Goal: Transaction & Acquisition: Purchase product/service

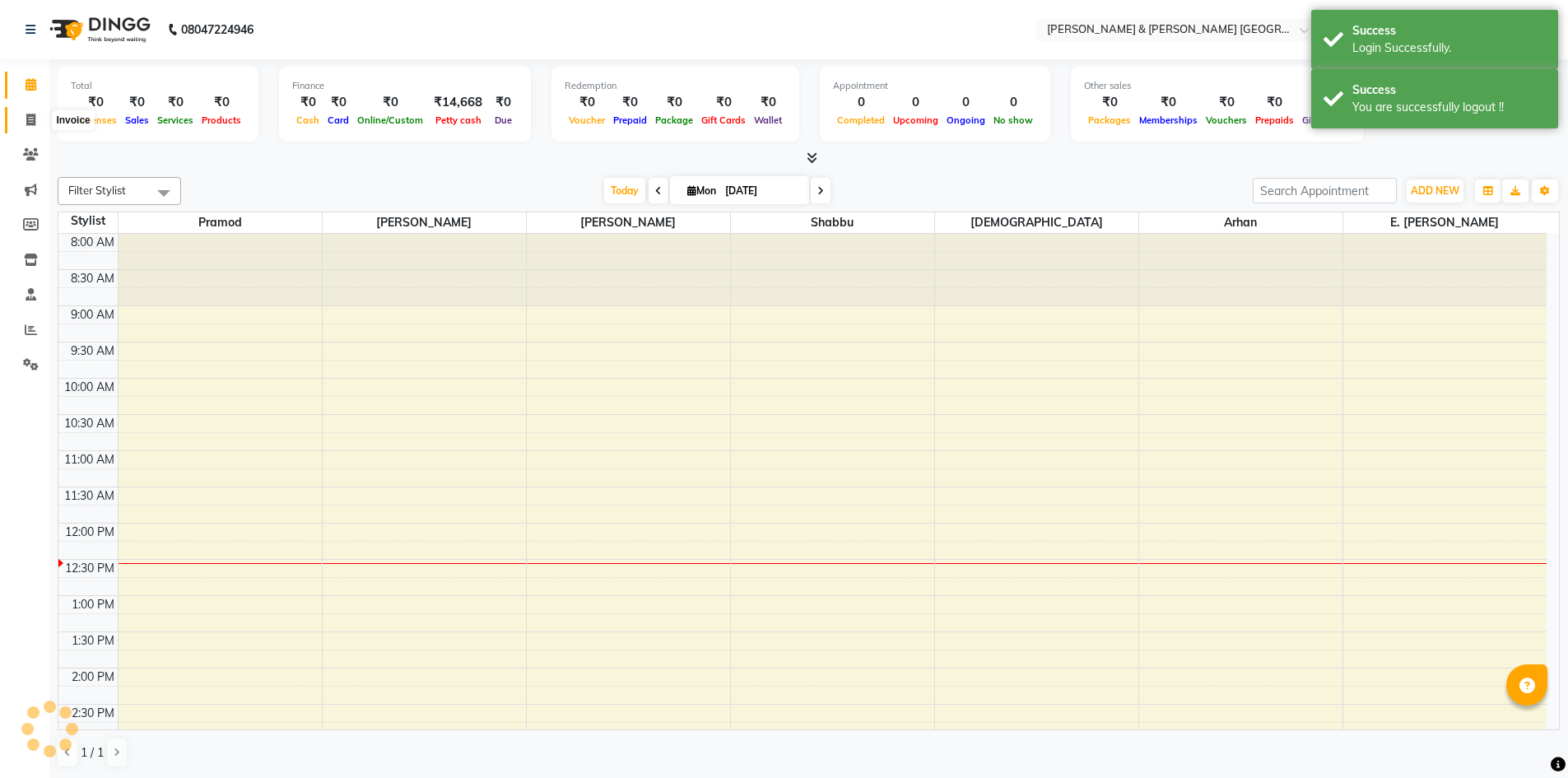
click at [17, 112] on span at bounding box center [31, 121] width 29 height 19
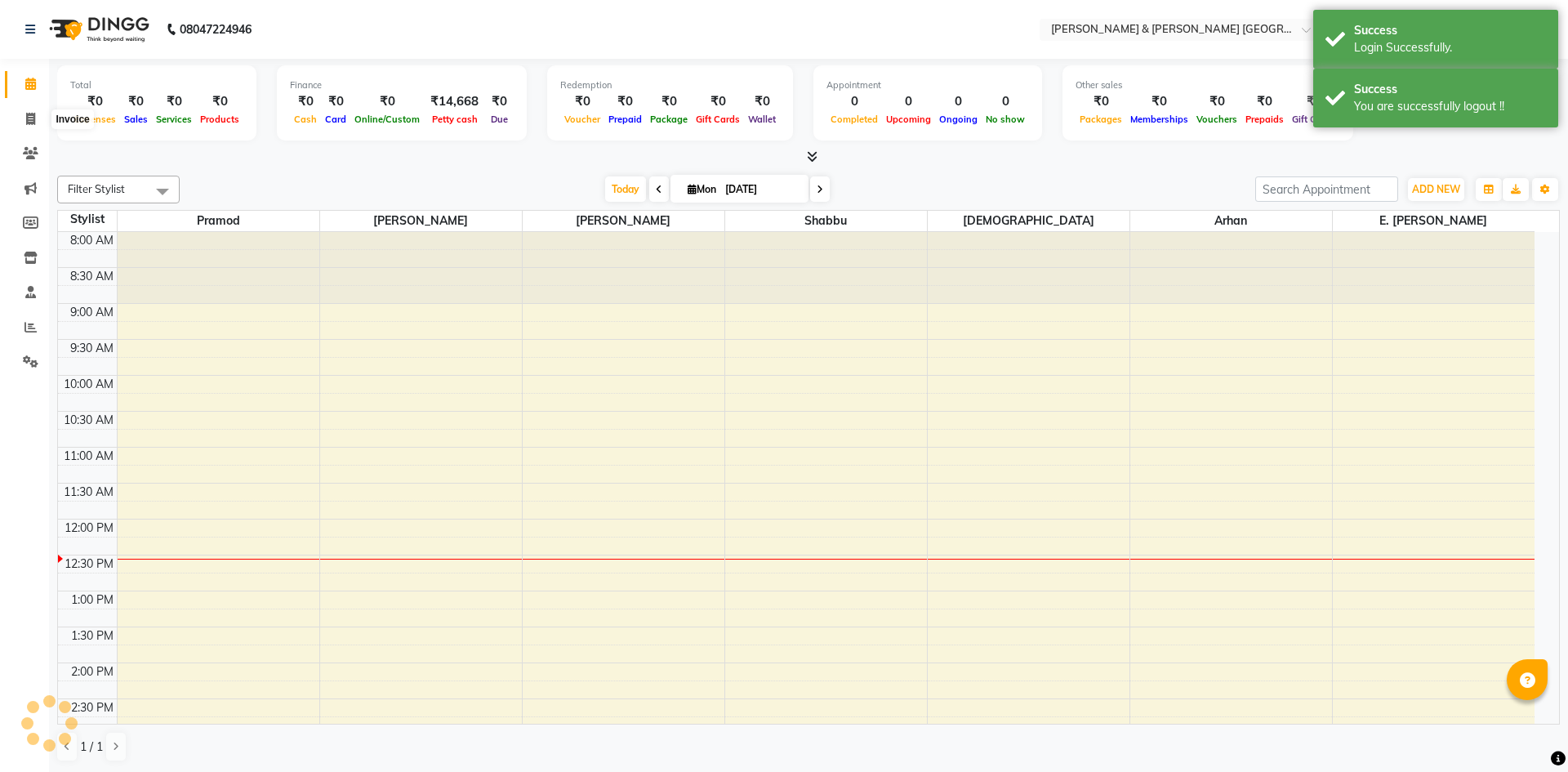
select select "8717"
select select "service"
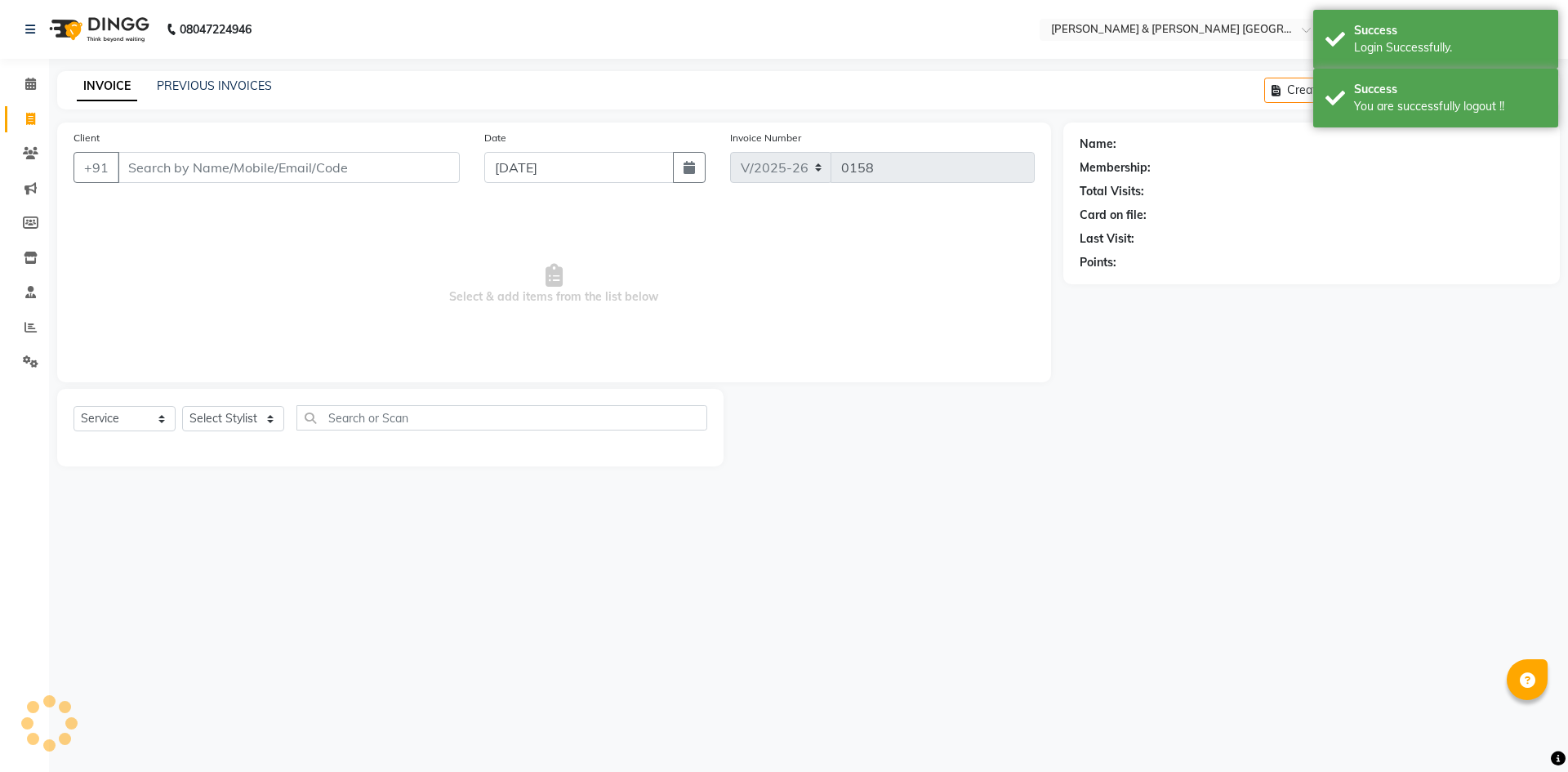
click at [201, 169] on input "Client" at bounding box center [288, 167] width 342 height 31
click at [210, 428] on select "Select Stylist MANAGER None Richa sheakar" at bounding box center [233, 418] width 102 height 25
select select "89813"
click at [182, 406] on select "Select Stylist MANAGER None Richa sheakar" at bounding box center [233, 418] width 102 height 25
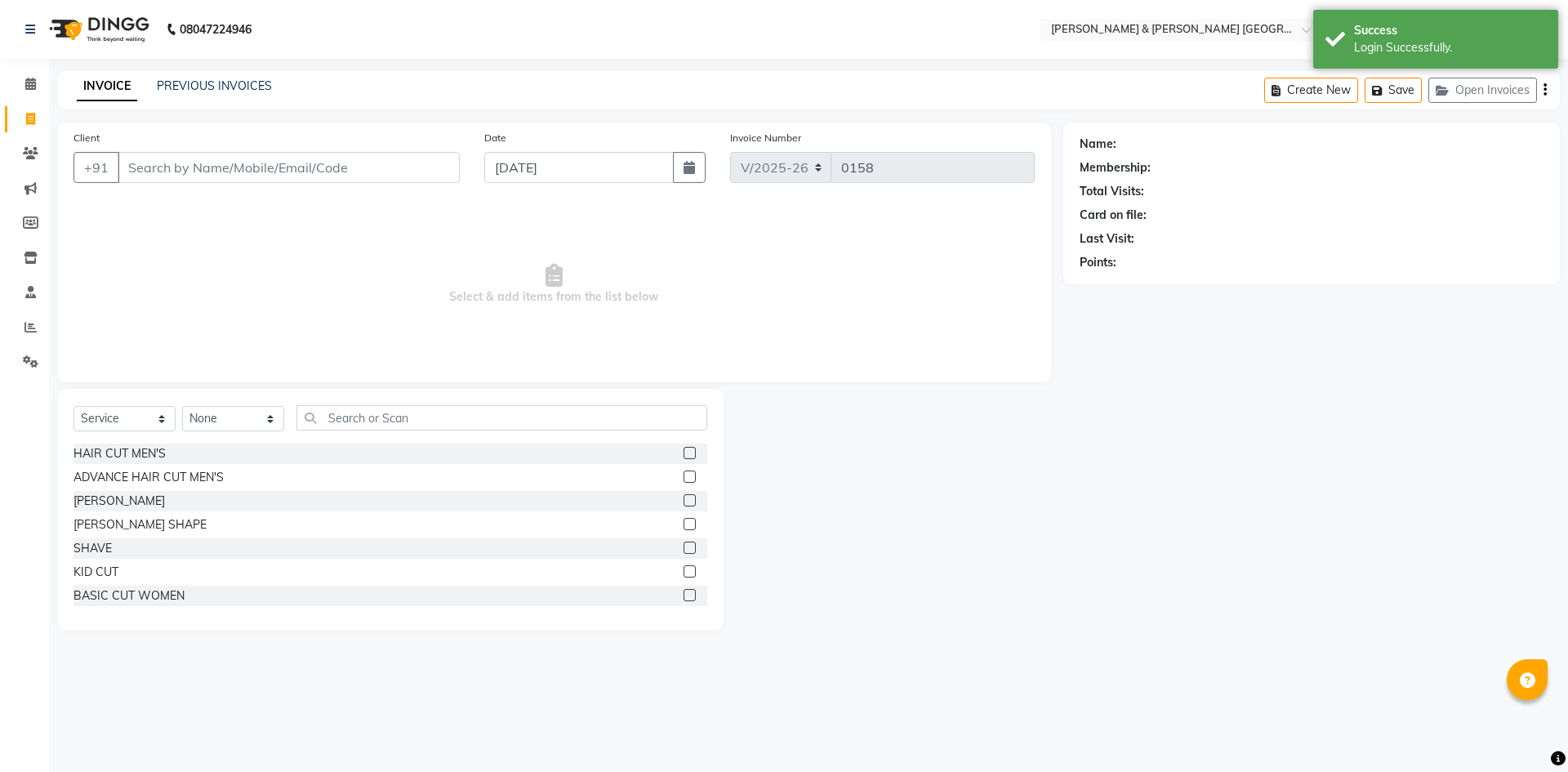
click at [1439, 229] on div "Name: Membership: Total Visits: Card on file: Last Visit: Points:" at bounding box center [1311, 199] width 464 height 142
click at [239, 427] on select "Select Stylist MANAGER None Richa sheakar" at bounding box center [233, 418] width 102 height 25
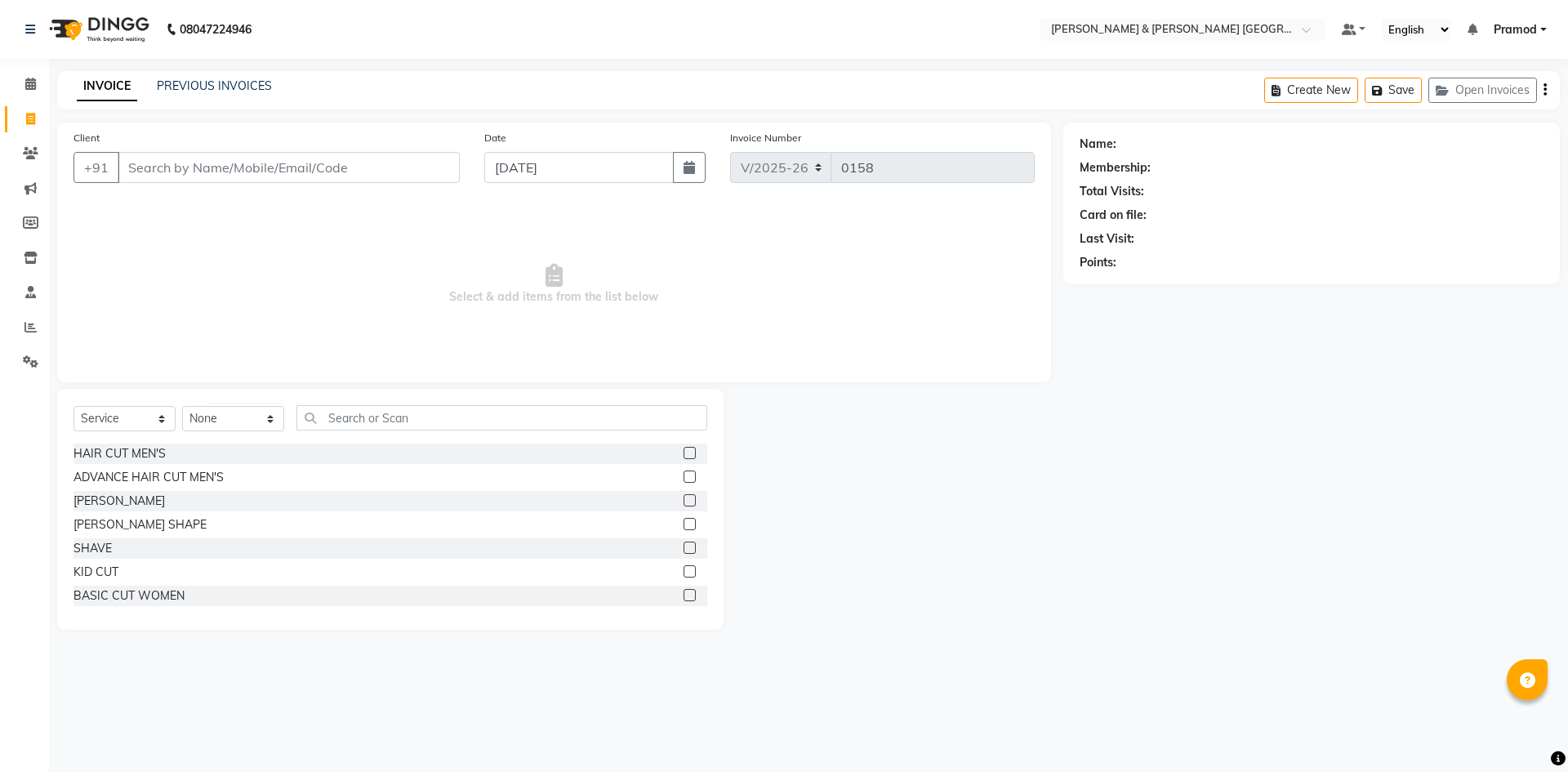
click at [280, 266] on span "Select & add items from the list below" at bounding box center [554, 284] width 961 height 163
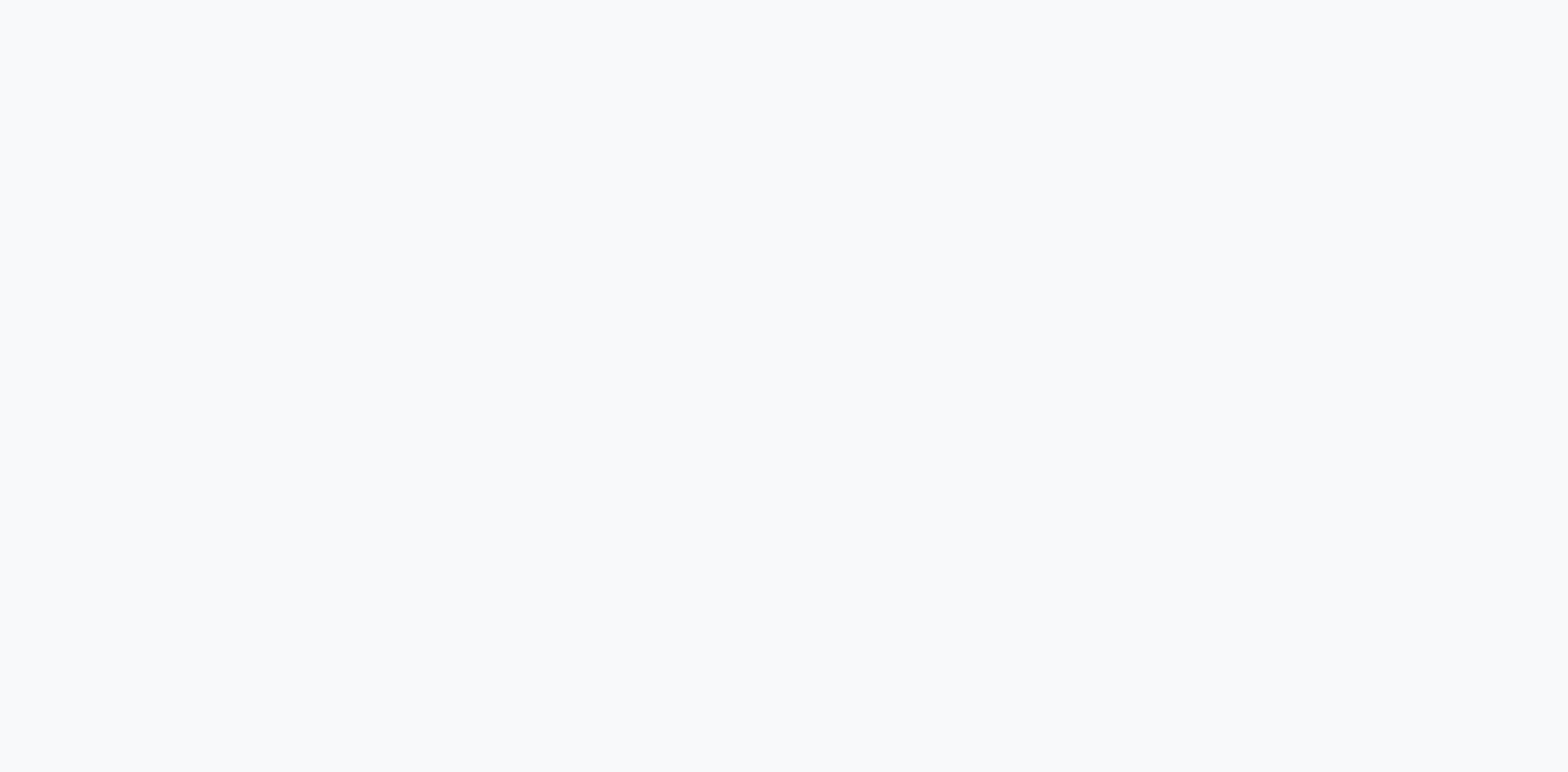
select select "8717"
select select "service"
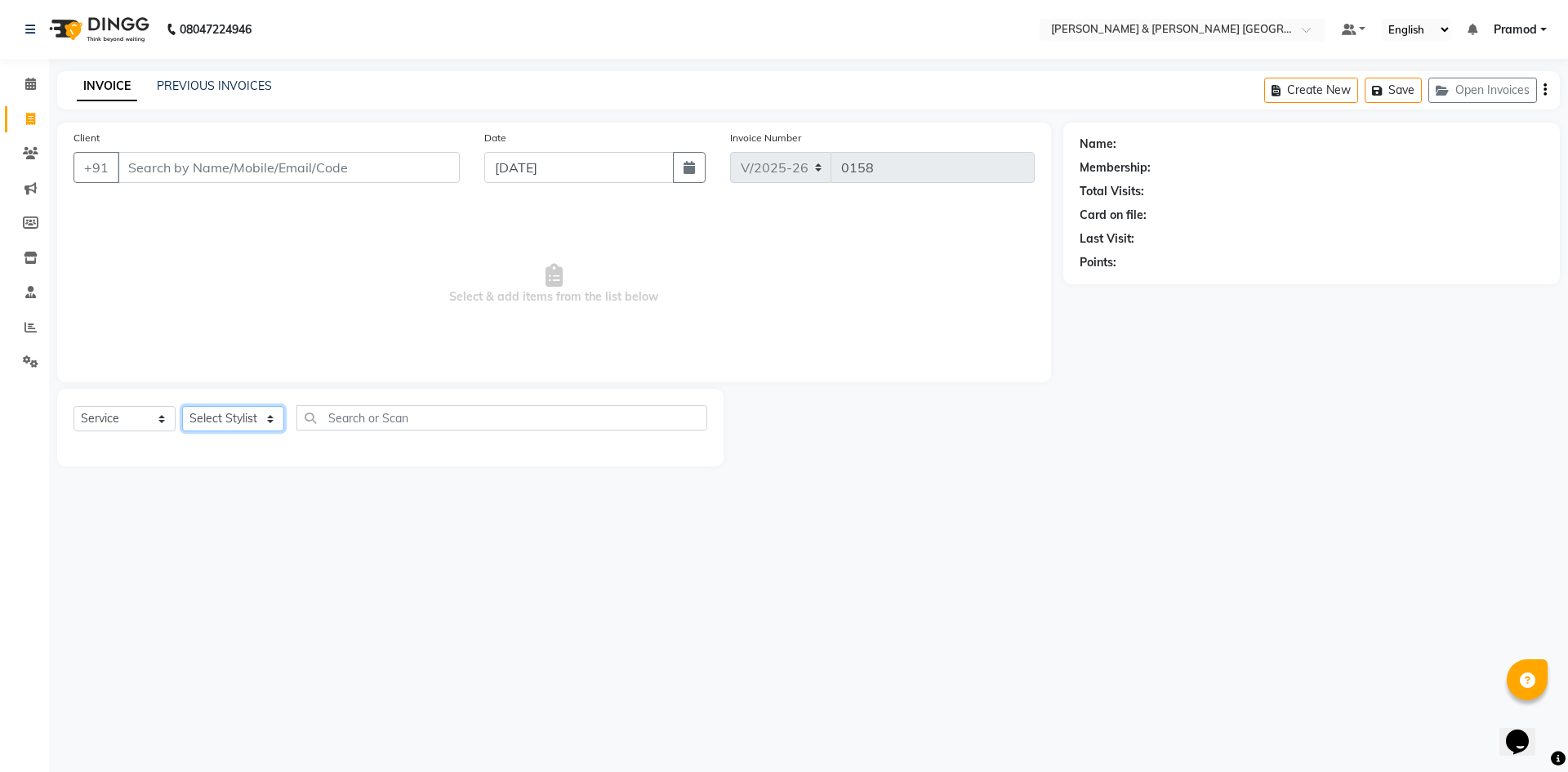
click at [229, 422] on select "Select Stylist Arhan Ashu E. Swapna Laxmi Pramod Shabbu swapna" at bounding box center [233, 418] width 102 height 25
click at [273, 367] on div "Client +91 Date 01-09-2025 Invoice Number V/2025 V/2025-26 0158 Select & add it…" at bounding box center [554, 252] width 994 height 260
drag, startPoint x: 254, startPoint y: 407, endPoint x: 244, endPoint y: 428, distance: 23.3
click at [253, 408] on select "Select Stylist Arhan Ashu E. Swapna Laxmi Pramod Shabbu swapna" at bounding box center [233, 418] width 102 height 25
select select "89744"
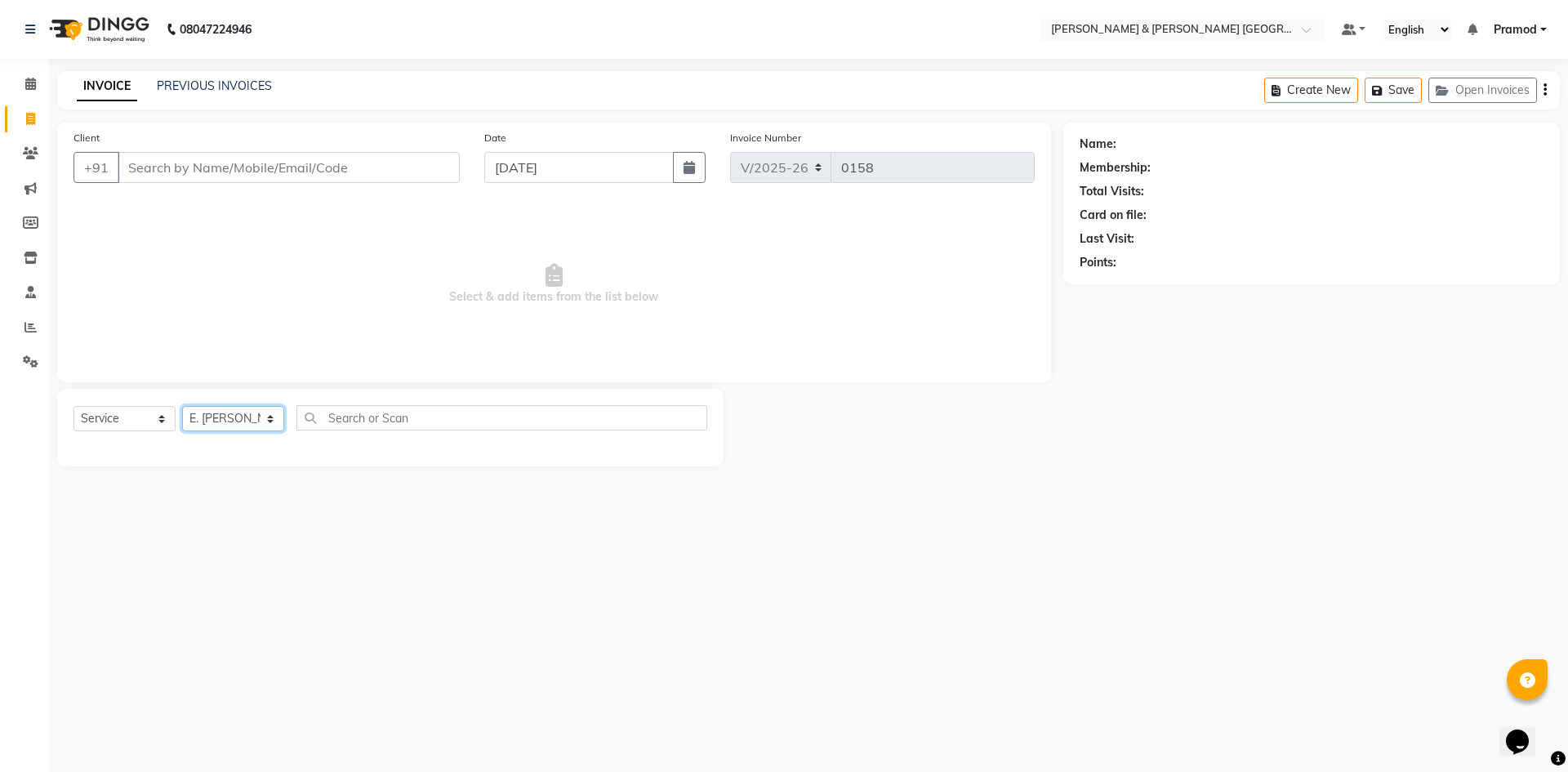
click at [182, 406] on select "Select Stylist Arhan Ashu E. Swapna Laxmi Pramod Shabbu swapna" at bounding box center [233, 418] width 102 height 25
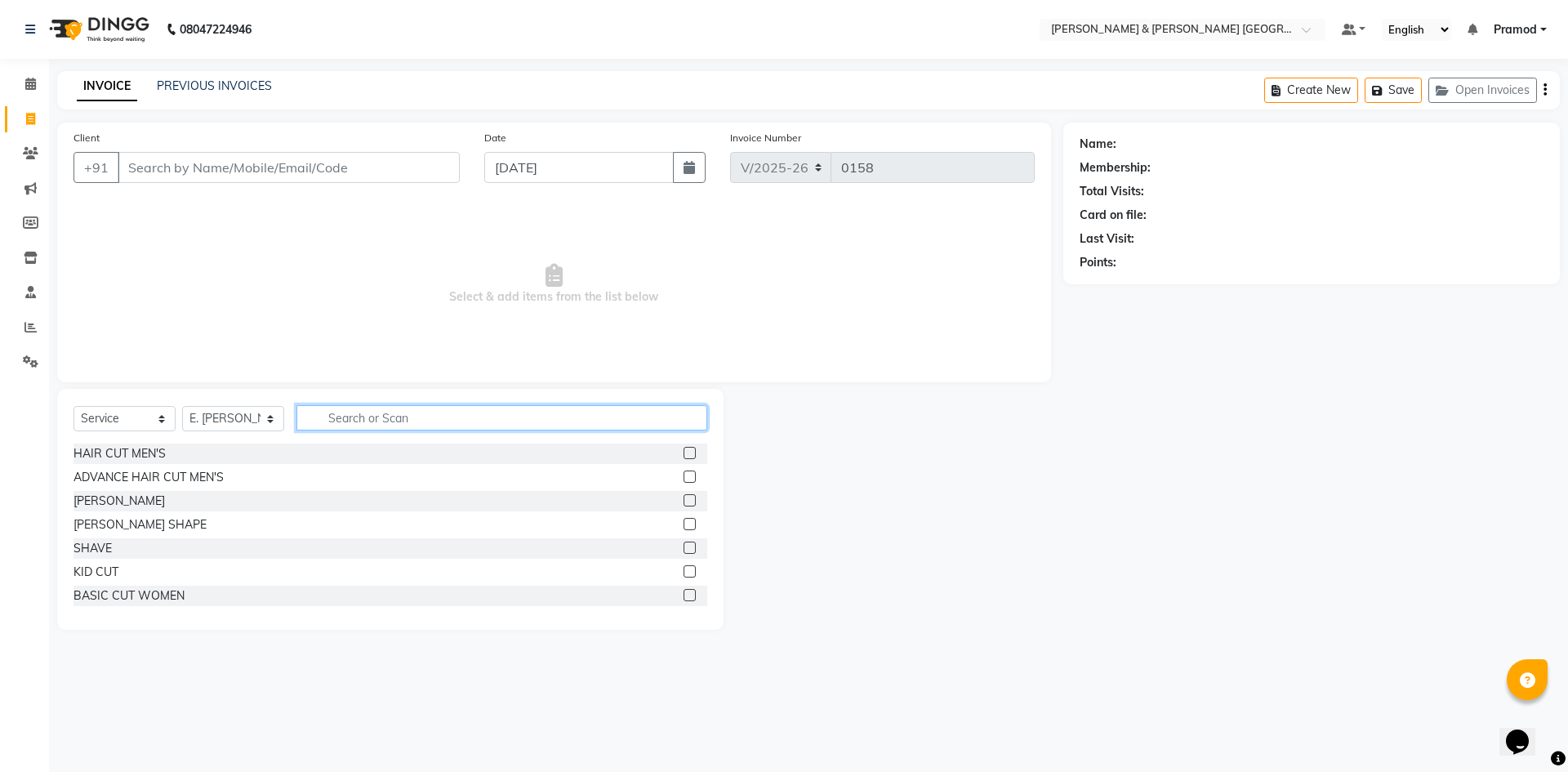
drag, startPoint x: 404, startPoint y: 413, endPoint x: 521, endPoint y: 447, distance: 121.8
click at [404, 412] on input "text" at bounding box center [502, 417] width 411 height 25
click at [684, 455] on label at bounding box center [689, 452] width 12 height 12
click at [684, 455] on input "checkbox" at bounding box center [689, 453] width 11 height 11
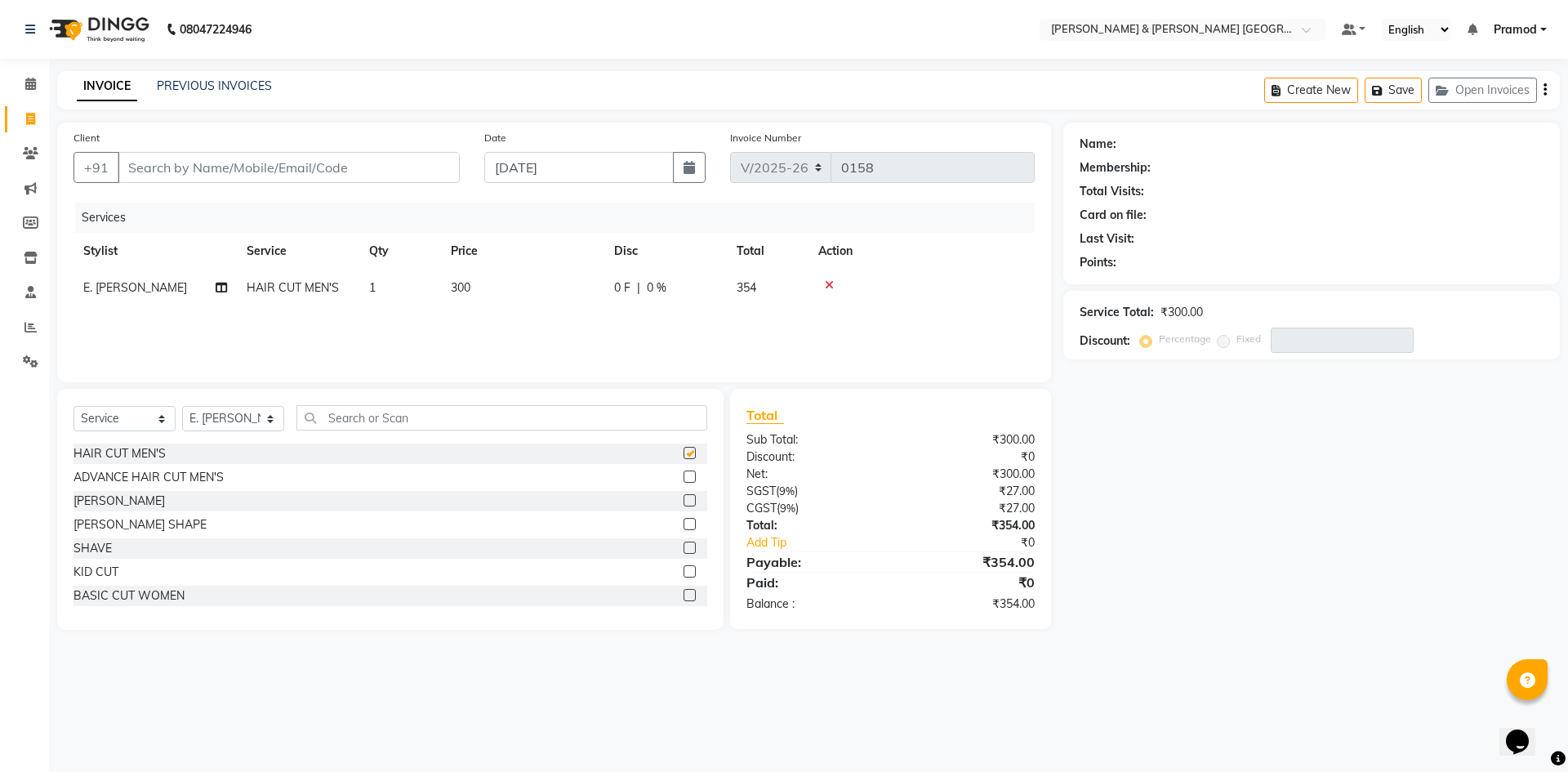
checkbox input "false"
click at [493, 284] on td "300" at bounding box center [522, 288] width 163 height 37
select select "89744"
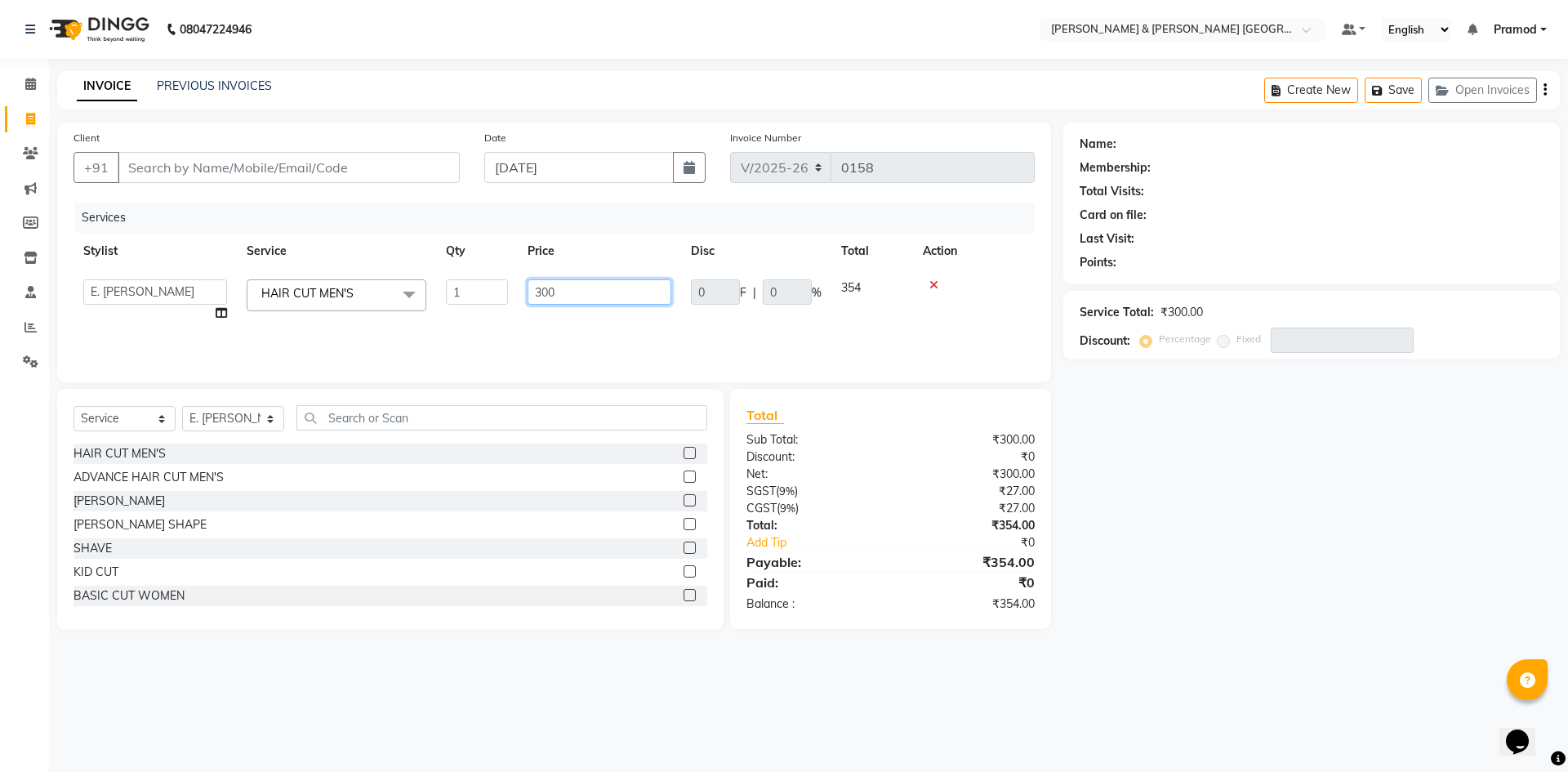
click at [574, 291] on input "300" at bounding box center [599, 292] width 143 height 25
type input "3"
type input "240"
click at [742, 322] on div "Services Stylist Service Qty Price Disc Total Action Arhan Ashu E. Swapna Laxmi…" at bounding box center [554, 284] width 961 height 163
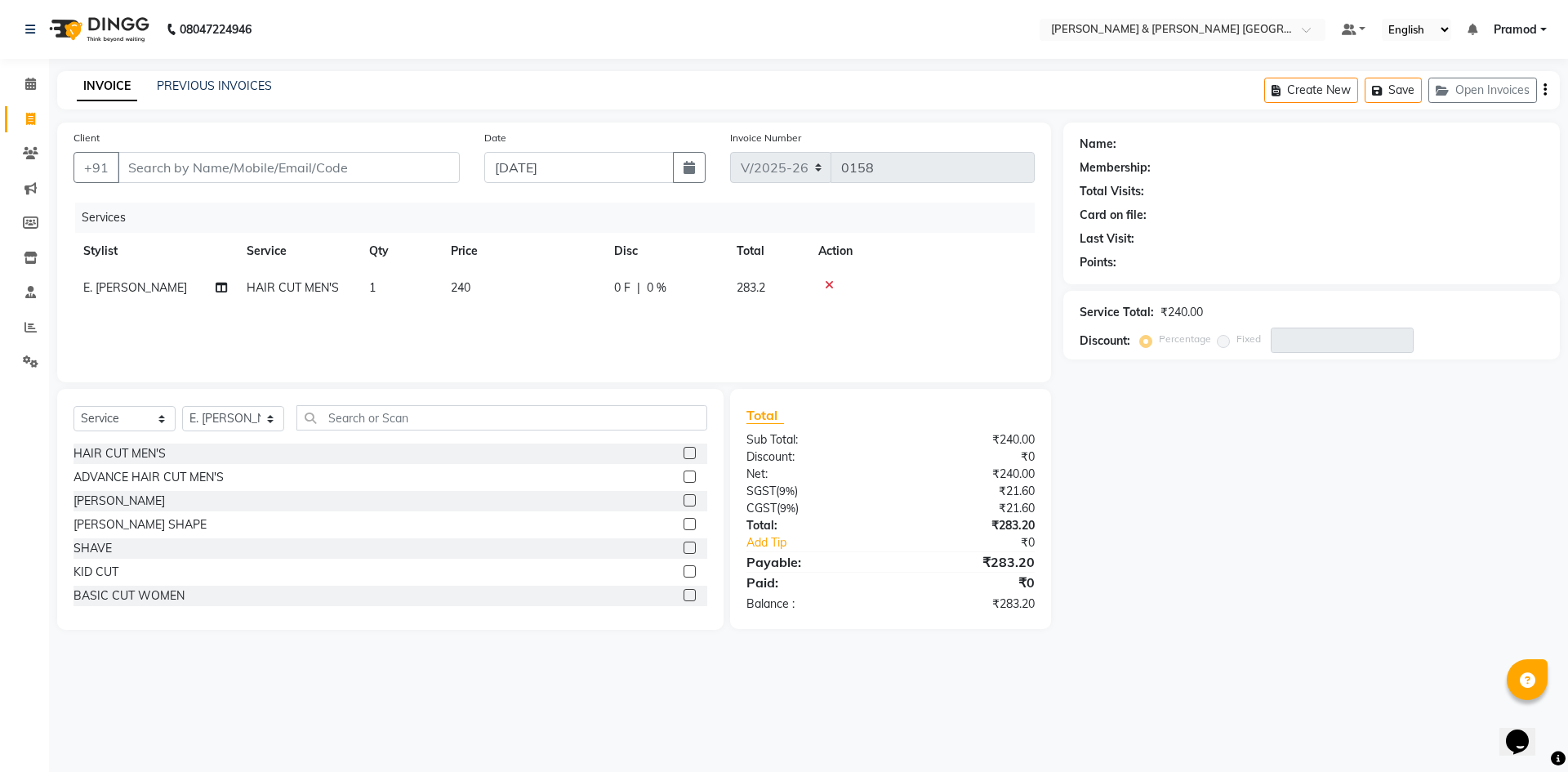
click at [831, 286] on icon at bounding box center [829, 285] width 9 height 11
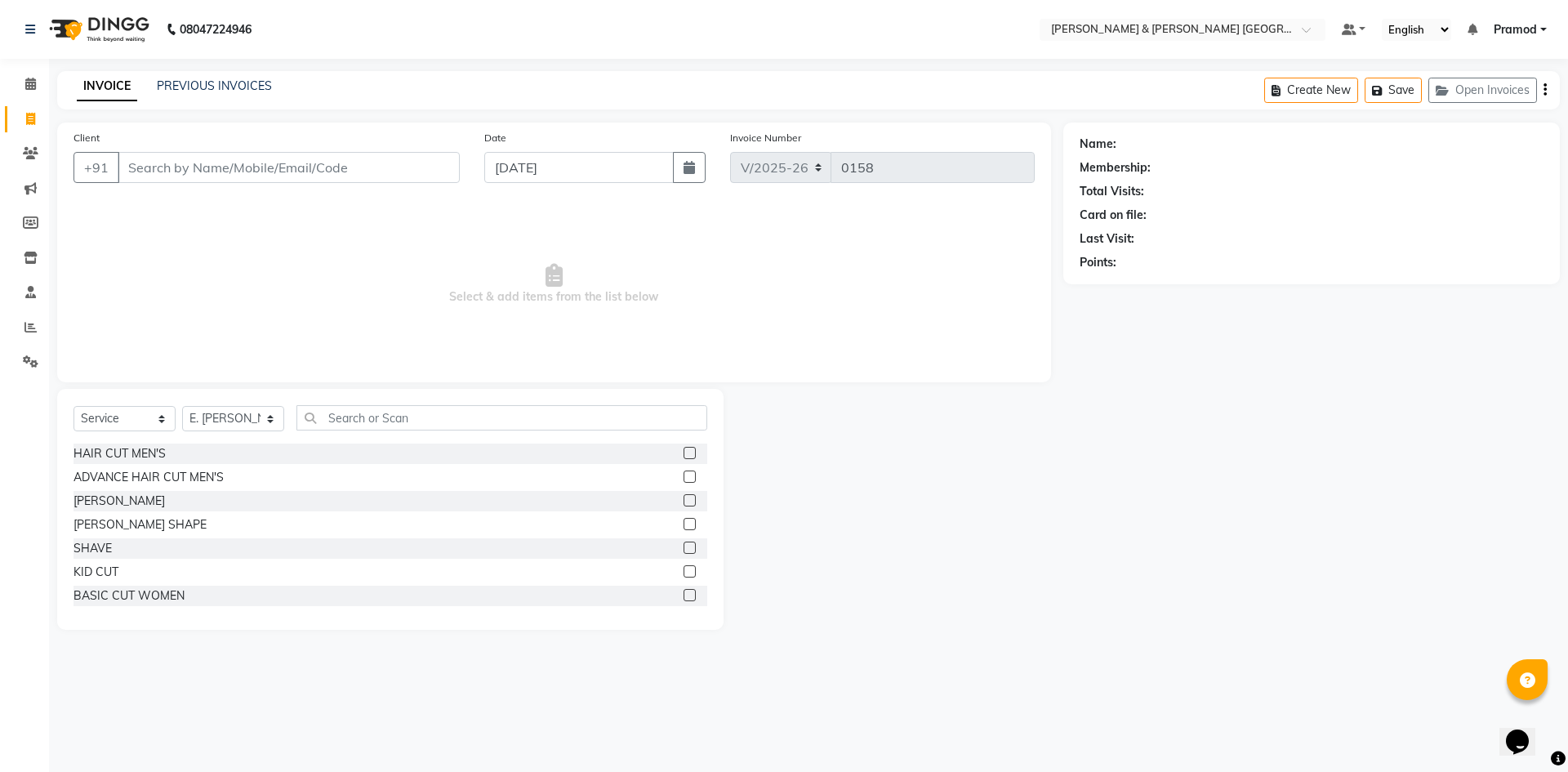
click at [706, 338] on span "Select & add items from the list below" at bounding box center [554, 284] width 961 height 163
click at [1102, 529] on div "Name: Membership: Total Visits: Card on file: Last Visit: Points:" at bounding box center [1317, 375] width 509 height 507
click at [248, 86] on link "PREVIOUS INVOICES" at bounding box center [214, 86] width 115 height 15
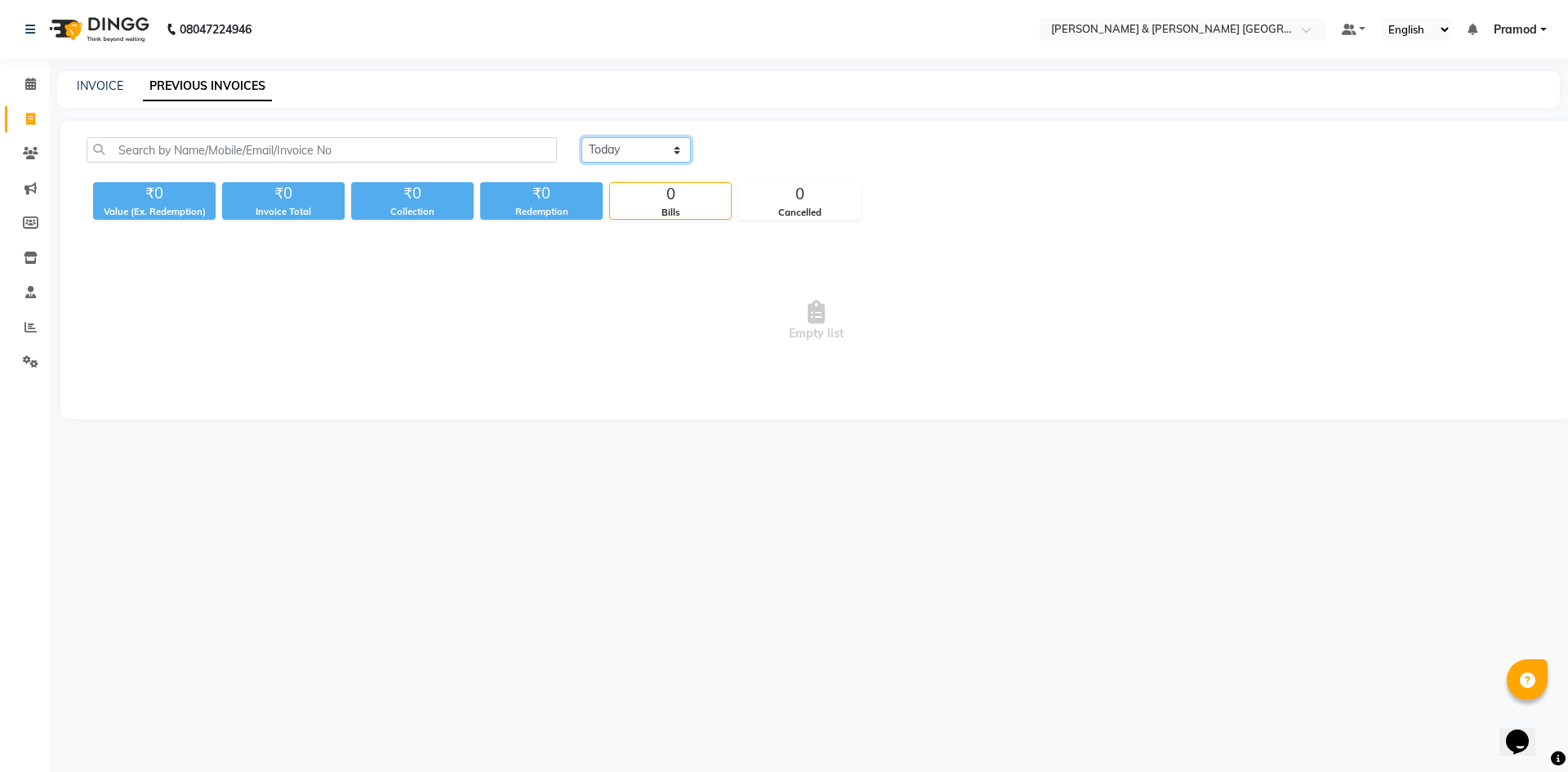
drag, startPoint x: 603, startPoint y: 150, endPoint x: 616, endPoint y: 159, distance: 15.8
click at [603, 150] on select "Today Yesterday Custom Range" at bounding box center [636, 149] width 110 height 25
select select "range"
click at [581, 137] on select "Today Yesterday Custom Range" at bounding box center [636, 149] width 110 height 25
click at [779, 151] on input "01-09-2025" at bounding box center [769, 150] width 114 height 23
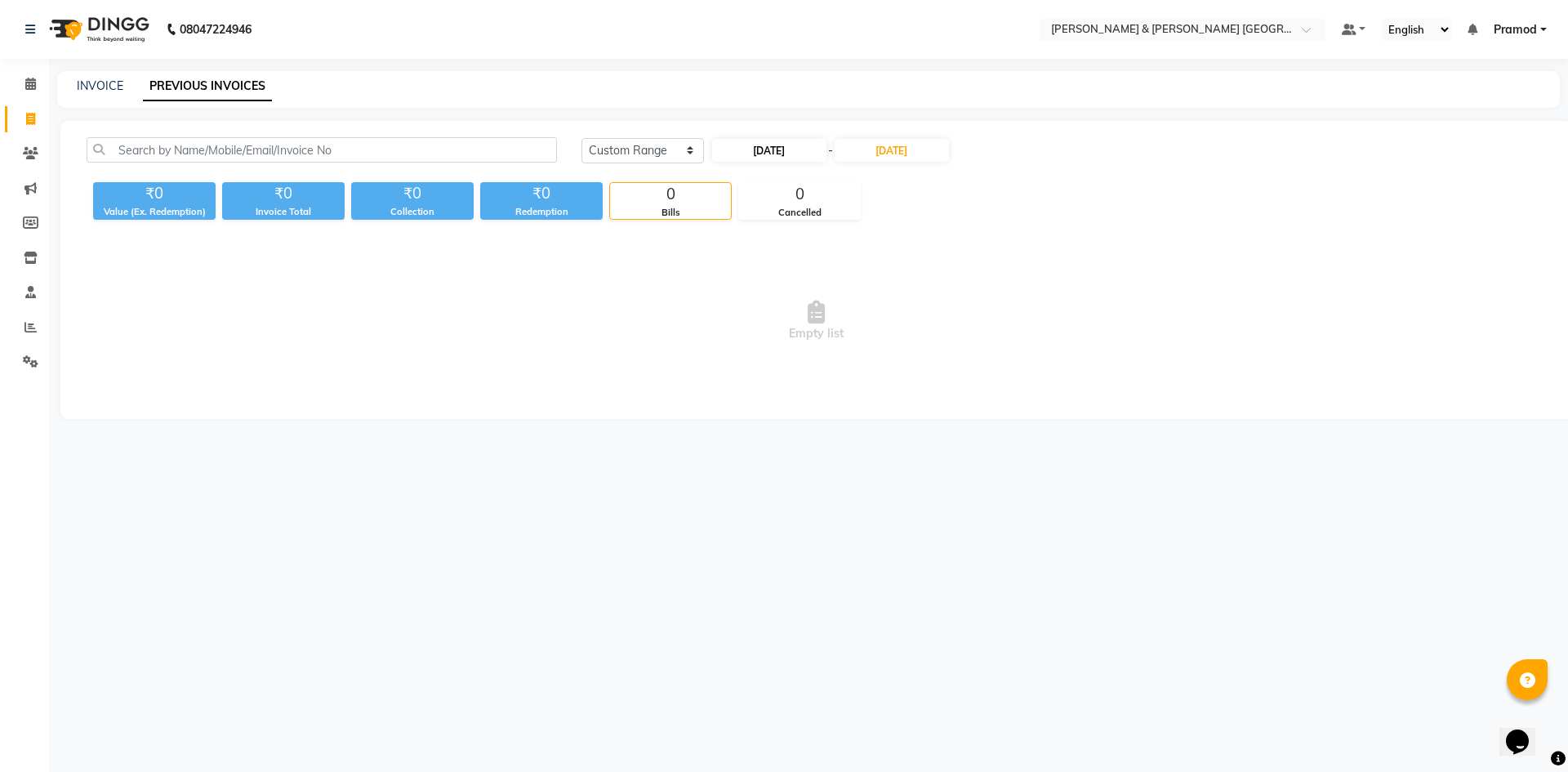
select select "9"
select select "2025"
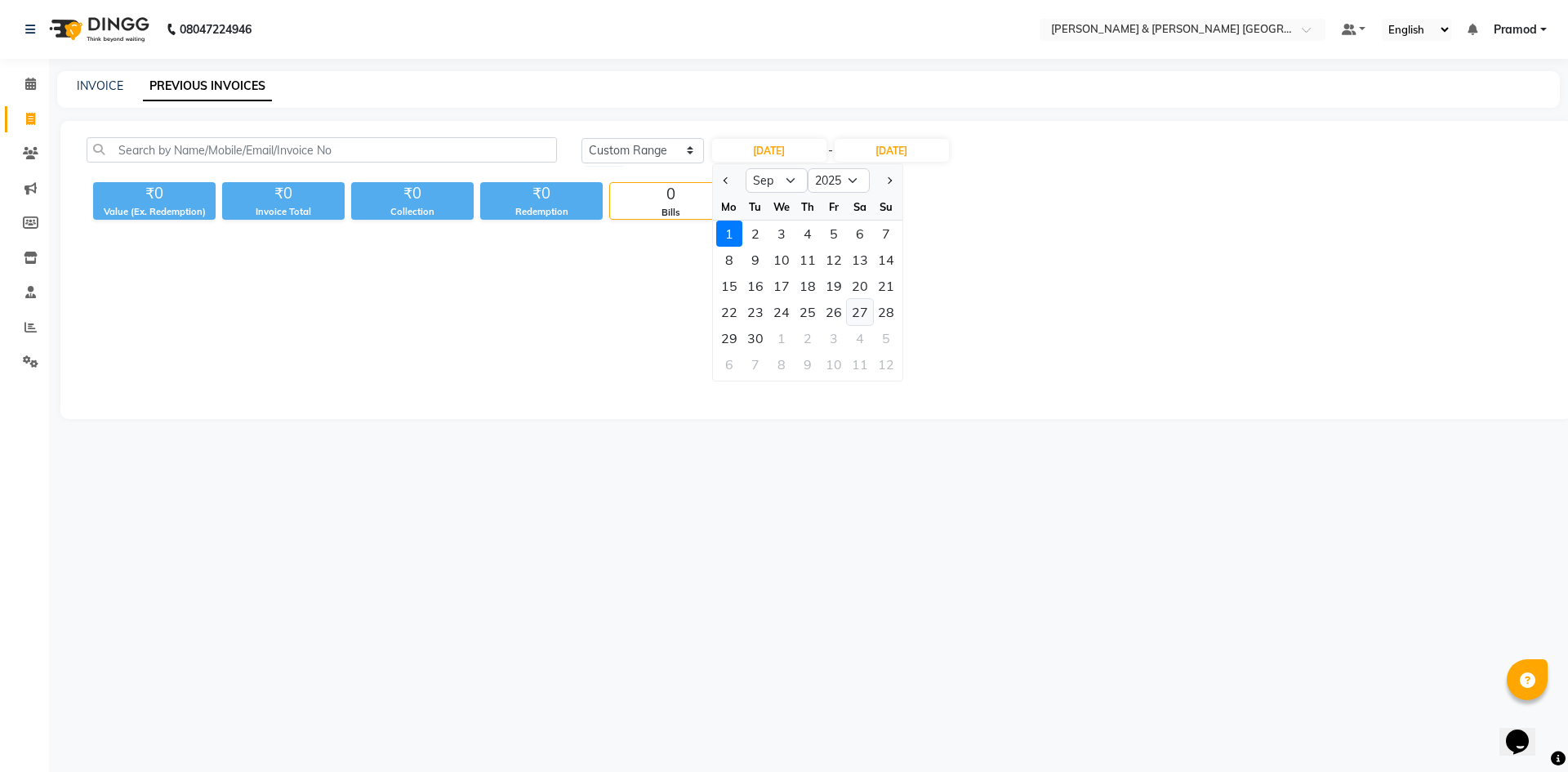
click at [857, 312] on div "27" at bounding box center [860, 312] width 26 height 26
type input "27-09-2025"
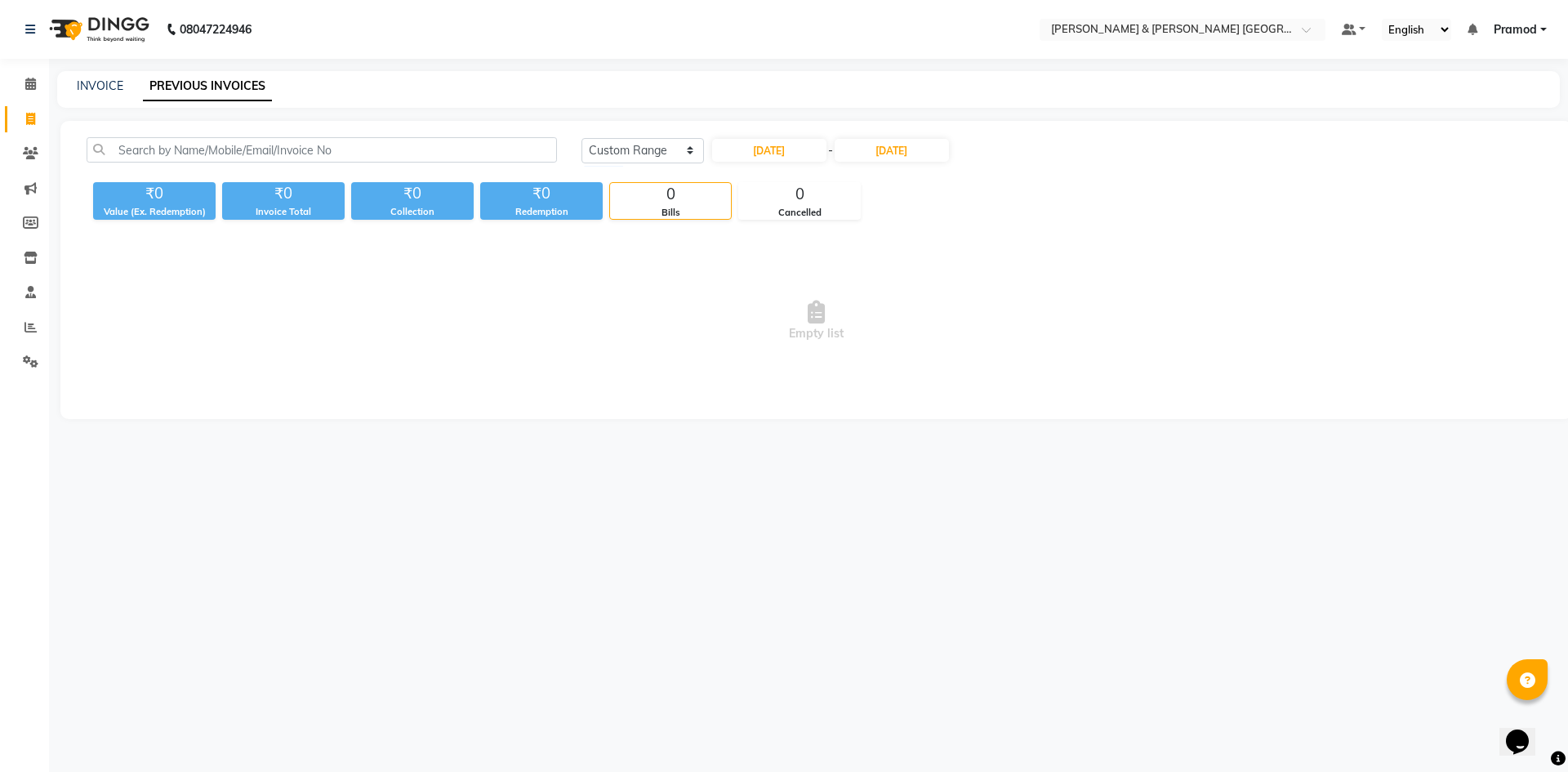
click at [910, 163] on div "Today Yesterday Custom Range 27-09-2025 - 01-09-2025" at bounding box center [1063, 156] width 989 height 39
click at [920, 159] on input "01-09-2025" at bounding box center [891, 150] width 114 height 23
click at [816, 144] on input "27-09-2025" at bounding box center [769, 150] width 114 height 23
select select "9"
select select "2025"
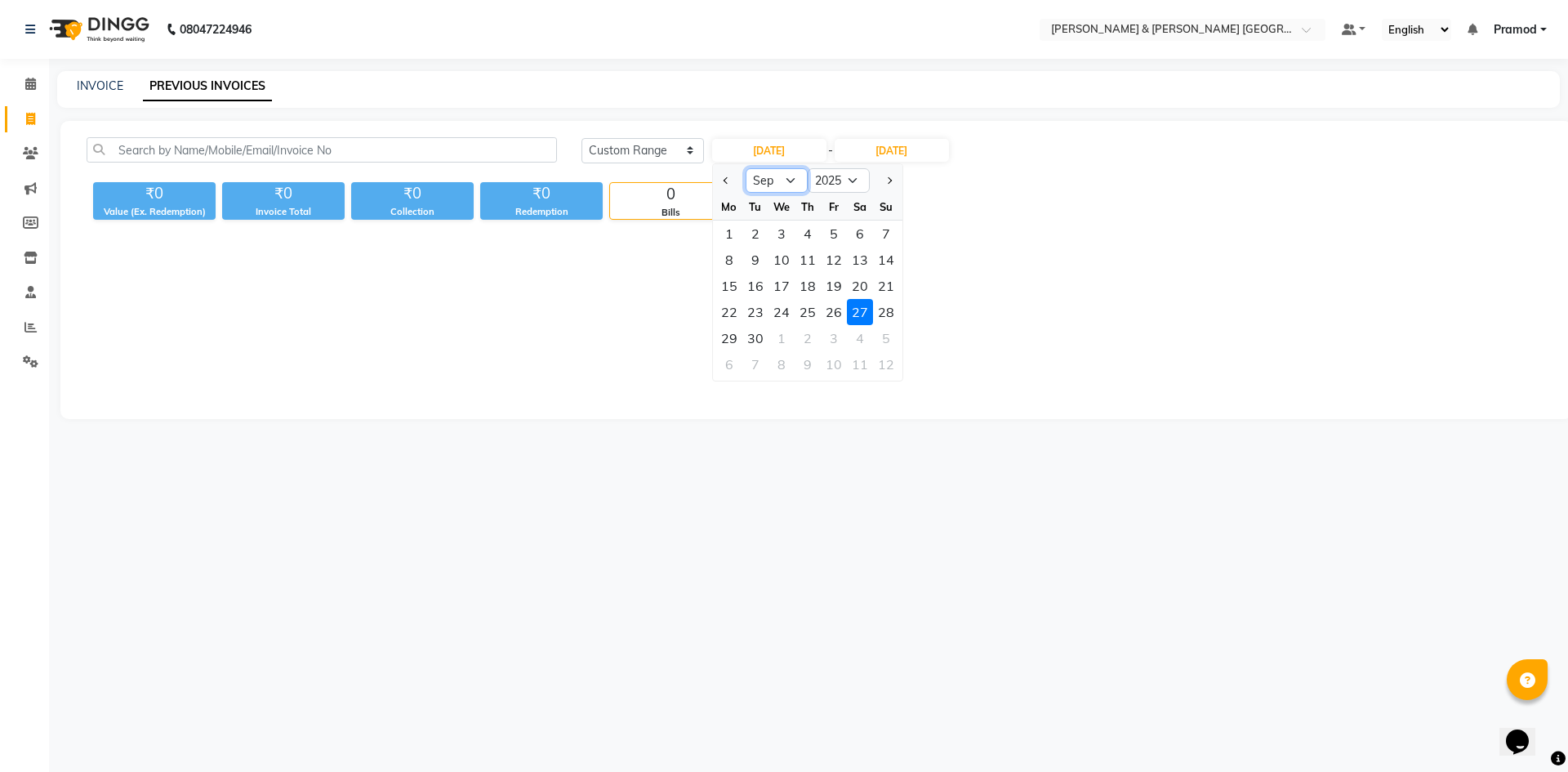
click at [789, 169] on select "Jan Feb Mar Apr May Jun Jul Aug Sep Oct Nov Dec" at bounding box center [777, 180] width 62 height 25
select select "8"
click at [746, 168] on select "Jan Feb Mar Apr May Jun Jul Aug Sep Oct Nov Dec" at bounding box center [777, 180] width 62 height 25
click at [775, 343] on div "27" at bounding box center [782, 338] width 26 height 26
type input "27-08-2025"
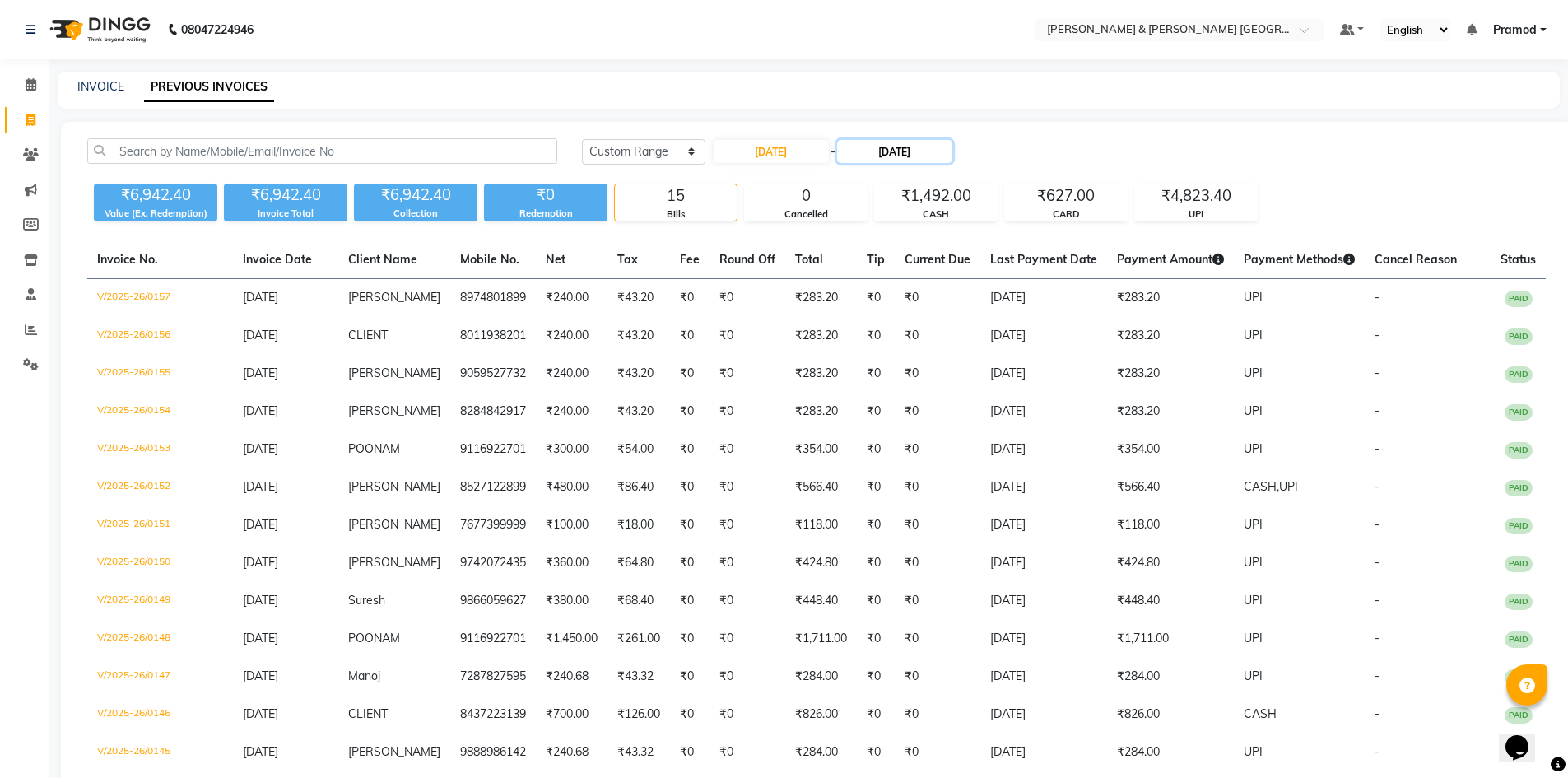
click at [875, 162] on input "01-09-2025" at bounding box center [894, 151] width 115 height 23
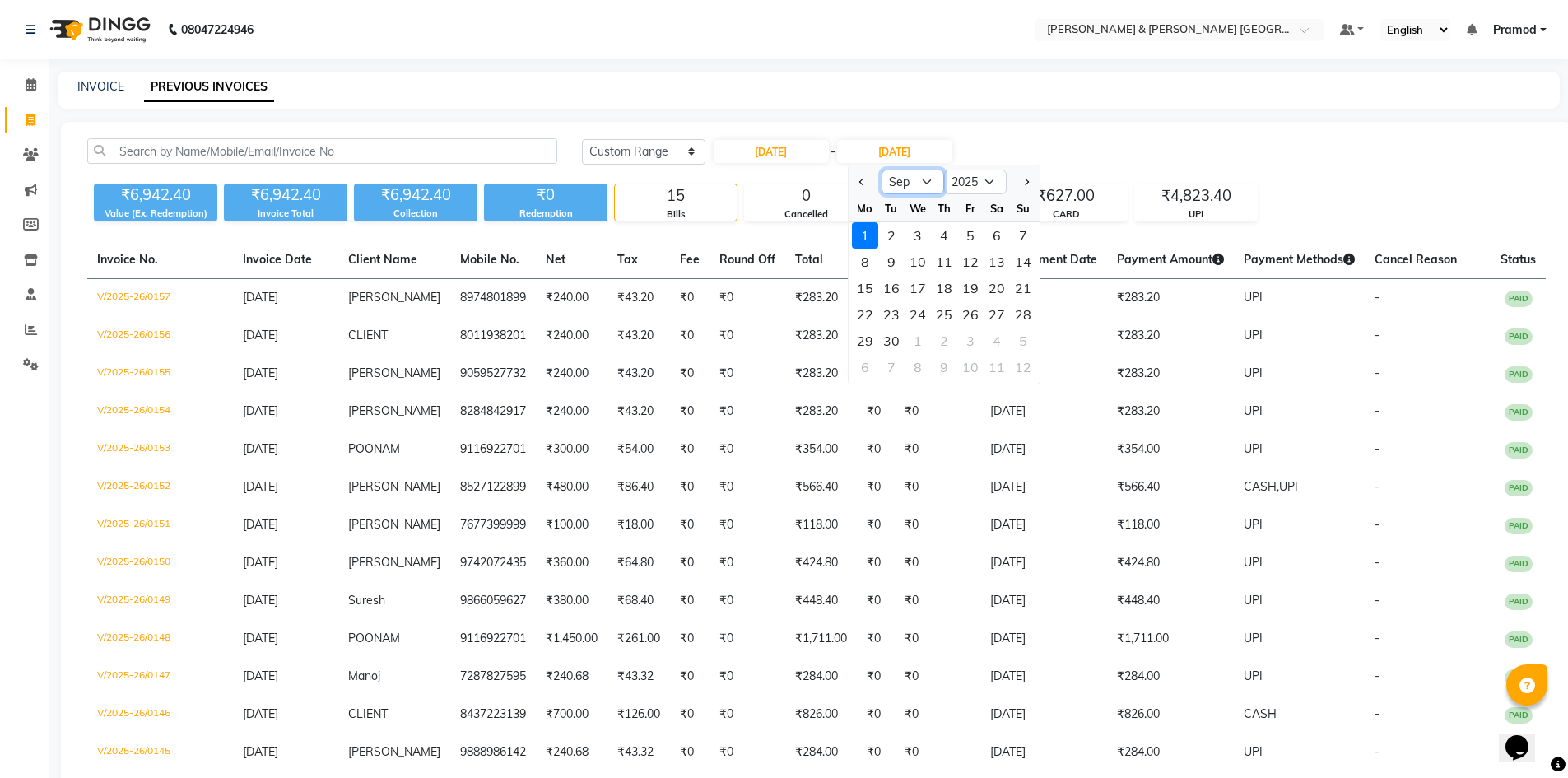
click at [896, 181] on select "Aug Sep Oct Nov Dec" at bounding box center [913, 182] width 63 height 25
select select "8"
click at [881, 169] on select "Aug Sep Oct Nov Dec" at bounding box center [913, 182] width 63 height 25
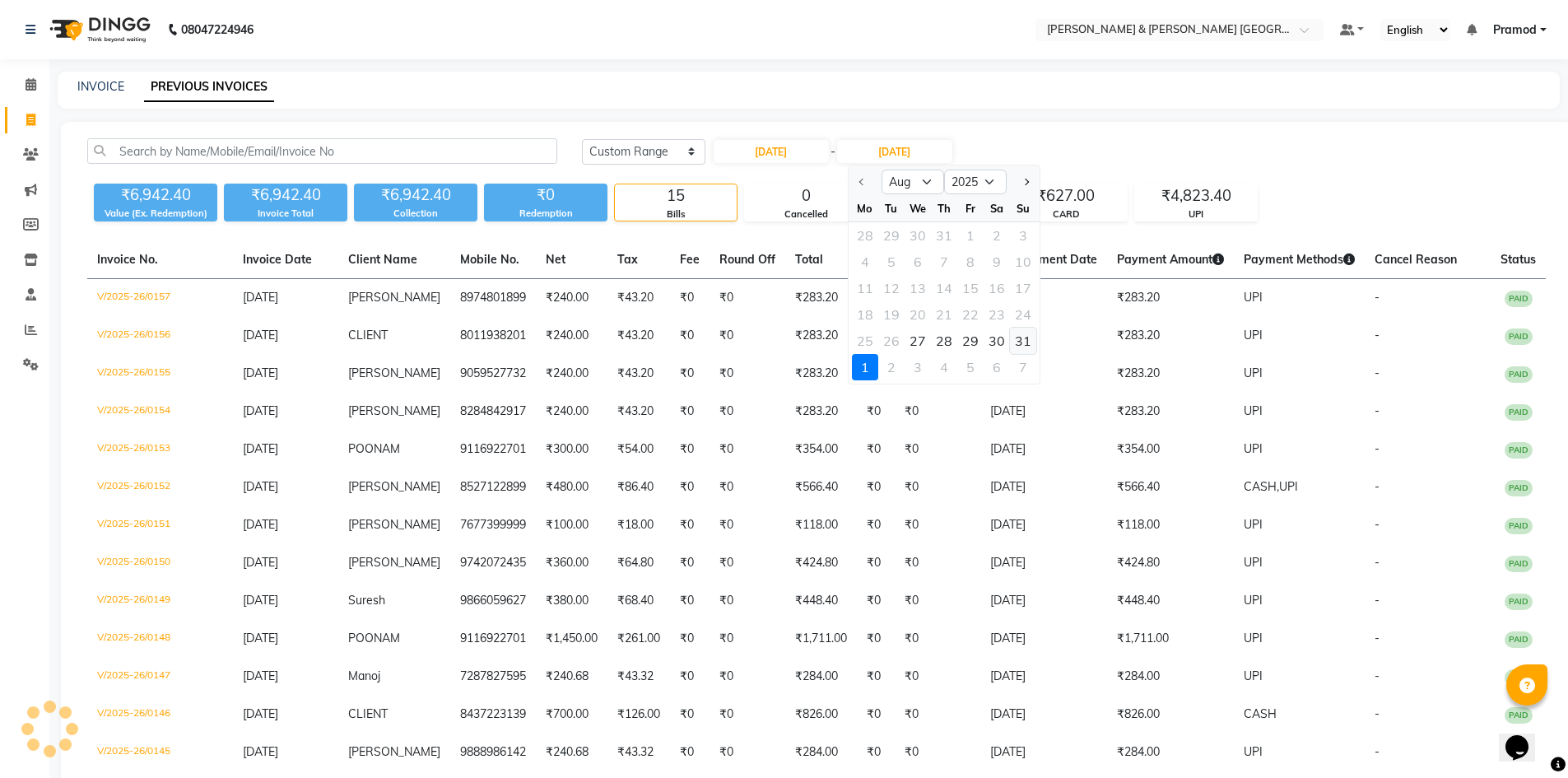
click at [1016, 342] on div "31" at bounding box center [1024, 341] width 26 height 26
type input "31-08-2025"
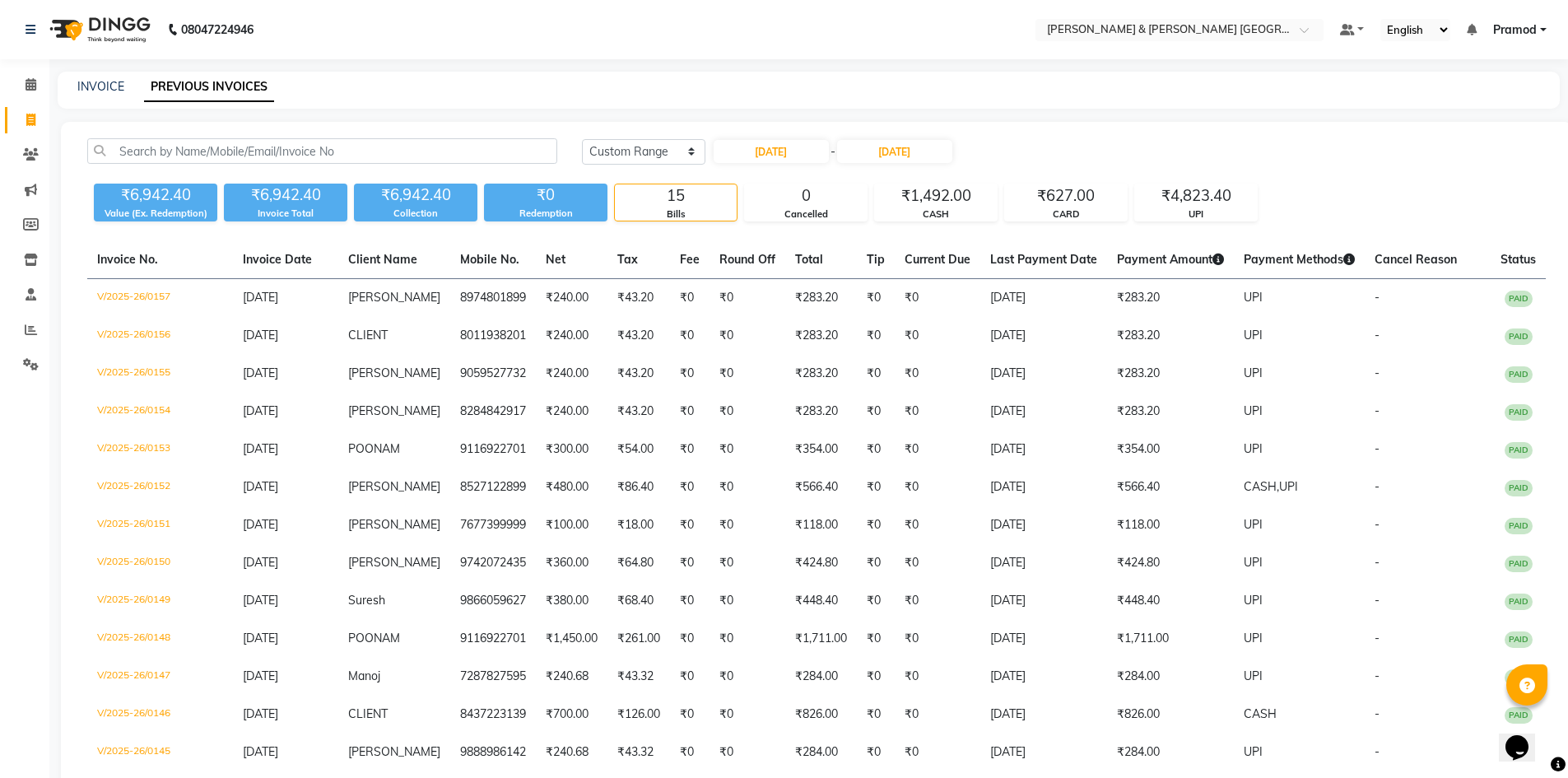
click at [874, 85] on div "INVOICE PREVIOUS INVOICES" at bounding box center [799, 87] width 1482 height 17
click at [612, 147] on select "Today Yesterday Custom Range" at bounding box center [643, 151] width 123 height 26
select select "today"
click at [582, 139] on select "Today Yesterday Custom Range" at bounding box center [643, 151] width 123 height 26
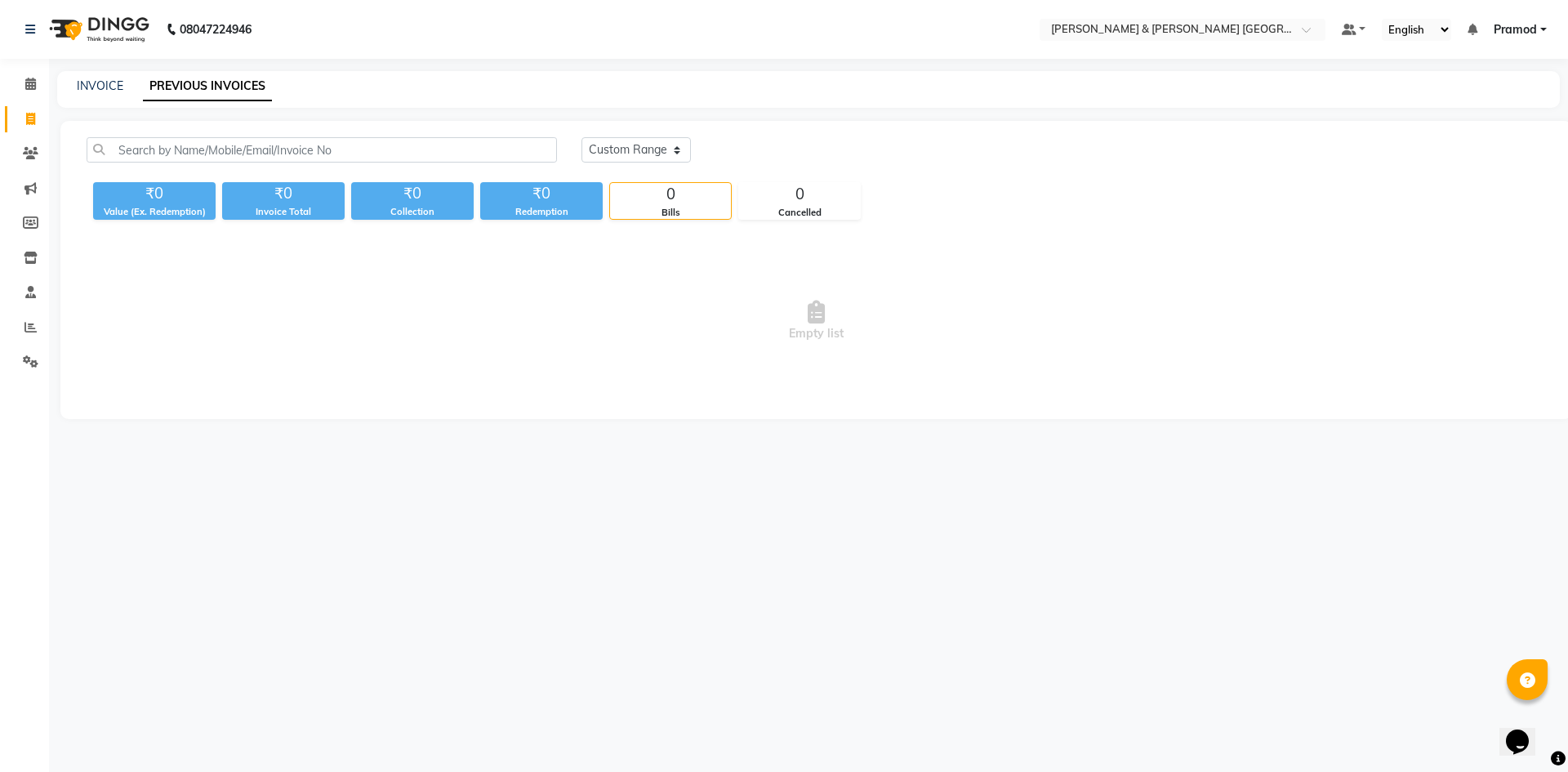
click at [551, 77] on div "INVOICE PREVIOUS INVOICES" at bounding box center [808, 89] width 1502 height 37
click at [106, 83] on link "INVOICE" at bounding box center [100, 86] width 47 height 15
select select "service"
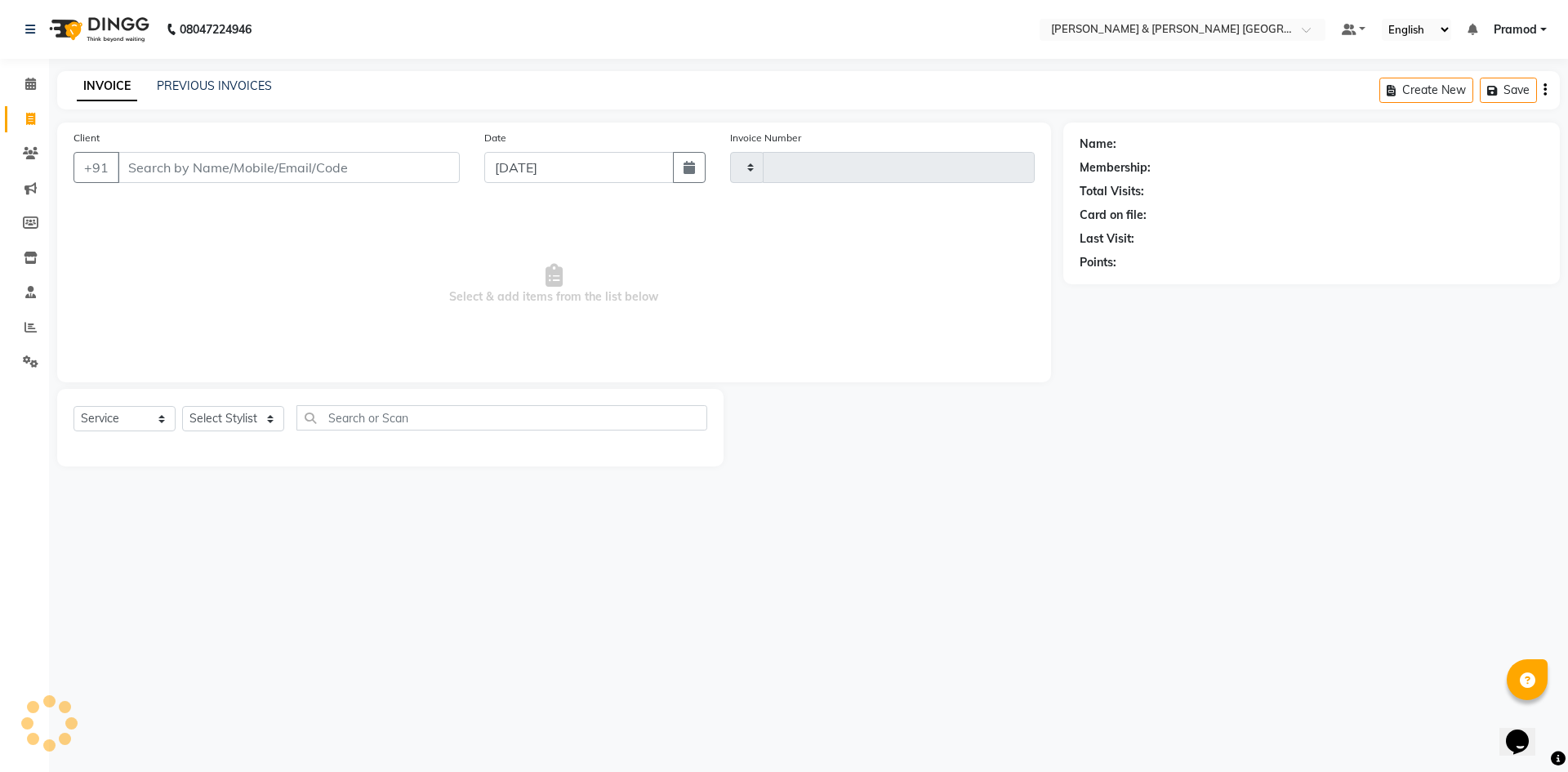
type input "0158"
select select "8717"
drag, startPoint x: 228, startPoint y: 415, endPoint x: 230, endPoint y: 423, distance: 8.2
click at [228, 415] on select "Select Stylist Arhan Ashu E. Swapna Laxmi Pramod Shabbu swapna" at bounding box center [233, 418] width 102 height 25
select select "88025"
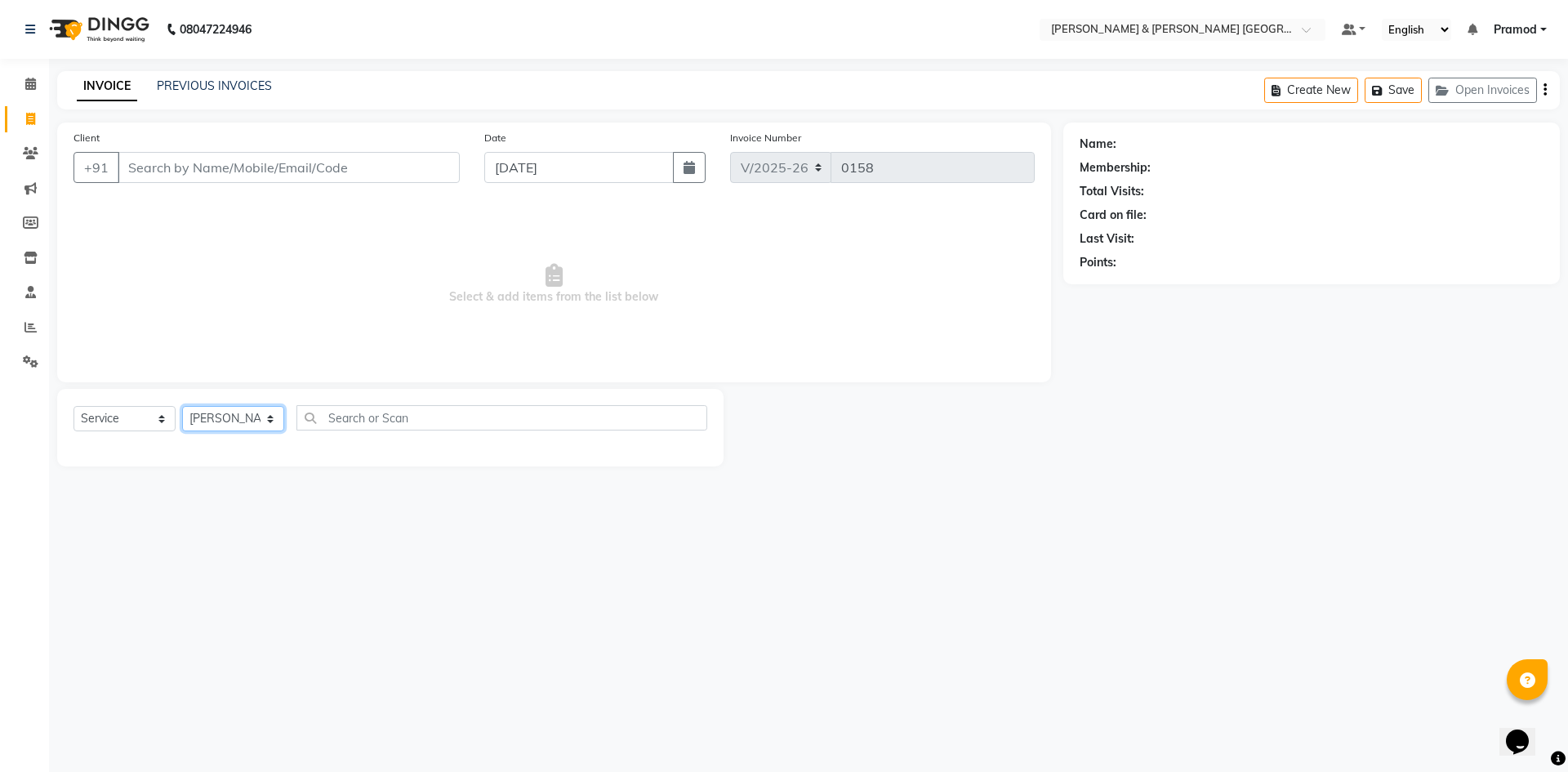
click at [182, 406] on select "Select Stylist Arhan Ashu E. Swapna Laxmi Pramod Shabbu swapna" at bounding box center [233, 418] width 102 height 25
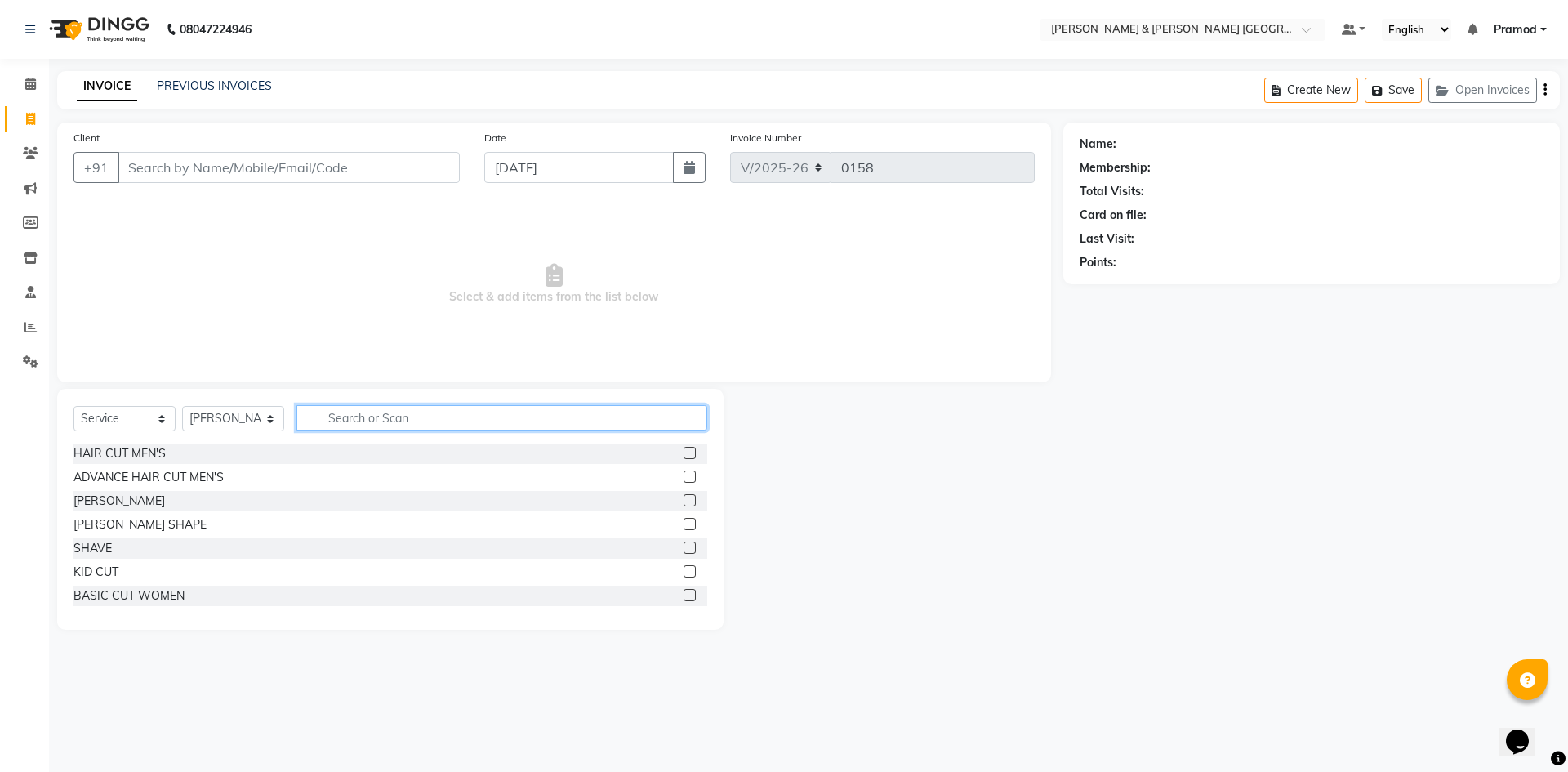
click at [373, 417] on input "text" at bounding box center [502, 417] width 411 height 25
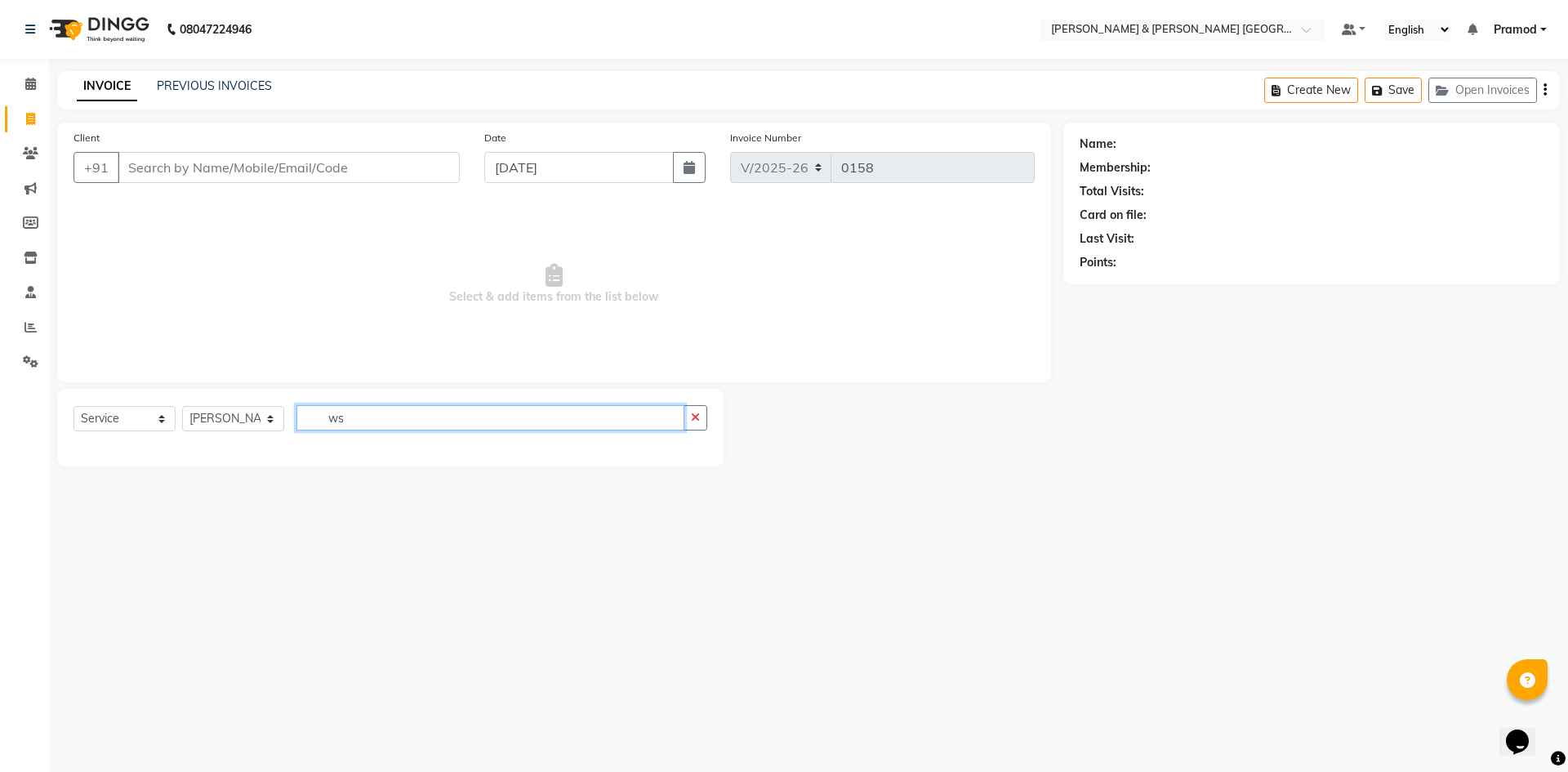
type input "w"
type input "str"
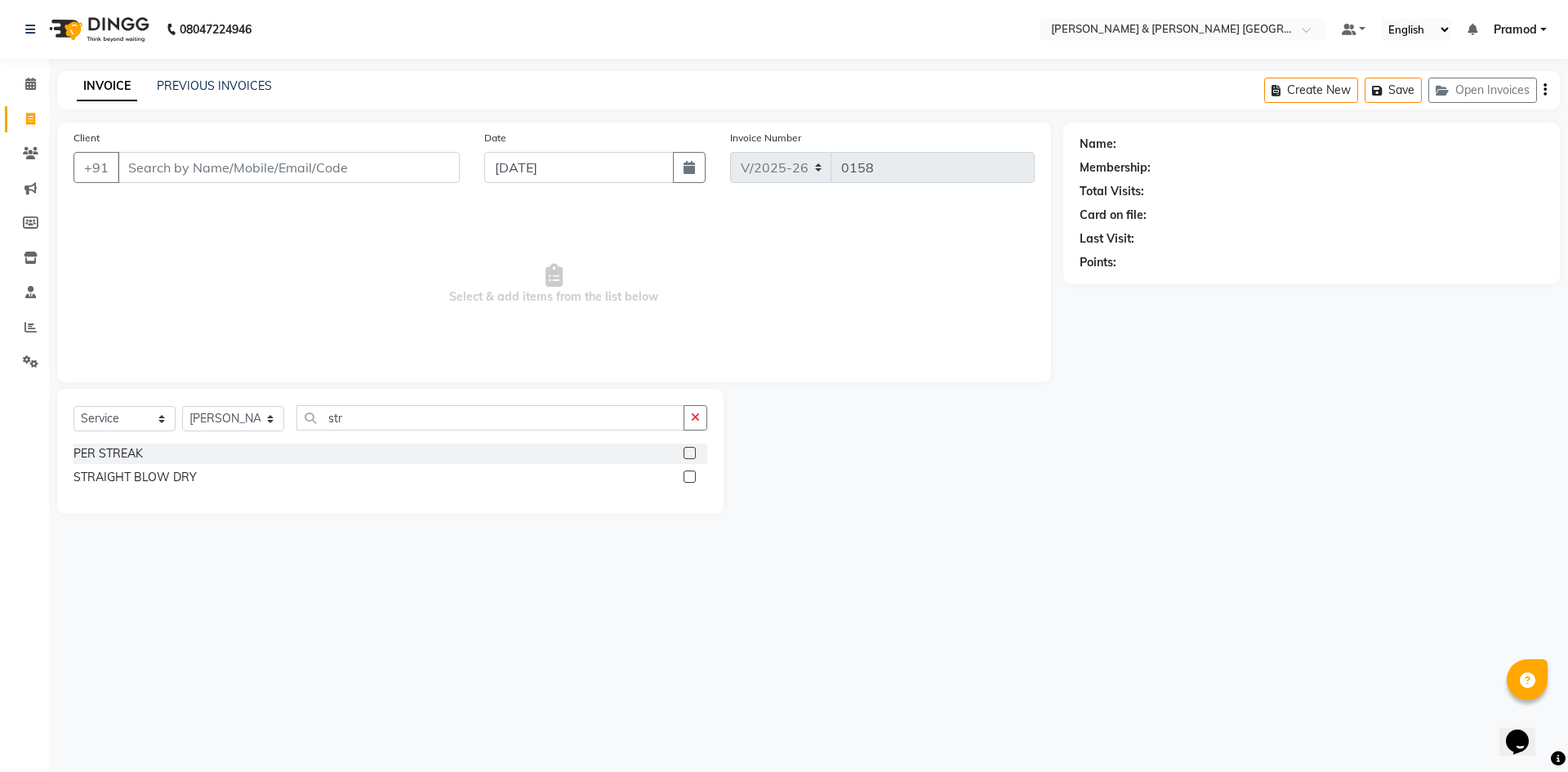
click at [690, 479] on label at bounding box center [689, 476] width 12 height 12
click at [690, 479] on input "checkbox" at bounding box center [689, 477] width 11 height 11
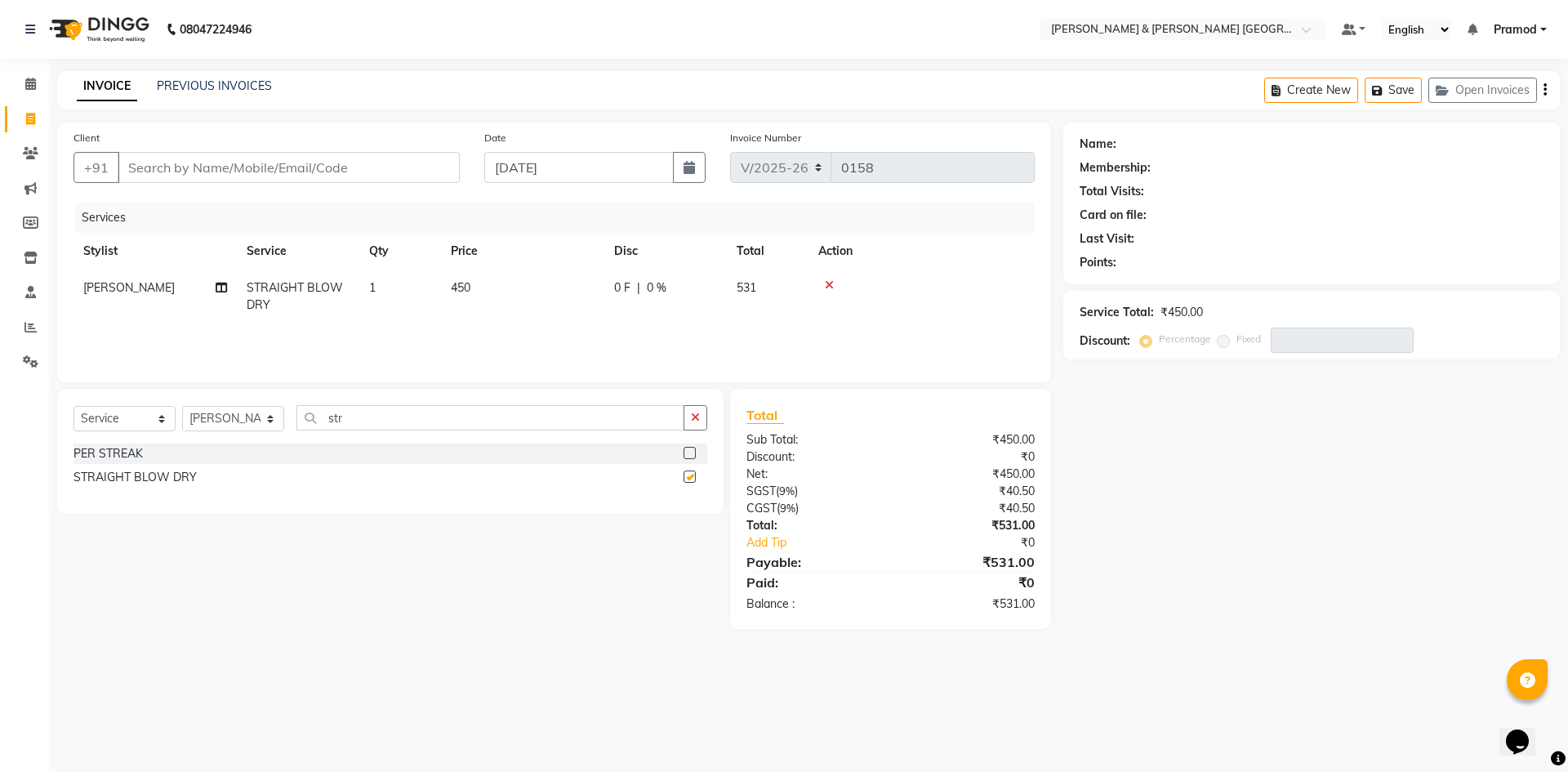
checkbox input "false"
drag, startPoint x: 365, startPoint y: 405, endPoint x: 211, endPoint y: 406, distance: 154.0
click at [211, 406] on div "Select Service Product Membership Package Voucher Prepaid Gift Card Select Styl…" at bounding box center [390, 424] width 634 height 39
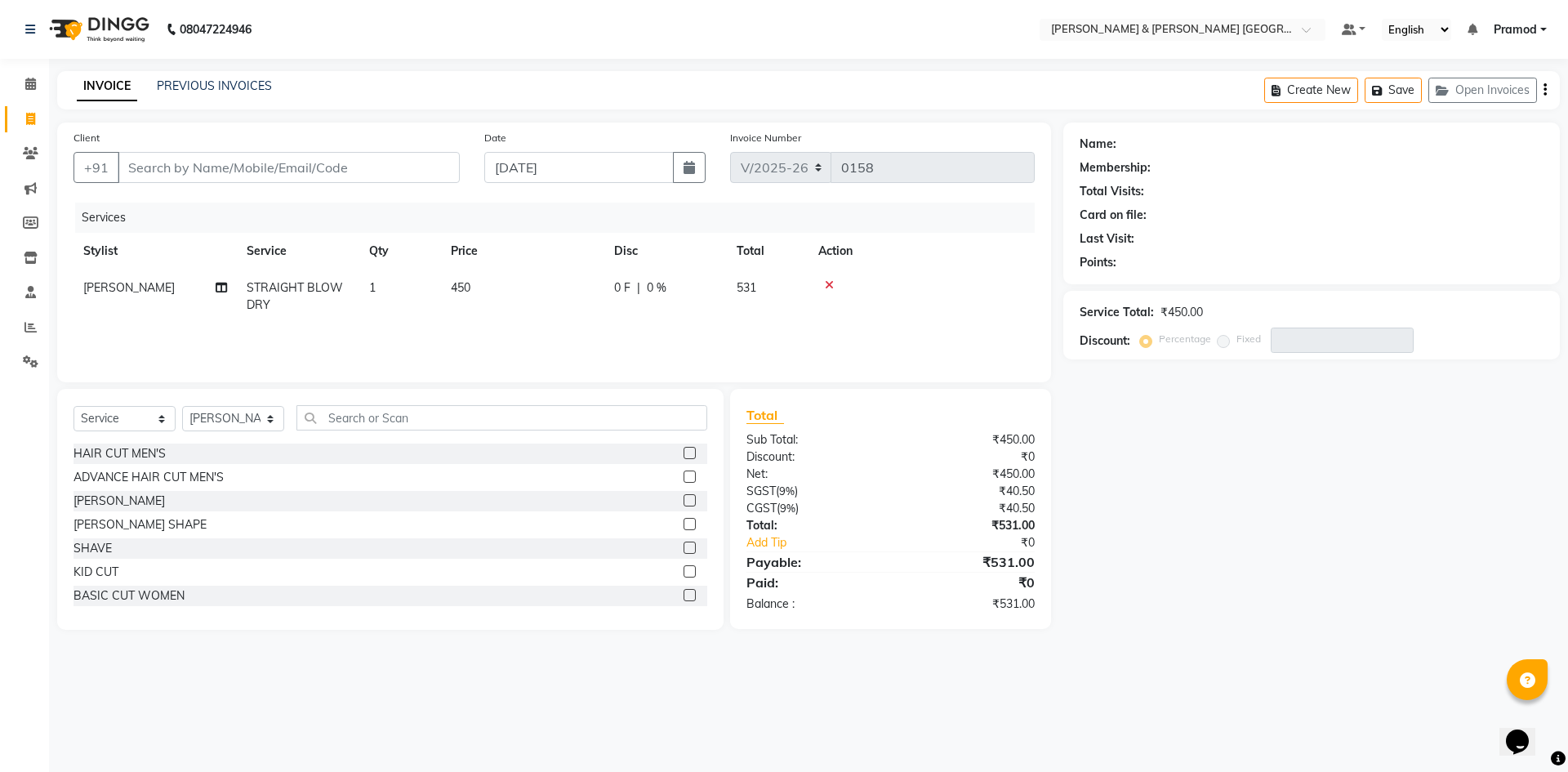
drag, startPoint x: 471, startPoint y: 279, endPoint x: 531, endPoint y: 279, distance: 60.0
click at [473, 279] on td "450" at bounding box center [522, 297] width 163 height 54
select select "88025"
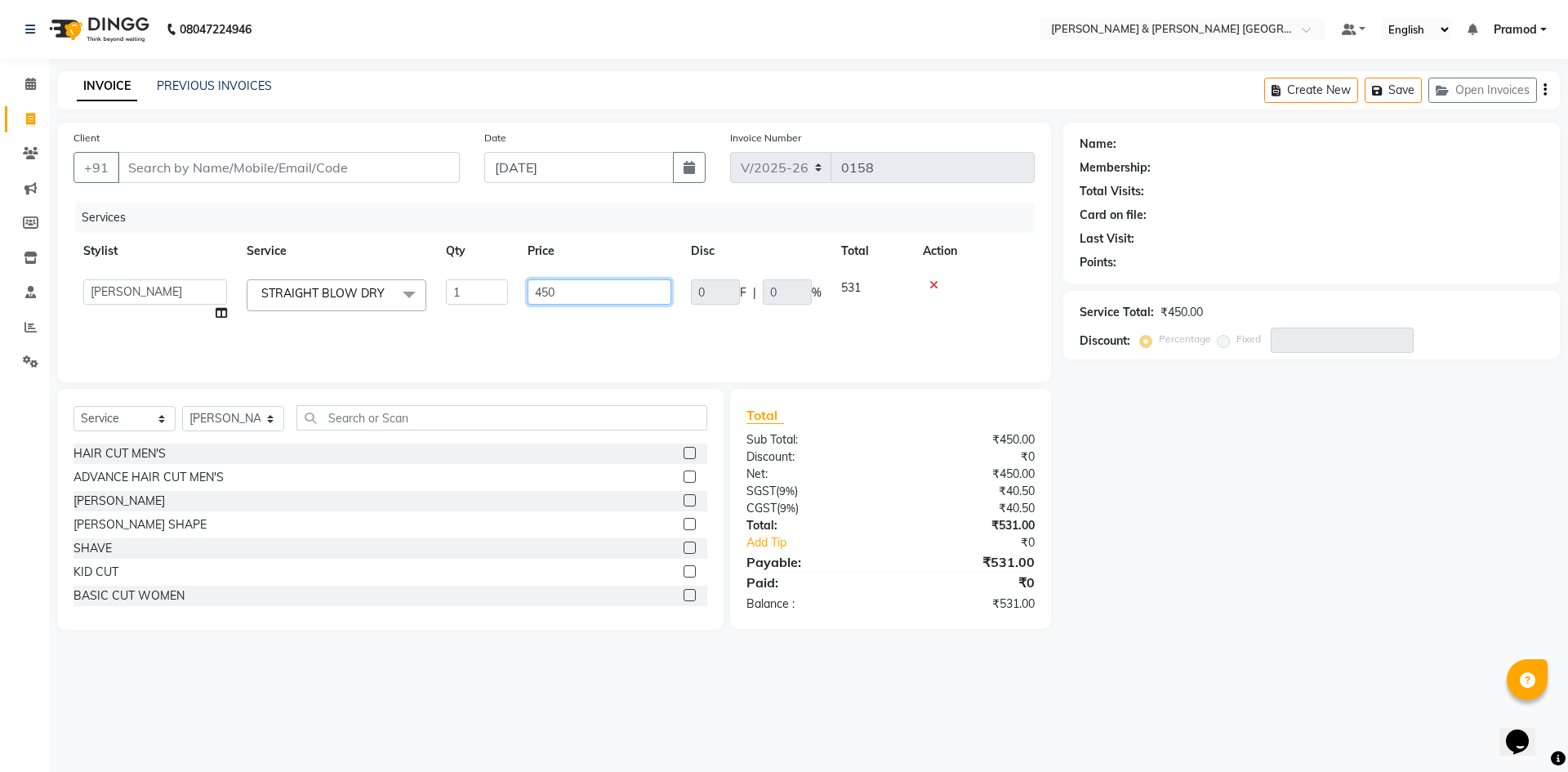
click at [598, 294] on input "450" at bounding box center [599, 292] width 143 height 25
type input "4"
type input "700"
click at [1365, 581] on div "Name: Membership: Total Visits: Card on file: Last Visit: Points: Service Total…" at bounding box center [1317, 375] width 509 height 507
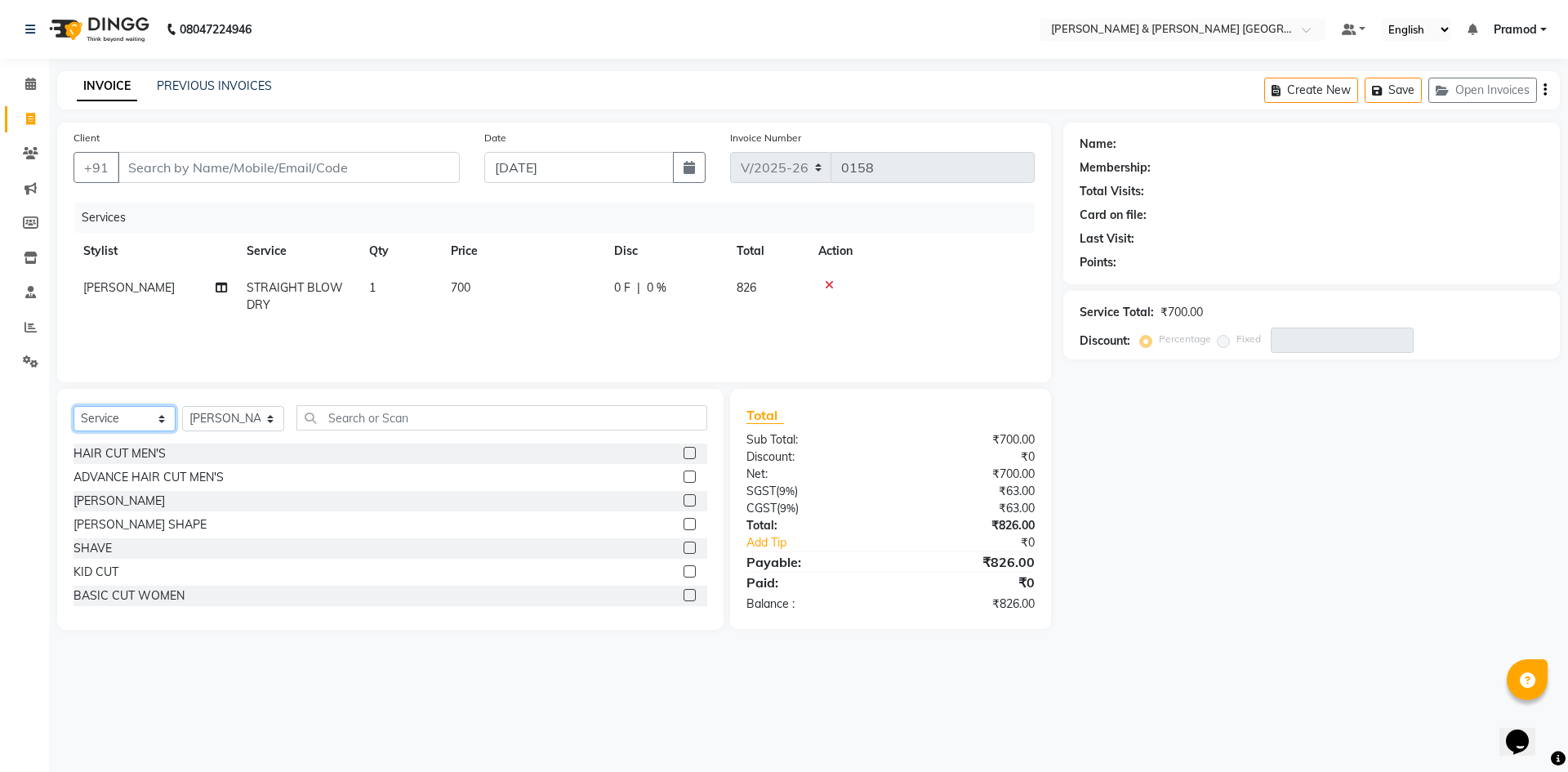
click at [127, 415] on select "Select Service Product Membership Package Voucher Prepaid Gift Card" at bounding box center [125, 418] width 102 height 25
click at [224, 425] on select "Select Stylist Arhan Ashu E. Swapna Laxmi Pramod Shabbu swapna" at bounding box center [233, 418] width 102 height 25
select select "88026"
click at [182, 406] on select "Select Stylist Arhan Ashu E. Swapna Laxmi Pramod Shabbu swapna" at bounding box center [233, 418] width 102 height 25
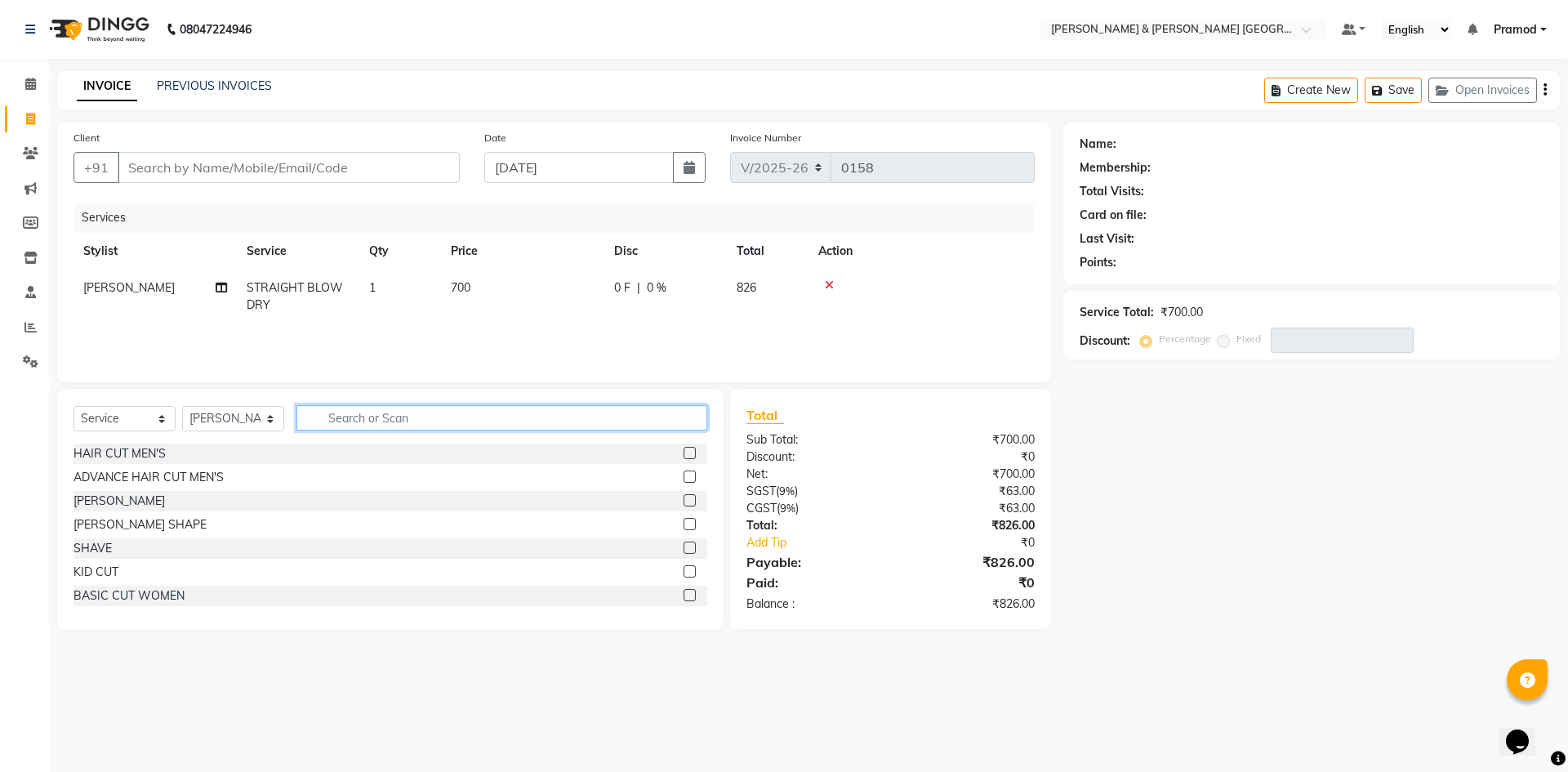
click at [342, 422] on input "text" at bounding box center [502, 417] width 411 height 25
type input "u"
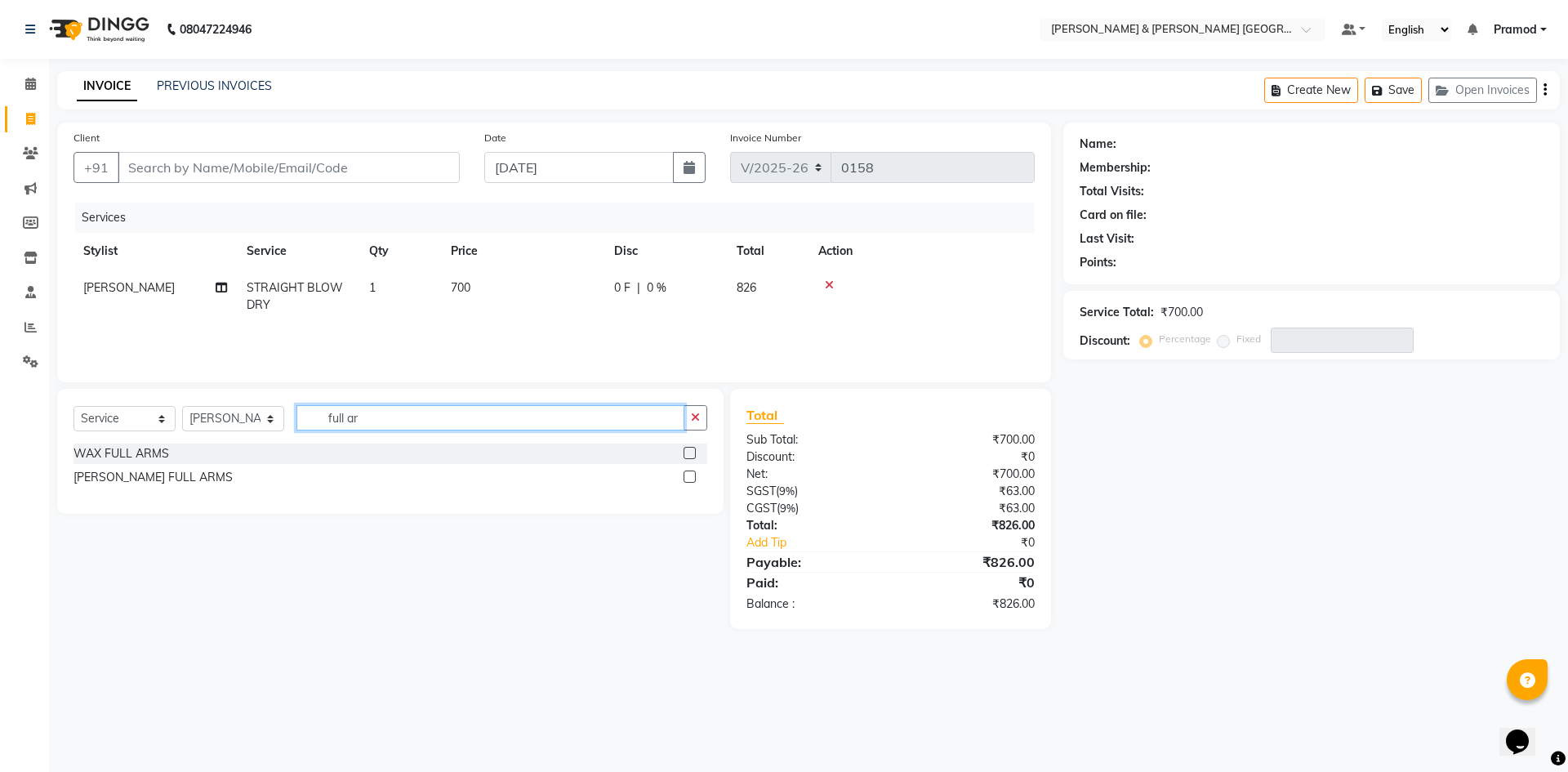
type input "full ar"
click at [688, 452] on label at bounding box center [689, 452] width 12 height 12
click at [688, 452] on input "checkbox" at bounding box center [689, 453] width 11 height 11
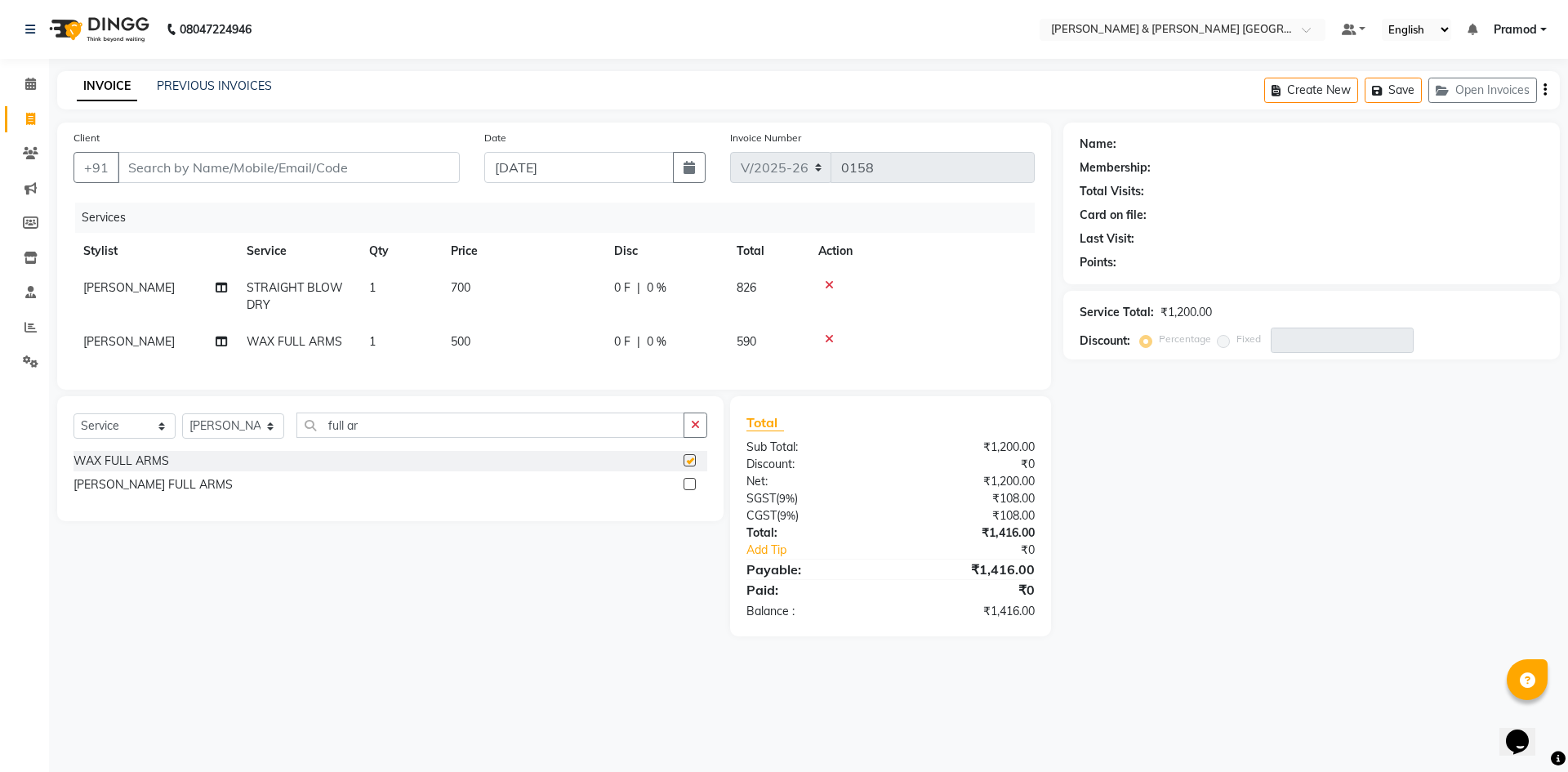
checkbox input "false"
drag, startPoint x: 482, startPoint y: 438, endPoint x: 216, endPoint y: 440, distance: 266.0
click at [218, 438] on div "Select Service Product Membership Package Voucher Prepaid Gift Card Select Styl…" at bounding box center [390, 431] width 634 height 39
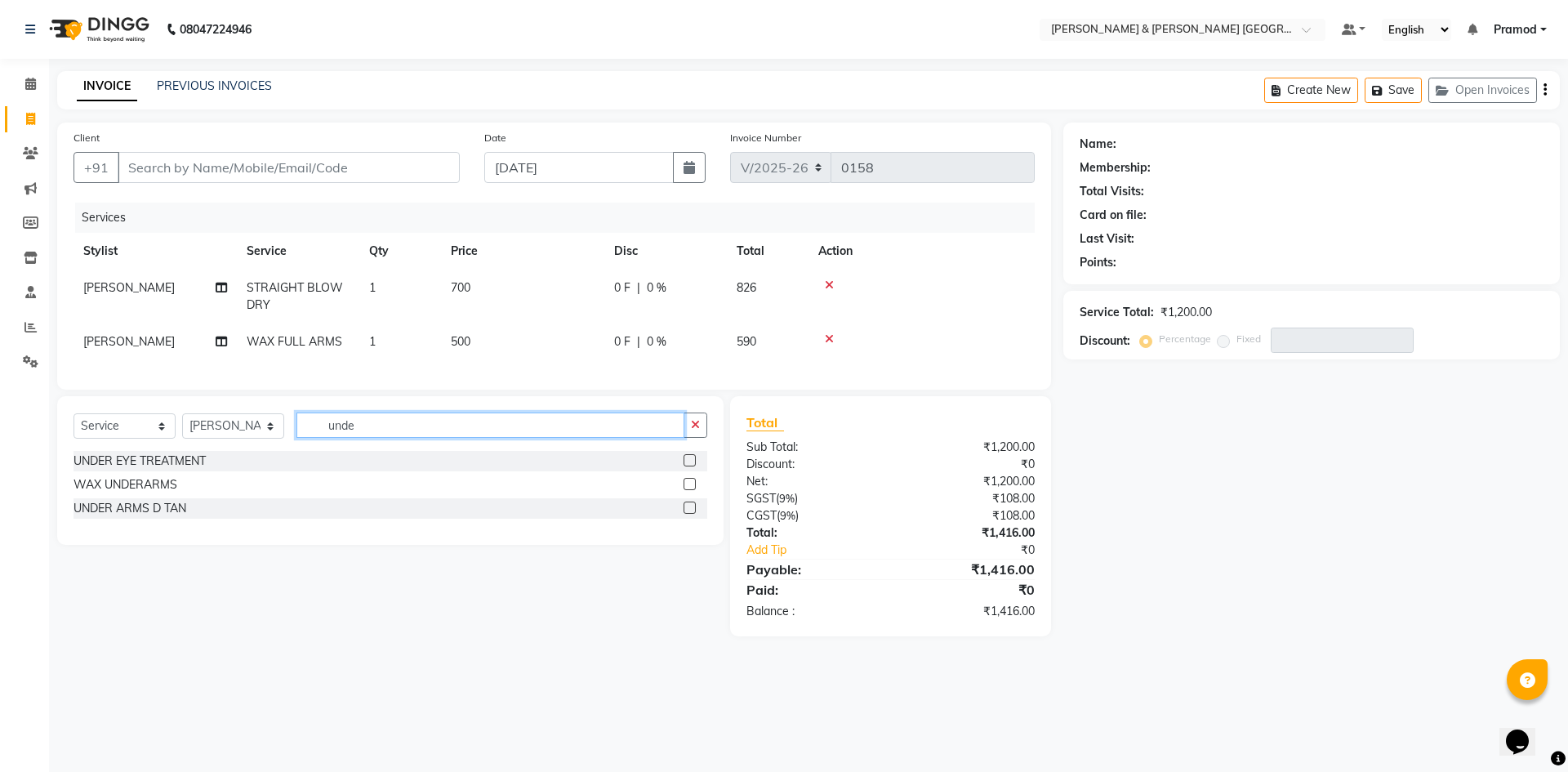
type input "unde"
click at [694, 490] on label at bounding box center [689, 484] width 12 height 12
click at [694, 490] on input "checkbox" at bounding box center [689, 484] width 11 height 11
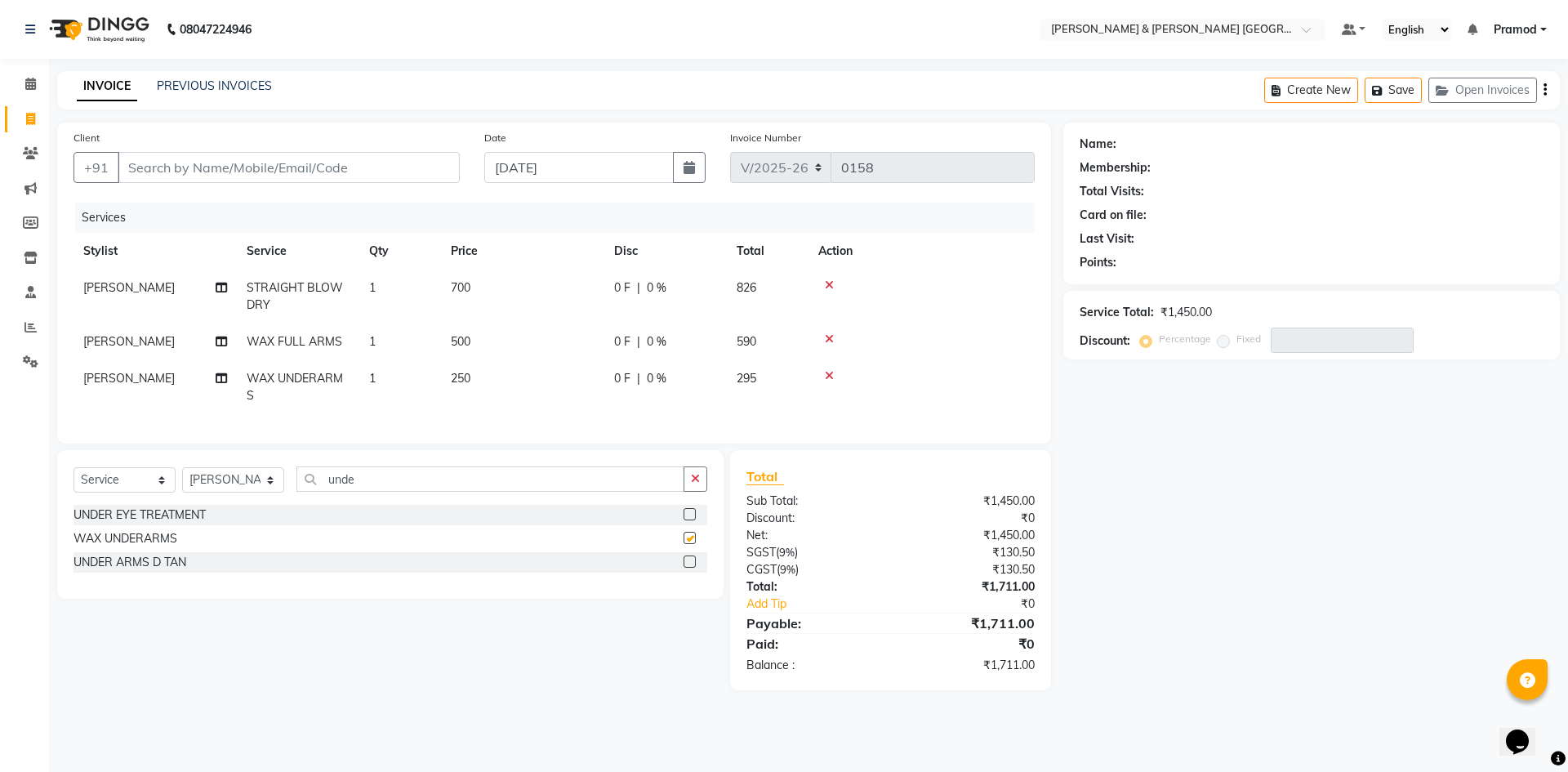
checkbox input "false"
drag, startPoint x: 402, startPoint y: 487, endPoint x: 0, endPoint y: 493, distance: 402.0
click at [0, 493] on app-home "08047224946 Select Location × Toni & Guy Om Sree Heights, Kowkoor Default Panel…" at bounding box center [784, 357] width 1568 height 715
type input "half"
click at [690, 567] on label at bounding box center [689, 561] width 12 height 12
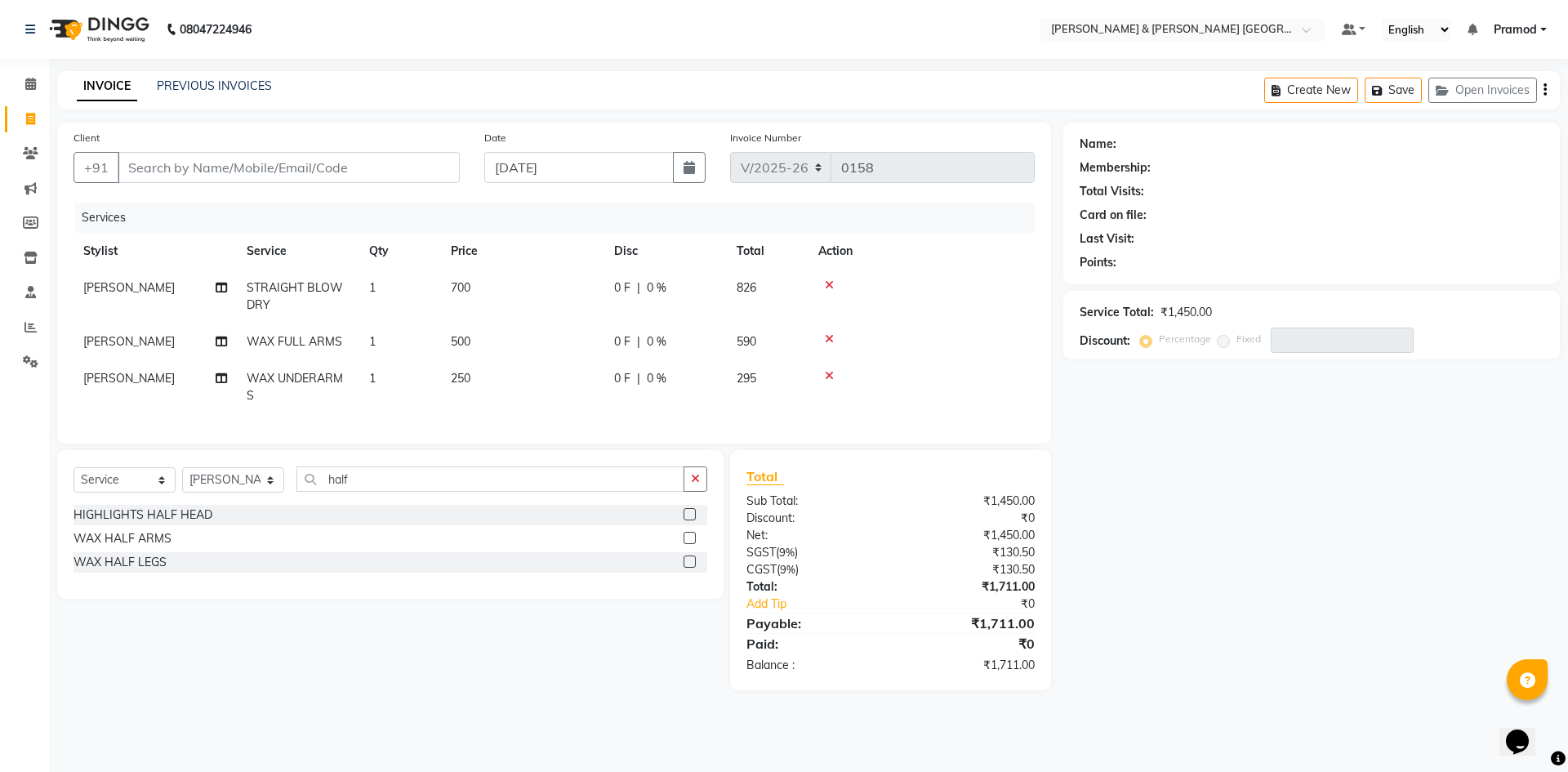
click at [690, 567] on input "checkbox" at bounding box center [689, 562] width 11 height 11
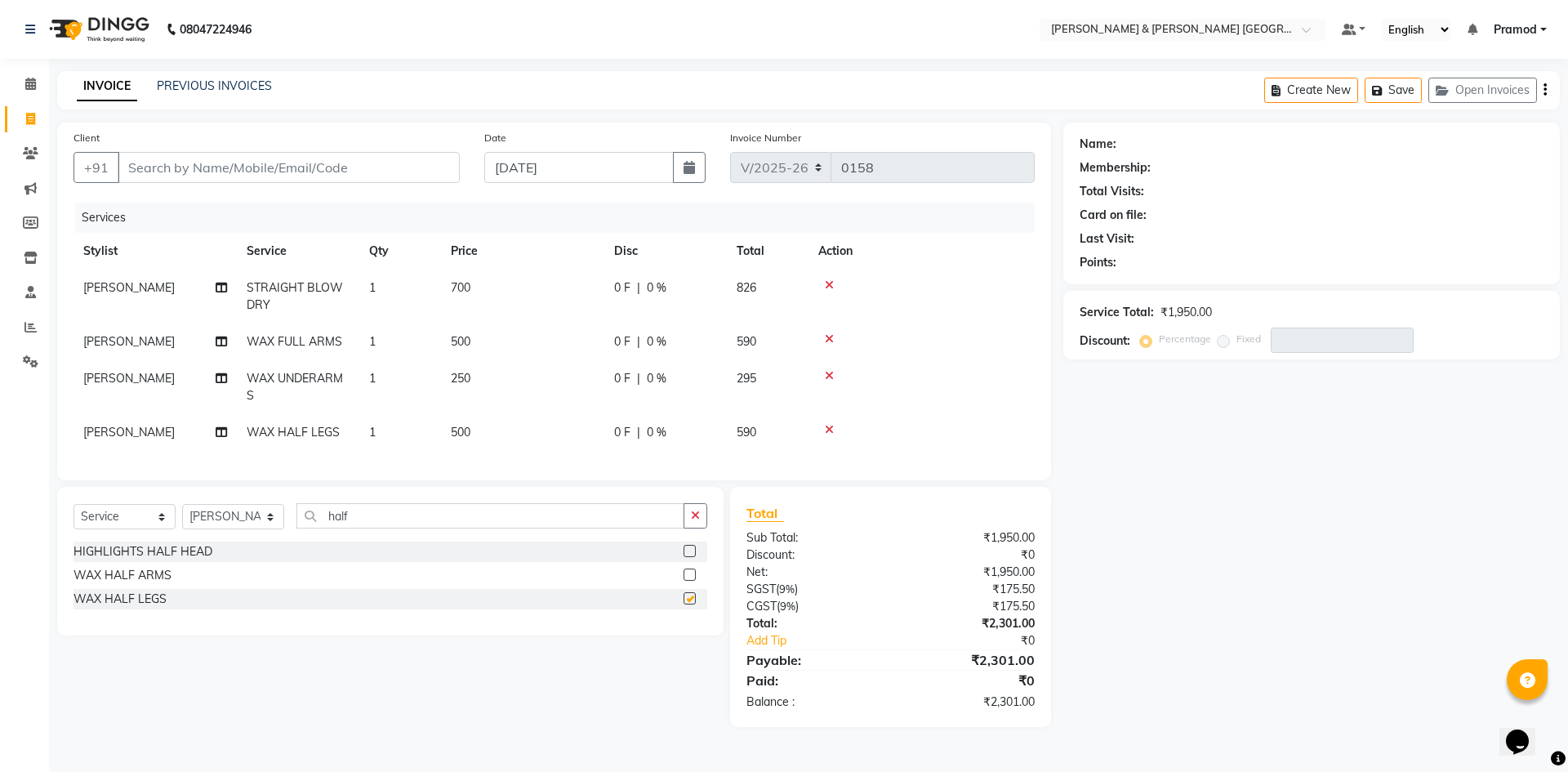
checkbox input "false"
click at [693, 521] on icon "button" at bounding box center [695, 515] width 9 height 11
click at [492, 334] on td "500" at bounding box center [522, 342] width 163 height 37
select select "88026"
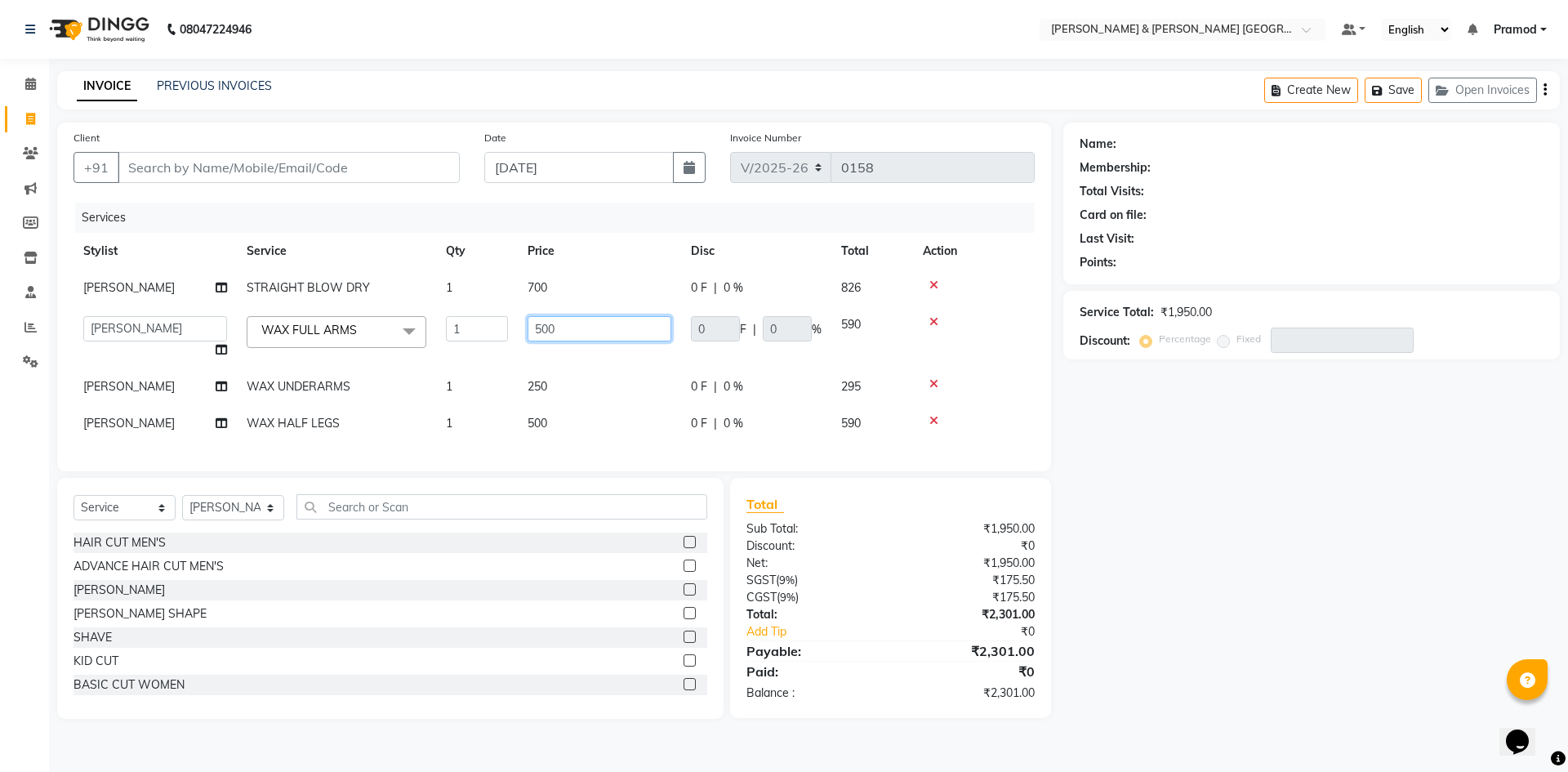
click at [577, 324] on input "500" at bounding box center [599, 329] width 143 height 25
type input "5"
type input "480"
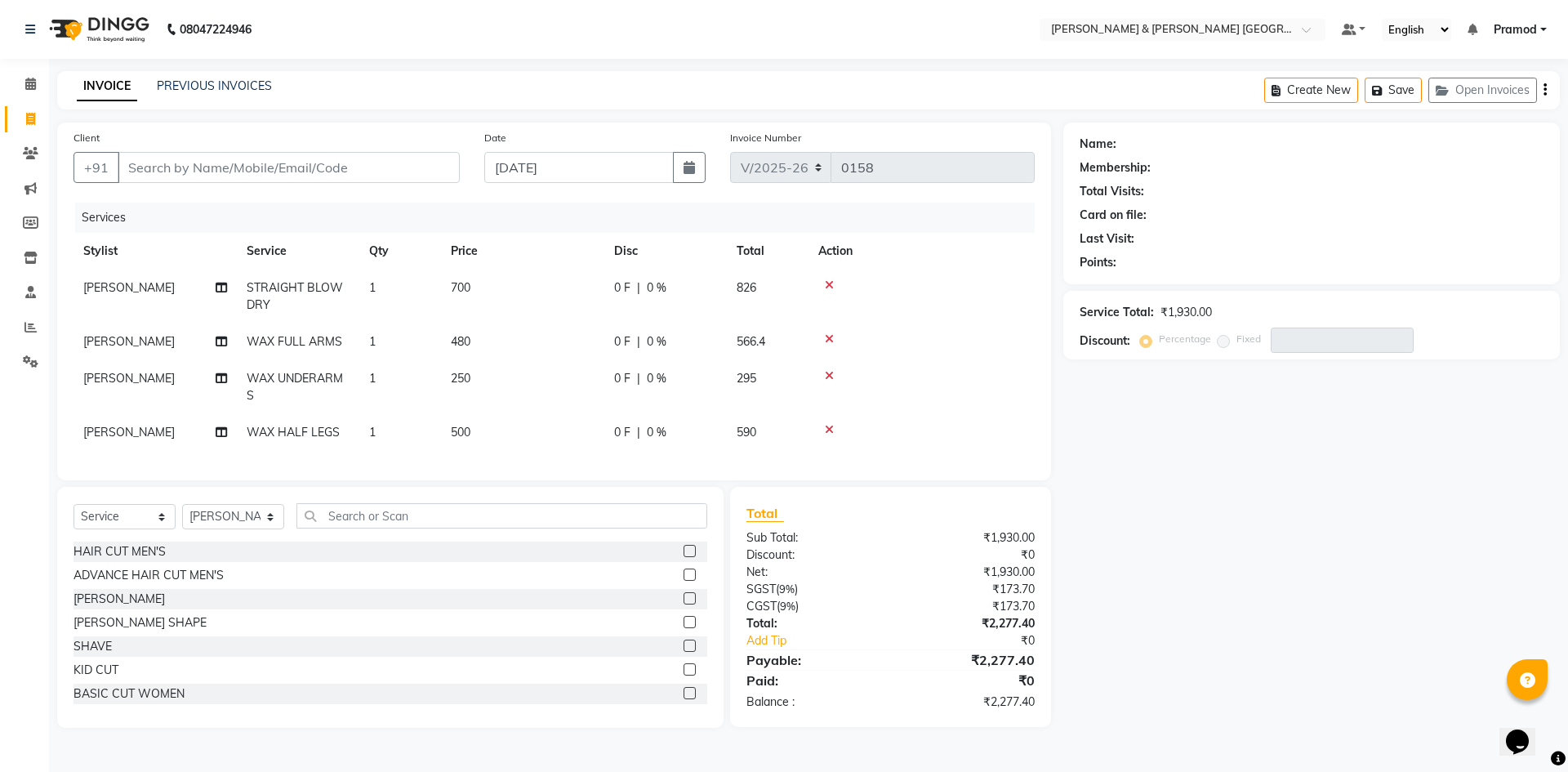
click at [576, 376] on td "250" at bounding box center [522, 387] width 163 height 54
select select "88026"
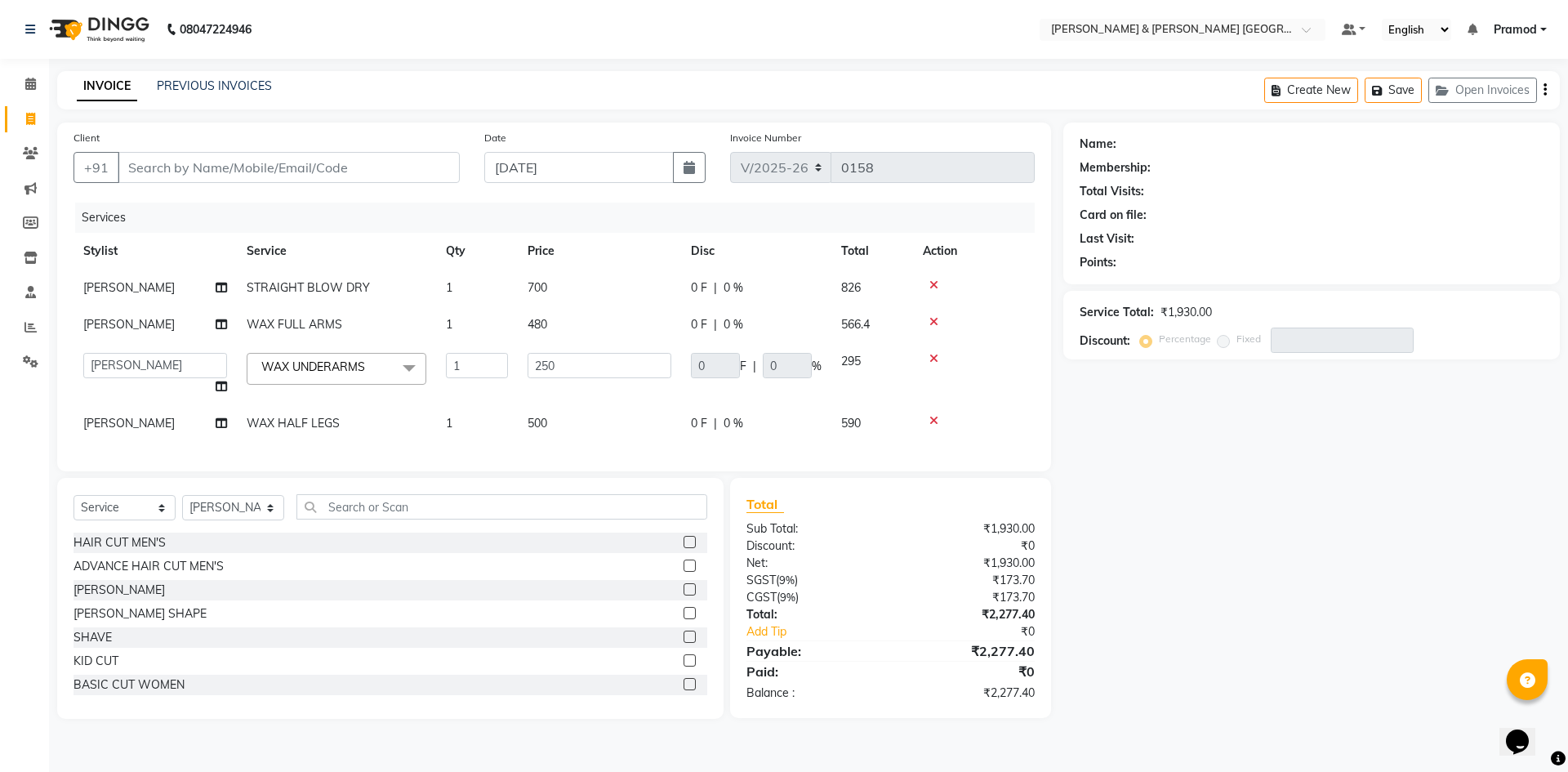
click at [553, 421] on td "500" at bounding box center [599, 423] width 163 height 37
select select "88026"
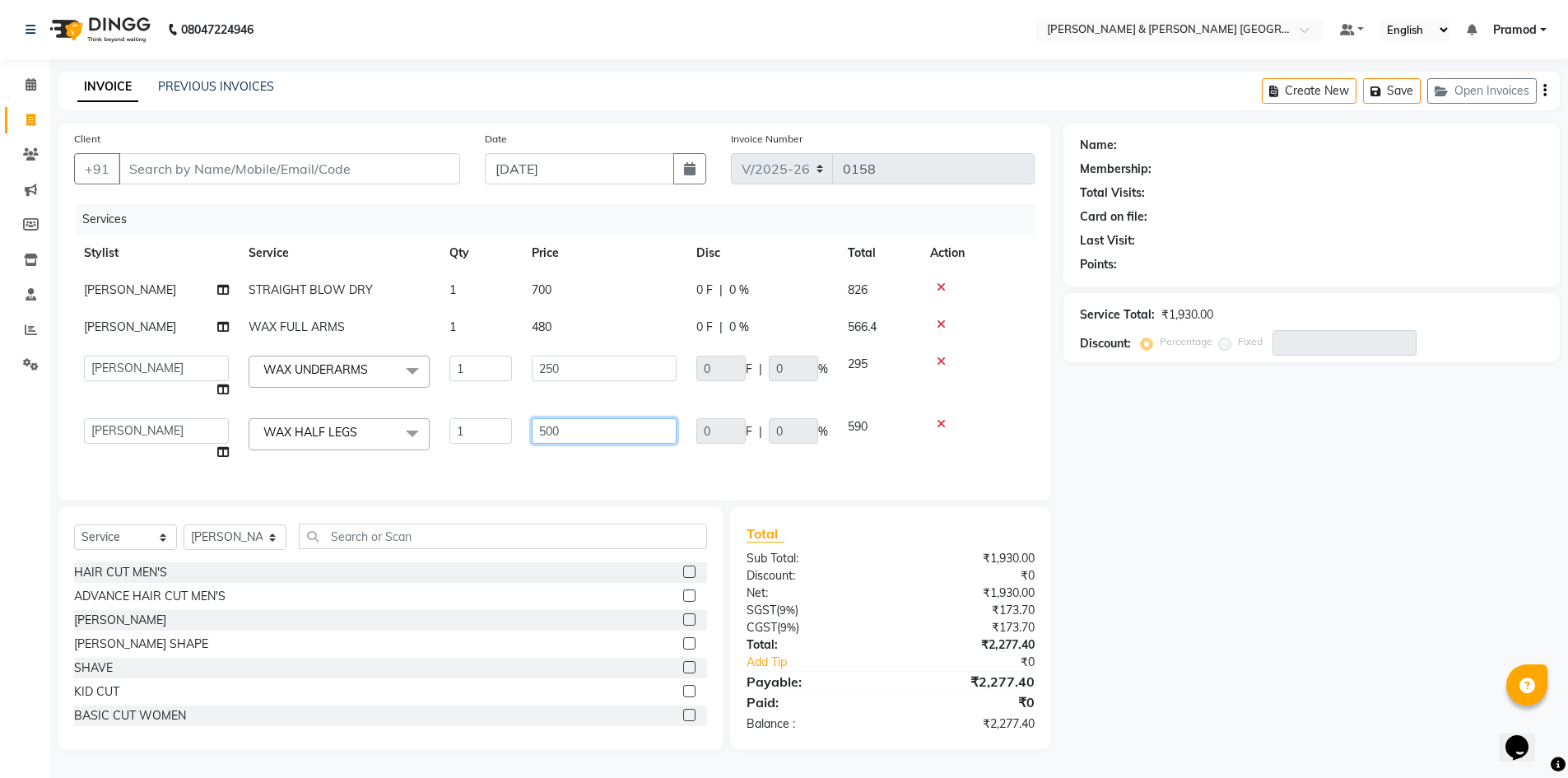
click at [625, 425] on input "500" at bounding box center [604, 430] width 145 height 26
type input "5"
type input "480"
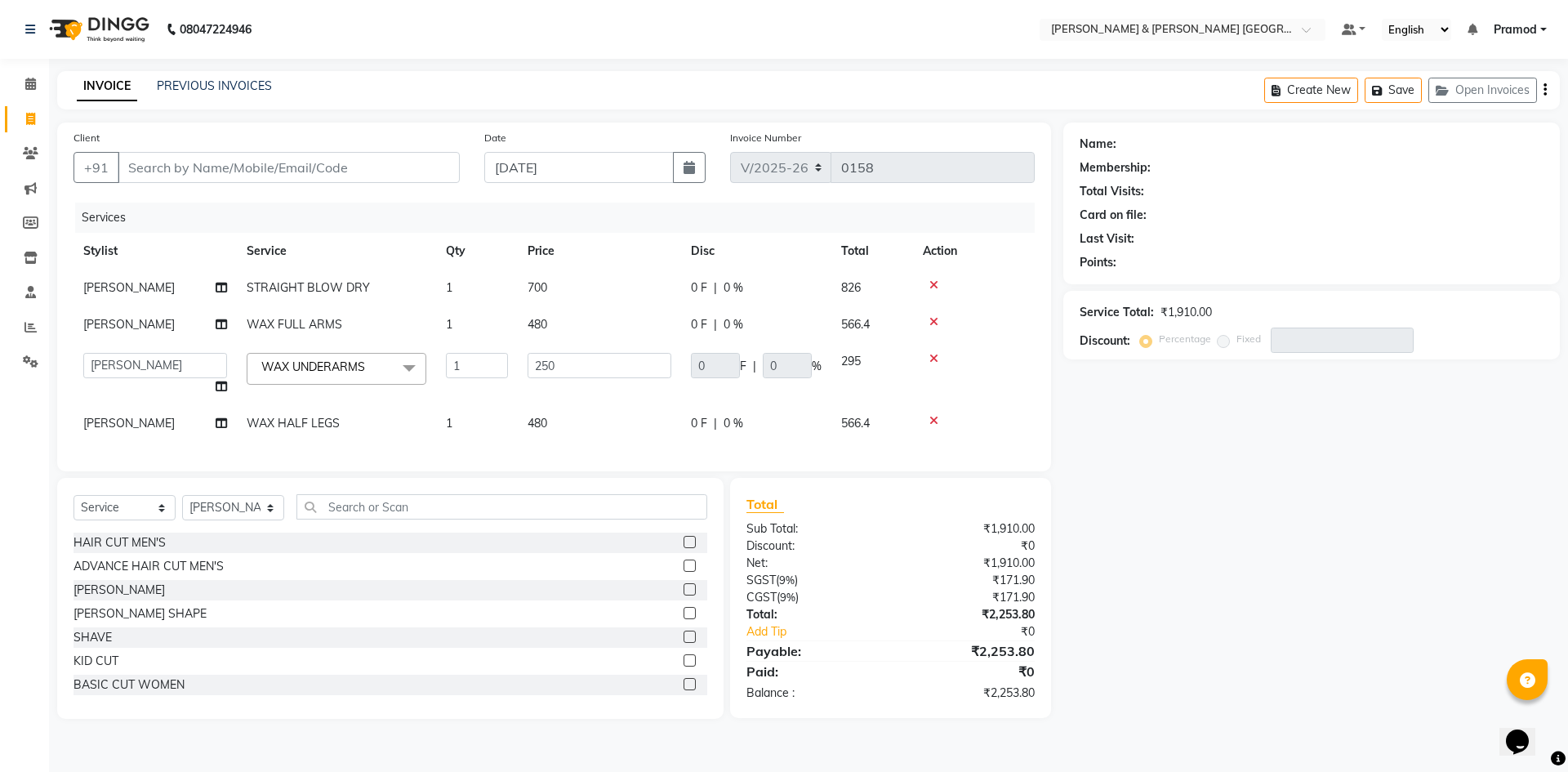
click at [1283, 519] on div "Name: Membership: Total Visits: Card on file: Last Visit: Points: Service Total…" at bounding box center [1317, 420] width 509 height 596
click at [520, 348] on td "250" at bounding box center [599, 374] width 163 height 62
click at [584, 362] on input "250" at bounding box center [599, 365] width 143 height 25
type input "2"
type input "140"
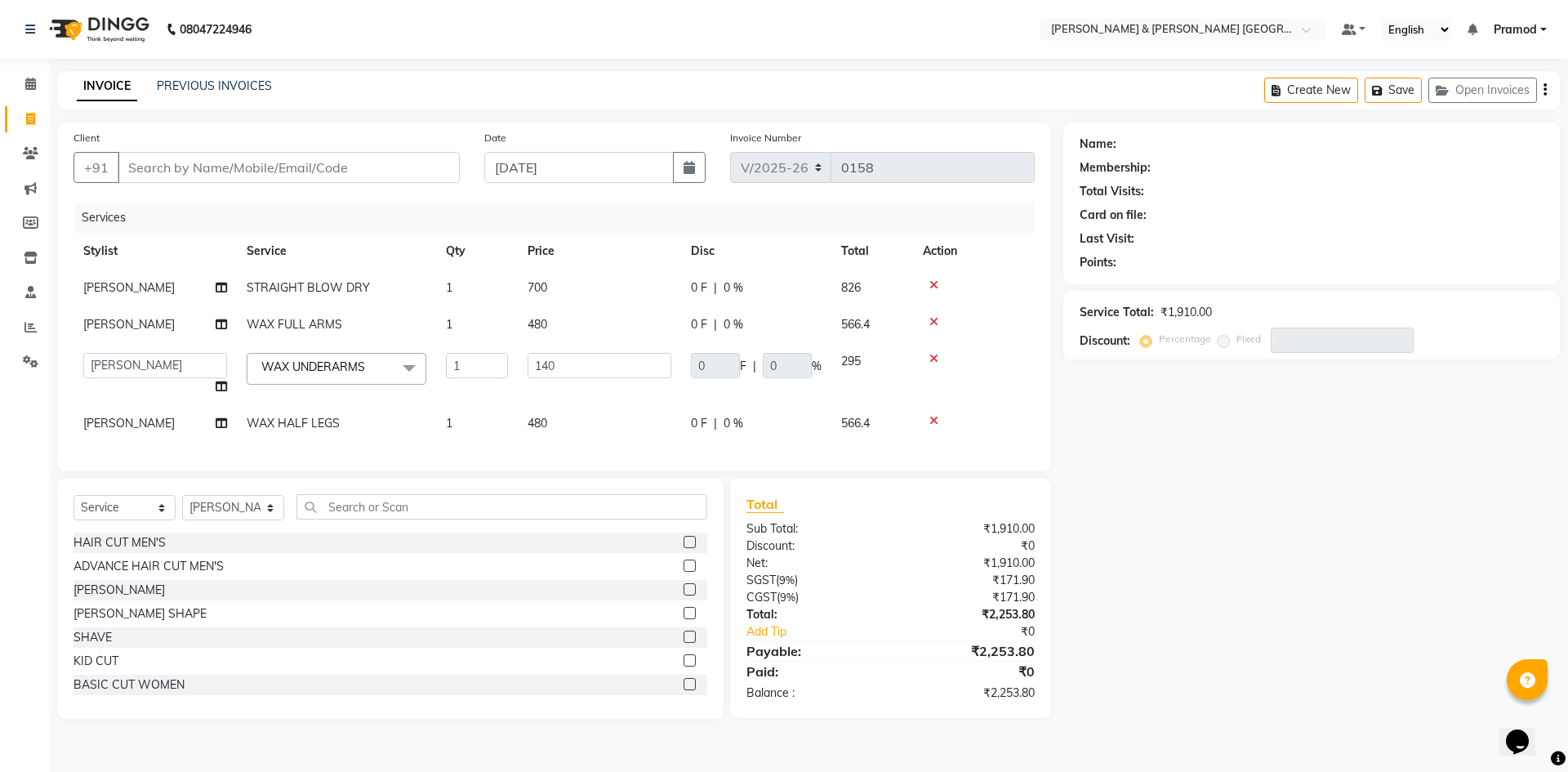
click at [1179, 511] on div "Name: Membership: Total Visits: Card on file: Last Visit: Points: Service Total…" at bounding box center [1317, 420] width 509 height 596
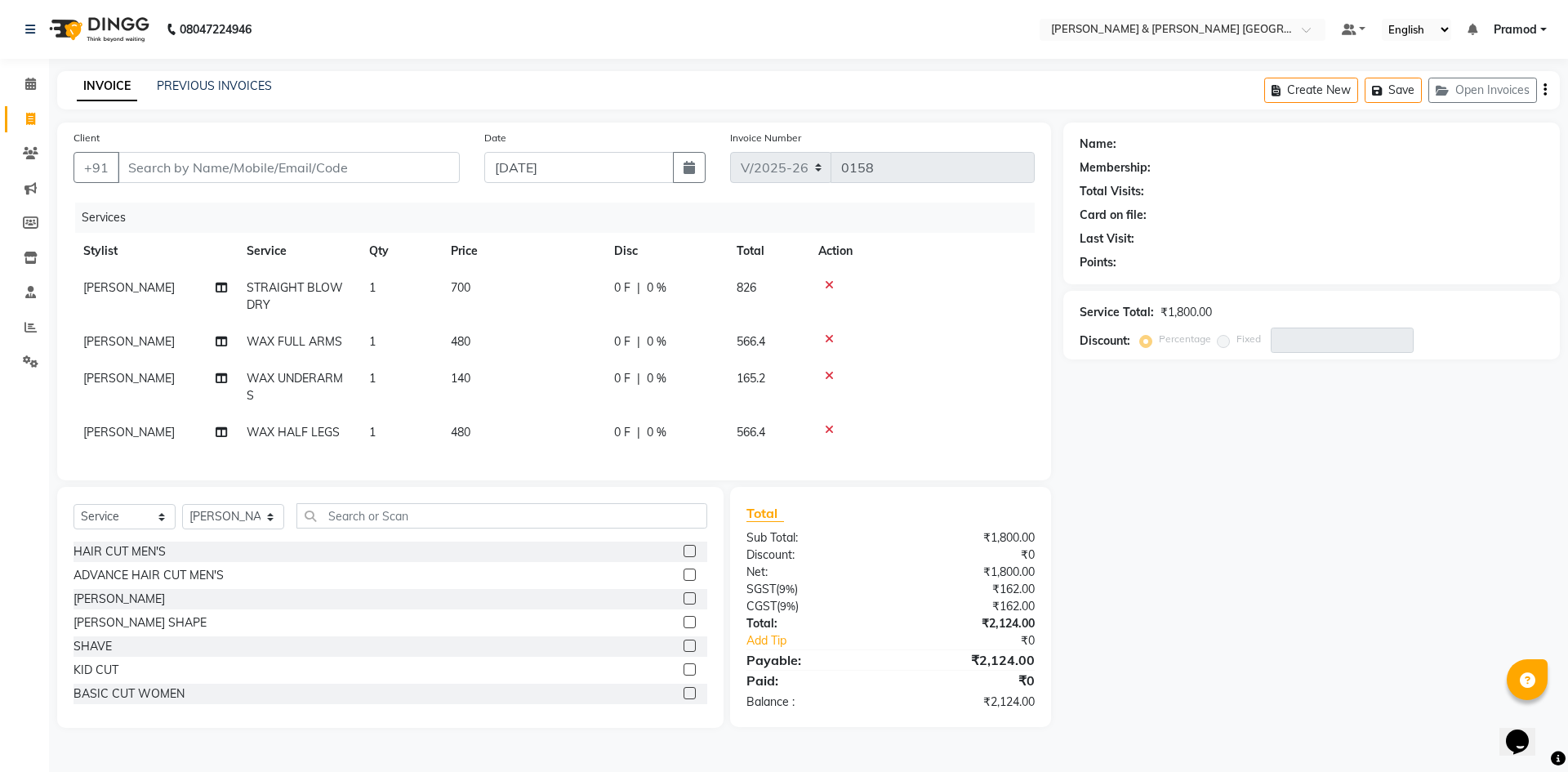
click at [154, 163] on div "Client +91" at bounding box center [266, 162] width 411 height 67
click at [154, 163] on input "Client" at bounding box center [288, 167] width 342 height 31
type input "9"
type input "0"
type input "9660966725"
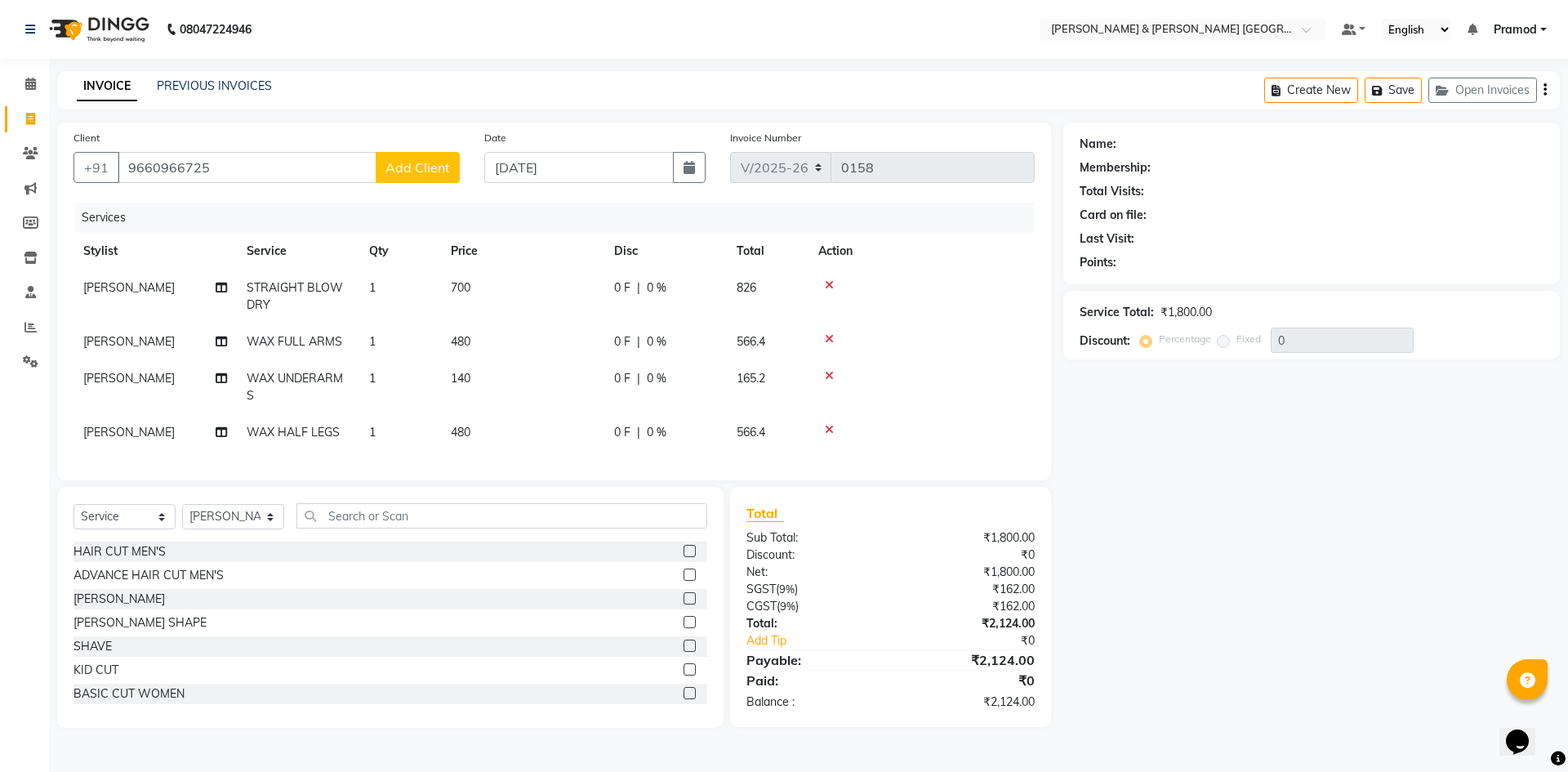
click at [452, 157] on button "Add Client" at bounding box center [417, 167] width 84 height 31
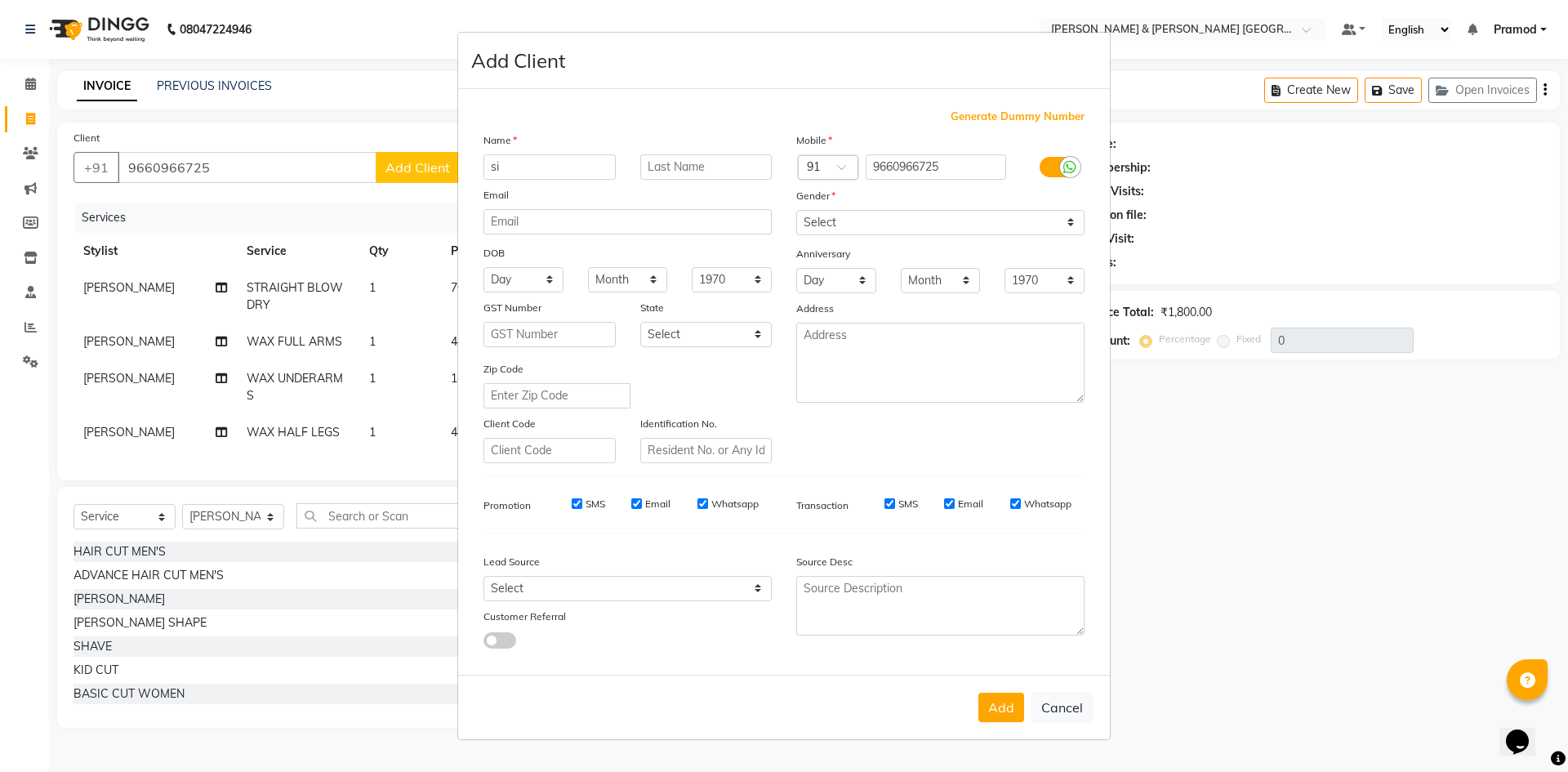
type input "s"
type input "Thanu"
click at [831, 214] on select "Select Male Female Other Prefer Not To Say" at bounding box center [940, 222] width 289 height 25
select select "female"
click at [796, 210] on select "Select Male Female Other Prefer Not To Say" at bounding box center [940, 222] width 289 height 25
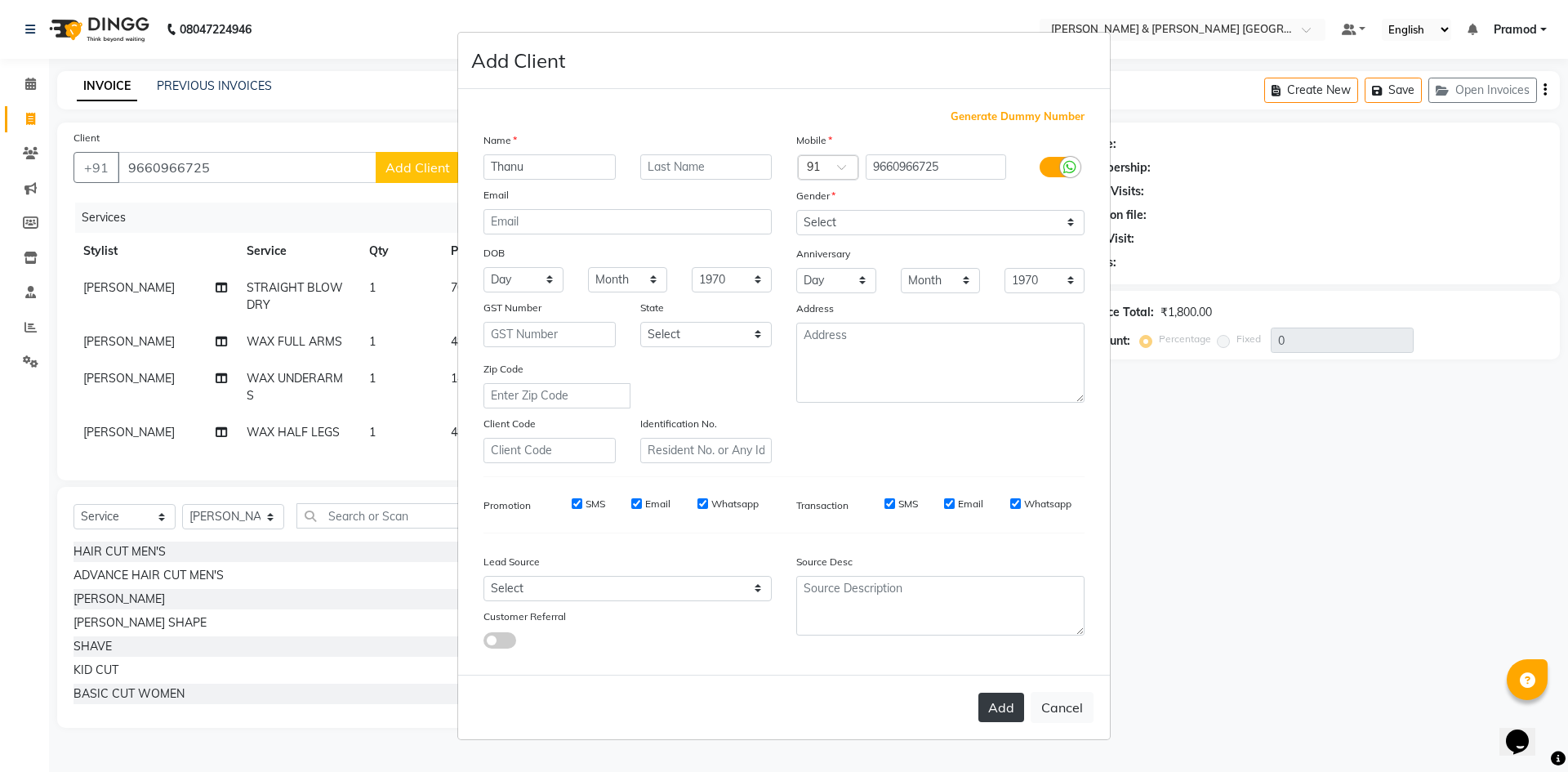
click at [989, 700] on button "Add" at bounding box center [1002, 707] width 46 height 30
select select
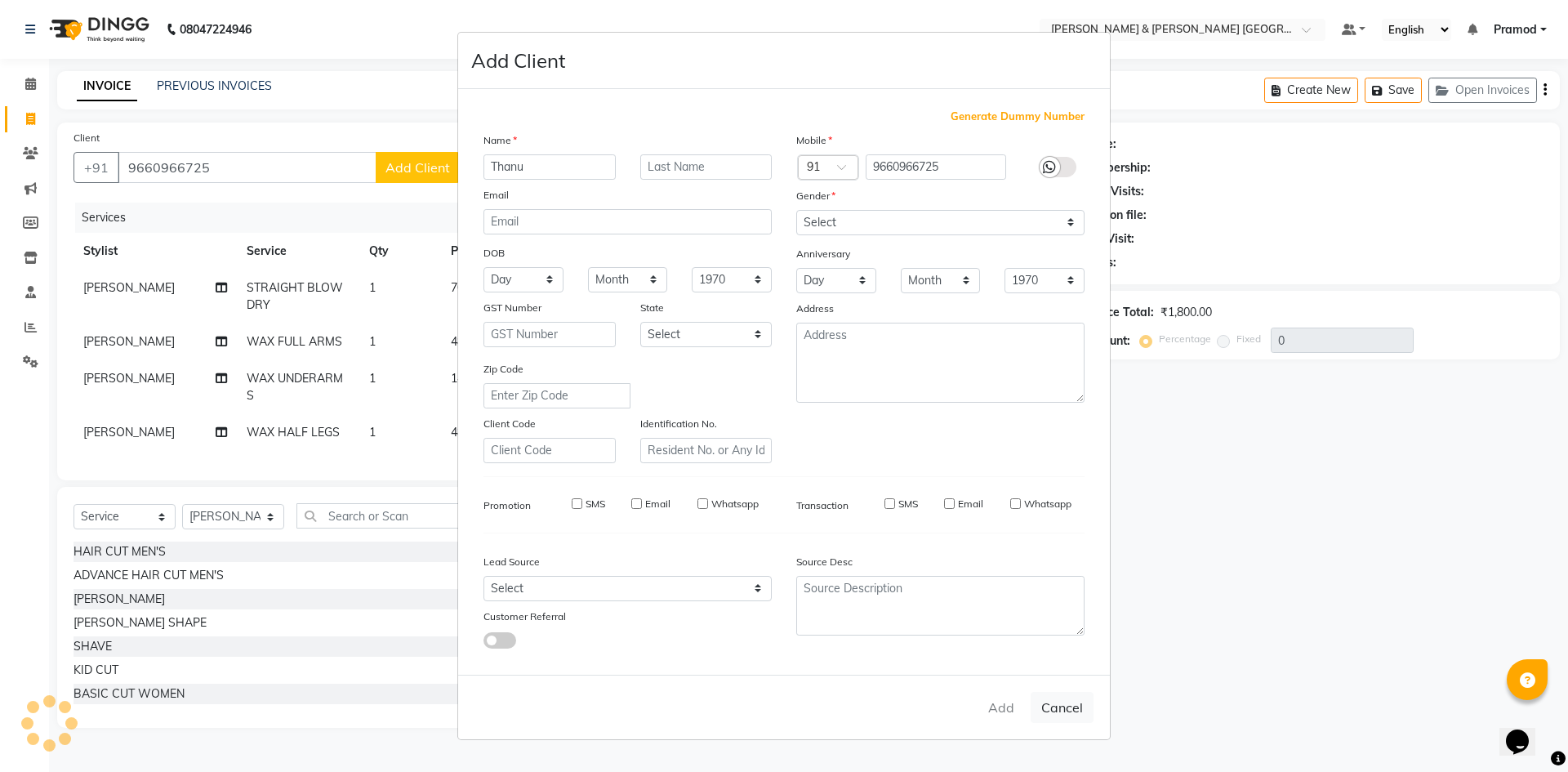
select select
checkbox input "false"
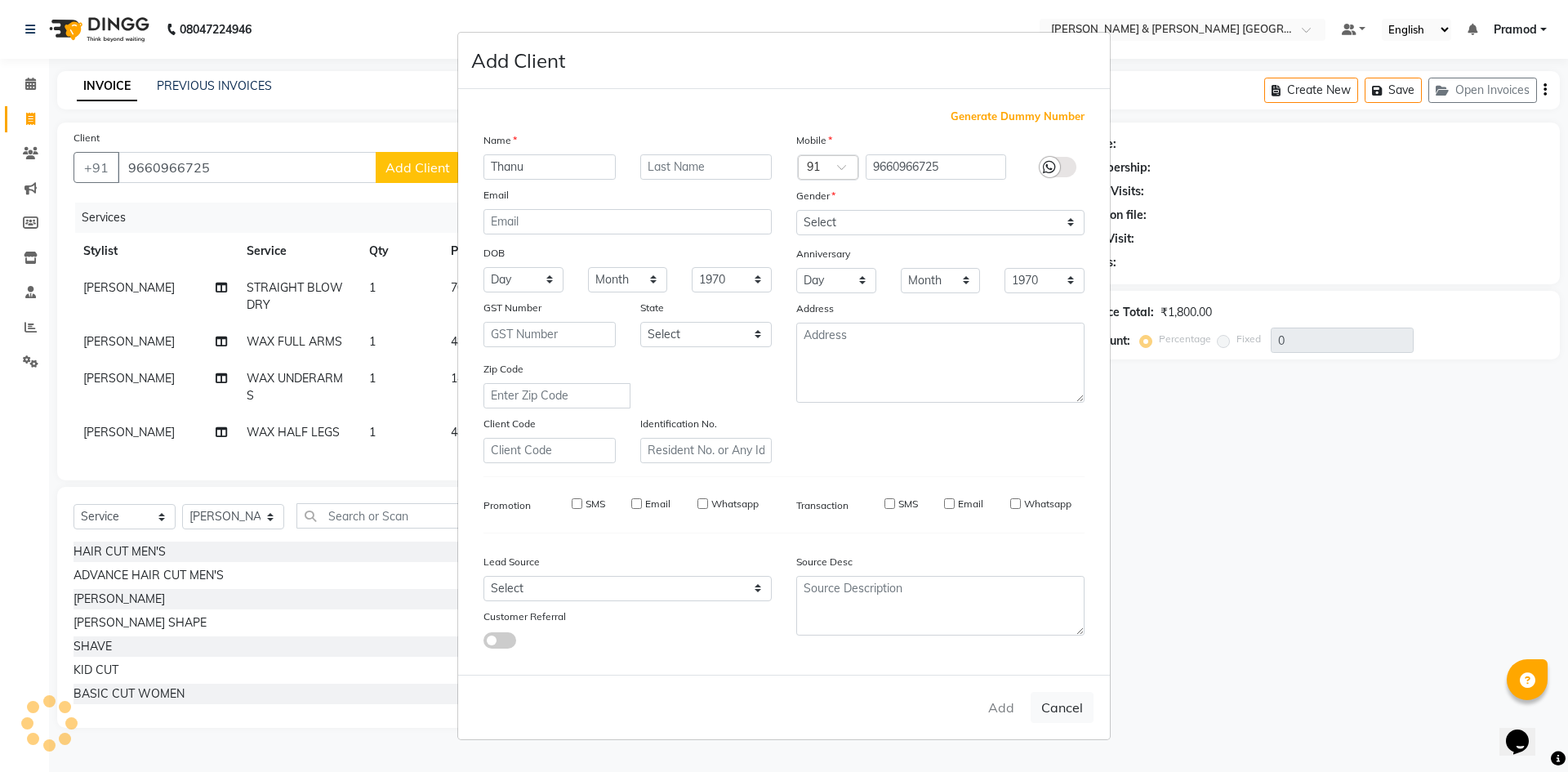
checkbox input "false"
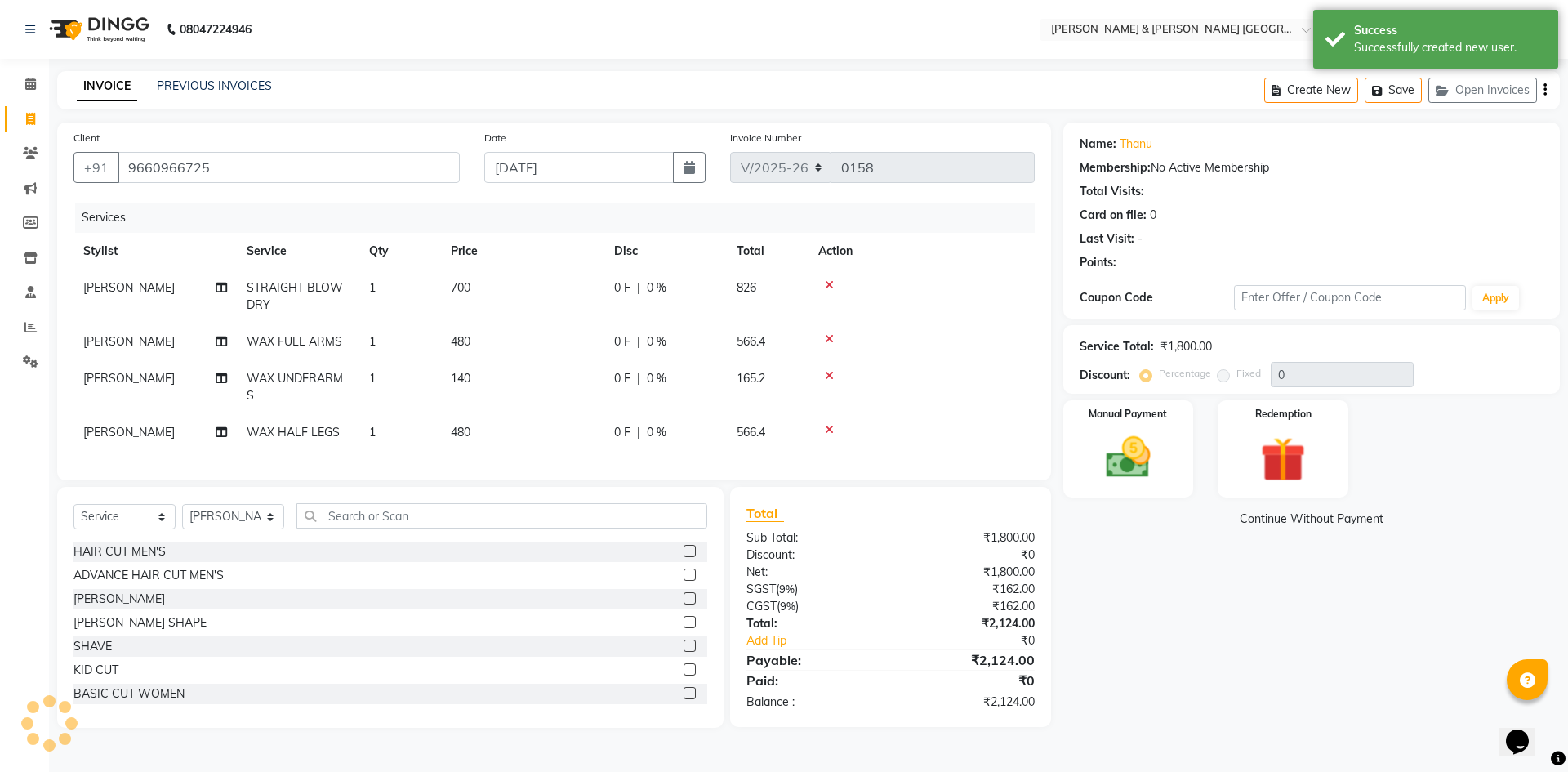
click at [1261, 462] on img at bounding box center [1283, 459] width 74 height 57
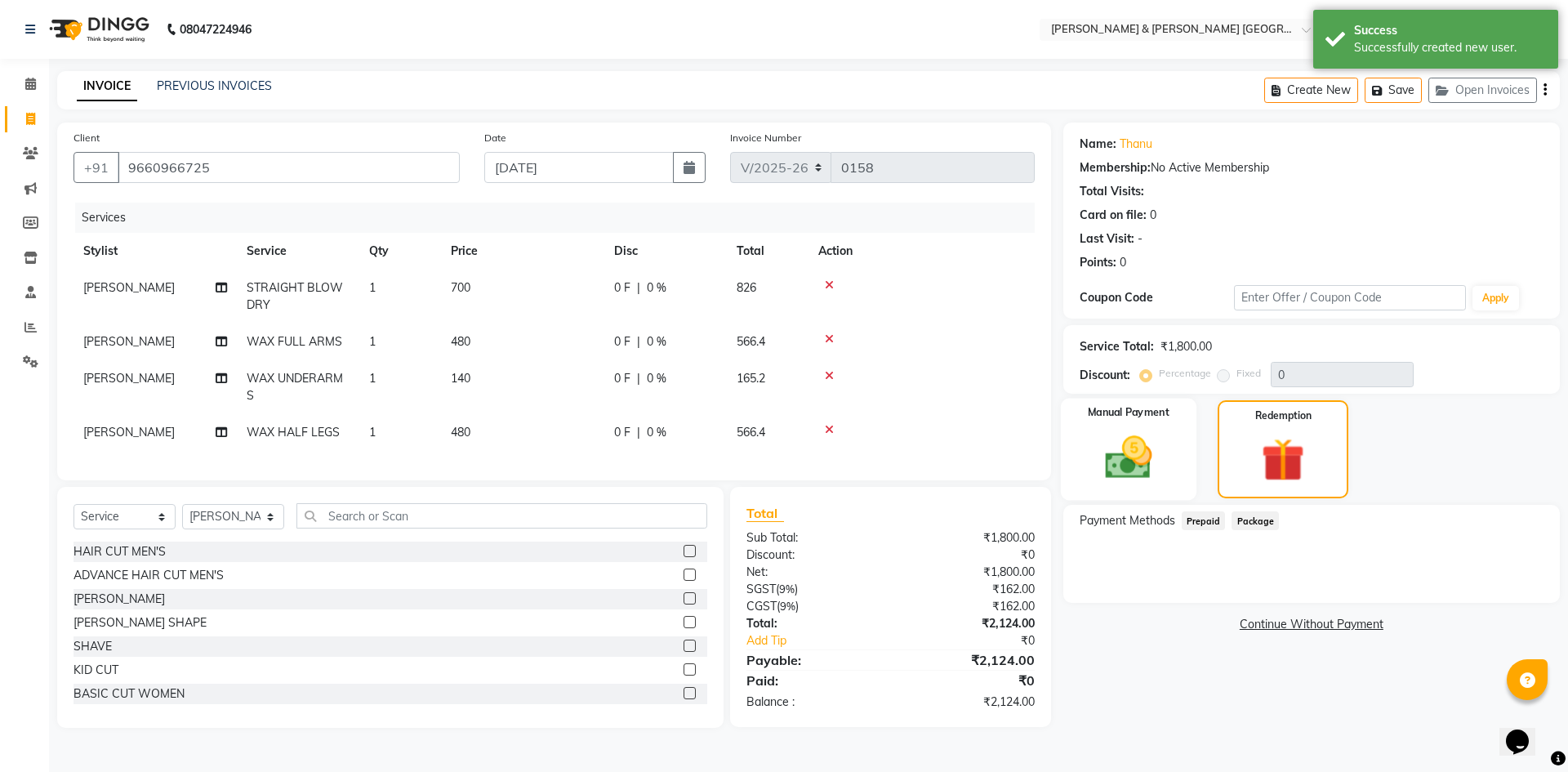
click at [1161, 466] on img at bounding box center [1128, 457] width 76 height 54
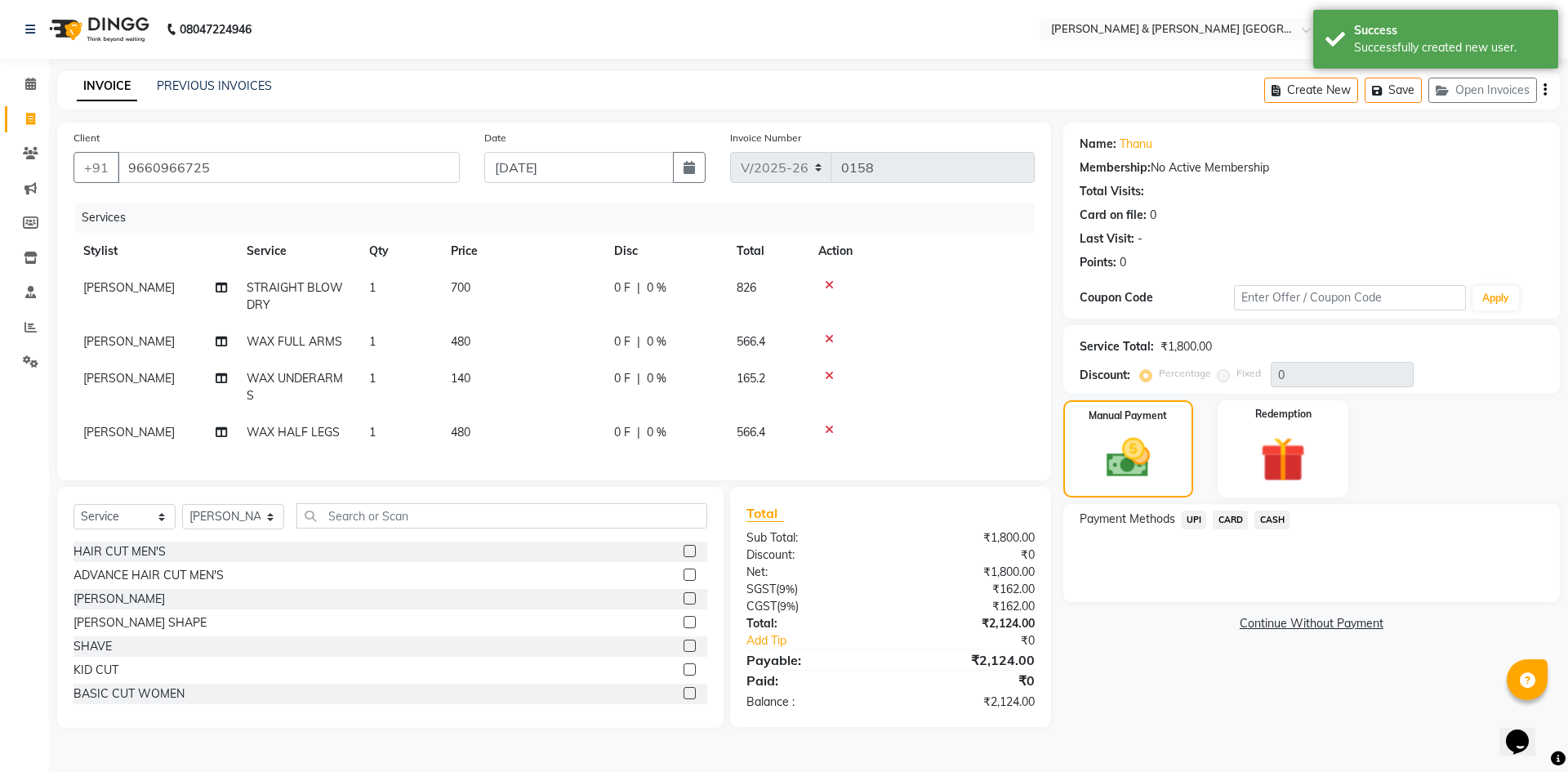
click at [1193, 514] on span "UPI" at bounding box center [1194, 520] width 25 height 19
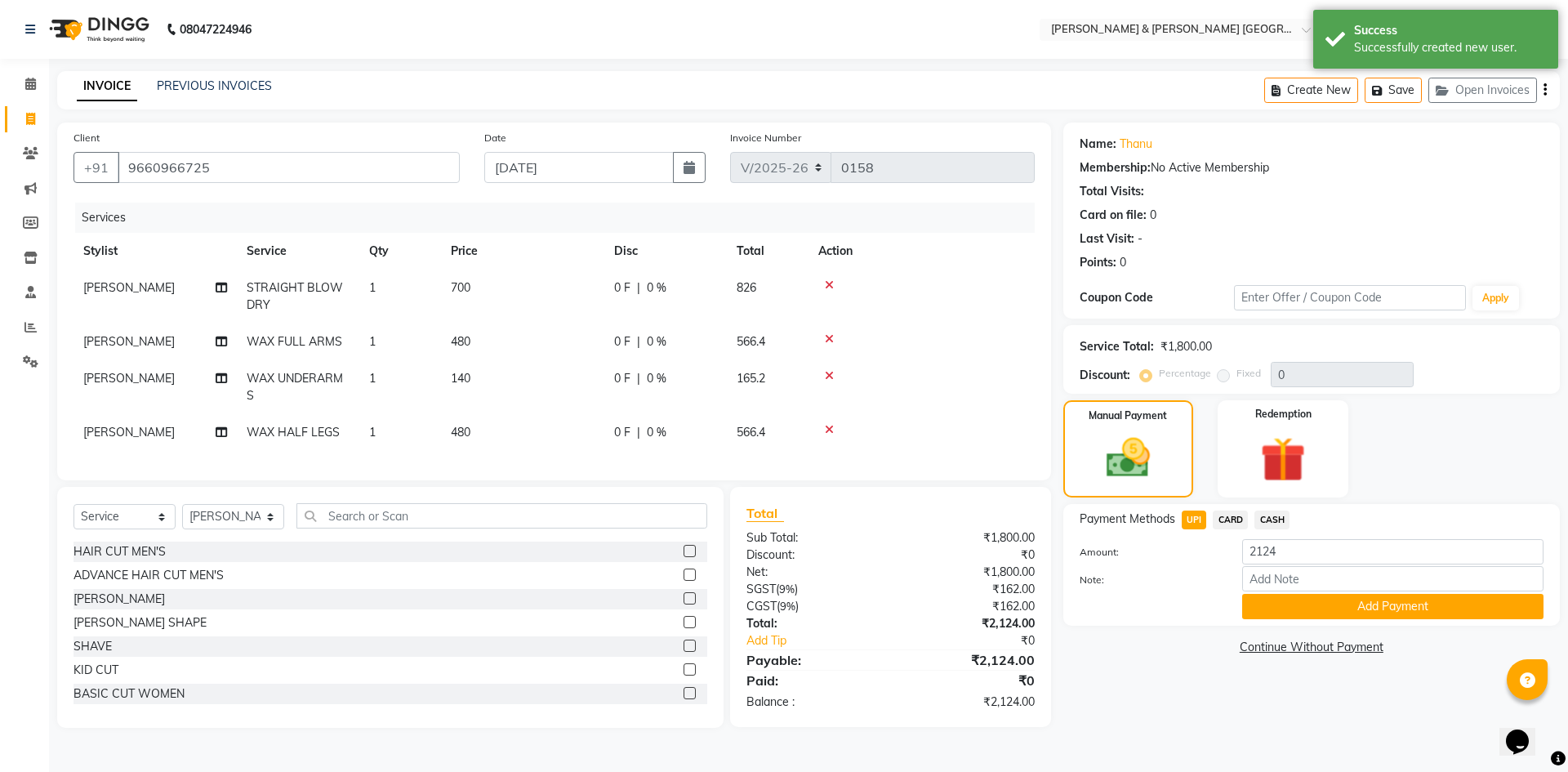
click at [1228, 523] on span "CARD" at bounding box center [1230, 520] width 35 height 19
drag, startPoint x: 1287, startPoint y: 598, endPoint x: 1309, endPoint y: 601, distance: 22.2
click at [1287, 599] on button "Add Payment" at bounding box center [1393, 606] width 302 height 25
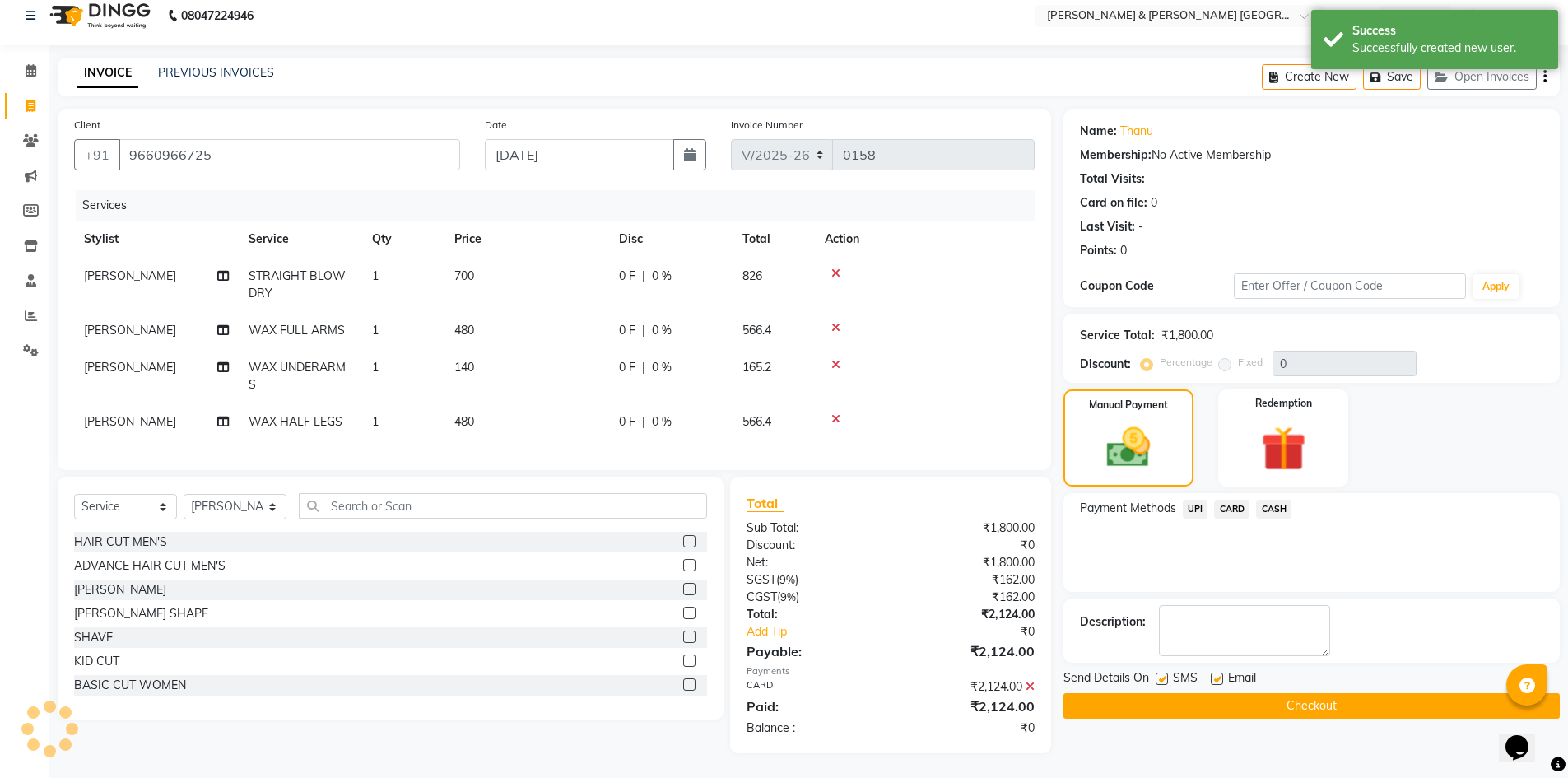
scroll to position [26, 0]
click at [1152, 693] on button "Checkout" at bounding box center [1311, 705] width 497 height 26
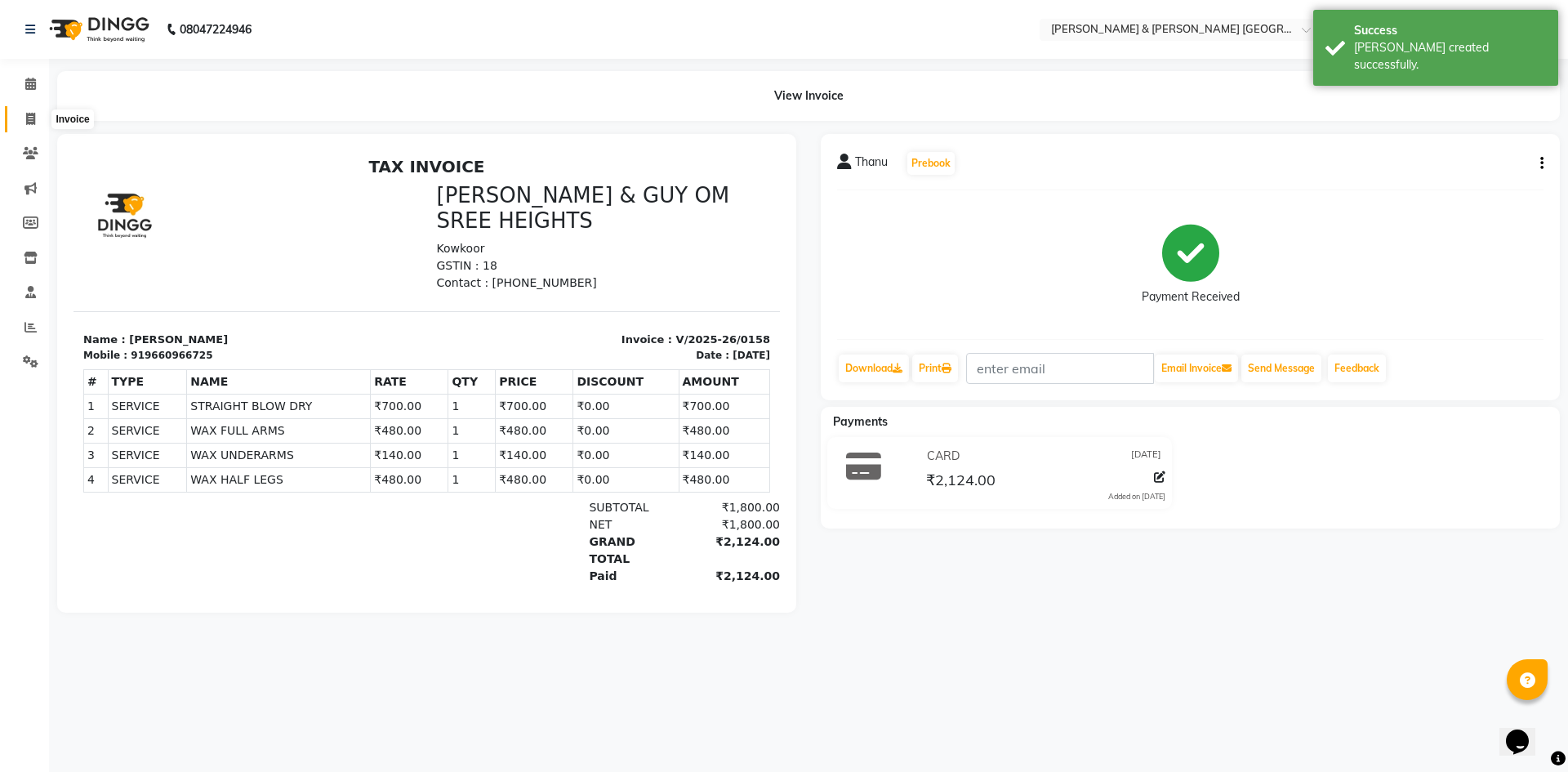
click at [23, 113] on span at bounding box center [30, 120] width 29 height 19
select select "8717"
select select "service"
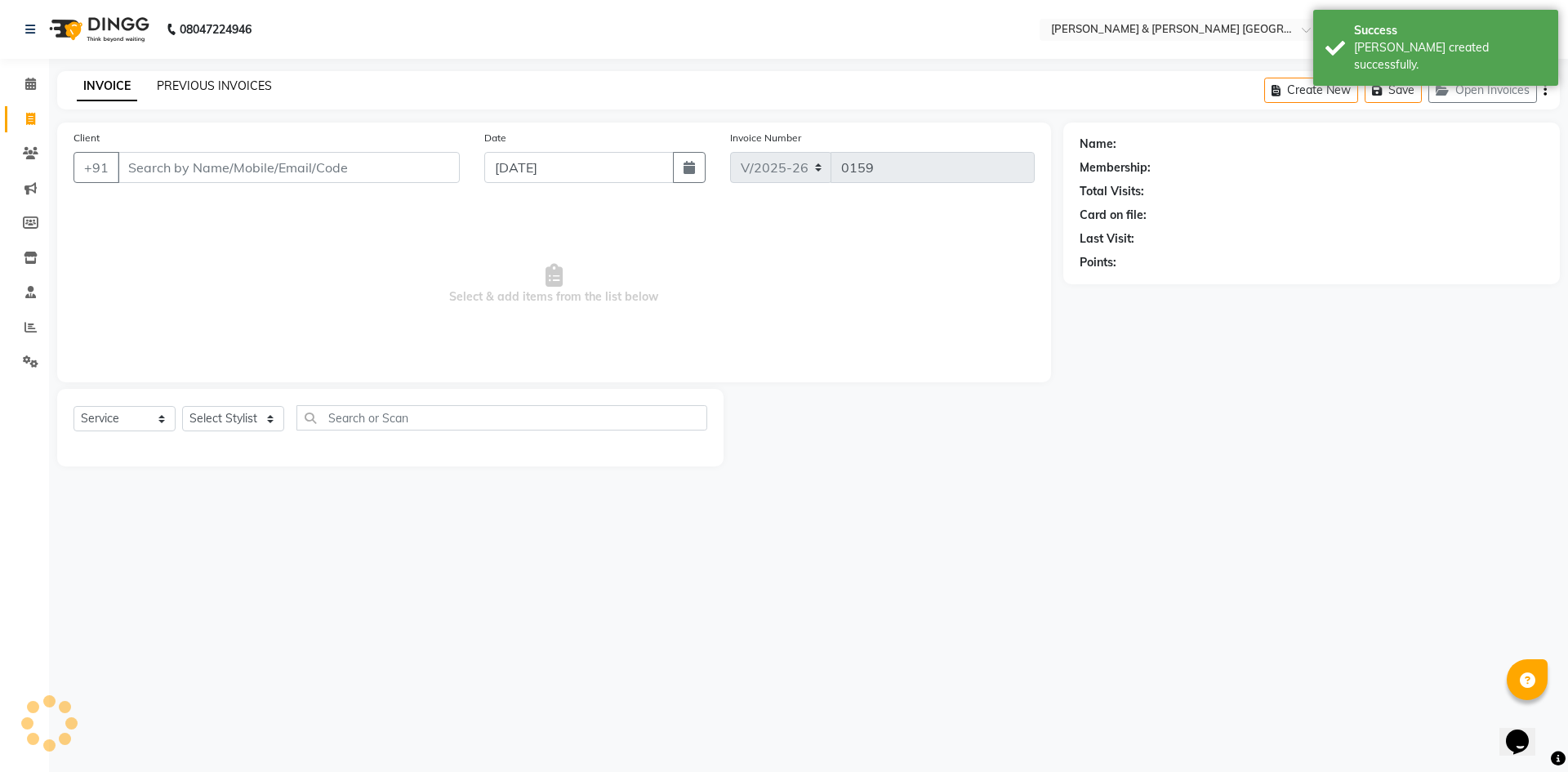
click at [183, 82] on link "PREVIOUS INVOICES" at bounding box center [214, 86] width 115 height 15
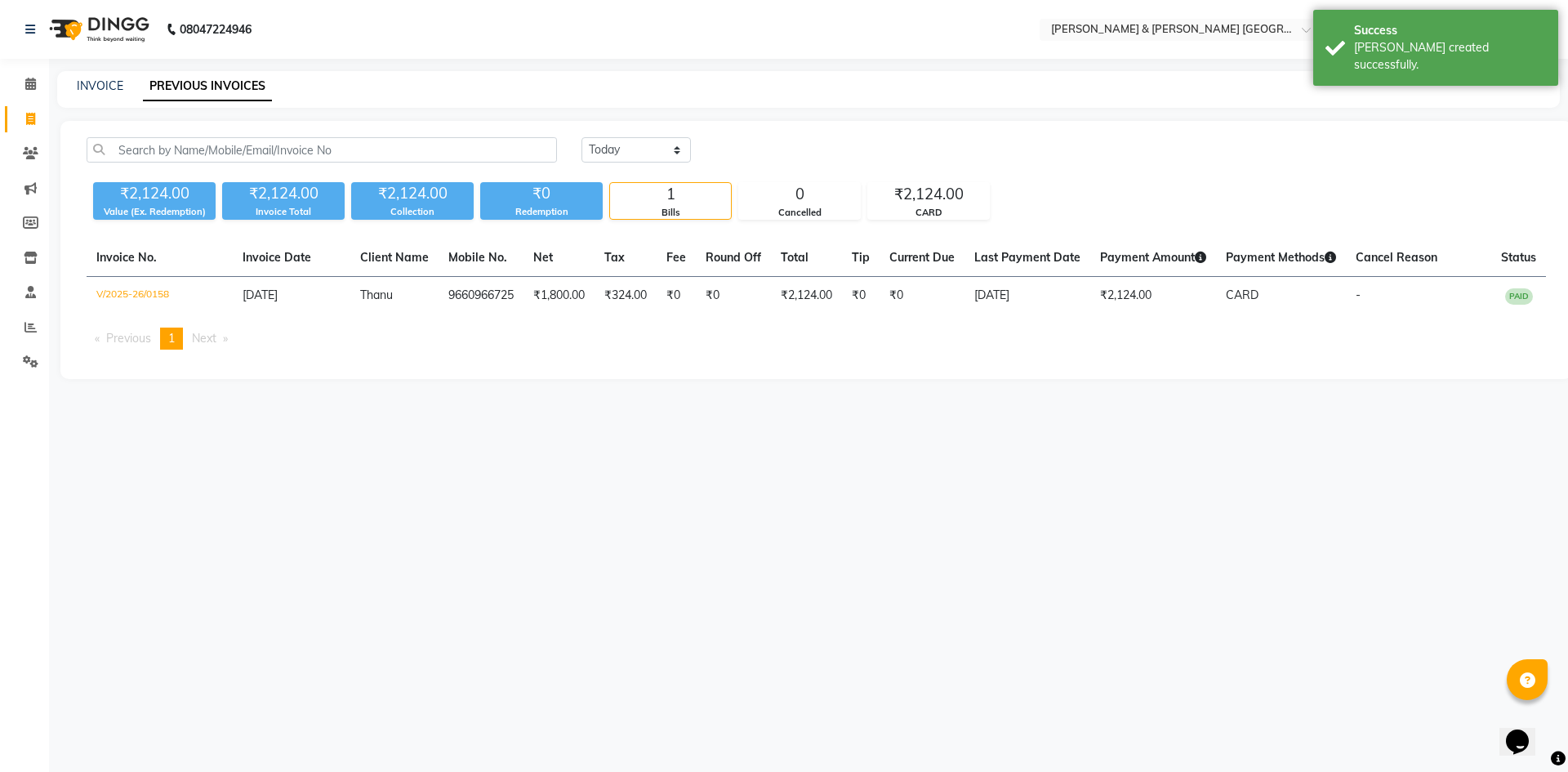
click at [302, 393] on main "INVOICE PREVIOUS INVOICES Today Yesterday Custom Range ₹2,124.00 Value (Ex. Red…" at bounding box center [808, 238] width 1519 height 333
click at [102, 84] on link "INVOICE" at bounding box center [100, 86] width 47 height 15
select select "8717"
select select "service"
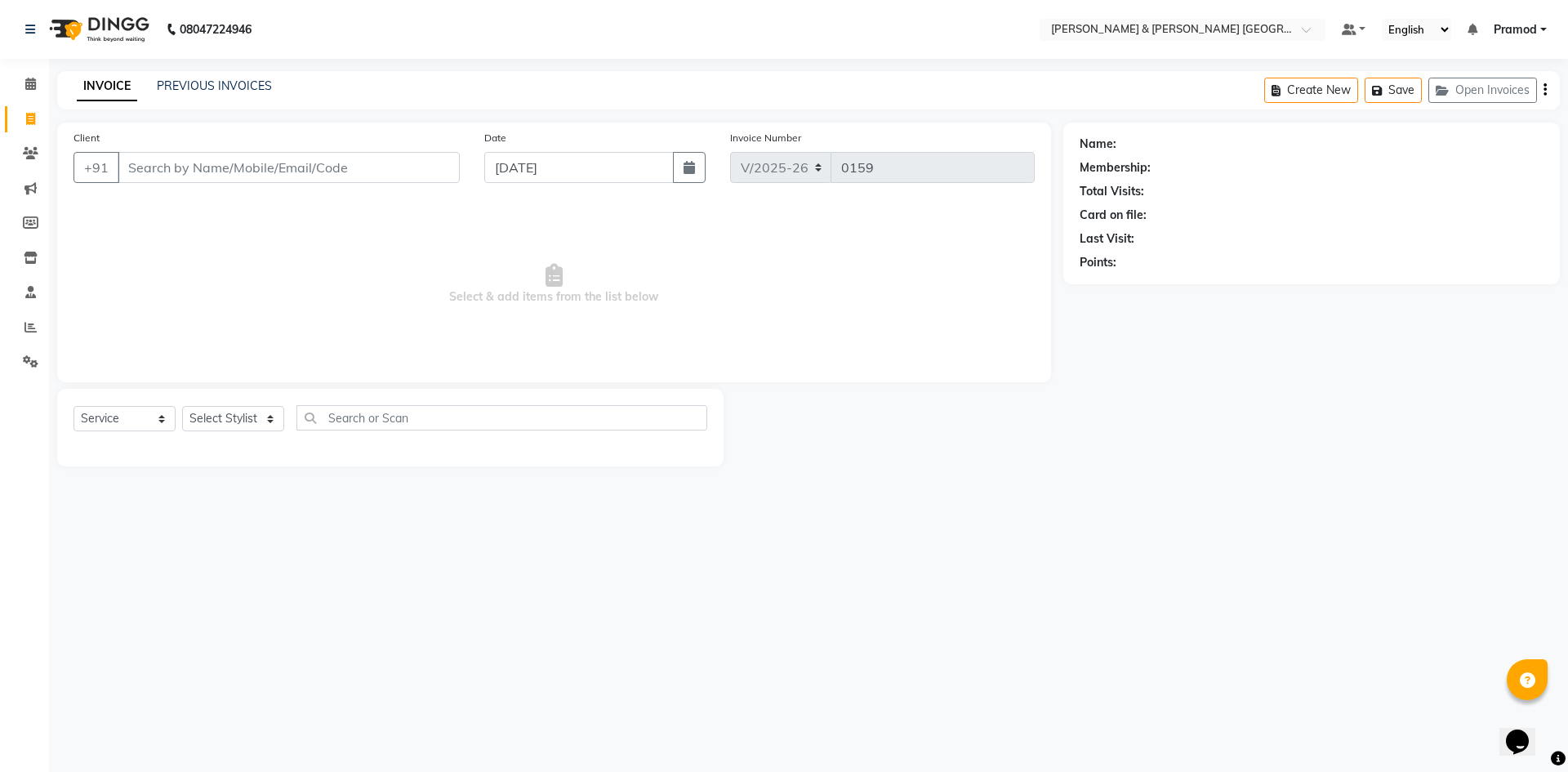
click at [227, 95] on div "INVOICE PREVIOUS INVOICES" at bounding box center [175, 87] width 234 height 19
click at [222, 91] on link "PREVIOUS INVOICES" at bounding box center [214, 86] width 115 height 15
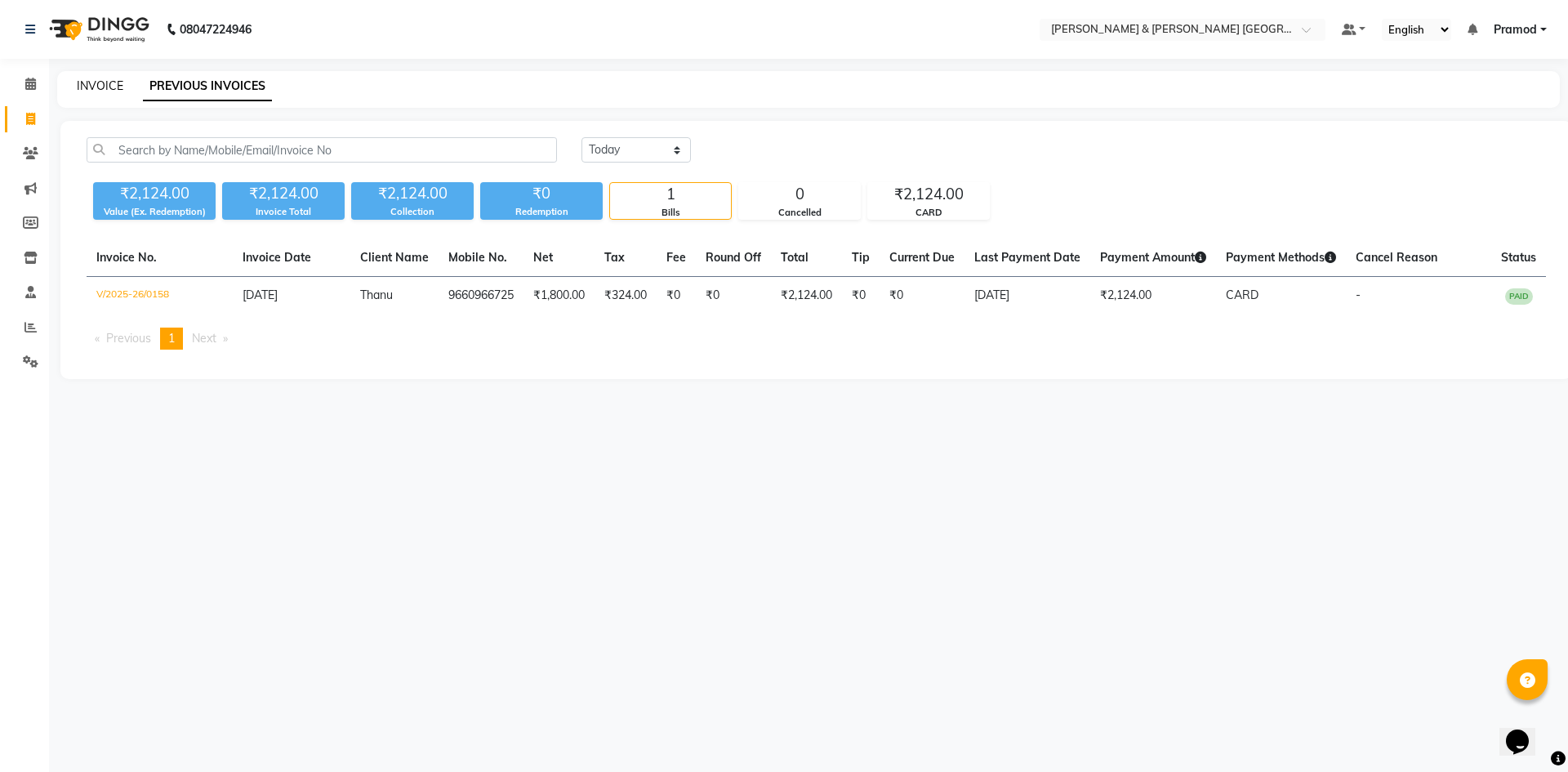
click at [100, 86] on link "INVOICE" at bounding box center [100, 86] width 47 height 15
select select "service"
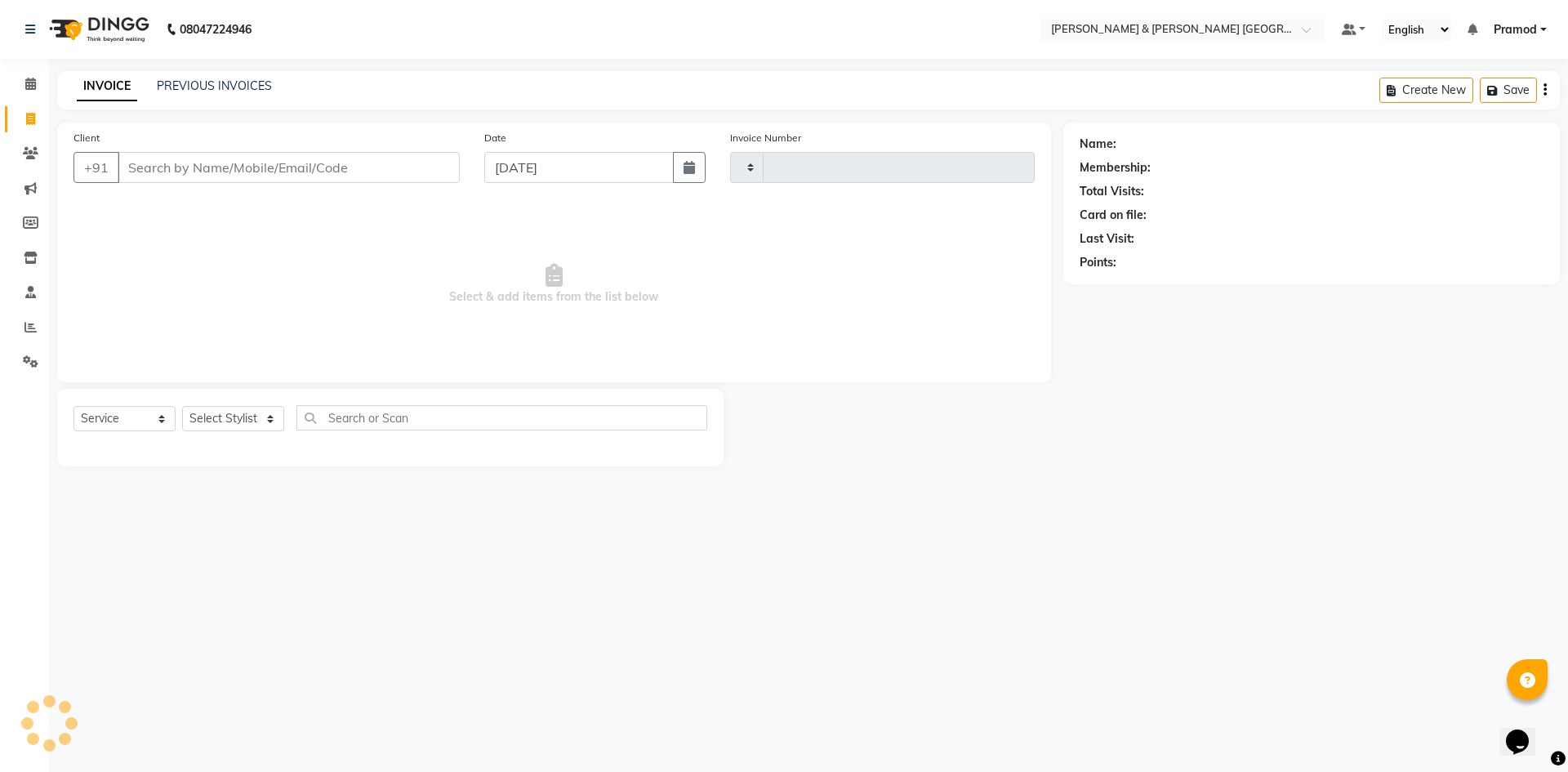
type input "0159"
select select "8717"
click at [464, 84] on div "INVOICE PREVIOUS INVOICES Create New Save Open Invoices" at bounding box center [808, 90] width 1502 height 39
click at [198, 93] on link "PREVIOUS INVOICES" at bounding box center [214, 86] width 115 height 15
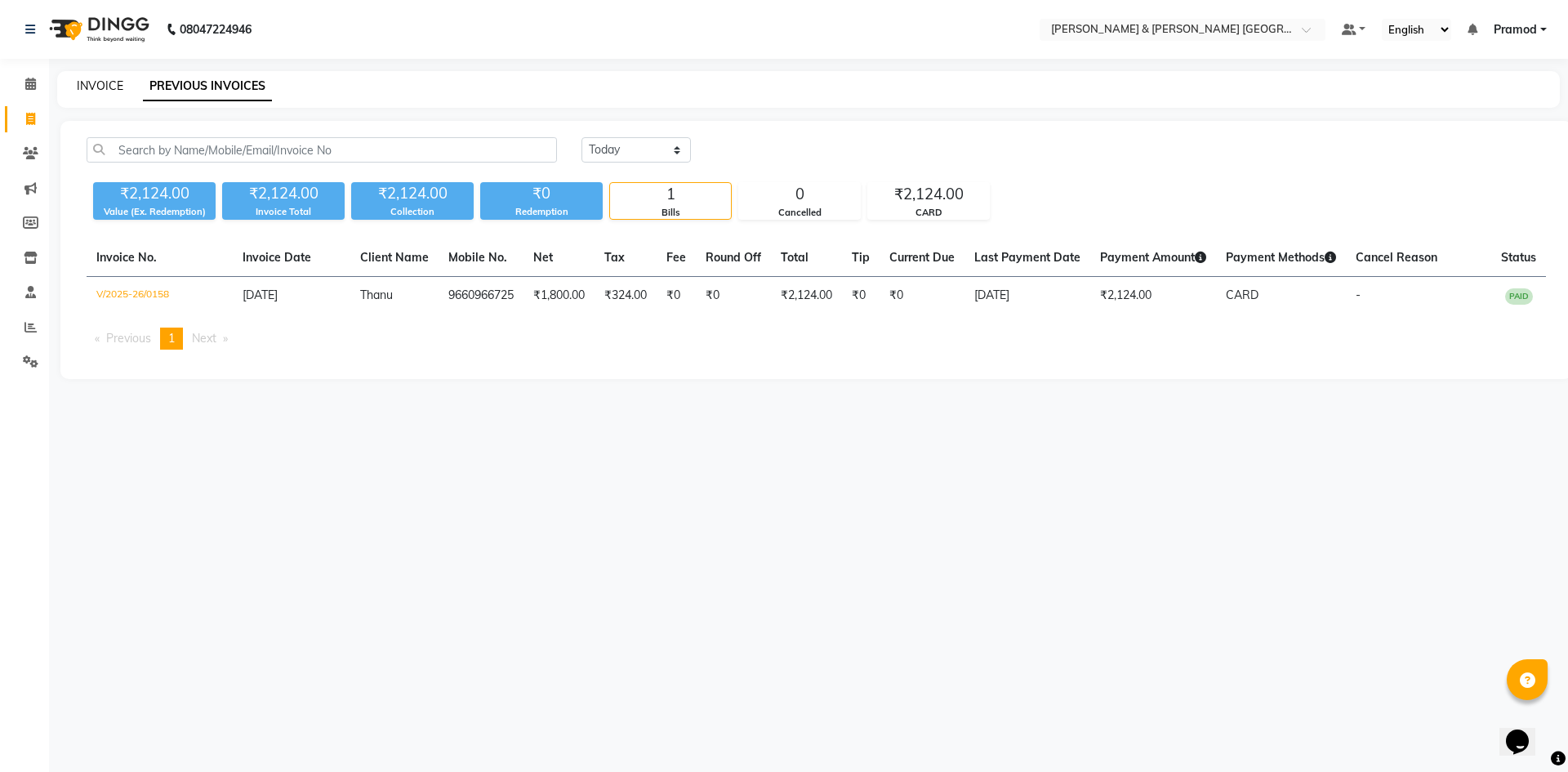
click at [108, 92] on link "INVOICE" at bounding box center [100, 86] width 47 height 15
select select "service"
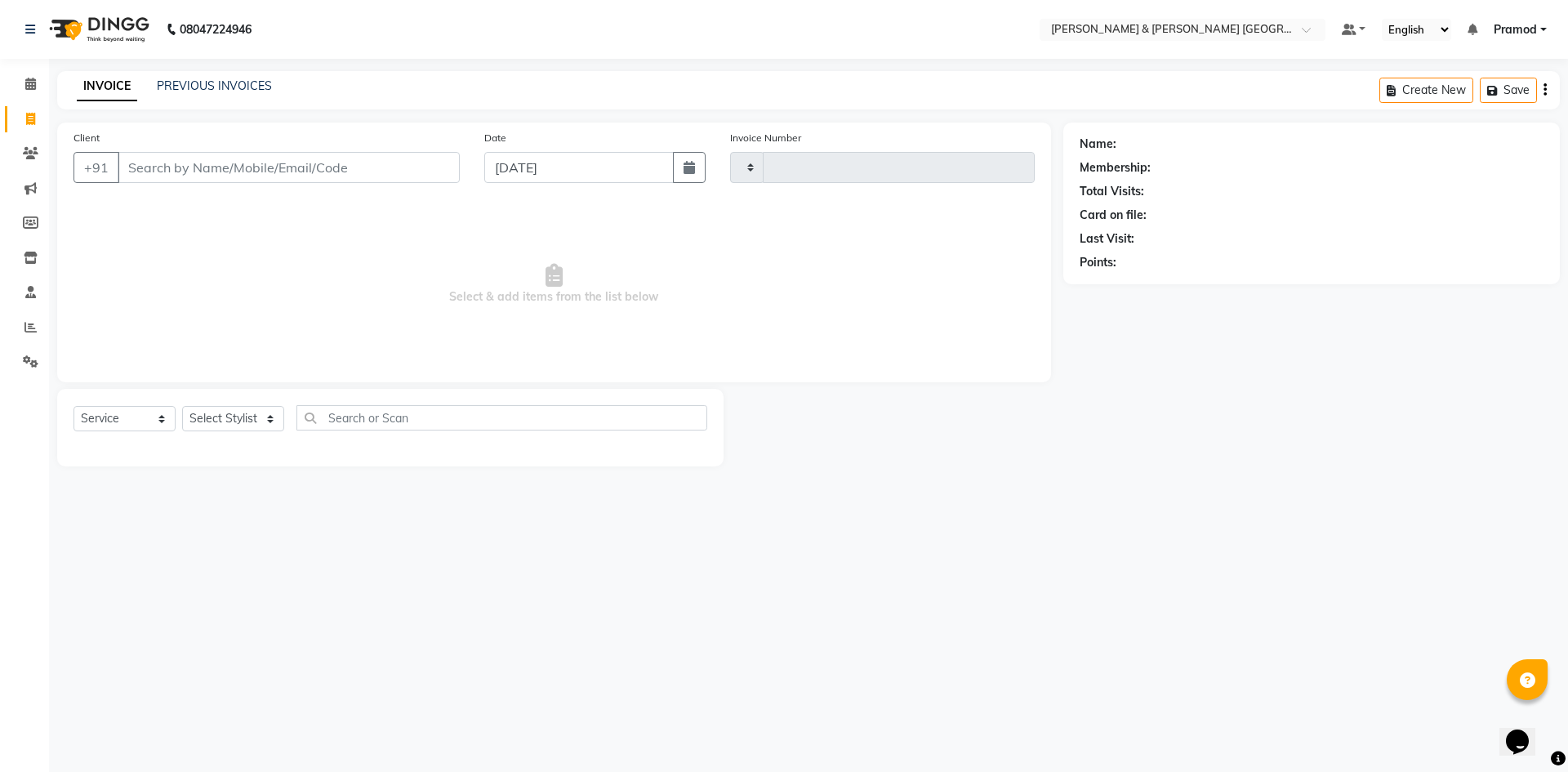
type input "0159"
select select "8717"
click at [401, 93] on div "INVOICE PREVIOUS INVOICES Create New Save Open Invoices" at bounding box center [808, 90] width 1502 height 39
drag, startPoint x: 430, startPoint y: 238, endPoint x: 830, endPoint y: 224, distance: 400.2
click at [830, 224] on span "Select & add items from the list below" at bounding box center [554, 284] width 961 height 163
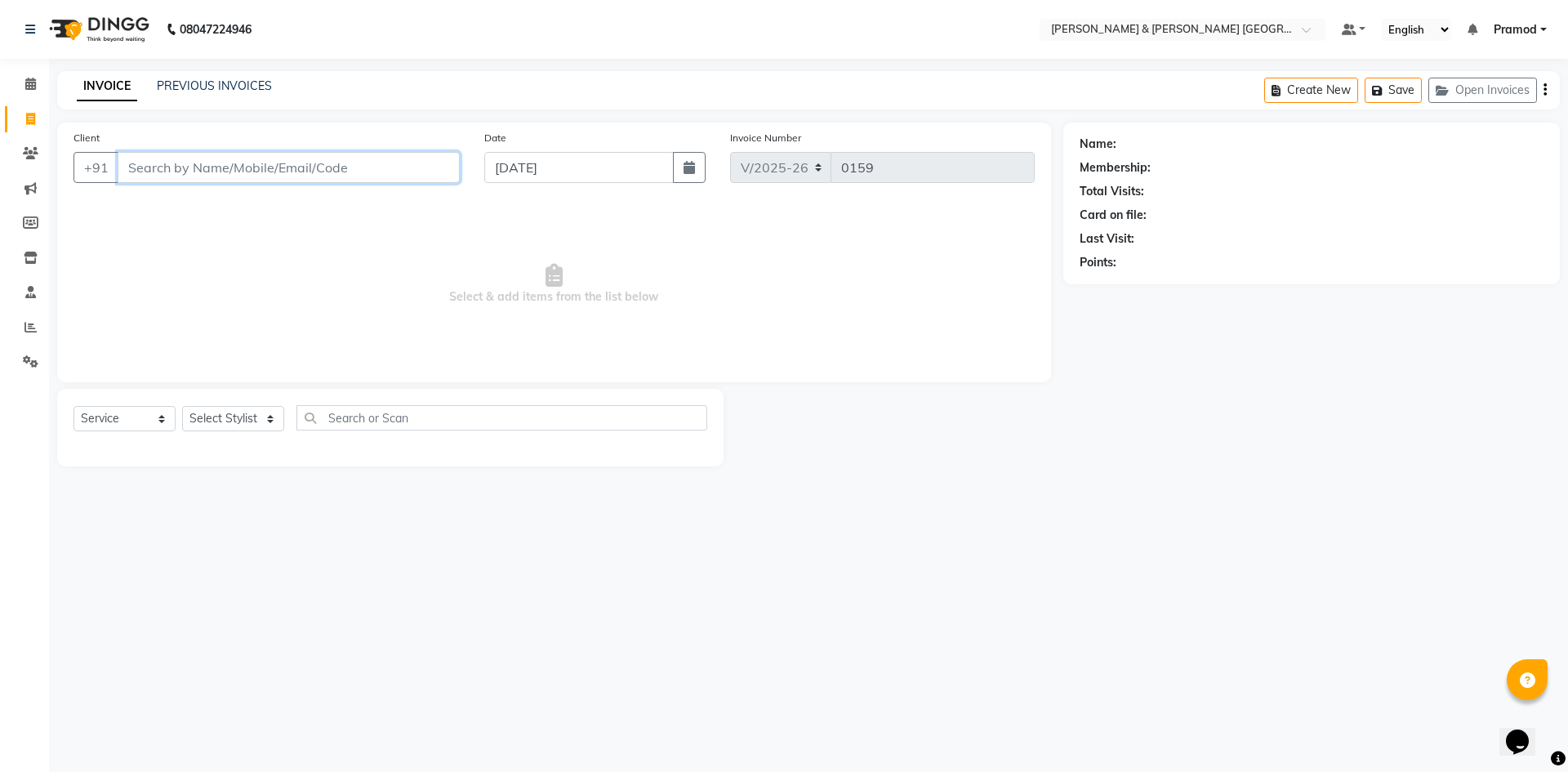
click at [198, 169] on input "Client" at bounding box center [288, 167] width 342 height 31
type input "9912753111"
click at [394, 172] on span "Add Client" at bounding box center [417, 167] width 65 height 16
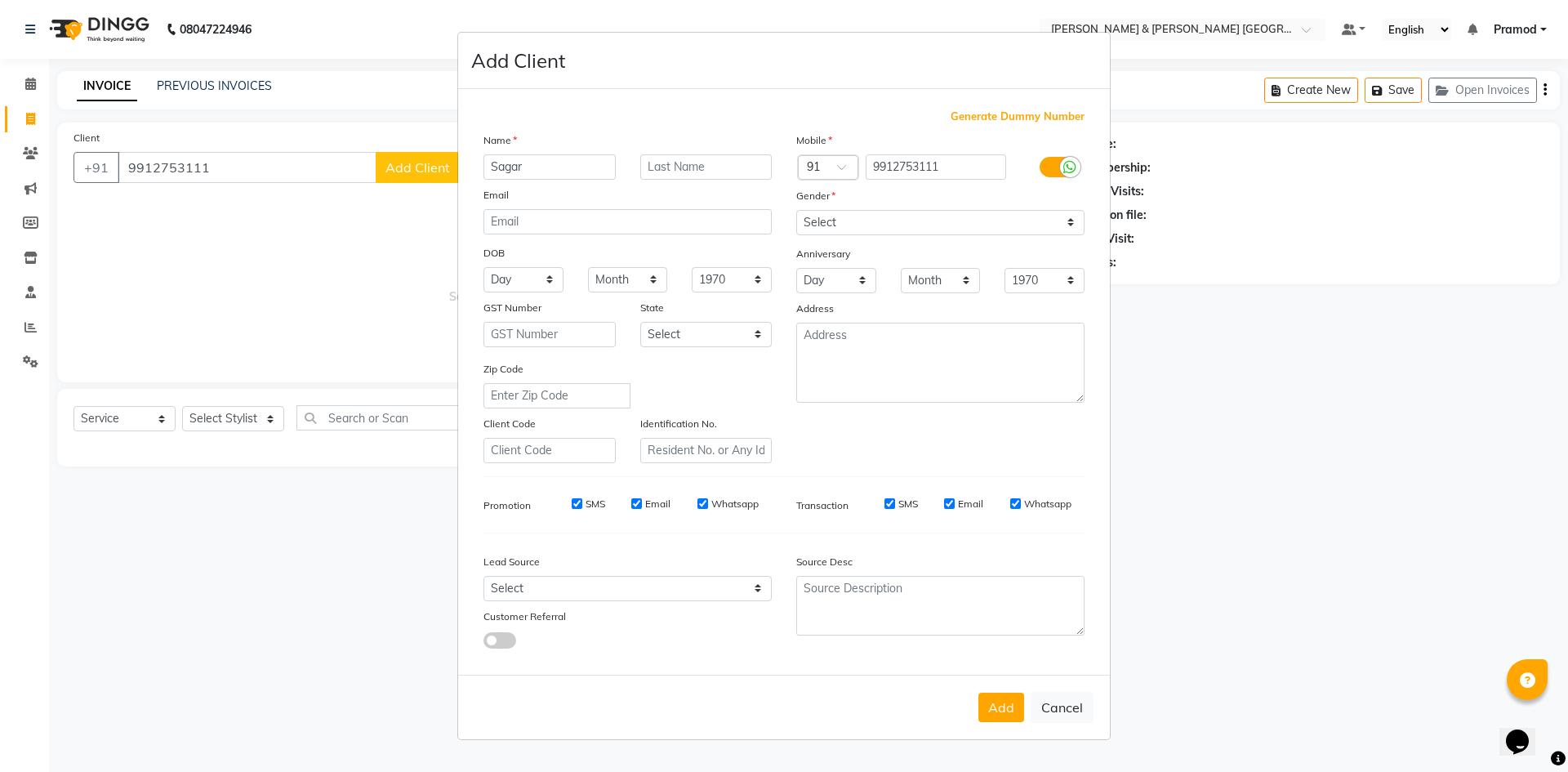
type input "Sagar"
click at [858, 218] on select "Select Male Female Other Prefer Not To Say" at bounding box center [940, 222] width 289 height 25
select select "male"
click at [796, 210] on select "Select Male Female Other Prefer Not To Say" at bounding box center [940, 222] width 289 height 25
click at [995, 714] on button "Add" at bounding box center [1002, 707] width 46 height 30
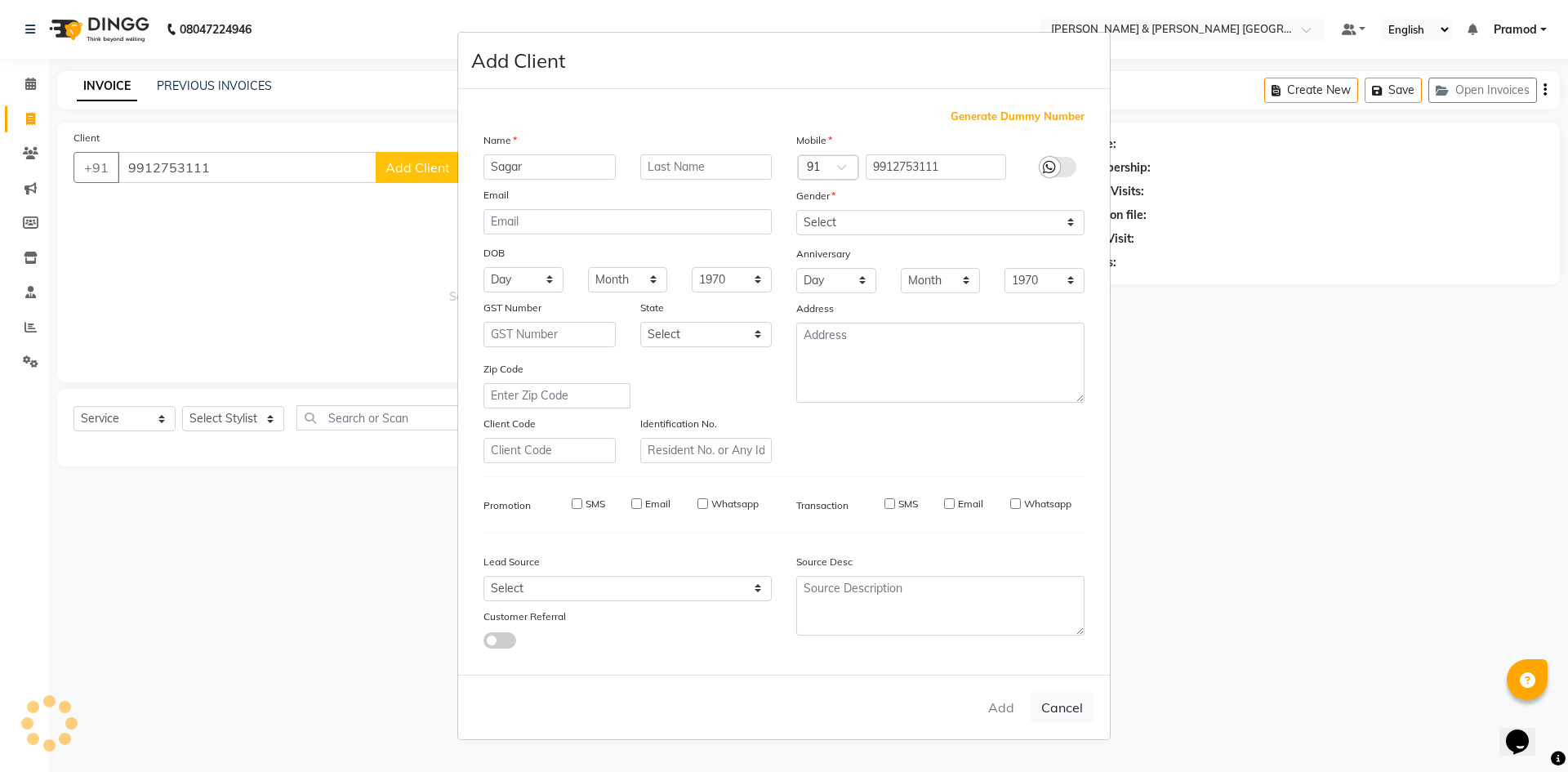
select select
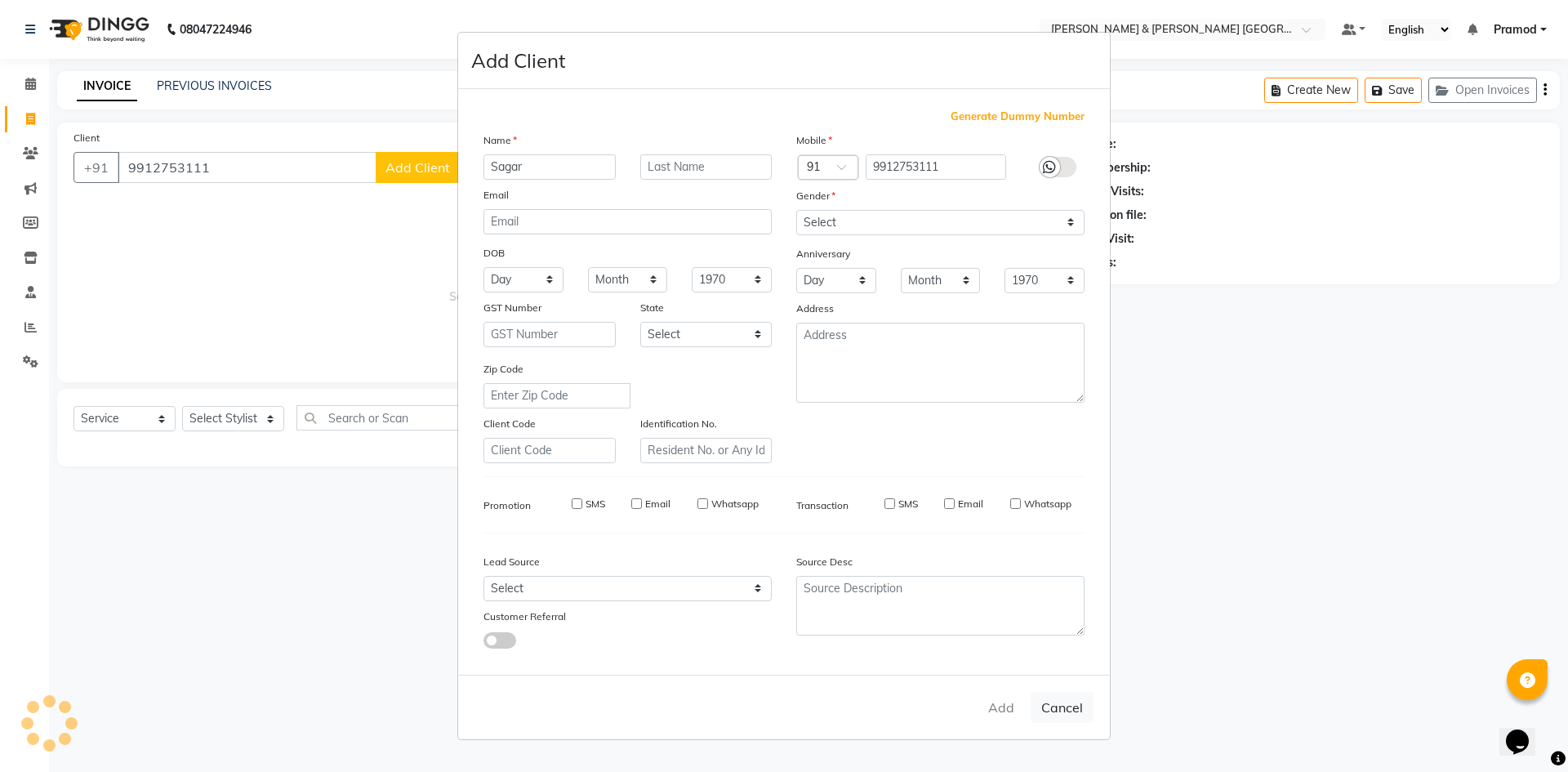
select select
checkbox input "false"
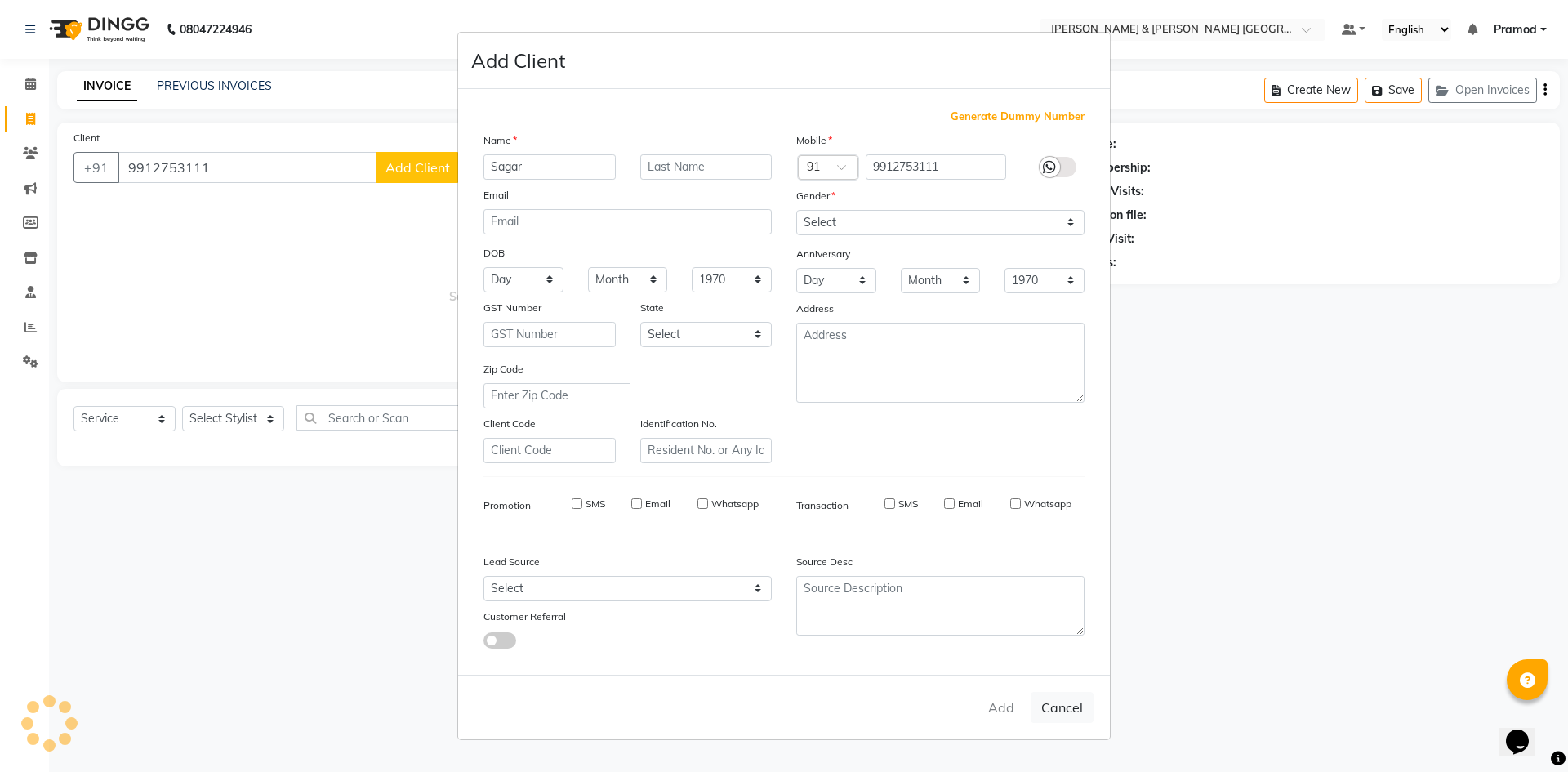
checkbox input "false"
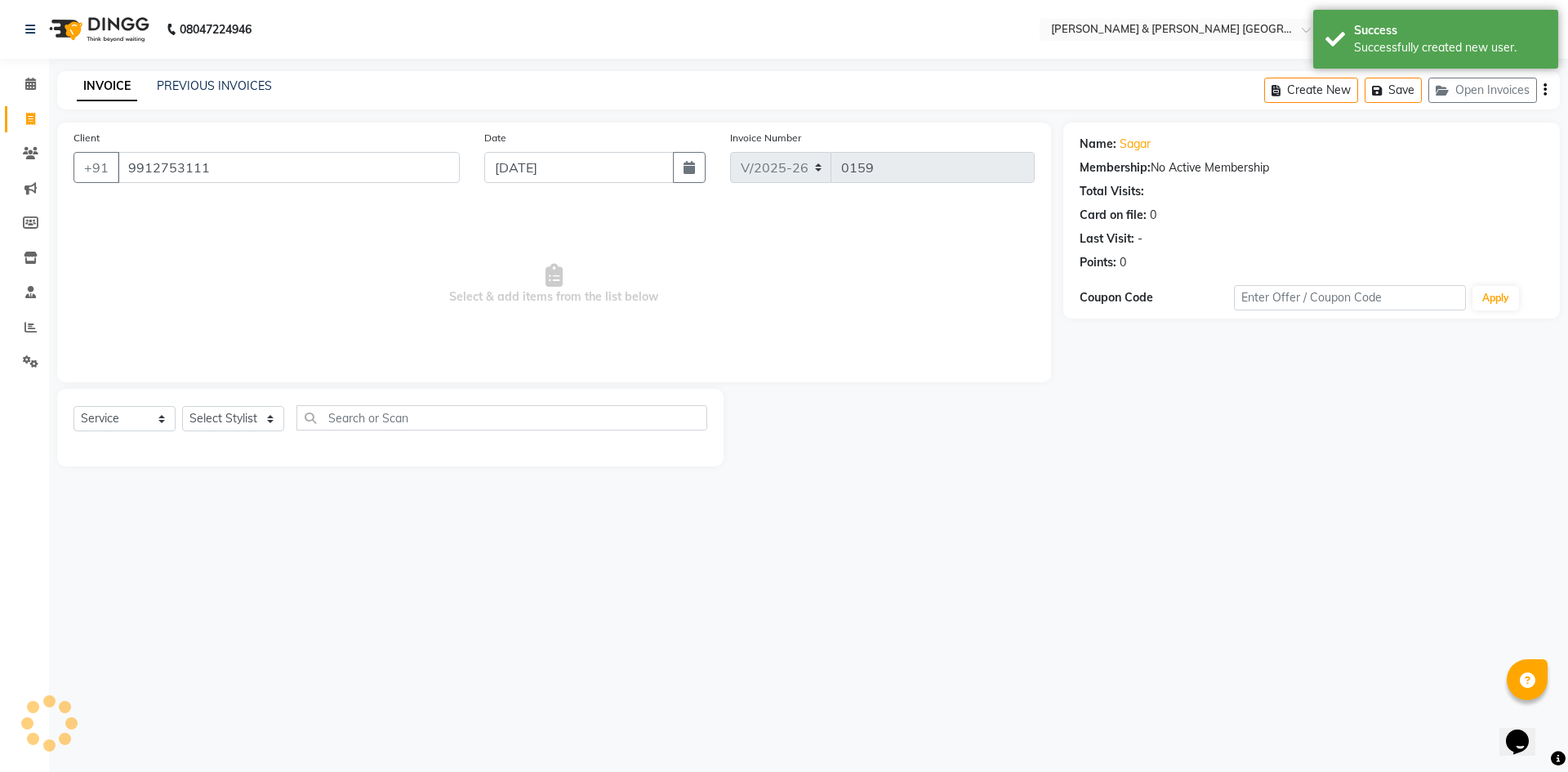
click at [1284, 397] on div "Name: Sagar Membership: No Active Membership Total Visits: Card on file: 0 Last…" at bounding box center [1317, 293] width 509 height 343
click at [230, 425] on select "Select Stylist Arhan Ashu E. Swapna Laxmi Pramod Shabbu swapna" at bounding box center [233, 418] width 102 height 25
click at [182, 406] on select "Select Stylist Arhan Ashu E. Swapna Laxmi Pramod Shabbu swapna" at bounding box center [233, 418] width 102 height 25
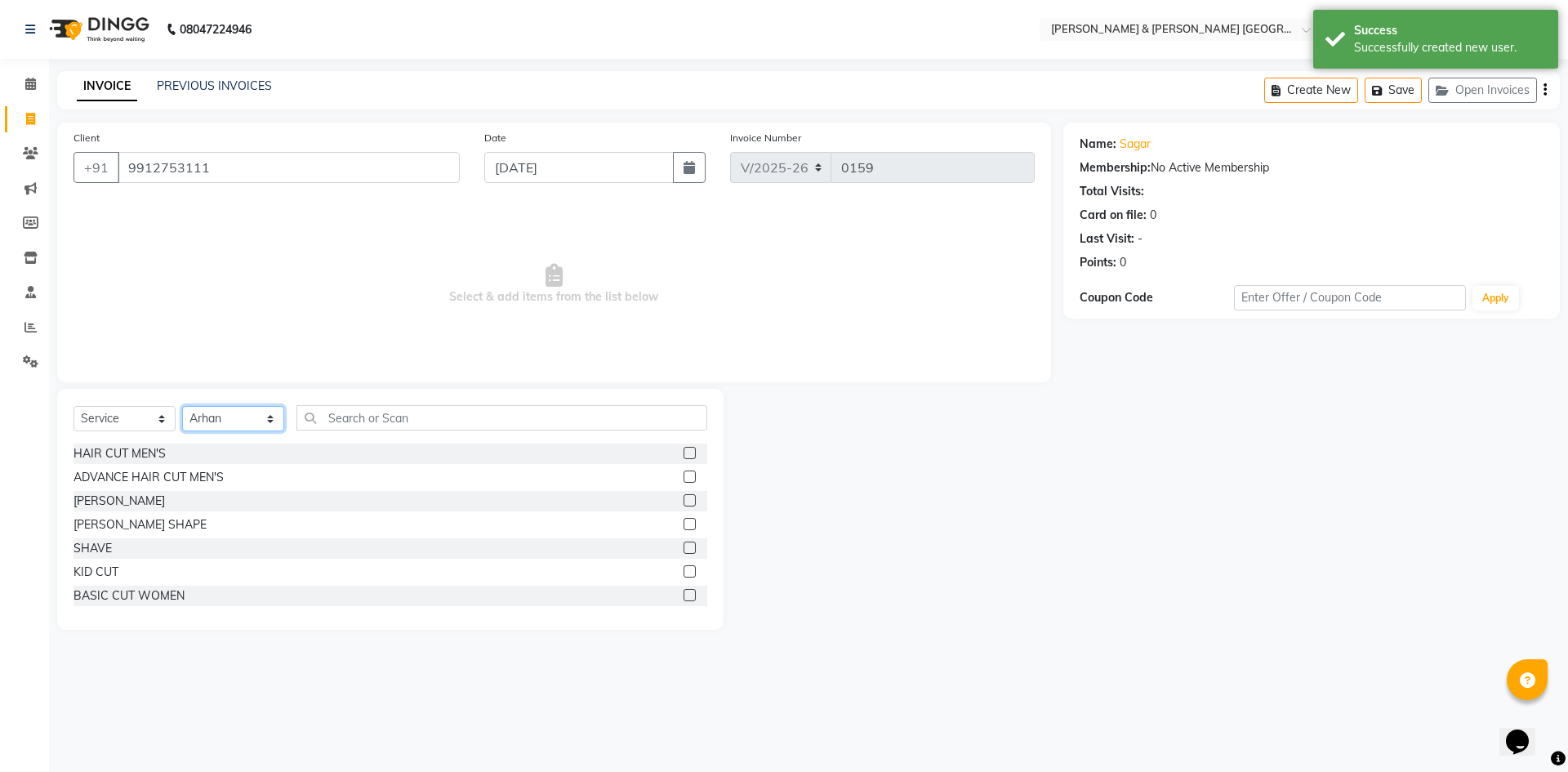
click at [251, 412] on select "Select Stylist Arhan Ashu E. Swapna Laxmi Pramod Shabbu swapna" at bounding box center [233, 418] width 102 height 25
select select "88028"
click at [182, 406] on select "Select Stylist Arhan Ashu E. Swapna Laxmi Pramod Shabbu swapna" at bounding box center [233, 418] width 102 height 25
click at [351, 406] on input "text" at bounding box center [502, 417] width 411 height 25
click at [684, 452] on label at bounding box center [689, 452] width 12 height 12
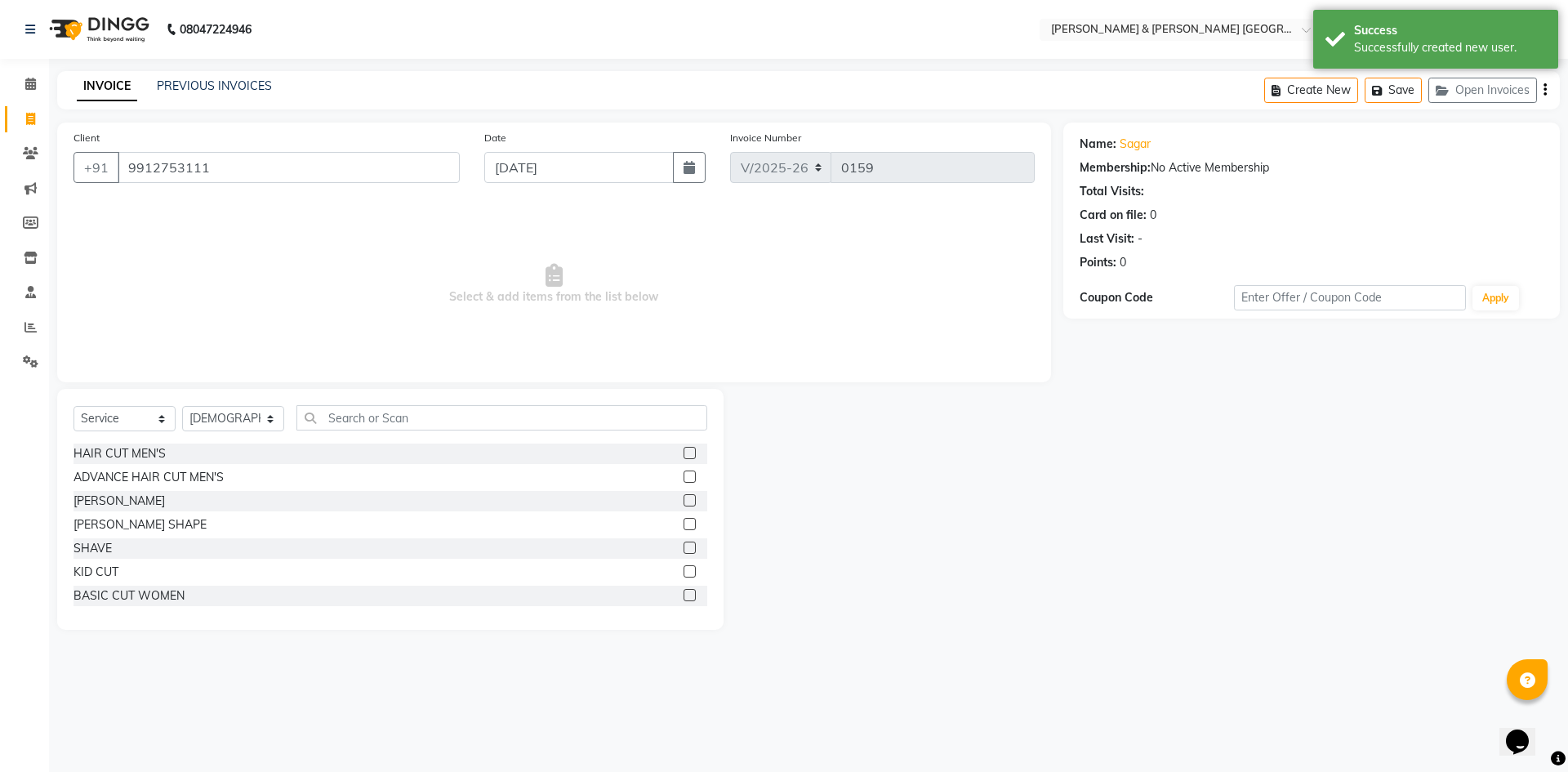
click at [684, 452] on input "checkbox" at bounding box center [689, 453] width 11 height 11
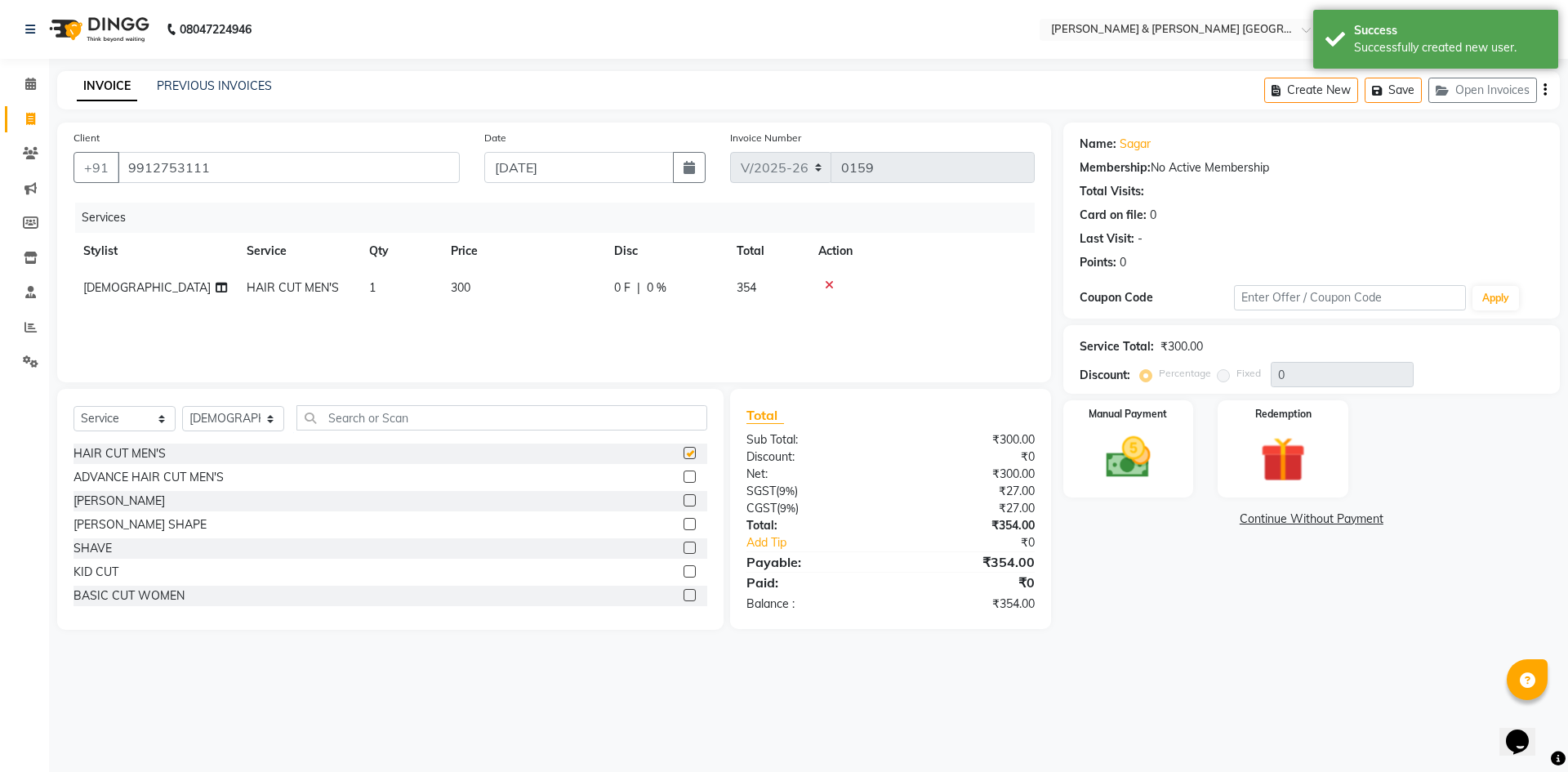
checkbox input "false"
click at [520, 289] on td "300" at bounding box center [522, 288] width 163 height 37
select select "88028"
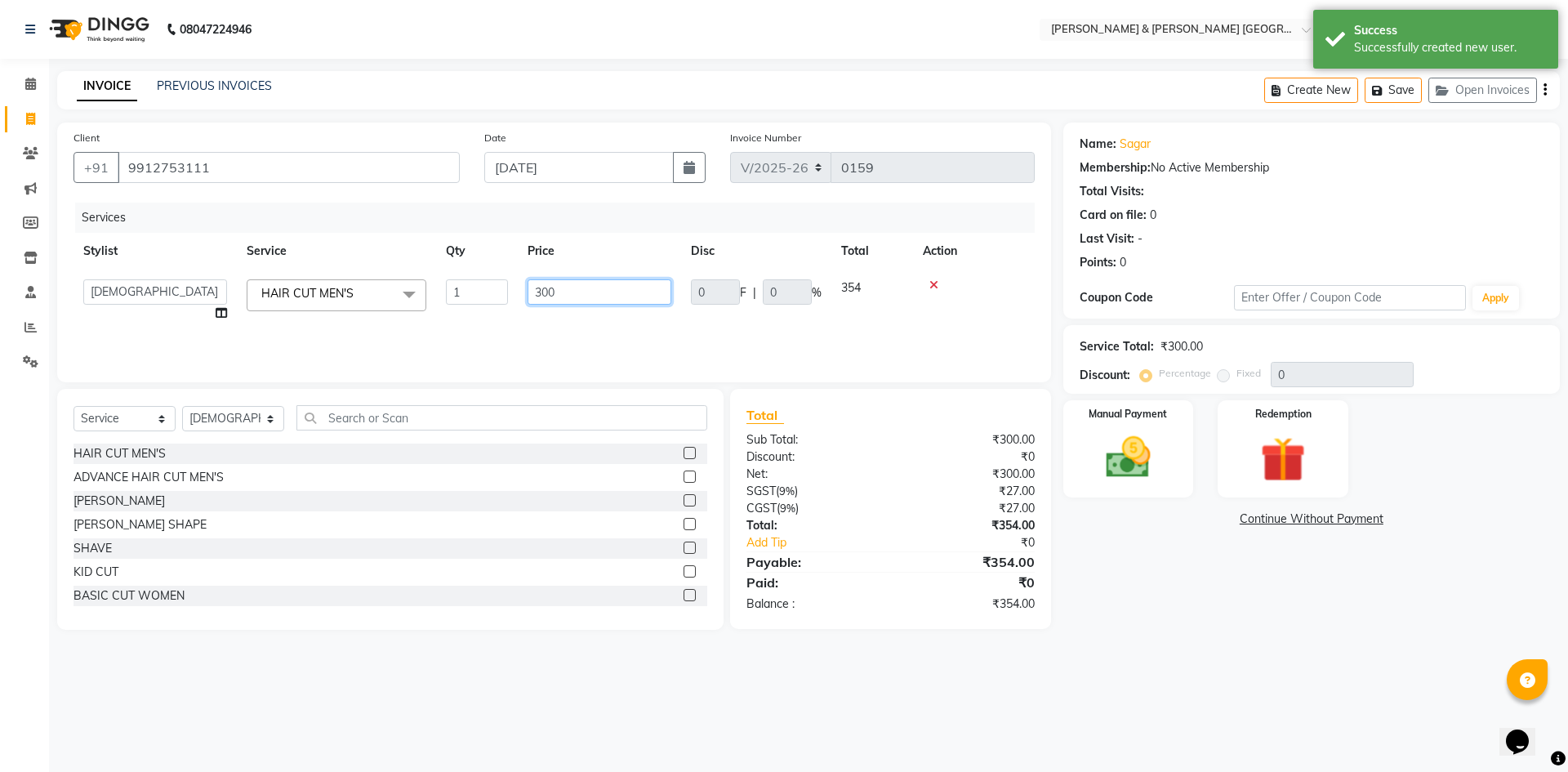
click at [593, 285] on input "300" at bounding box center [599, 292] width 143 height 25
type input "3"
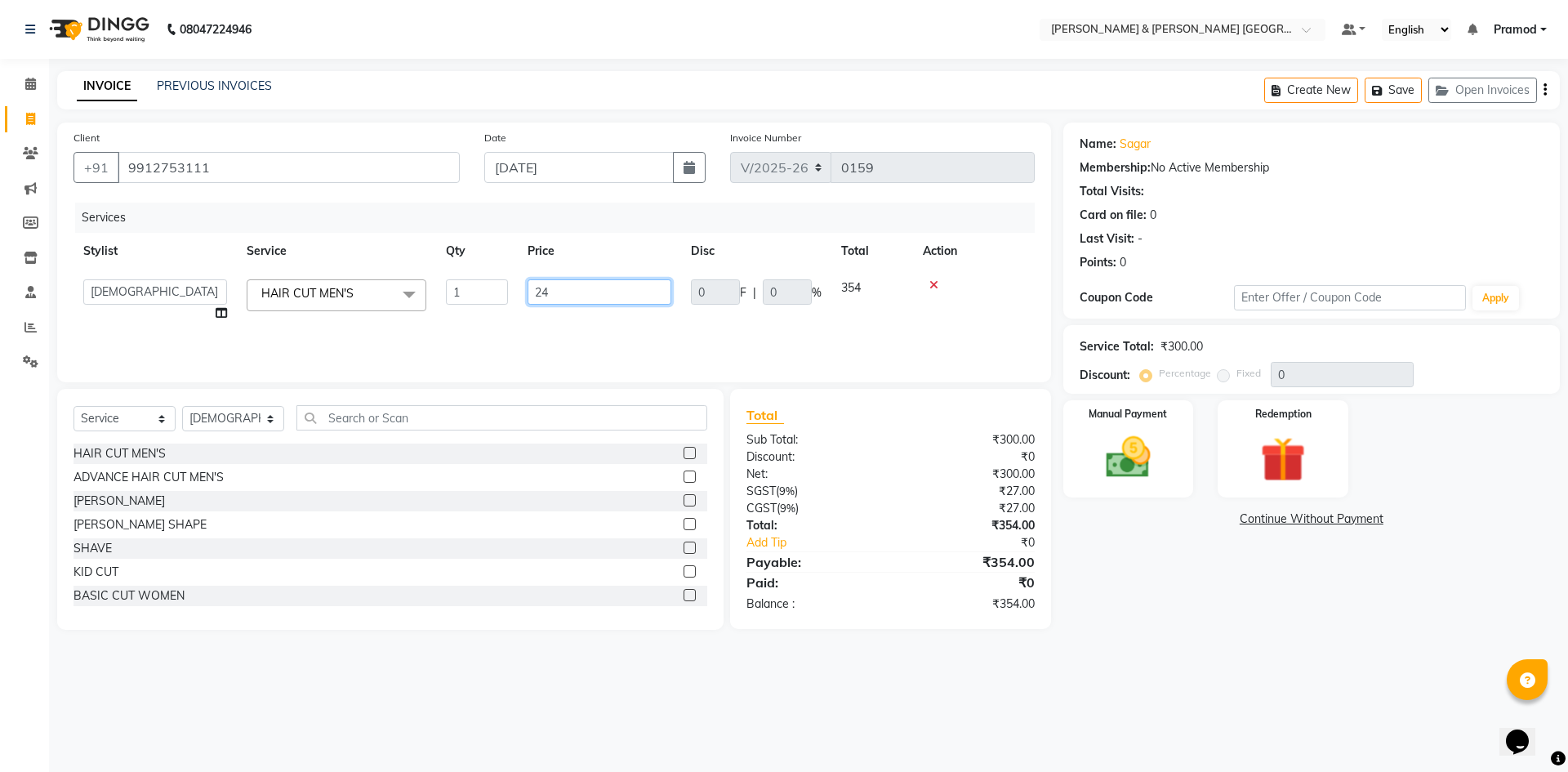
type input "240"
click at [1179, 476] on div "Manual Payment" at bounding box center [1127, 448] width 135 height 101
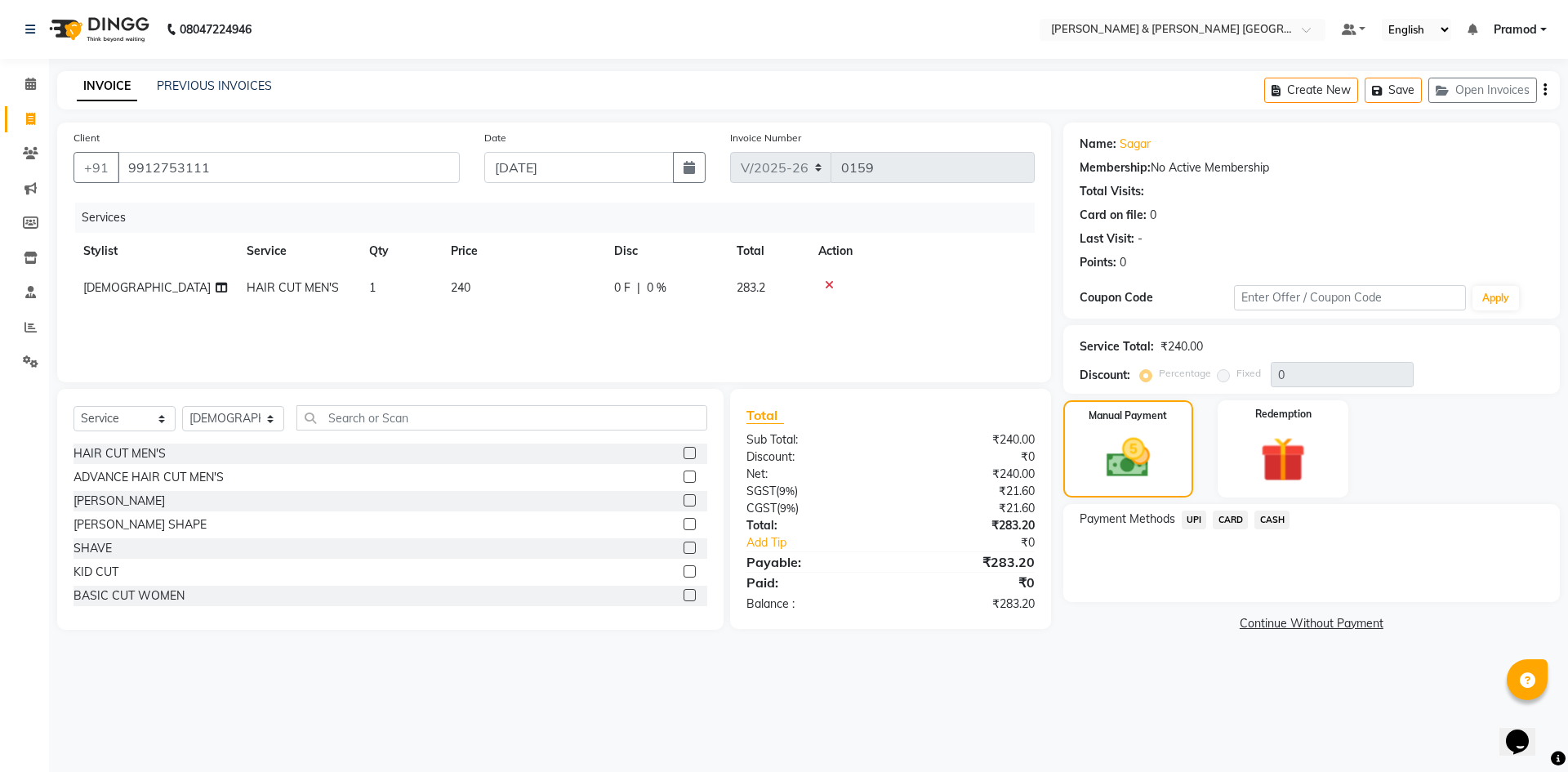
click at [1222, 517] on span "CARD" at bounding box center [1230, 520] width 35 height 19
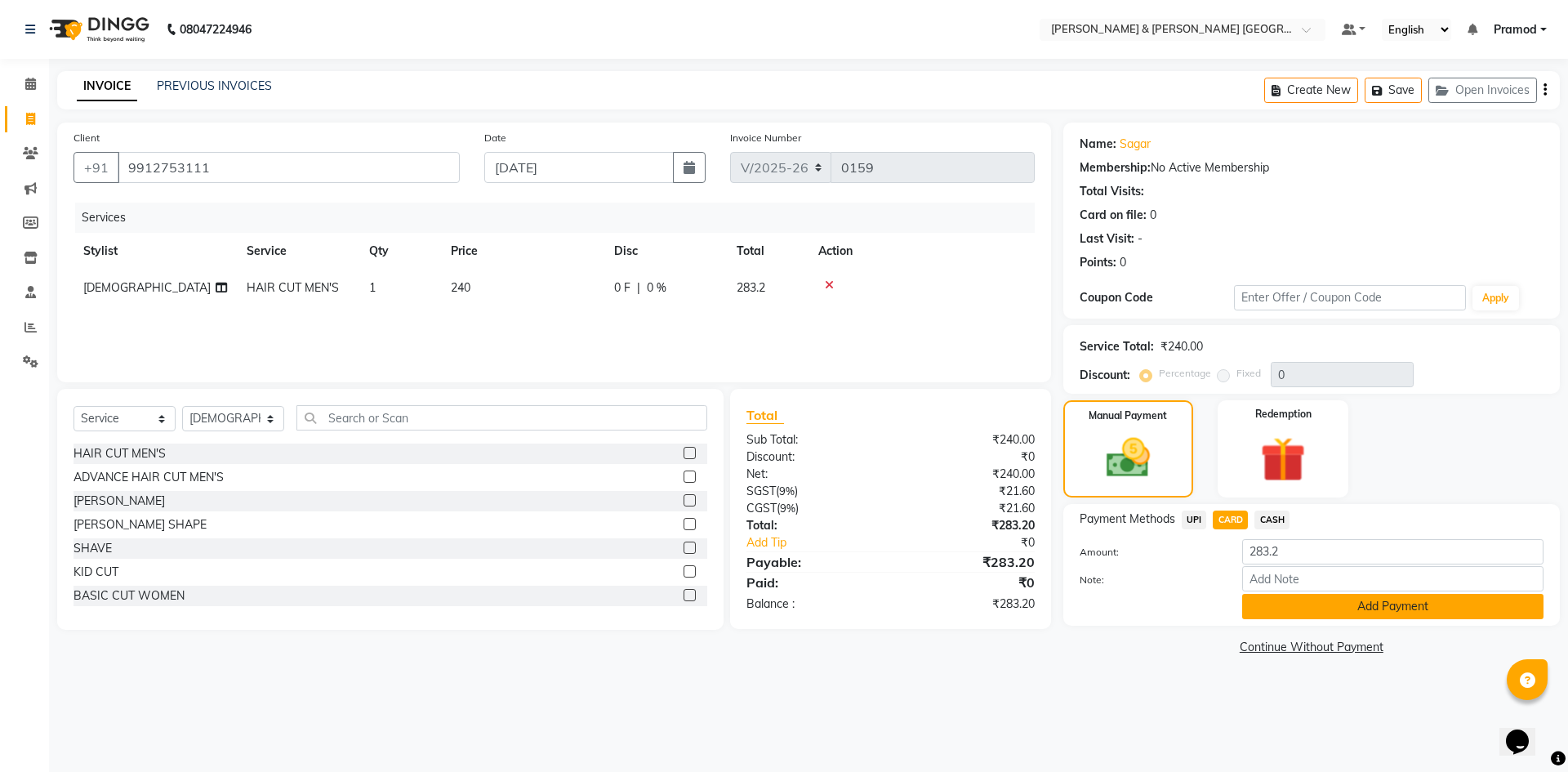
click at [1252, 601] on button "Add Payment" at bounding box center [1393, 606] width 302 height 25
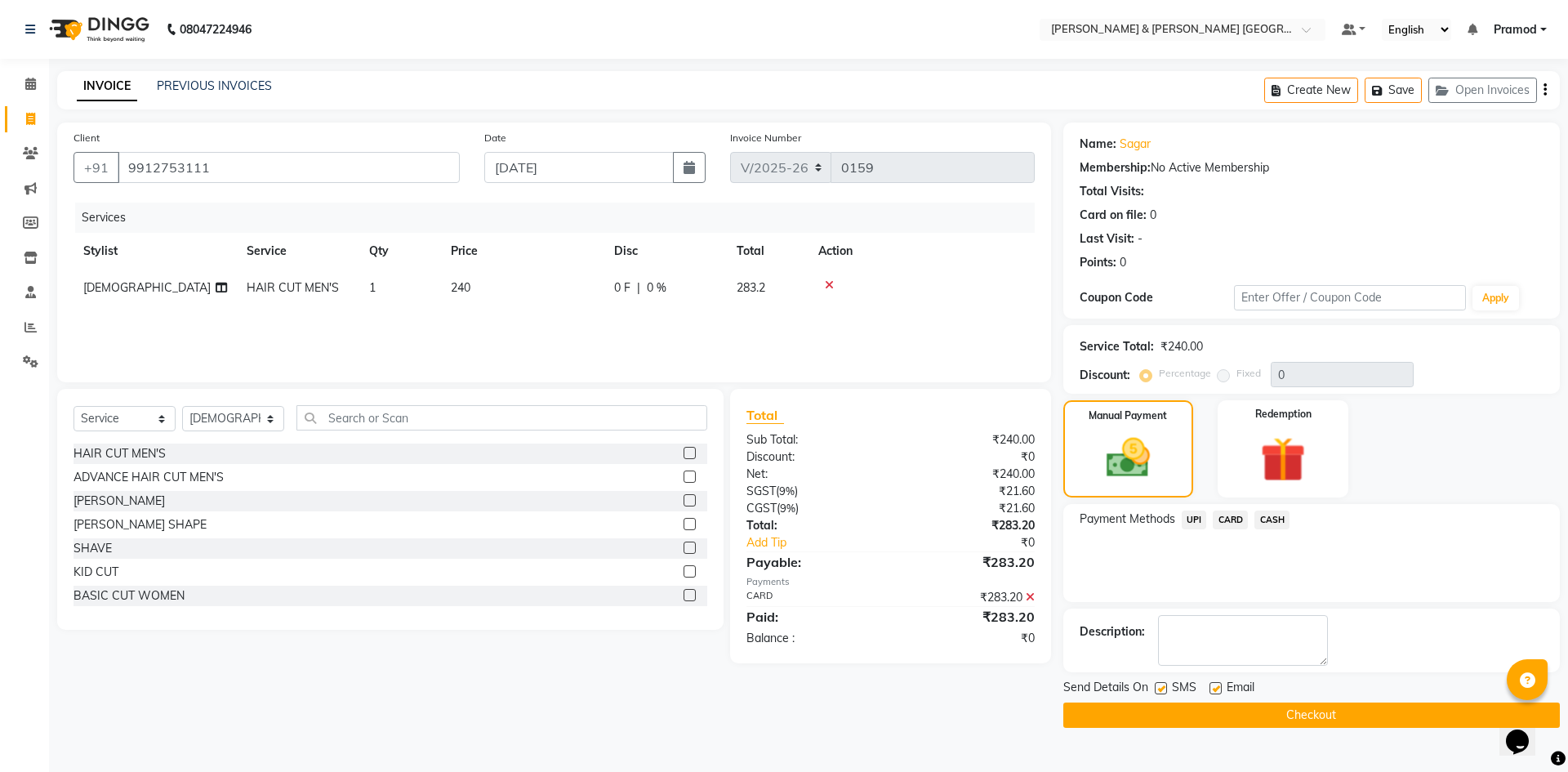
click at [1212, 723] on button "Checkout" at bounding box center [1311, 715] width 497 height 25
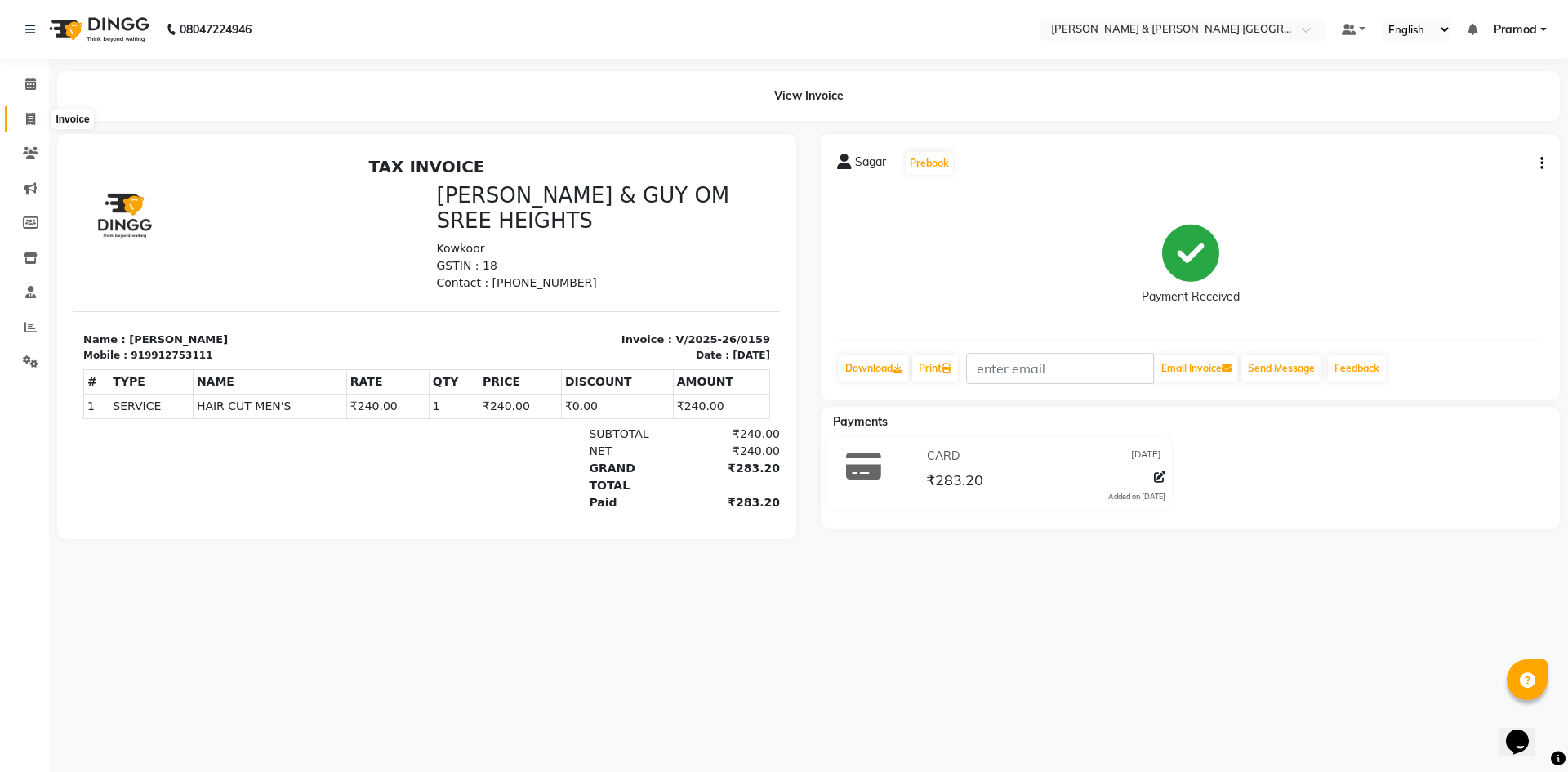
click at [39, 116] on span at bounding box center [30, 120] width 29 height 19
select select "8717"
select select "service"
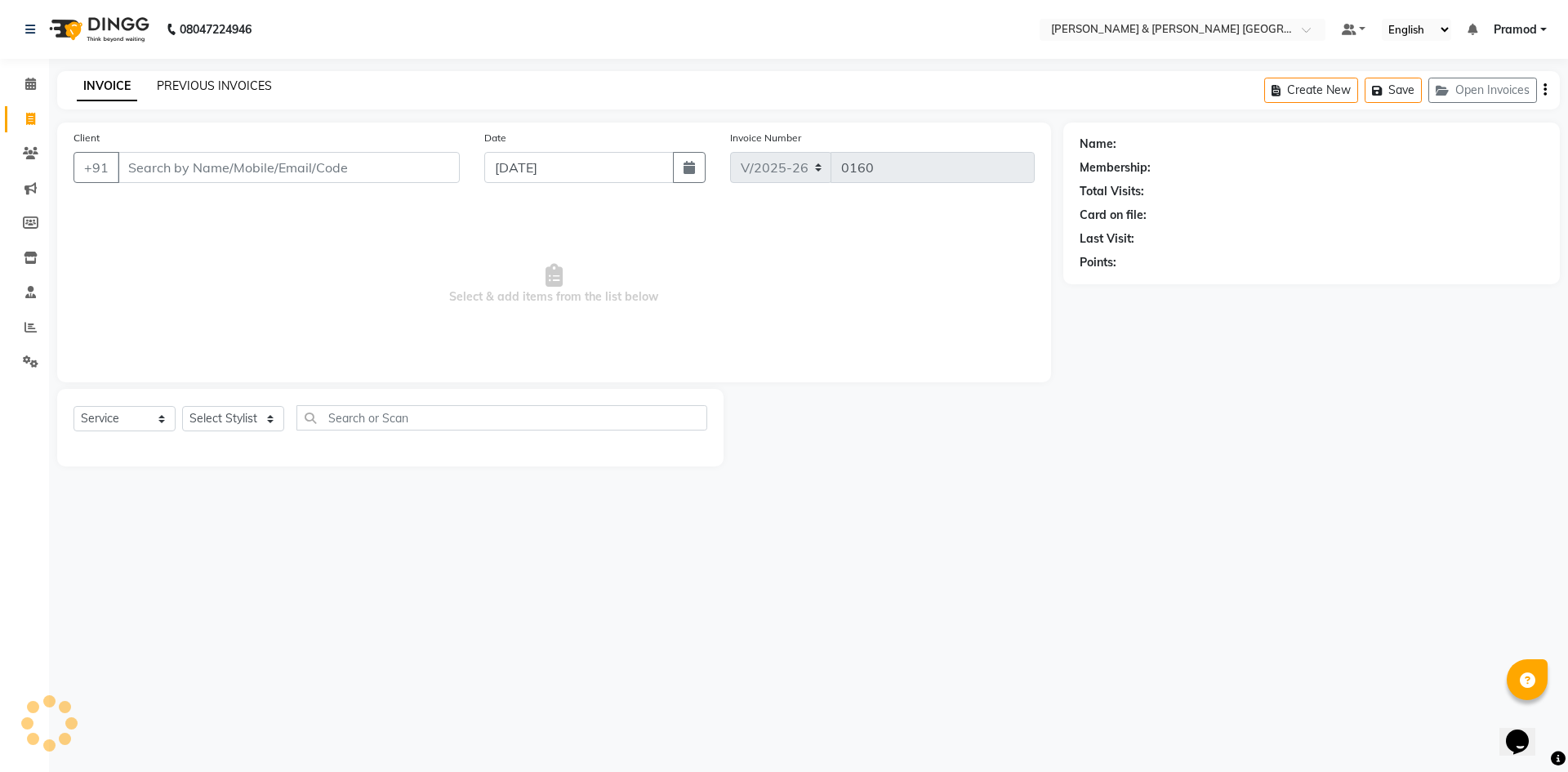
click at [204, 86] on link "PREVIOUS INVOICES" at bounding box center [214, 86] width 115 height 15
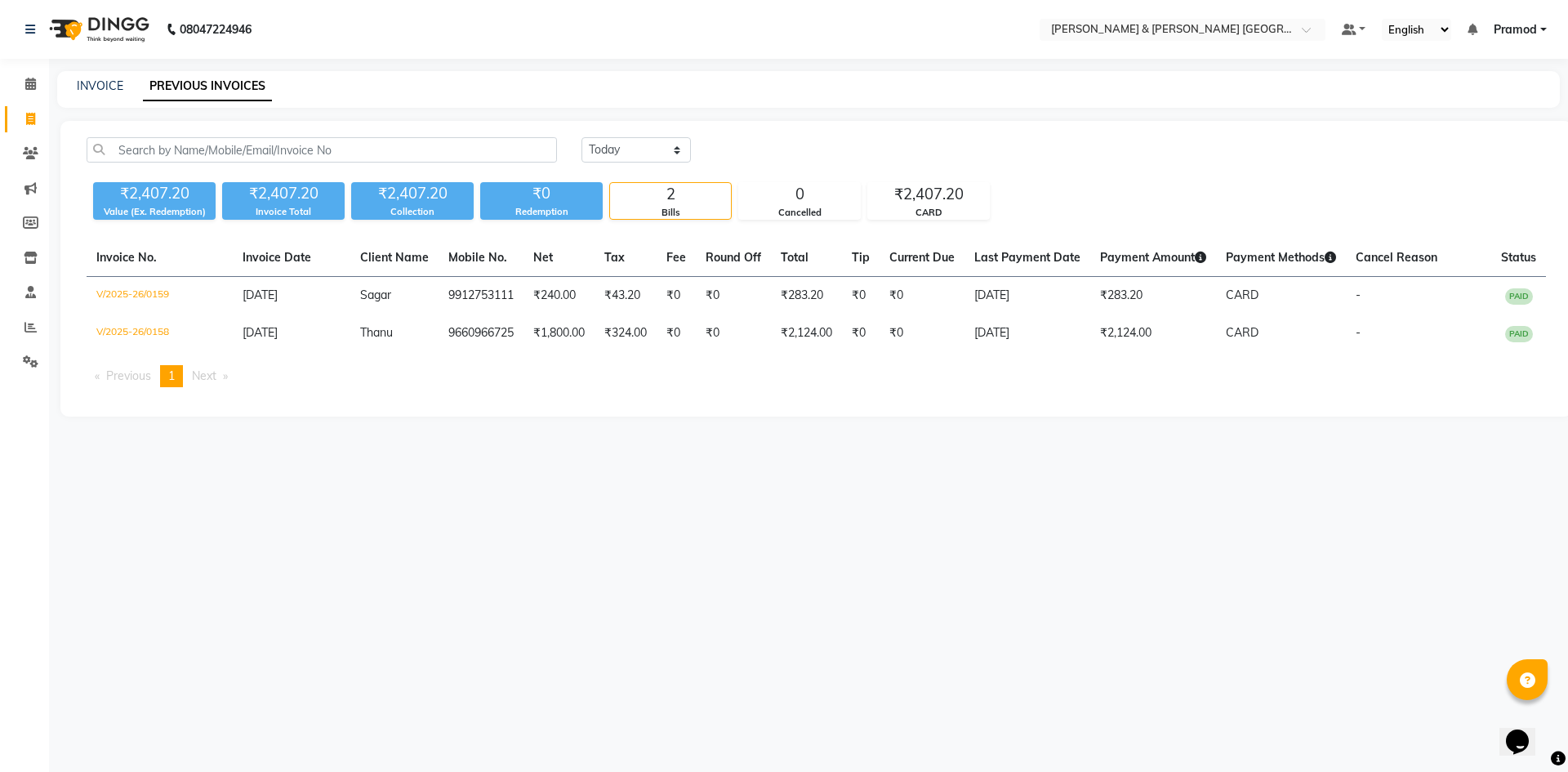
click at [414, 81] on div "INVOICE PREVIOUS INVOICES" at bounding box center [798, 86] width 1483 height 17
click at [79, 88] on link "INVOICE" at bounding box center [100, 86] width 47 height 15
select select "8717"
select select "service"
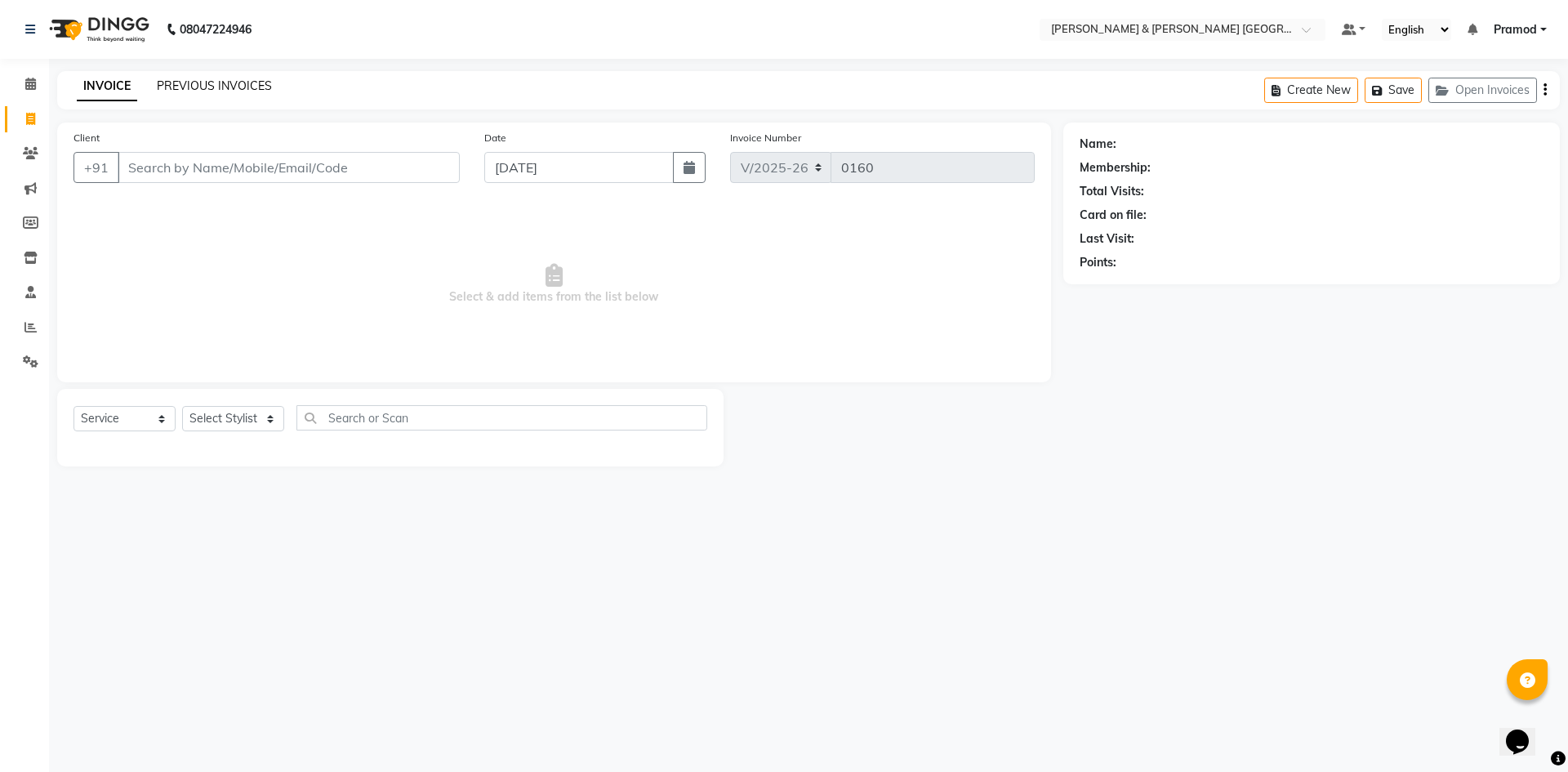
click at [241, 79] on link "PREVIOUS INVOICES" at bounding box center [214, 86] width 115 height 15
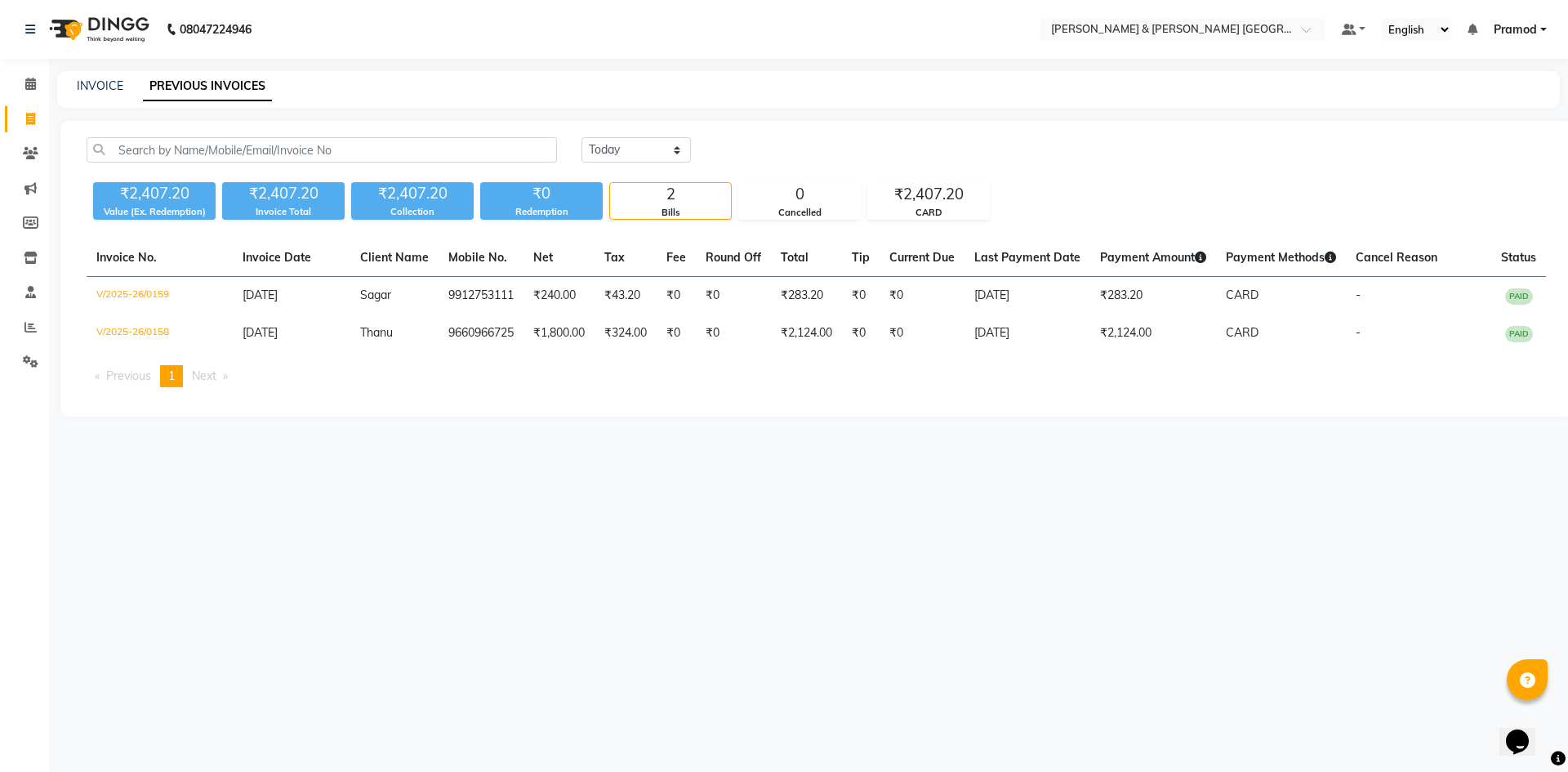
click at [104, 99] on div "INVOICE PREVIOUS INVOICES" at bounding box center [808, 89] width 1502 height 37
click at [84, 80] on link "INVOICE" at bounding box center [100, 86] width 47 height 15
select select "8717"
select select "service"
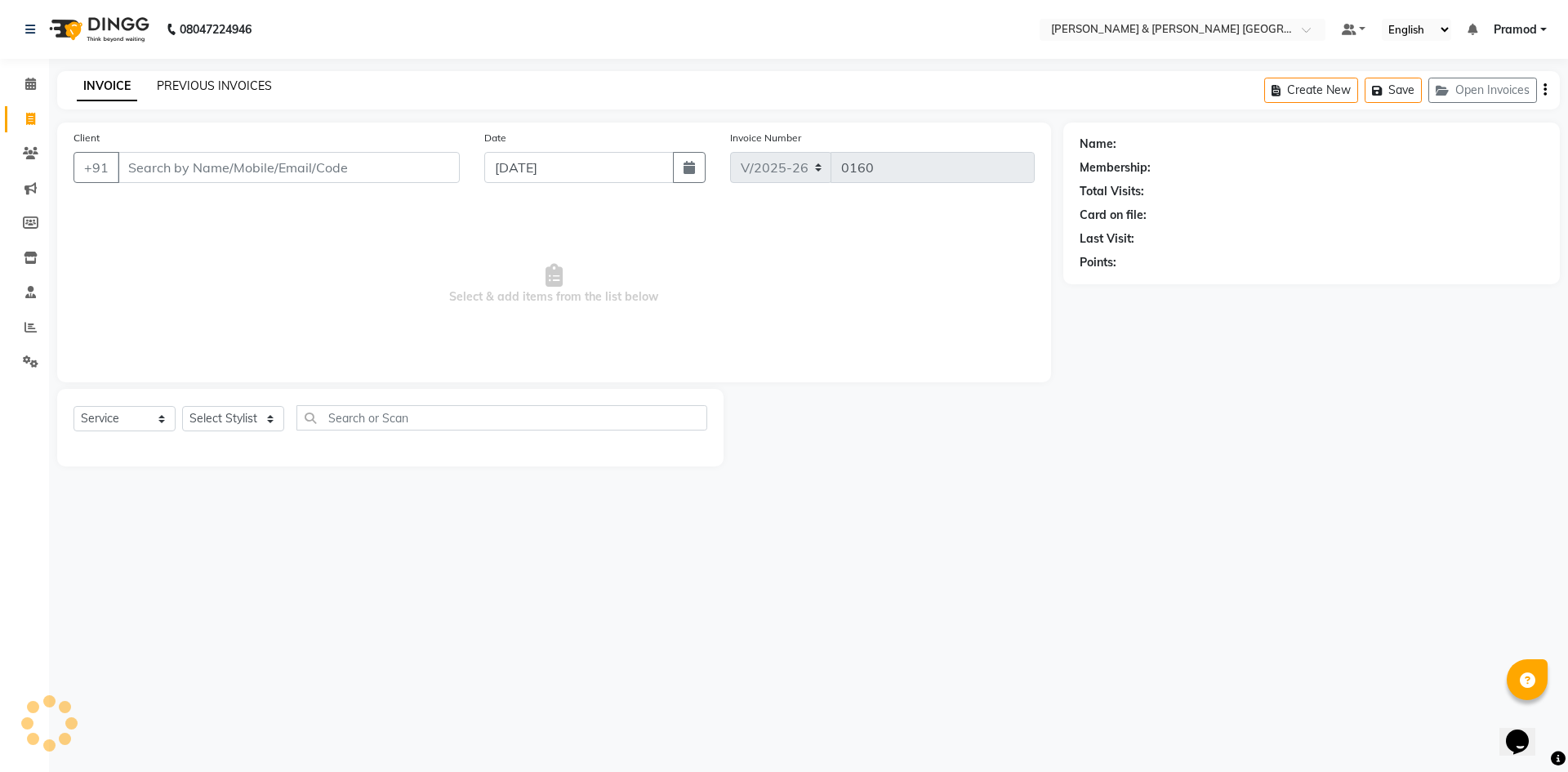
click at [192, 83] on link "PREVIOUS INVOICES" at bounding box center [214, 86] width 115 height 15
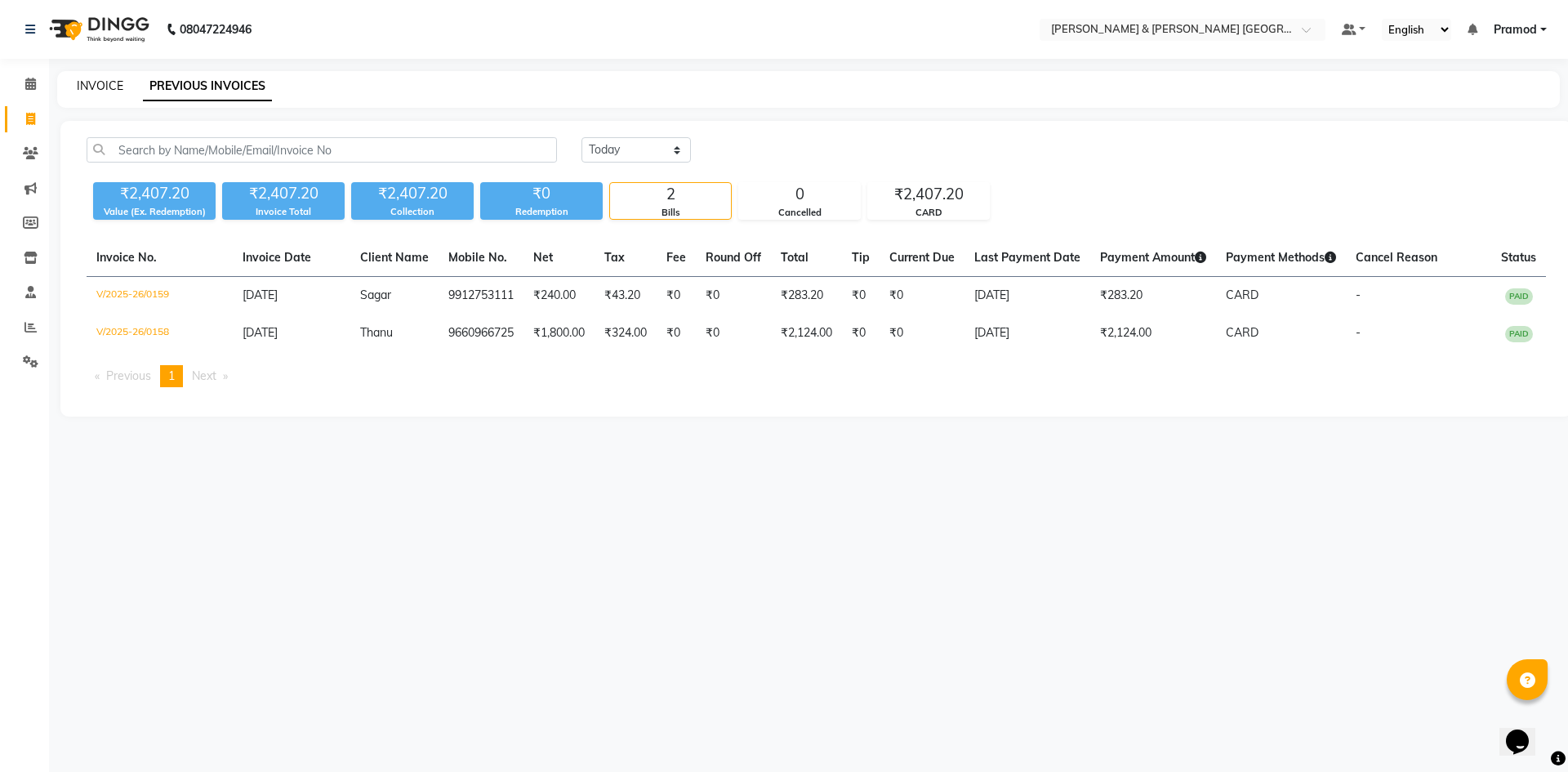
click at [107, 82] on link "INVOICE" at bounding box center [100, 86] width 47 height 15
select select "service"
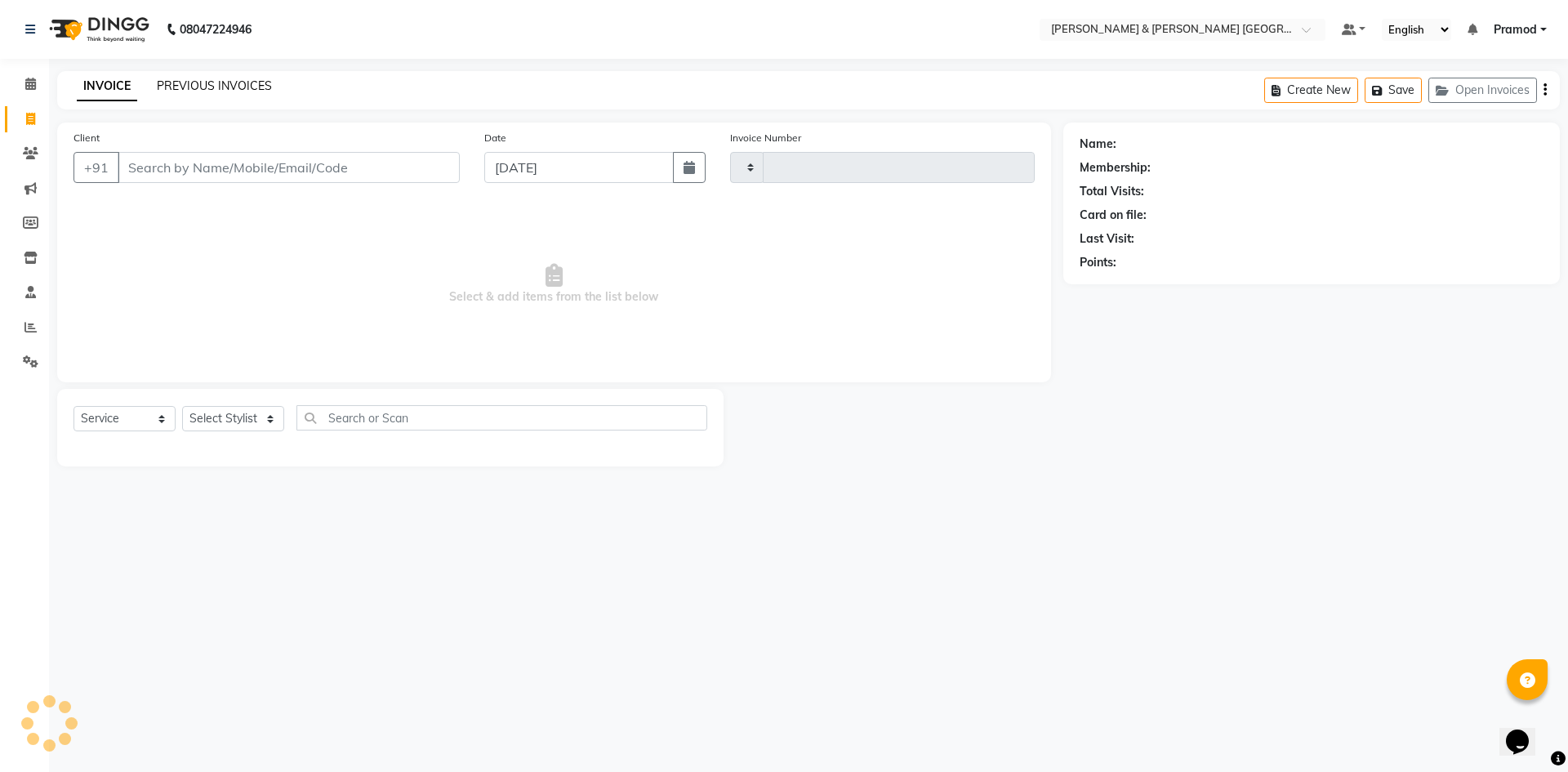
type input "0160"
select select "8717"
click at [180, 82] on link "PREVIOUS INVOICES" at bounding box center [214, 86] width 115 height 15
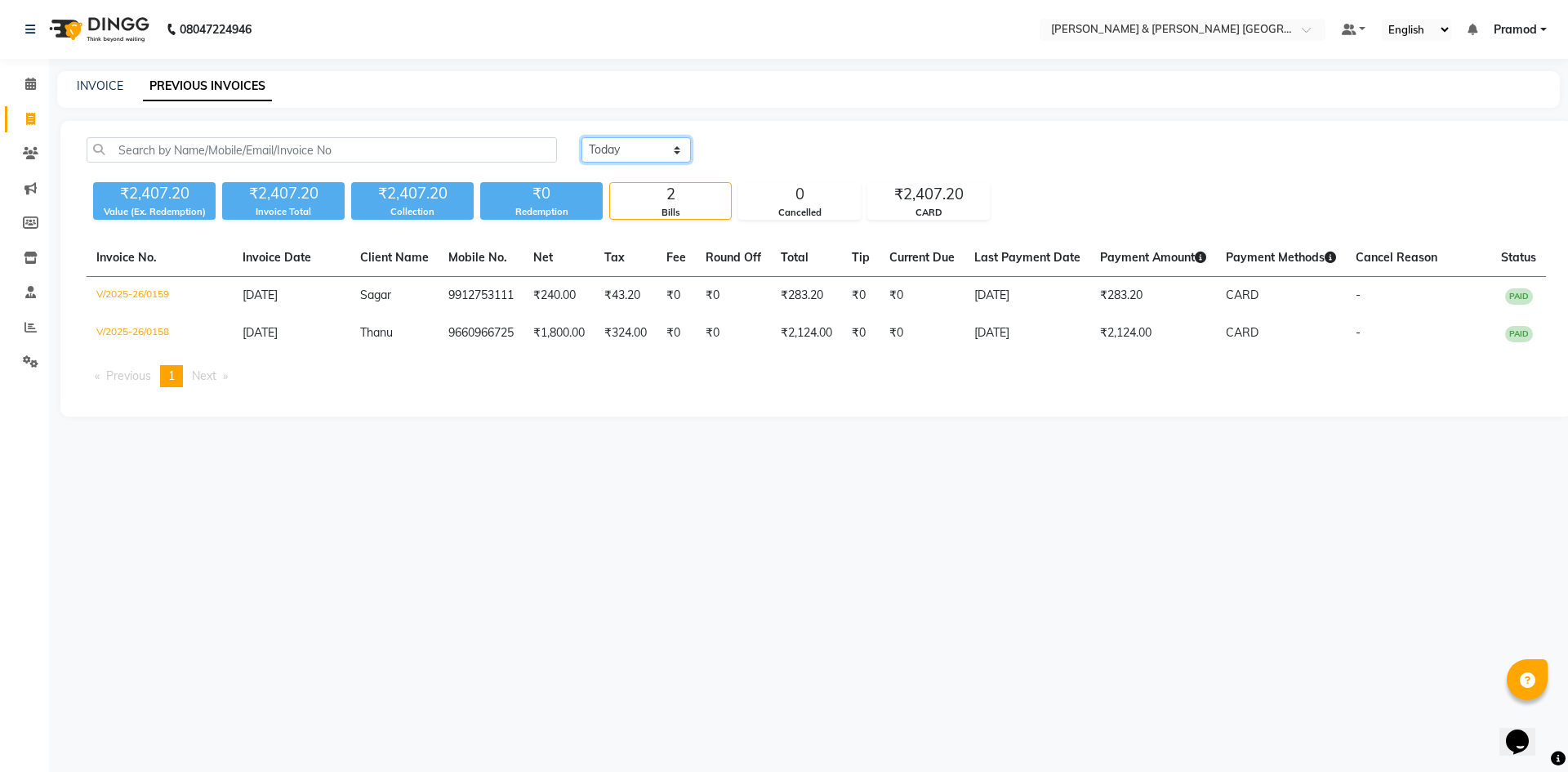
click at [660, 152] on select "Today Yesterday Custom Range" at bounding box center [636, 149] width 110 height 25
click at [841, 125] on div "Today Yesterday Custom Range ₹2,407.20 Value (Ex. Redemption) ₹2,407.20 Invoice…" at bounding box center [816, 268] width 1511 height 296
click at [92, 98] on div "INVOICE PREVIOUS INVOICES" at bounding box center [808, 89] width 1502 height 37
click at [106, 84] on link "INVOICE" at bounding box center [100, 86] width 47 height 15
select select "8717"
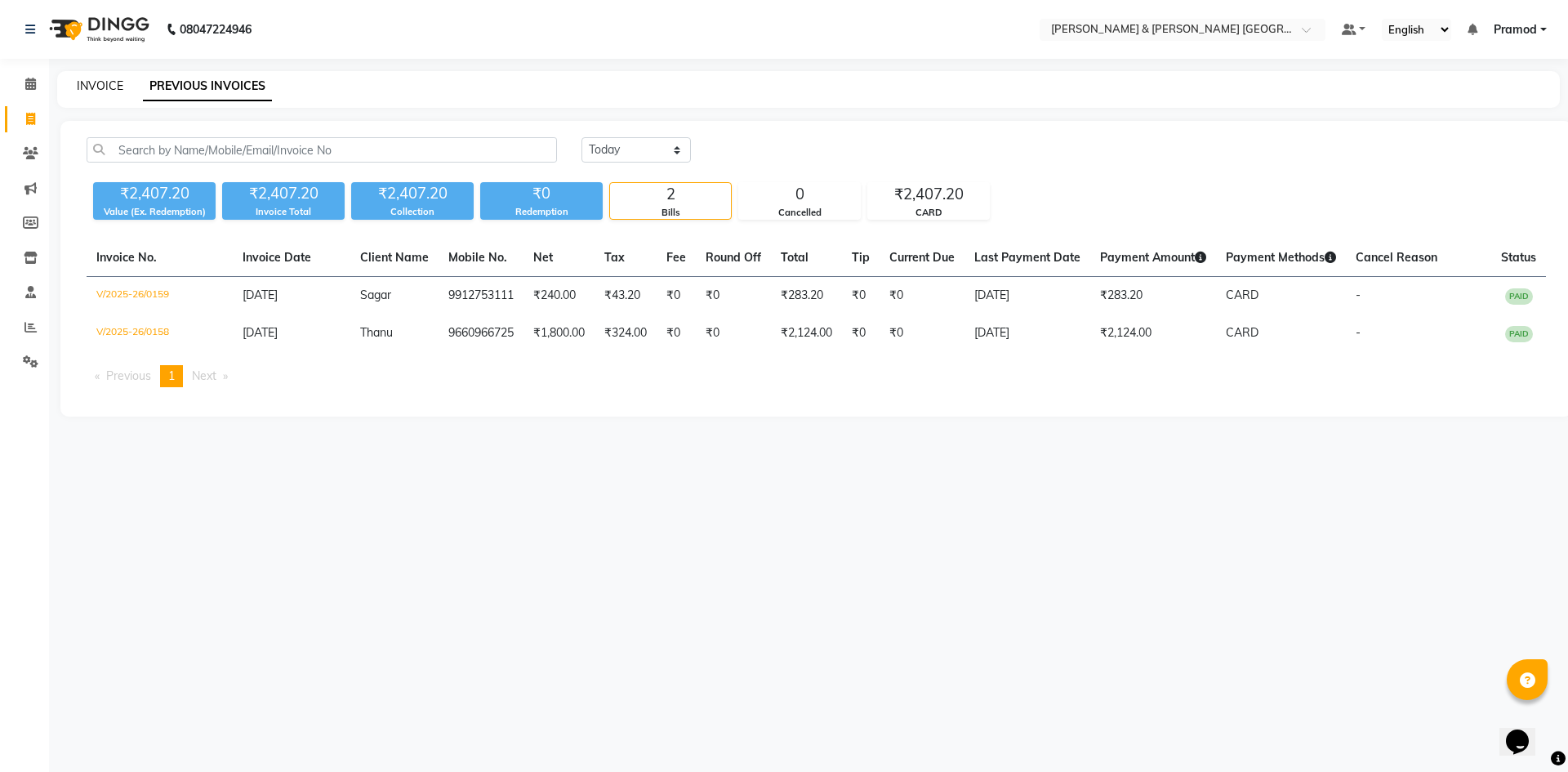
select select "service"
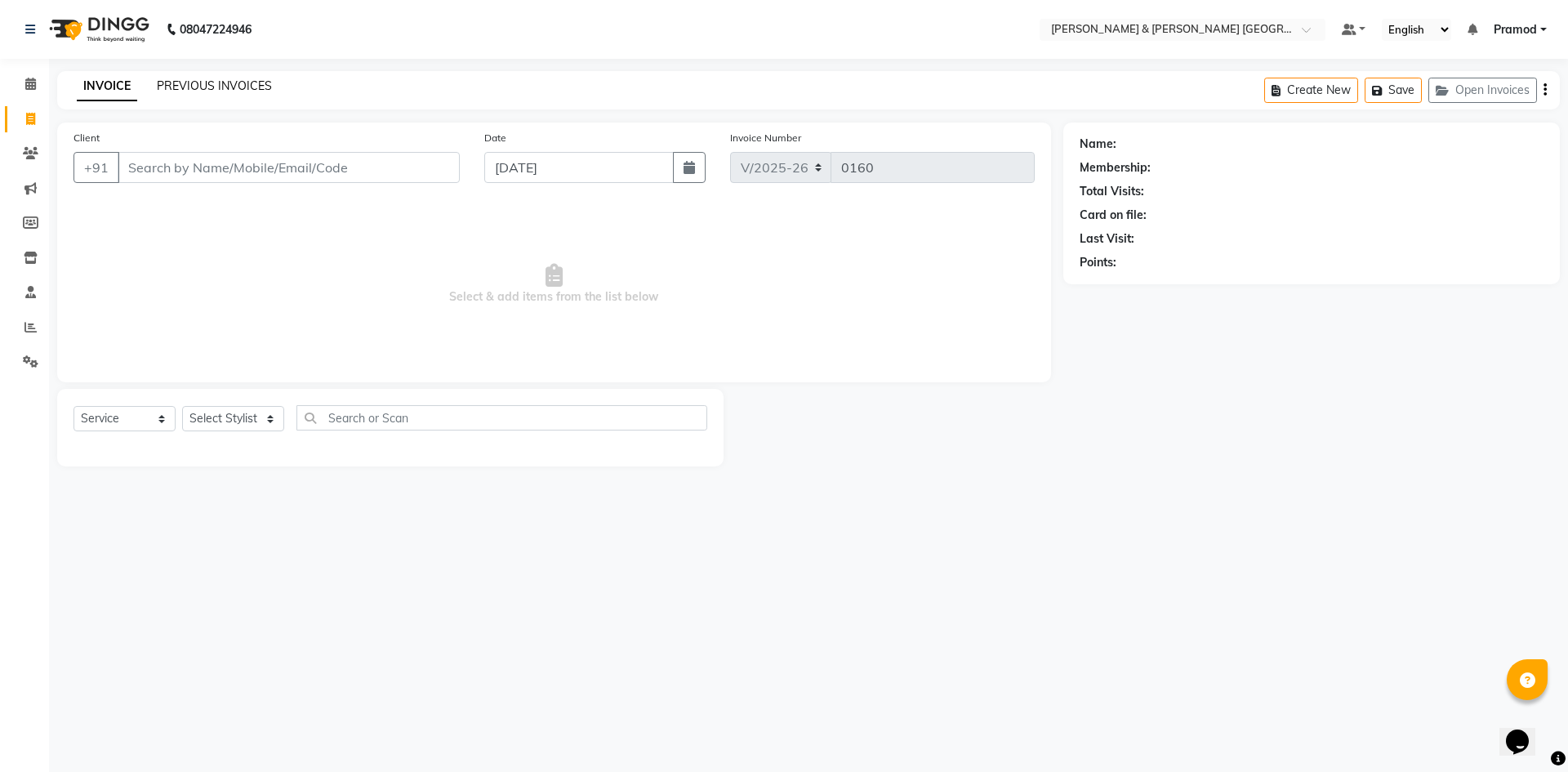
click at [193, 84] on link "PREVIOUS INVOICES" at bounding box center [214, 86] width 115 height 15
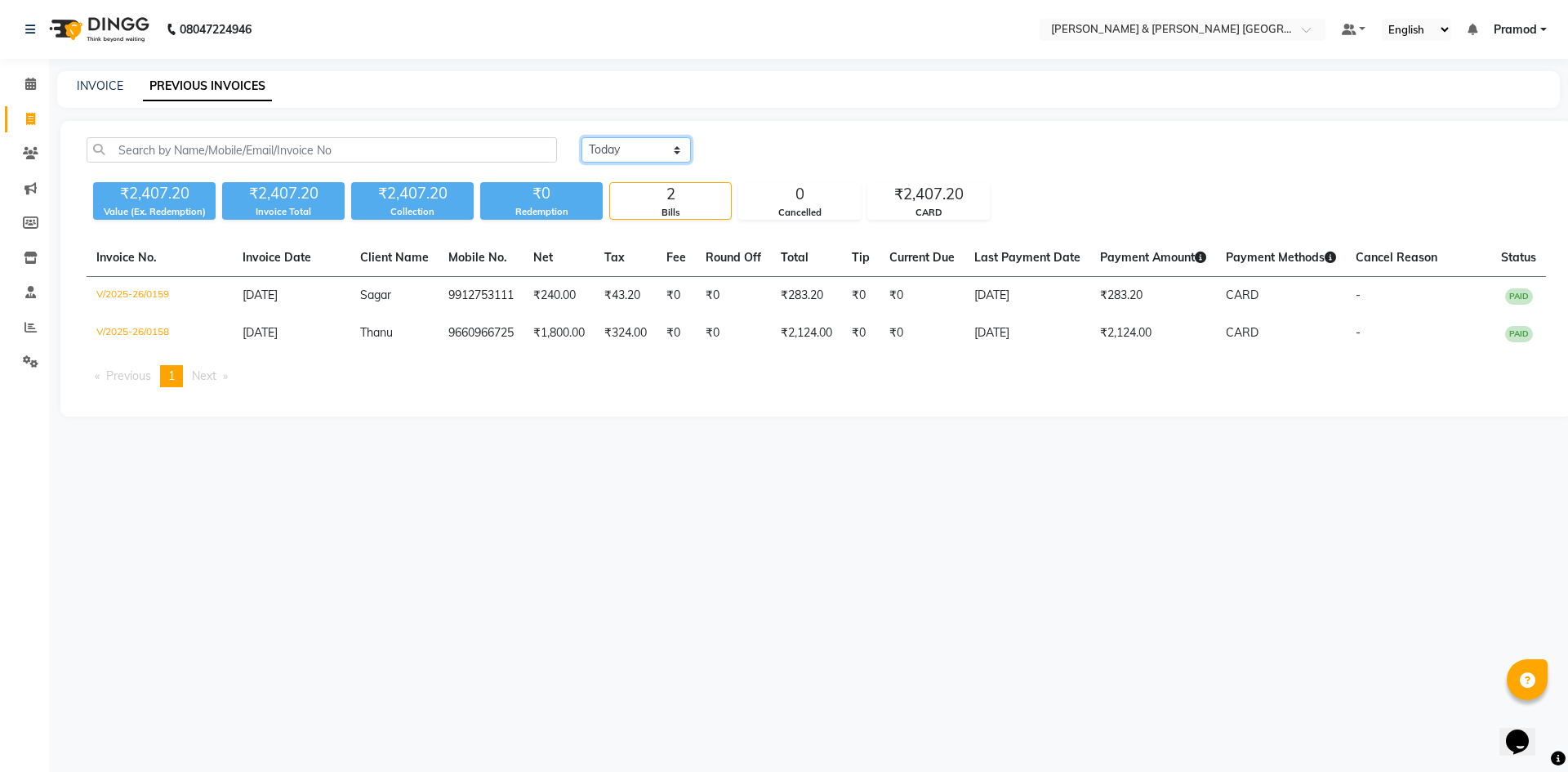
click at [629, 154] on select "Today Yesterday Custom Range" at bounding box center [636, 149] width 110 height 25
select select "range"
click at [581, 137] on select "Today Yesterday Custom Range" at bounding box center [636, 149] width 110 height 25
click at [784, 148] on input "01-09-2025" at bounding box center [769, 150] width 114 height 23
select select "9"
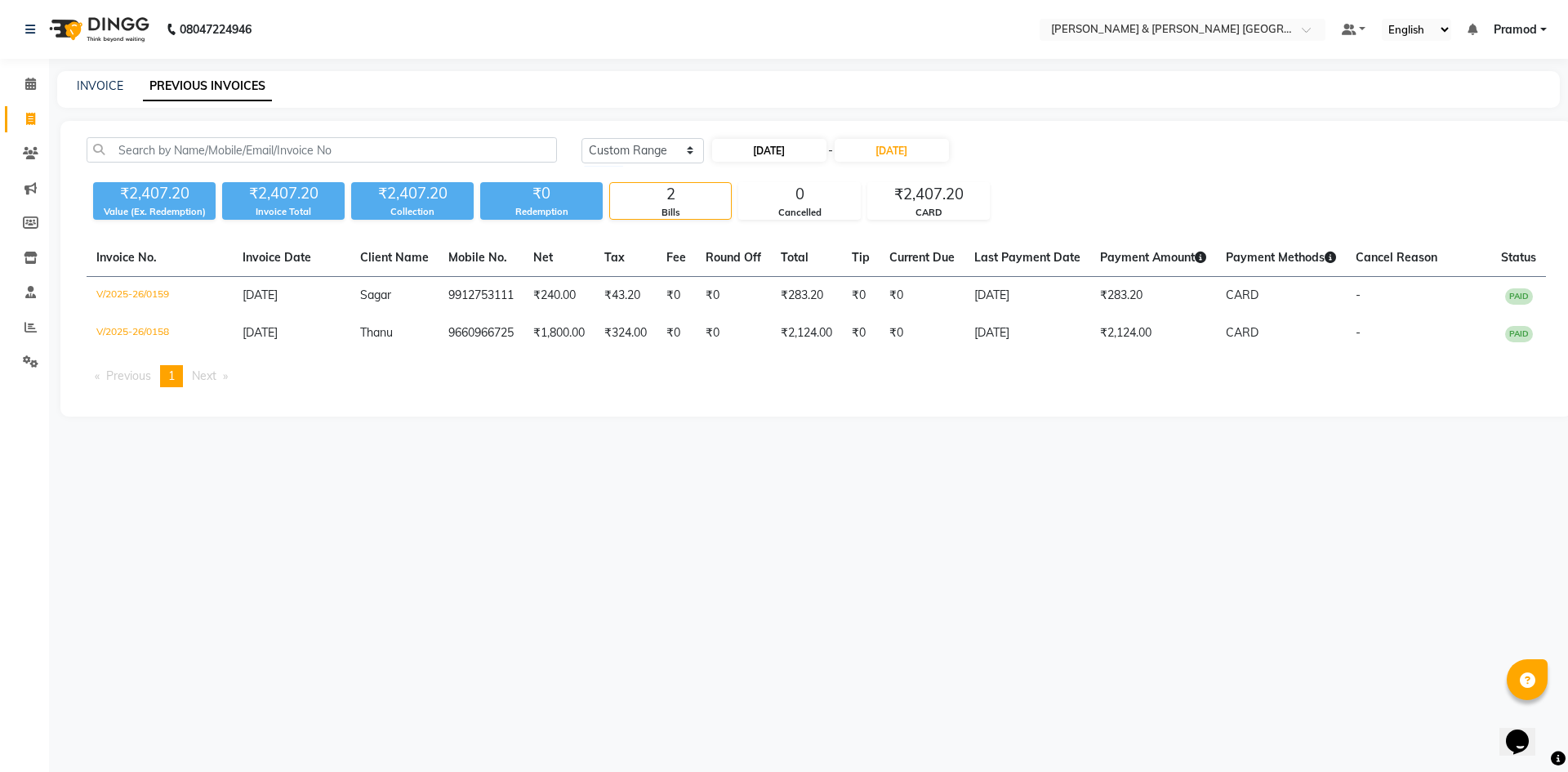
select select "2025"
click at [728, 237] on div "1" at bounding box center [729, 234] width 26 height 26
click at [920, 139] on input "01-09-2025" at bounding box center [891, 150] width 114 height 23
click at [1013, 234] on div "7" at bounding box center [1020, 234] width 26 height 26
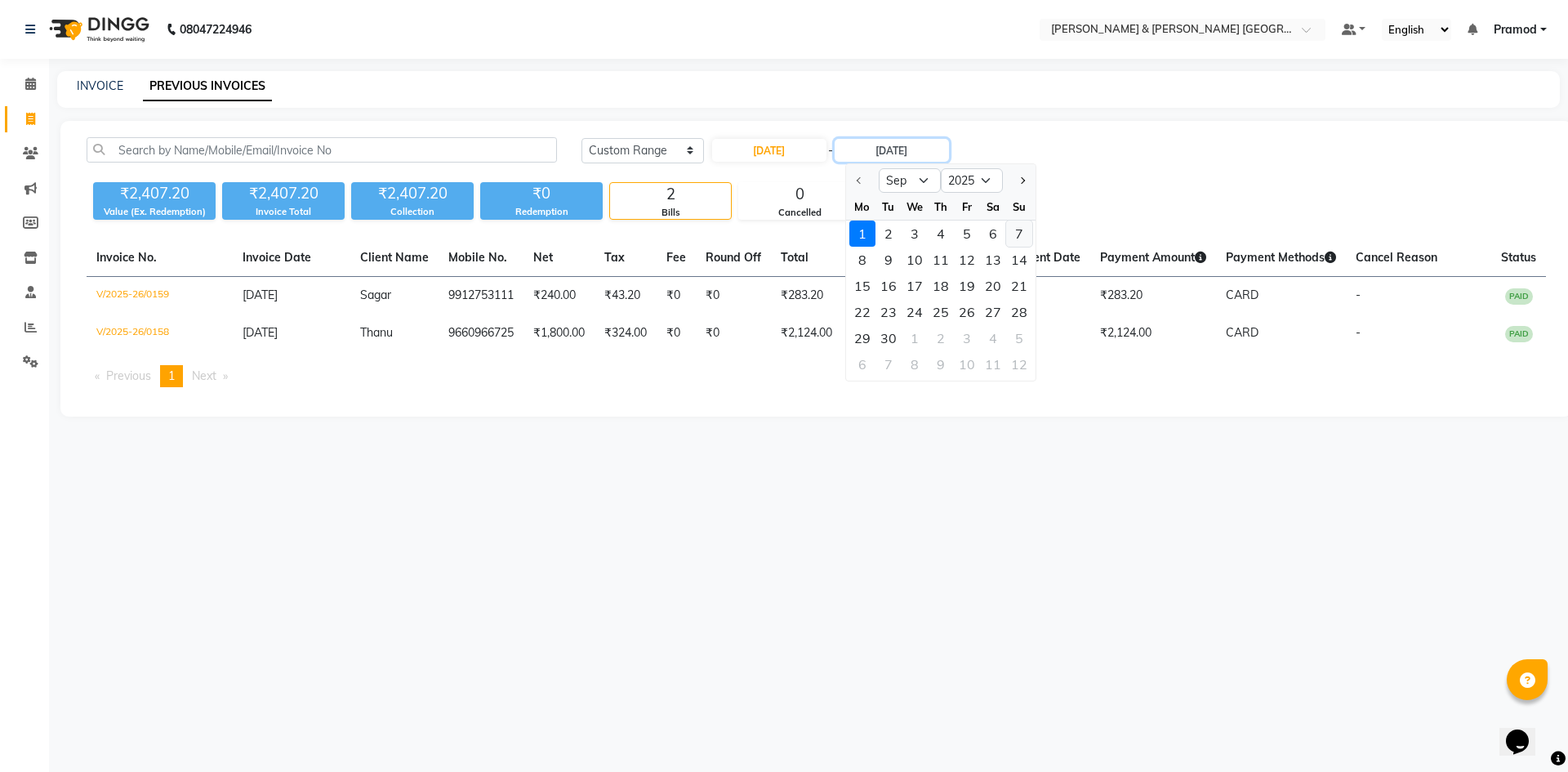
type input "07-09-2025"
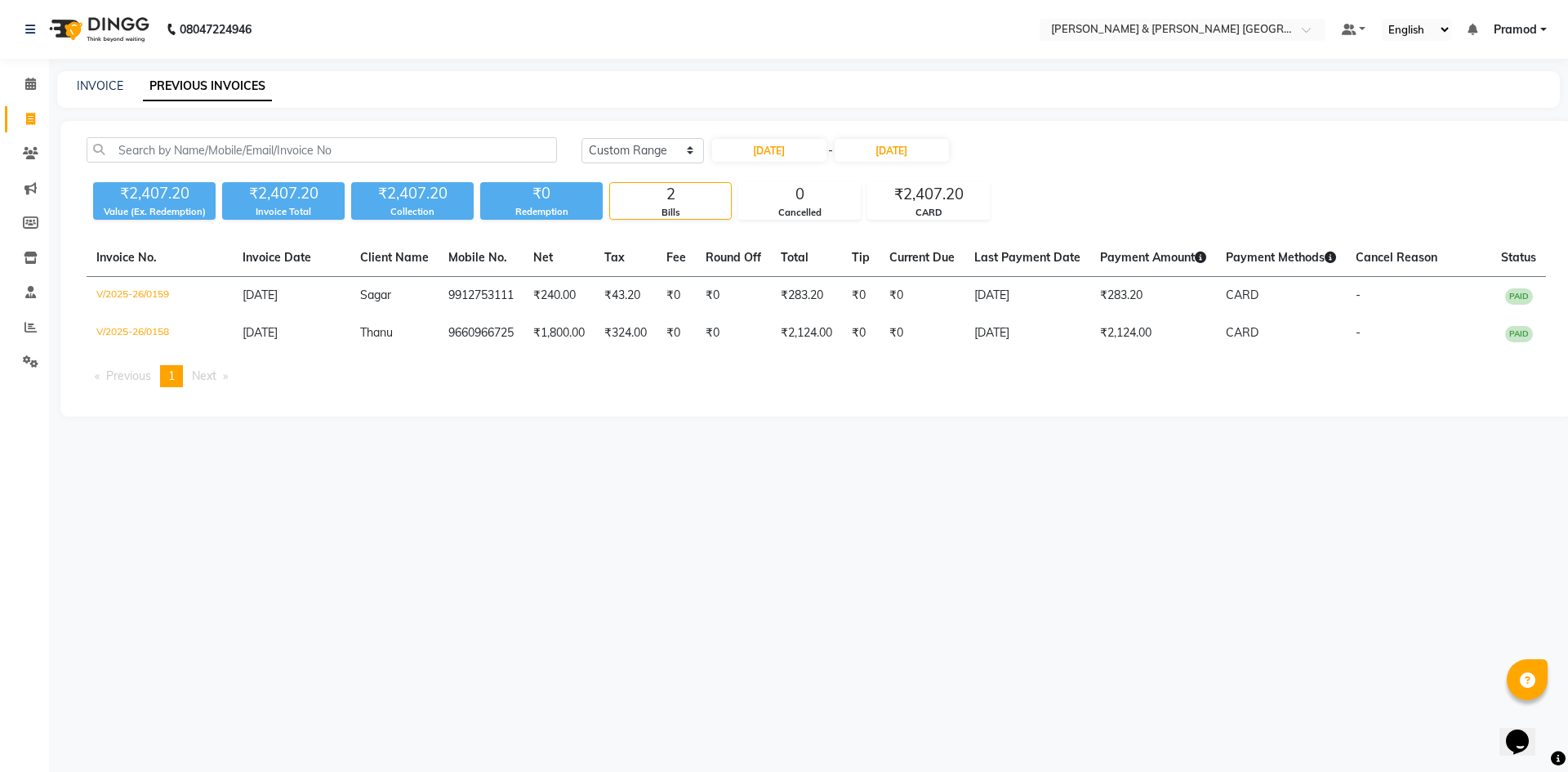
click at [1038, 132] on div "Today Yesterday Custom Range 01-09-2025 - 07-09-2025 ₹2,407.20 Value (Ex. Redem…" at bounding box center [816, 268] width 1511 height 296
click at [606, 145] on select "Today Yesterday Custom Range" at bounding box center [642, 150] width 122 height 25
click at [581, 138] on select "Today Yesterday Custom Range" at bounding box center [642, 150] width 122 height 25
click at [770, 154] on input "01-09-2025" at bounding box center [769, 150] width 114 height 23
select select "9"
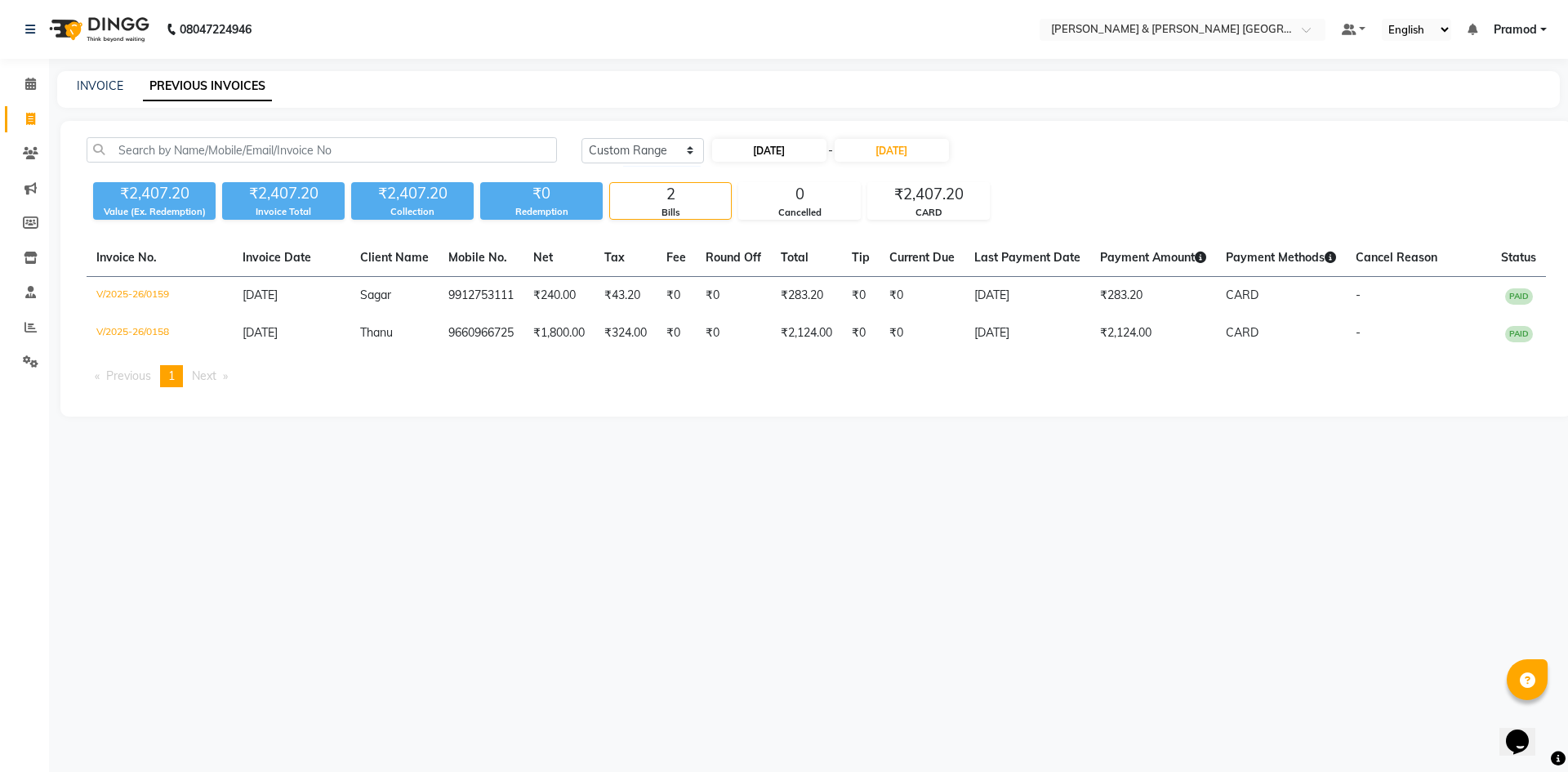
select select "2025"
click at [787, 175] on select "Jan Feb Mar Apr May Jun Jul Aug Sep Oct Nov Dec" at bounding box center [777, 180] width 62 height 25
select select "8"
click at [746, 168] on select "Jan Feb Mar Apr May Jun Jul Aug Sep Oct Nov Dec" at bounding box center [777, 180] width 62 height 25
click at [837, 234] on div "1" at bounding box center [834, 234] width 26 height 26
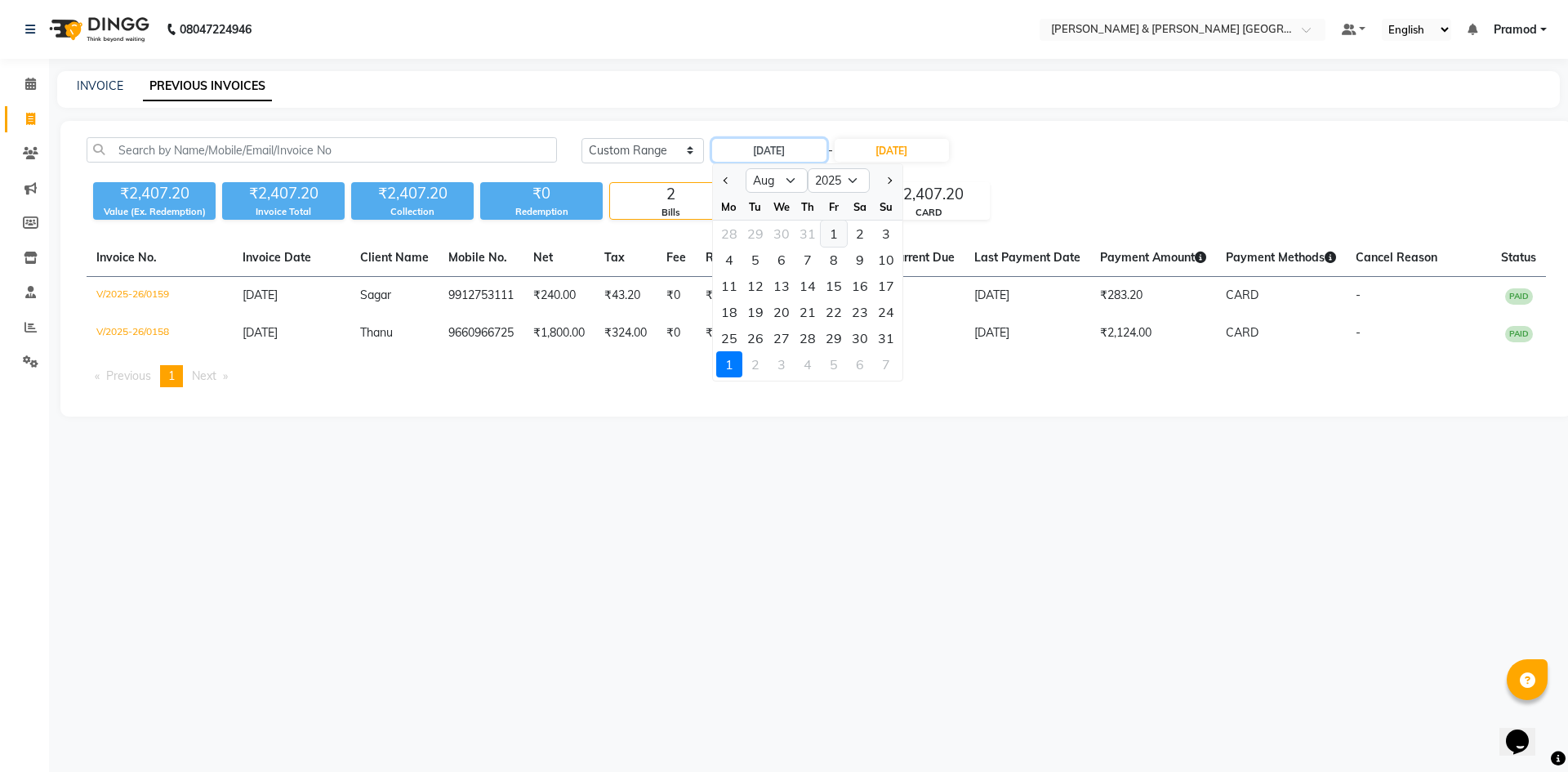
type input "01-08-2025"
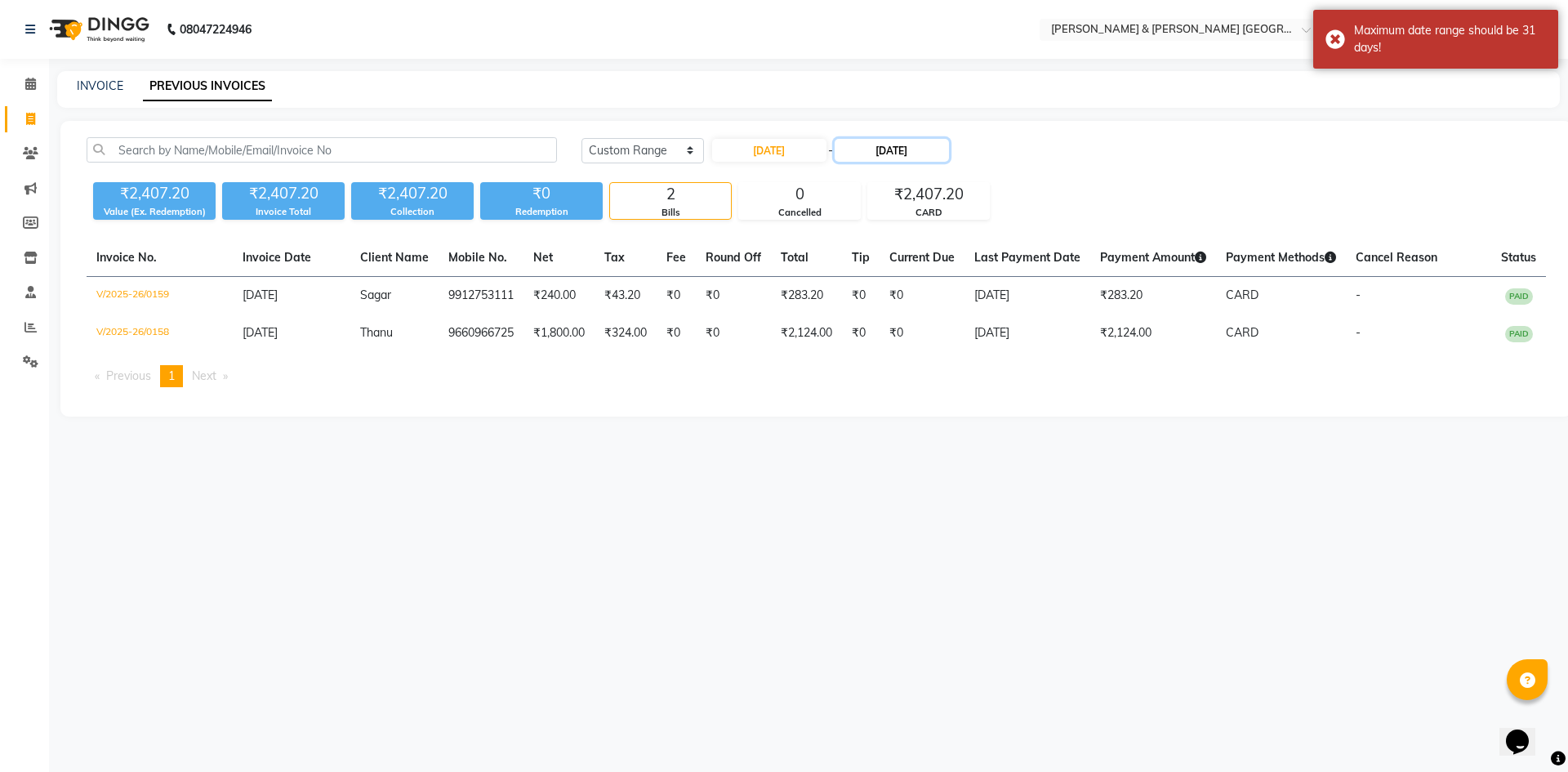
click at [898, 143] on input "07-09-2025" at bounding box center [891, 150] width 114 height 23
click at [920, 175] on select "Aug Sep Oct Nov Dec" at bounding box center [910, 180] width 62 height 25
select select "8"
click at [879, 168] on select "Aug Sep Oct Nov Dec" at bounding box center [910, 180] width 62 height 25
click at [1017, 229] on div "3" at bounding box center [1020, 234] width 26 height 26
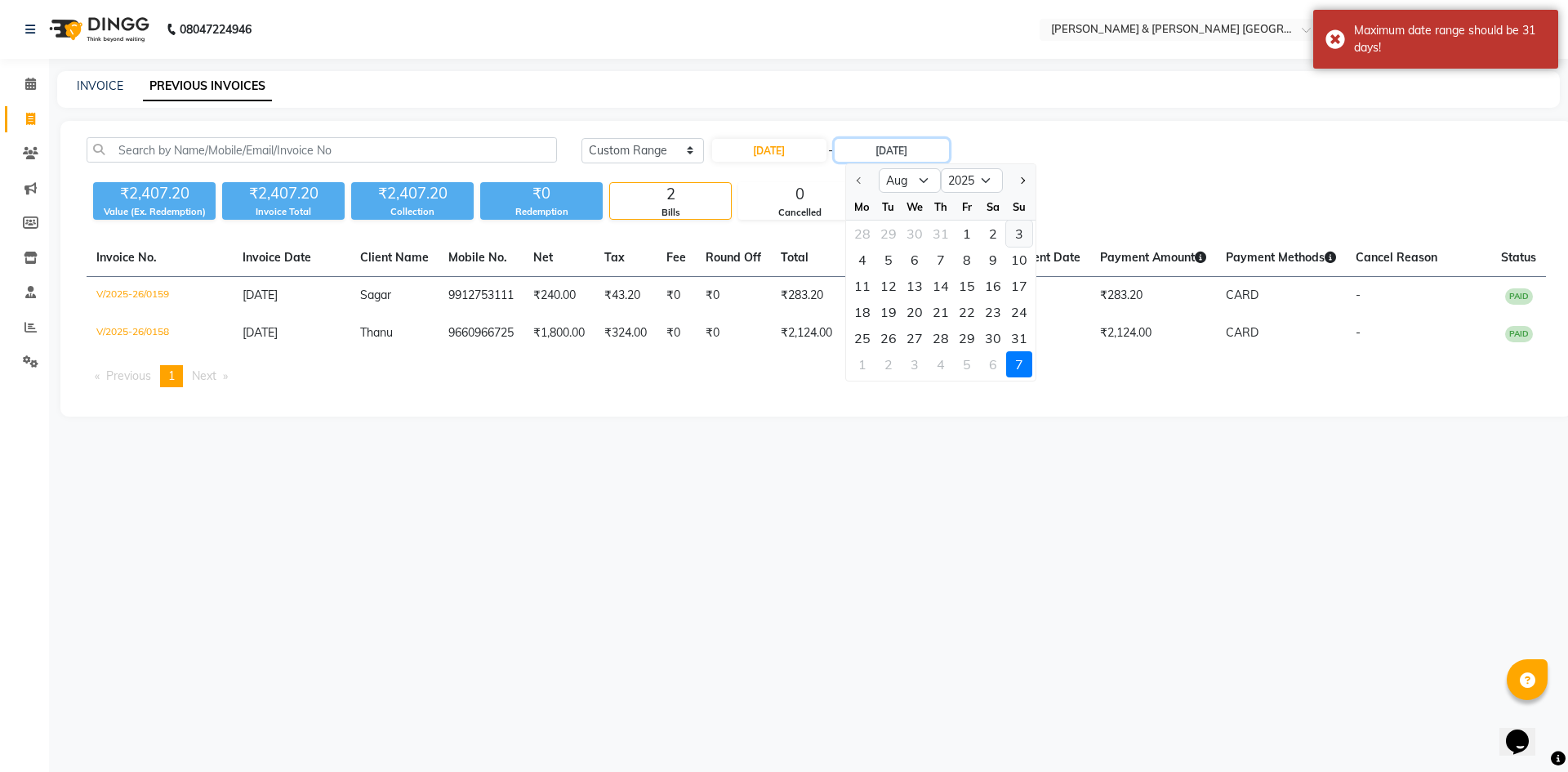
type input "03-08-2025"
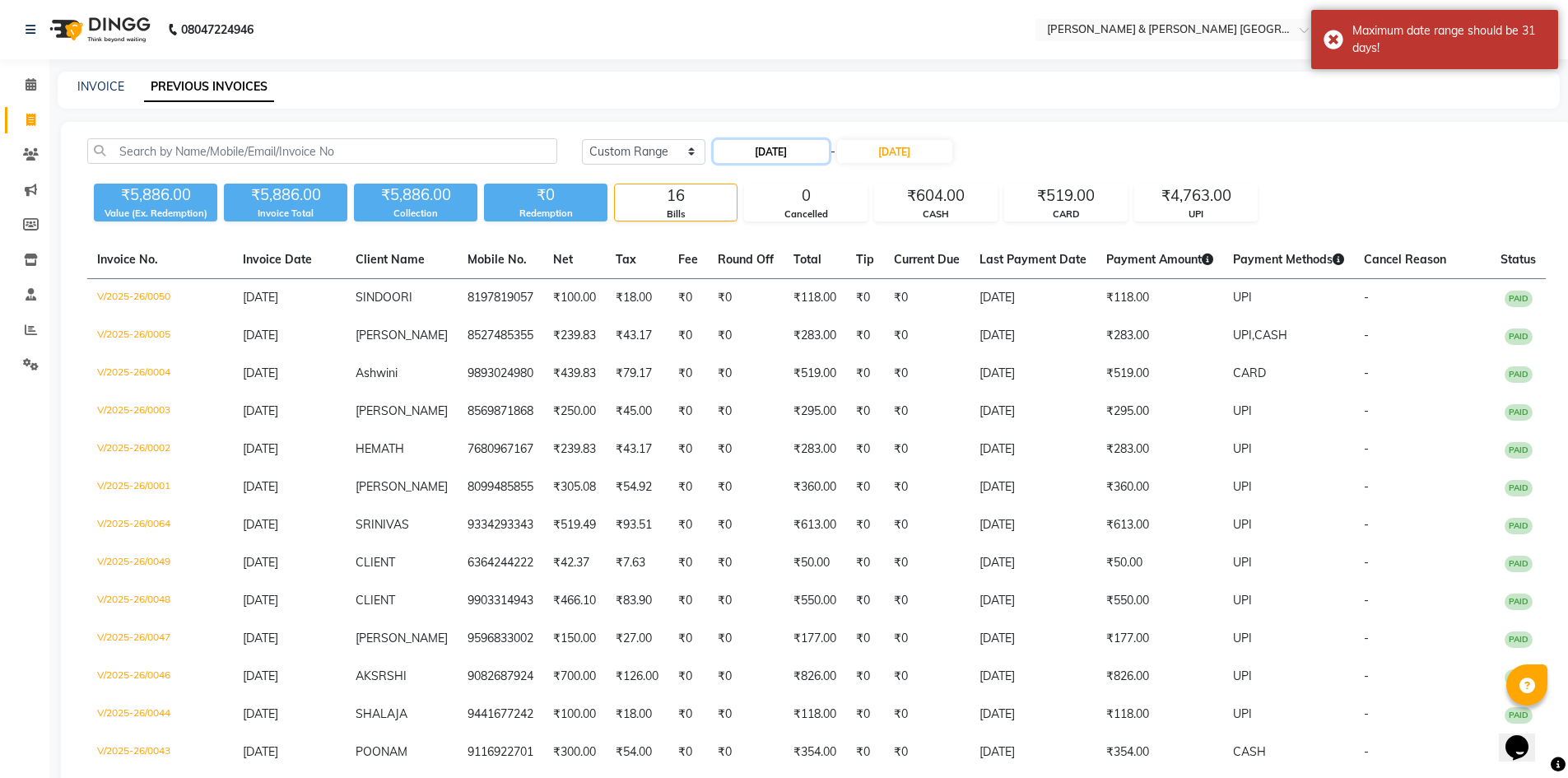
click at [801, 149] on input "01-08-2025" at bounding box center [771, 151] width 115 height 23
select select "8"
select select "2025"
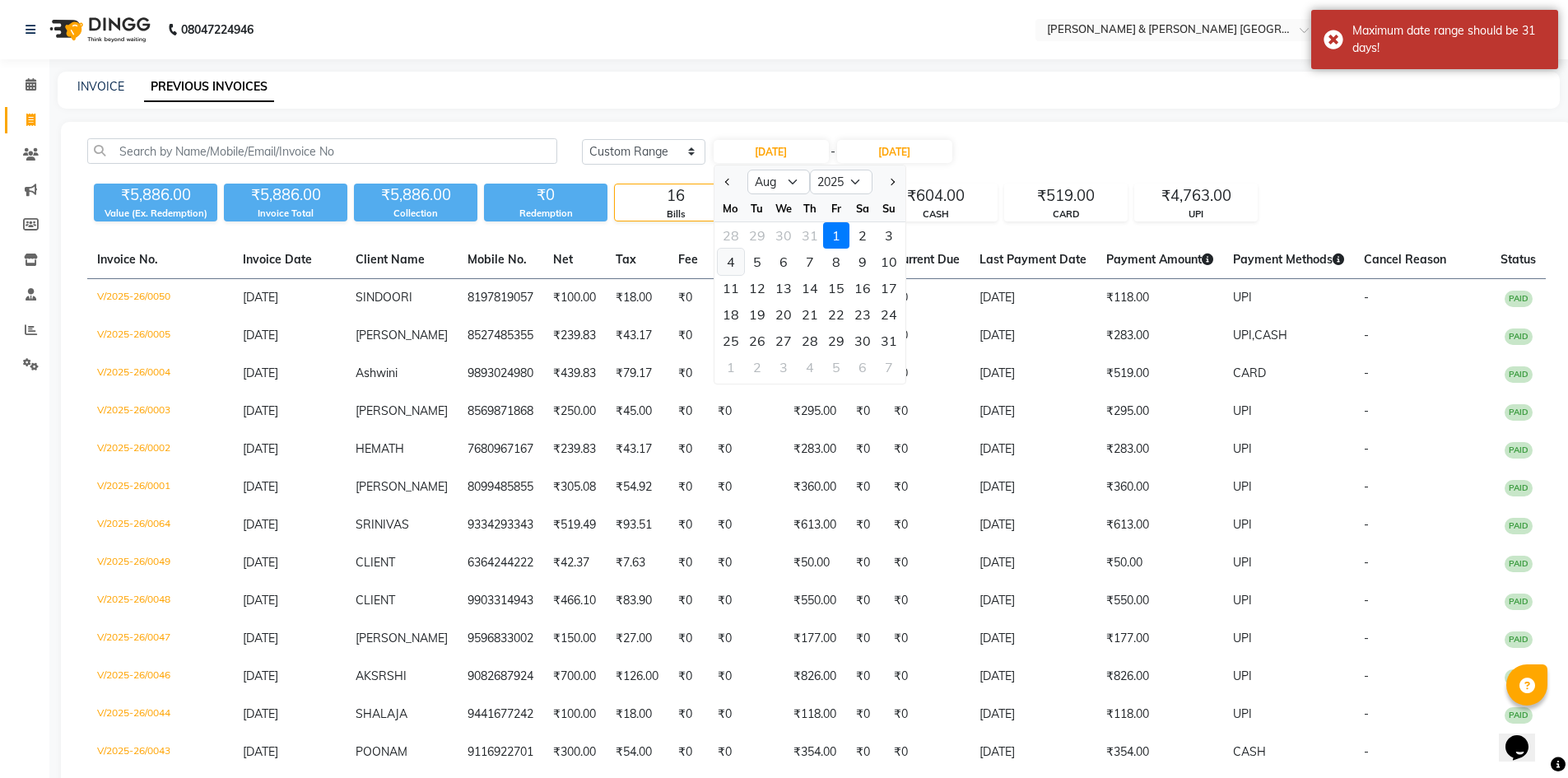
click at [733, 263] on div "4" at bounding box center [731, 262] width 26 height 26
type input "04-08-2025"
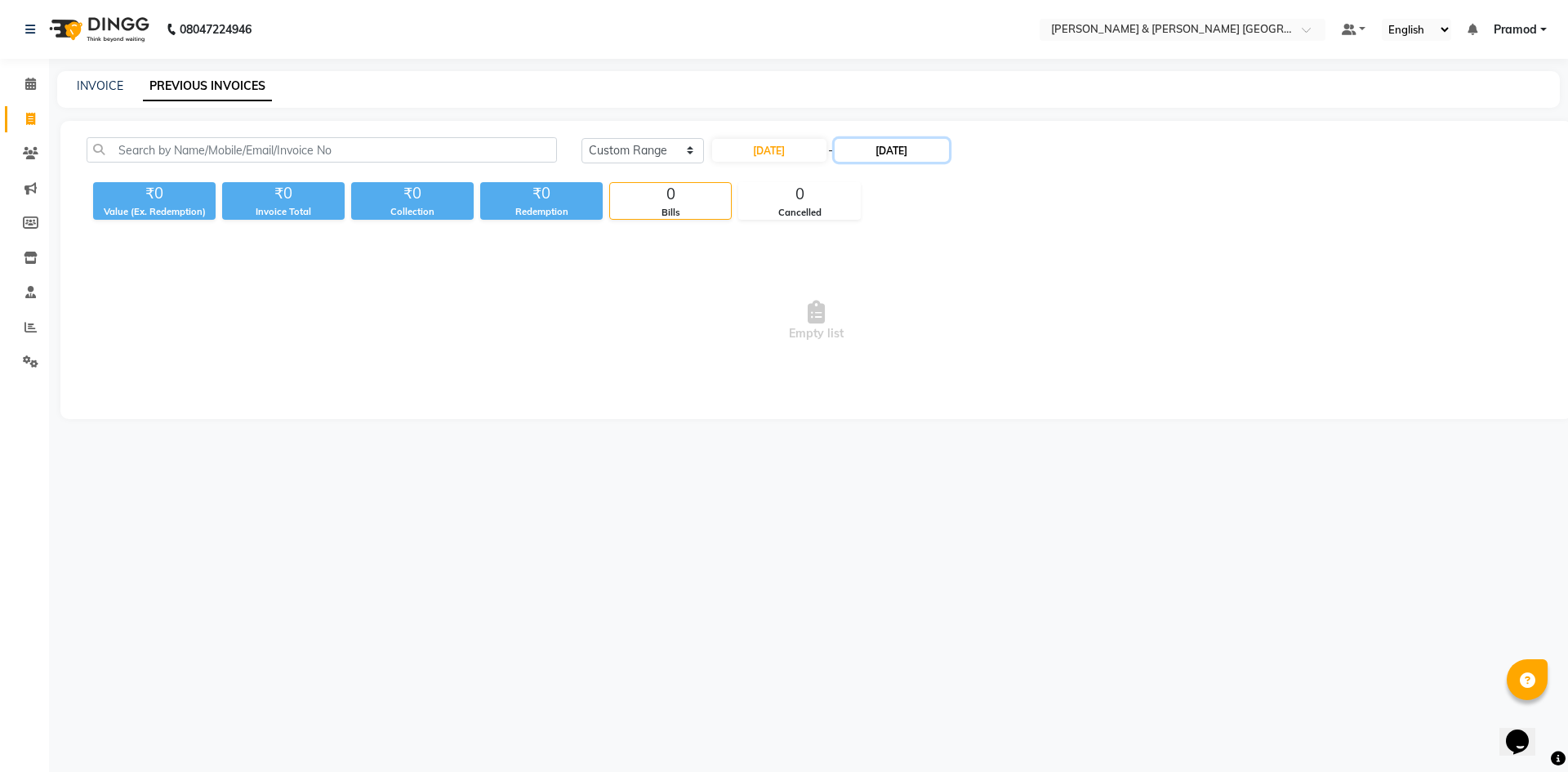
click at [887, 154] on input "03-08-2025" at bounding box center [891, 150] width 114 height 23
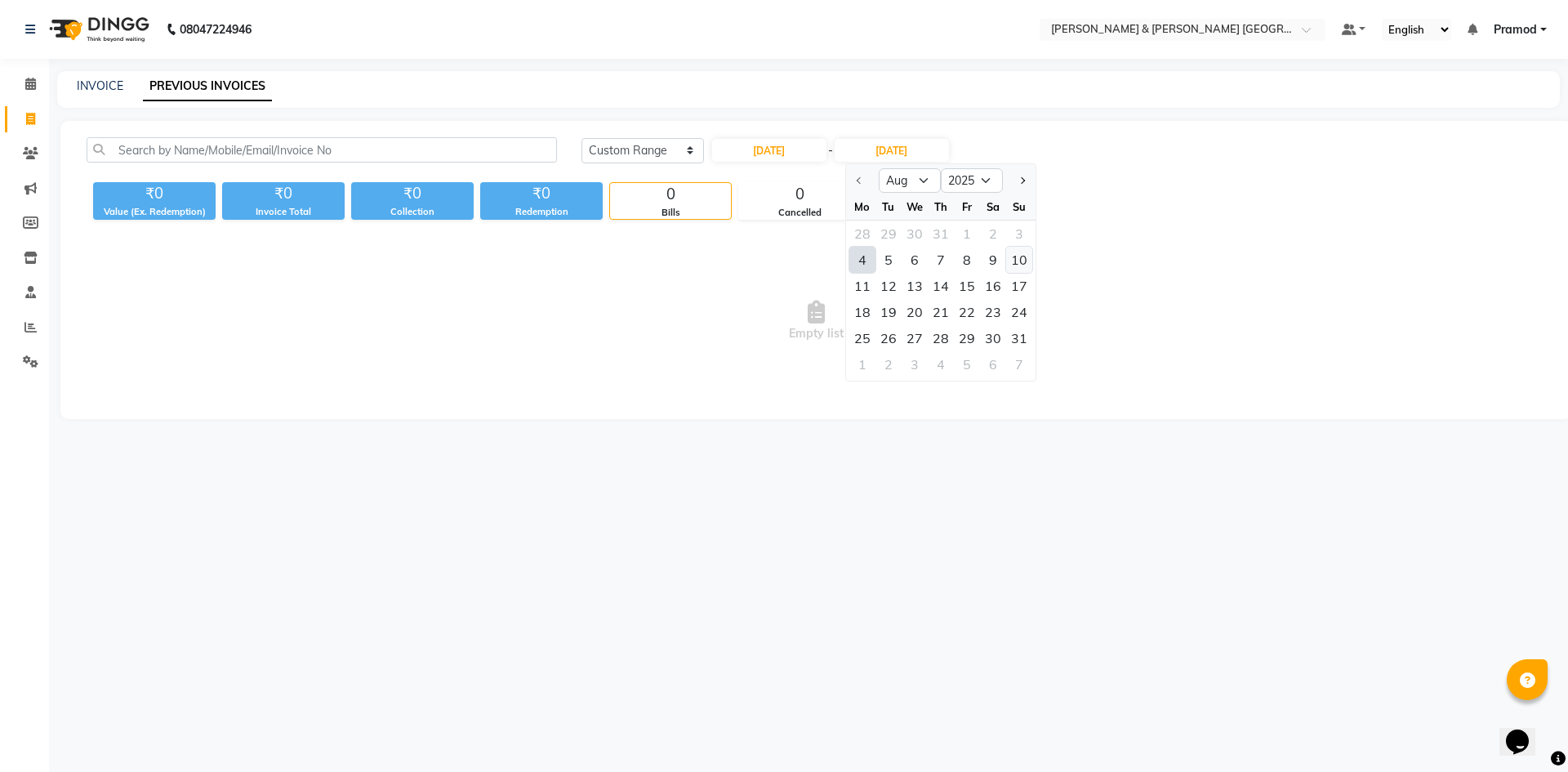
click at [1017, 253] on div "10" at bounding box center [1020, 260] width 26 height 26
type input "10-08-2025"
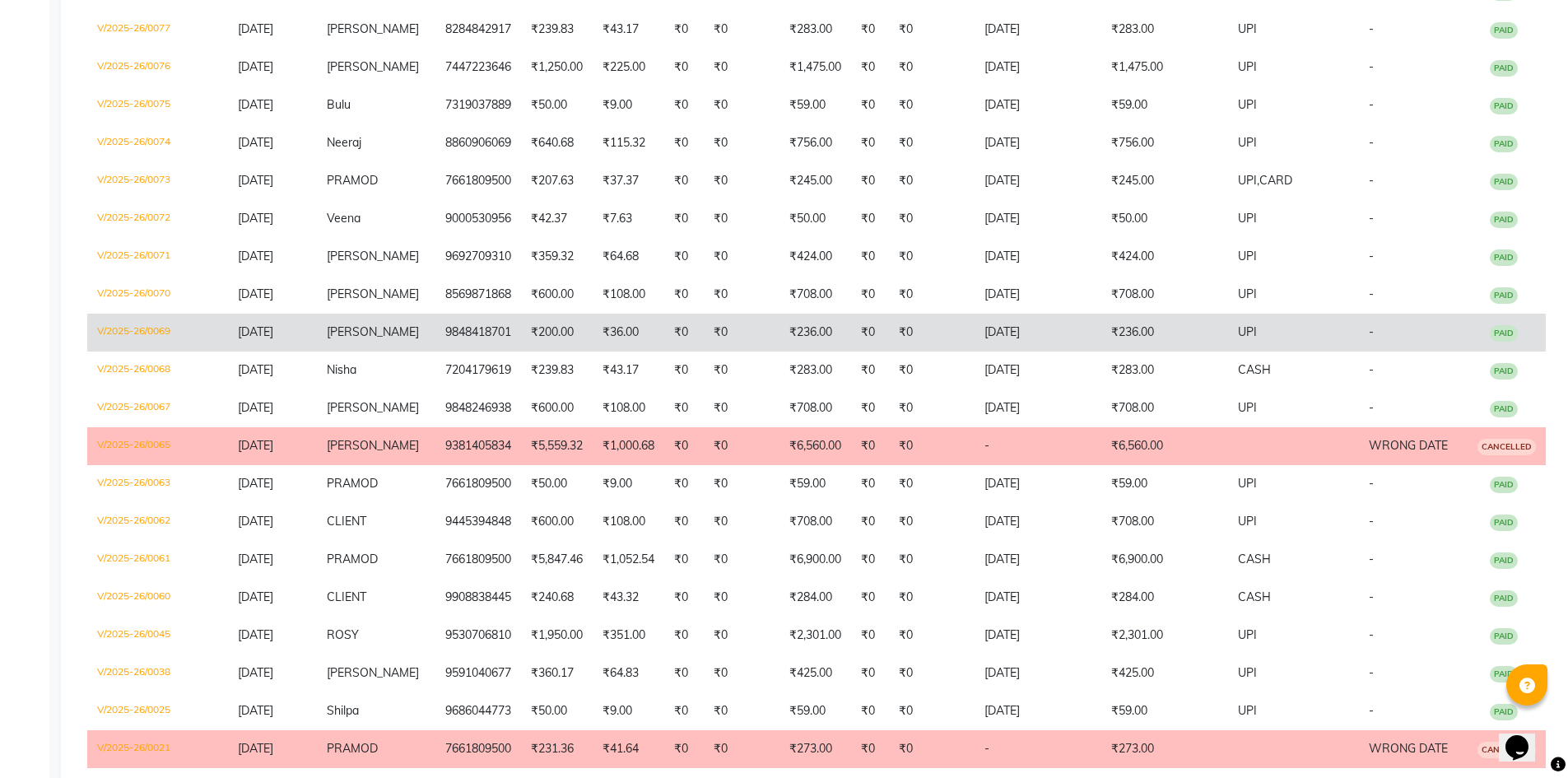
scroll to position [741, 0]
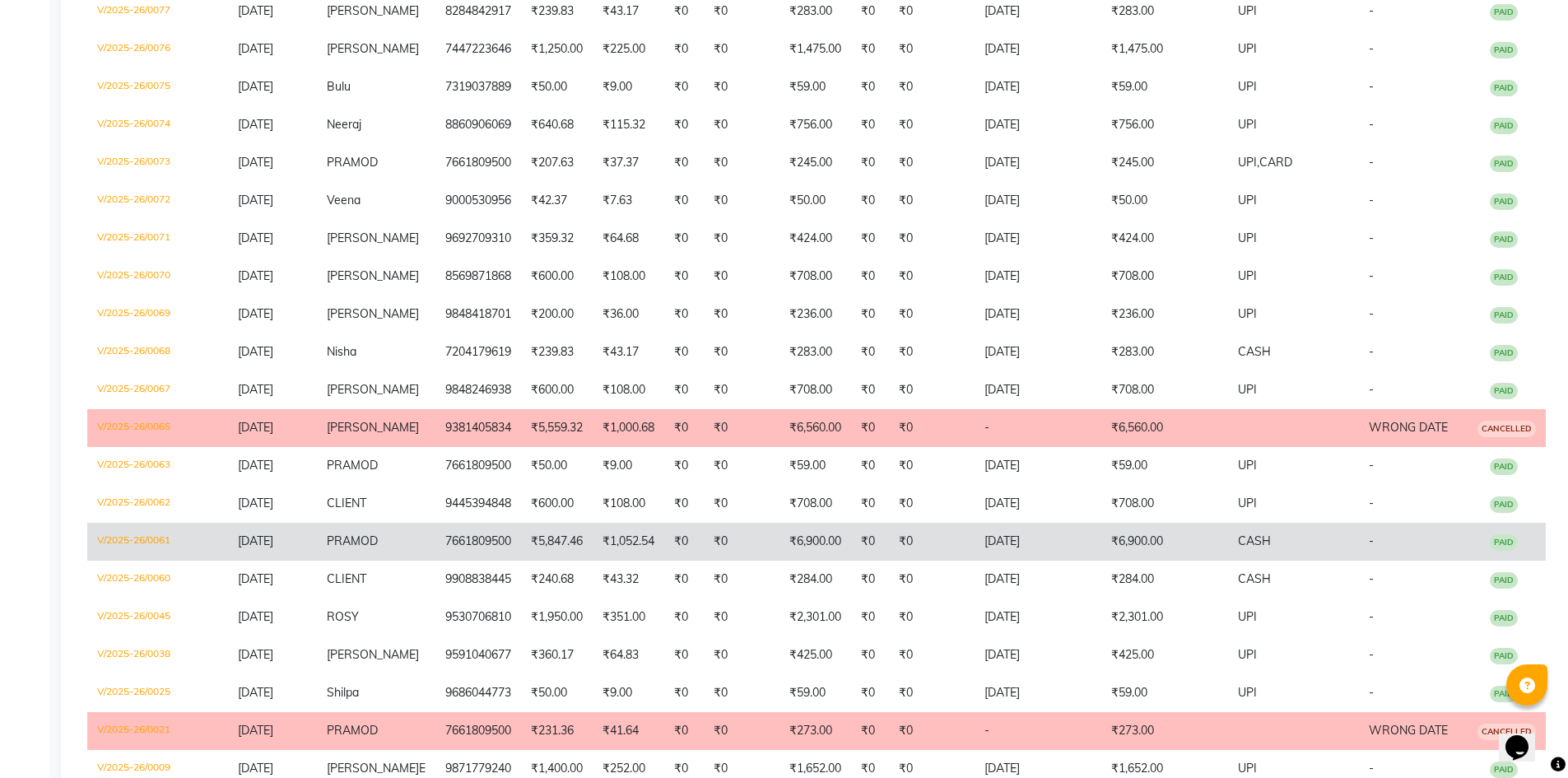
click at [129, 543] on td "V/2025-26/0061" at bounding box center [158, 542] width 140 height 38
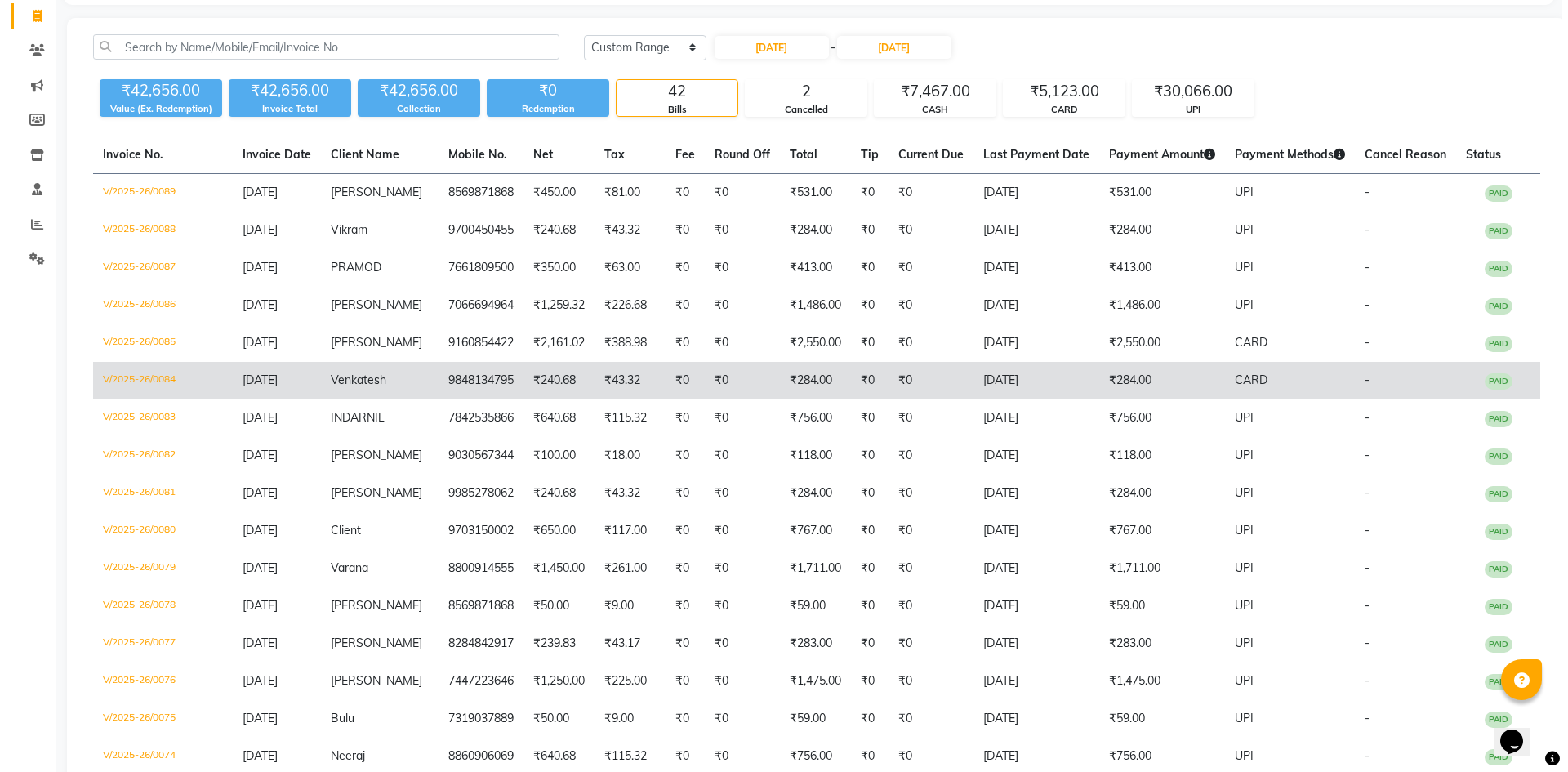
scroll to position [0, 0]
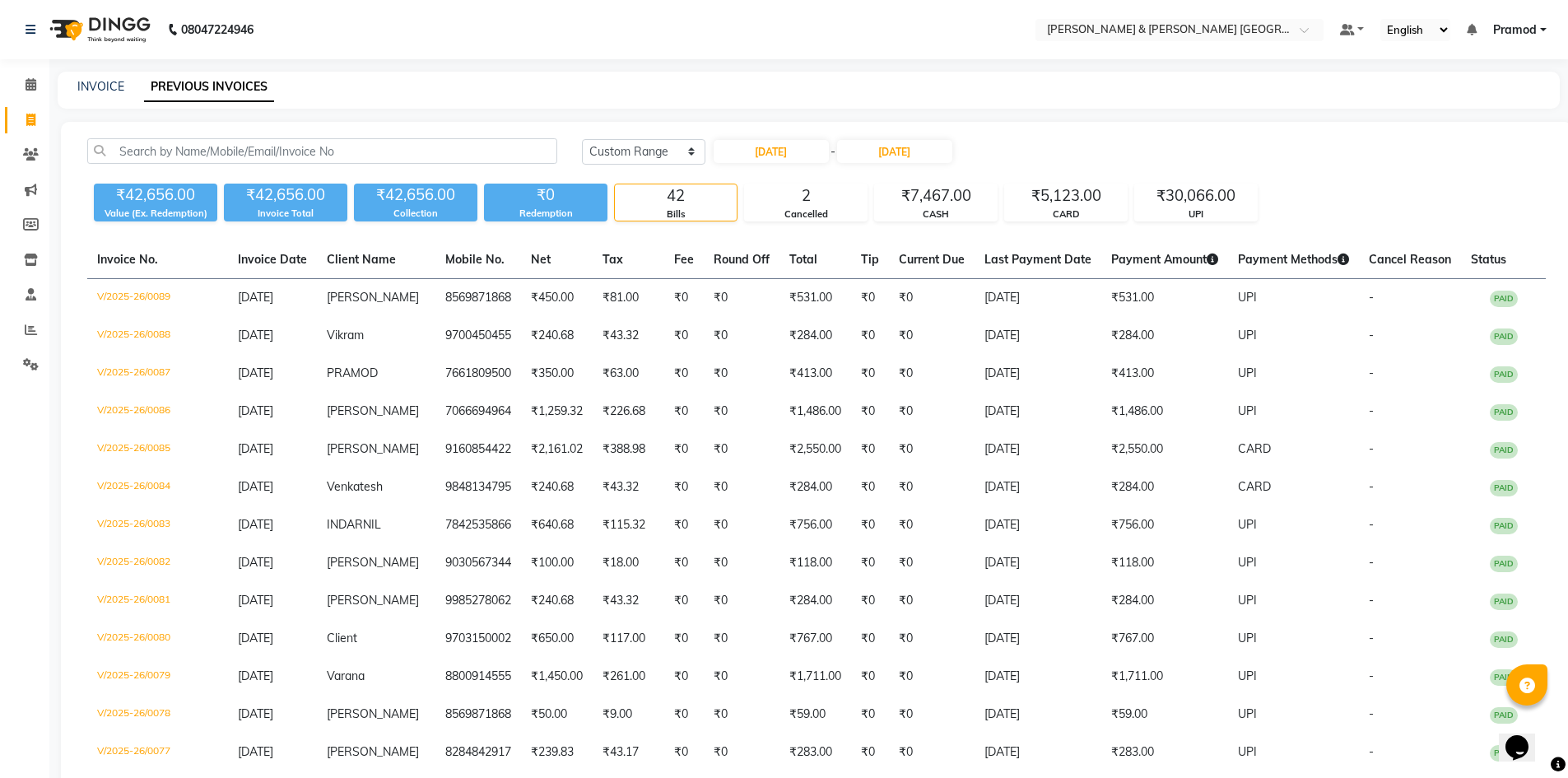
click at [76, 91] on div "INVOICE PREVIOUS INVOICES" at bounding box center [799, 87] width 1482 height 17
click at [109, 82] on link "INVOICE" at bounding box center [101, 87] width 47 height 15
select select "service"
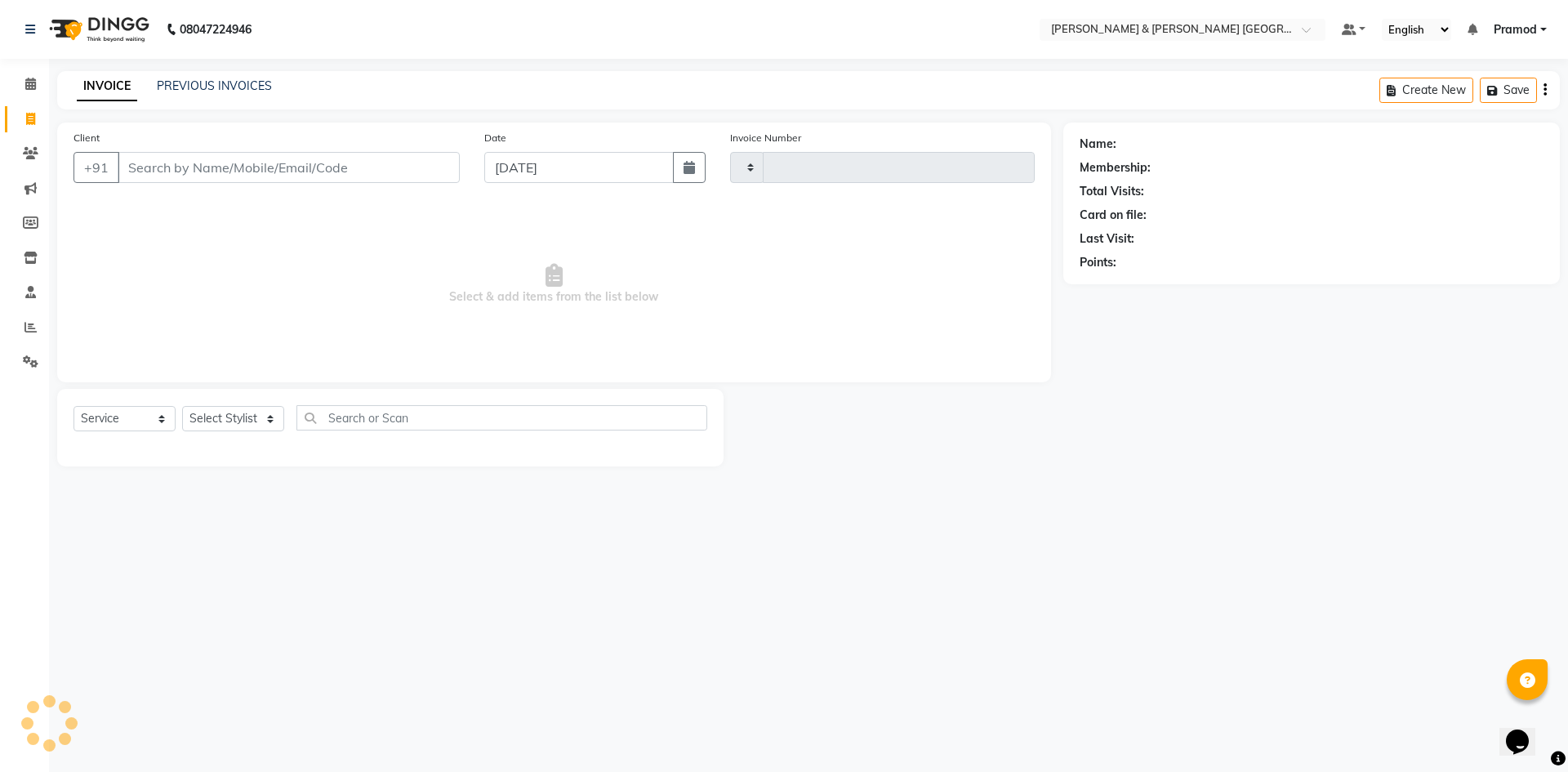
type input "0160"
select select "8717"
click at [325, 79] on div "INVOICE PREVIOUS INVOICES Create New Save Open Invoices" at bounding box center [808, 90] width 1502 height 39
click at [166, 82] on link "PREVIOUS INVOICES" at bounding box center [214, 86] width 115 height 15
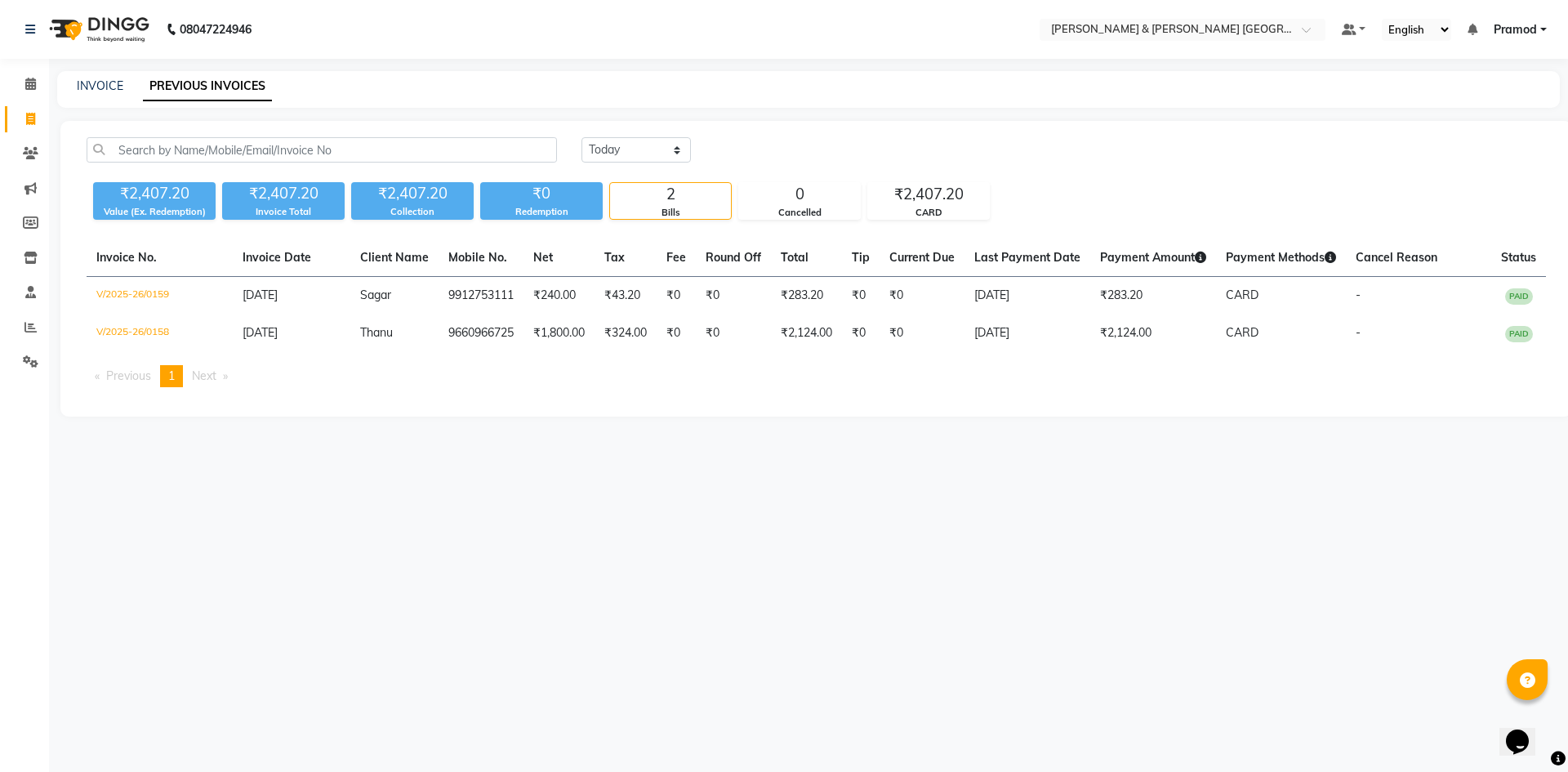
click at [103, 78] on div "INVOICE" at bounding box center [100, 86] width 47 height 17
click at [105, 91] on link "INVOICE" at bounding box center [100, 86] width 47 height 15
select select "8717"
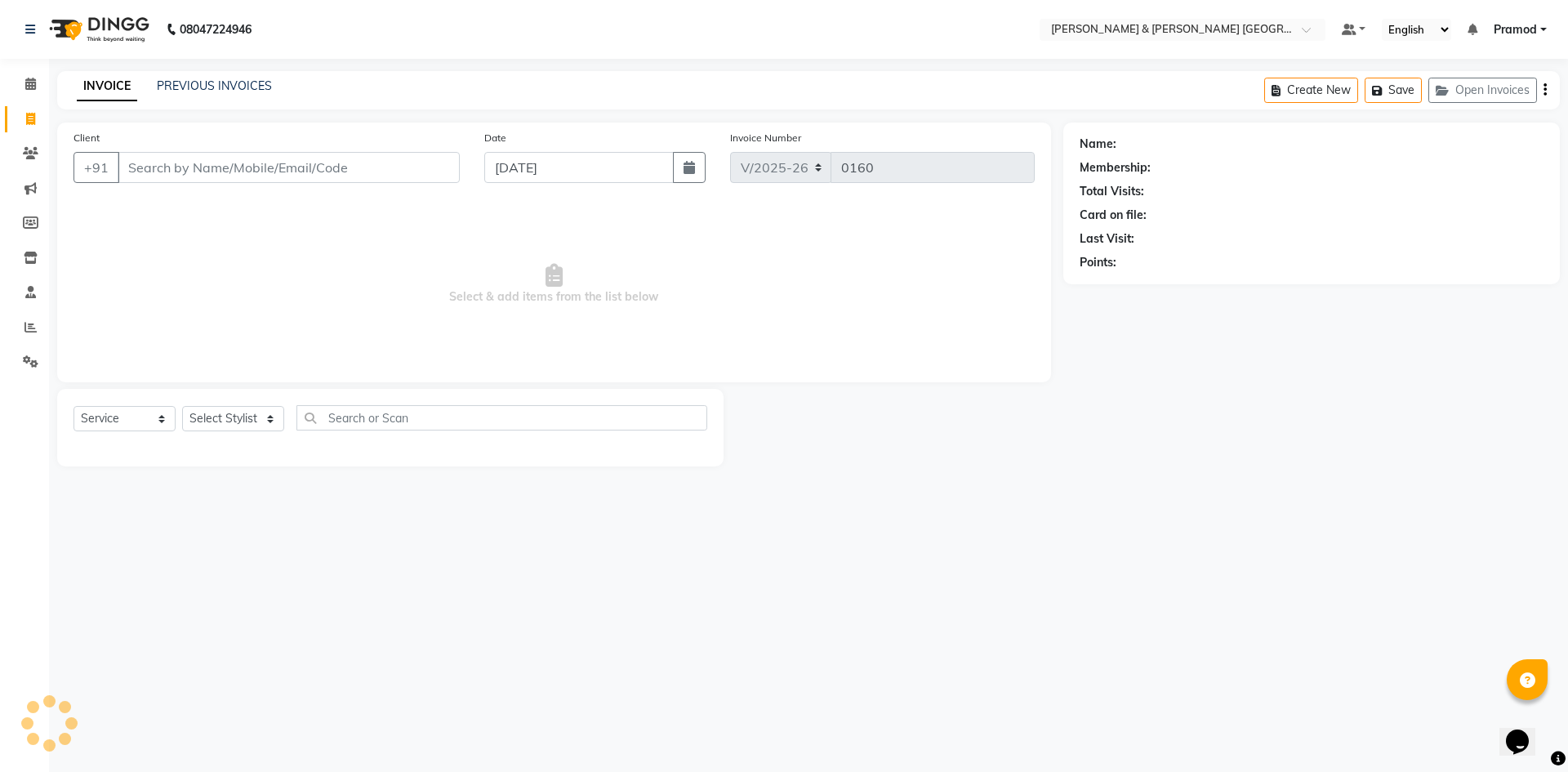
click at [509, 52] on nav "08047224946 Select Location × Toni & Guy Om Sree Heights, Kowkoor Default Panel…" at bounding box center [784, 30] width 1568 height 59
drag, startPoint x: 224, startPoint y: 412, endPoint x: 217, endPoint y: 422, distance: 12.2
click at [224, 412] on select "Select Stylist Arhan Ashu E. Swapna Laxmi Pramod Shabbu swapna" at bounding box center [233, 418] width 102 height 25
click at [118, 420] on select "Select Service Product Membership Package Voucher Prepaid Gift Card" at bounding box center [125, 418] width 102 height 25
select select "product"
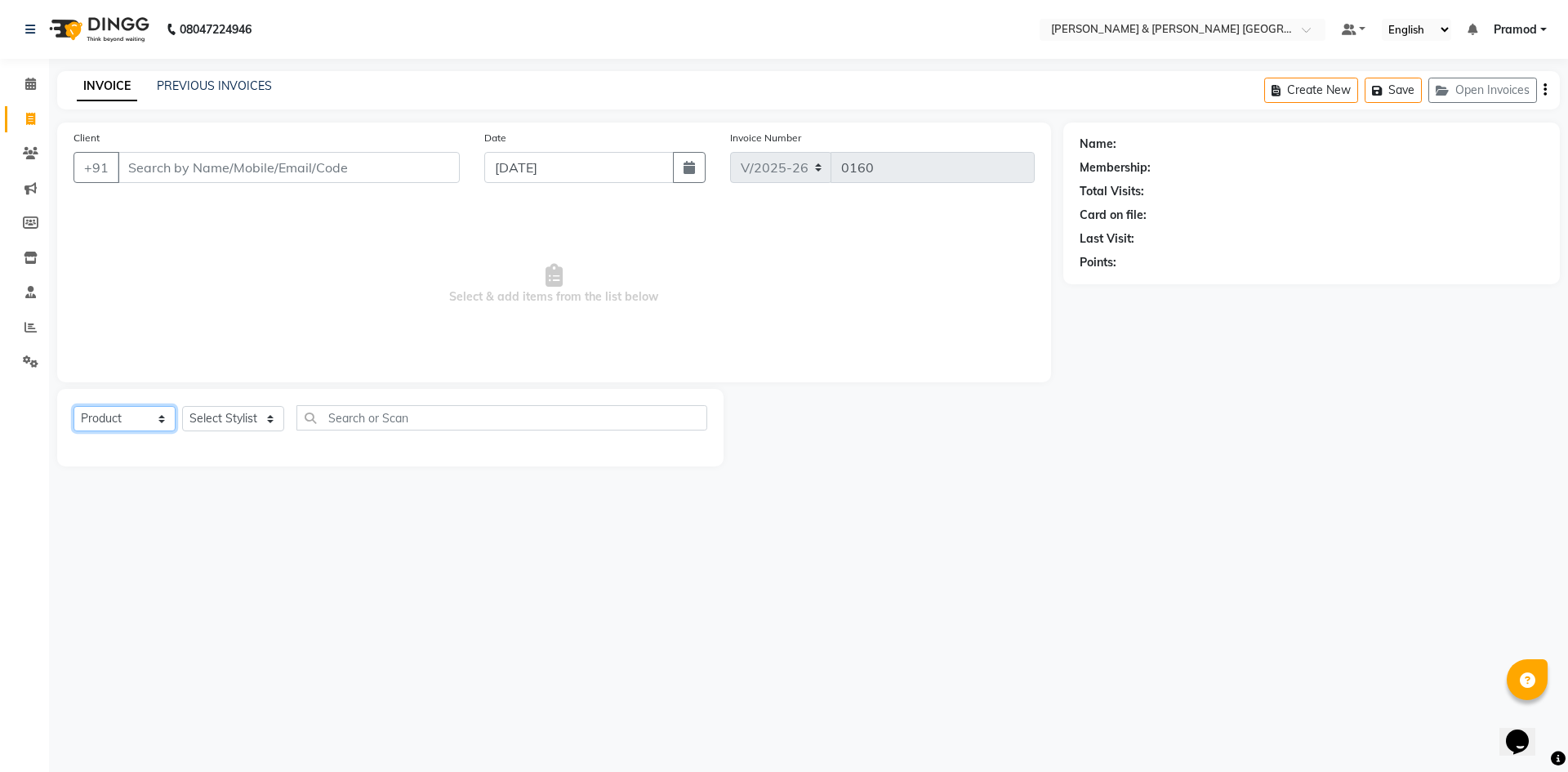
click at [74, 406] on select "Select Service Product Membership Package Voucher Prepaid Gift Card" at bounding box center [125, 418] width 102 height 25
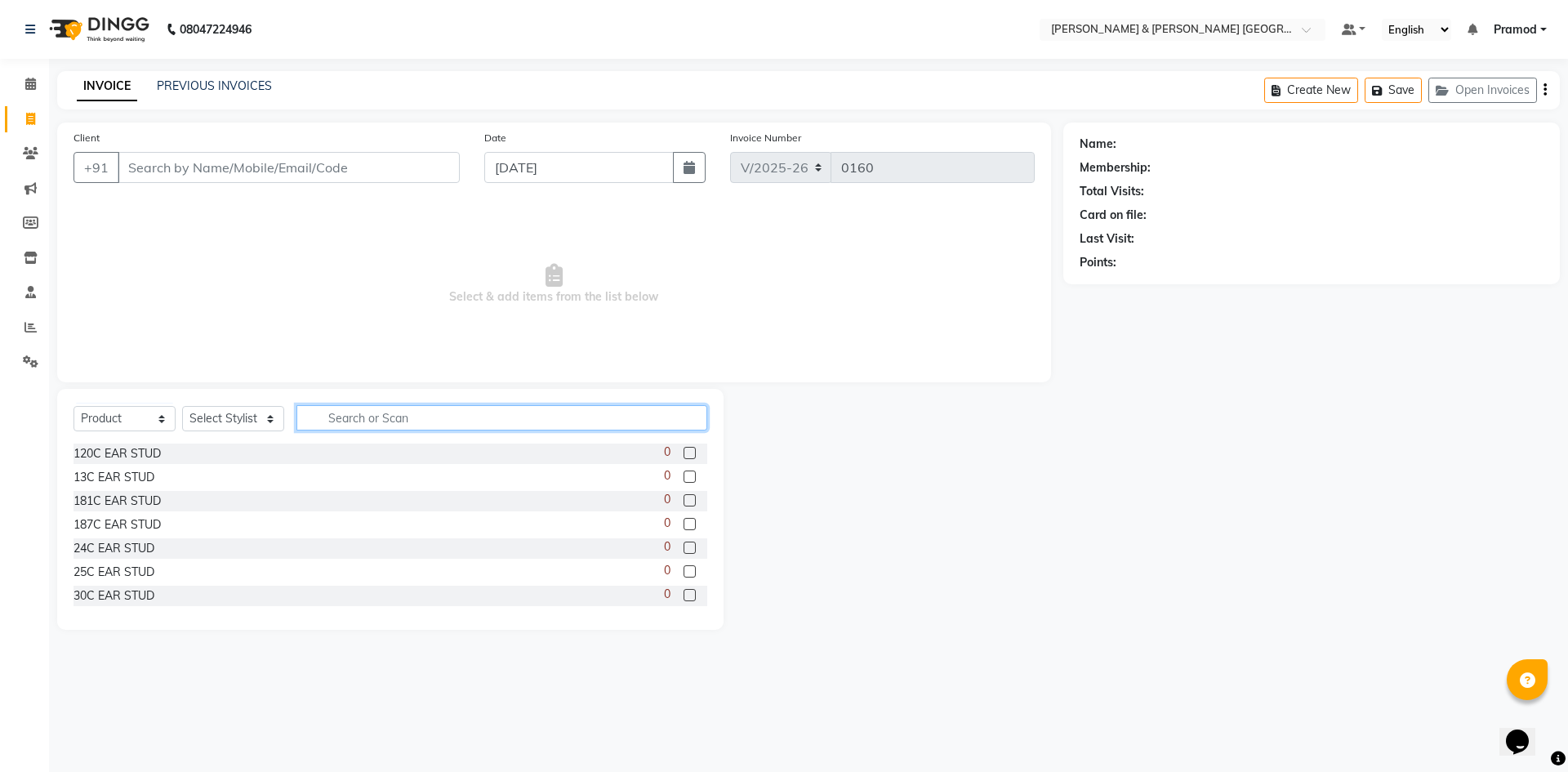
click at [365, 413] on input "text" at bounding box center [502, 417] width 411 height 25
drag, startPoint x: 255, startPoint y: 418, endPoint x: 236, endPoint y: 429, distance: 22.0
click at [255, 418] on select "Select Stylist Arhan Ashu E. Swapna Laxmi Pramod Shabbu swapna" at bounding box center [233, 418] width 102 height 25
select select "88029"
click at [182, 406] on select "Select Stylist Arhan Ashu E. Swapna Laxmi Pramod Shabbu swapna" at bounding box center [233, 418] width 102 height 25
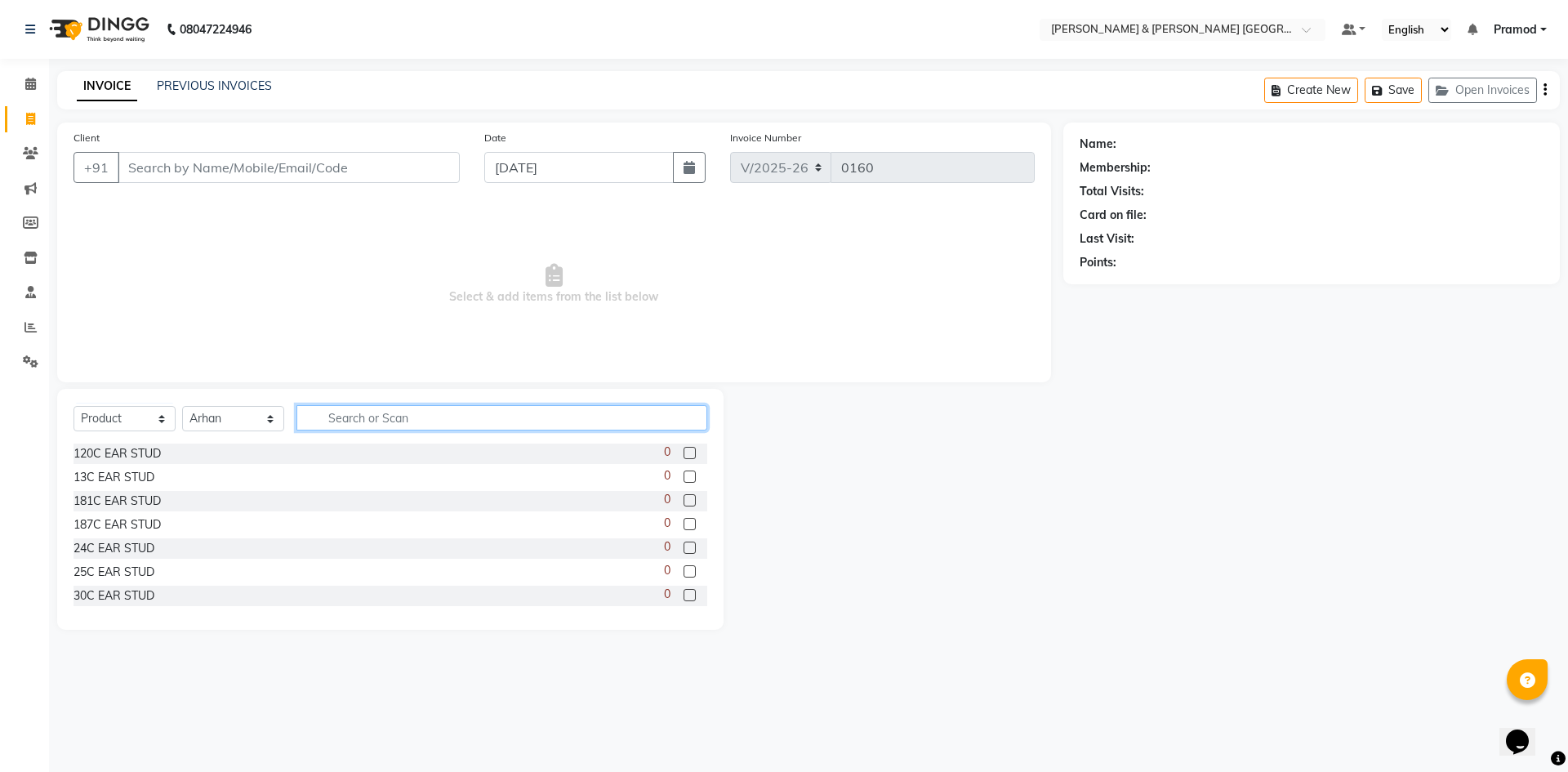
click at [358, 427] on input "text" at bounding box center [502, 417] width 411 height 25
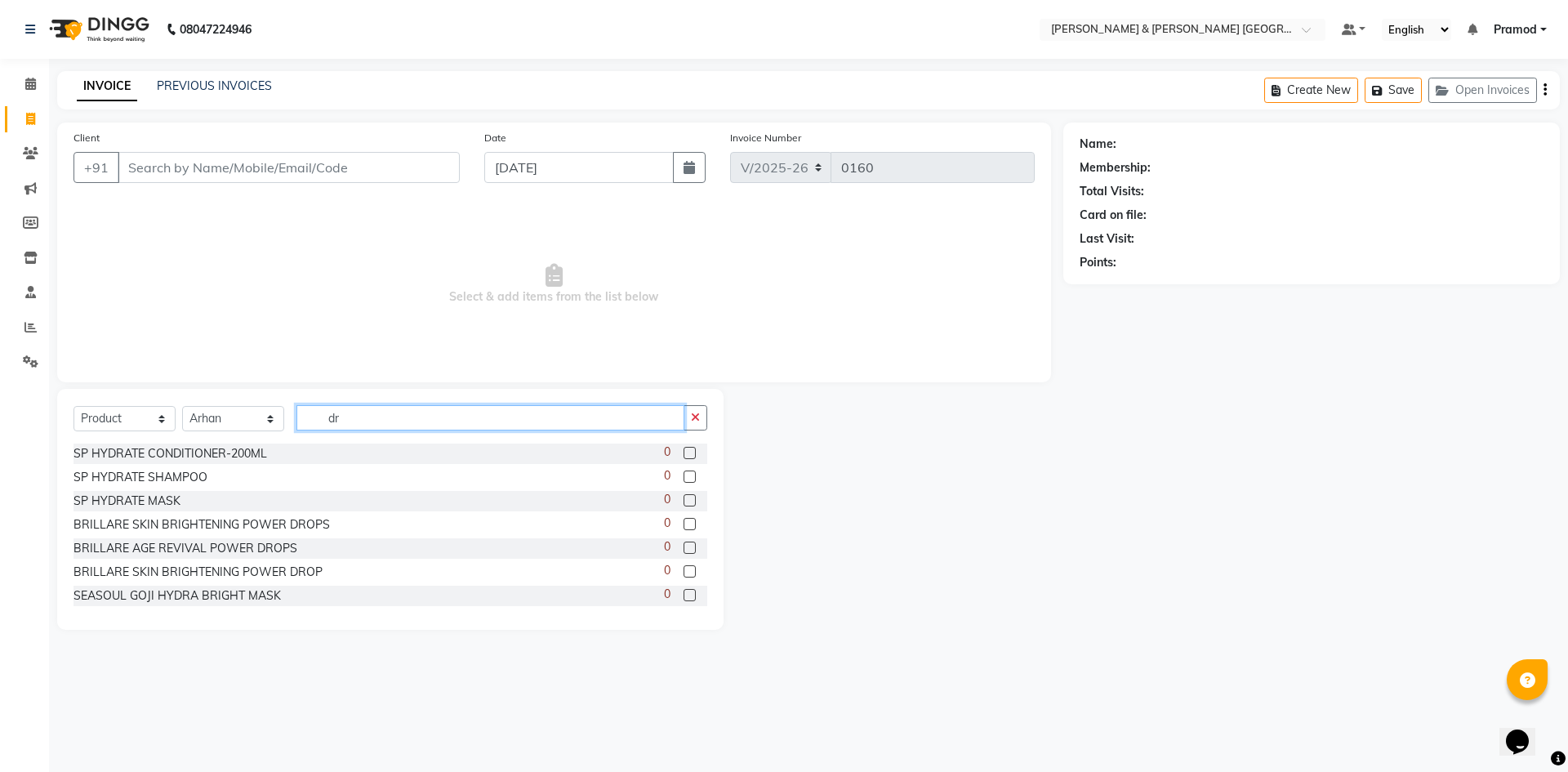
type input "d"
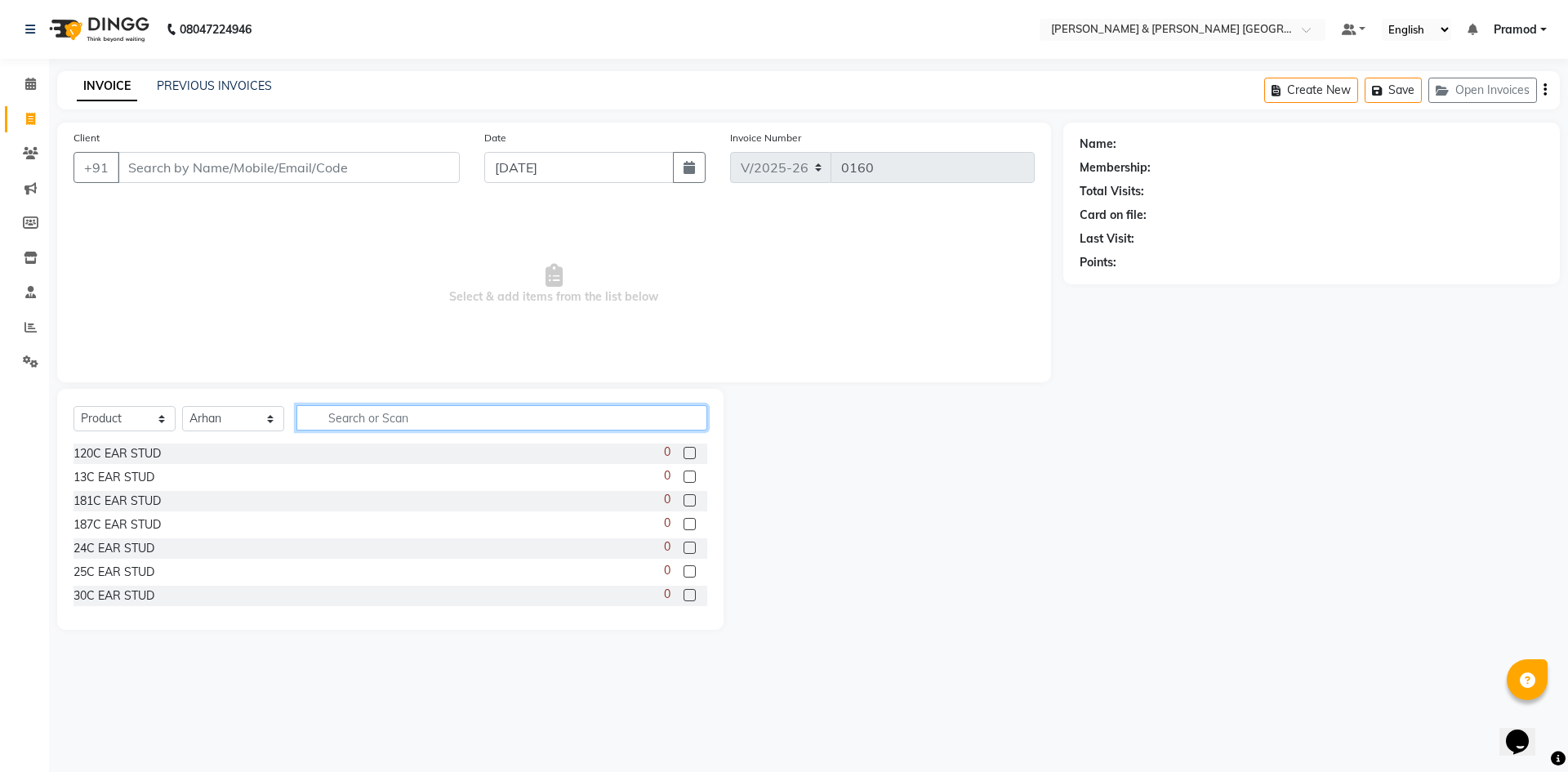
type input ","
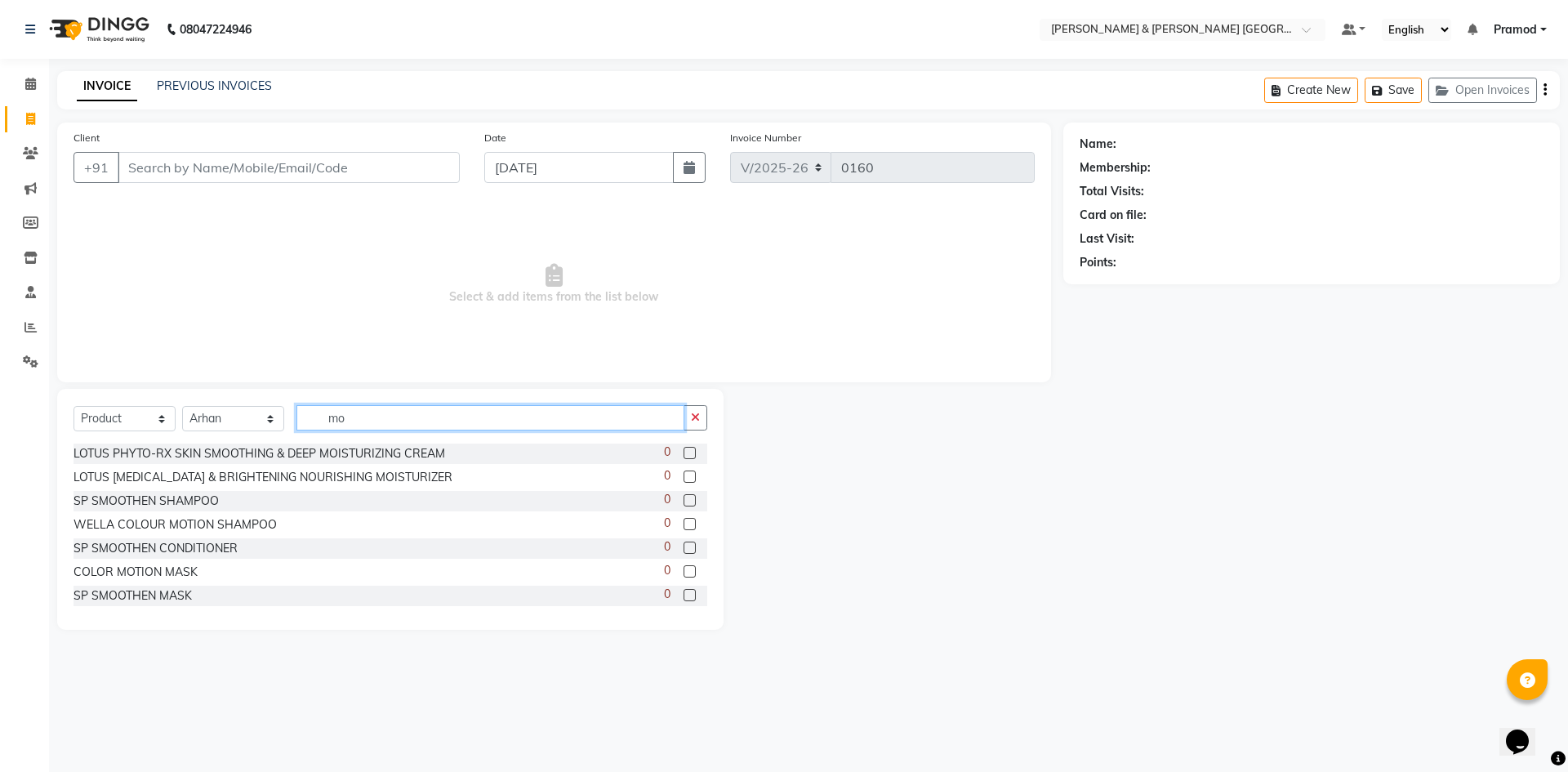
type input "m"
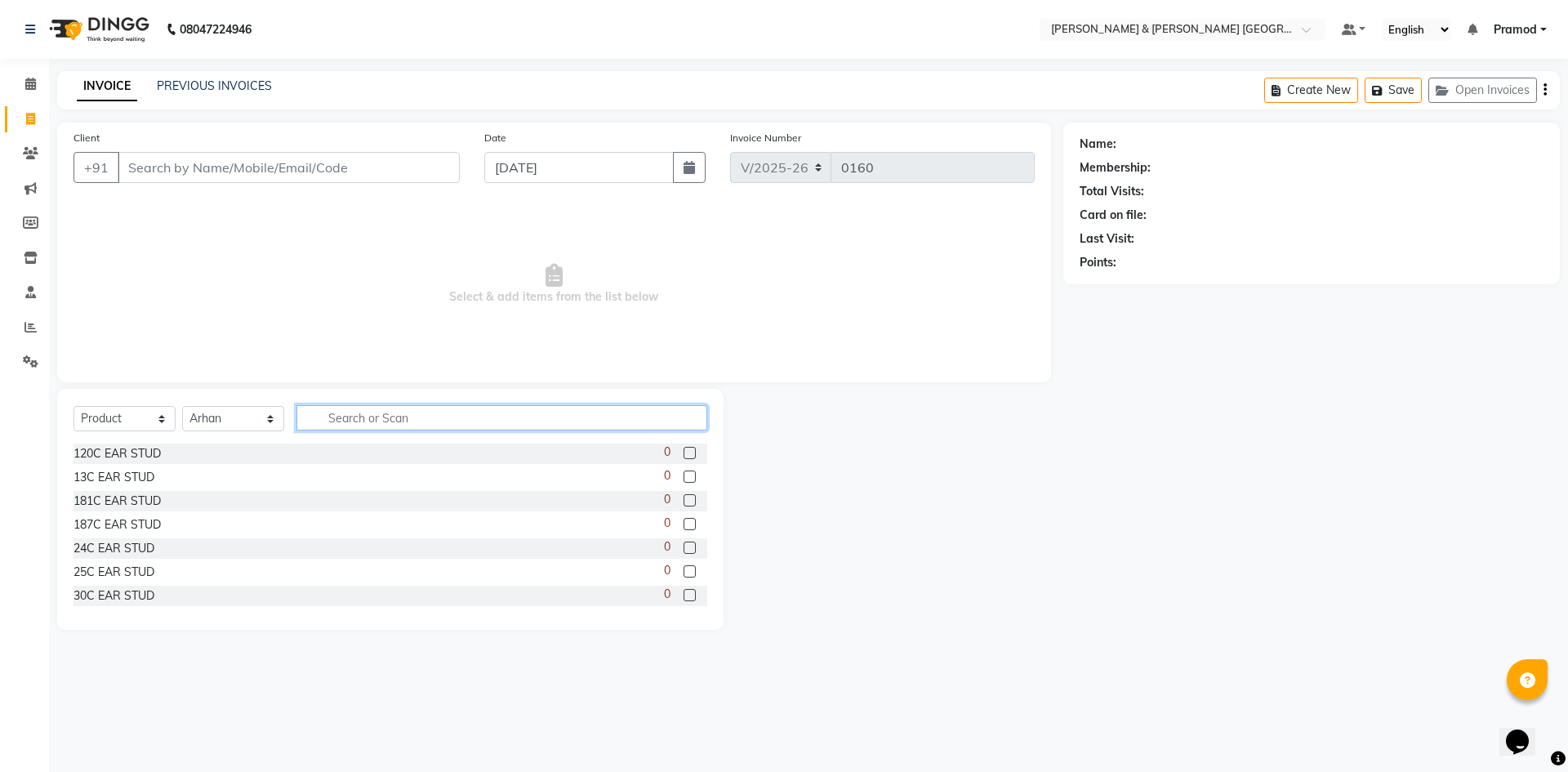
type input "d"
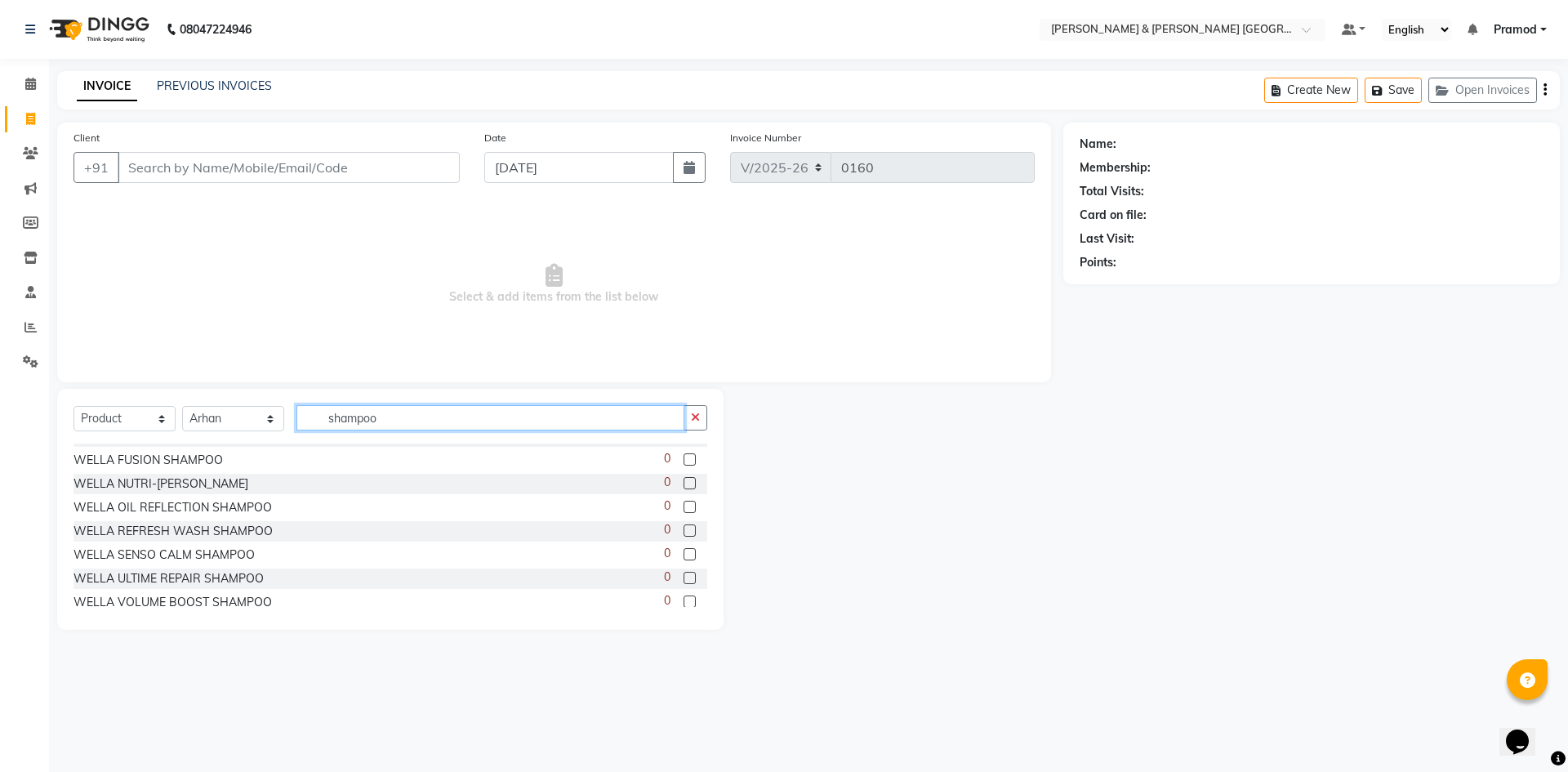
scroll to position [570, 0]
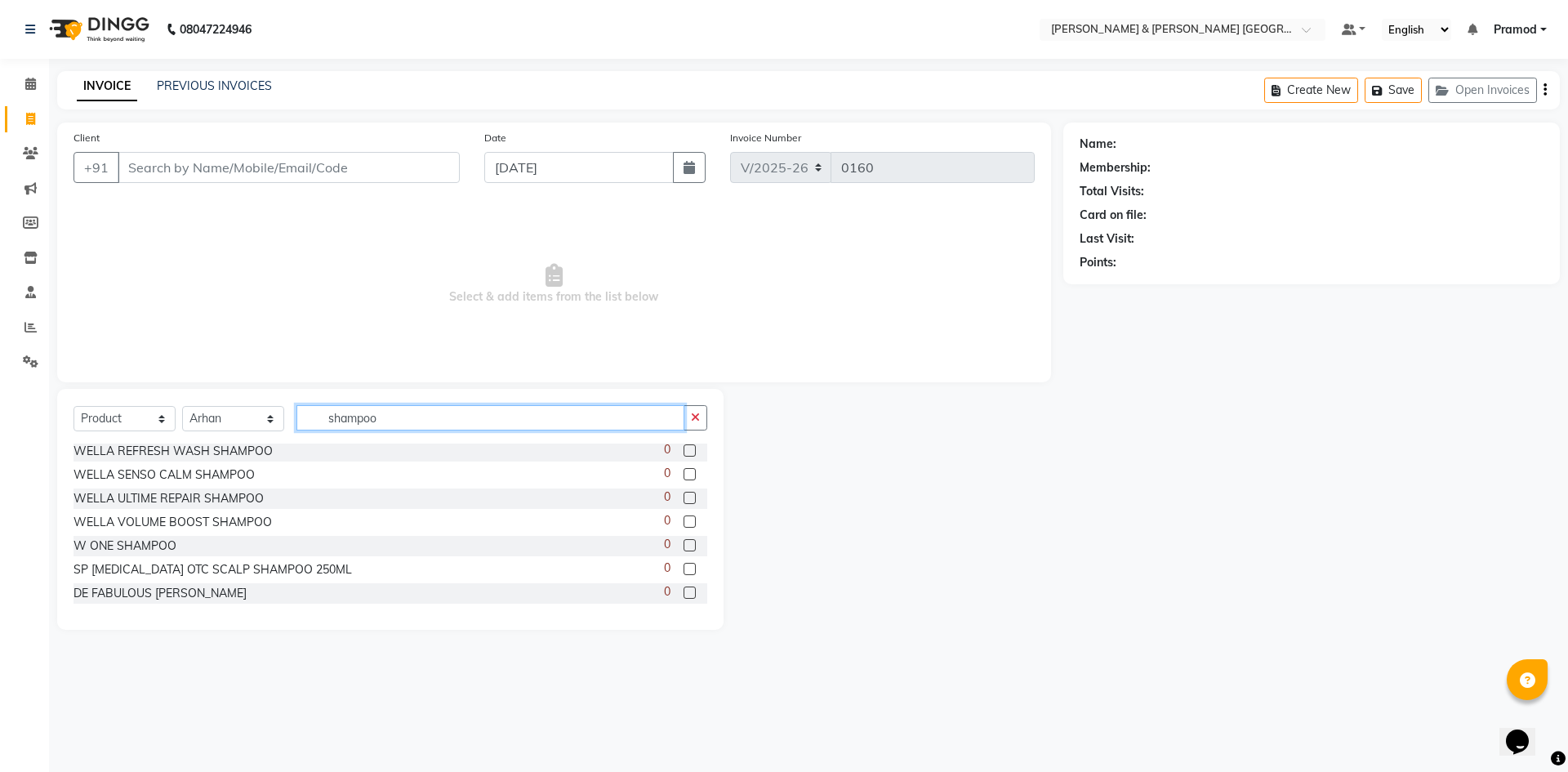
type input "shampoo"
click at [381, 291] on span "Select & add items from the list below" at bounding box center [554, 284] width 961 height 163
click at [676, 411] on input "shampoo" at bounding box center [490, 417] width 388 height 25
click at [702, 428] on button "button" at bounding box center [695, 417] width 24 height 25
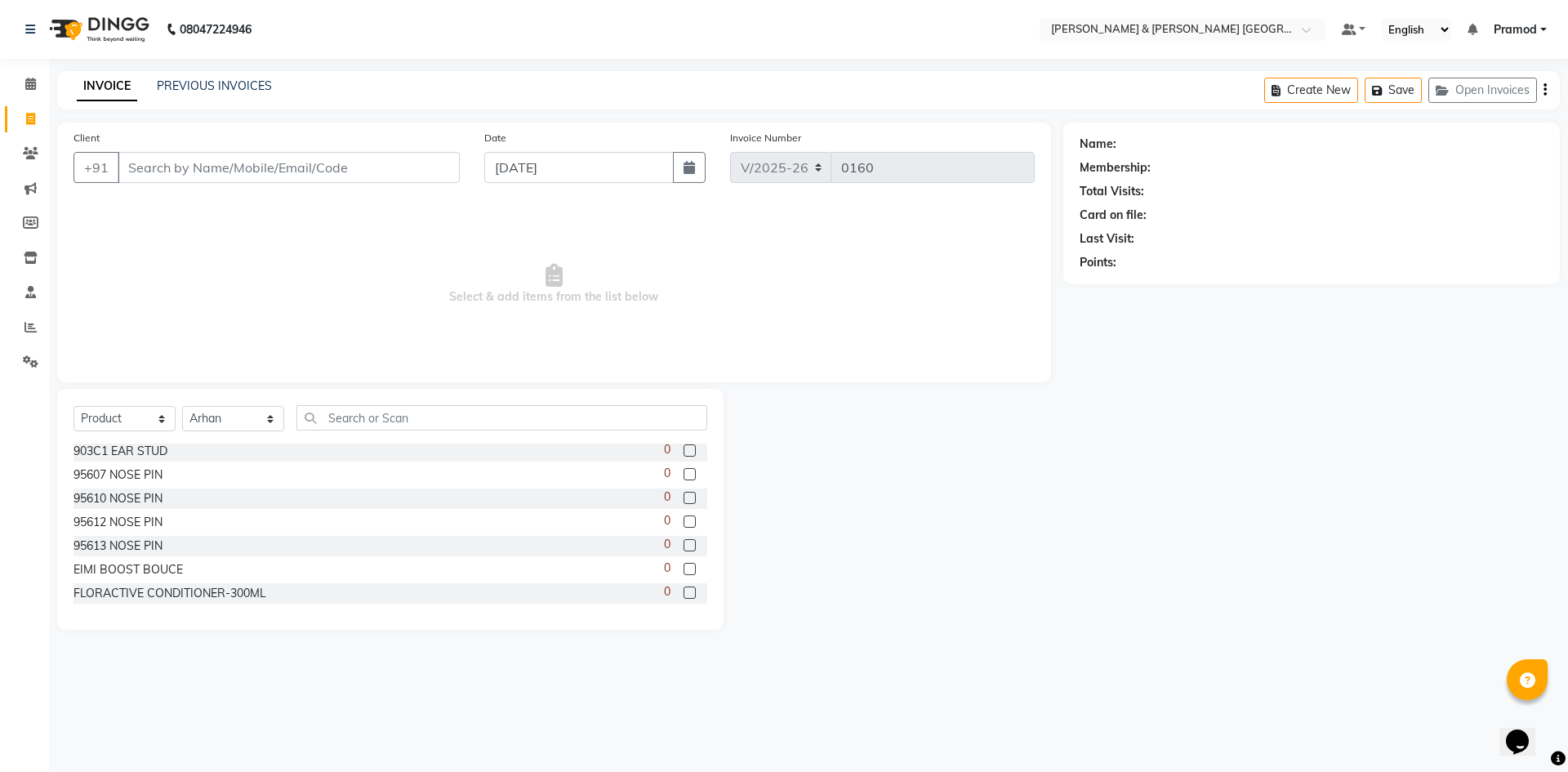
click at [618, 336] on span "Select & add items from the list below" at bounding box center [554, 284] width 961 height 163
click at [238, 98] on div "INVOICE PREVIOUS INVOICES Create New Save Open Invoices" at bounding box center [808, 90] width 1502 height 39
click at [202, 93] on div "PREVIOUS INVOICES" at bounding box center [214, 86] width 115 height 17
click at [194, 76] on div "INVOICE PREVIOUS INVOICES Create New Save Open Invoices" at bounding box center [808, 90] width 1502 height 39
click at [167, 92] on link "PREVIOUS INVOICES" at bounding box center [214, 86] width 115 height 15
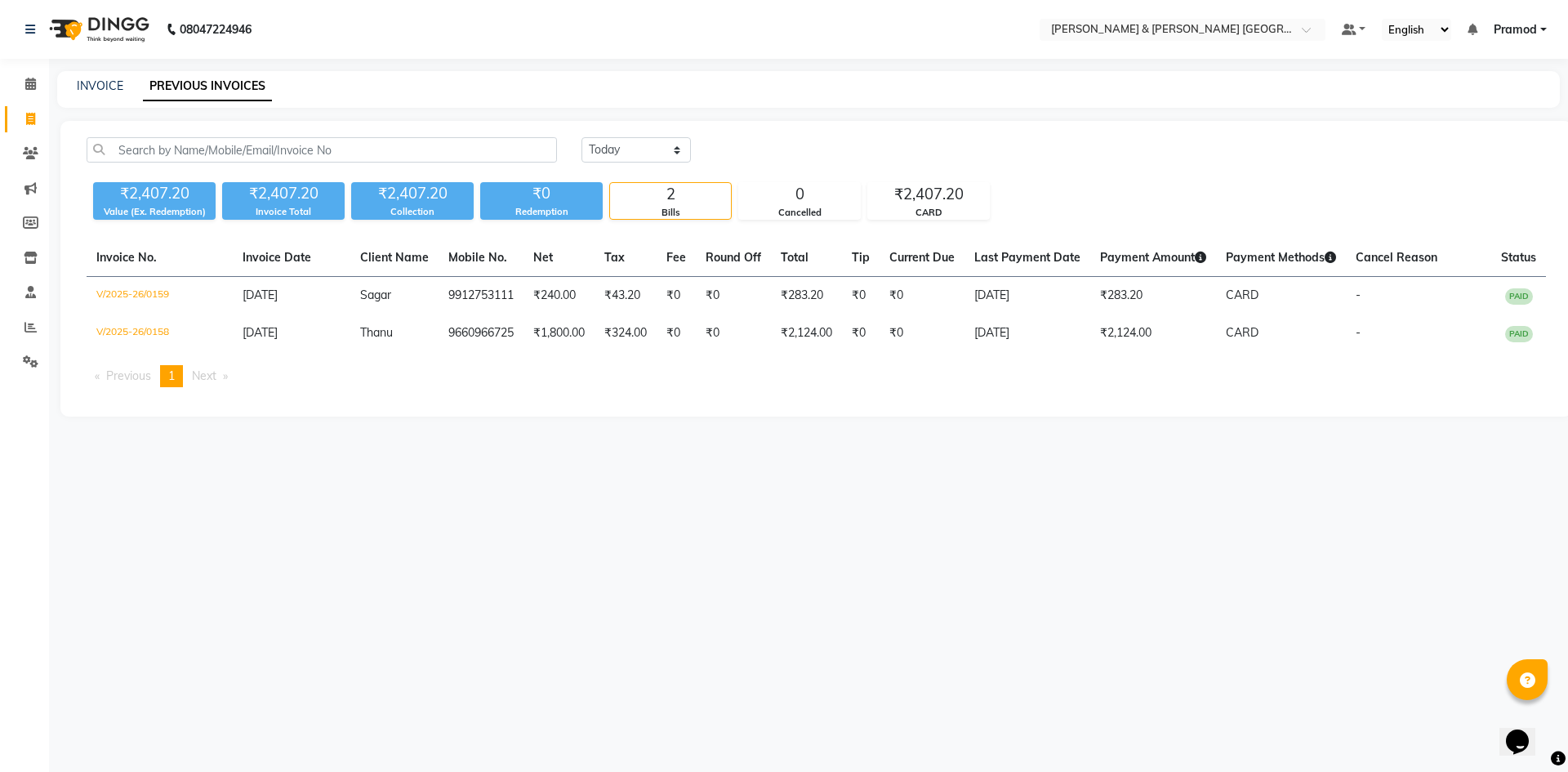
click at [574, 409] on div "Today Yesterday Custom Range ₹2,407.20 Value (Ex. Redemption) ₹2,407.20 Invoice…" at bounding box center [816, 268] width 1511 height 296
click at [93, 93] on div "INVOICE" at bounding box center [100, 86] width 47 height 17
click at [108, 91] on link "INVOICE" at bounding box center [100, 86] width 47 height 15
select select "8717"
select select "service"
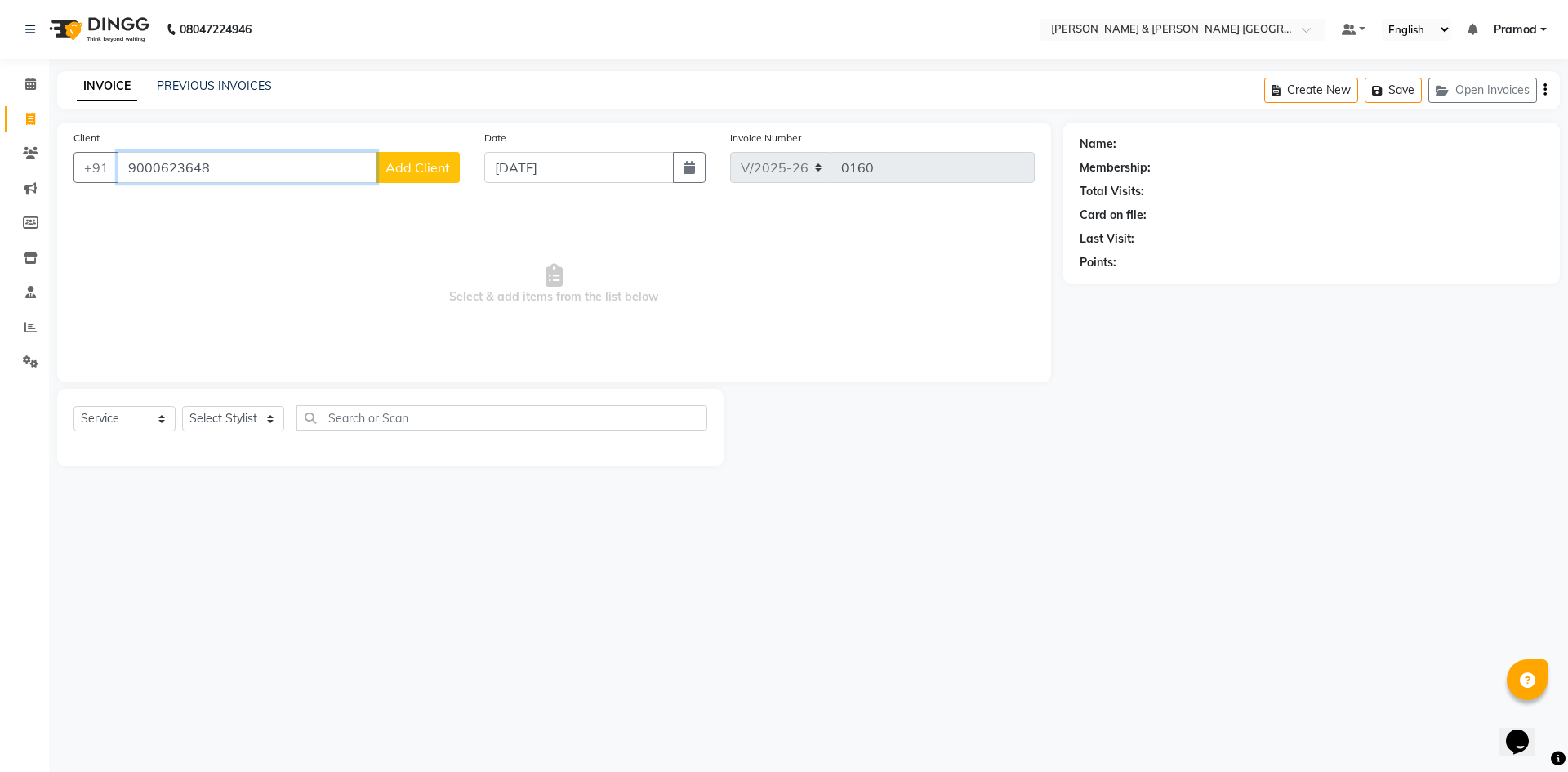
type input "9000623648"
drag, startPoint x: 217, startPoint y: 416, endPoint x: 220, endPoint y: 430, distance: 14.3
click at [217, 416] on select "Select Stylist Arhan Ashu E. Swapna Laxmi Pramod Shabbu swapna" at bounding box center [233, 418] width 102 height 25
select select "88027"
click at [182, 406] on select "Select Stylist Arhan Ashu E. Swapna Laxmi Pramod Shabbu swapna" at bounding box center [233, 418] width 102 height 25
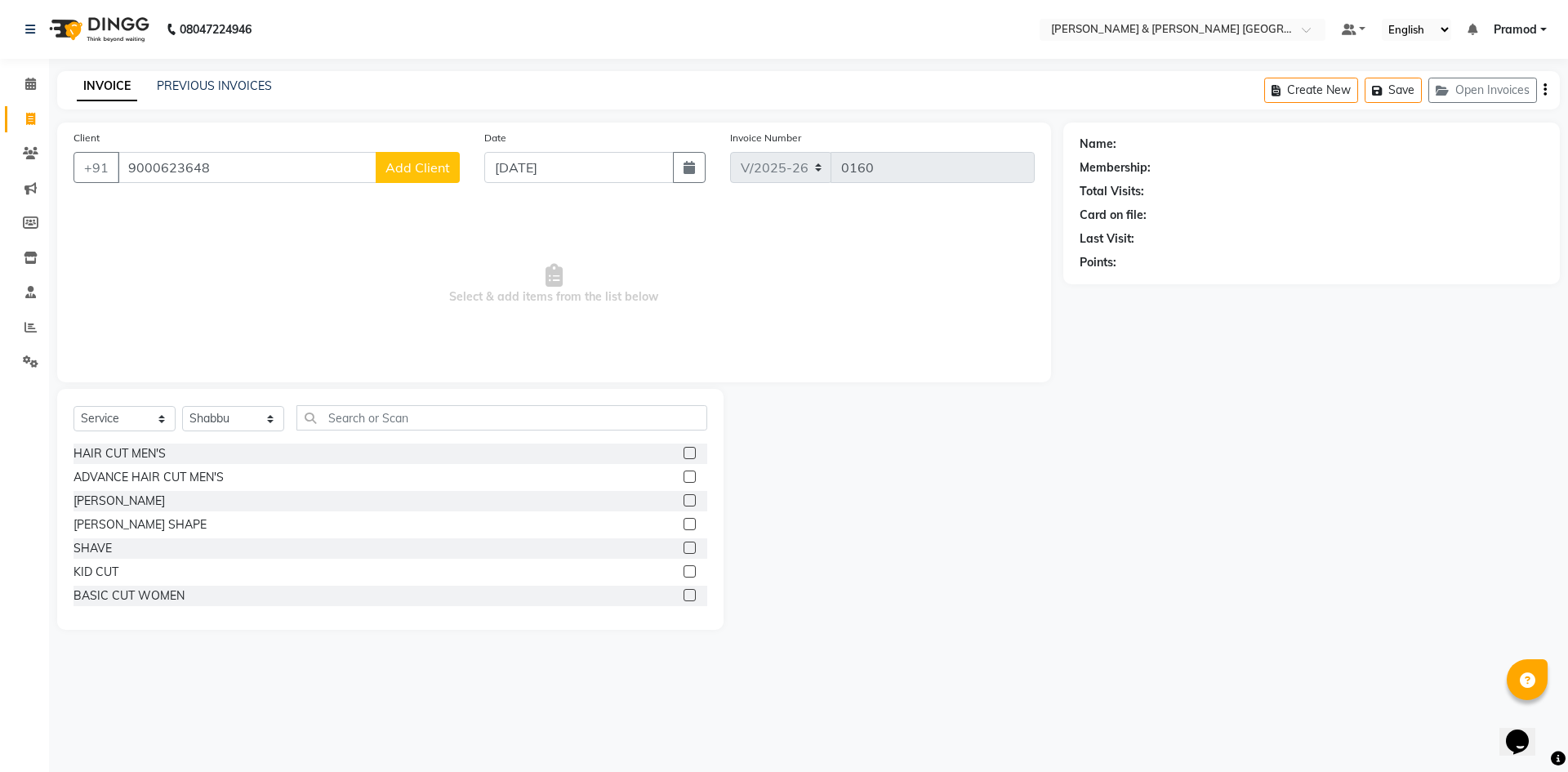
click at [401, 430] on div "Select Service Product Membership Package Voucher Prepaid Gift Card Select Styl…" at bounding box center [390, 424] width 634 height 39
click at [379, 410] on input "text" at bounding box center [502, 417] width 411 height 25
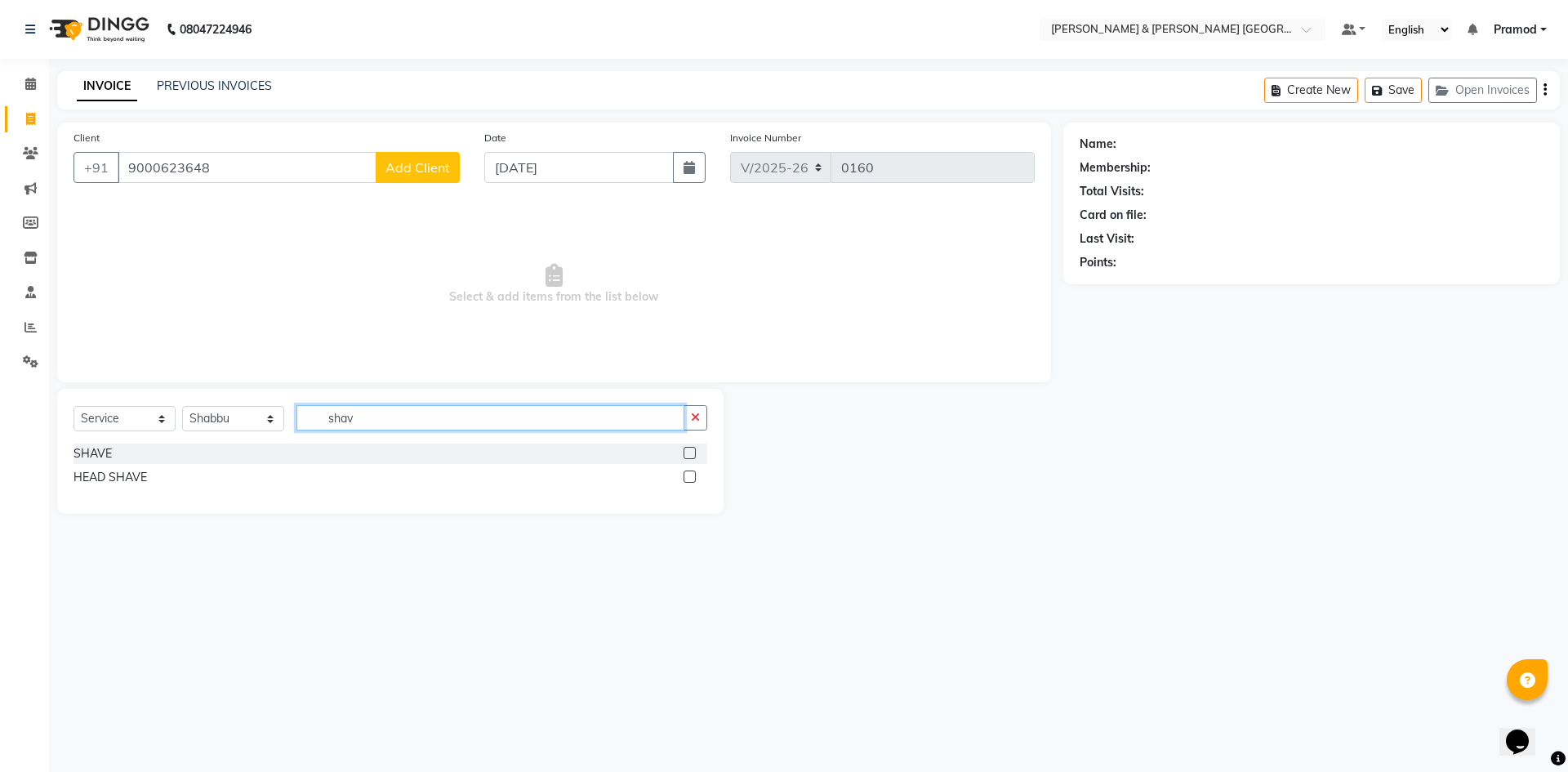
type input "shav"
click at [693, 452] on label at bounding box center [689, 452] width 12 height 12
click at [693, 452] on input "checkbox" at bounding box center [689, 453] width 11 height 11
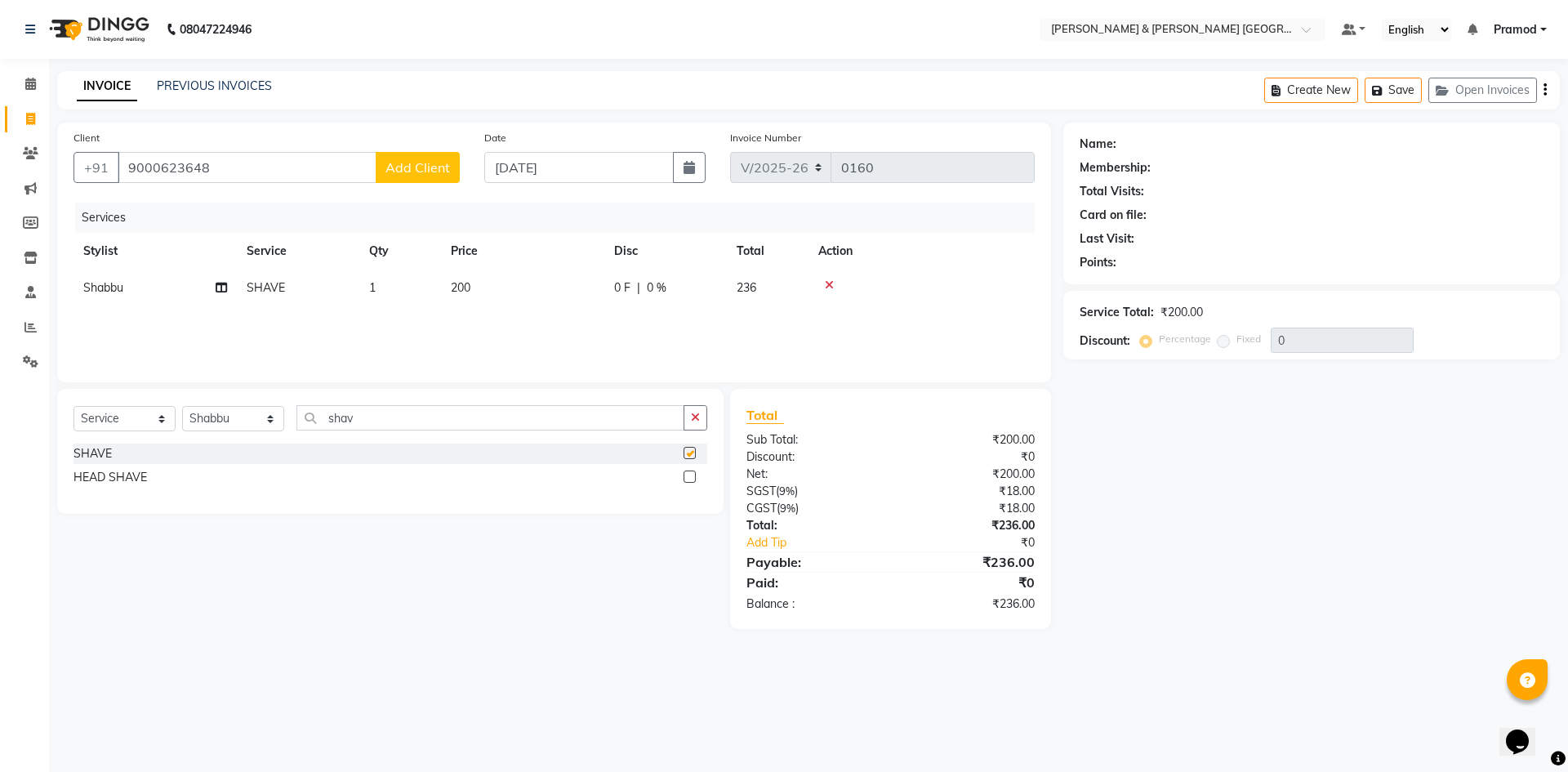
checkbox input "false"
click at [480, 281] on td "200" at bounding box center [522, 288] width 163 height 37
select select "88027"
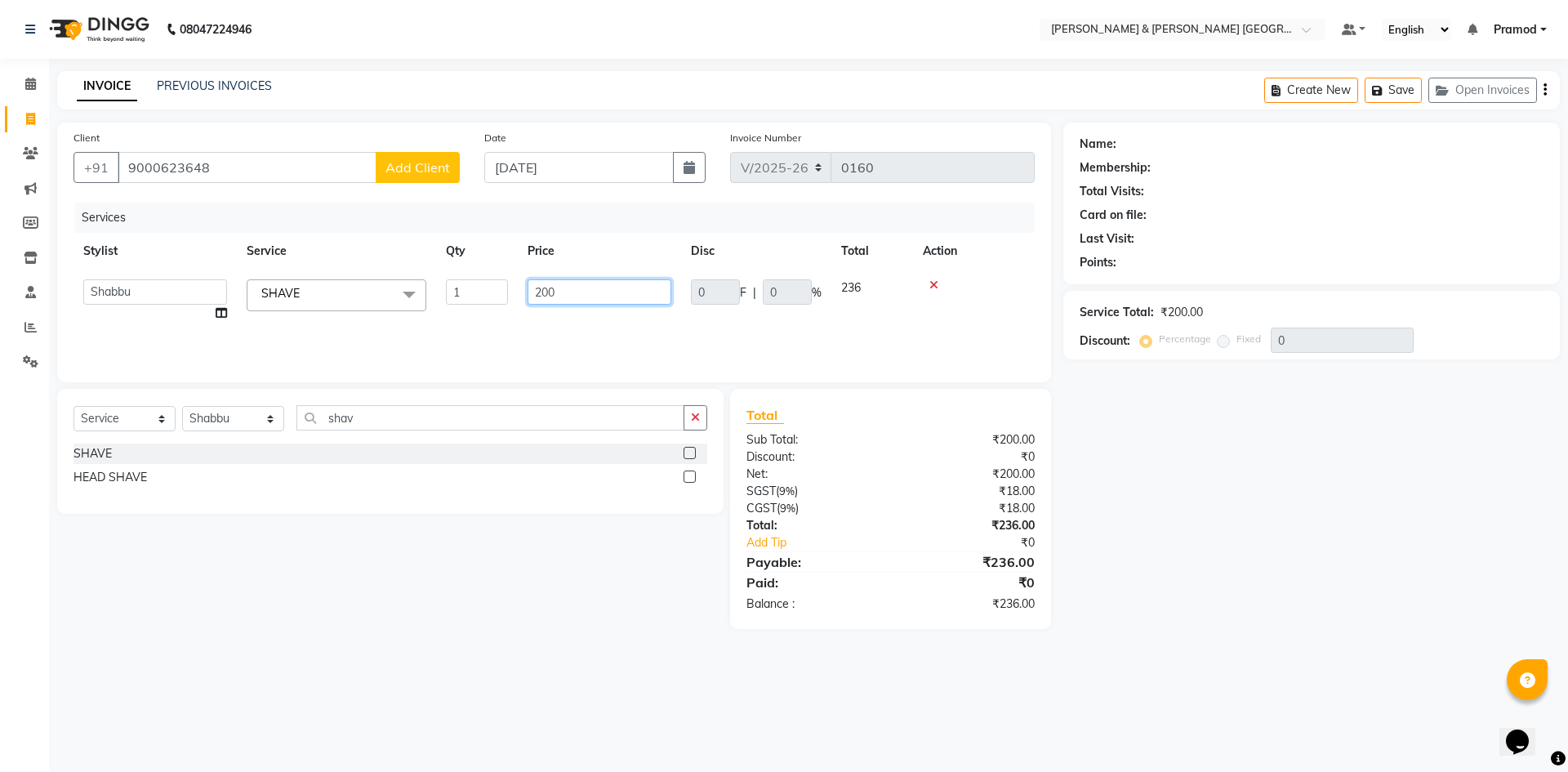
click at [579, 284] on input "200" at bounding box center [599, 292] width 143 height 25
type input "2"
type input "120"
click at [1370, 606] on div "Name: Membership: Total Visits: Card on file: Last Visit: Points: Service Total…" at bounding box center [1317, 375] width 509 height 506
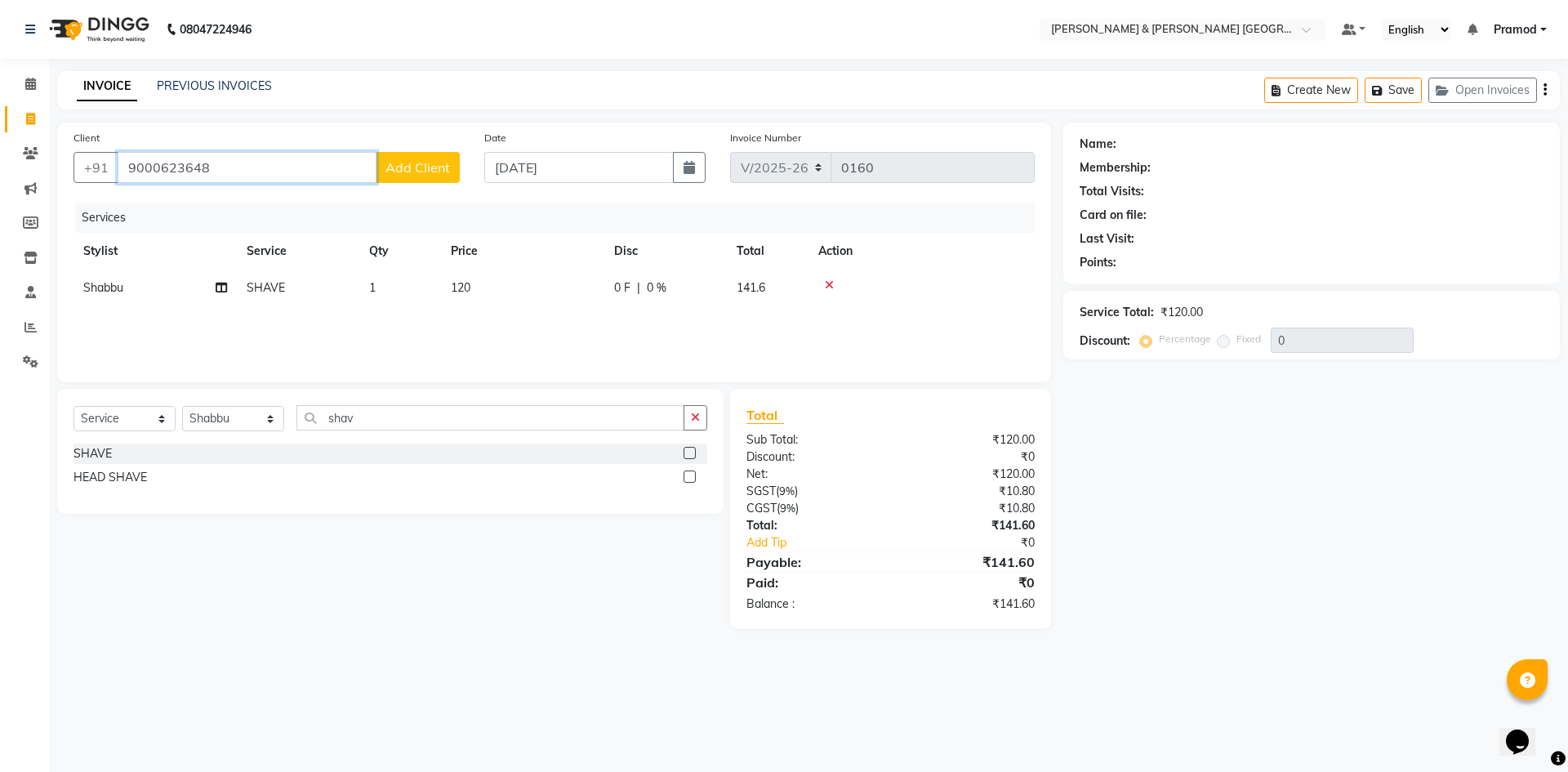
drag, startPoint x: 261, startPoint y: 157, endPoint x: 0, endPoint y: 161, distance: 261.0
click at [0, 161] on app-home "08047224946 Select Location × Toni & Guy Om Sree Heights, Kowkoor Default Panel…" at bounding box center [784, 326] width 1568 height 653
click at [435, 153] on button "Add Client" at bounding box center [417, 167] width 84 height 31
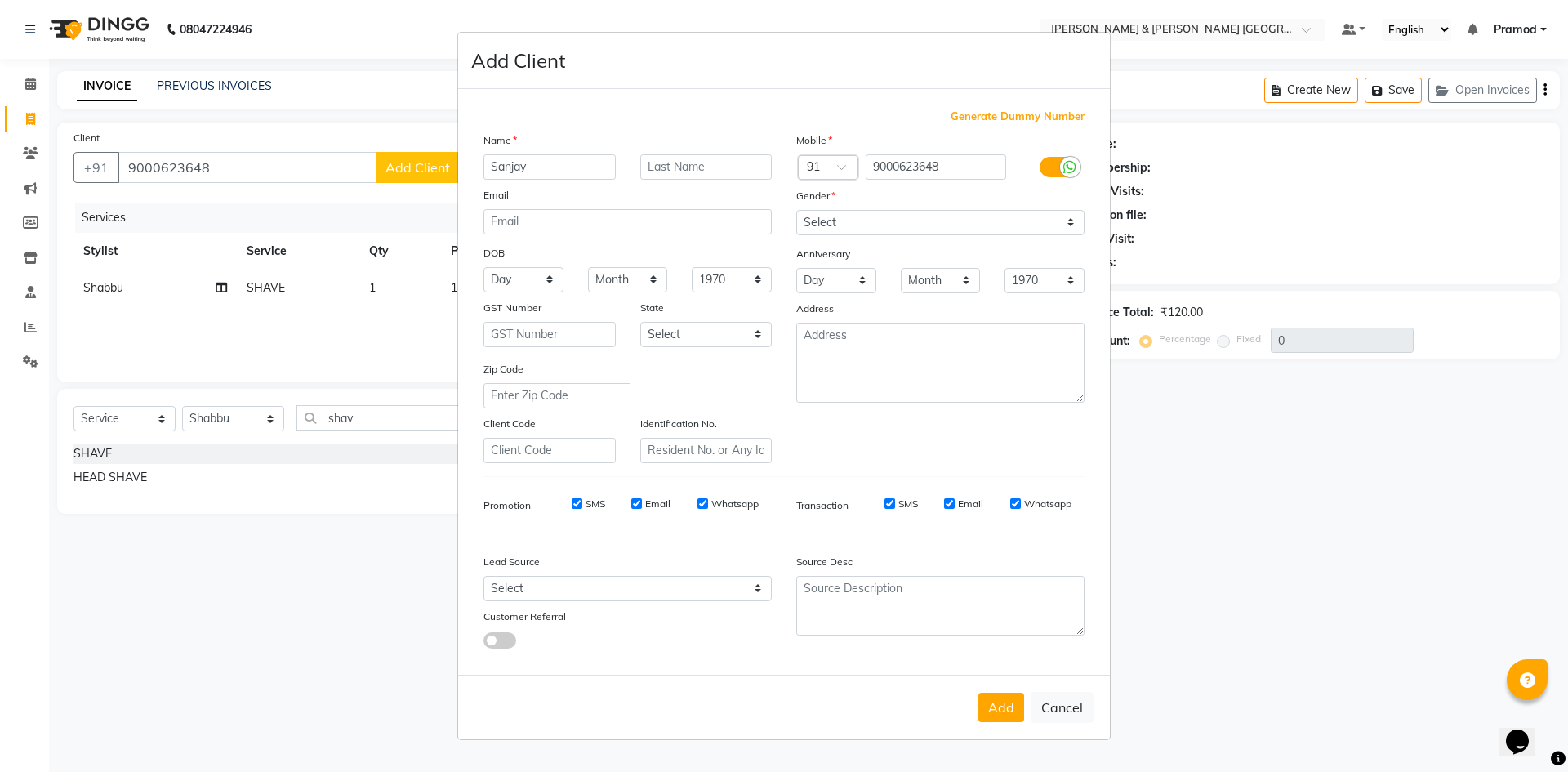
type input "Sanjay"
click at [875, 234] on select "Select Male Female Other Prefer Not To Say" at bounding box center [940, 222] width 289 height 25
click at [796, 210] on select "Select Male Female Other Prefer Not To Say" at bounding box center [940, 222] width 289 height 25
click at [837, 229] on select "Select Male Female Other Prefer Not To Say" at bounding box center [940, 222] width 289 height 25
select select "male"
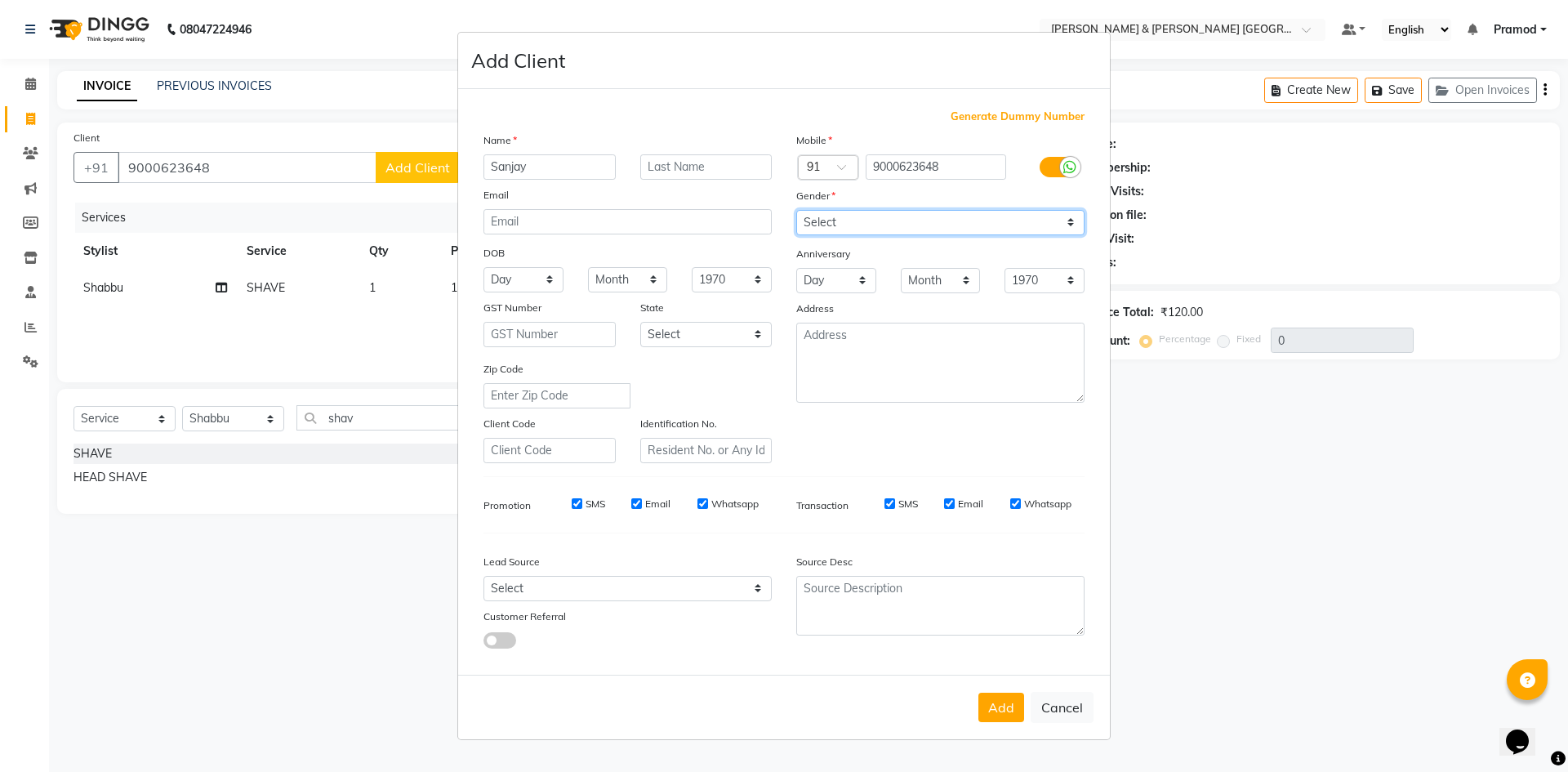
click at [796, 210] on select "Select Male Female Other Prefer Not To Say" at bounding box center [940, 222] width 289 height 25
click at [1012, 709] on button "Add" at bounding box center [1002, 707] width 46 height 30
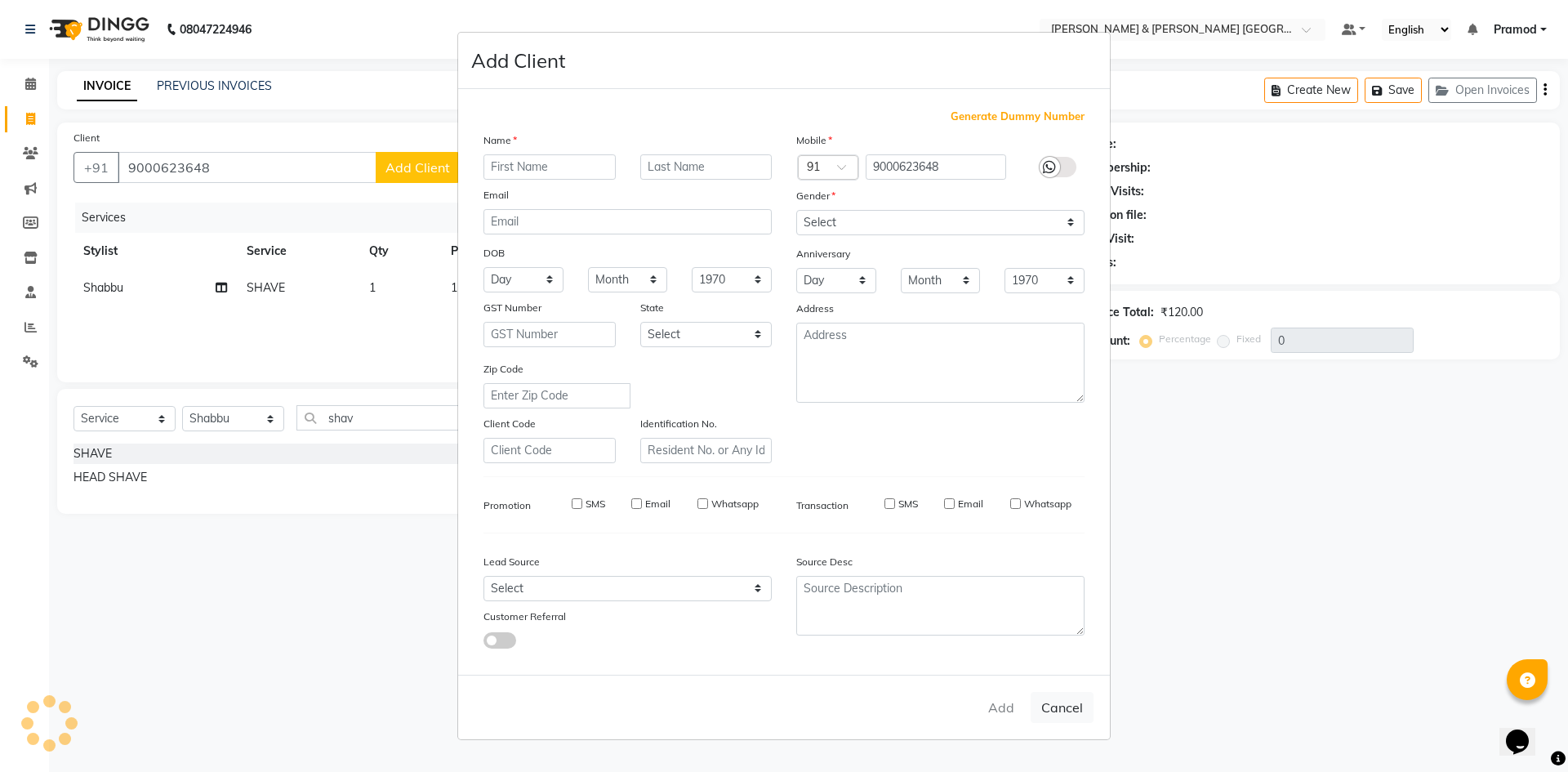
select select
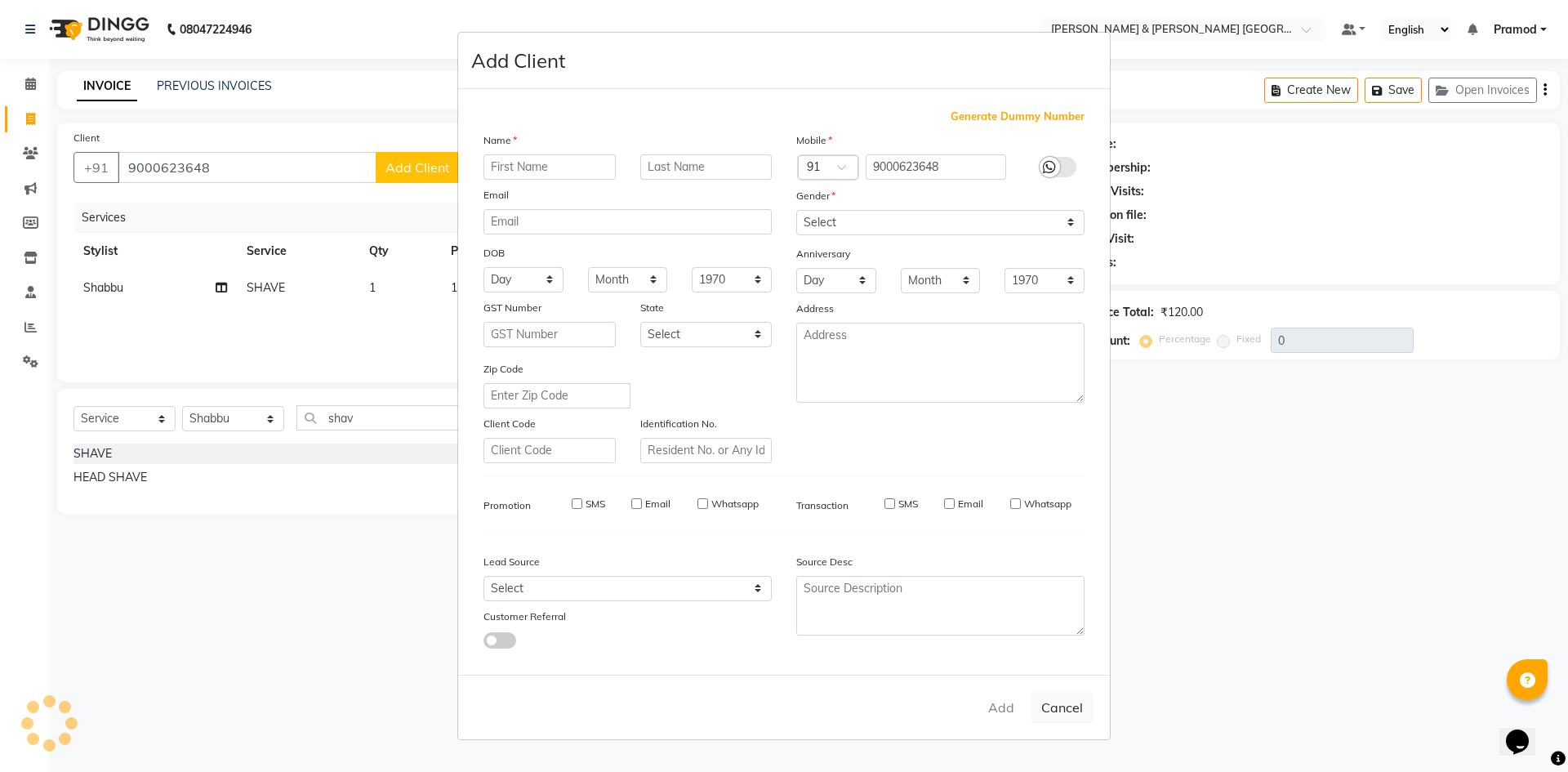
select select
checkbox input "false"
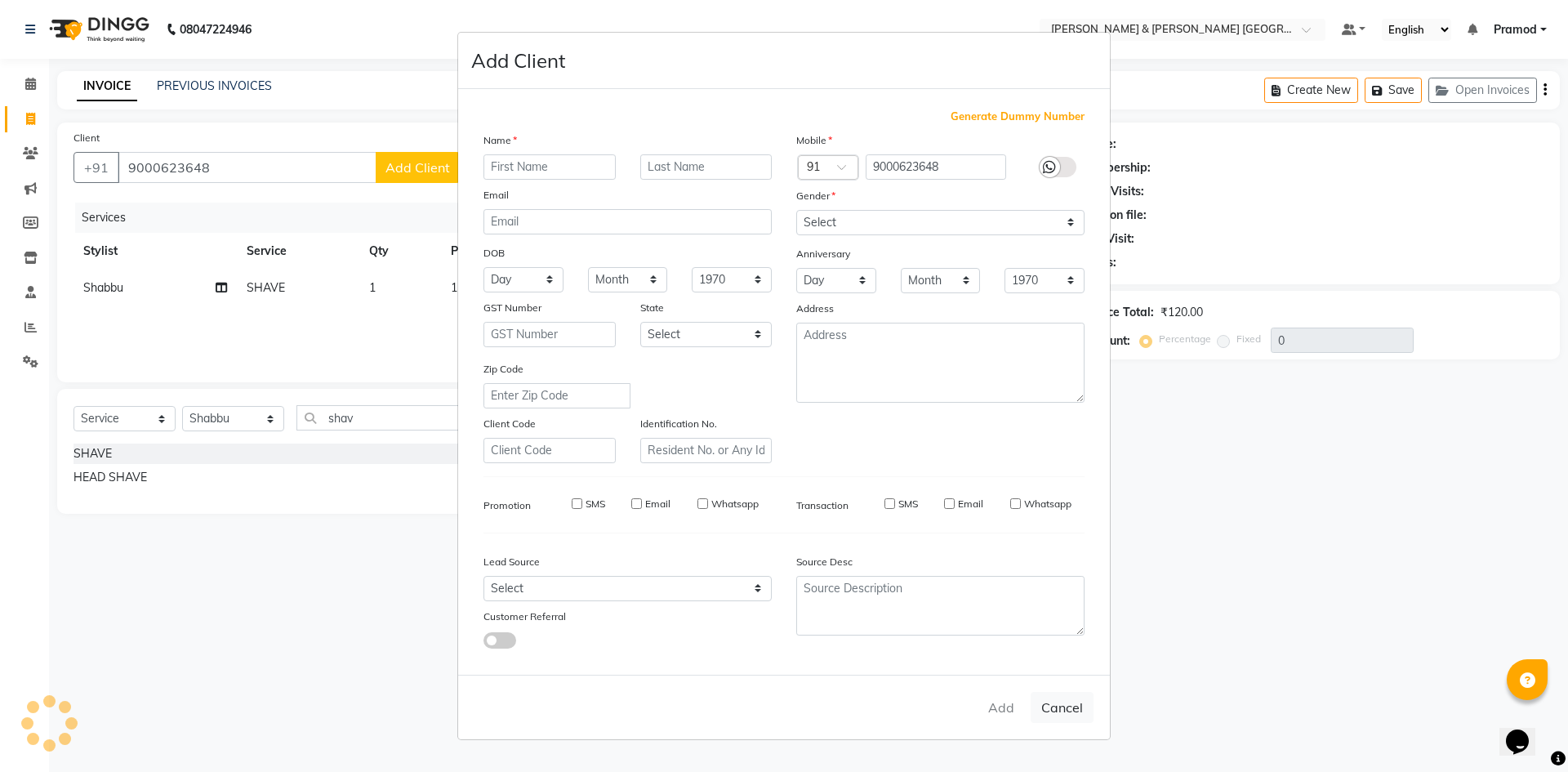
checkbox input "false"
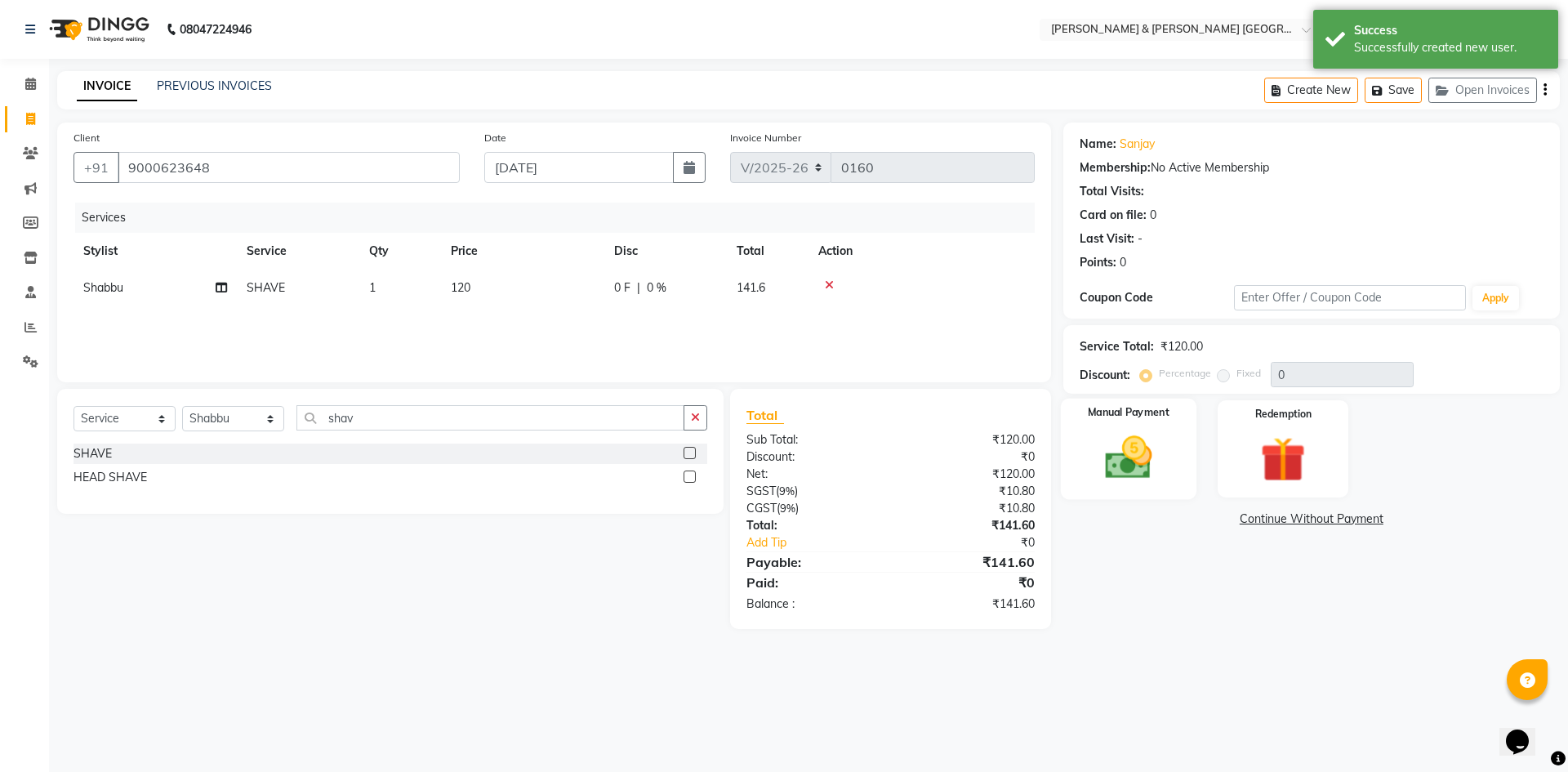
drag, startPoint x: 1149, startPoint y: 434, endPoint x: 1177, endPoint y: 473, distance: 48.0
click at [1149, 434] on img at bounding box center [1128, 457] width 76 height 54
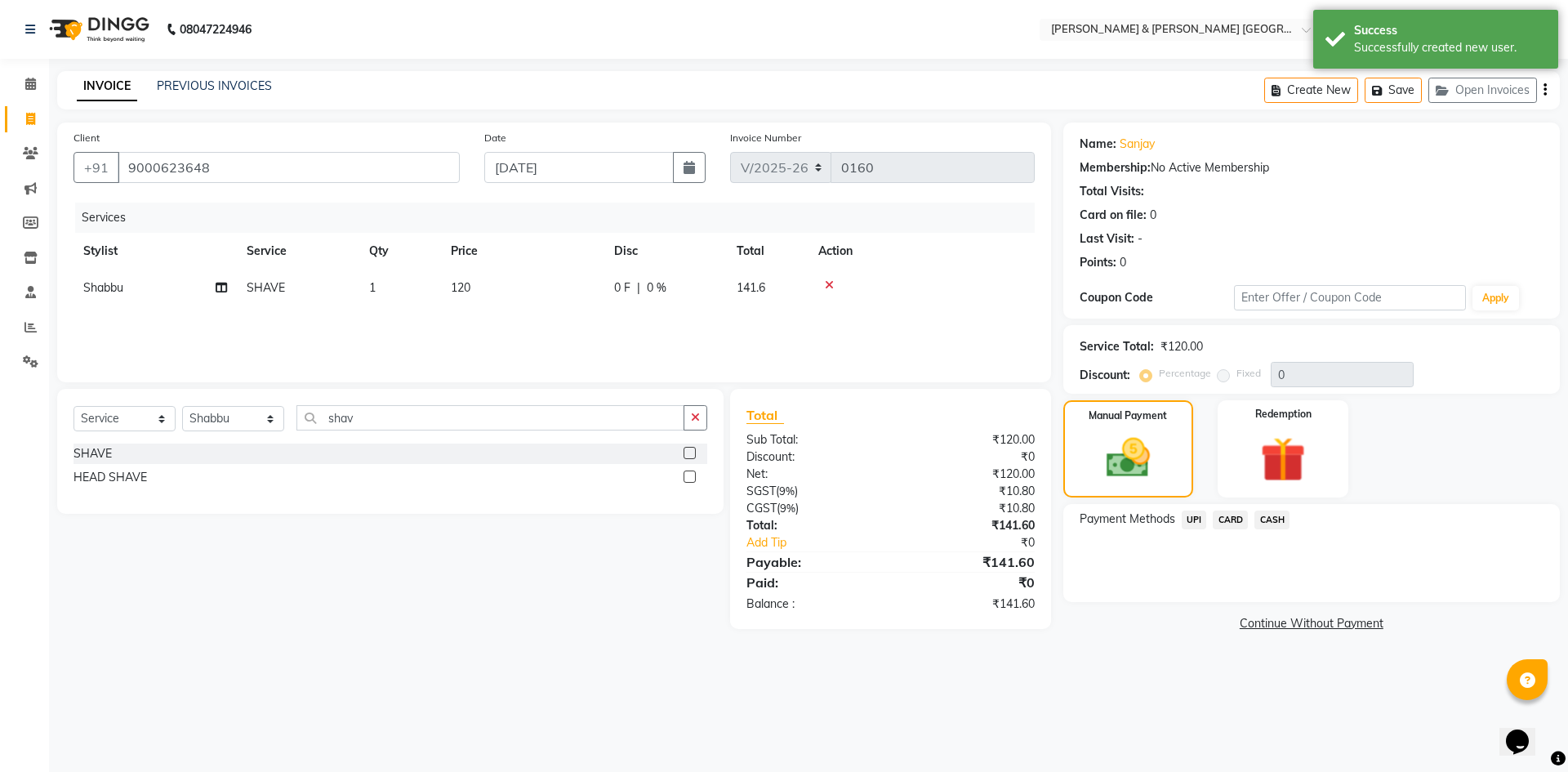
click at [1196, 515] on span "UPI" at bounding box center [1194, 520] width 25 height 19
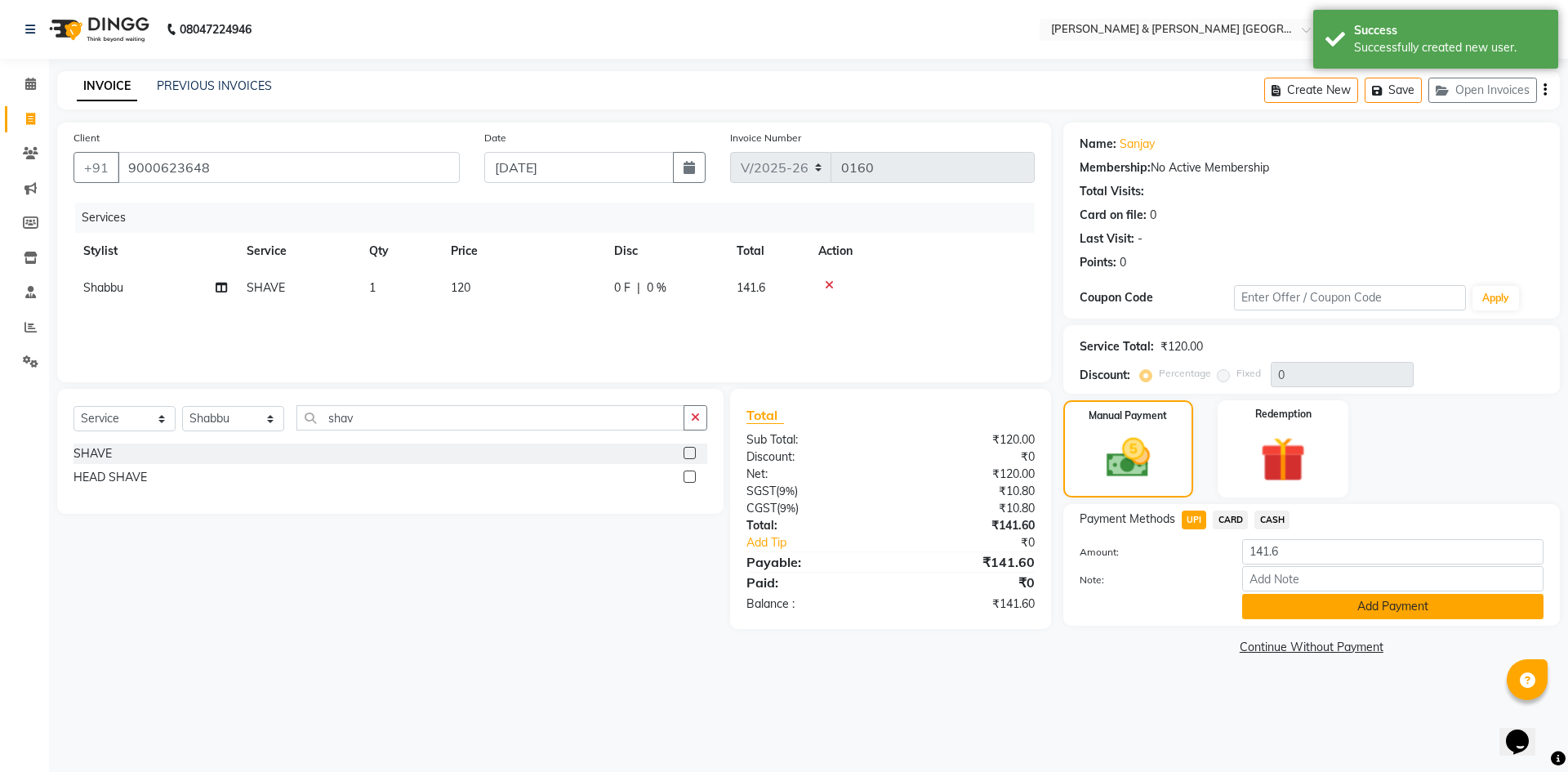
click at [1281, 604] on button "Add Payment" at bounding box center [1393, 606] width 302 height 25
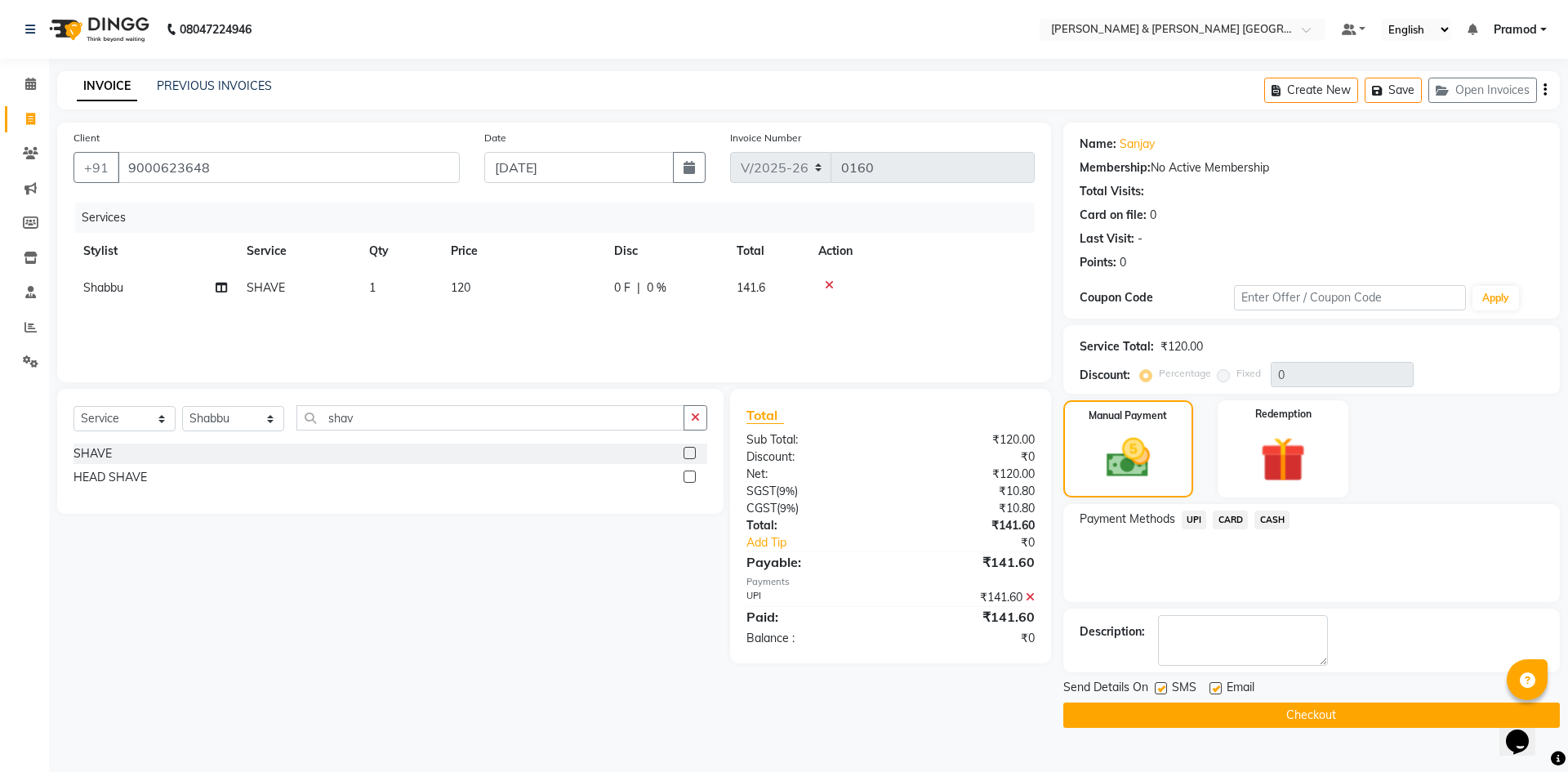
click at [1146, 720] on button "Checkout" at bounding box center [1311, 715] width 497 height 25
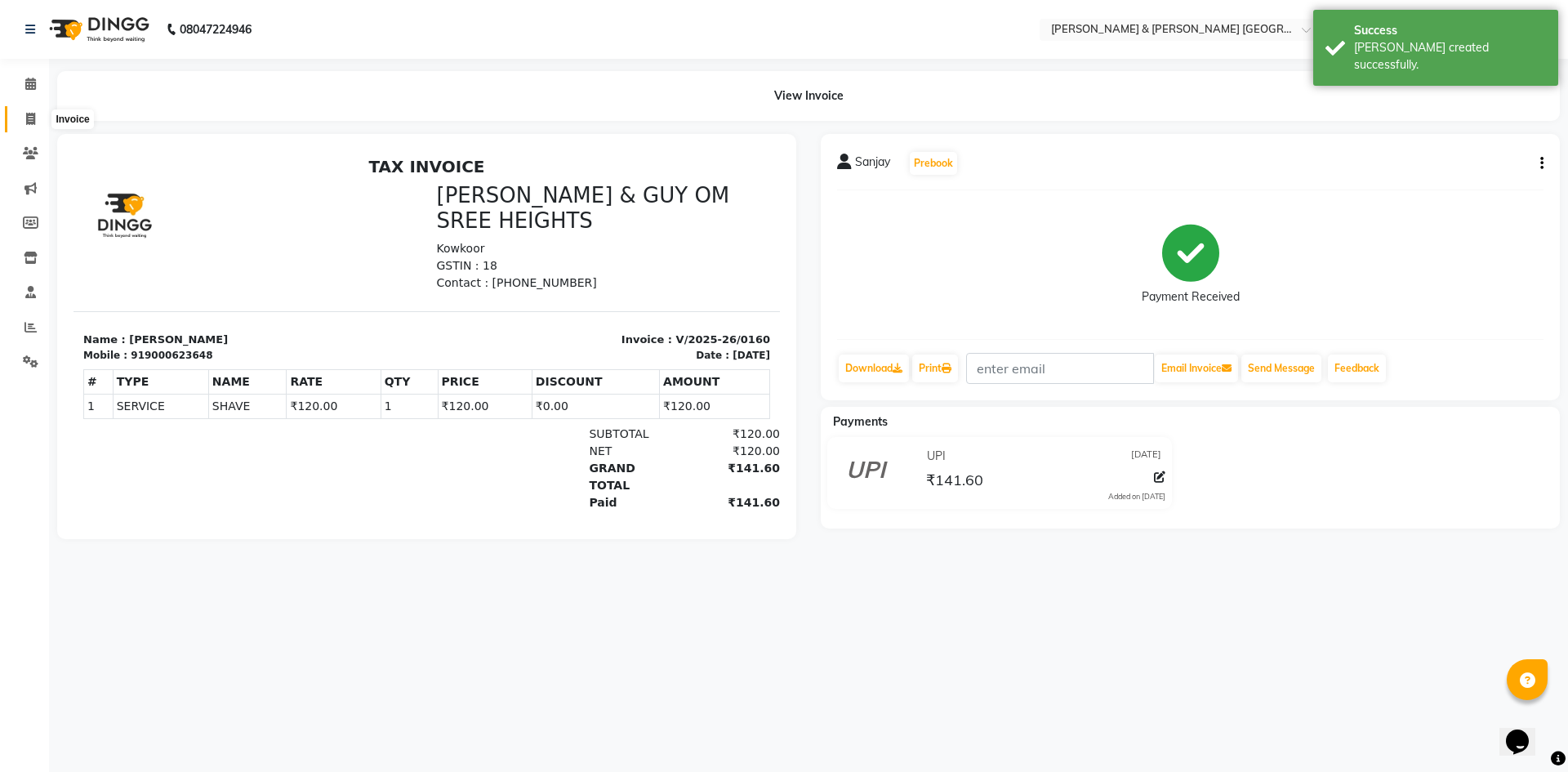
click at [30, 116] on icon at bounding box center [30, 119] width 9 height 12
select select "service"
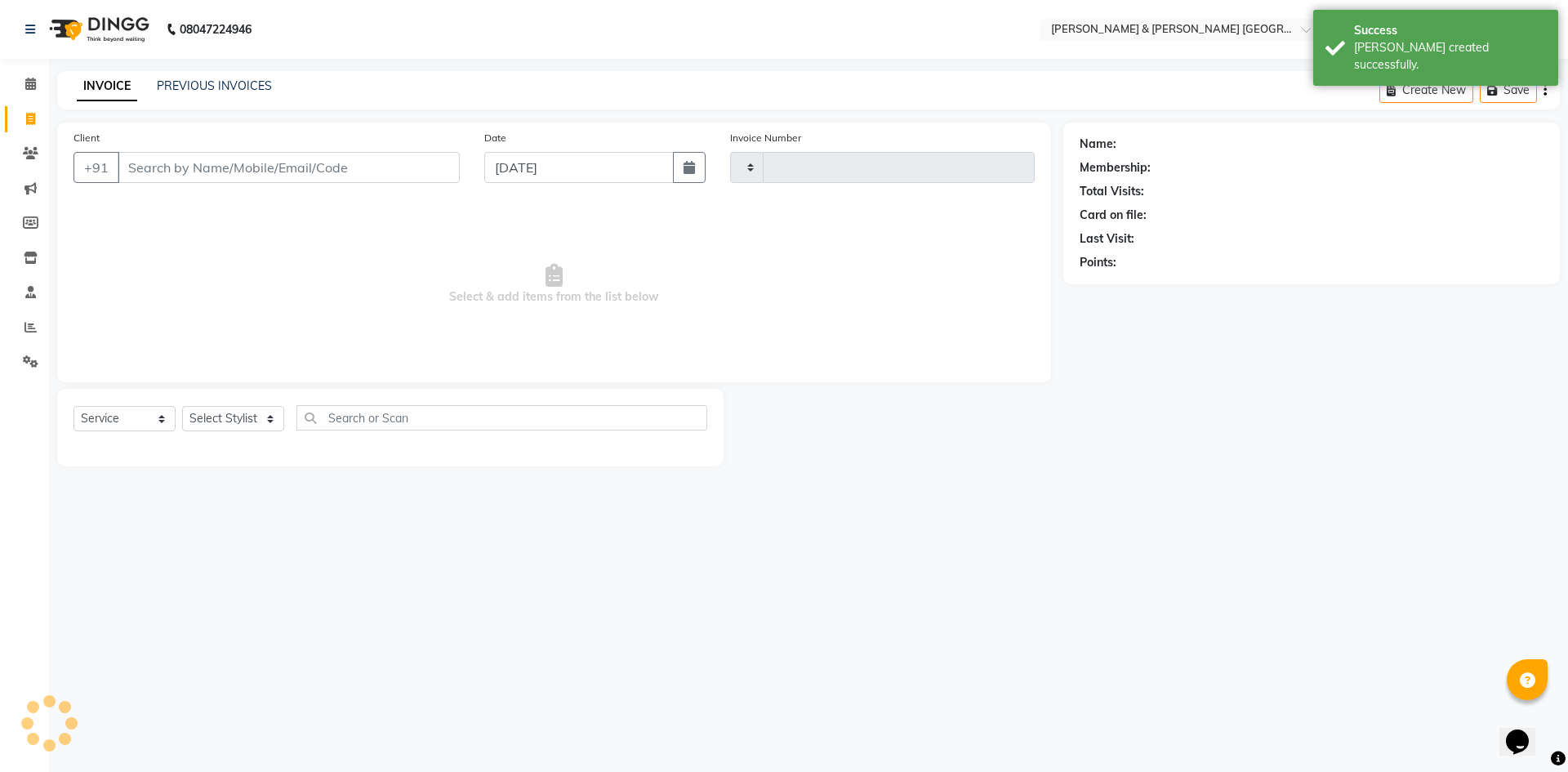
type input "0161"
select select "8717"
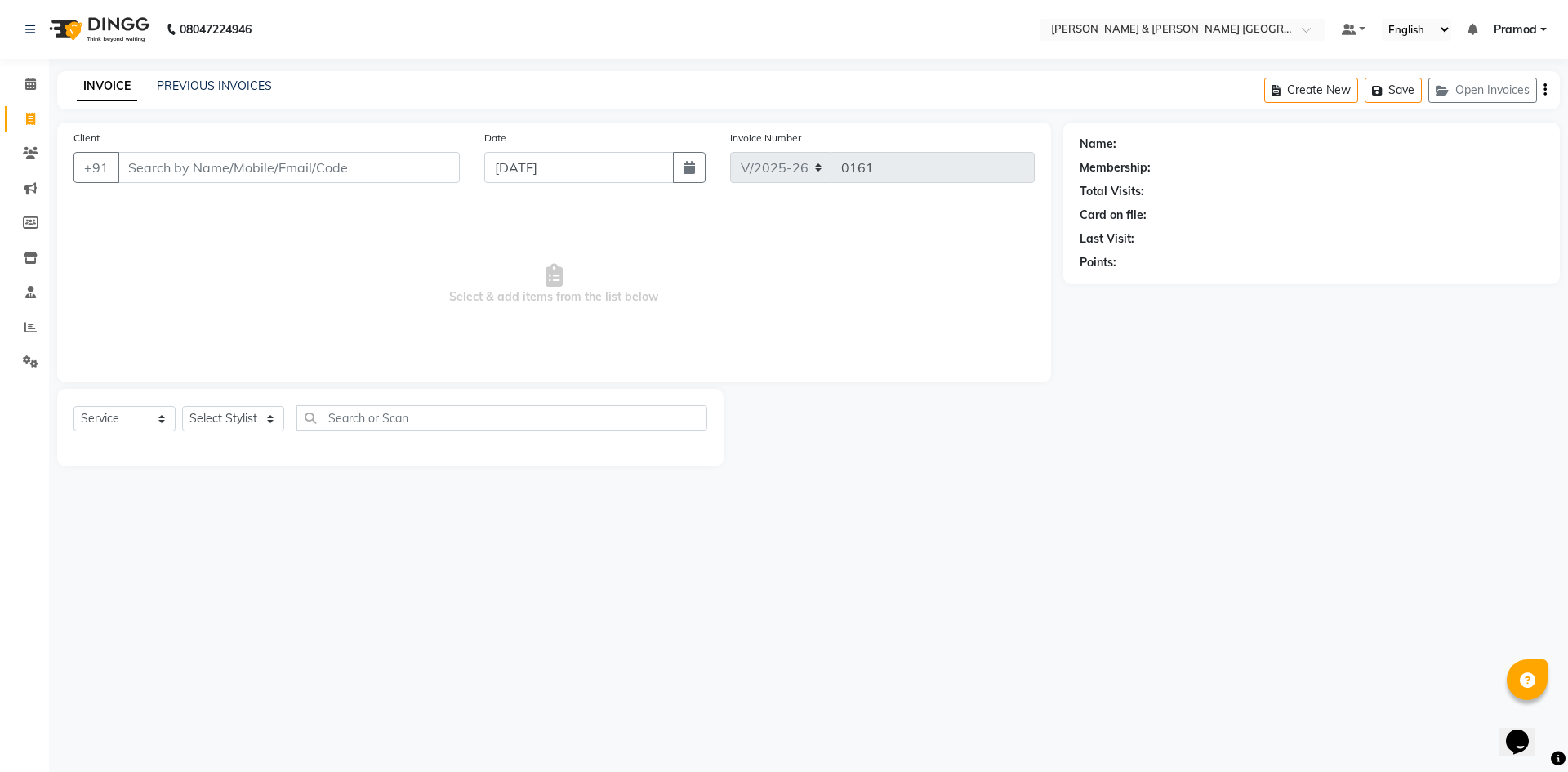
click at [163, 94] on div "PREVIOUS INVOICES" at bounding box center [214, 86] width 115 height 17
click at [229, 85] on link "PREVIOUS INVOICES" at bounding box center [214, 86] width 115 height 15
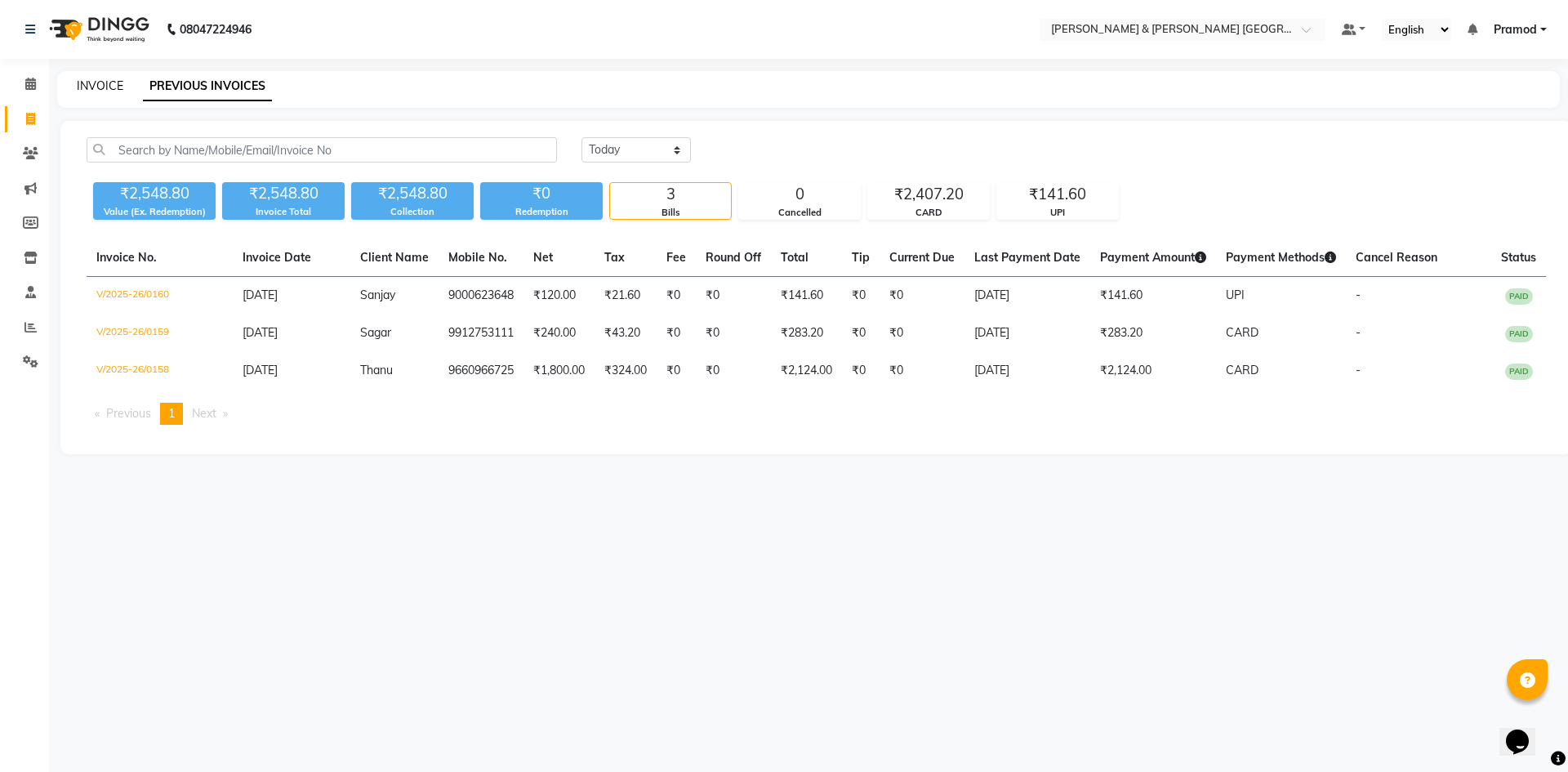
click at [108, 85] on link "INVOICE" at bounding box center [100, 86] width 47 height 15
select select "8717"
select select "service"
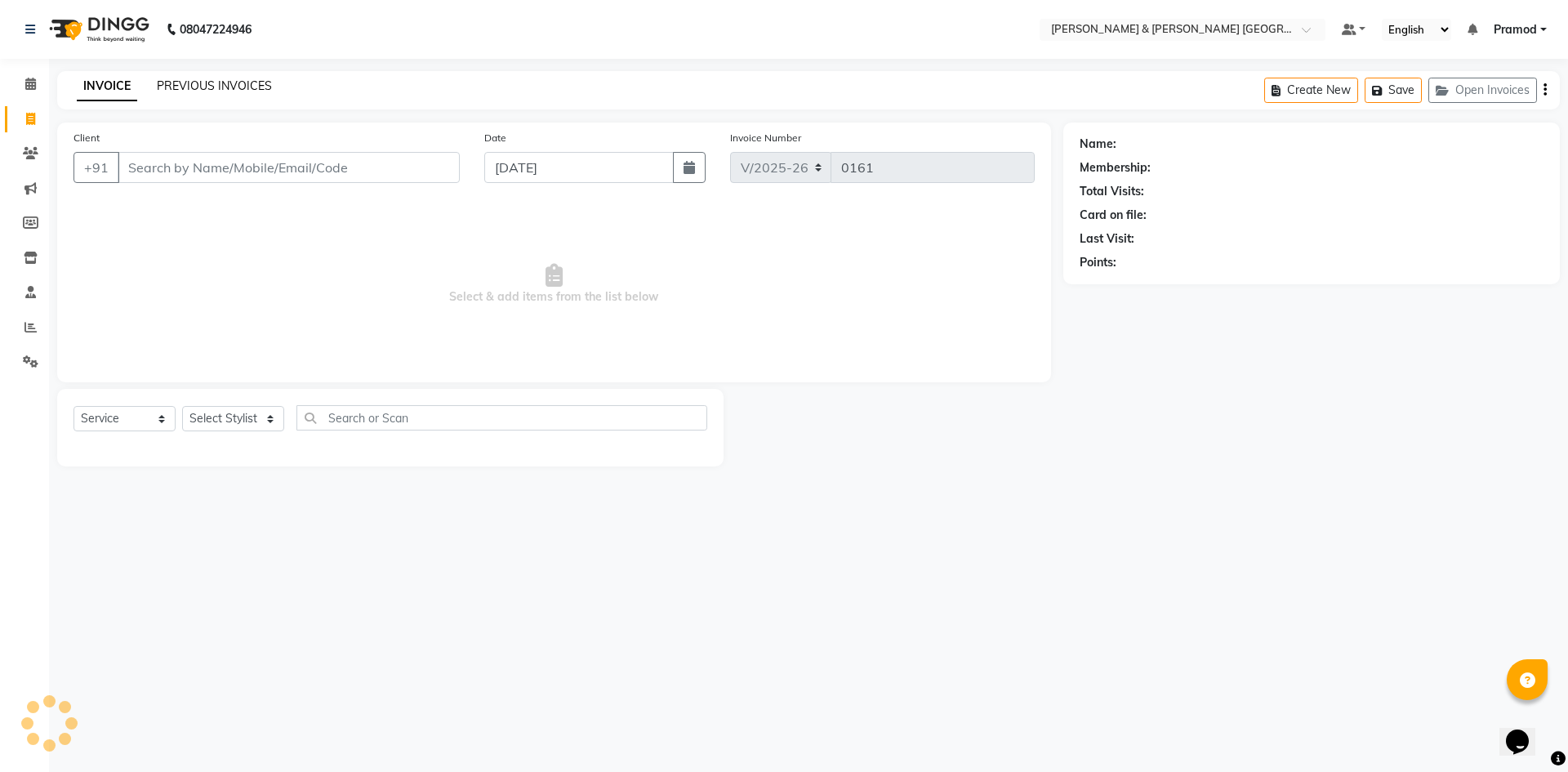
click at [216, 80] on link "PREVIOUS INVOICES" at bounding box center [214, 86] width 115 height 15
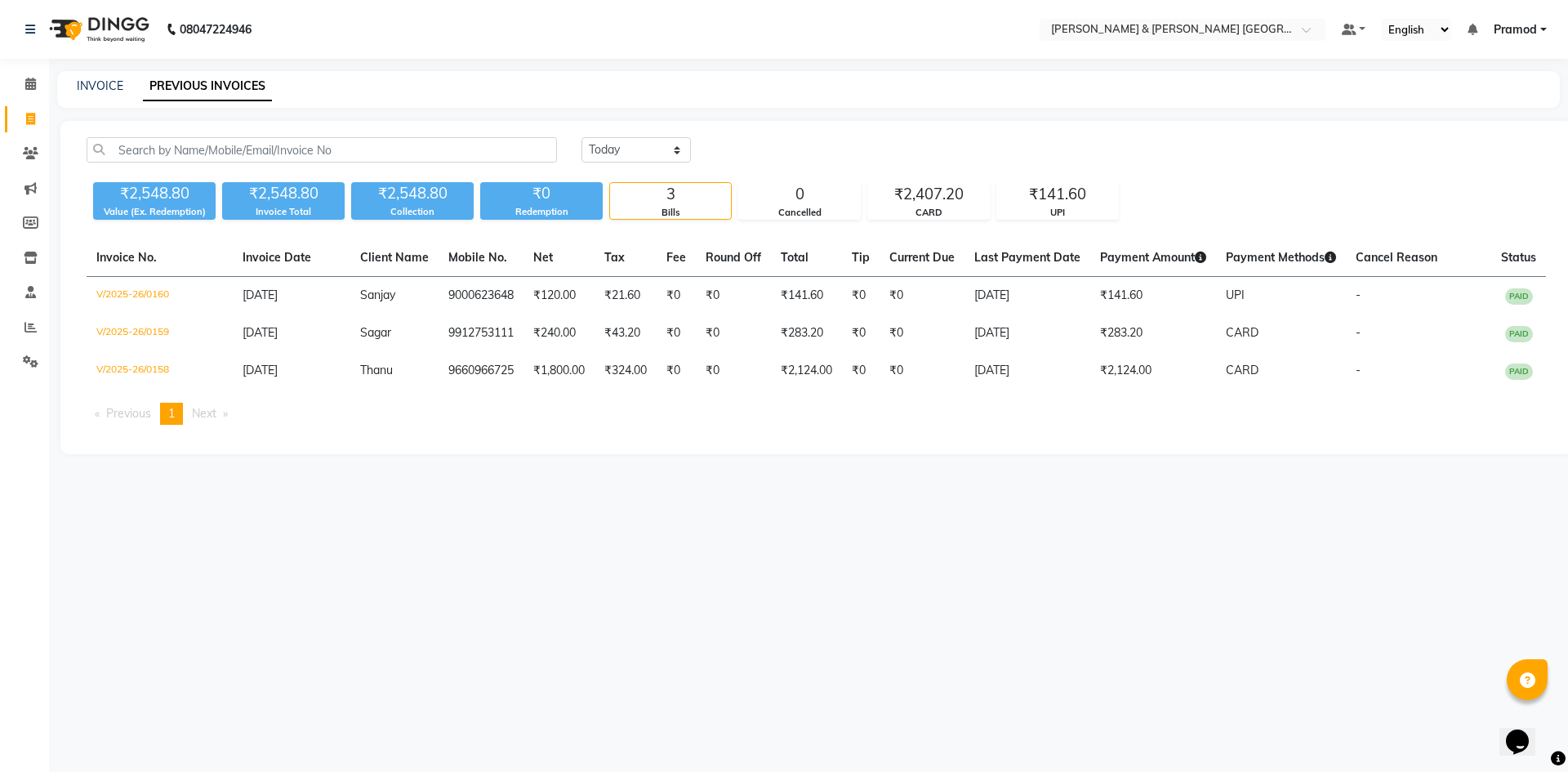
click at [420, 82] on div "INVOICE PREVIOUS INVOICES" at bounding box center [798, 86] width 1483 height 17
click at [120, 82] on link "INVOICE" at bounding box center [100, 86] width 47 height 15
select select "service"
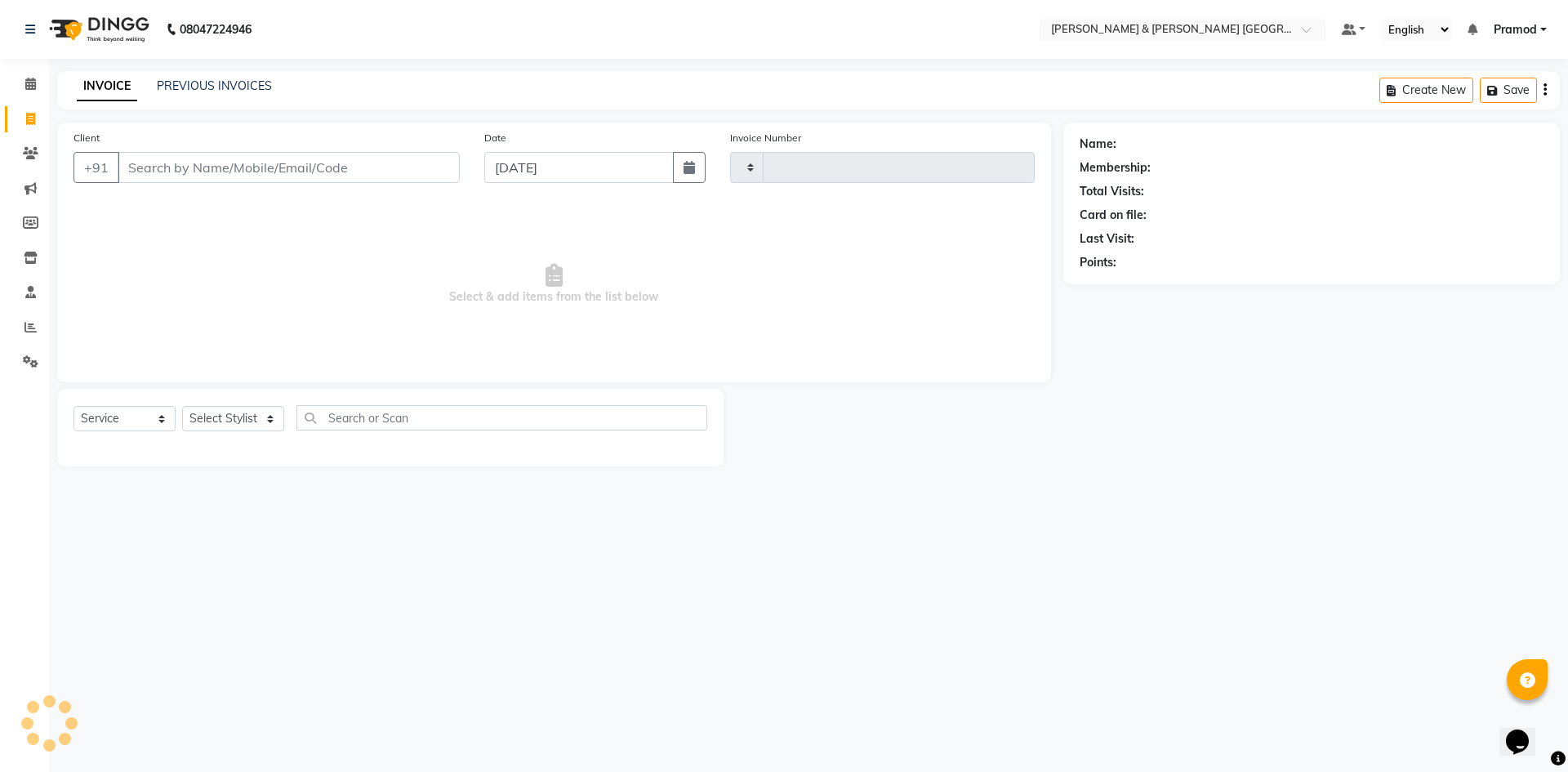
type input "0161"
select select "8717"
click at [189, 90] on link "PREVIOUS INVOICES" at bounding box center [214, 86] width 115 height 15
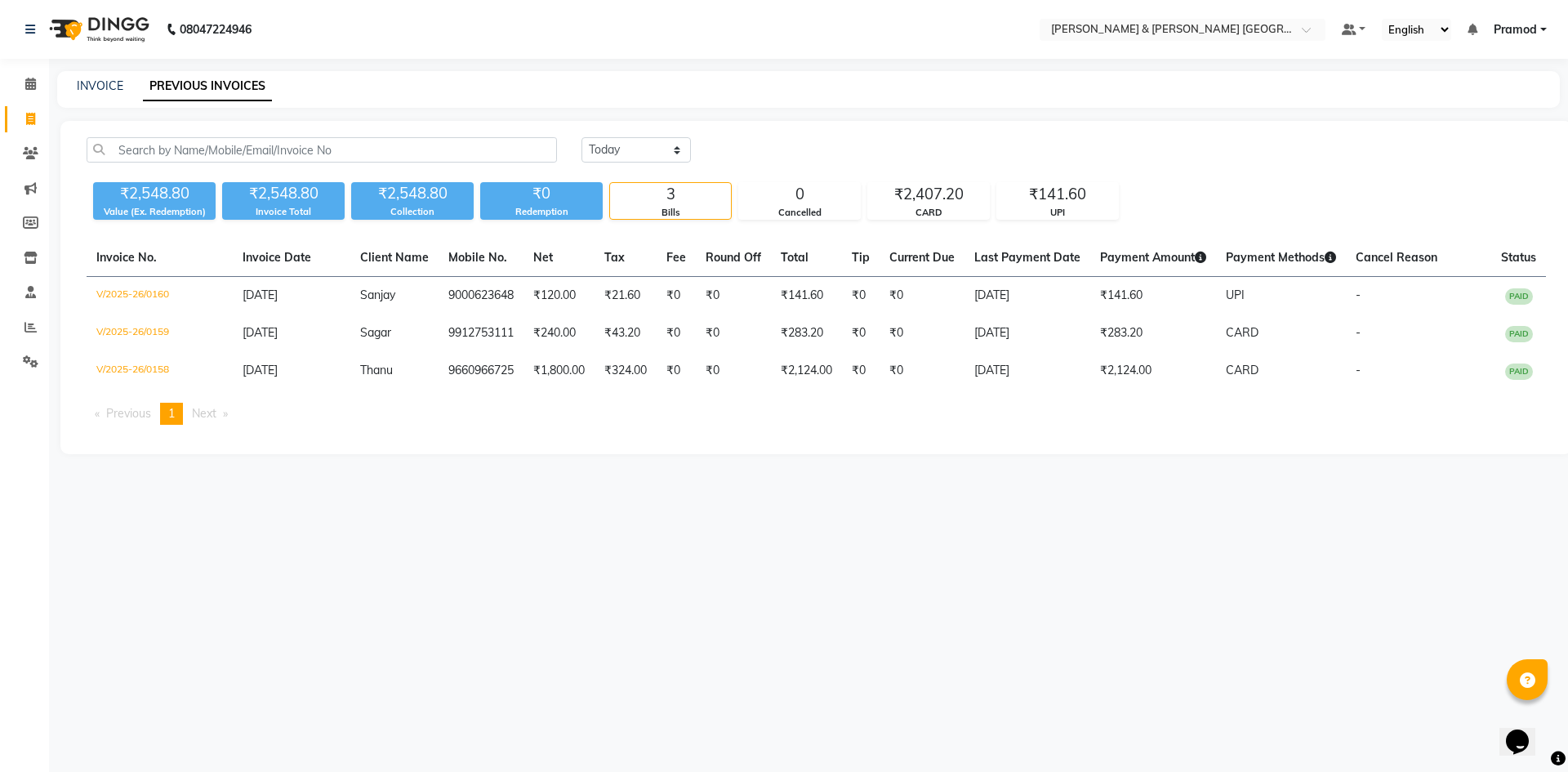
click at [95, 94] on div "INVOICE" at bounding box center [100, 86] width 47 height 17
click at [86, 87] on link "INVOICE" at bounding box center [100, 86] width 47 height 15
select select "8717"
select select "service"
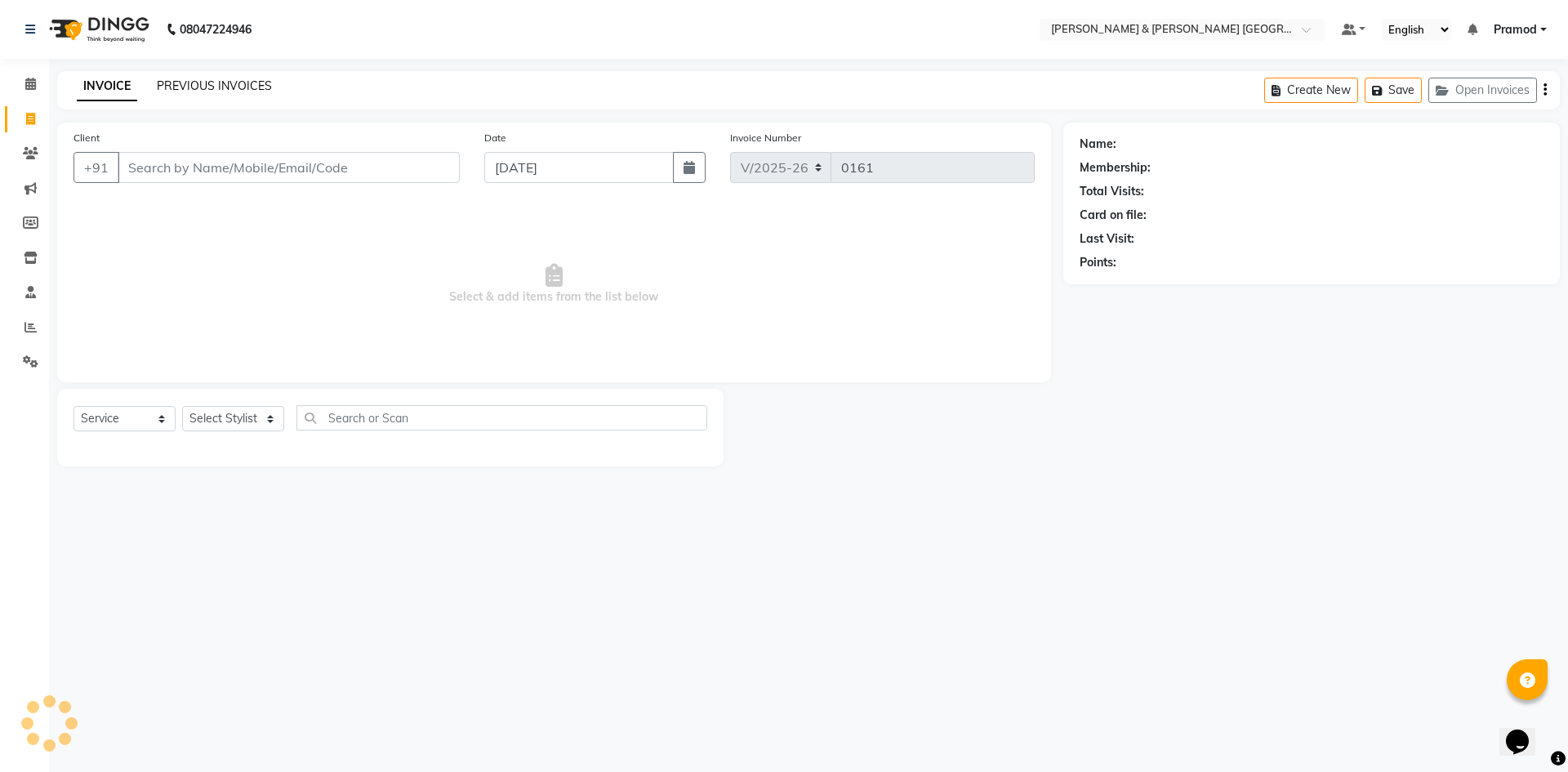
click at [168, 87] on link "PREVIOUS INVOICES" at bounding box center [214, 86] width 115 height 15
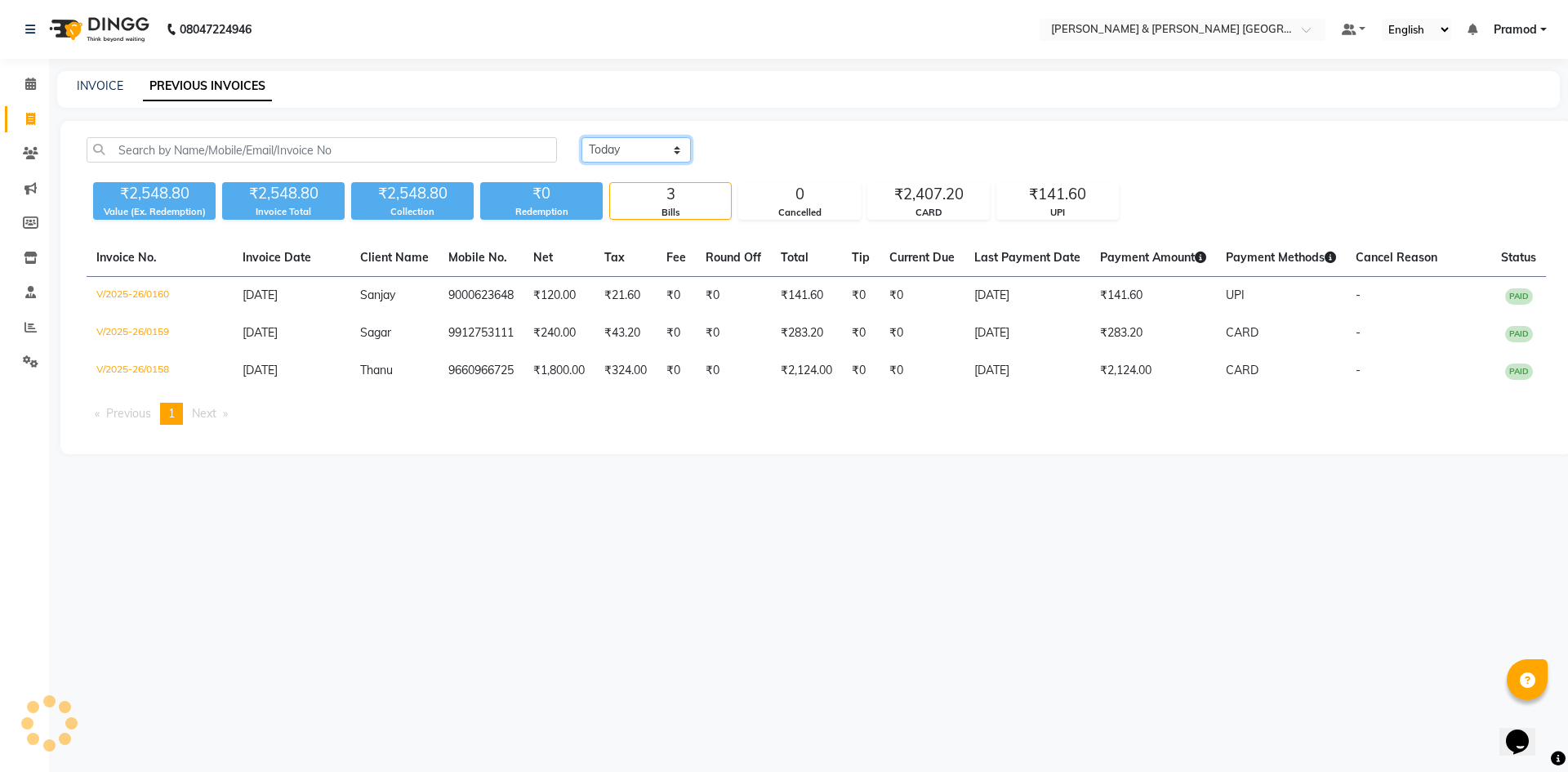
click at [636, 140] on select "Today Yesterday Custom Range" at bounding box center [636, 149] width 110 height 25
select select "yesterday"
click at [581, 137] on select "Today Yesterday Custom Range" at bounding box center [636, 149] width 110 height 25
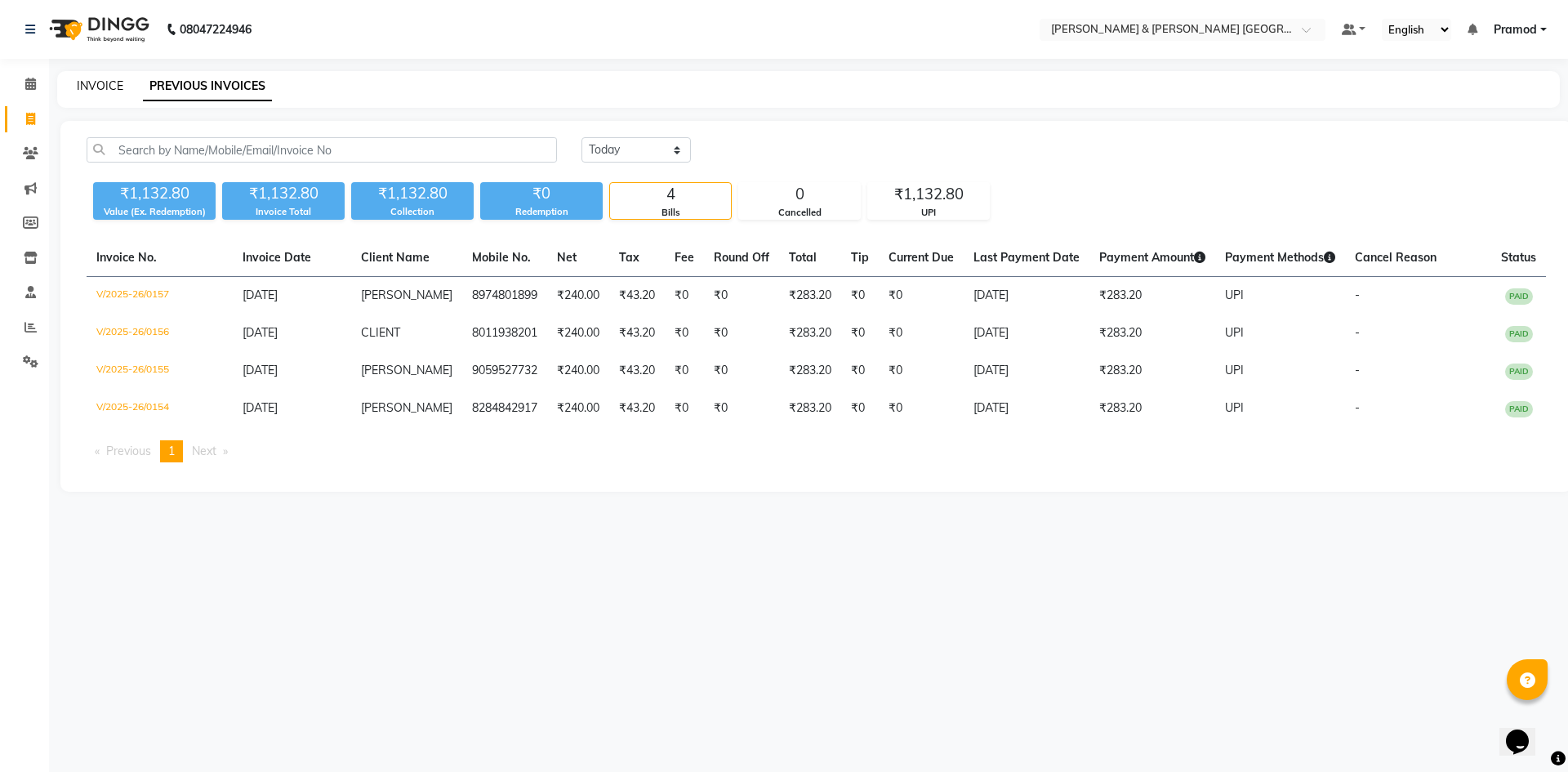
click at [111, 90] on link "INVOICE" at bounding box center [100, 86] width 47 height 15
select select "service"
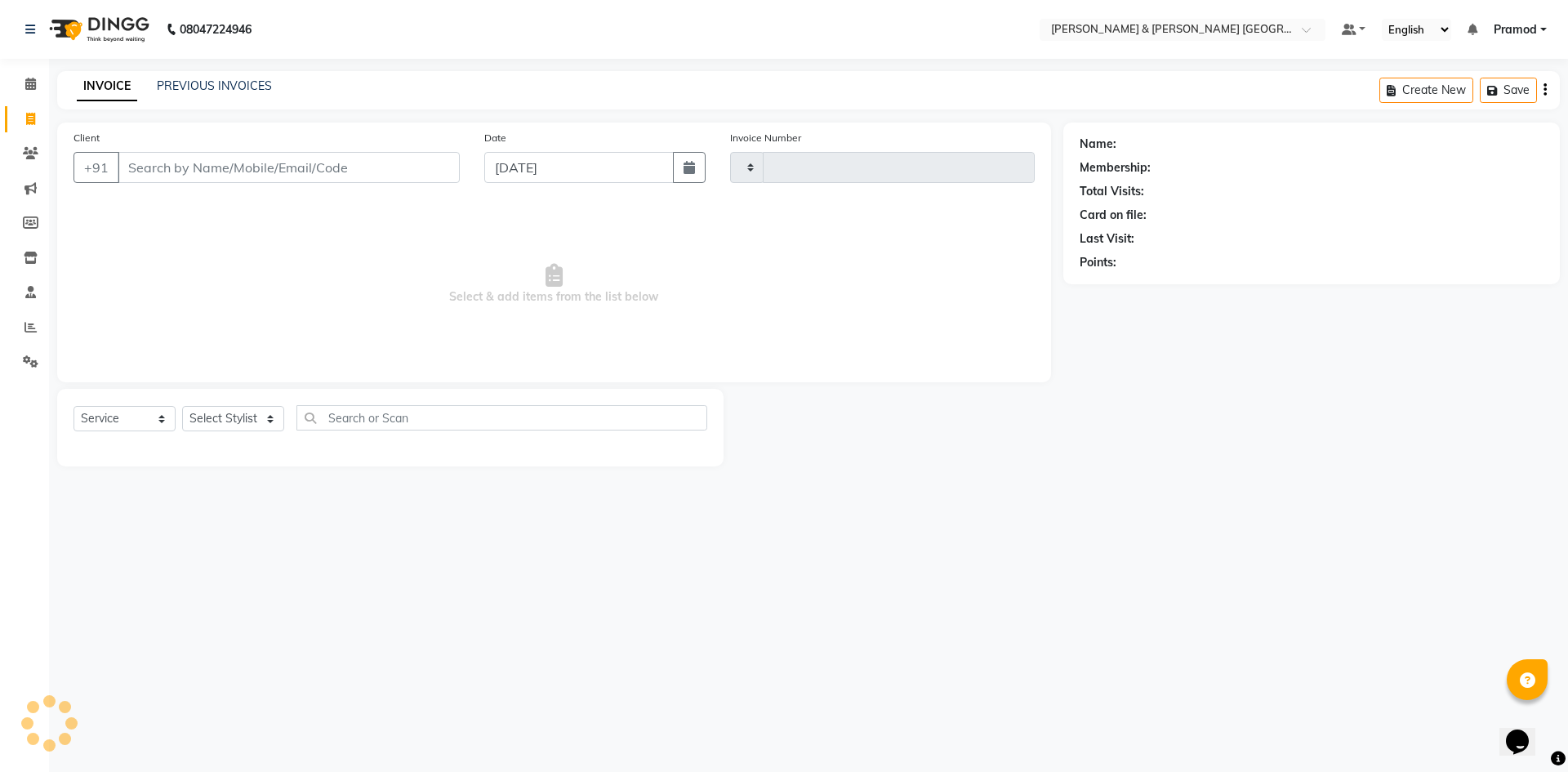
type input "0161"
select select "8717"
click at [224, 84] on link "PREVIOUS INVOICES" at bounding box center [214, 86] width 115 height 15
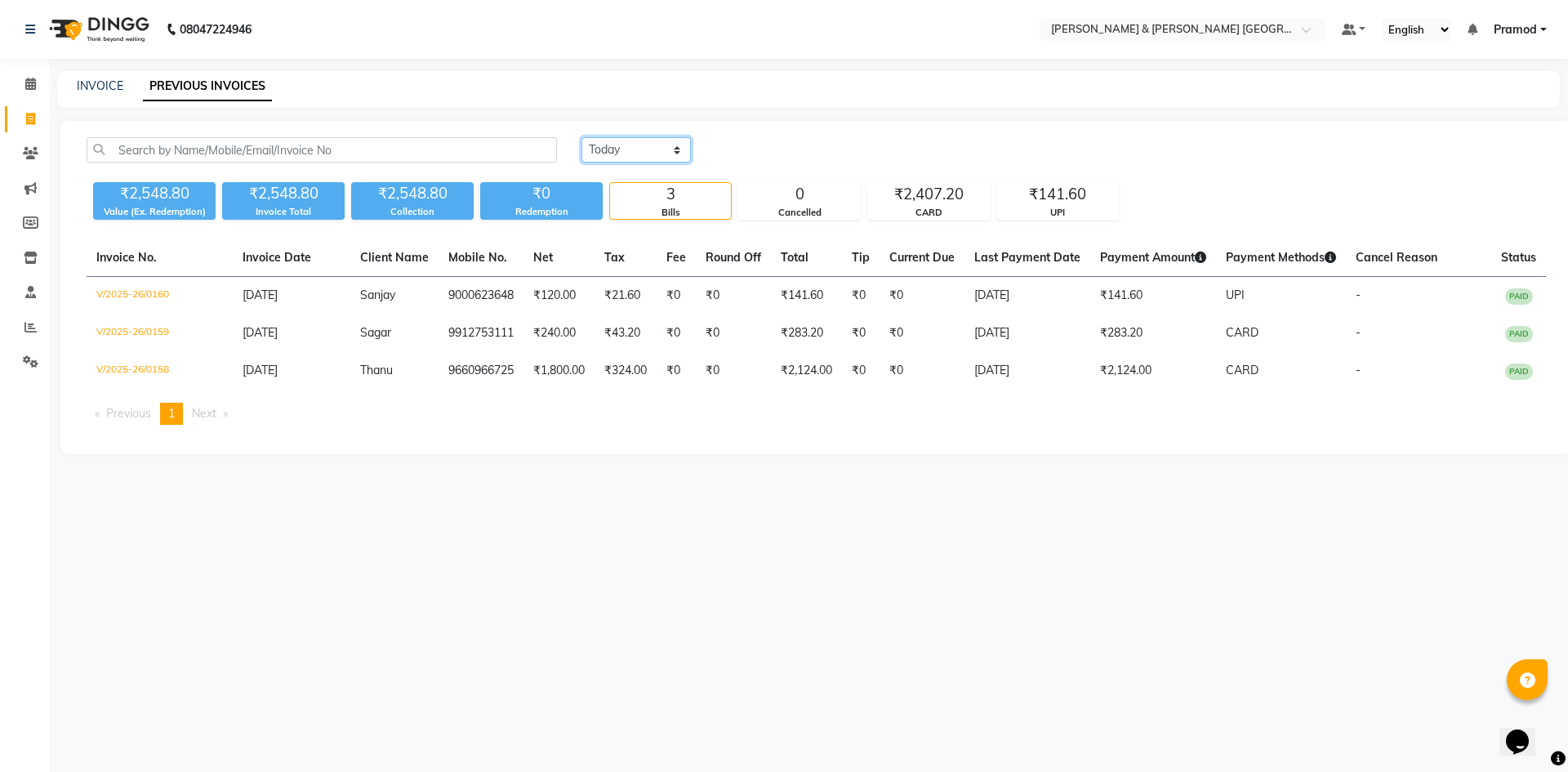
click at [681, 143] on select "Today Yesterday Custom Range" at bounding box center [636, 149] width 110 height 25
click at [581, 252] on th "Net" at bounding box center [559, 258] width 71 height 38
click at [37, 25] on link at bounding box center [34, 30] width 16 height 46
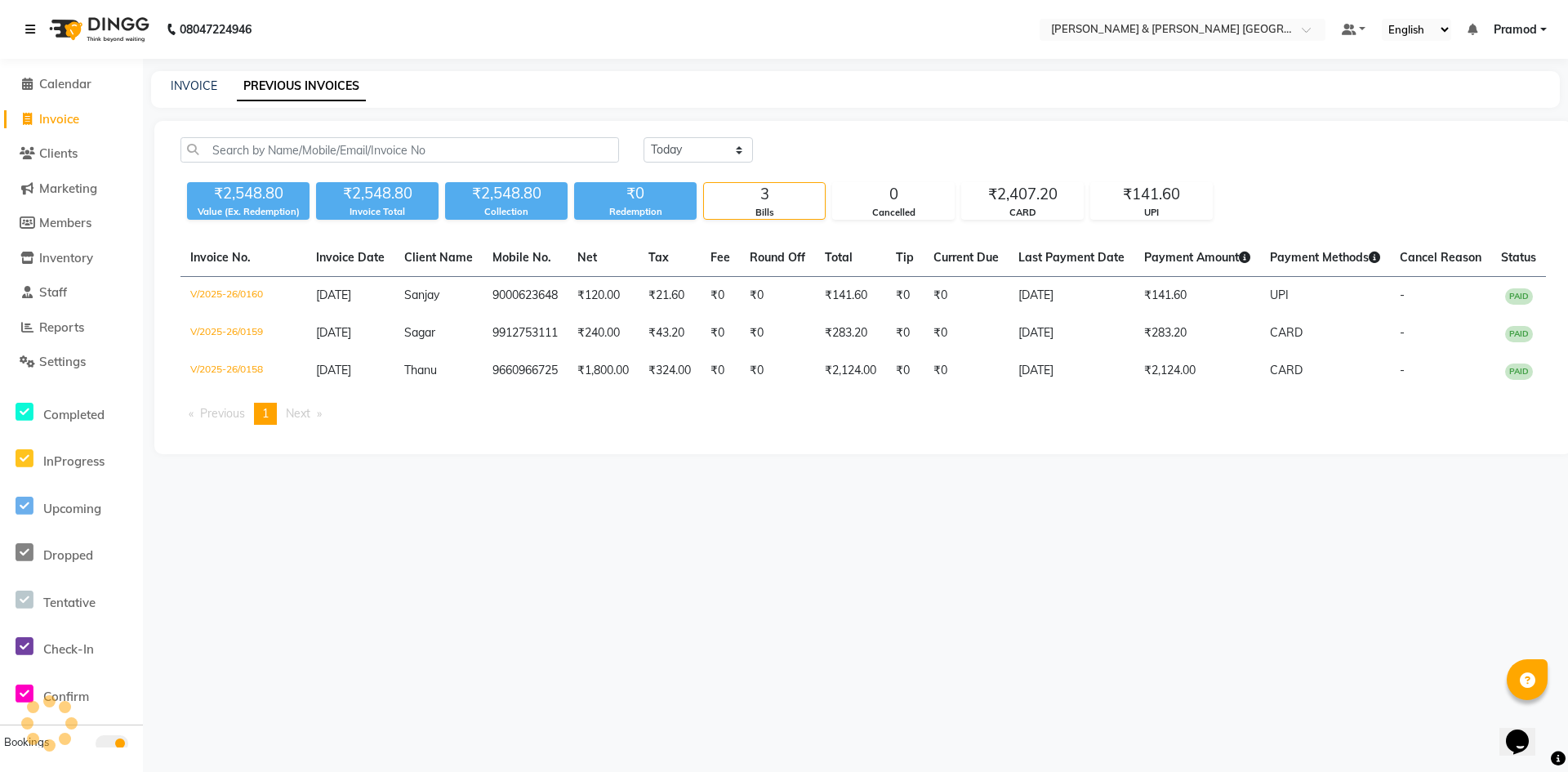
click at [37, 25] on link at bounding box center [34, 30] width 16 height 46
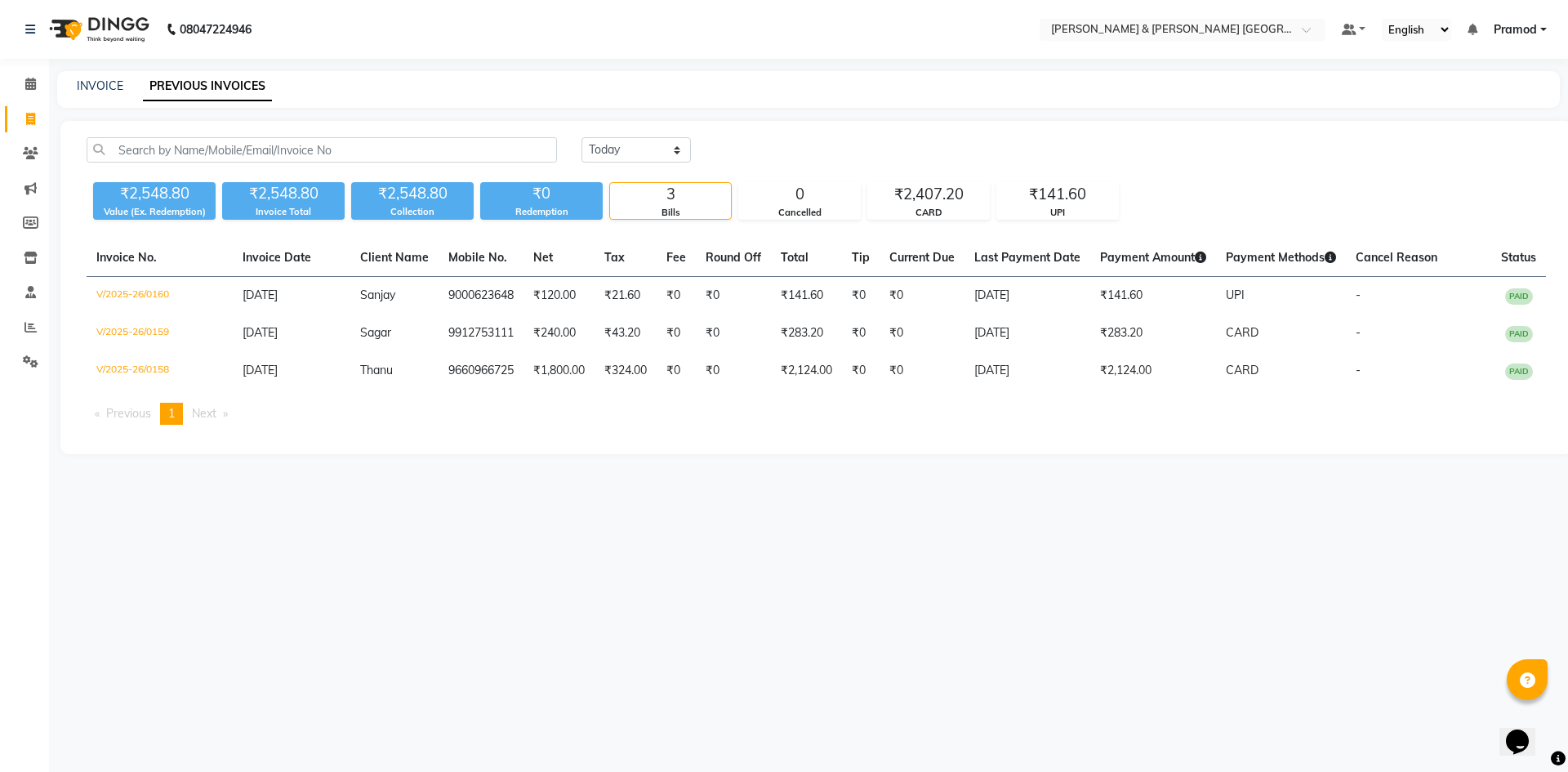
click at [430, 52] on nav "08047224946 Select Location × Toni & Guy Om Sree Heights, Kowkoor Default Panel…" at bounding box center [784, 30] width 1568 height 59
drag, startPoint x: 369, startPoint y: 48, endPoint x: 629, endPoint y: 48, distance: 260.0
click at [622, 48] on nav "08047224946 Select Location × Toni & Guy Om Sree Heights, Kowkoor Default Panel…" at bounding box center [784, 30] width 1568 height 59
click at [740, 429] on div "Invoice No. Invoice Date Client Name Mobile No. Net Tax Fee Round Off Total Tip…" at bounding box center [816, 338] width 1479 height 198
click at [101, 89] on link "INVOICE" at bounding box center [100, 86] width 47 height 15
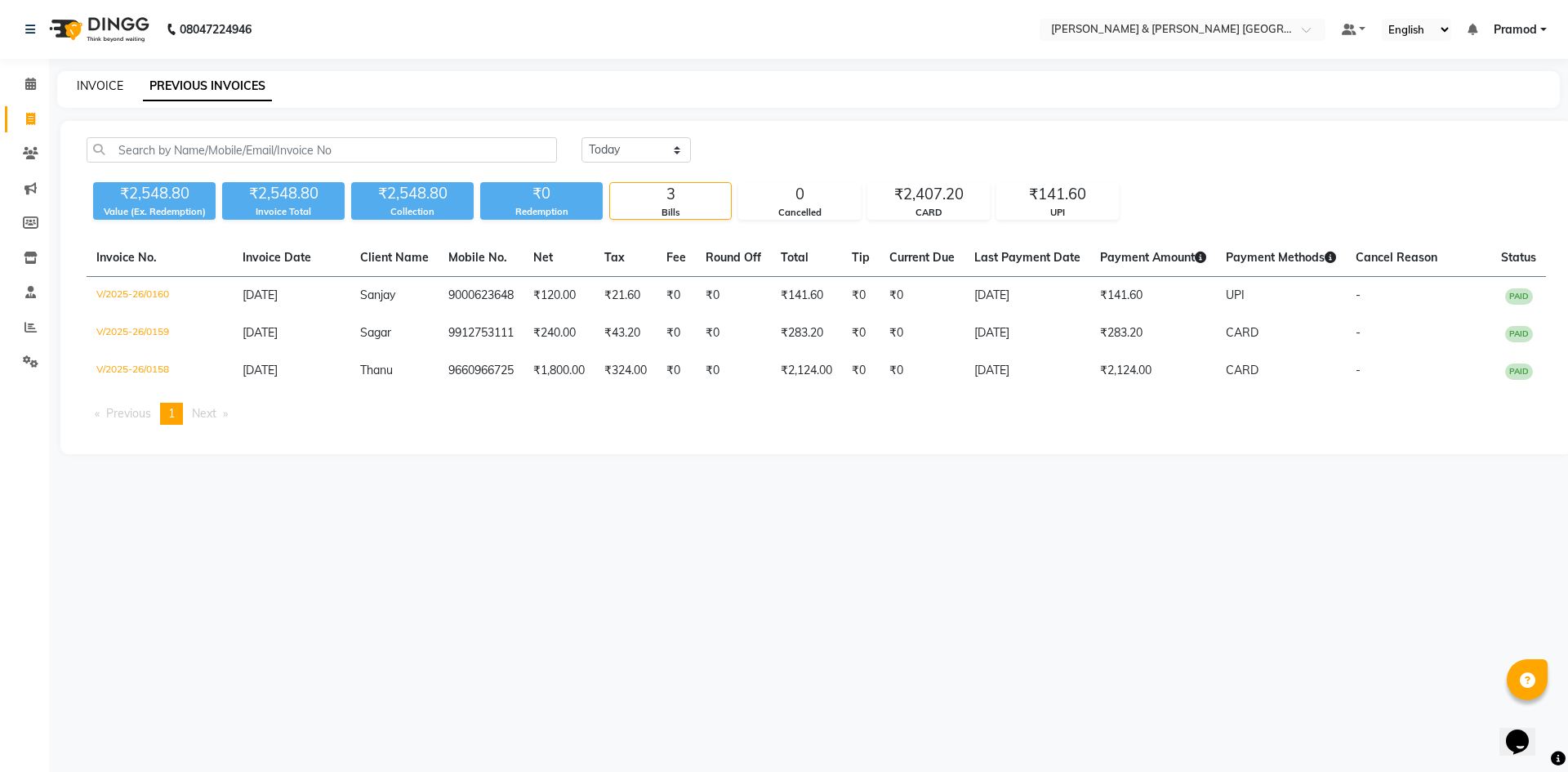
select select "8717"
select select "service"
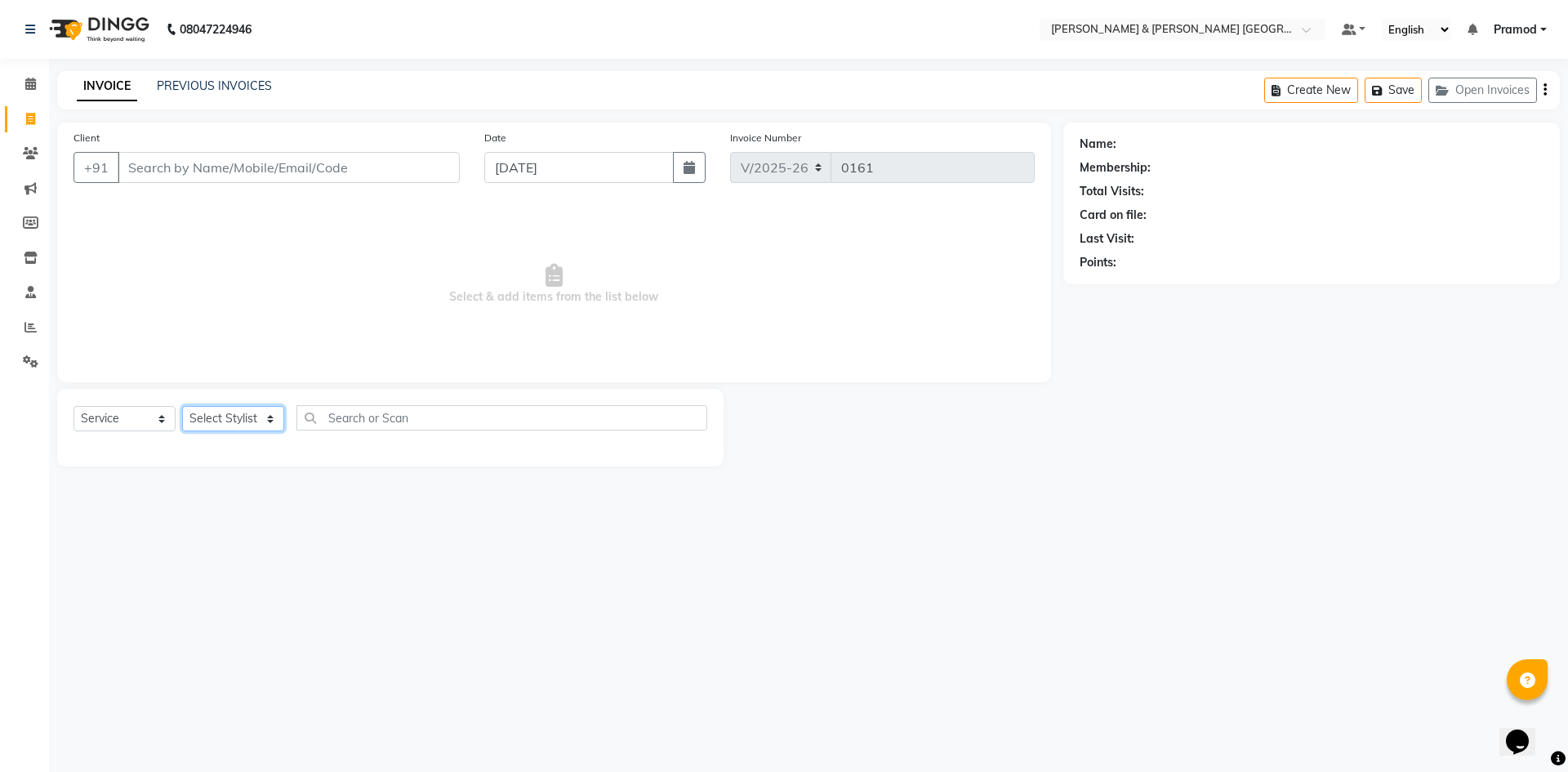
drag, startPoint x: 195, startPoint y: 406, endPoint x: 211, endPoint y: 430, distance: 28.8
click at [195, 406] on select "Select Stylist Arhan Ashu E. Swapna Laxmi Pramod Shabbu swapna" at bounding box center [233, 418] width 102 height 25
select select "88025"
click at [182, 406] on select "Select Stylist Arhan Ashu E. Swapna Laxmi Pramod Shabbu swapna" at bounding box center [233, 418] width 102 height 25
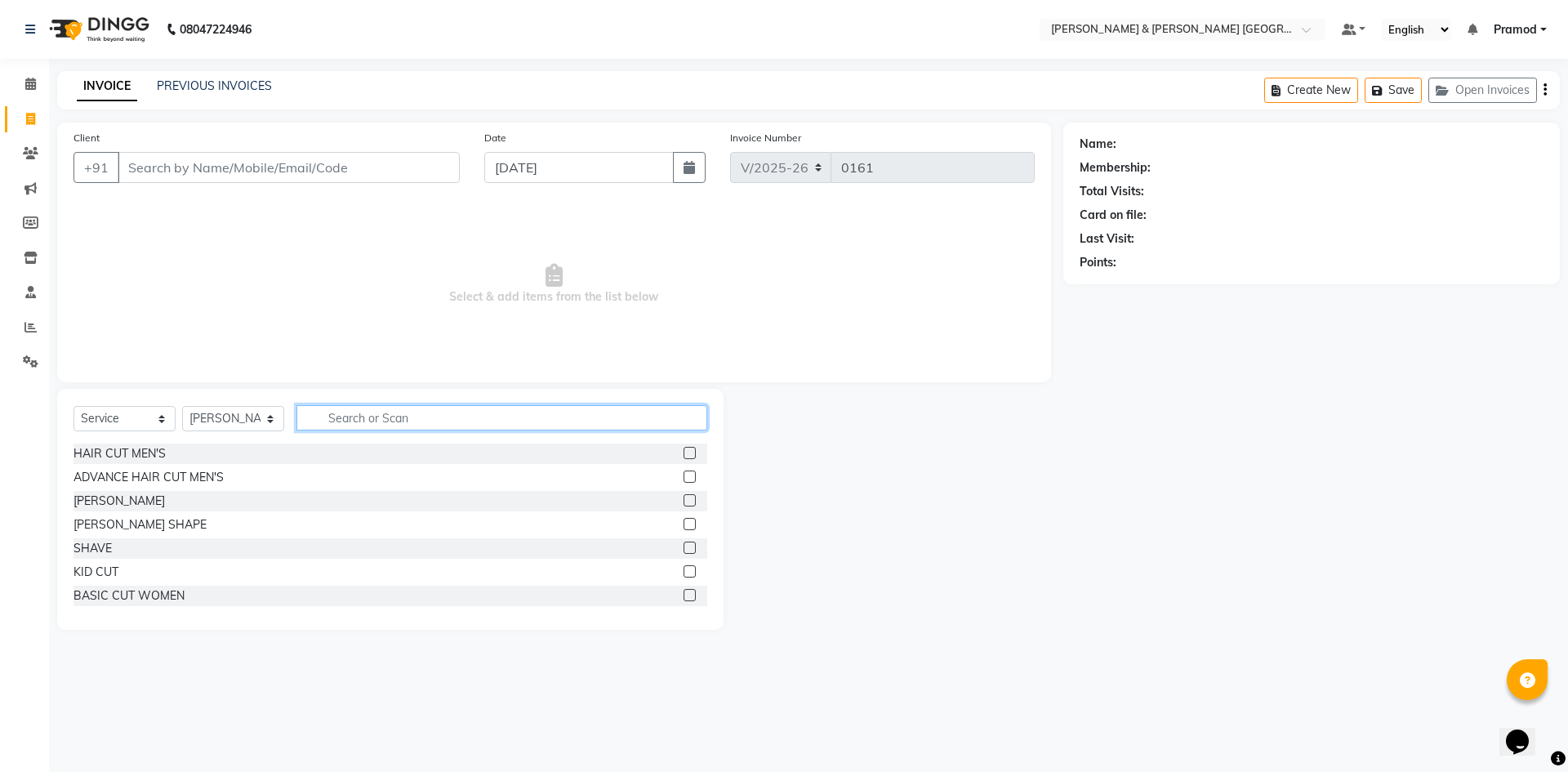
click at [417, 421] on input "text" at bounding box center [502, 417] width 411 height 25
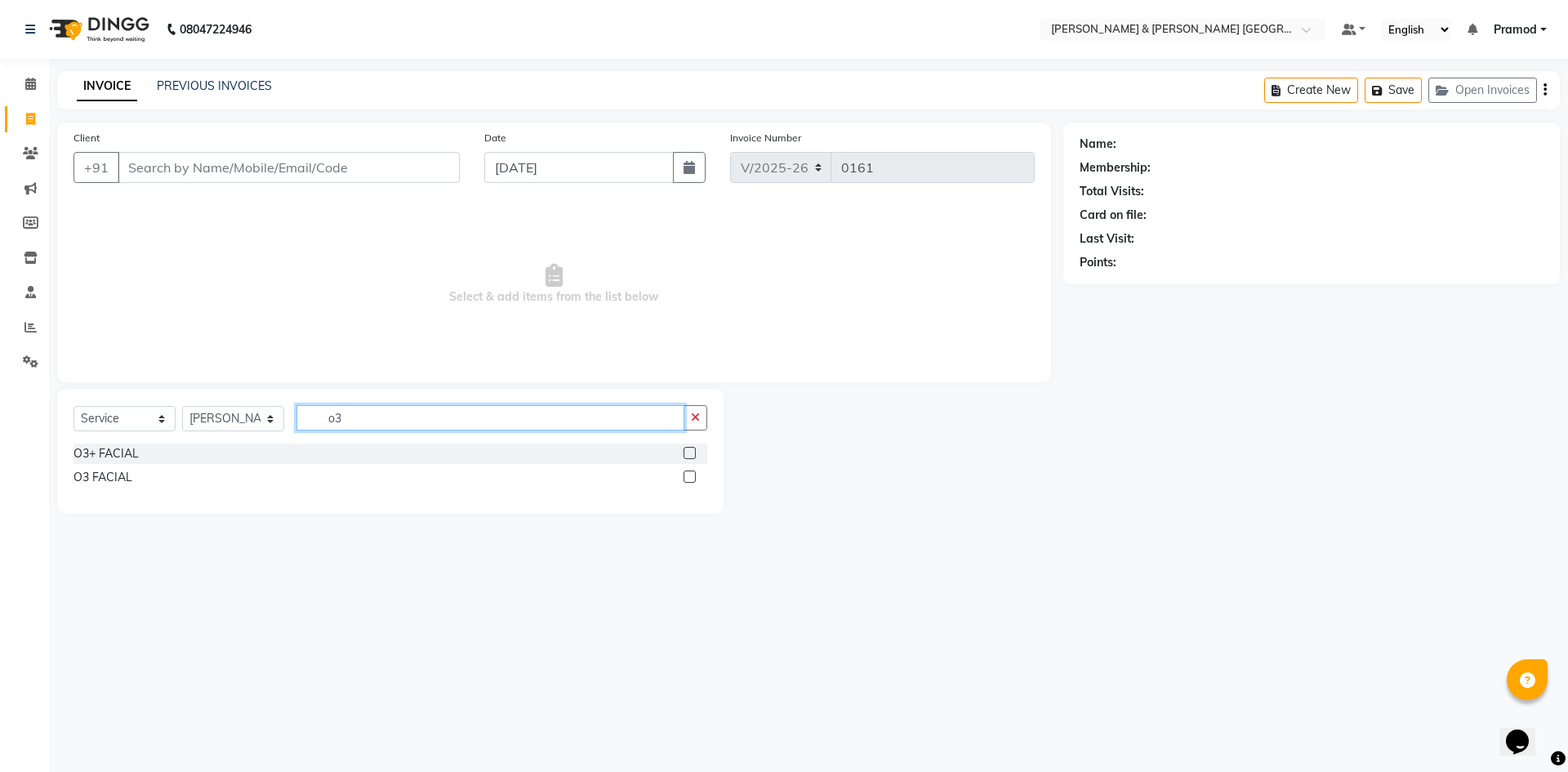
type input "o3"
click at [688, 456] on label at bounding box center [689, 452] width 12 height 12
click at [688, 456] on input "checkbox" at bounding box center [689, 453] width 11 height 11
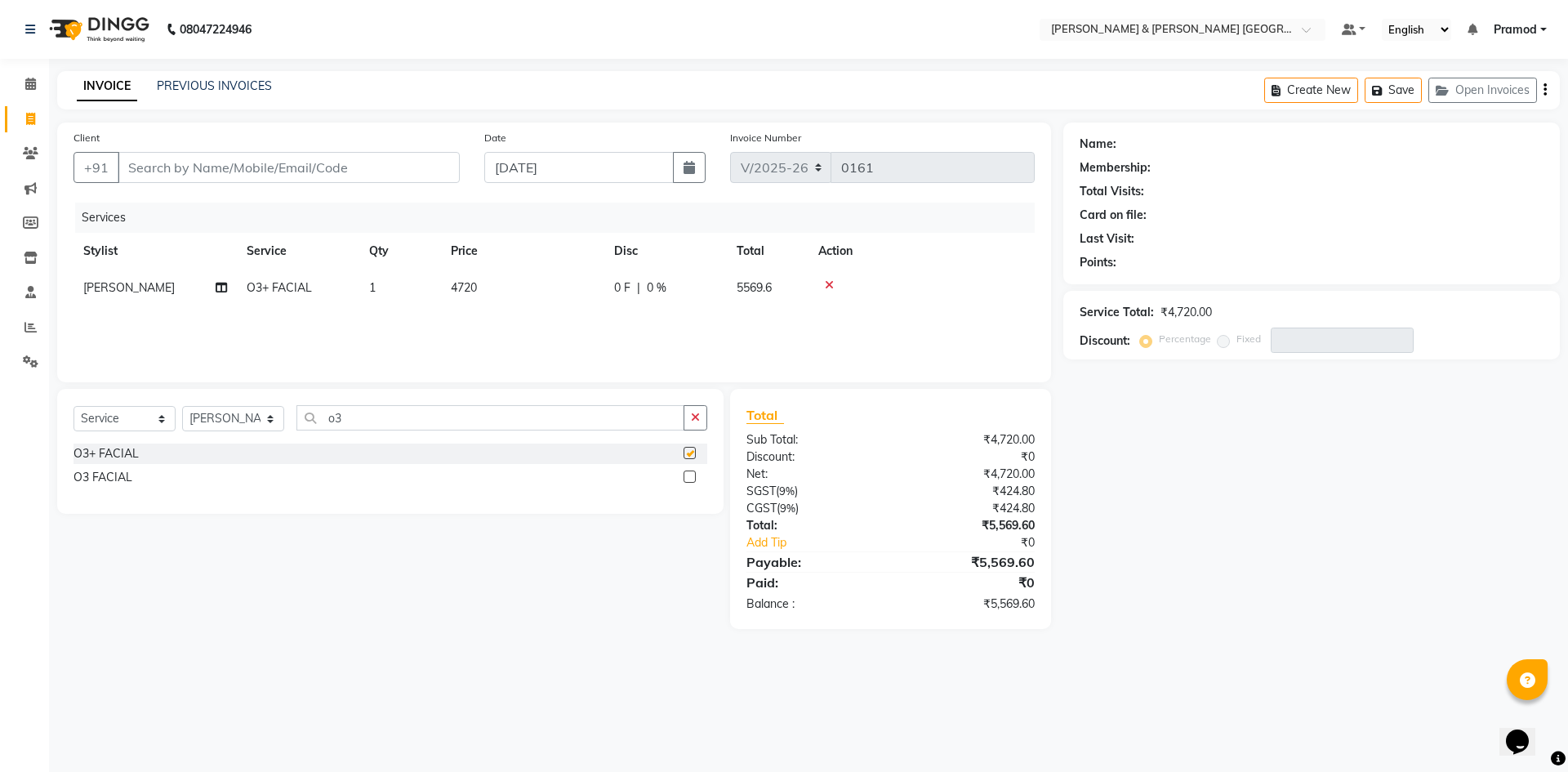
checkbox input "false"
drag, startPoint x: 389, startPoint y: 416, endPoint x: 219, endPoint y: 425, distance: 170.2
click at [219, 425] on div "Select Service Product Membership Package Voucher Prepaid Gift Card Select Styl…" at bounding box center [390, 424] width 634 height 39
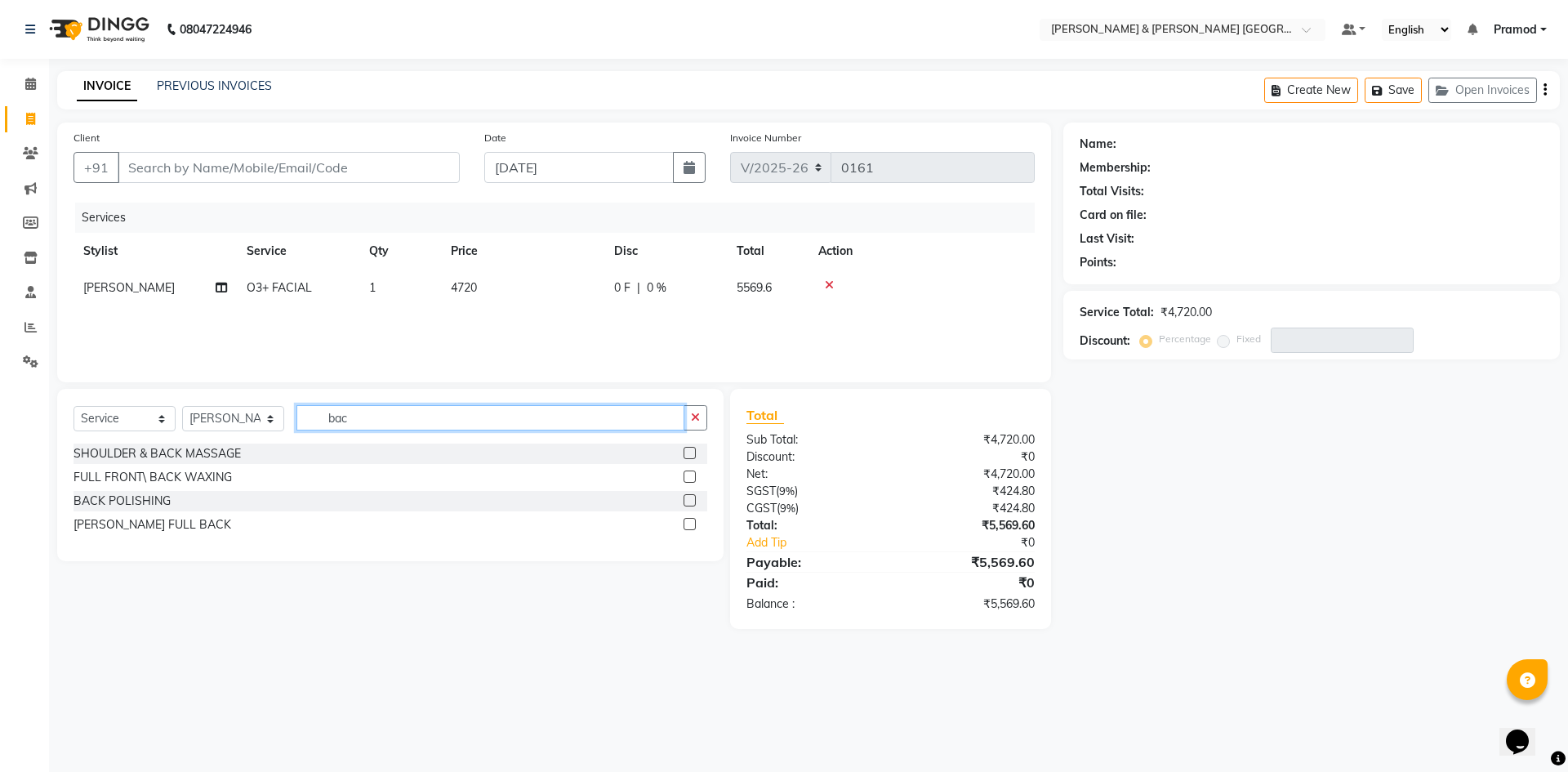
type input "bac"
click at [688, 518] on label at bounding box center [689, 524] width 12 height 12
click at [688, 520] on input "checkbox" at bounding box center [689, 525] width 11 height 11
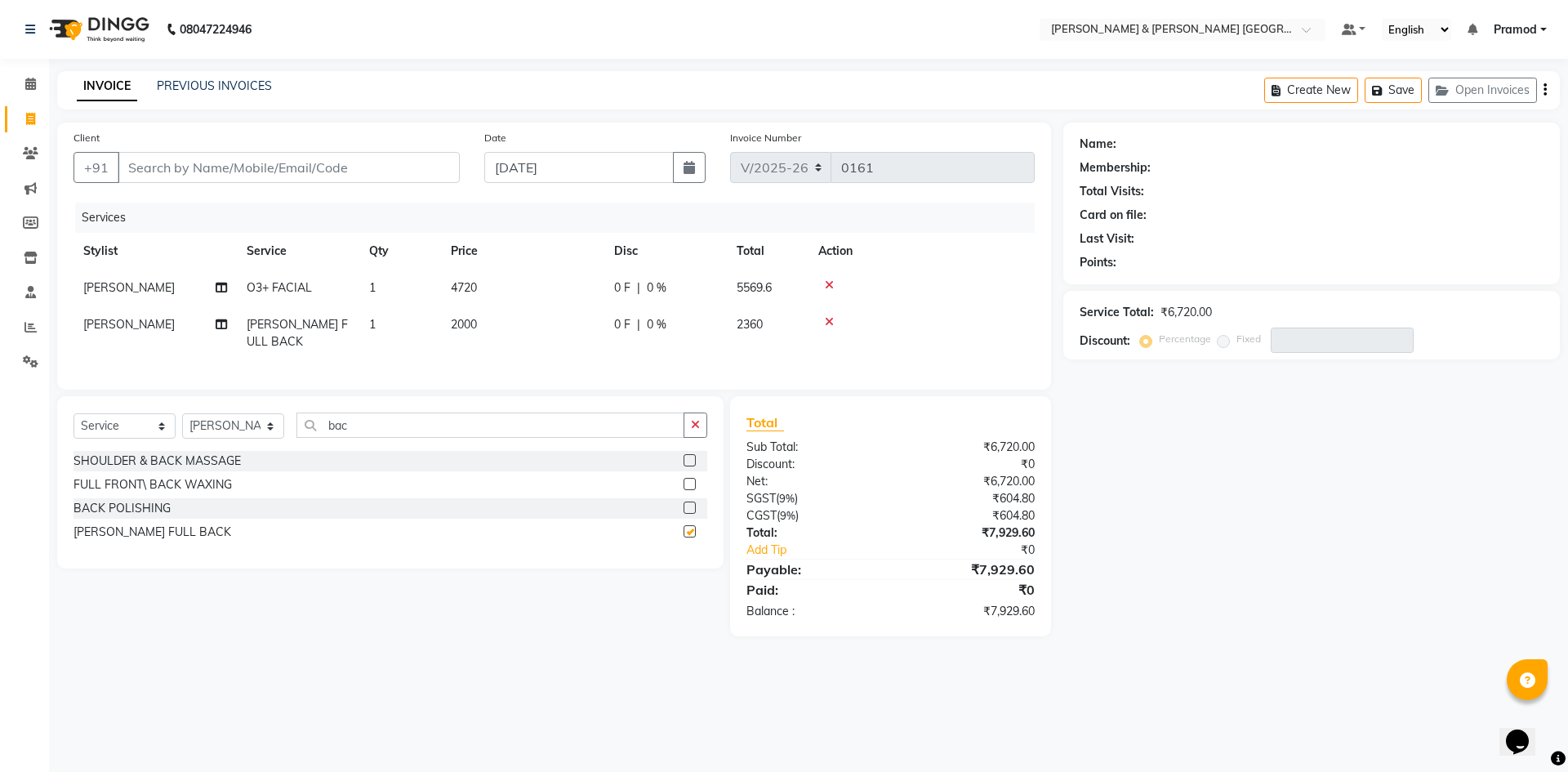
checkbox input "false"
drag, startPoint x: 416, startPoint y: 445, endPoint x: 279, endPoint y: 456, distance: 137.4
click at [279, 451] on div "Select Service Product Membership Package Voucher Prepaid Gift Card Select Styl…" at bounding box center [390, 431] width 634 height 39
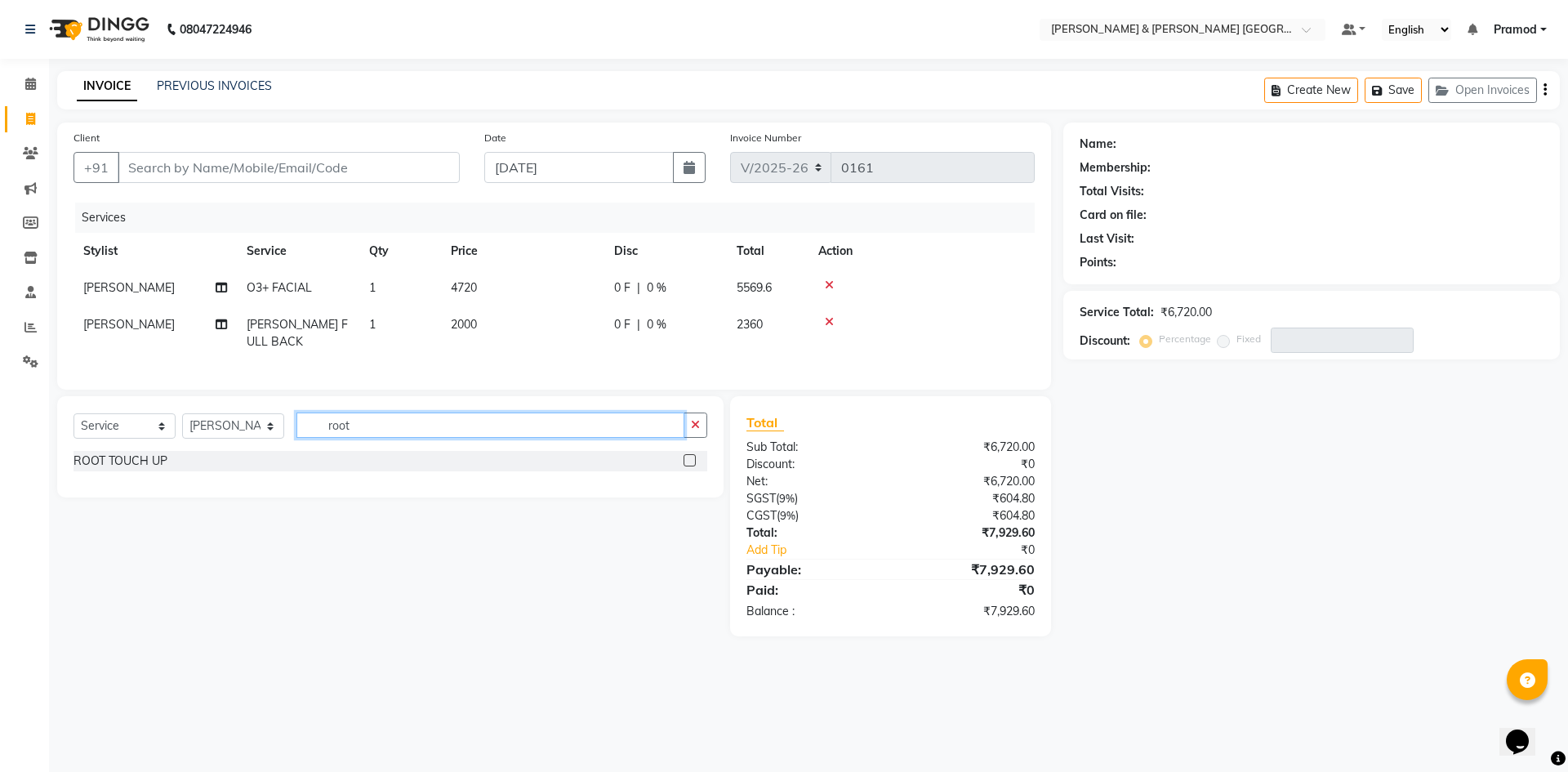
type input "root"
drag, startPoint x: 693, startPoint y: 474, endPoint x: 606, endPoint y: 467, distance: 87.3
click at [693, 466] on label at bounding box center [689, 460] width 12 height 12
click at [693, 466] on input "checkbox" at bounding box center [689, 461] width 11 height 11
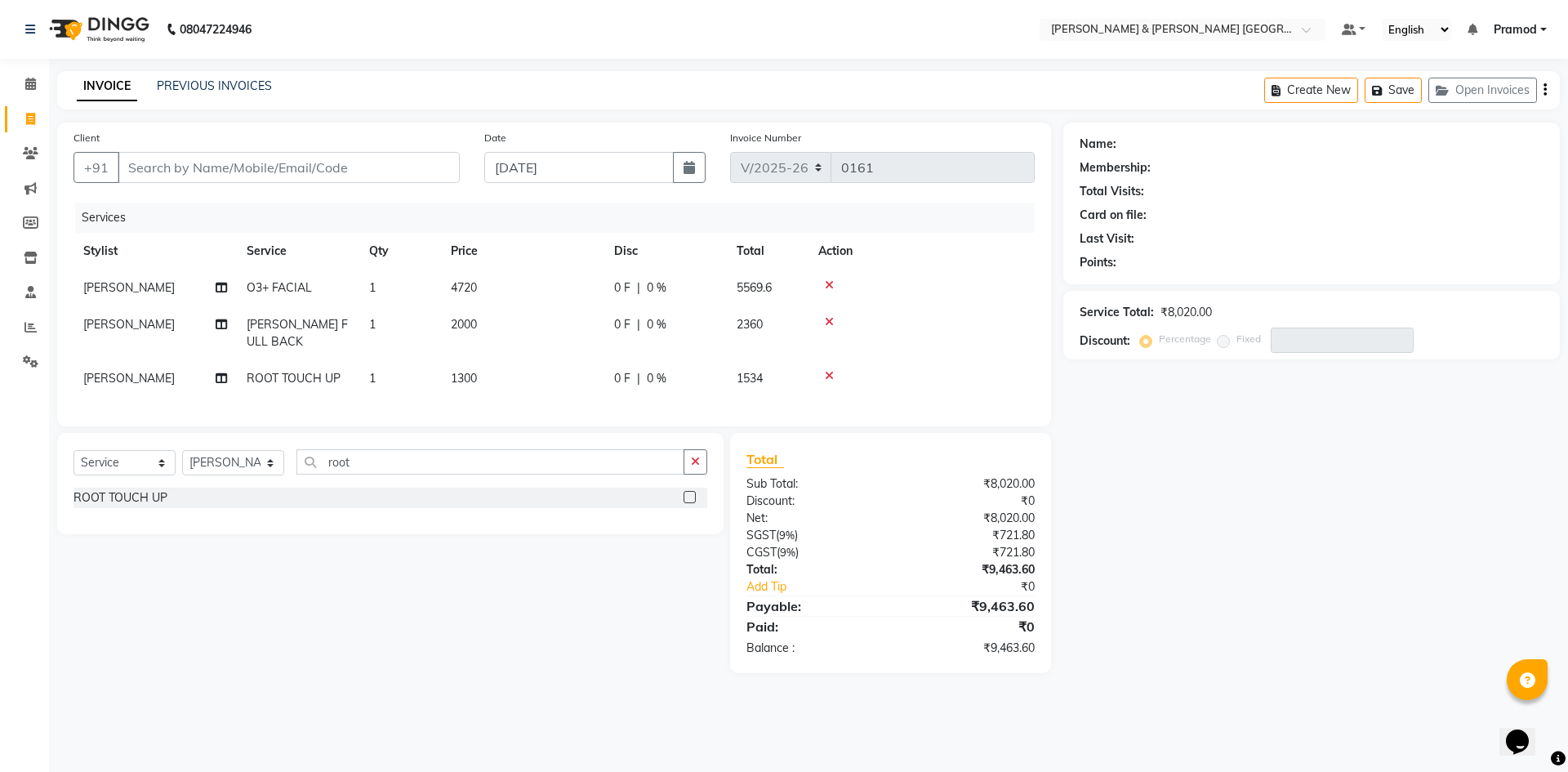
checkbox input "false"
drag, startPoint x: 400, startPoint y: 460, endPoint x: 84, endPoint y: 475, distance: 316.4
click at [84, 475] on div "Select Service Product Membership Package Voucher Prepaid Gift Card Select Styl…" at bounding box center [390, 484] width 666 height 102
click at [360, 472] on input "root" at bounding box center [490, 461] width 388 height 25
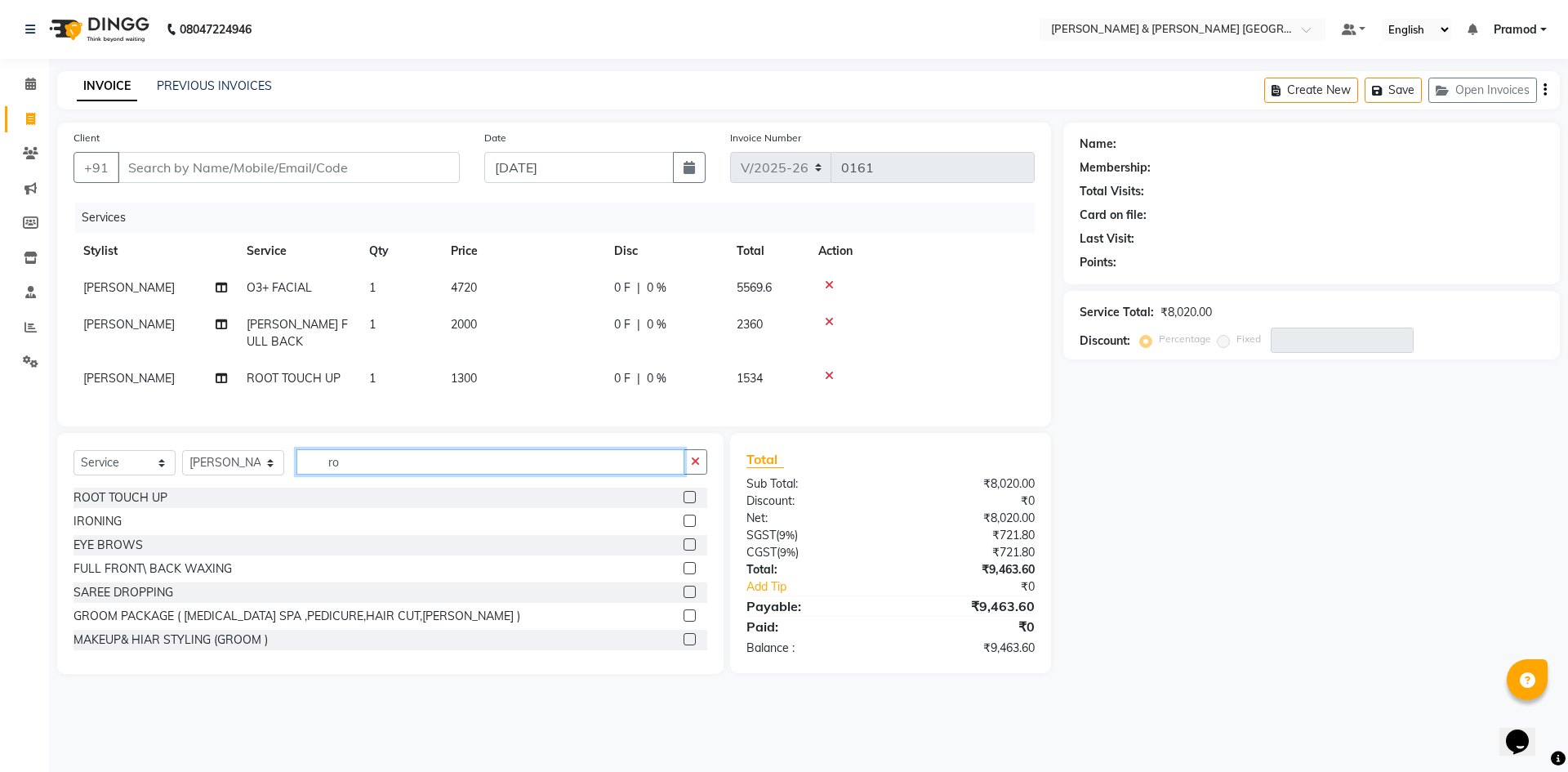
type input "r"
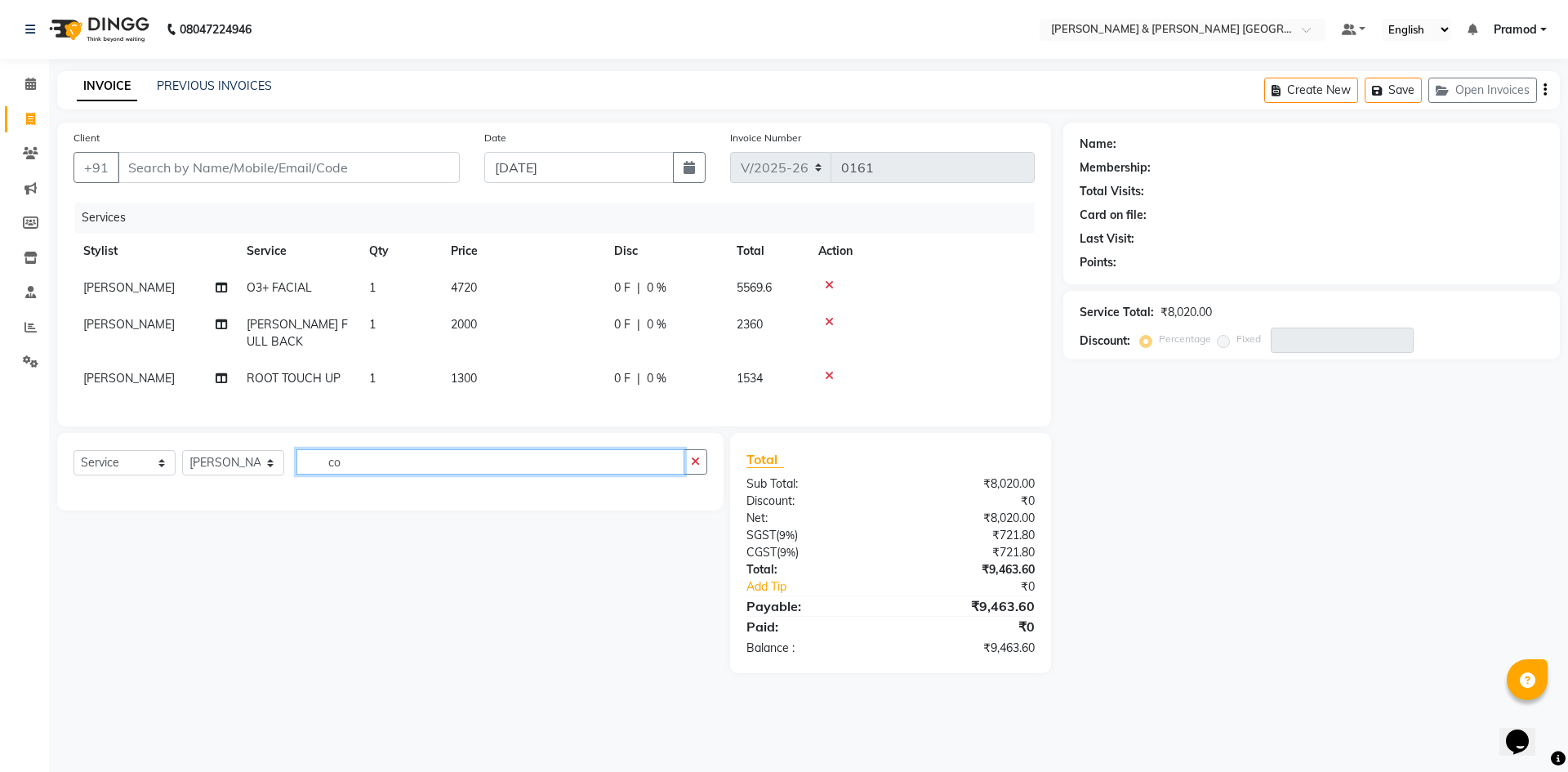
type input "c"
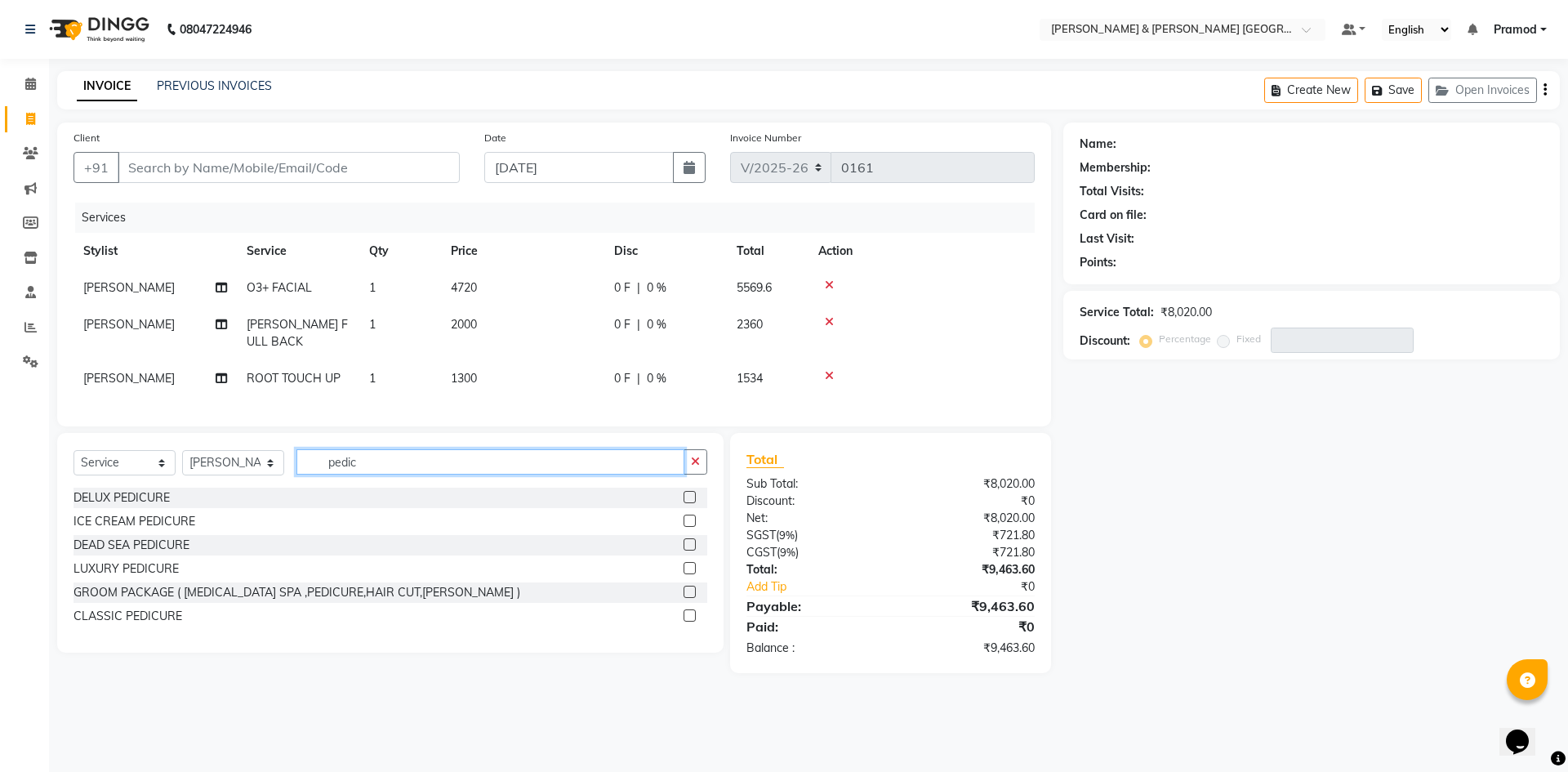
type input "pedic"
click at [690, 503] on label at bounding box center [689, 497] width 12 height 12
click at [690, 503] on input "checkbox" at bounding box center [689, 497] width 11 height 11
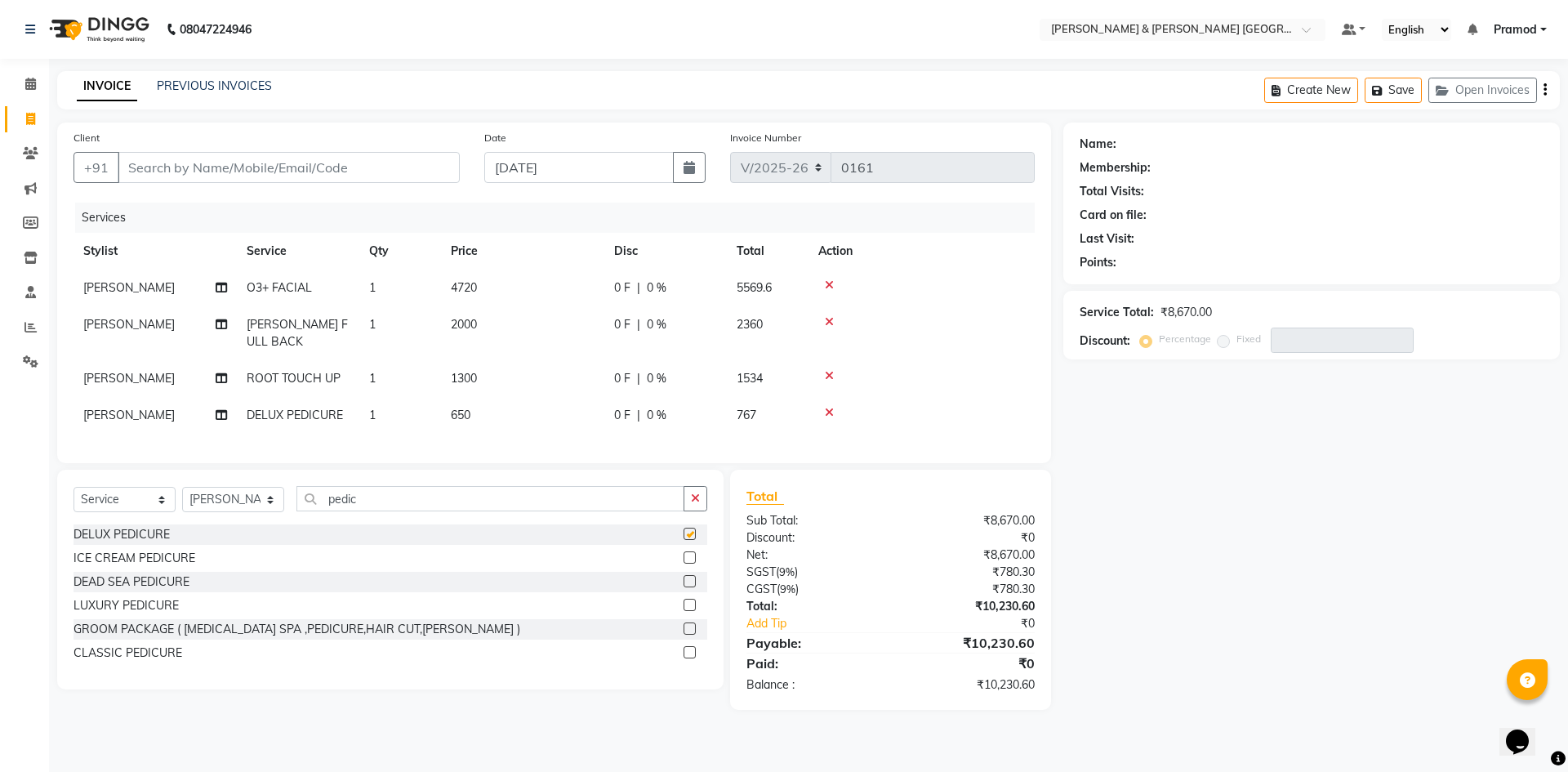
checkbox input "false"
click at [228, 525] on div "Select Service Product Membership Package Voucher Prepaid Gift Card Select Styl…" at bounding box center [390, 505] width 634 height 39
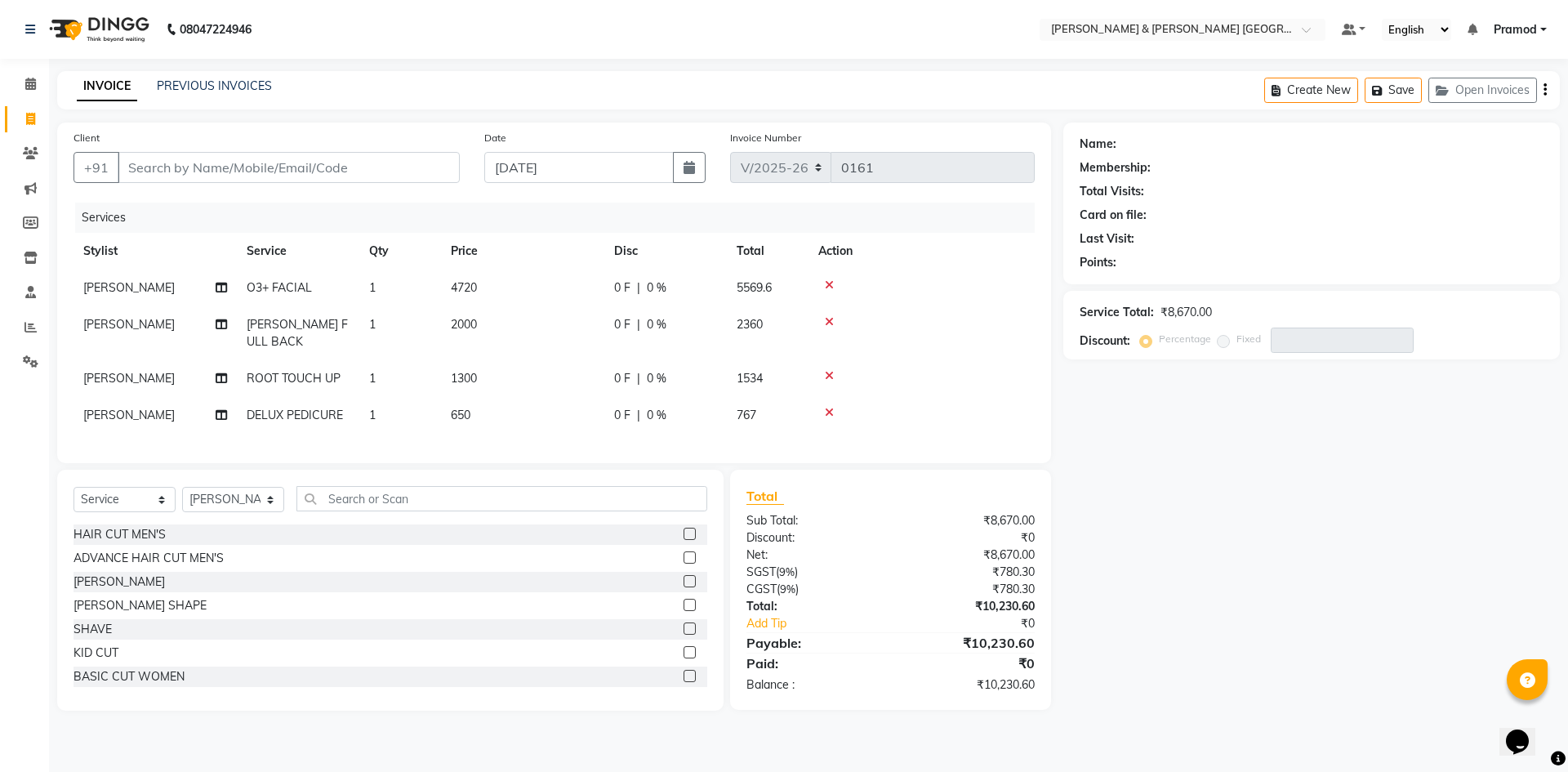
click at [482, 383] on td "1300" at bounding box center [522, 378] width 163 height 37
select select "88025"
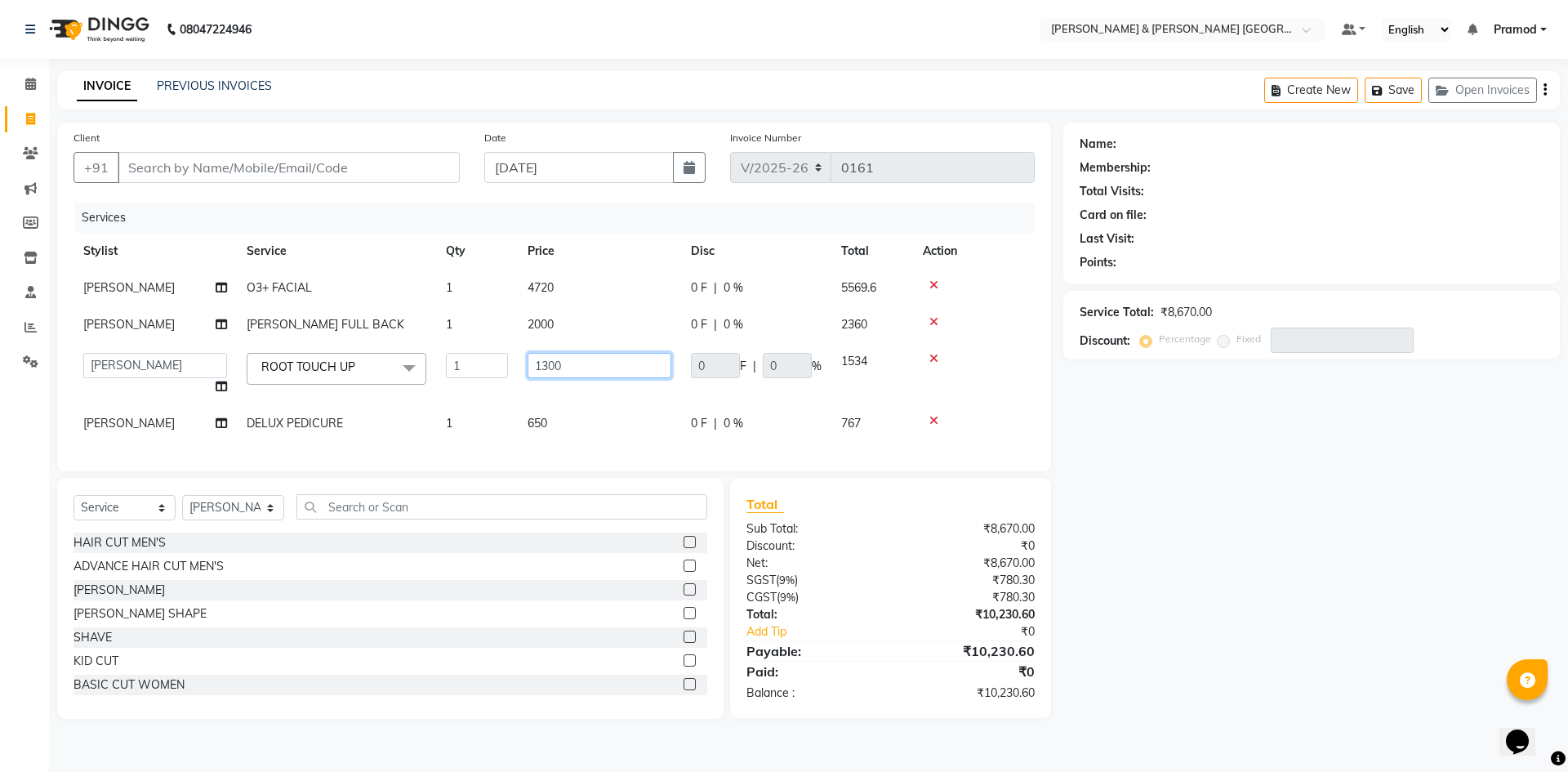
click at [561, 362] on input "1300" at bounding box center [599, 365] width 143 height 25
click at [555, 364] on input "1300" at bounding box center [599, 365] width 143 height 25
click at [548, 362] on input "1300" at bounding box center [599, 365] width 143 height 25
type input "1200"
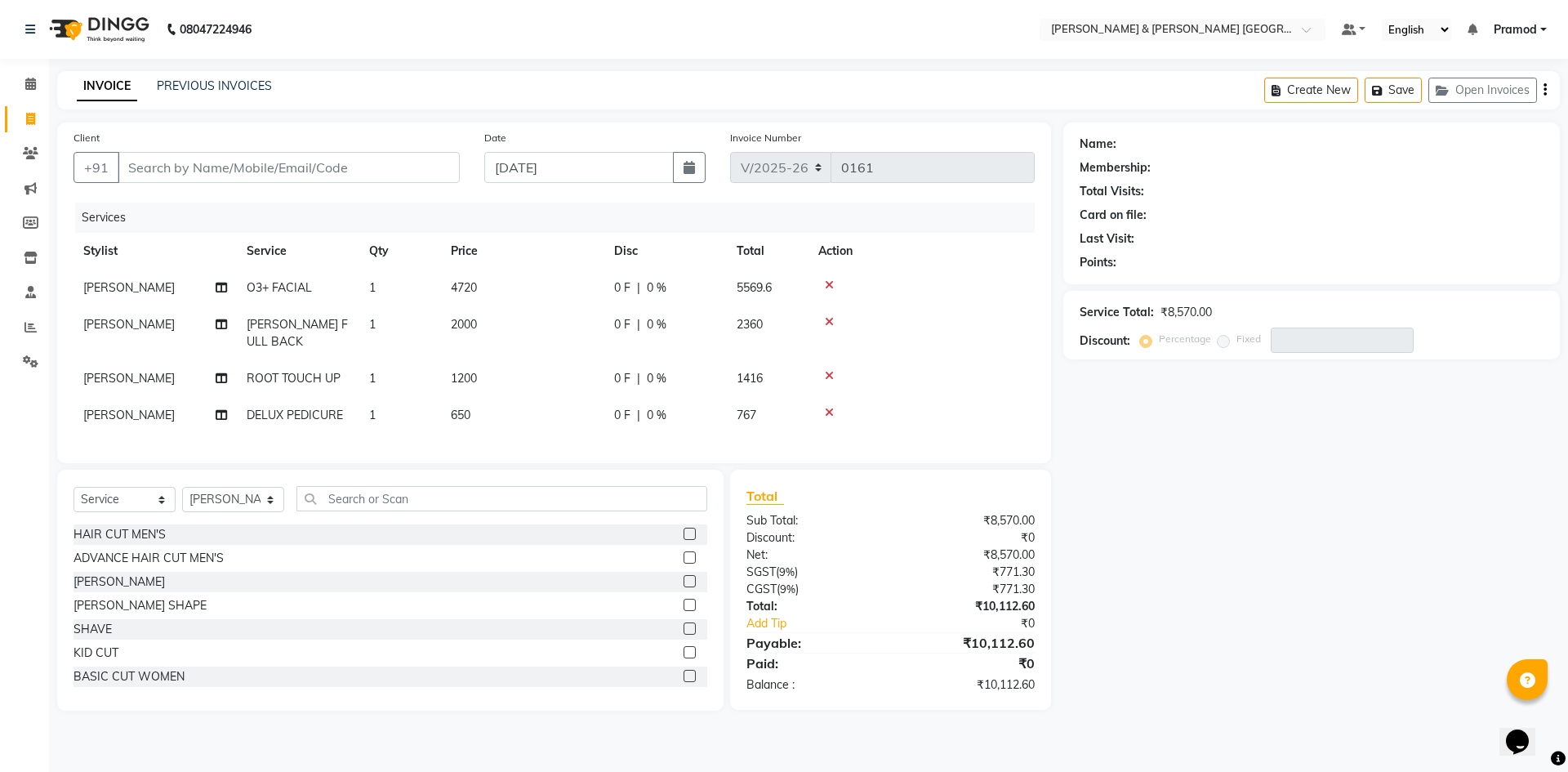
click at [1316, 470] on div "Name: Membership: Total Visits: Card on file: Last Visit: Points: Service Total…" at bounding box center [1317, 416] width 509 height 588
click at [486, 412] on td "650" at bounding box center [522, 415] width 163 height 37
select select "88025"
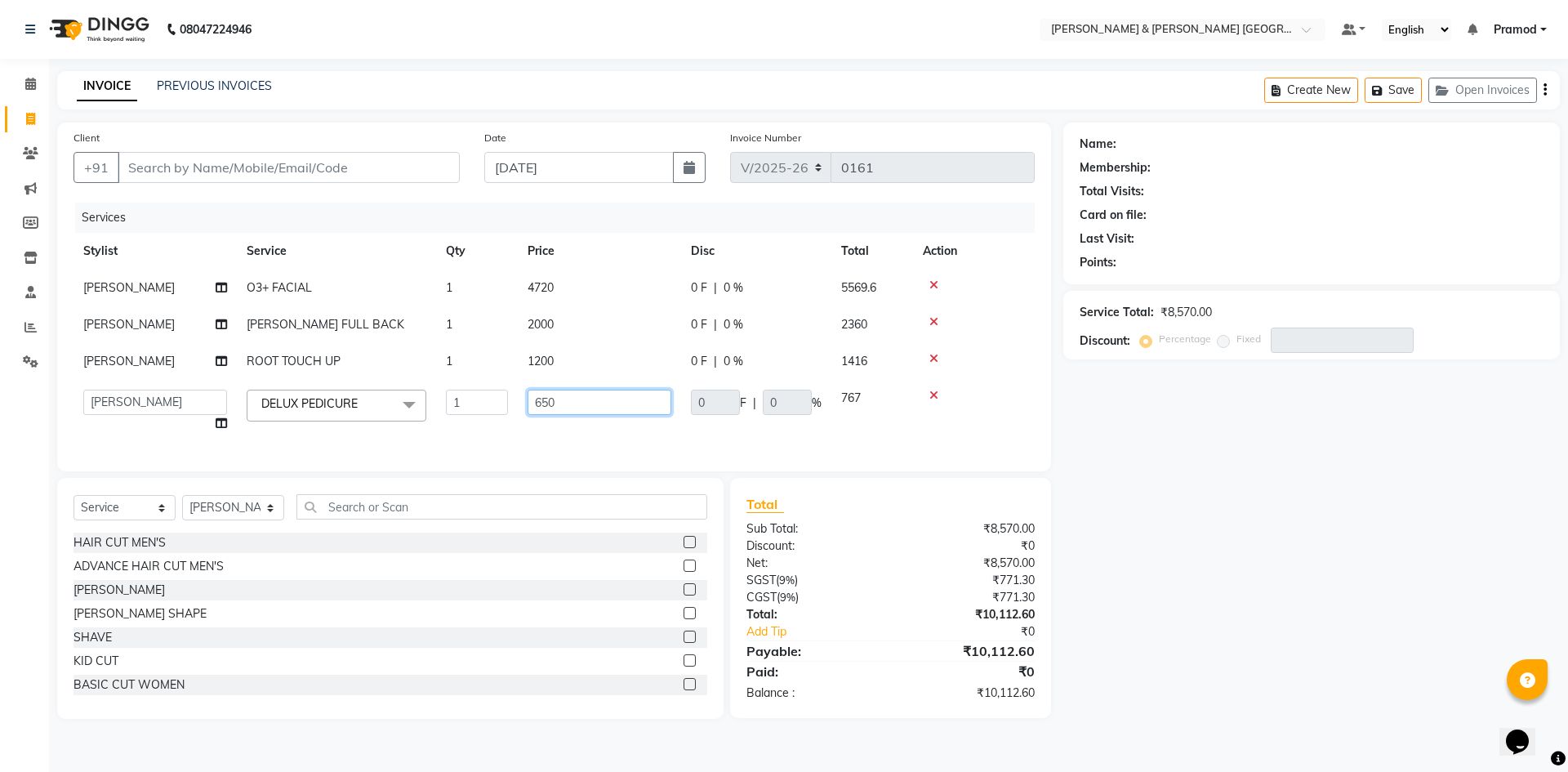
click at [579, 412] on input "650" at bounding box center [599, 402] width 143 height 25
type input "6"
type input "750"
click at [555, 337] on td "2000" at bounding box center [599, 325] width 163 height 37
select select "88025"
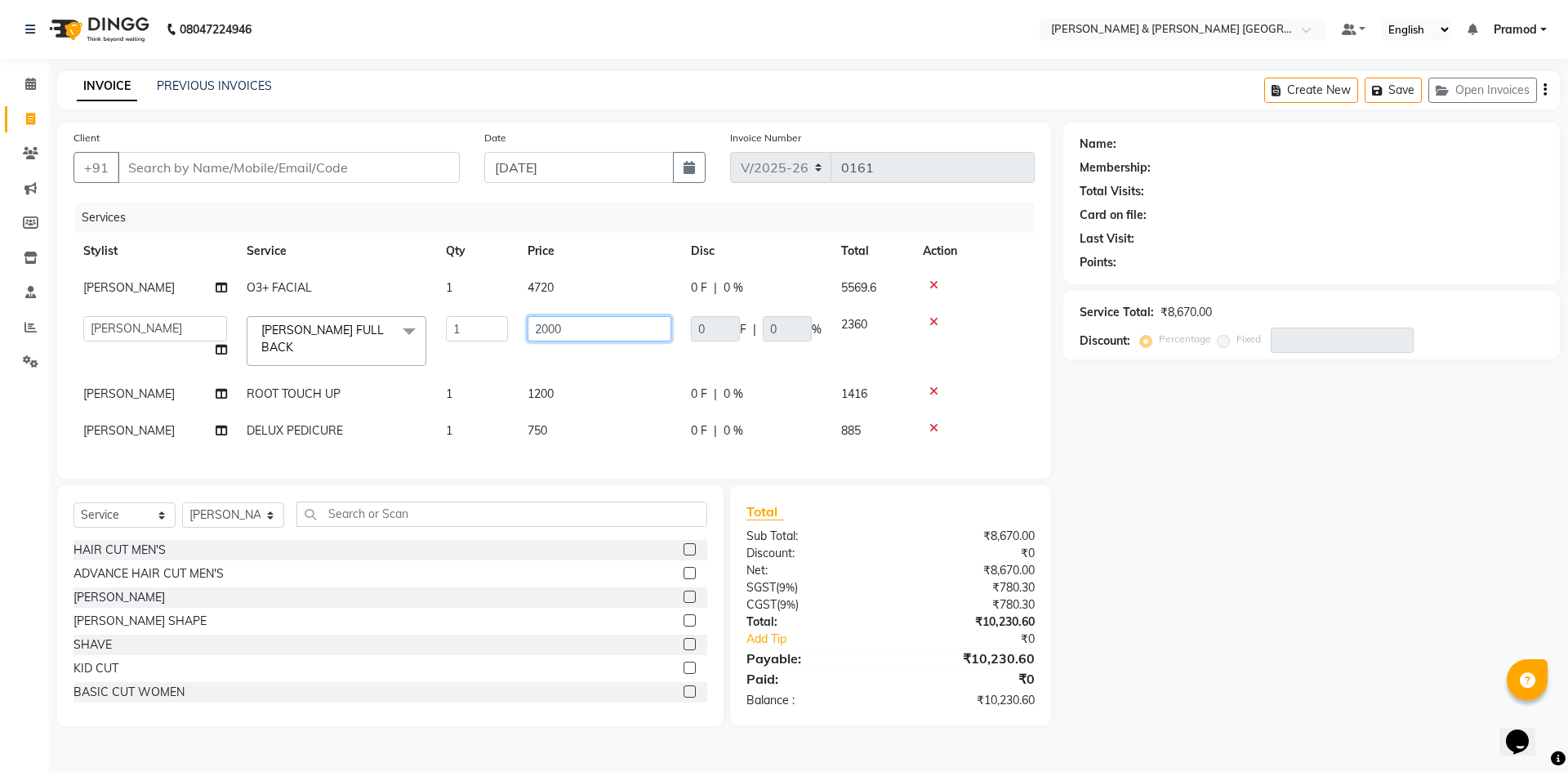
click at [579, 330] on input "2000" at bounding box center [599, 329] width 143 height 25
type input "2"
type input "900"
click at [1172, 225] on div "Name: Membership: Total Visits: Card on file: Last Visit: Points:" at bounding box center [1311, 199] width 464 height 142
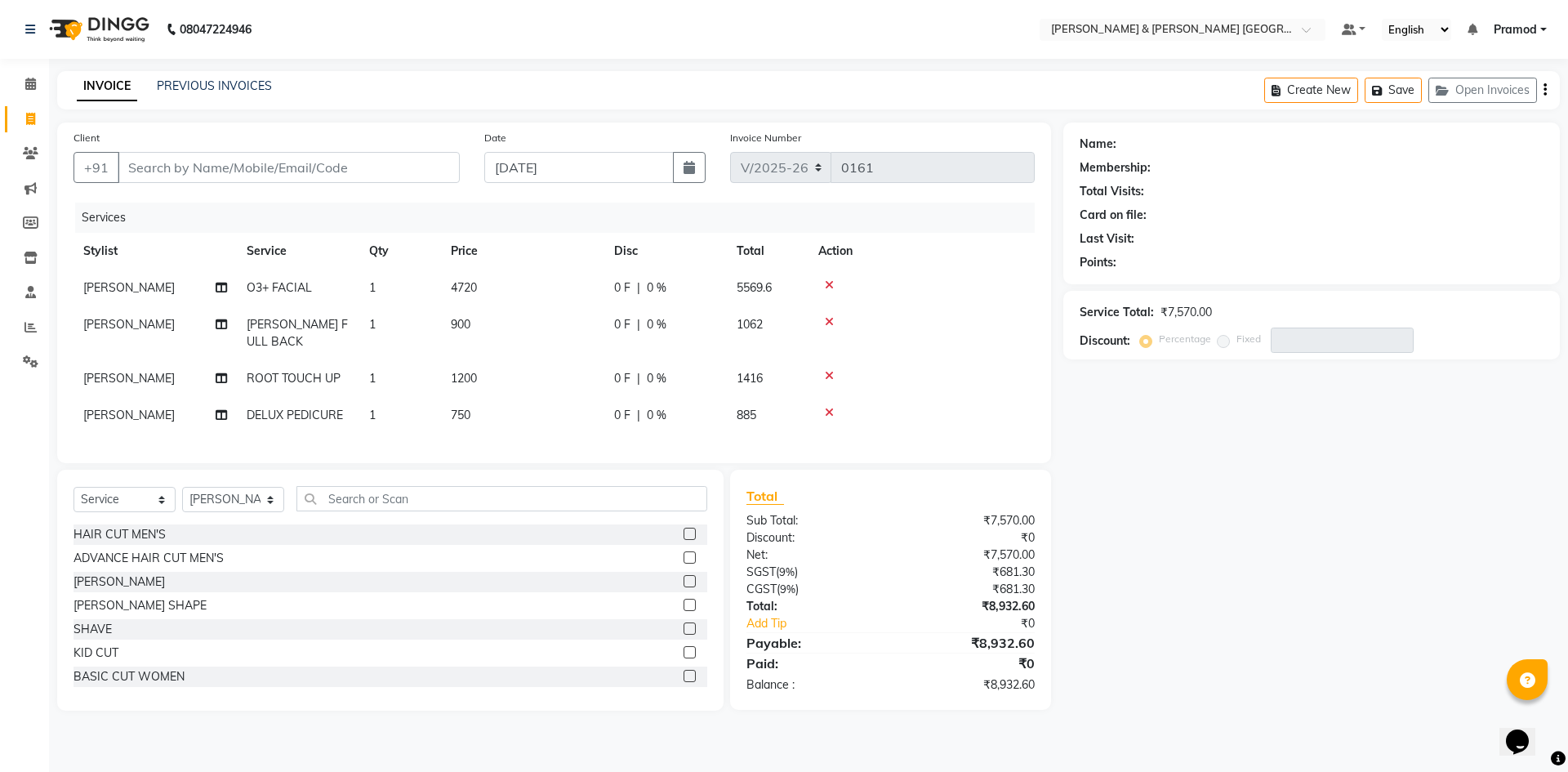
drag, startPoint x: 485, startPoint y: 284, endPoint x: 521, endPoint y: 286, distance: 36.1
click at [486, 284] on td "4720" at bounding box center [522, 288] width 163 height 37
select select "88025"
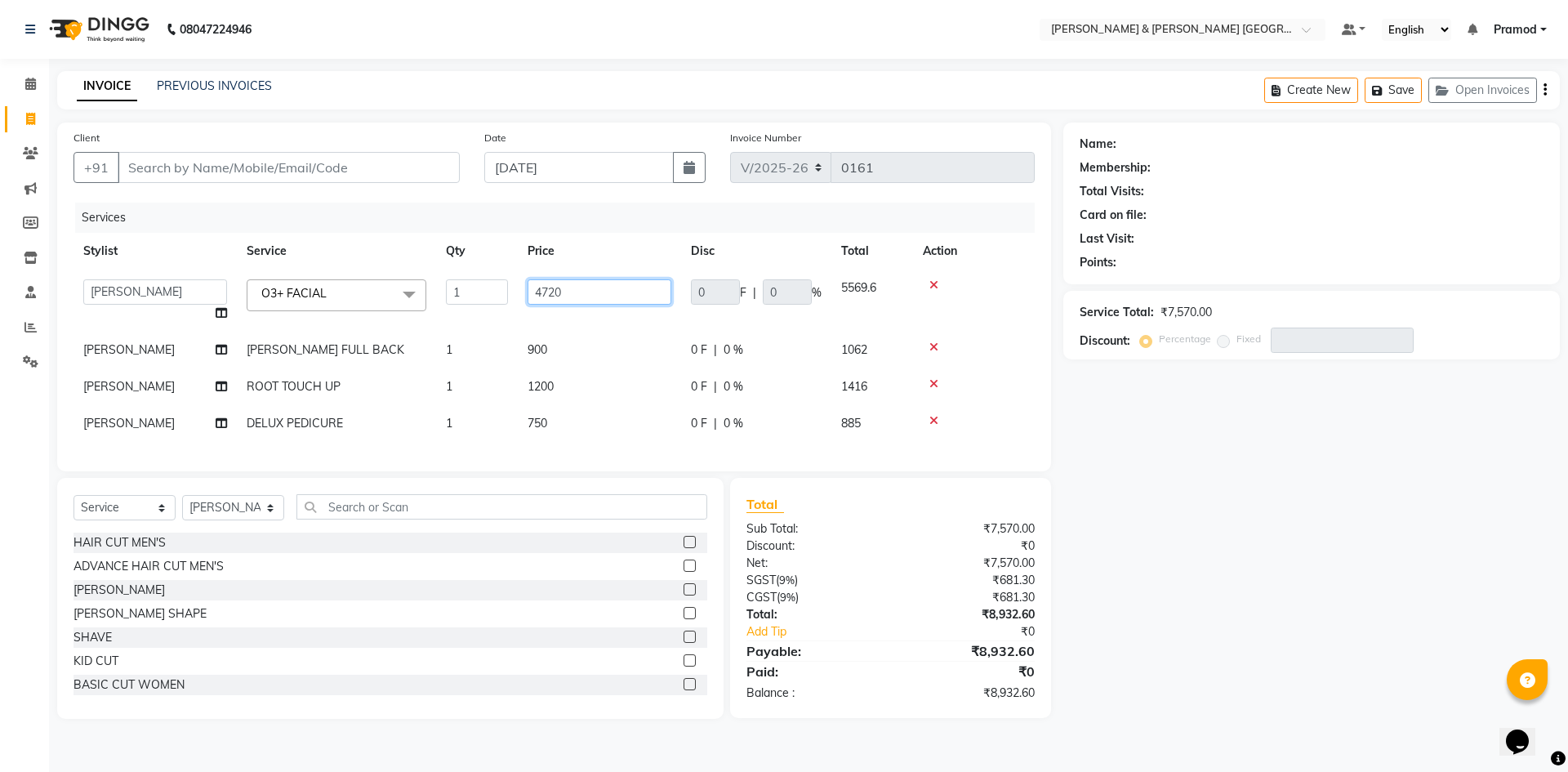
click at [566, 288] on input "4720" at bounding box center [599, 292] width 143 height 25
type input "4000"
click at [1471, 462] on div "Name: Membership: Total Visits: Card on file: Last Visit: Points: Service Total…" at bounding box center [1317, 420] width 509 height 596
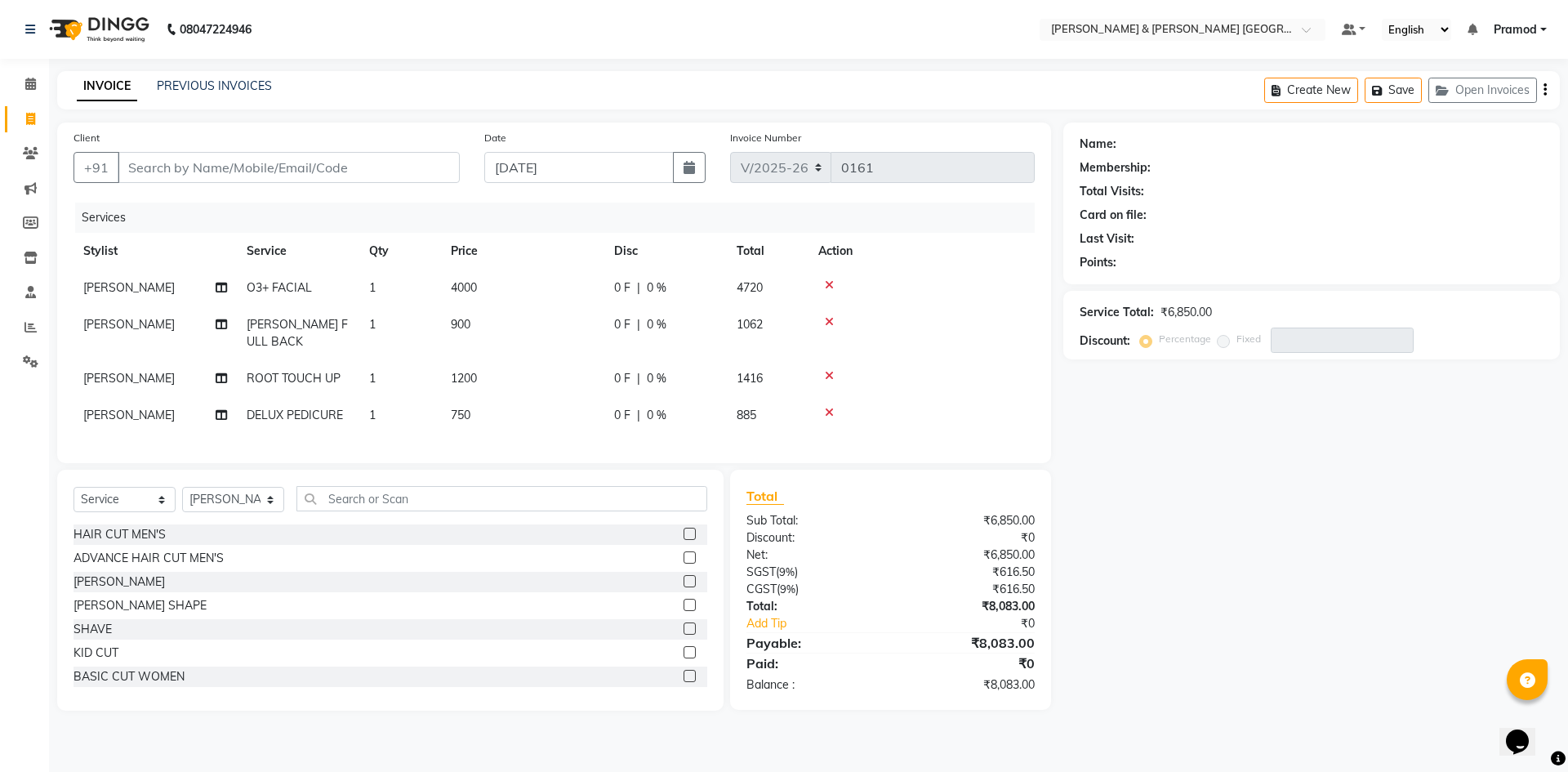
click at [116, 382] on td "Laxmi" at bounding box center [155, 378] width 163 height 37
select select "88025"
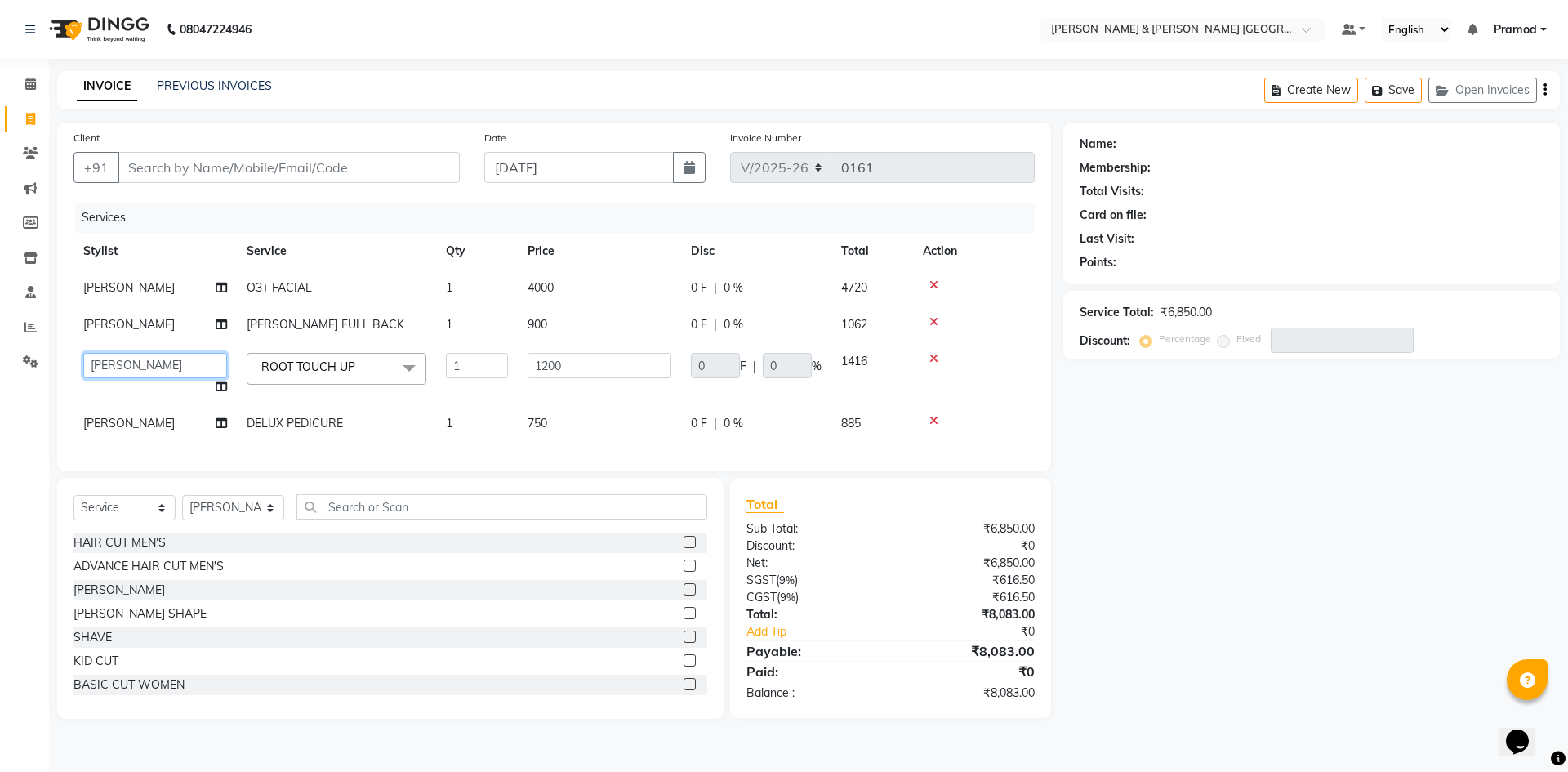
click at [129, 366] on select "Arhan Ashu E. Swapna Laxmi Pramod Shabbu swapna" at bounding box center [155, 365] width 143 height 25
click at [126, 420] on td "Laxmi" at bounding box center [155, 423] width 163 height 37
select select "88025"
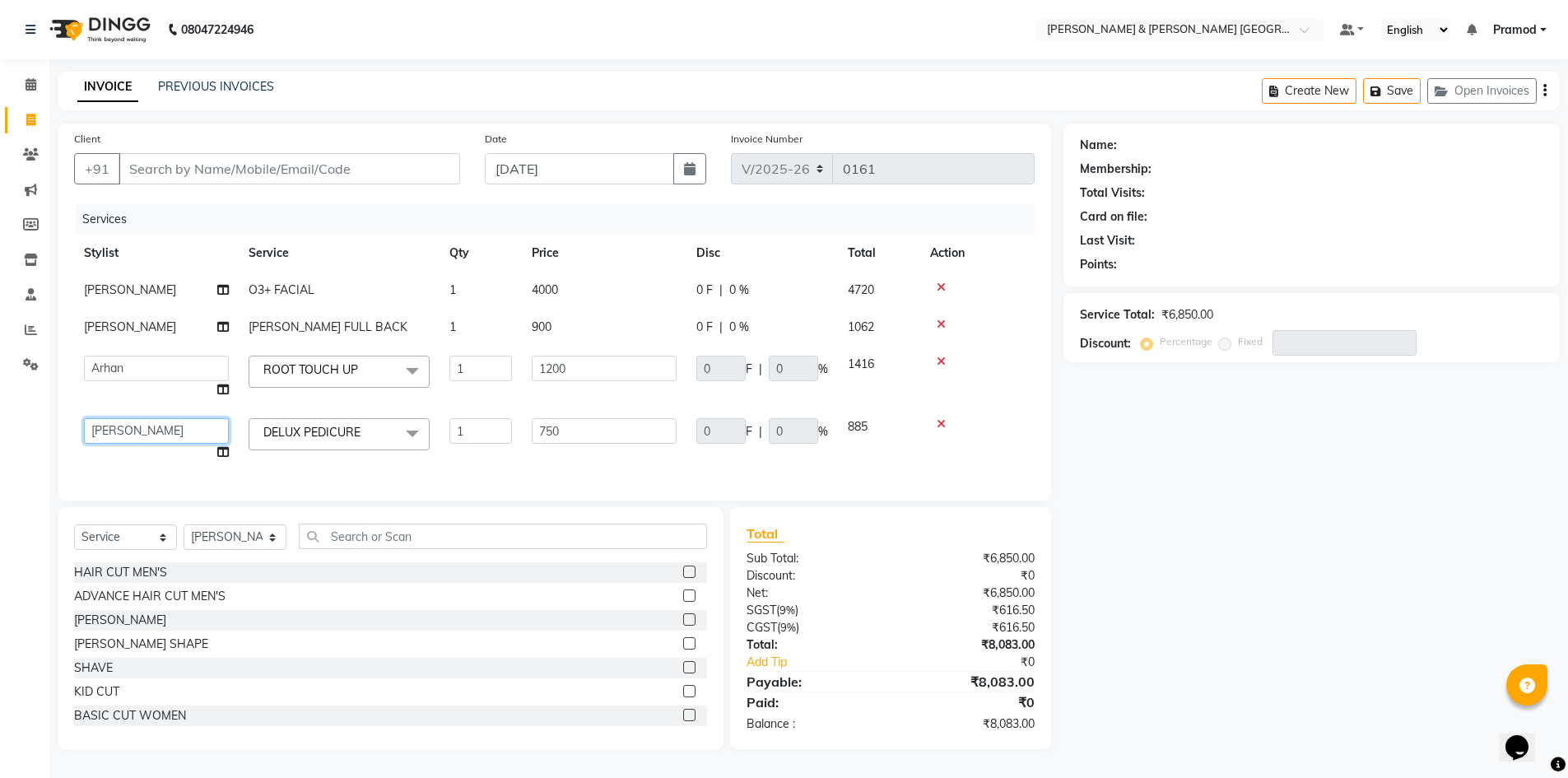
click at [144, 431] on select "Arhan Ashu E. Swapna Laxmi Pramod Shabbu swapna" at bounding box center [156, 430] width 145 height 26
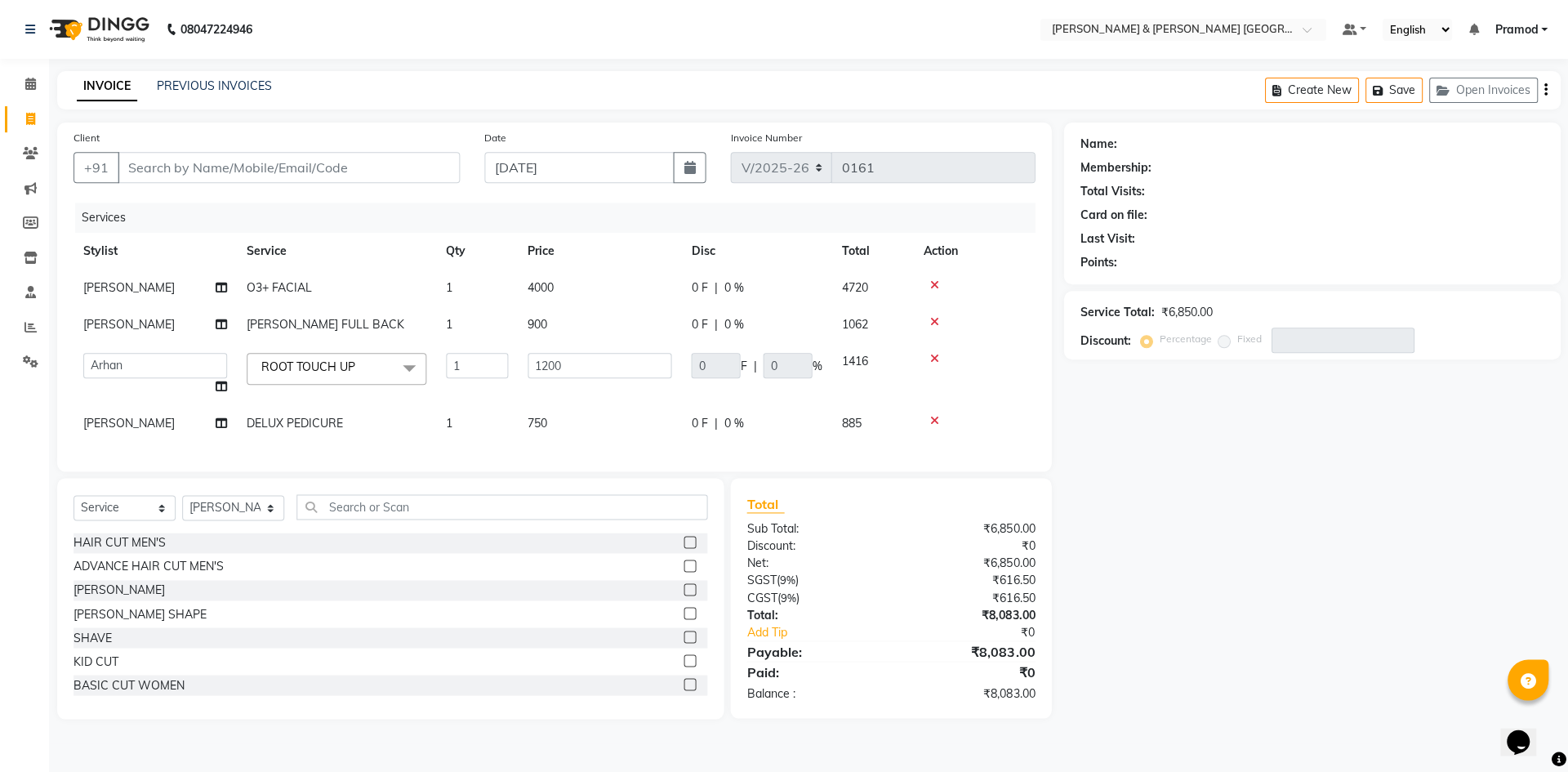
click at [148, 434] on td "Laxmi" at bounding box center [155, 423] width 163 height 37
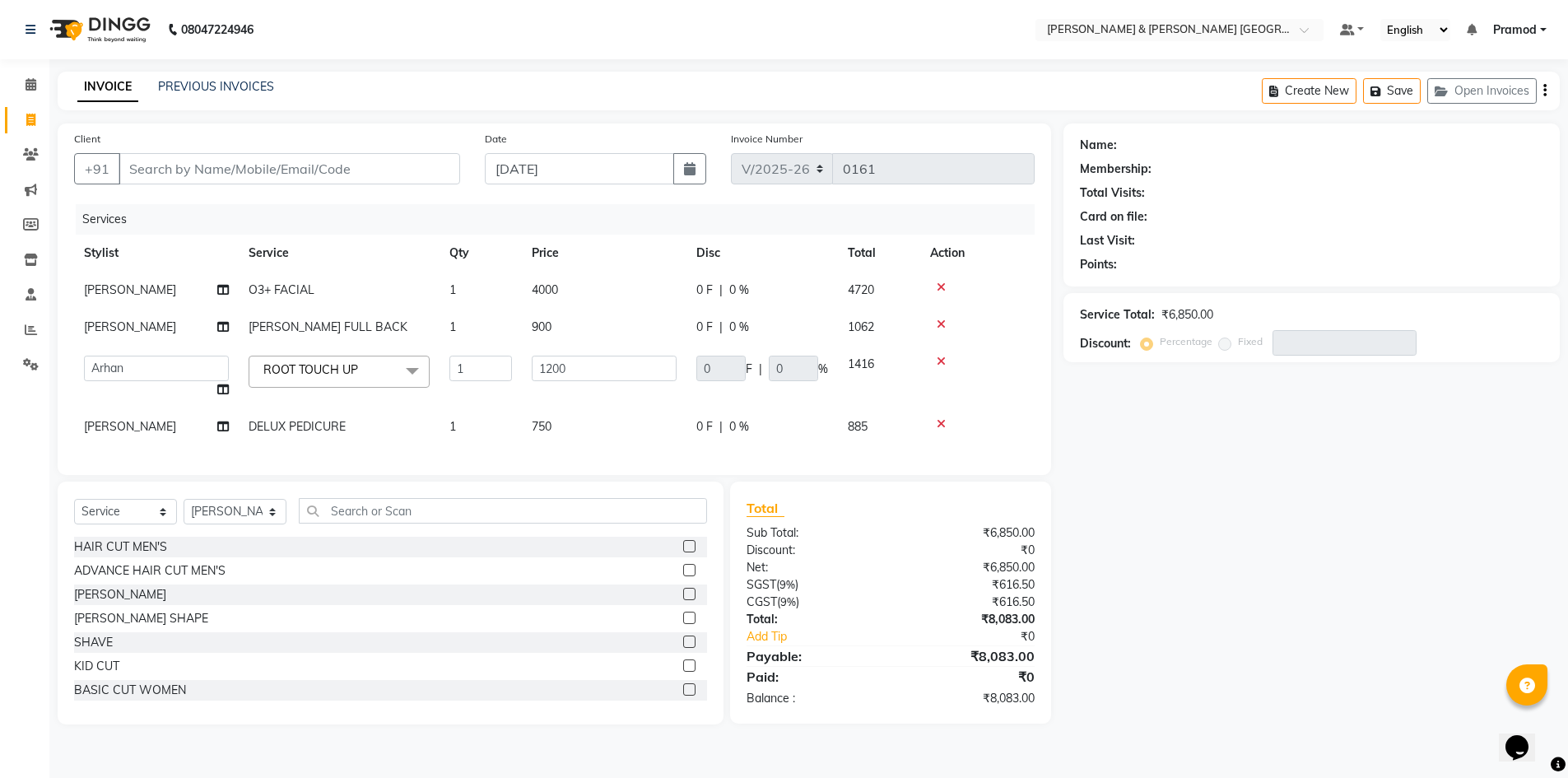
select select "88025"
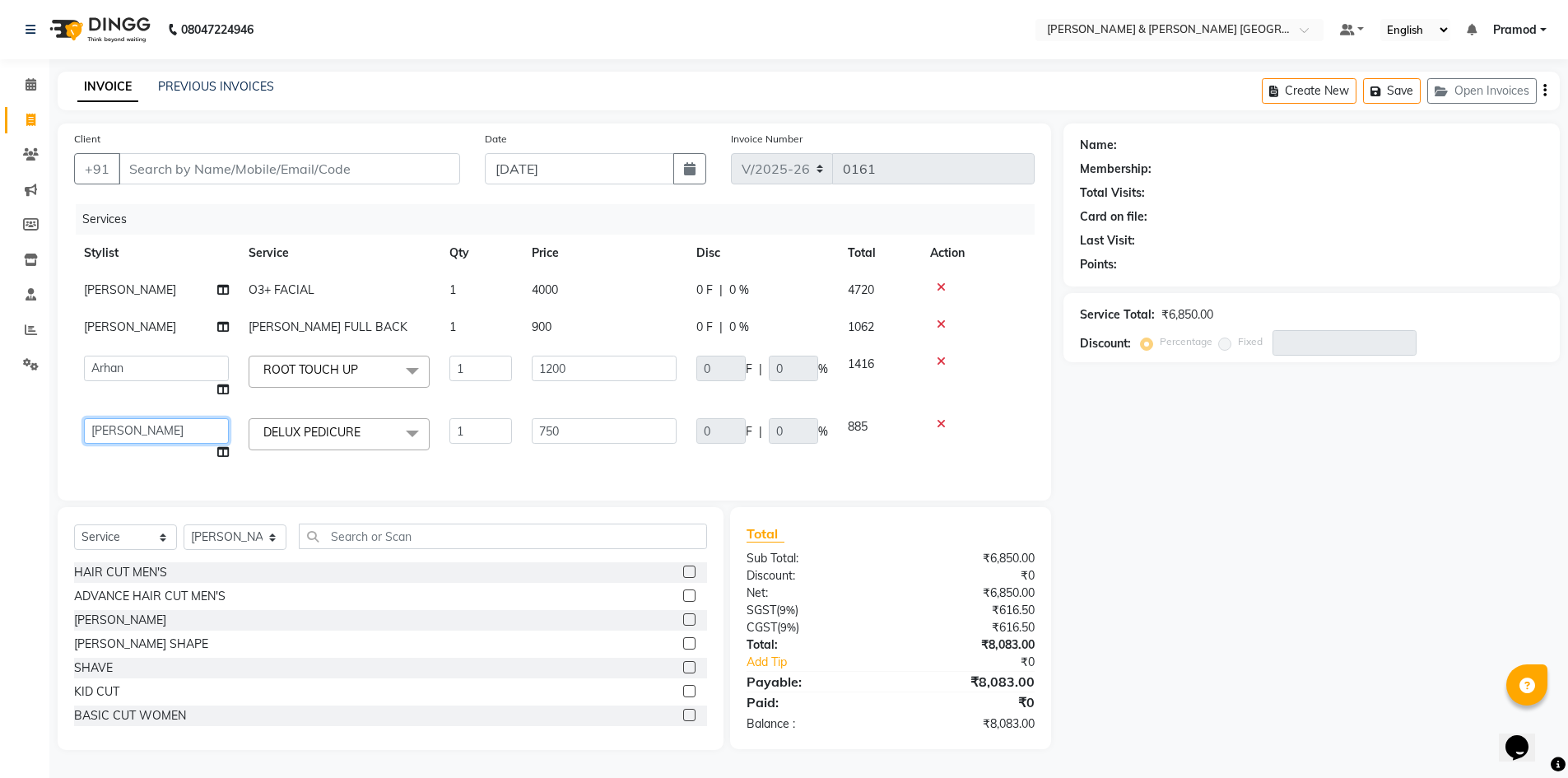
click at [154, 434] on select "Arhan Ashu E. Swapna Laxmi Pramod Shabbu swapna" at bounding box center [156, 430] width 145 height 26
select select "89744"
click at [1241, 468] on div "Name: Membership: Total Visits: Card on file: Last Visit: Points: Service Total…" at bounding box center [1318, 436] width 509 height 626
click at [509, 58] on nav "08047224946 Select Location × Toni & Guy Om Sree Heights, Kowkoor Default Panel…" at bounding box center [784, 30] width 1568 height 59
click at [247, 175] on input "Client" at bounding box center [289, 168] width 342 height 31
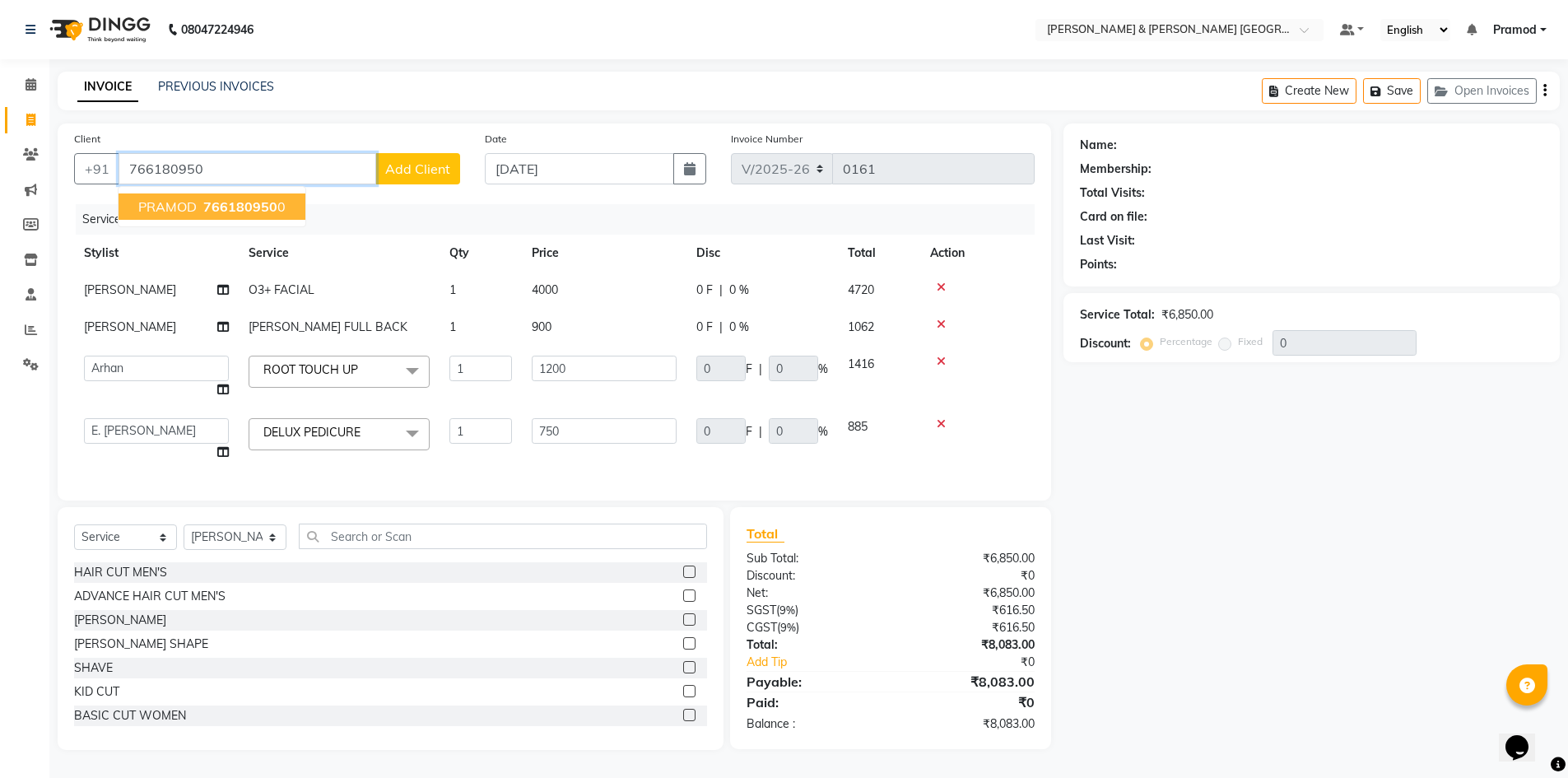
click at [212, 202] on span "766180950" at bounding box center [240, 206] width 74 height 17
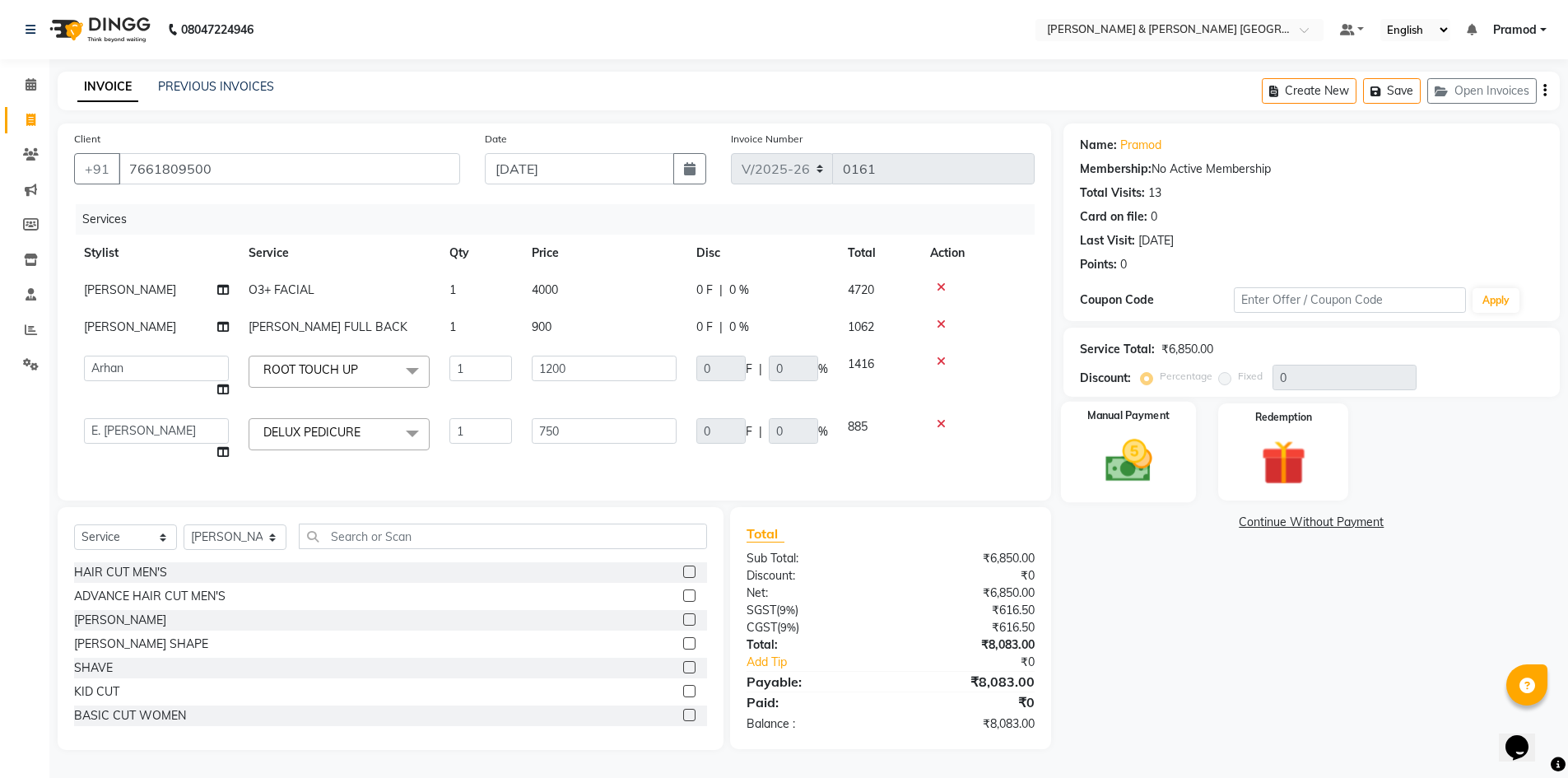
click at [1130, 458] on img at bounding box center [1128, 460] width 76 height 54
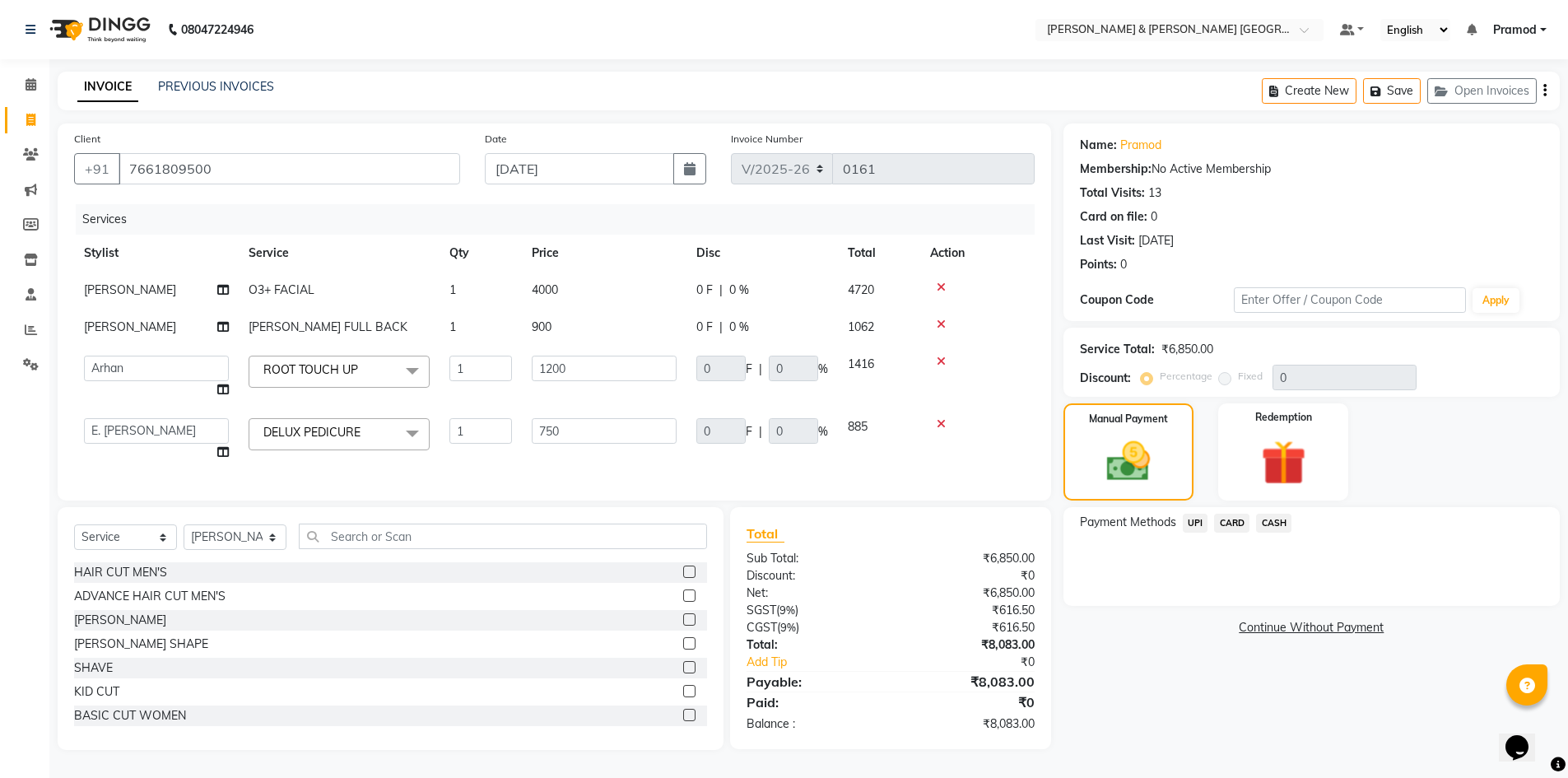
click at [1266, 525] on span "CASH" at bounding box center [1273, 523] width 36 height 19
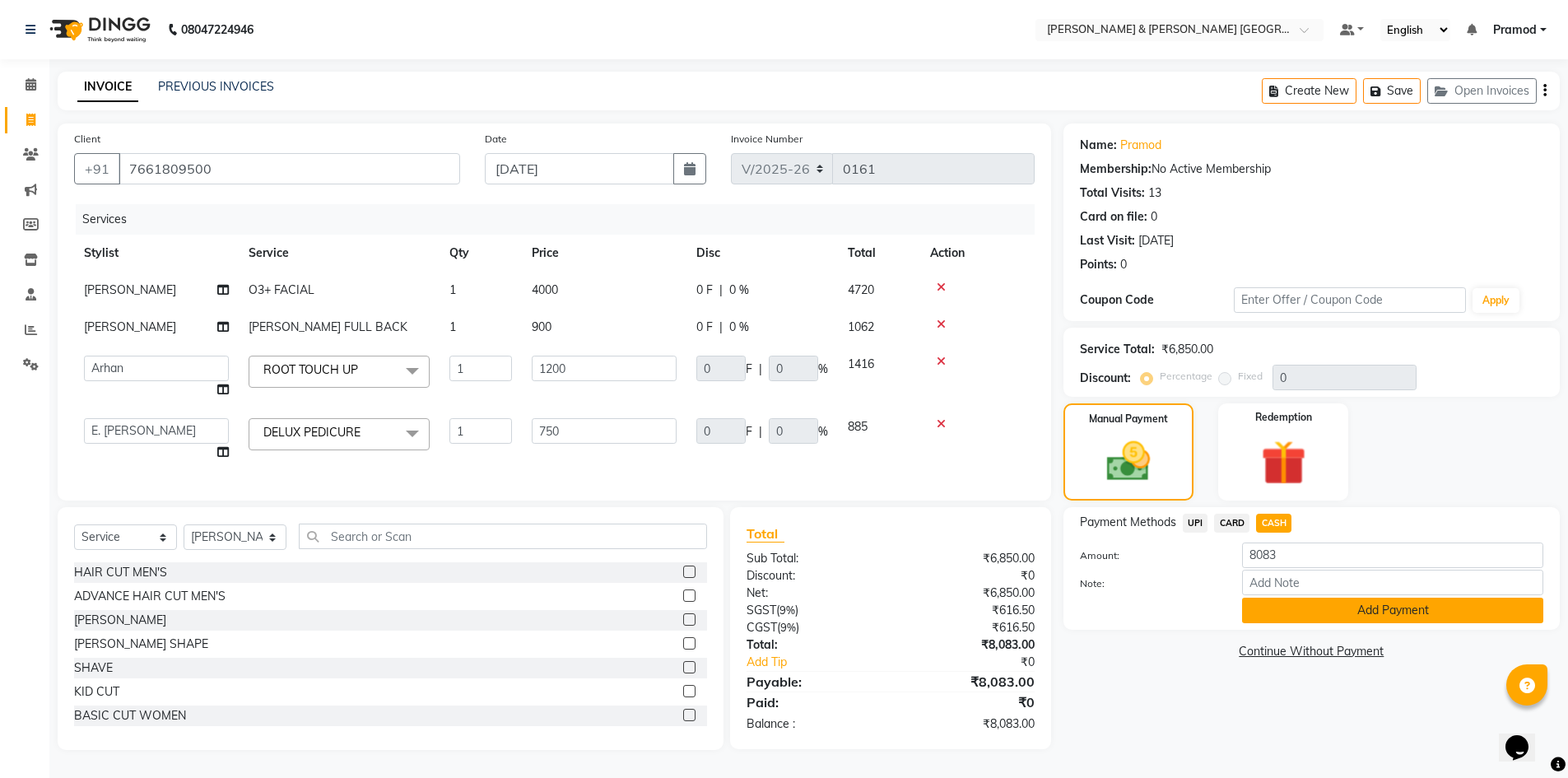
click at [1289, 619] on button "Add Payment" at bounding box center [1393, 610] width 302 height 26
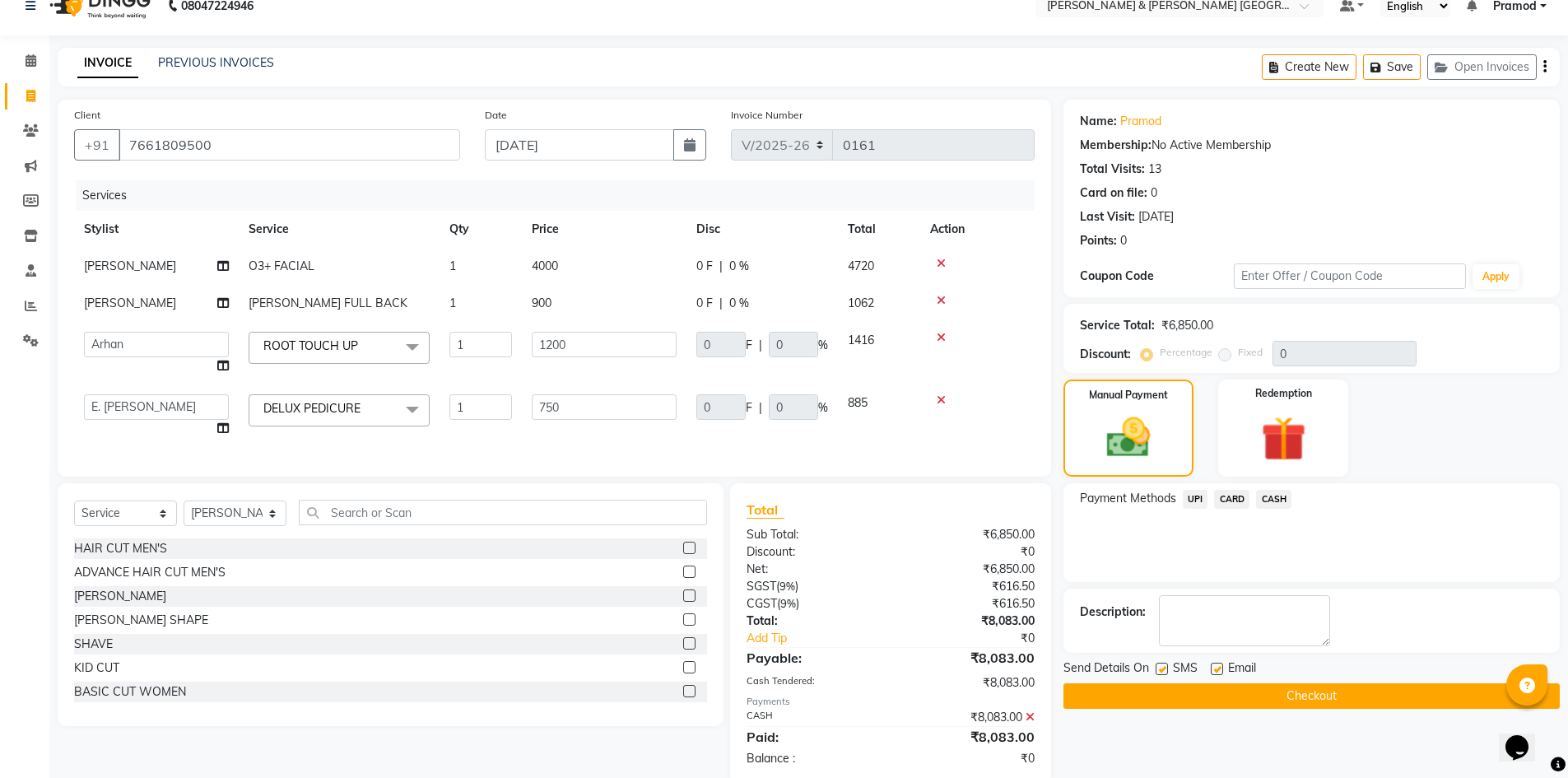
scroll to position [67, 0]
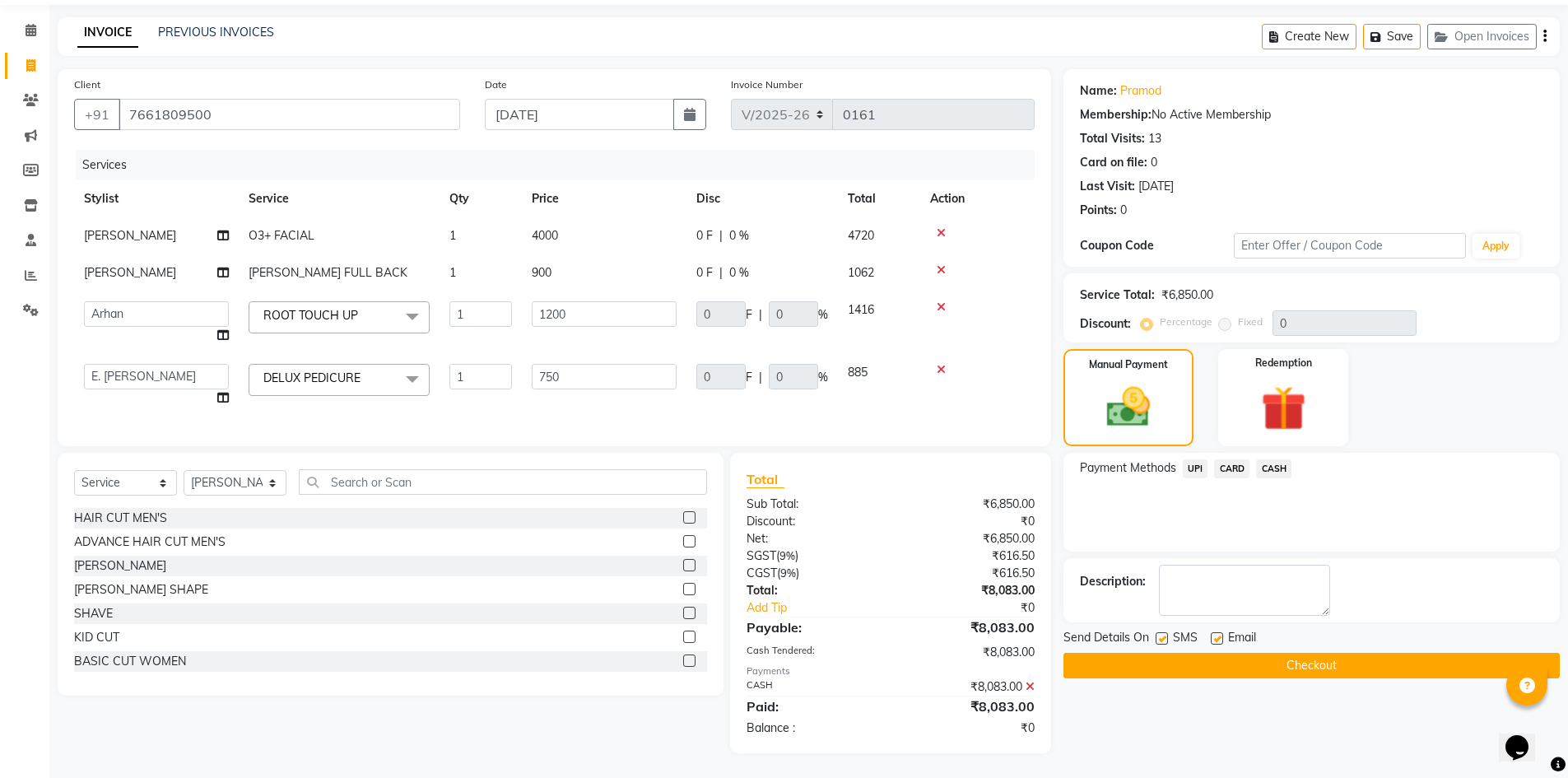
click at [1222, 657] on button "Checkout" at bounding box center [1311, 665] width 497 height 26
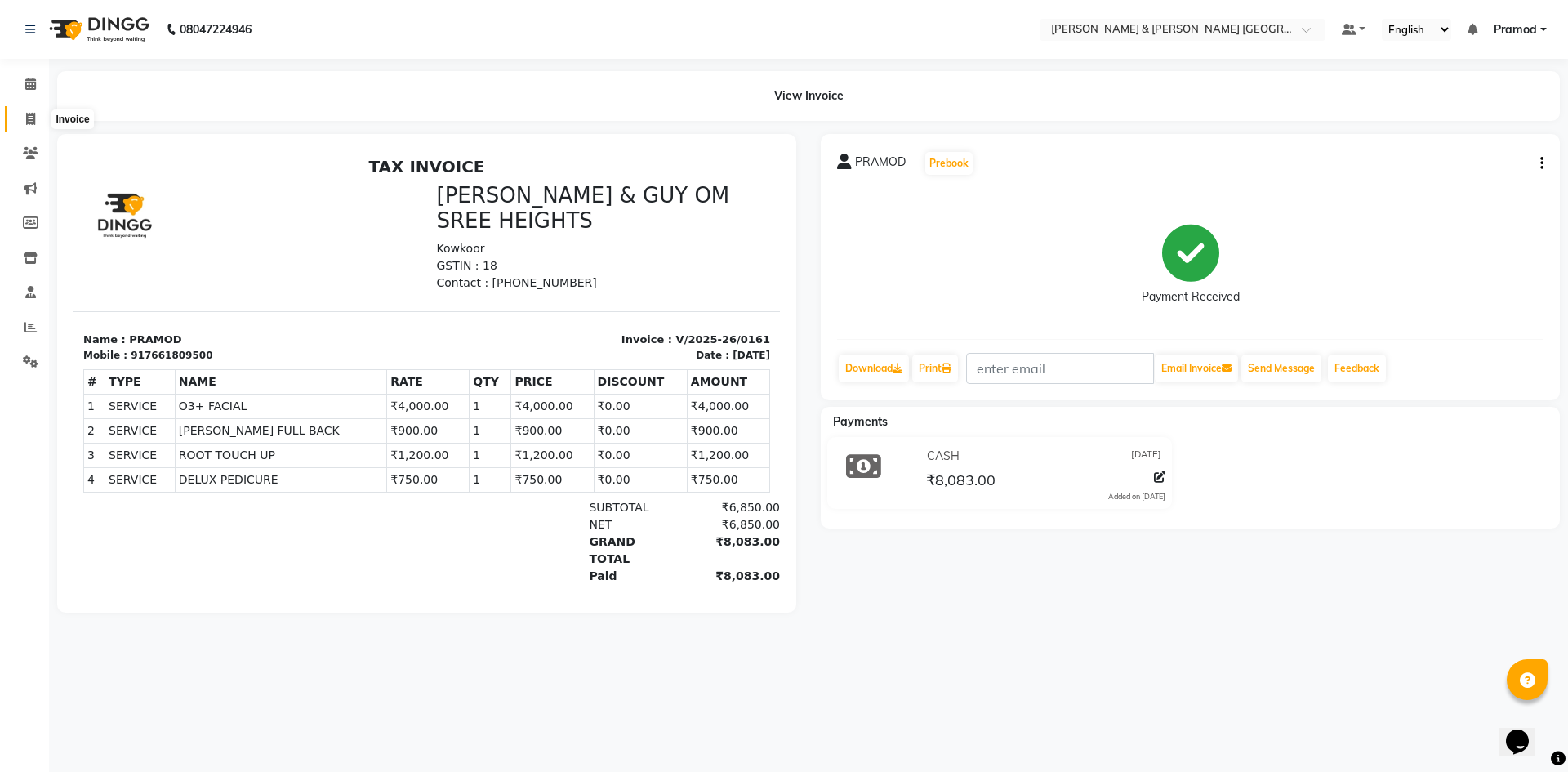
click at [32, 114] on icon at bounding box center [30, 119] width 9 height 12
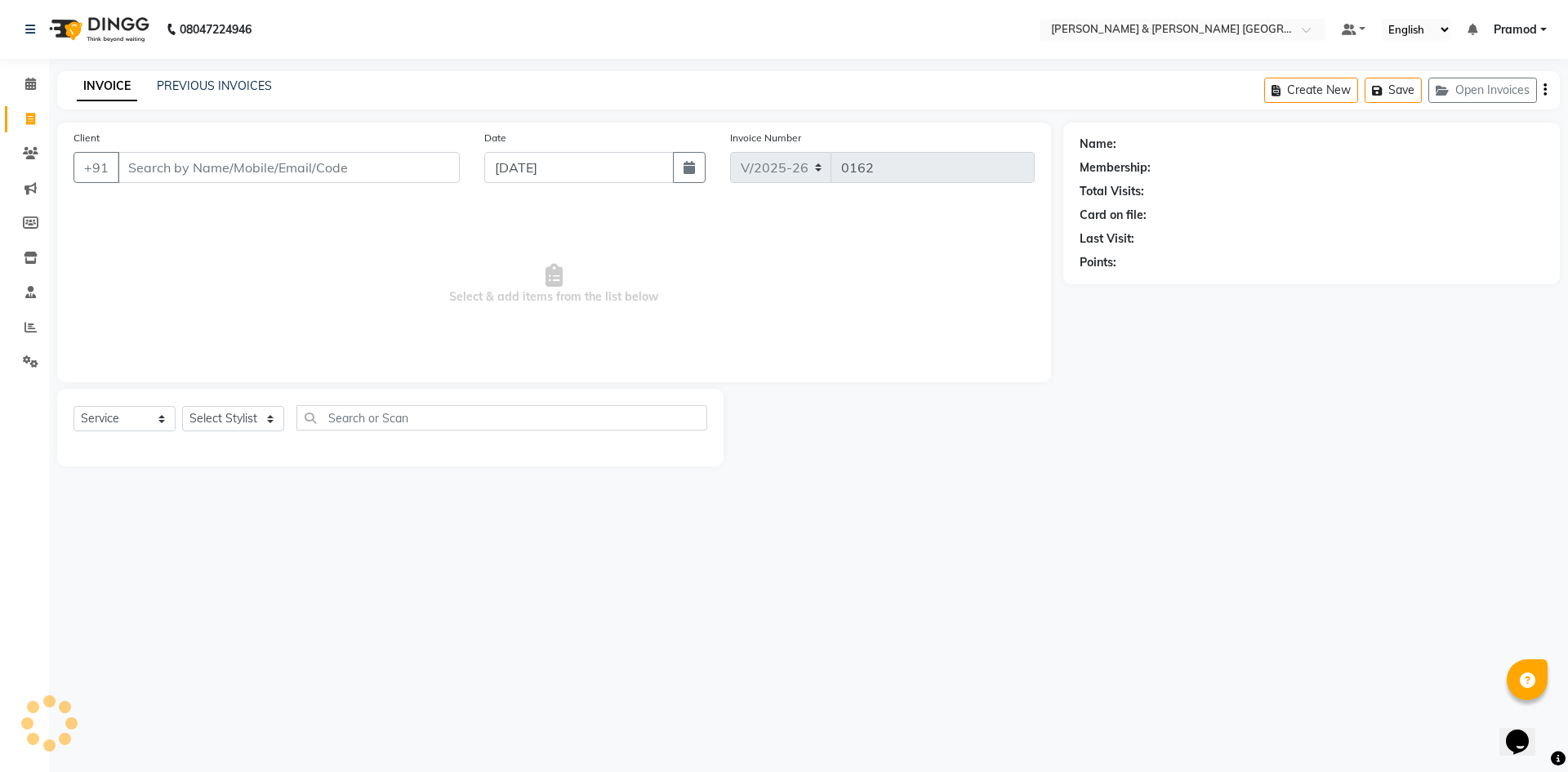
click at [211, 62] on div "08047224946 Select Location × Toni & Guy Om Sree Heights, Kowkoor Default Panel…" at bounding box center [784, 386] width 1568 height 772
click at [211, 79] on link "PREVIOUS INVOICES" at bounding box center [214, 86] width 115 height 15
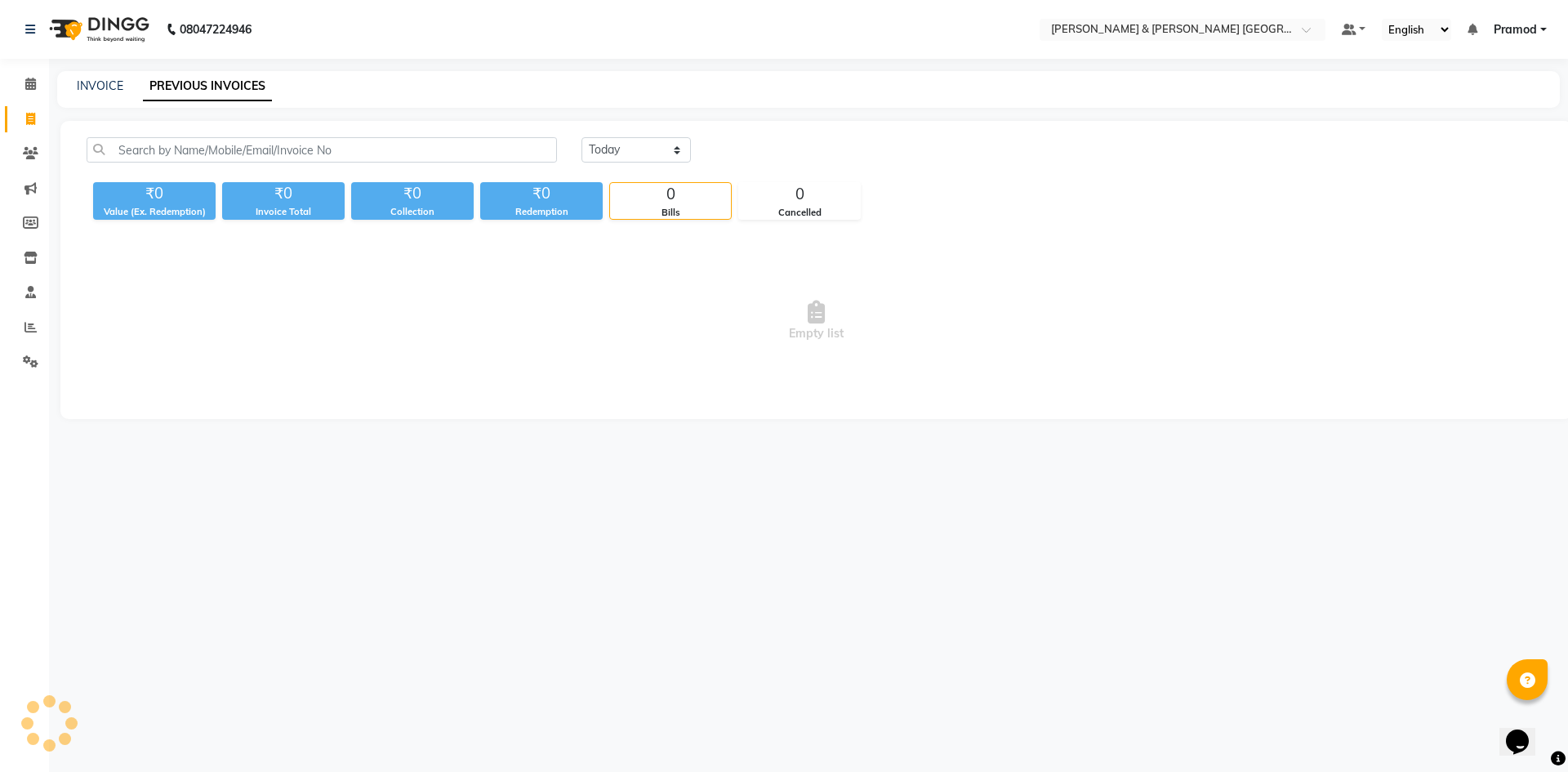
click at [357, 79] on div "INVOICE PREVIOUS INVOICES" at bounding box center [798, 86] width 1483 height 17
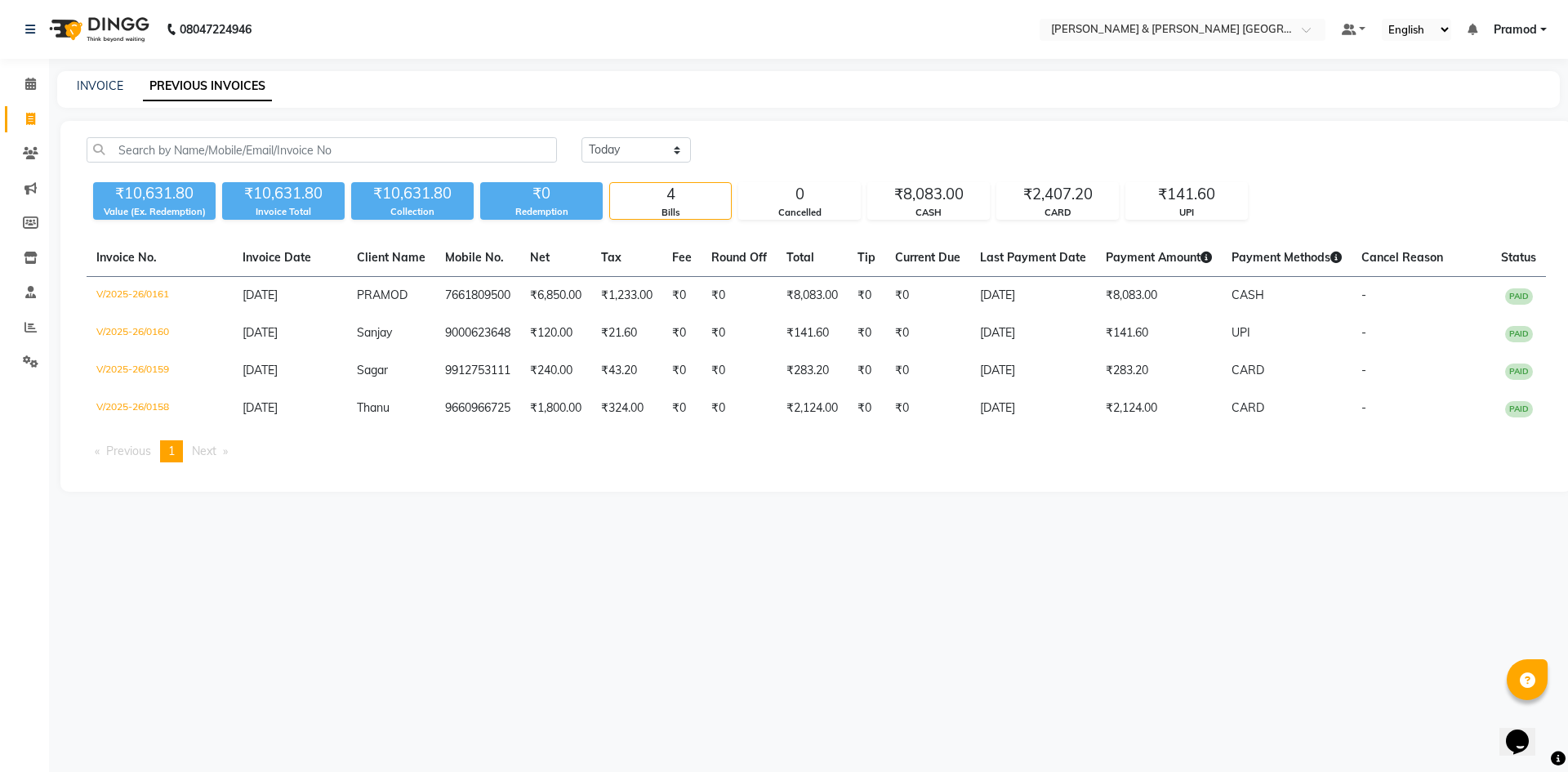
click at [1261, 160] on div "Today Yesterday Custom Range" at bounding box center [1063, 149] width 965 height 25
click at [93, 84] on link "INVOICE" at bounding box center [100, 86] width 47 height 15
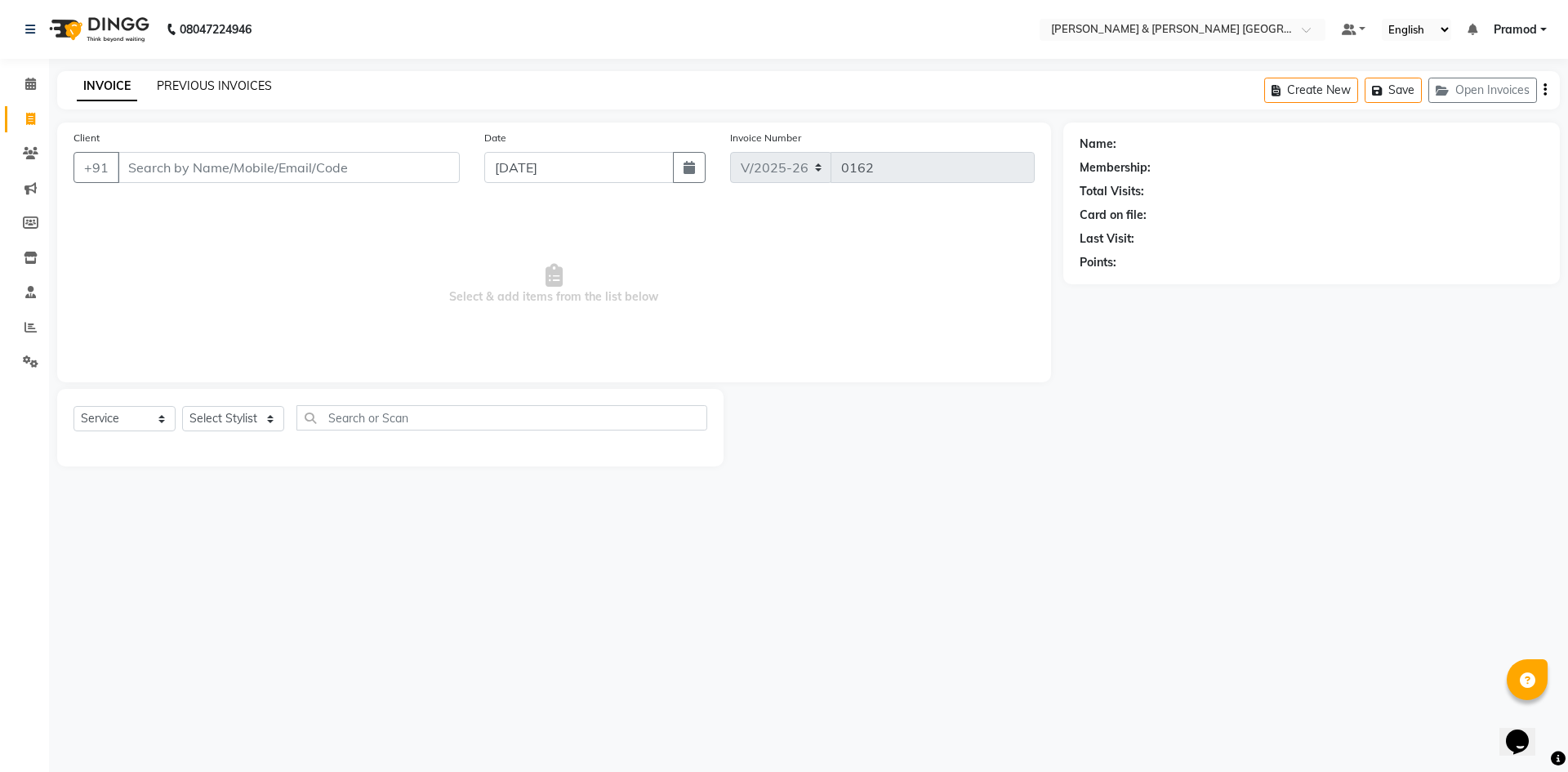
click at [207, 87] on link "PREVIOUS INVOICES" at bounding box center [214, 86] width 115 height 15
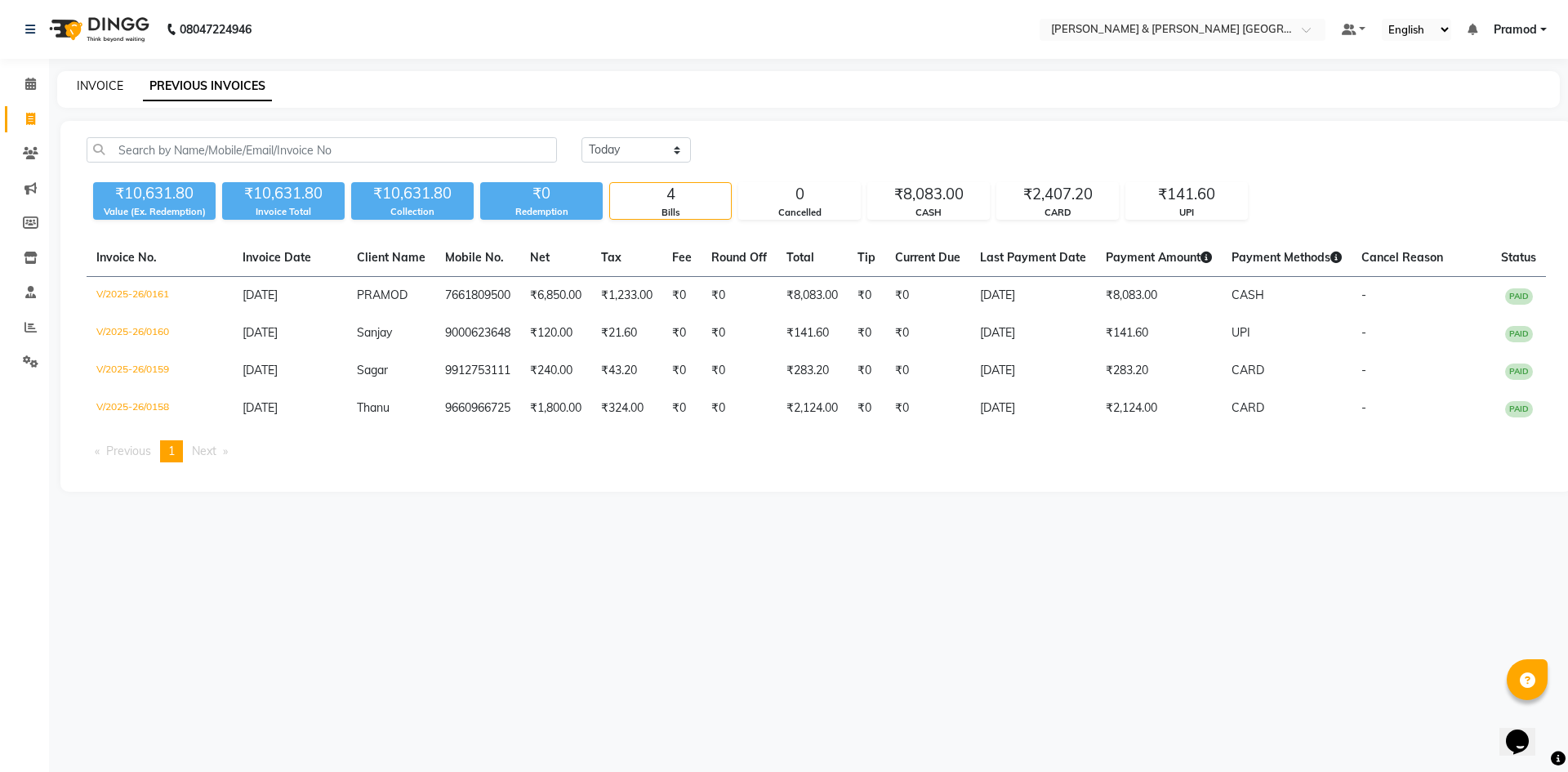
click at [84, 83] on link "INVOICE" at bounding box center [100, 86] width 47 height 15
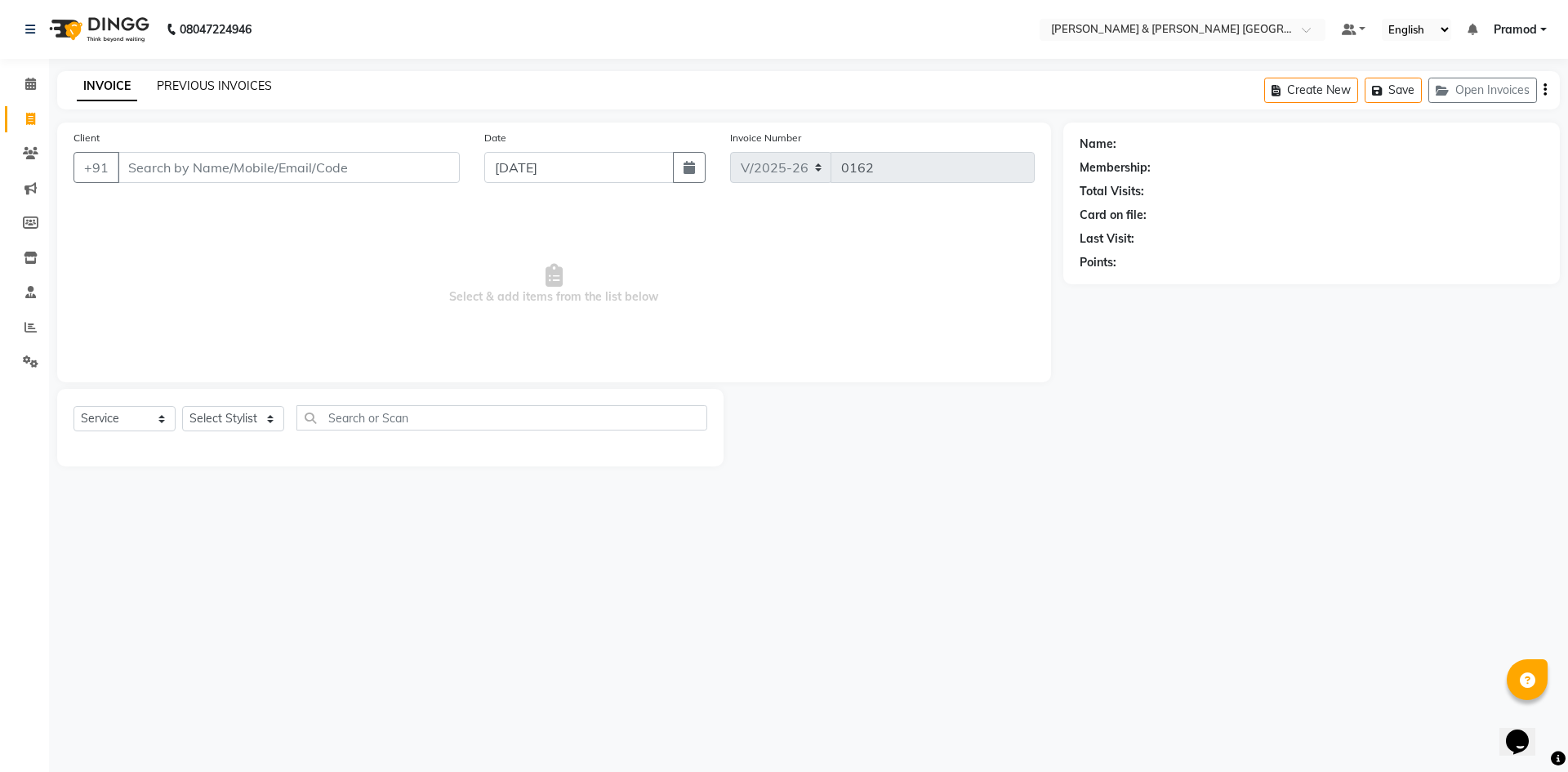
click at [192, 86] on link "PREVIOUS INVOICES" at bounding box center [214, 86] width 115 height 15
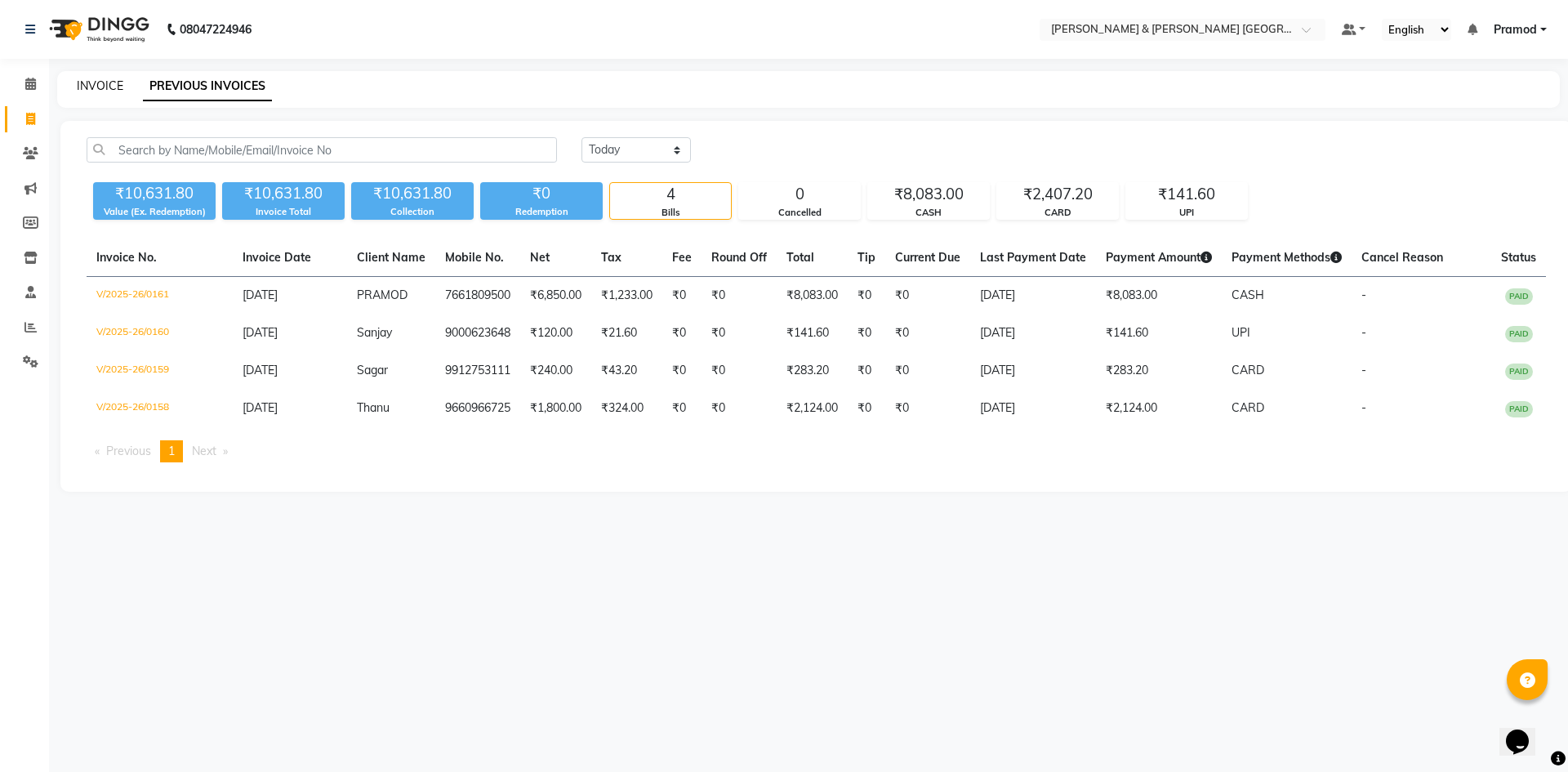
click at [113, 89] on link "INVOICE" at bounding box center [100, 86] width 47 height 15
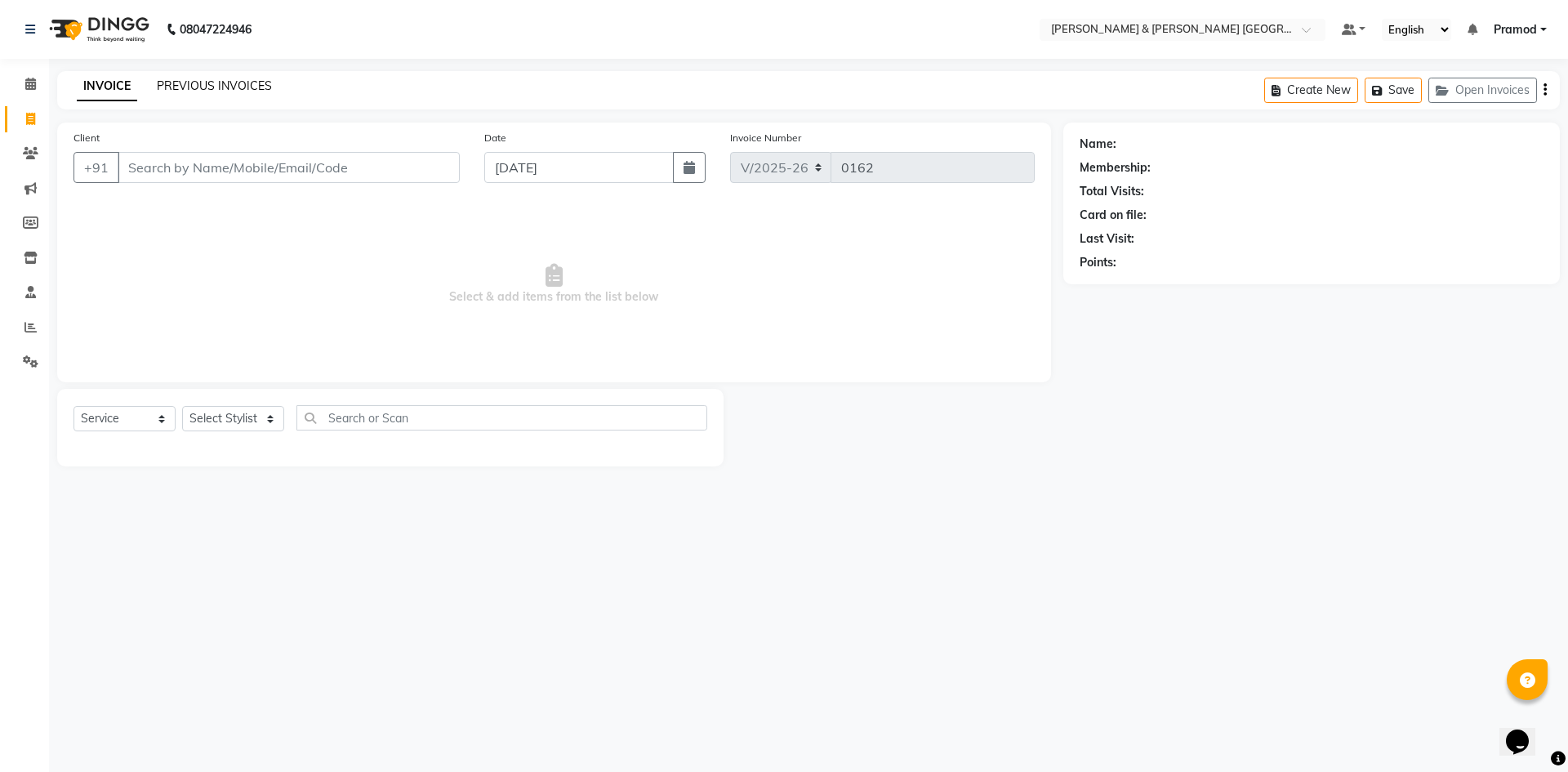
click at [205, 85] on link "PREVIOUS INVOICES" at bounding box center [214, 86] width 115 height 15
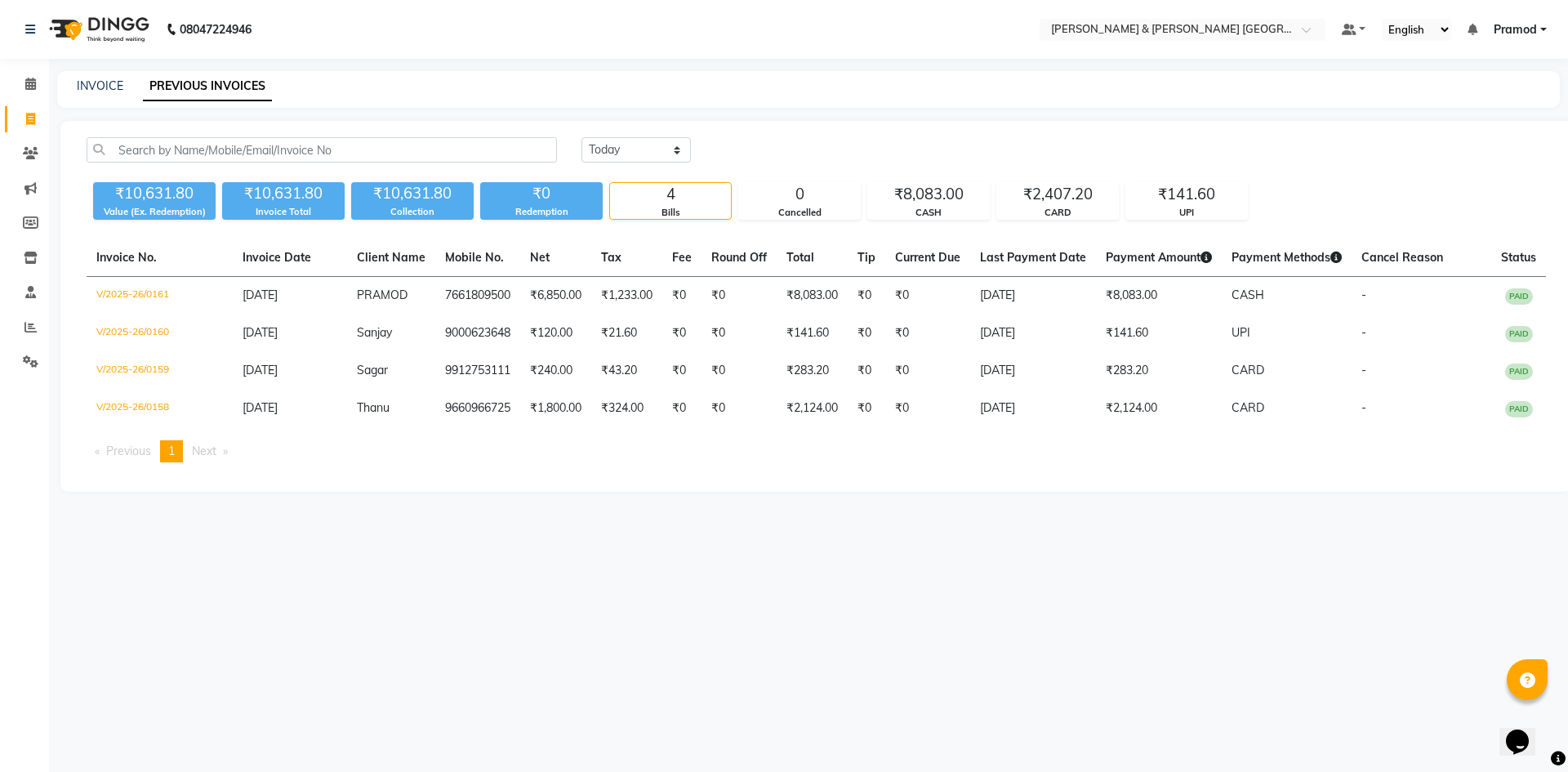
click at [117, 70] on div "08047224946 Select Location × Toni & Guy Om Sree Heights, Kowkoor Default Panel…" at bounding box center [784, 386] width 1568 height 772
click at [117, 81] on link "INVOICE" at bounding box center [100, 86] width 47 height 15
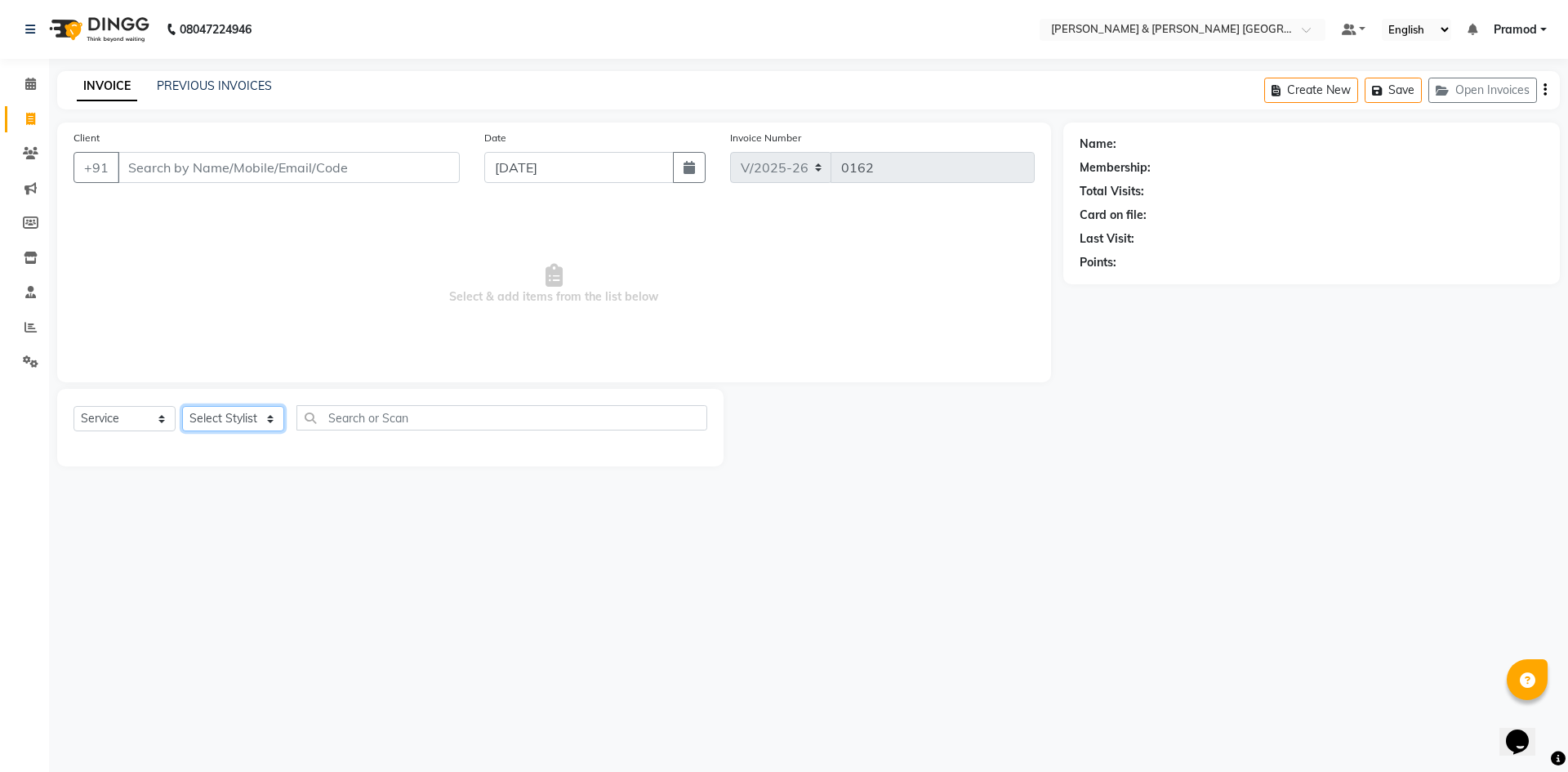
click at [209, 419] on select "Select Stylist Arhan Ashu E. Swapna Laxmi Pramod Shabbu swapna" at bounding box center [233, 418] width 102 height 25
click at [182, 406] on select "Select Stylist Arhan Ashu E. Swapna Laxmi Pramod Shabbu swapna" at bounding box center [233, 418] width 102 height 25
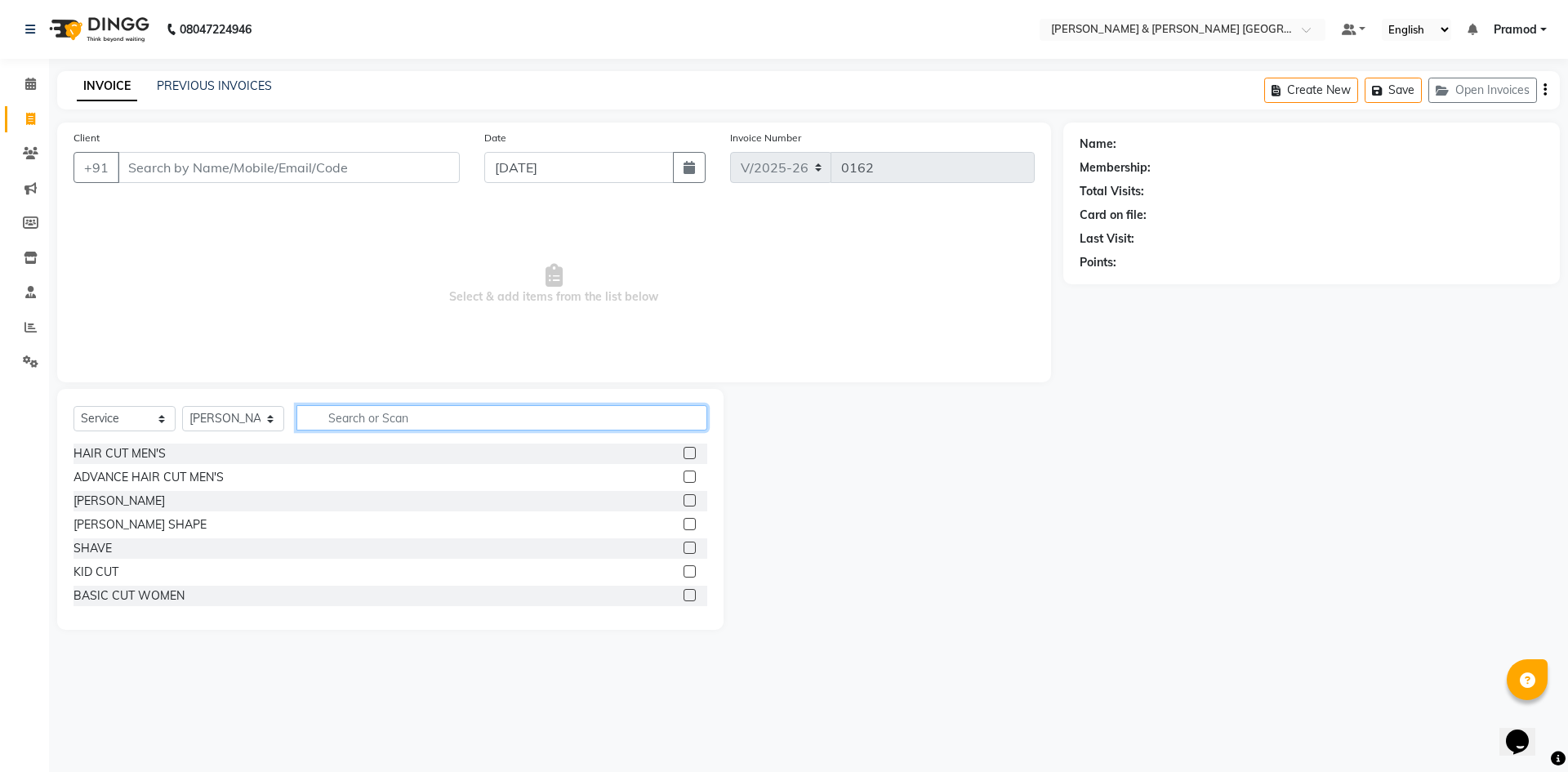
click at [361, 421] on input "text" at bounding box center [502, 417] width 411 height 25
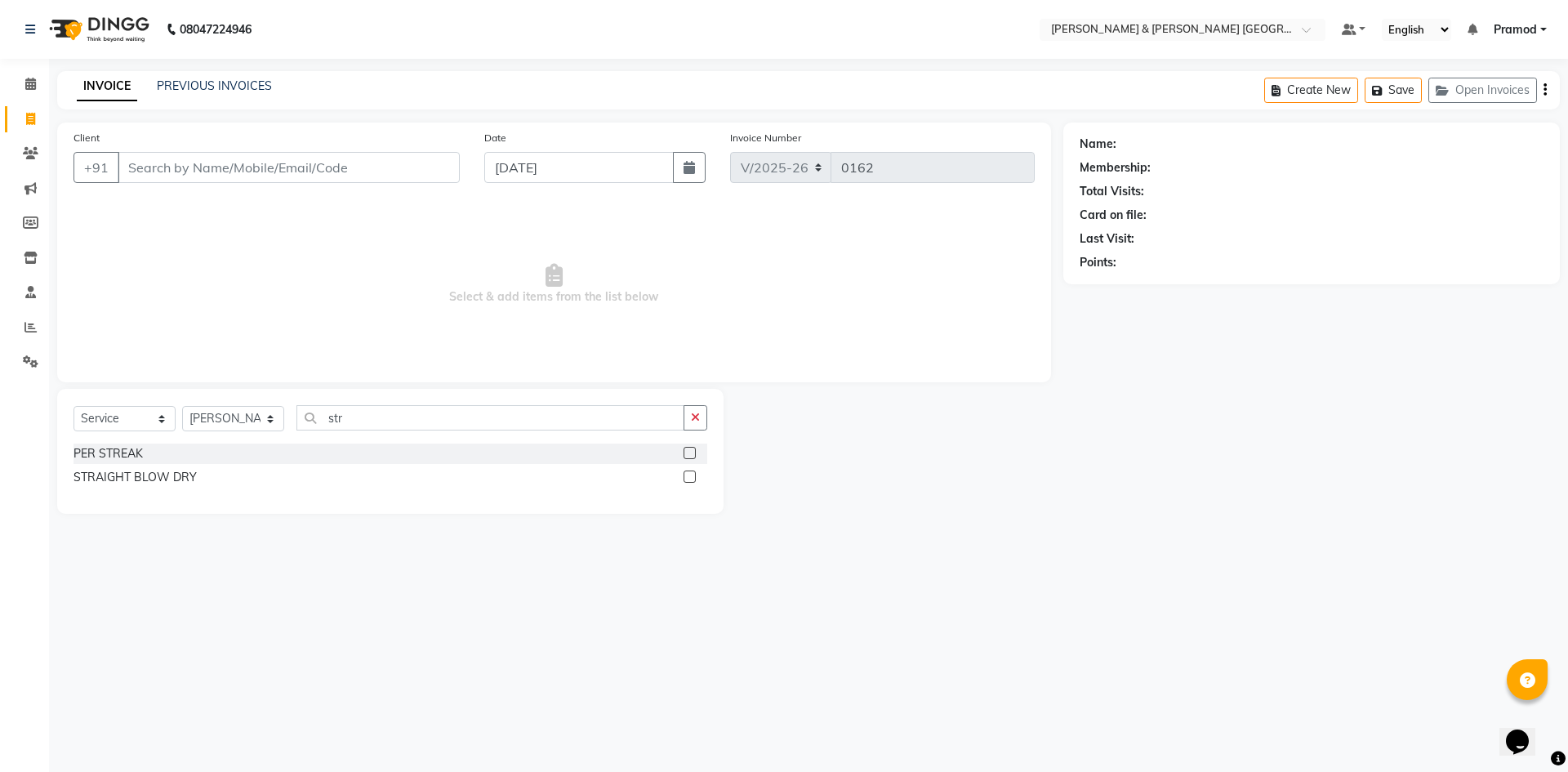
click at [690, 474] on label at bounding box center [689, 476] width 12 height 12
click at [690, 474] on input "checkbox" at bounding box center [689, 477] width 11 height 11
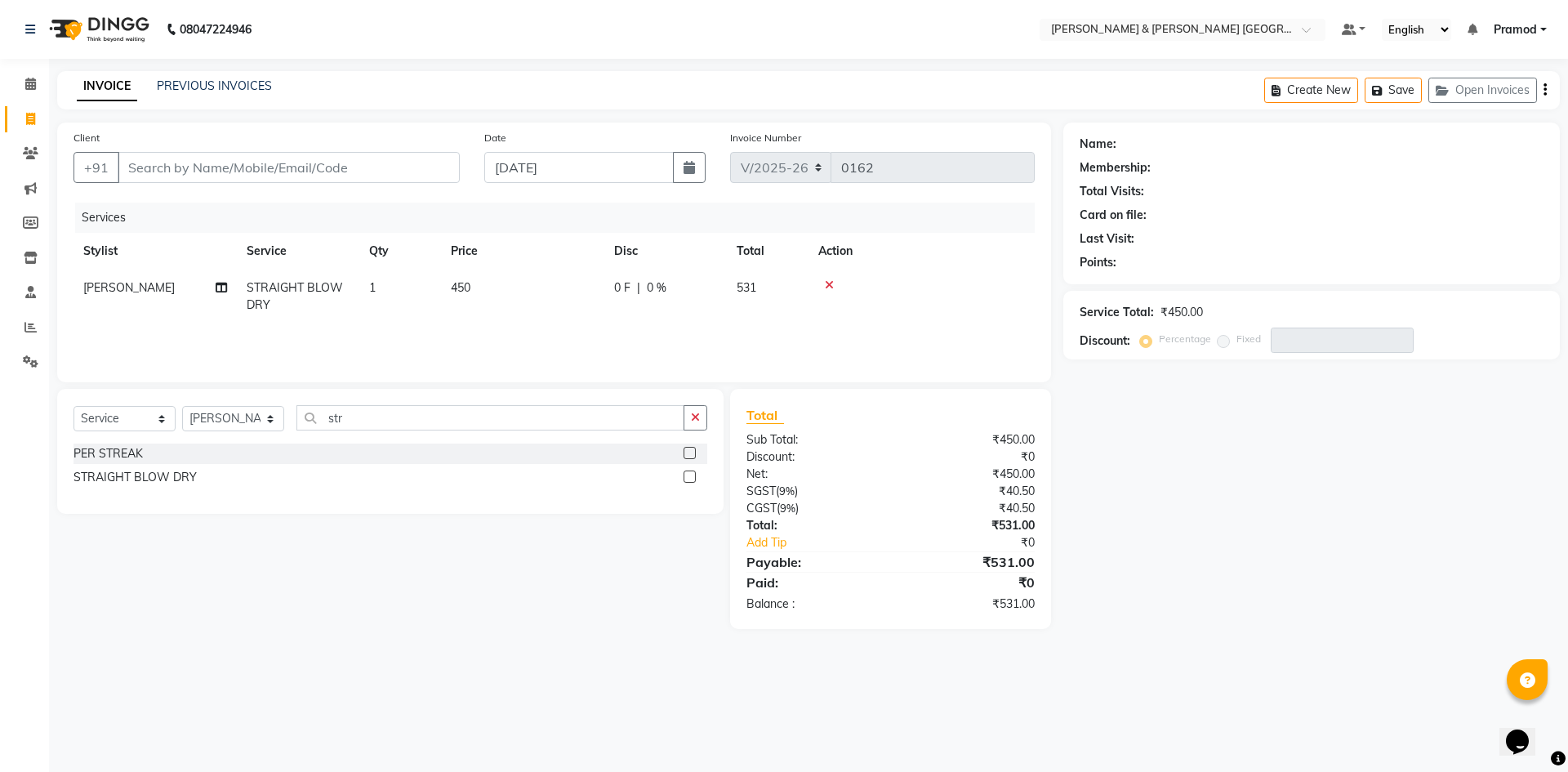
click at [689, 477] on label at bounding box center [689, 476] width 12 height 12
click at [689, 477] on input "checkbox" at bounding box center [689, 477] width 11 height 11
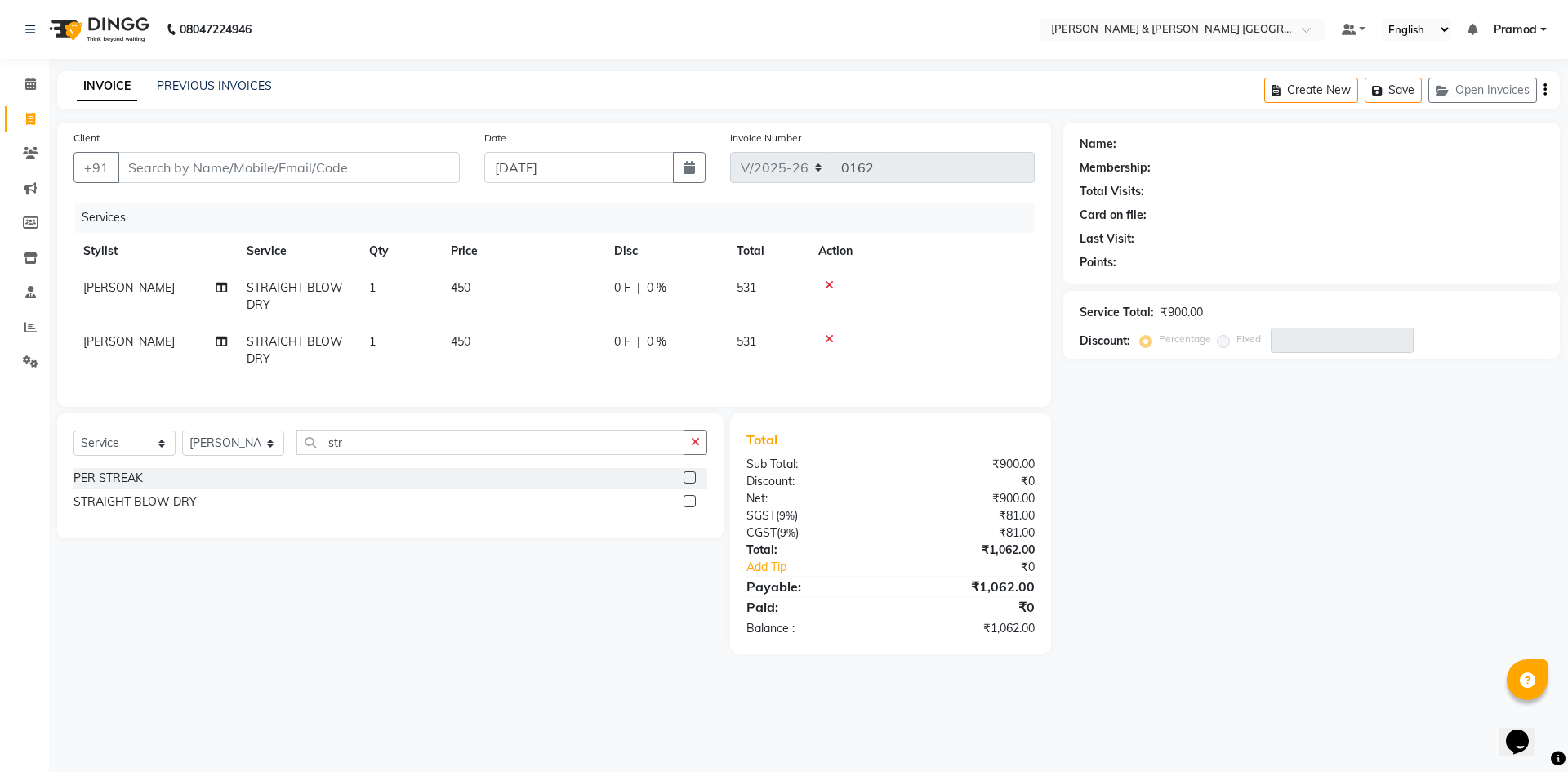
click at [91, 334] on td "Laxmi" at bounding box center [155, 351] width 163 height 54
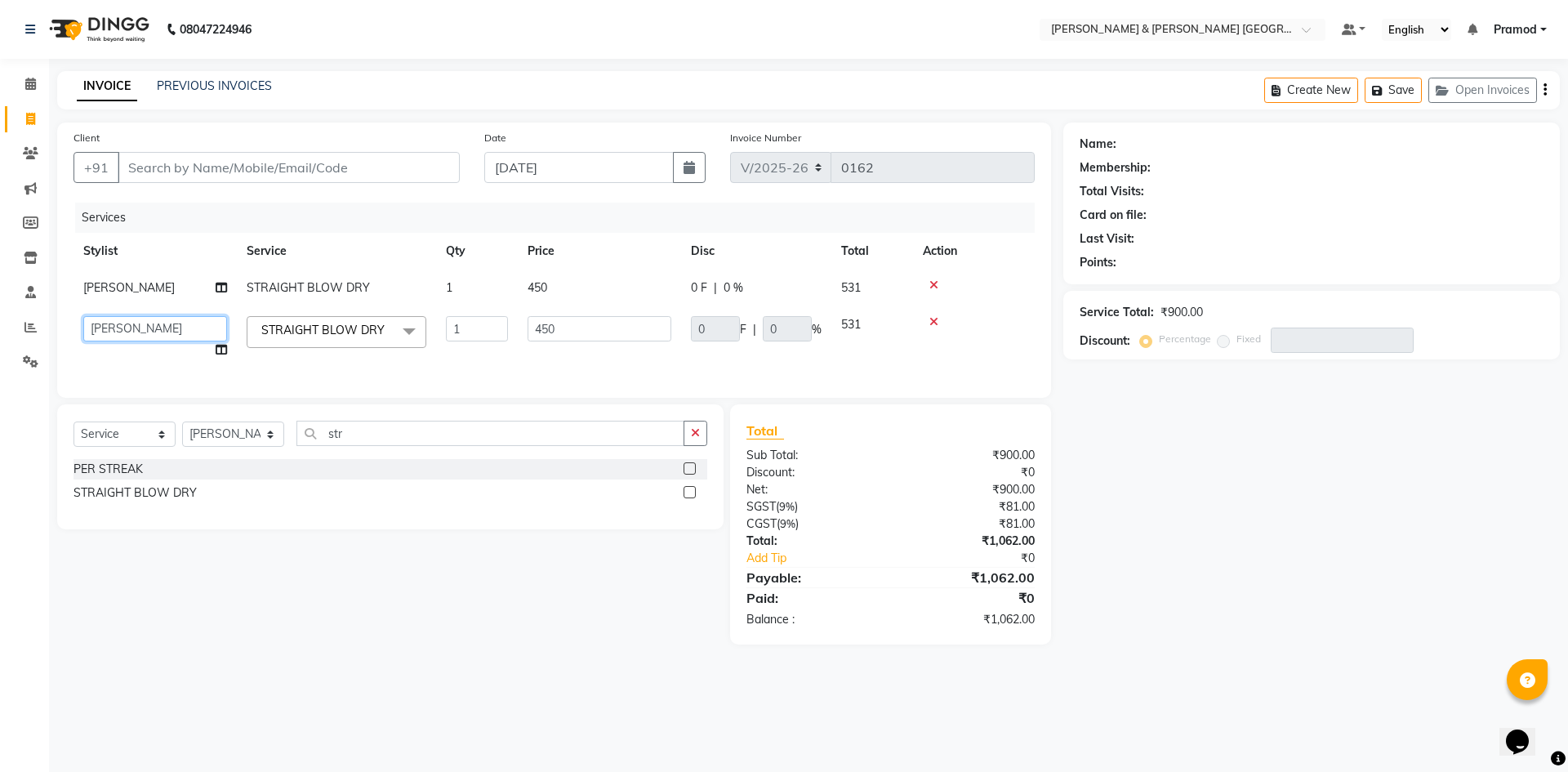
drag, startPoint x: 100, startPoint y: 337, endPoint x: 113, endPoint y: 339, distance: 13.2
click at [100, 337] on select "Arhan Ashu E. Swapna Laxmi Pramod Shabbu swapna" at bounding box center [155, 329] width 143 height 25
click at [580, 335] on input "450" at bounding box center [599, 329] width 143 height 25
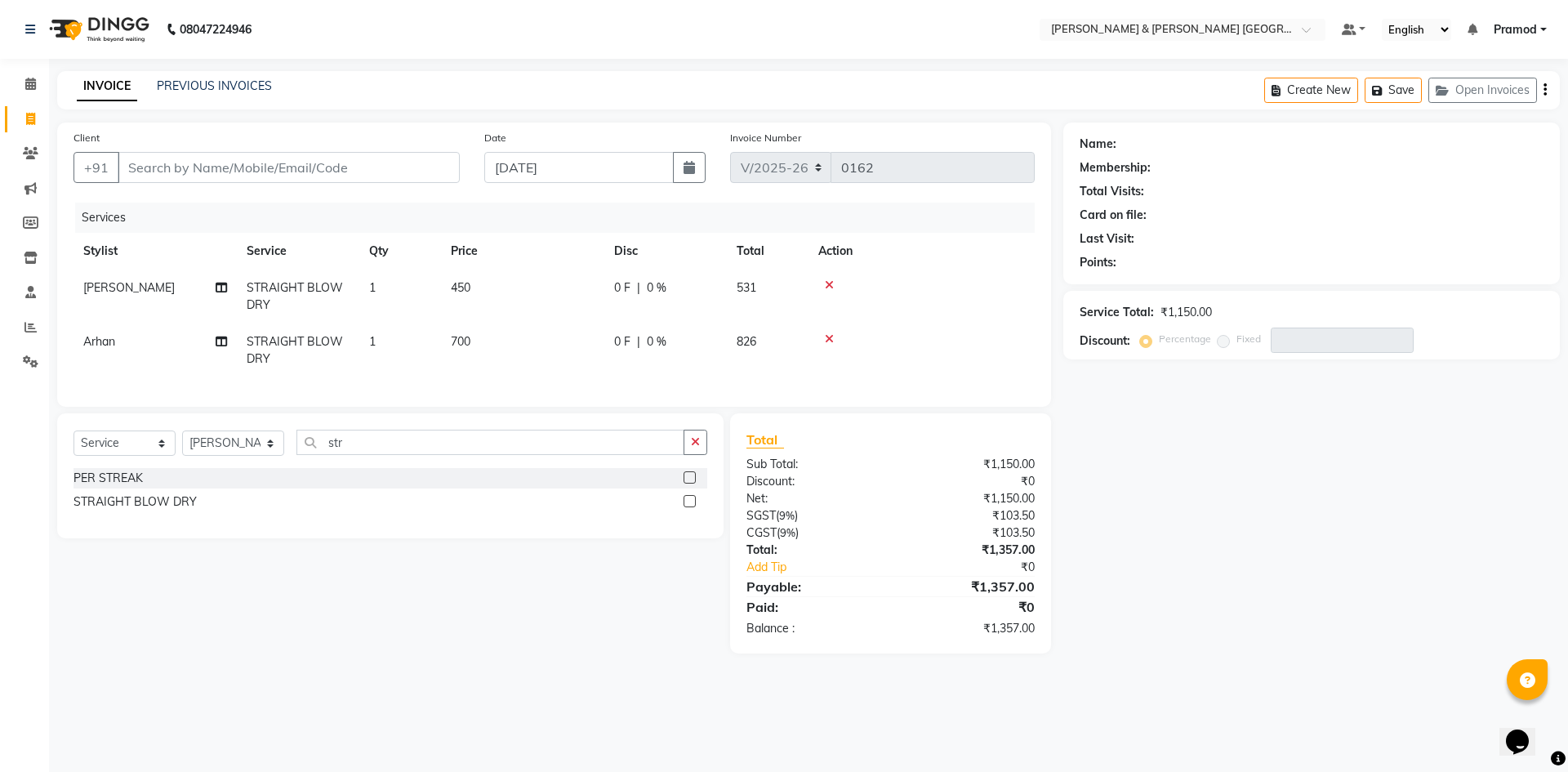
click at [555, 270] on td "450" at bounding box center [522, 297] width 163 height 54
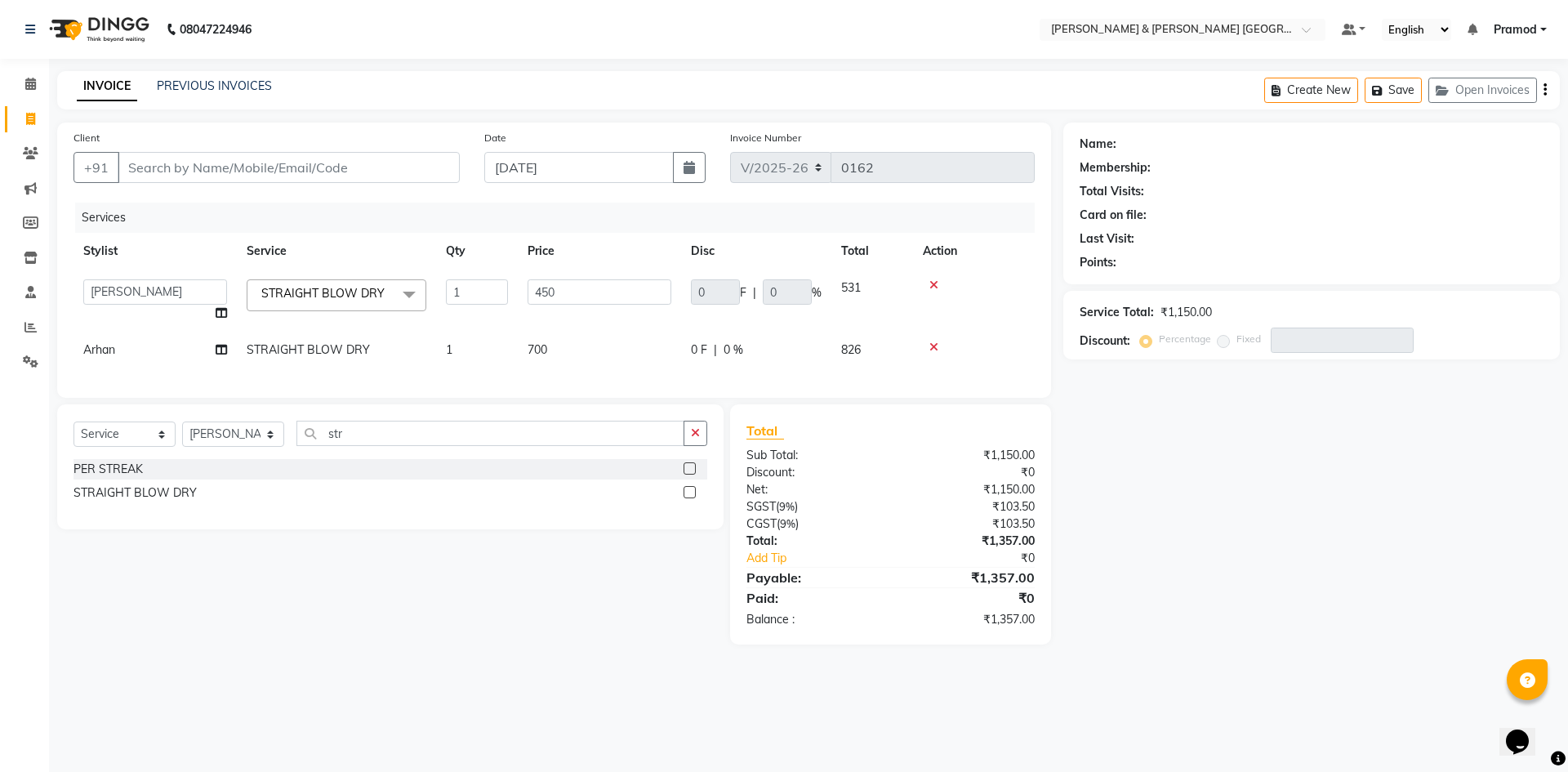
click at [597, 278] on td "450" at bounding box center [599, 301] width 163 height 62
click at [589, 293] on input "450" at bounding box center [599, 292] width 143 height 25
click at [1370, 537] on div "Name: Membership: Total Visits: Card on file: Last Visit: Points: Service Total…" at bounding box center [1317, 383] width 509 height 522
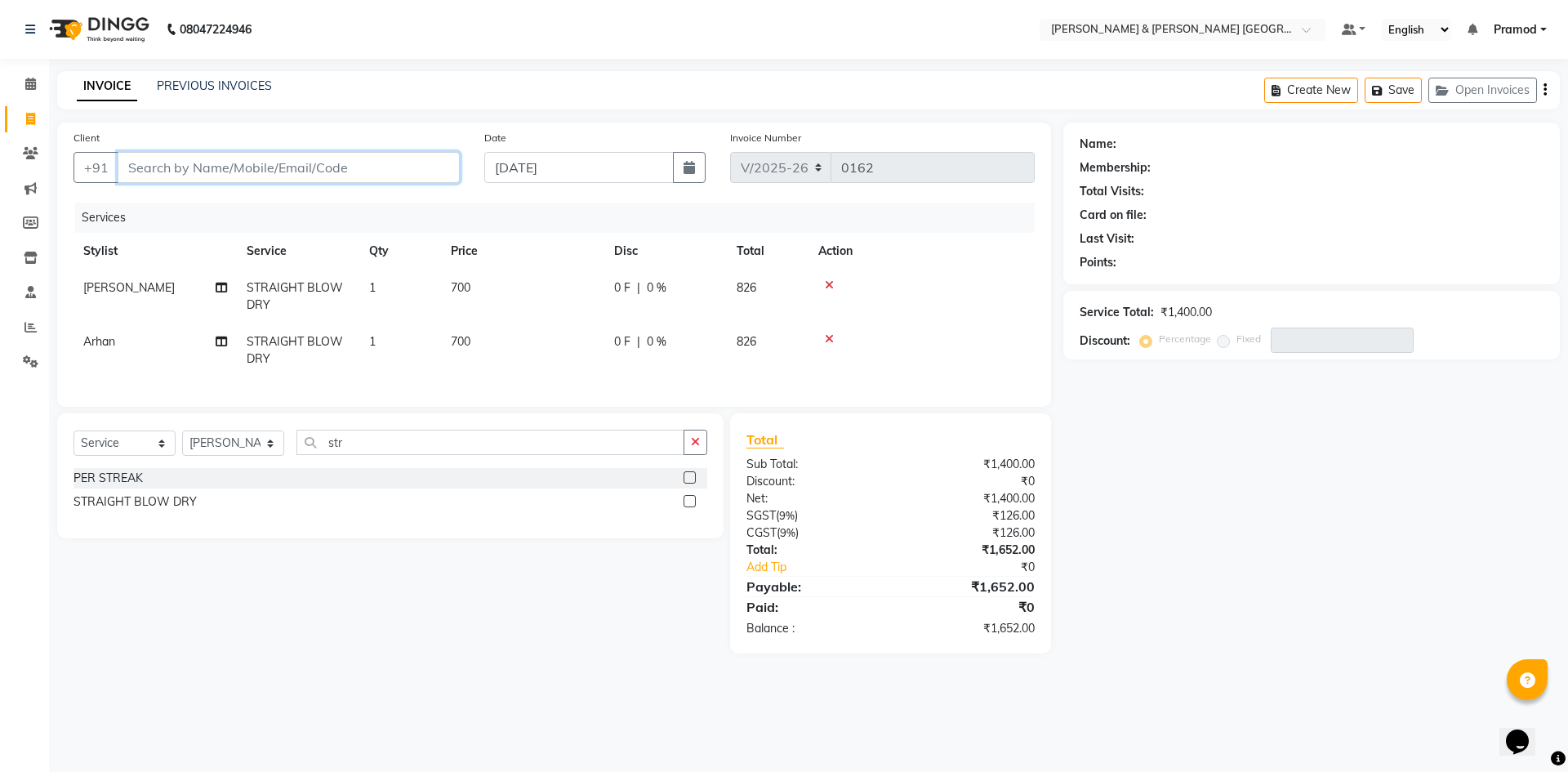
click at [188, 179] on input "Client" at bounding box center [288, 167] width 342 height 31
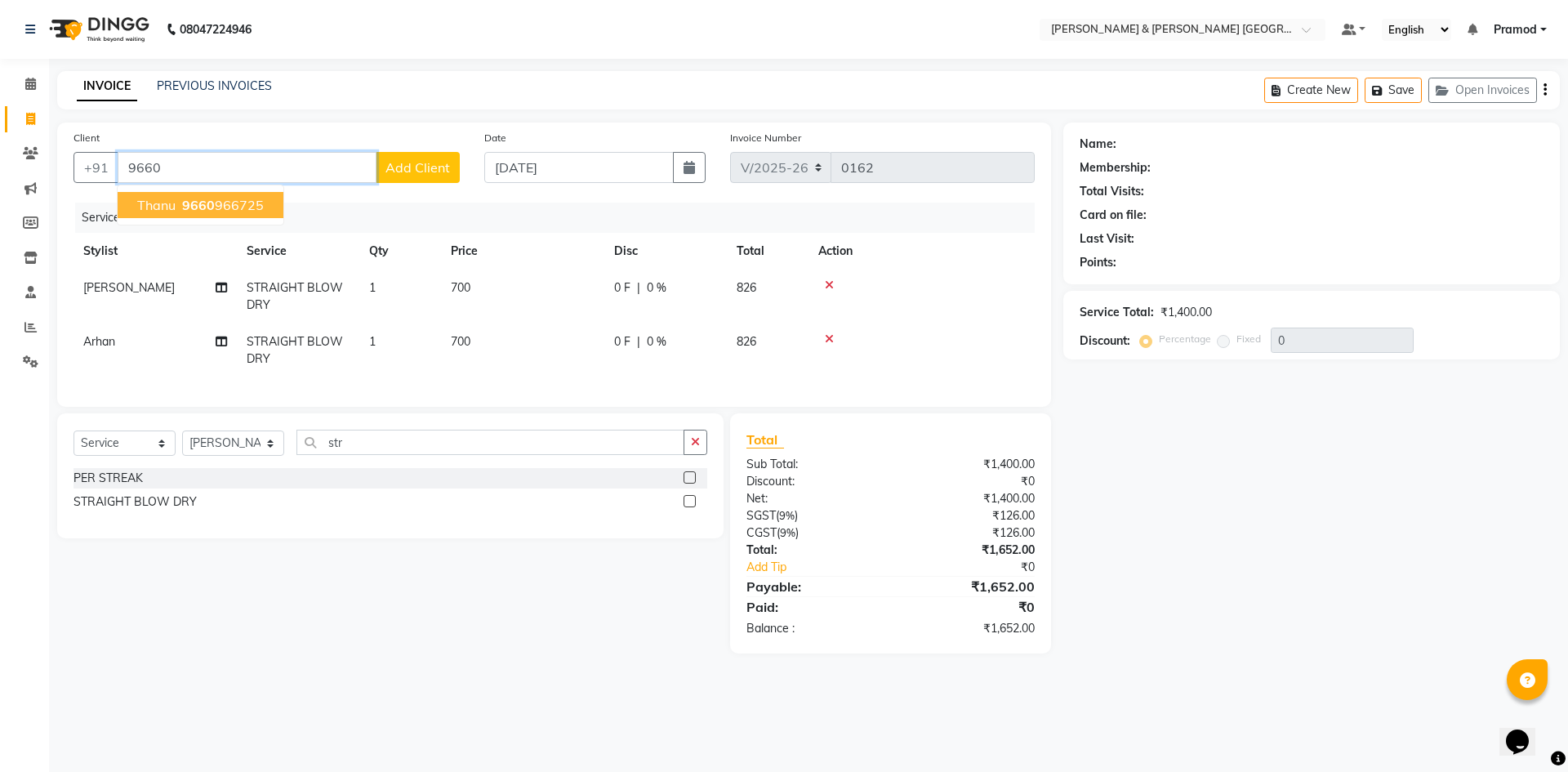
click at [196, 198] on span "9660" at bounding box center [198, 205] width 33 height 16
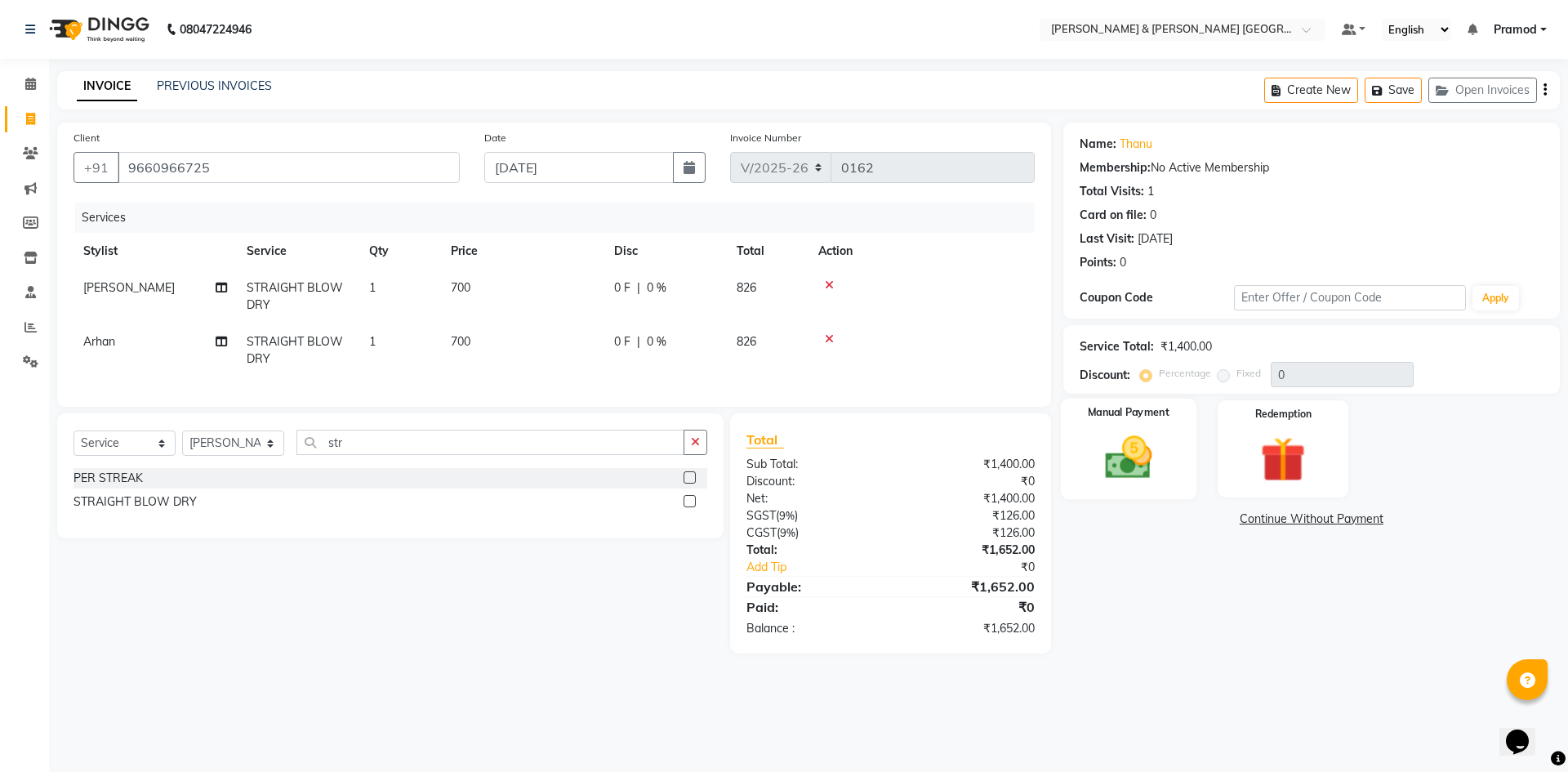
click at [1134, 447] on img at bounding box center [1128, 457] width 76 height 54
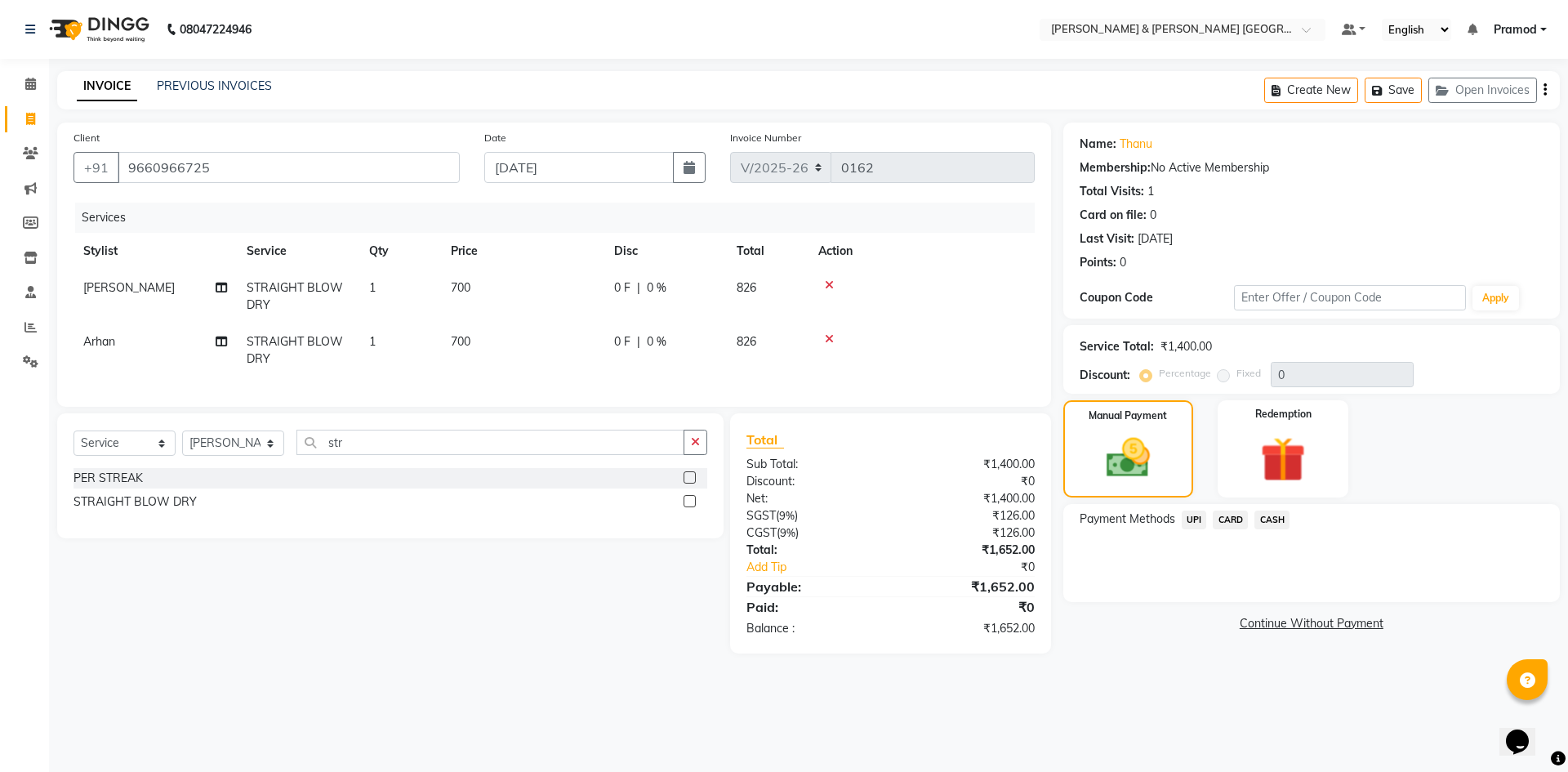
click at [1223, 518] on span "CARD" at bounding box center [1230, 520] width 35 height 19
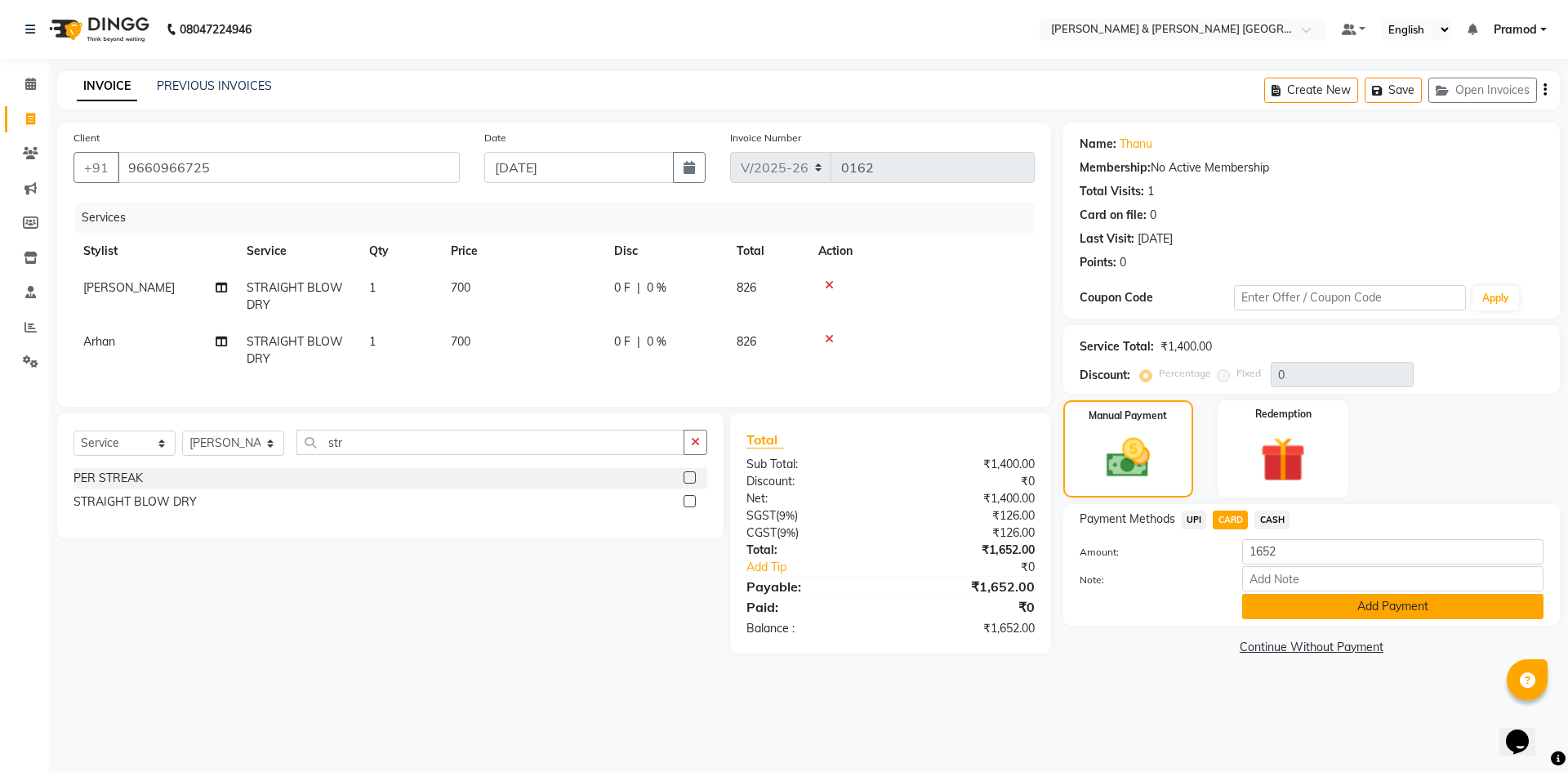
click at [1277, 611] on button "Add Payment" at bounding box center [1393, 606] width 302 height 25
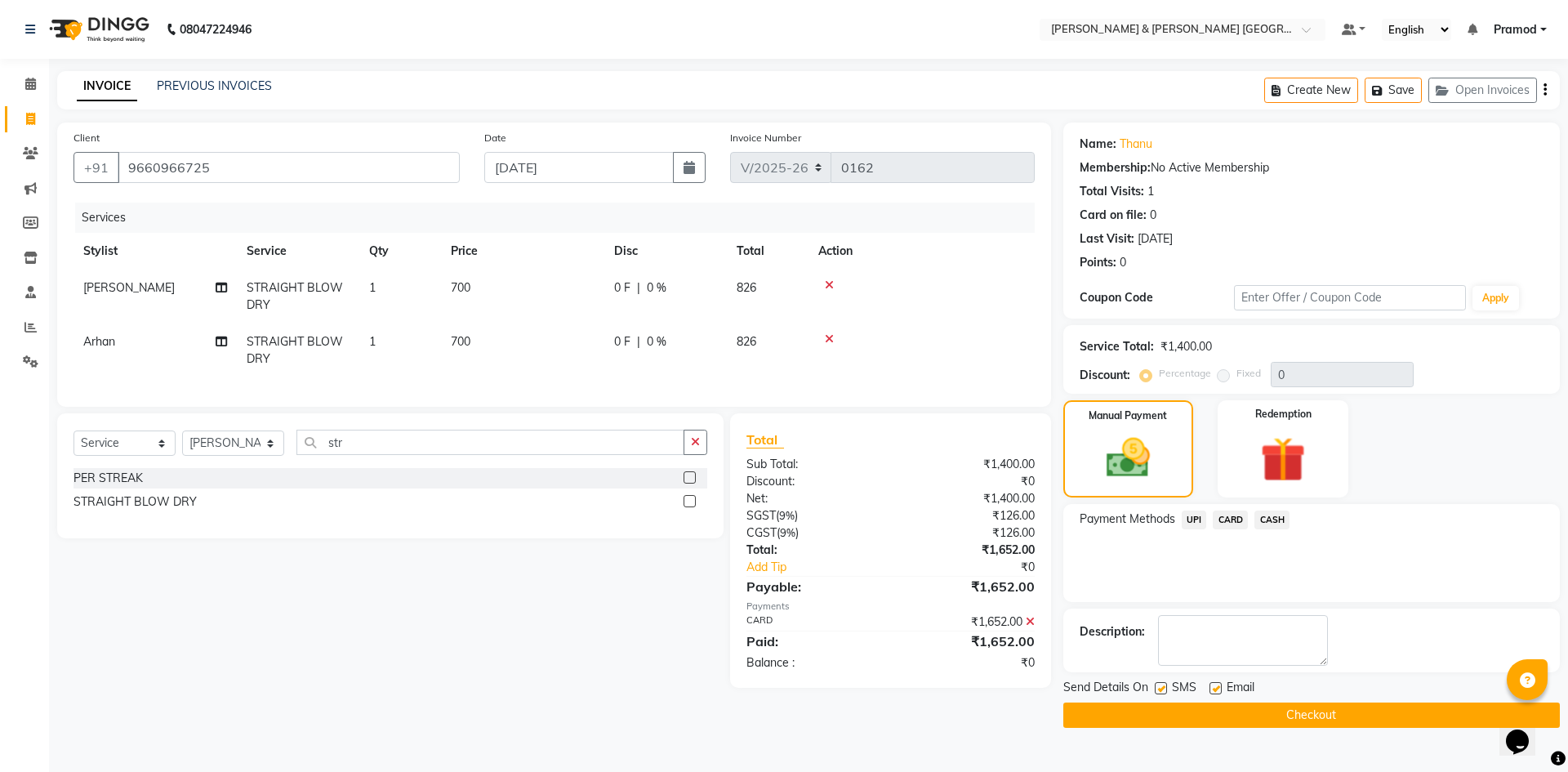
click at [1209, 720] on button "Checkout" at bounding box center [1311, 715] width 497 height 25
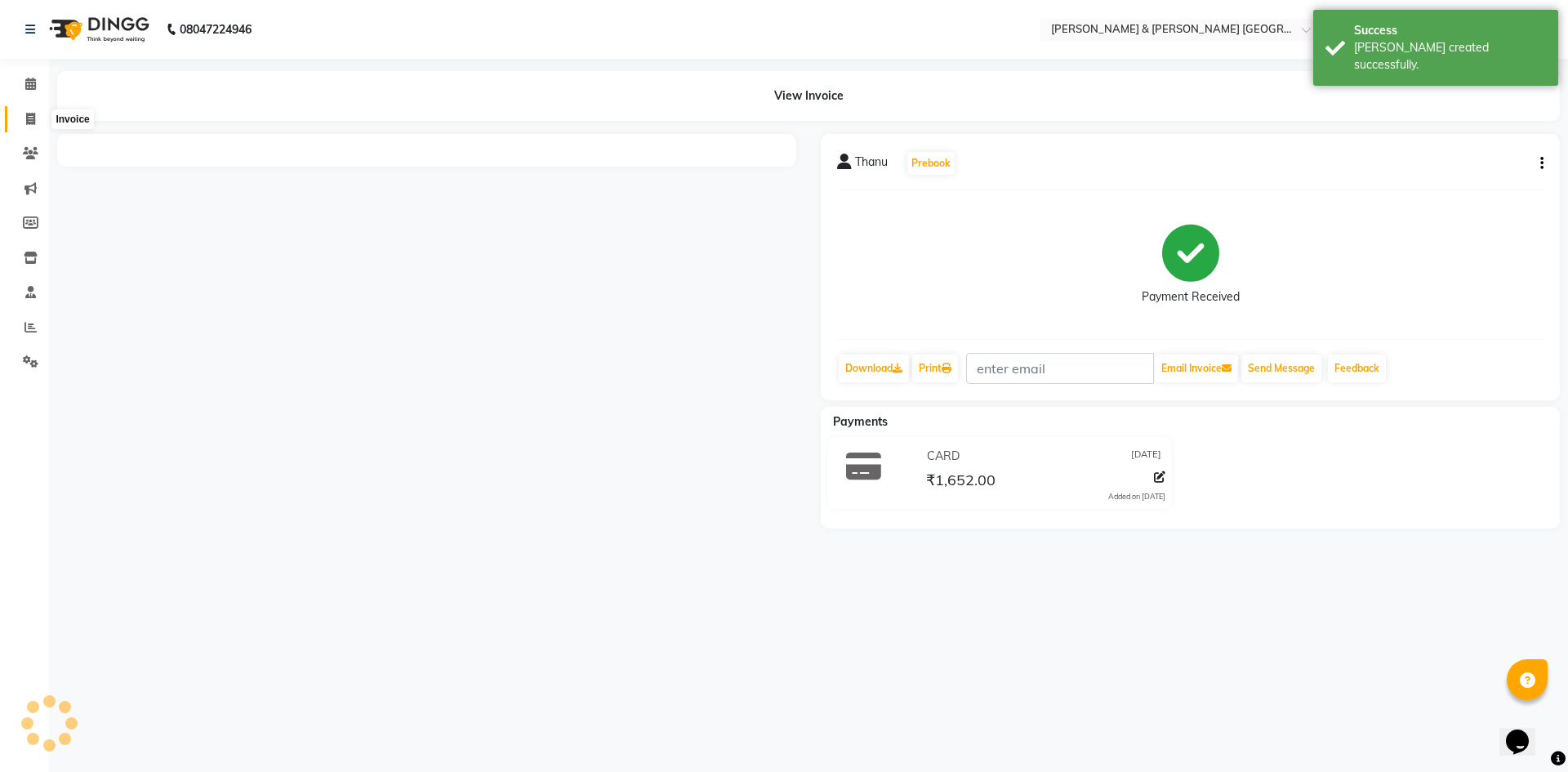
click at [35, 121] on icon at bounding box center [30, 119] width 9 height 12
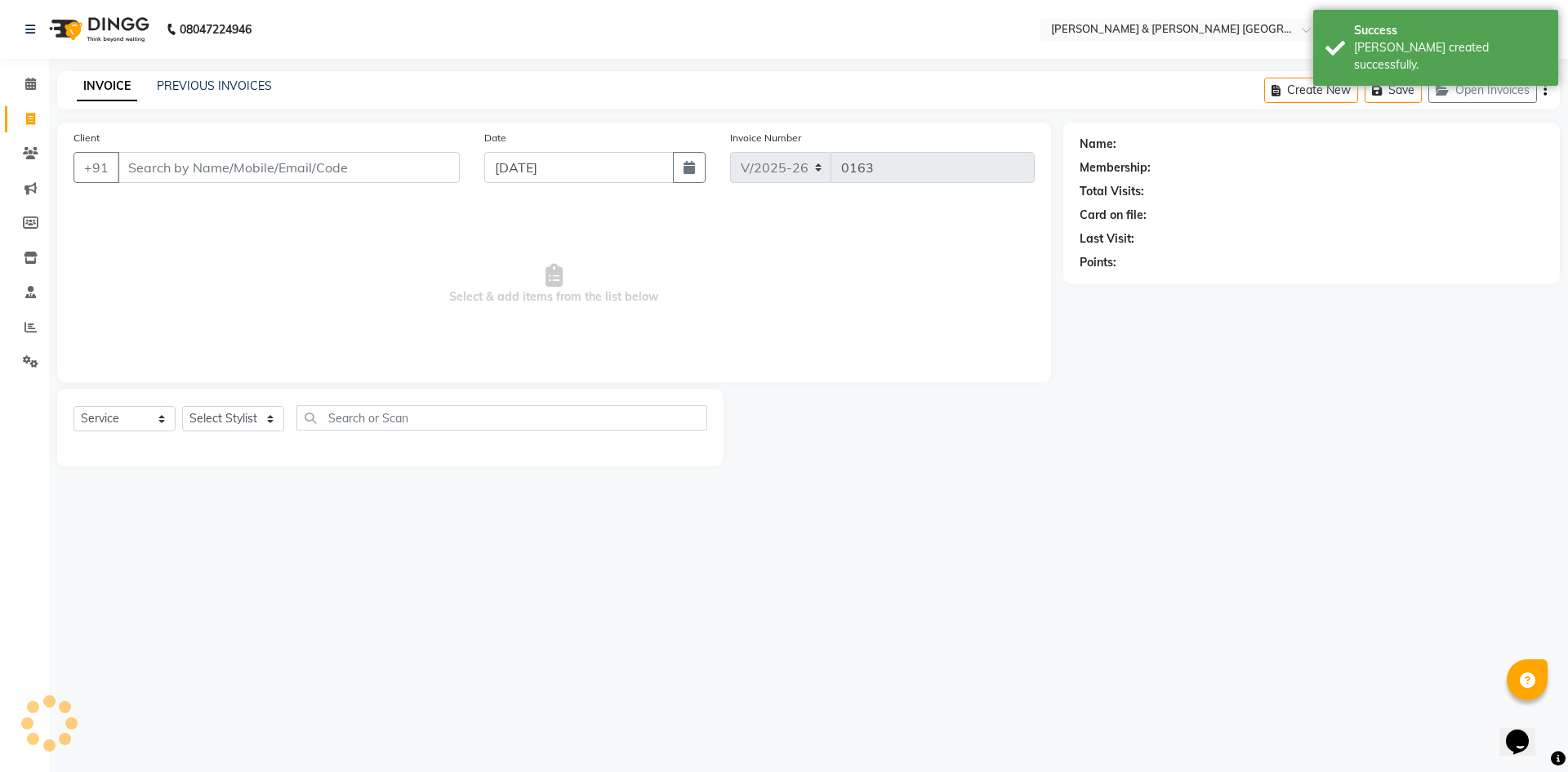
drag, startPoint x: 244, startPoint y: 64, endPoint x: 242, endPoint y: 86, distance: 22.1
click at [244, 64] on div "08047224946 Select Location × Toni & Guy Om Sree Heights, Kowkoor Default Panel…" at bounding box center [784, 386] width 1568 height 772
click at [242, 86] on link "PREVIOUS INVOICES" at bounding box center [214, 86] width 115 height 15
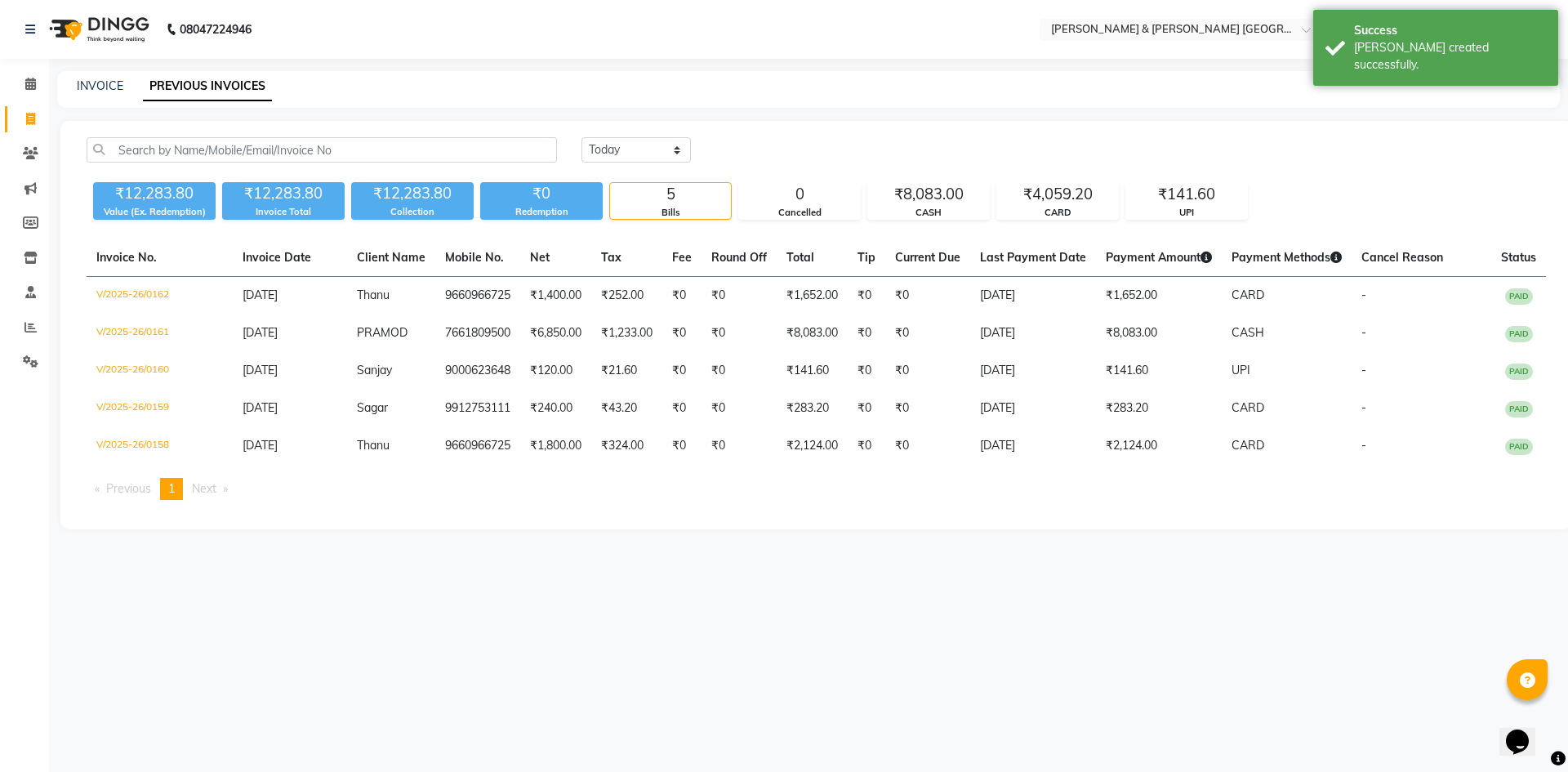
click at [570, 97] on div "INVOICE PREVIOUS INVOICES" at bounding box center [808, 89] width 1502 height 37
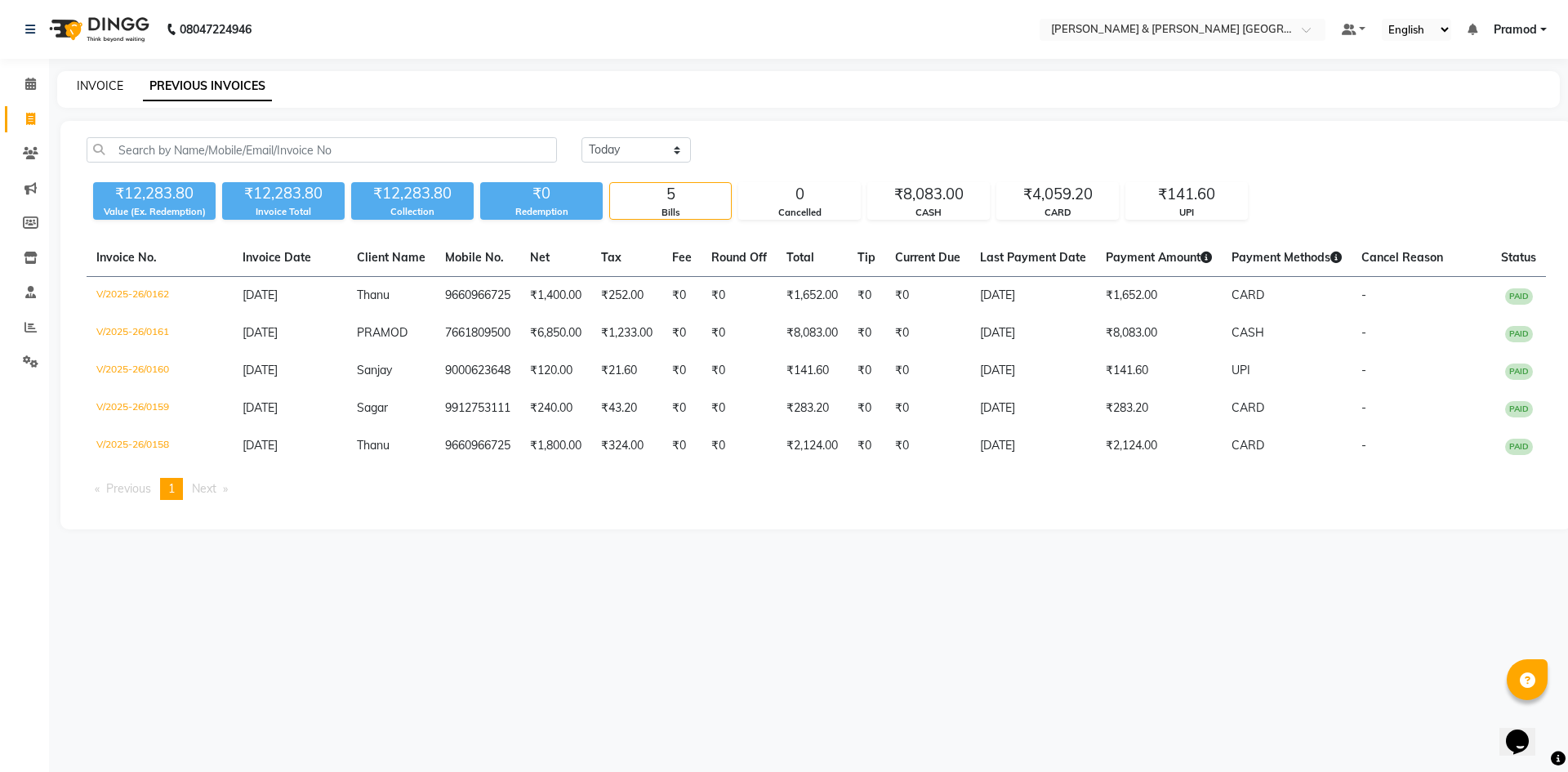
click at [108, 87] on link "INVOICE" at bounding box center [100, 86] width 47 height 15
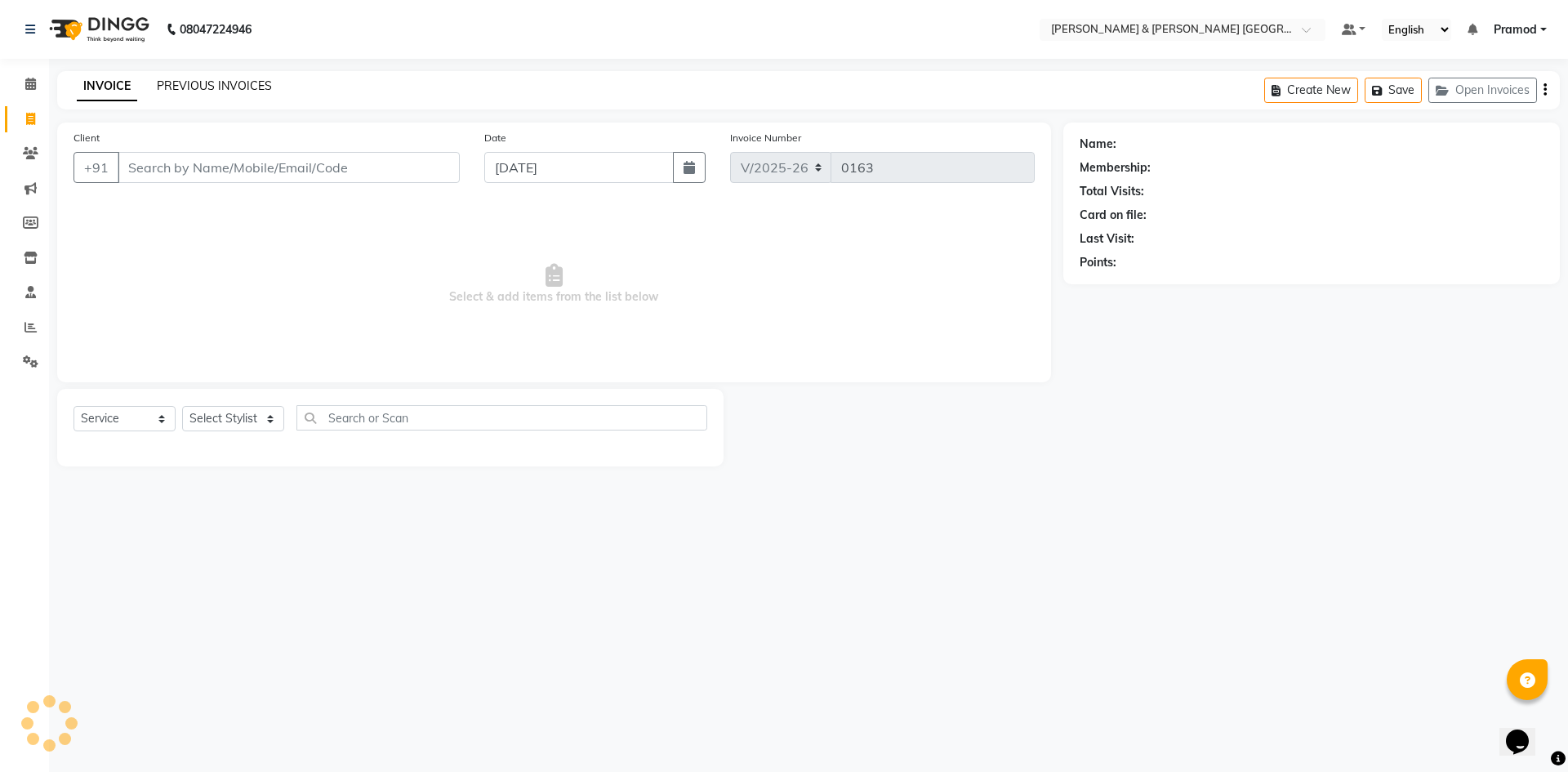
click at [206, 84] on link "PREVIOUS INVOICES" at bounding box center [214, 86] width 115 height 15
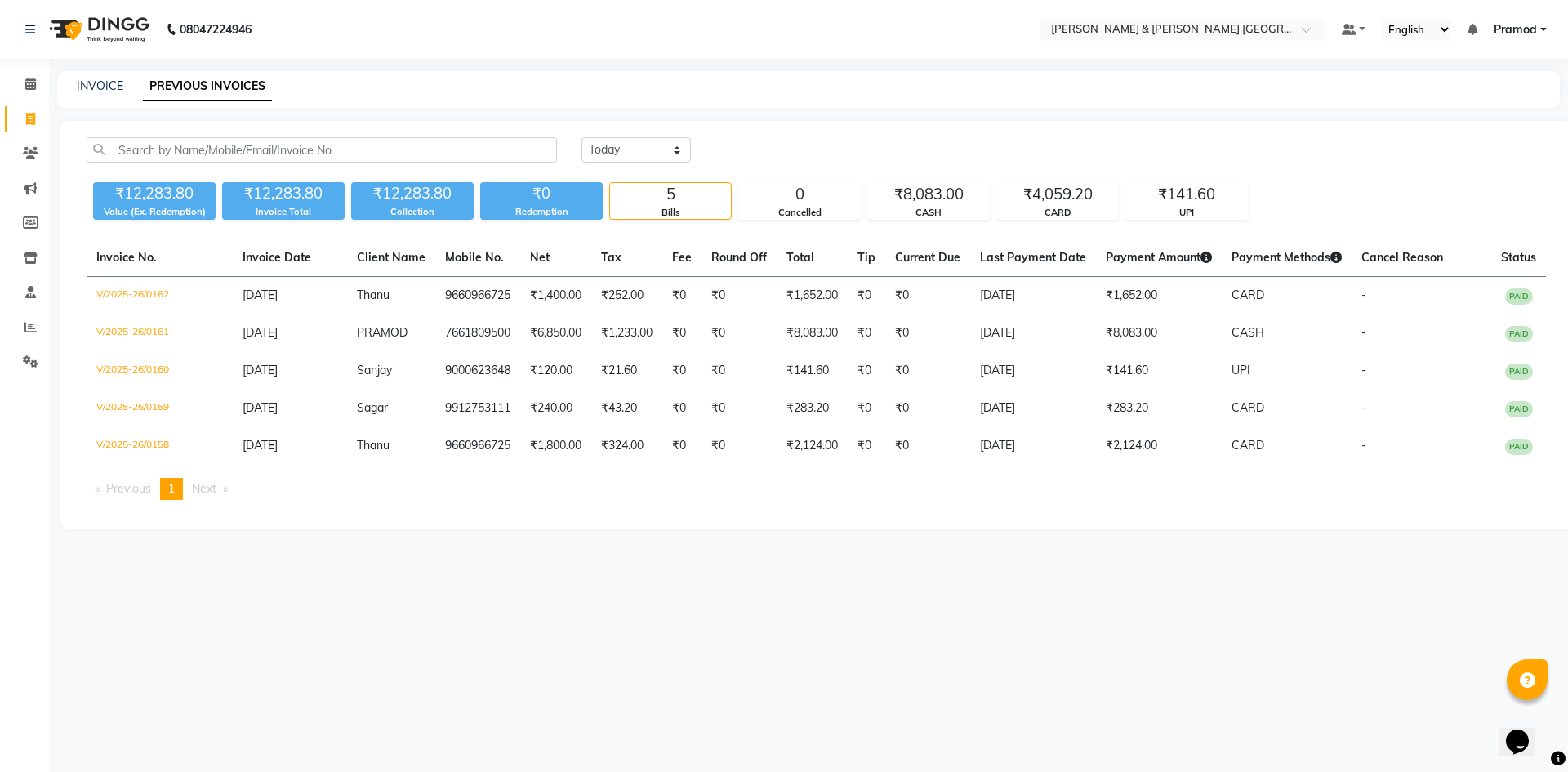
click at [496, 82] on div "INVOICE PREVIOUS INVOICES" at bounding box center [798, 86] width 1483 height 17
click at [109, 89] on link "INVOICE" at bounding box center [100, 86] width 47 height 15
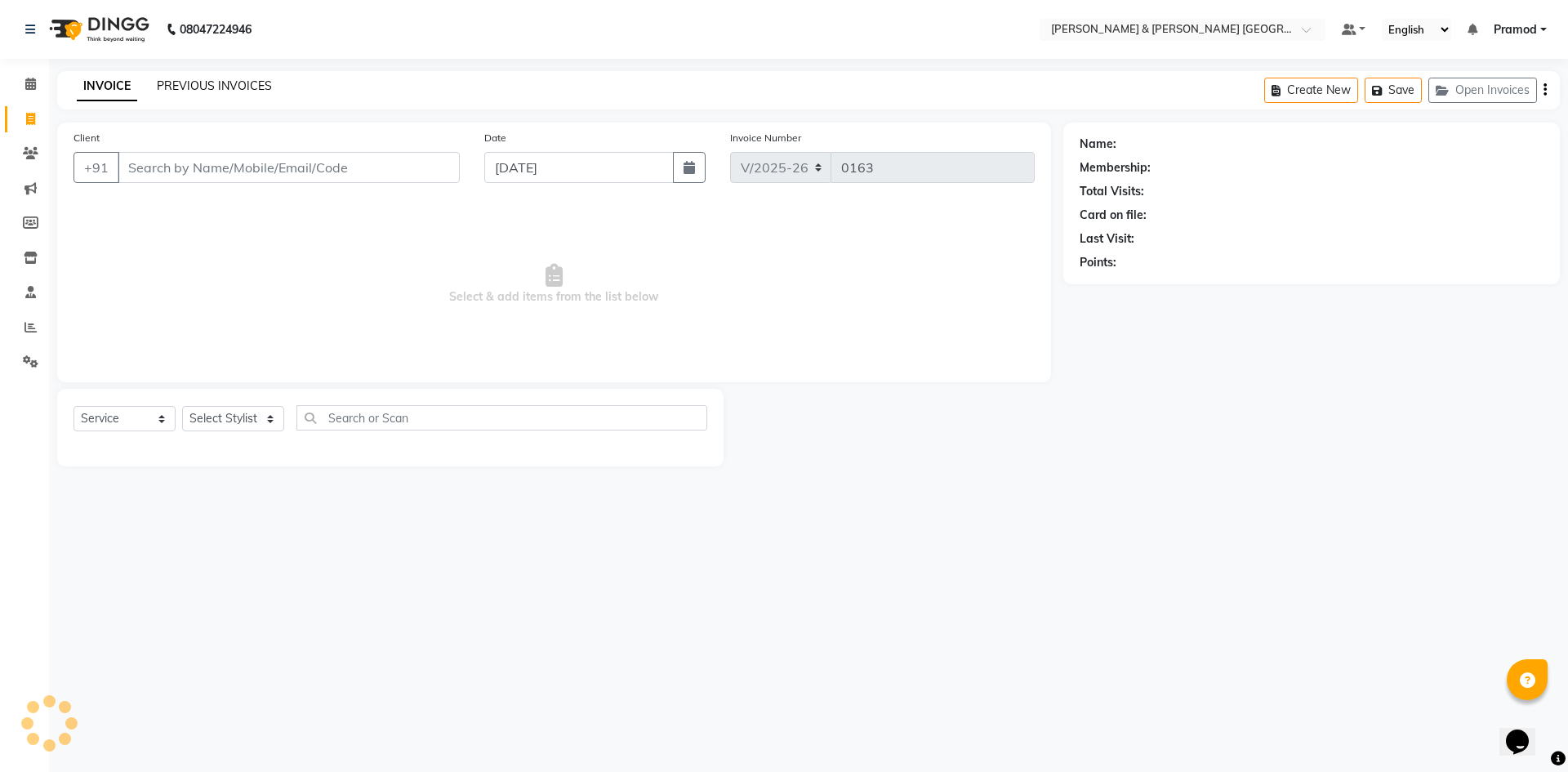
click at [193, 83] on link "PREVIOUS INVOICES" at bounding box center [214, 86] width 115 height 15
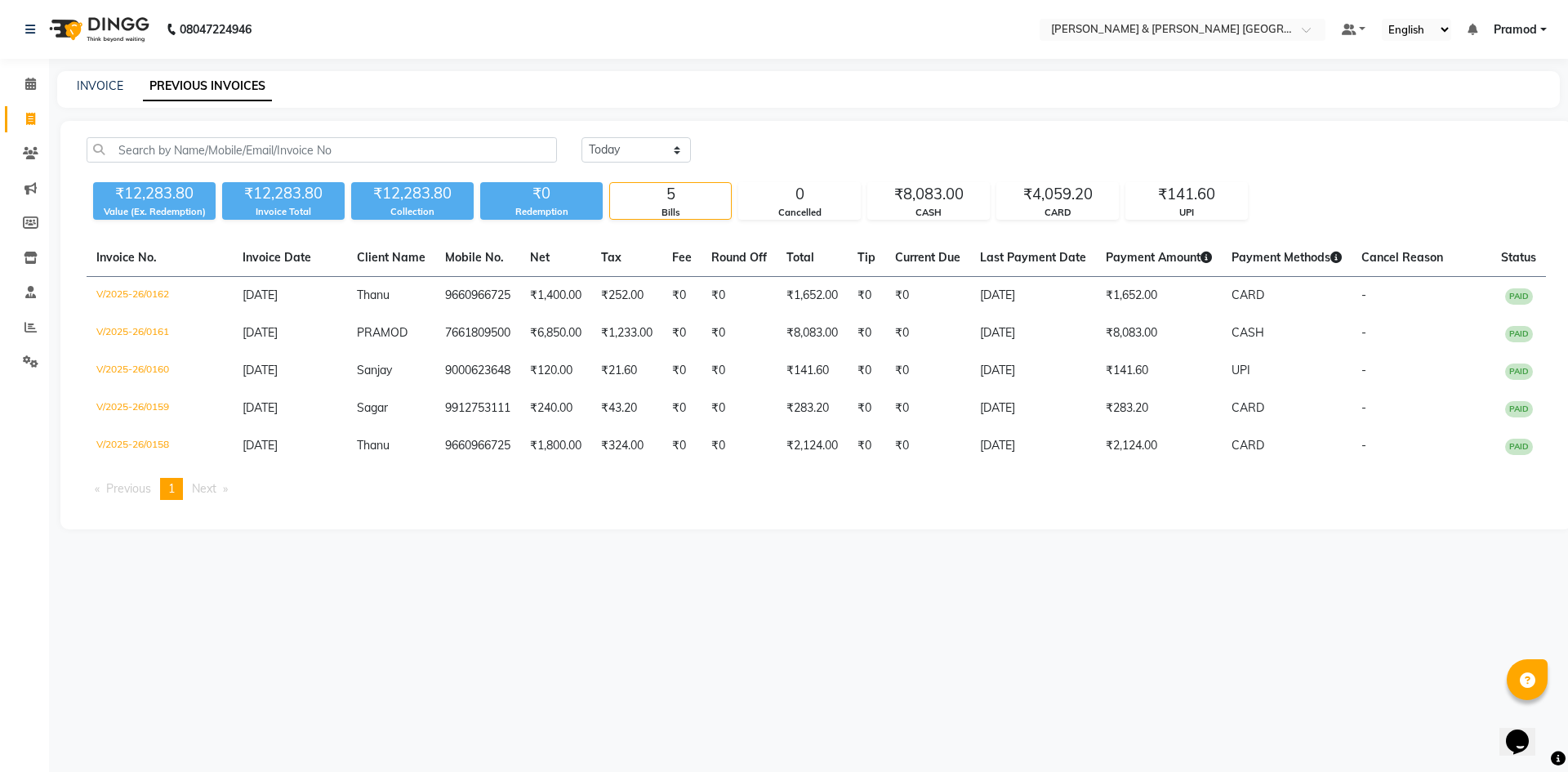
click at [366, 48] on nav "08047224946 Select Location × Toni & Guy Om Sree Heights, Kowkoor Default Panel…" at bounding box center [784, 30] width 1568 height 59
click at [116, 84] on link "INVOICE" at bounding box center [100, 86] width 47 height 15
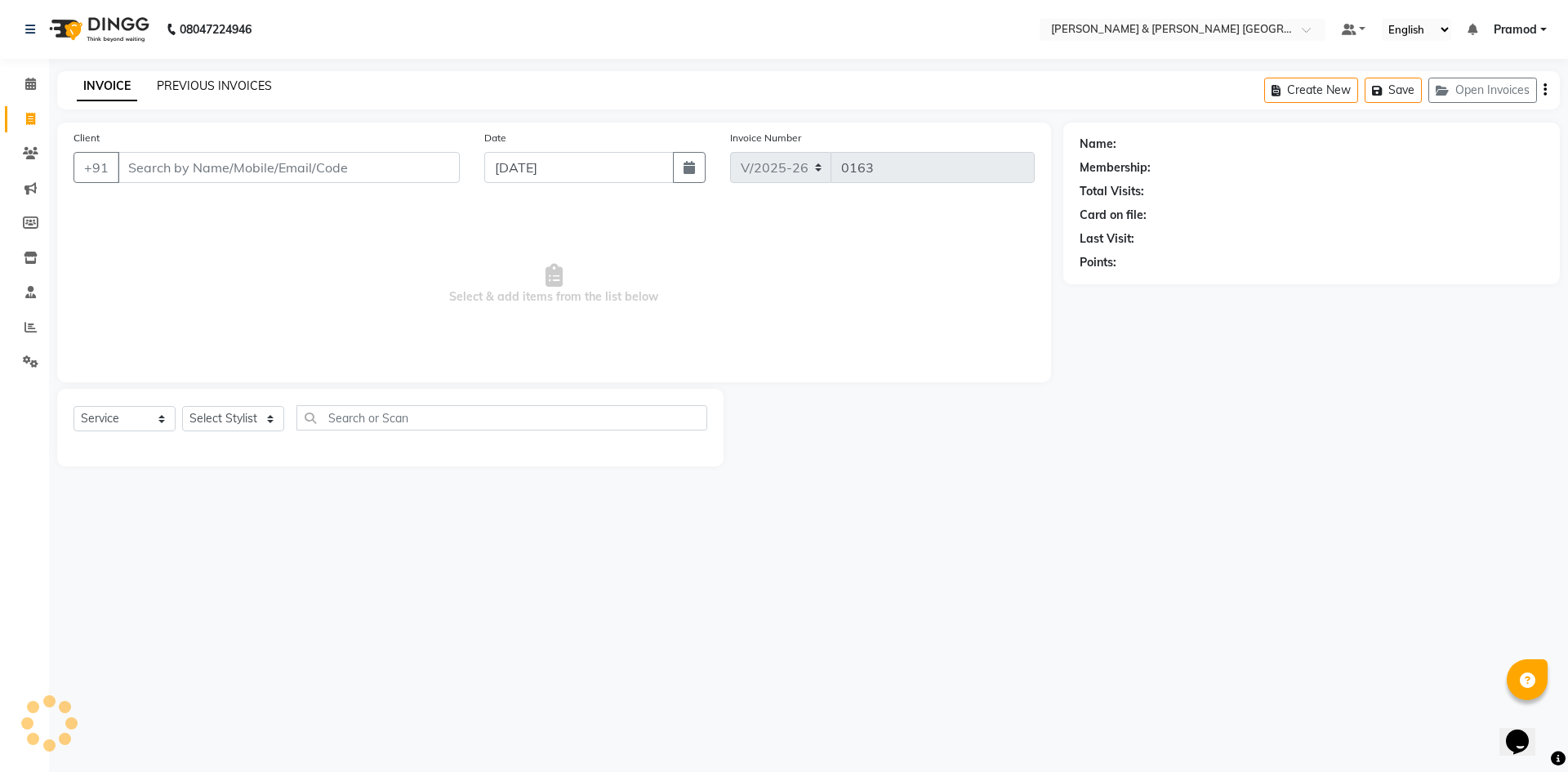
click at [179, 79] on link "PREVIOUS INVOICES" at bounding box center [214, 86] width 115 height 15
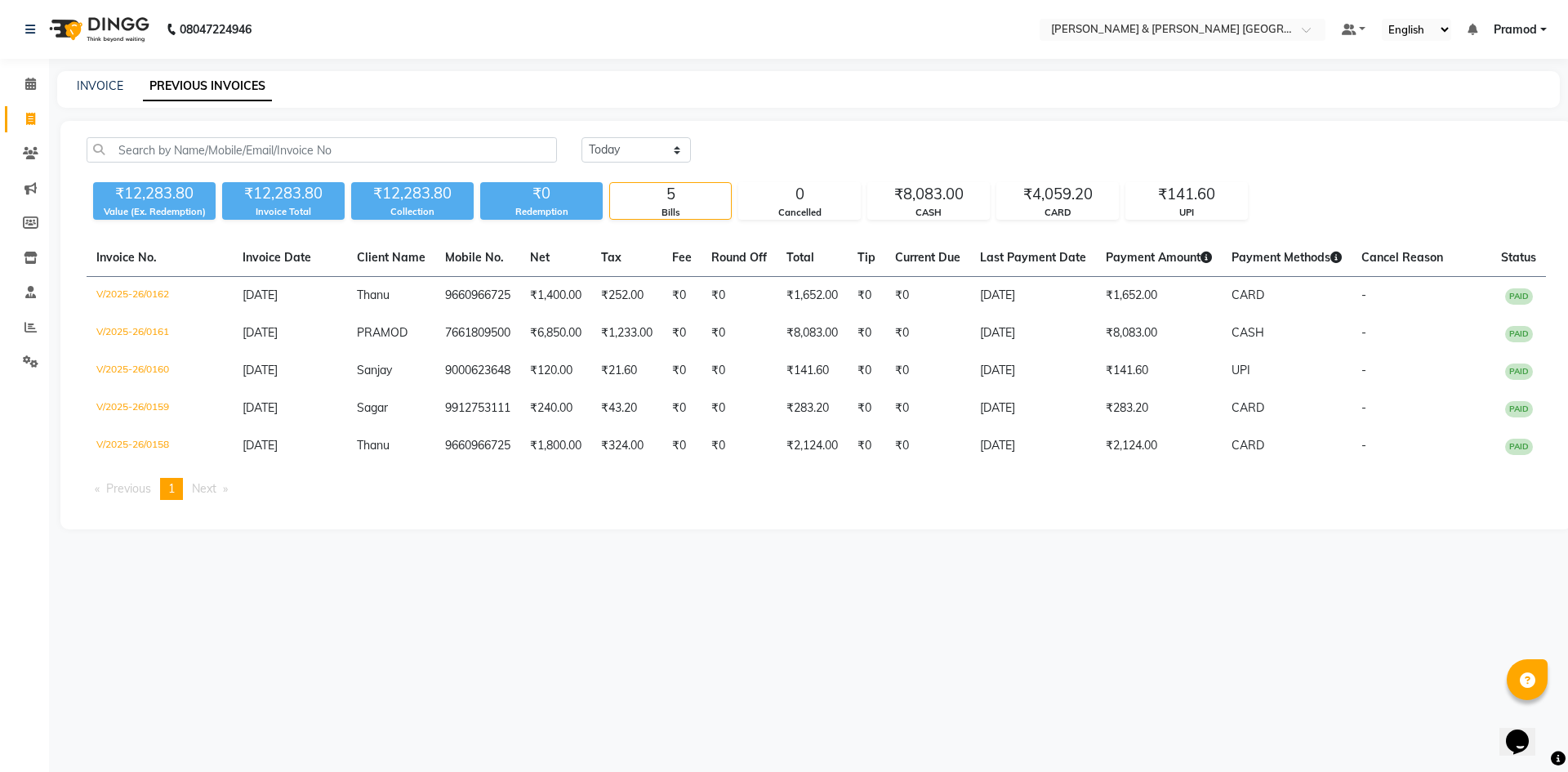
click at [289, 84] on div "INVOICE PREVIOUS INVOICES" at bounding box center [798, 86] width 1483 height 17
click at [409, 126] on div "Today Yesterday Custom Range ₹12,283.80 Value (Ex. Redemption) ₹12,283.80 Invoi…" at bounding box center [816, 325] width 1511 height 408
click at [105, 83] on link "INVOICE" at bounding box center [100, 86] width 47 height 15
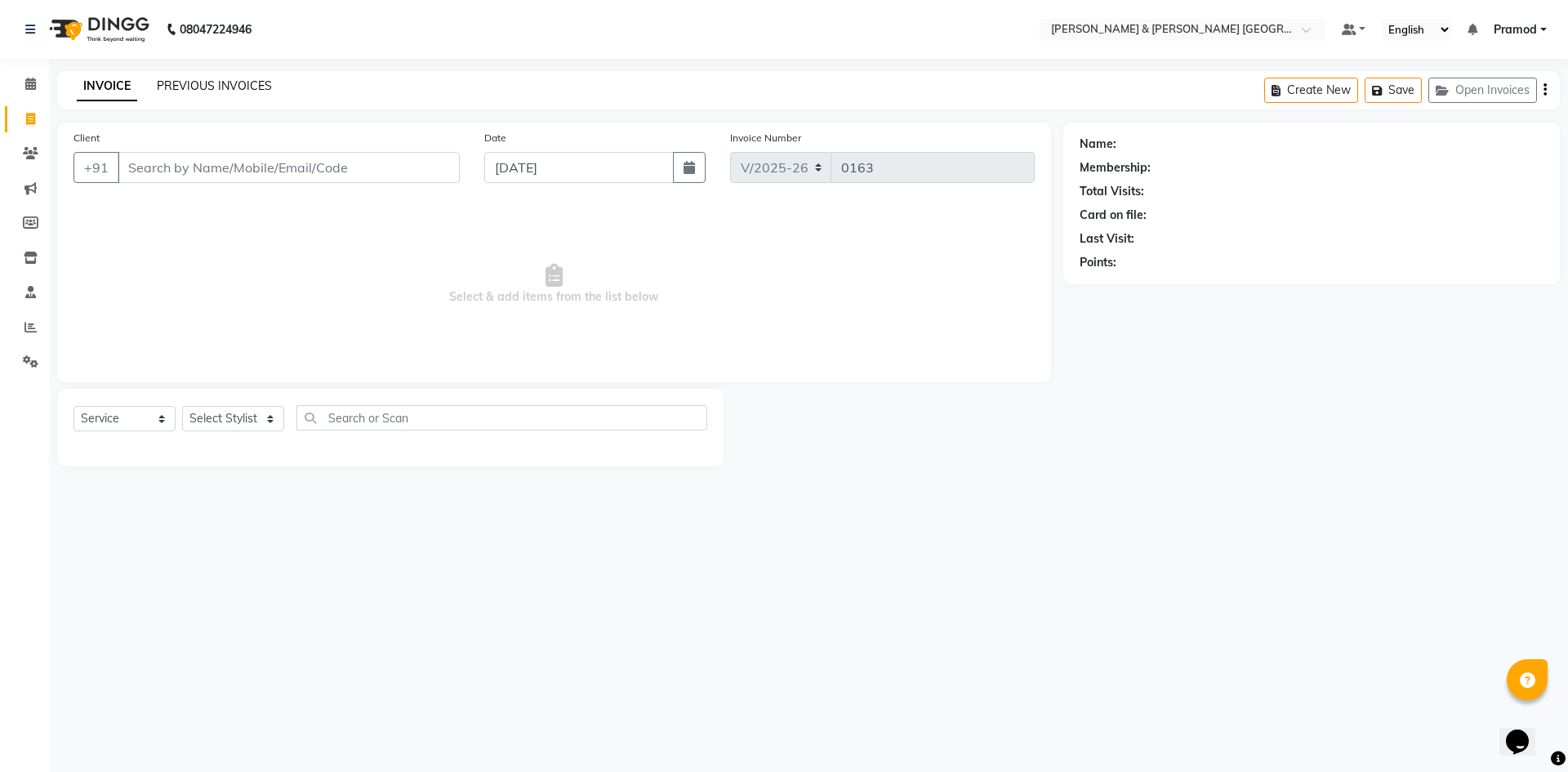
click at [159, 86] on link "PREVIOUS INVOICES" at bounding box center [214, 86] width 115 height 15
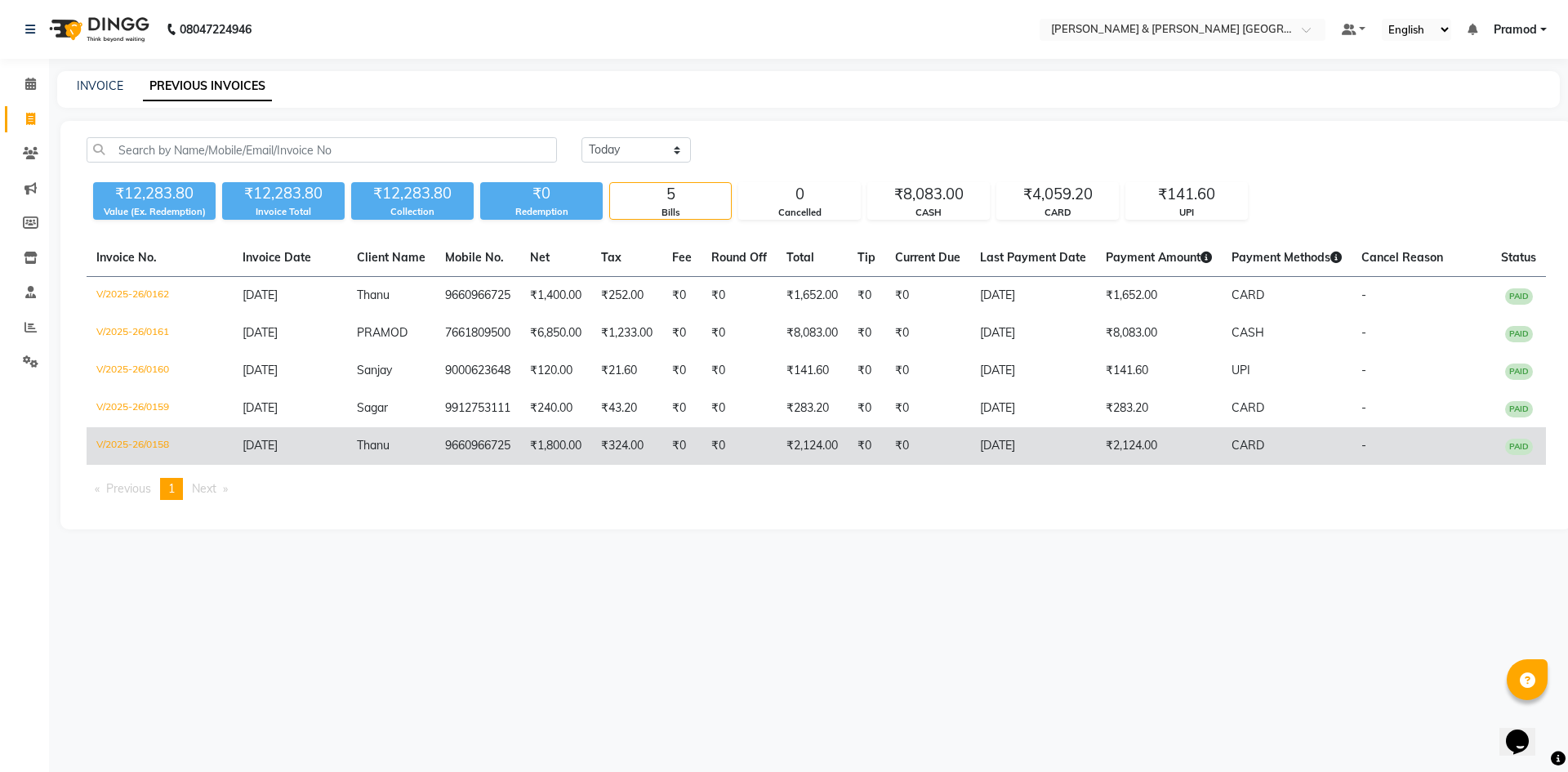
click at [113, 446] on td "V/2025-26/0158" at bounding box center [160, 446] width 146 height 38
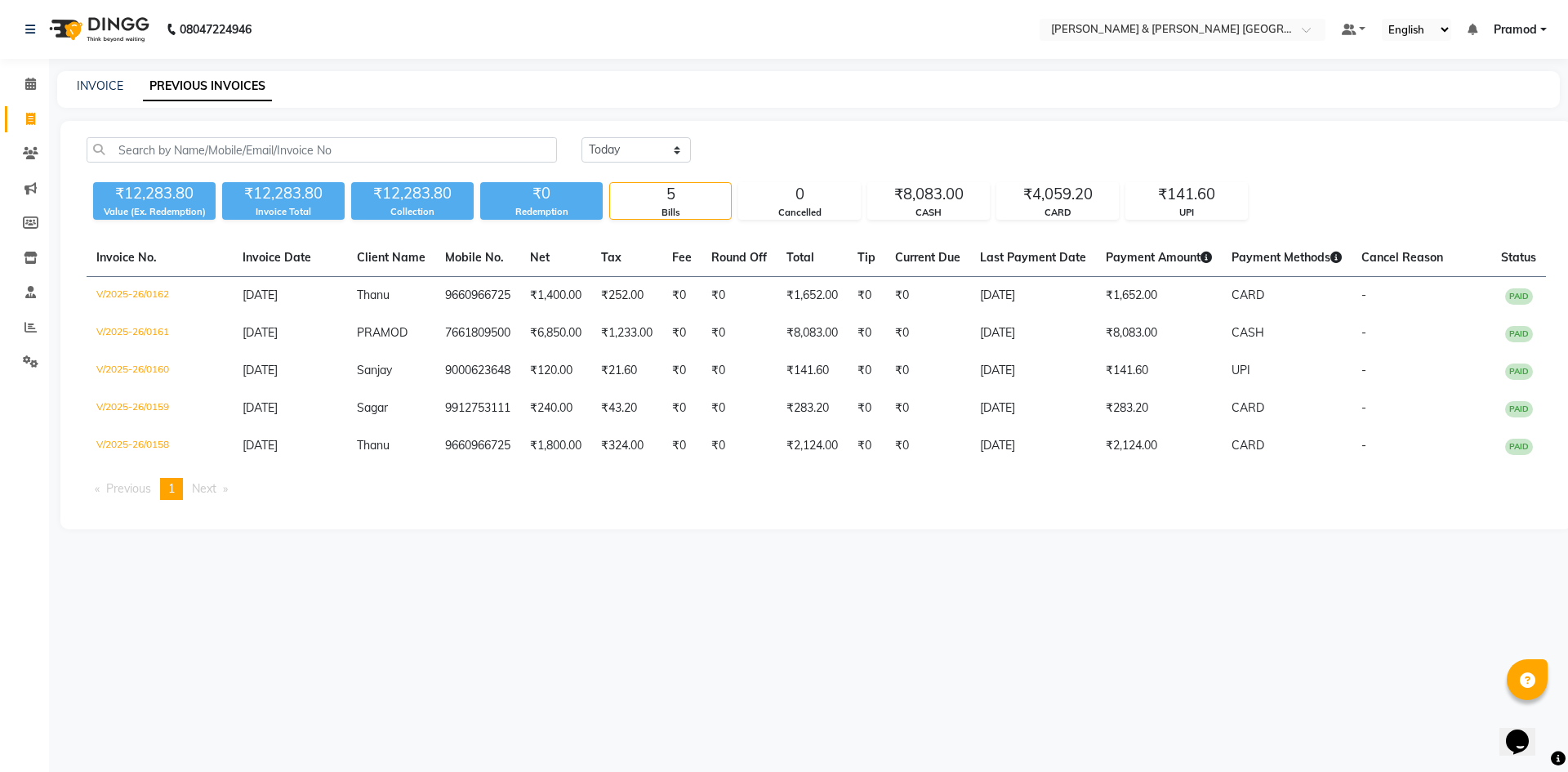
click at [488, 510] on div "Invoice No. Invoice Date Client Name Mobile No. Net Tax Fee Round Off Total Tip…" at bounding box center [816, 376] width 1479 height 274
click at [93, 89] on link "INVOICE" at bounding box center [100, 86] width 47 height 15
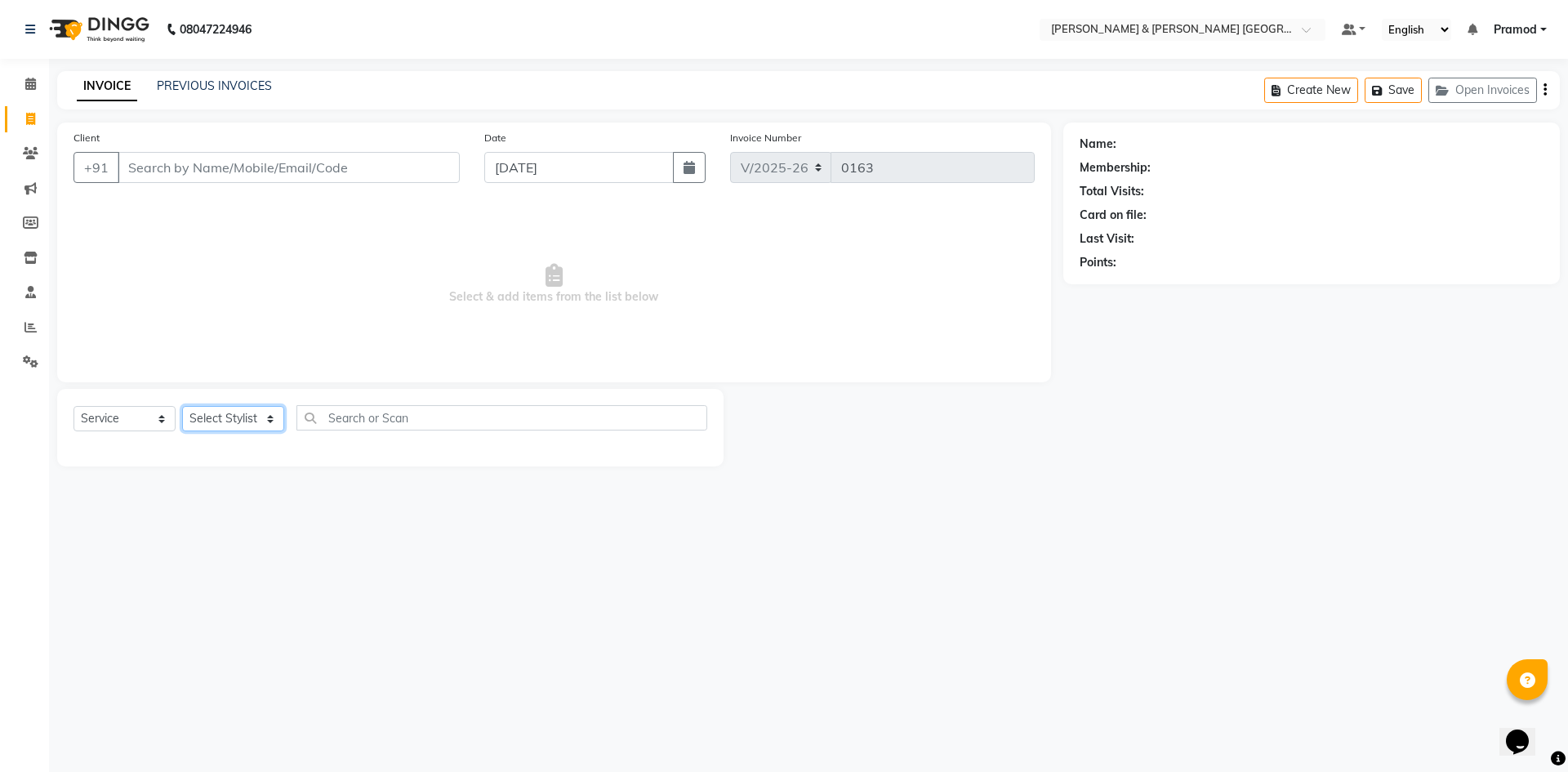
drag, startPoint x: 206, startPoint y: 428, endPoint x: 208, endPoint y: 402, distance: 26.1
click at [210, 425] on select "Select Stylist Arhan Ashu E. Swapna Laxmi Pramod Shabbu swapna" at bounding box center [233, 418] width 102 height 25
click at [182, 406] on select "Select Stylist Arhan Ashu E. Swapna Laxmi Pramod Shabbu swapna" at bounding box center [233, 418] width 102 height 25
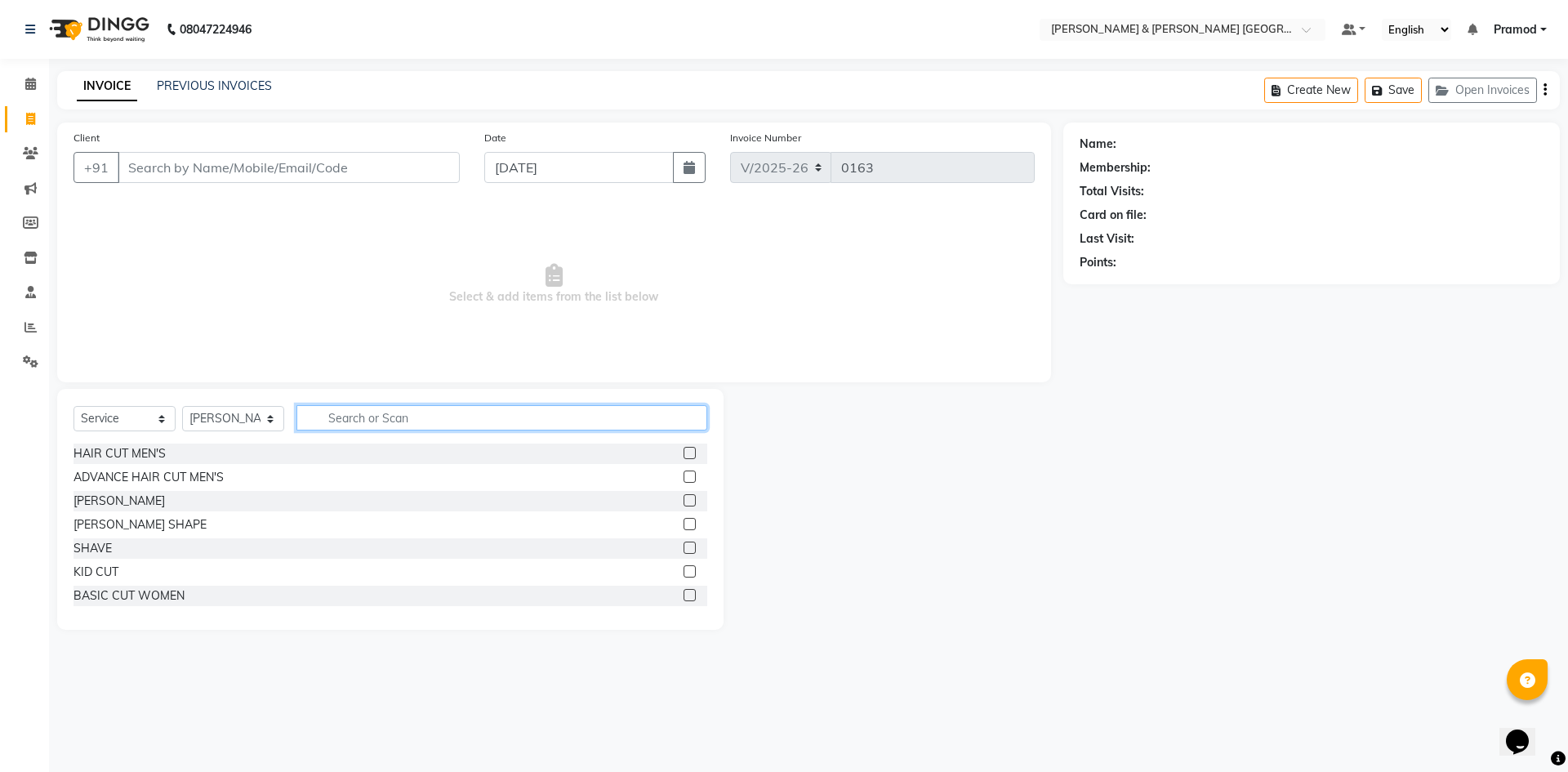
click at [340, 408] on input "text" at bounding box center [502, 417] width 411 height 25
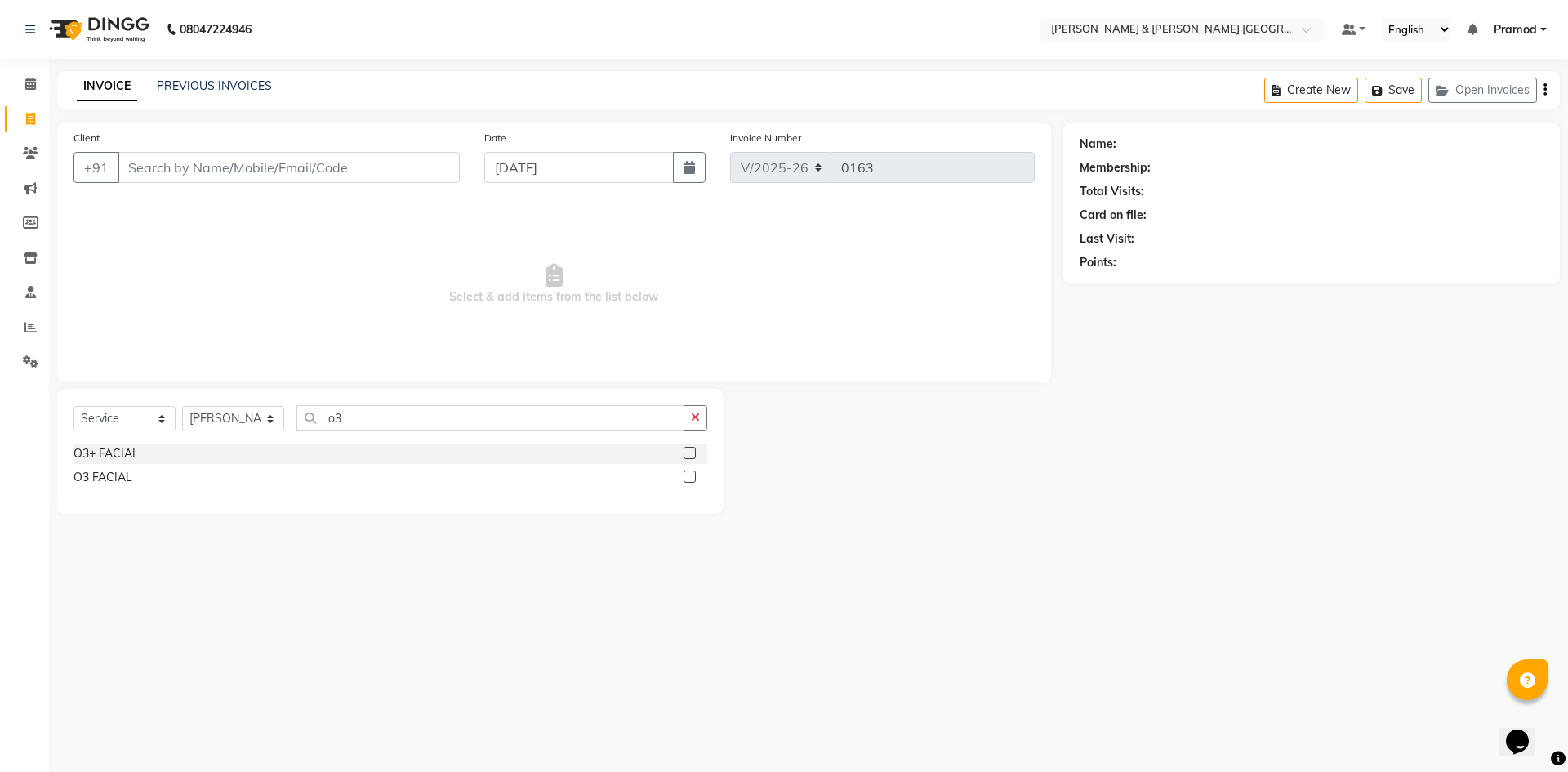
click at [695, 455] on label at bounding box center [689, 452] width 12 height 12
click at [694, 455] on input "checkbox" at bounding box center [689, 453] width 11 height 11
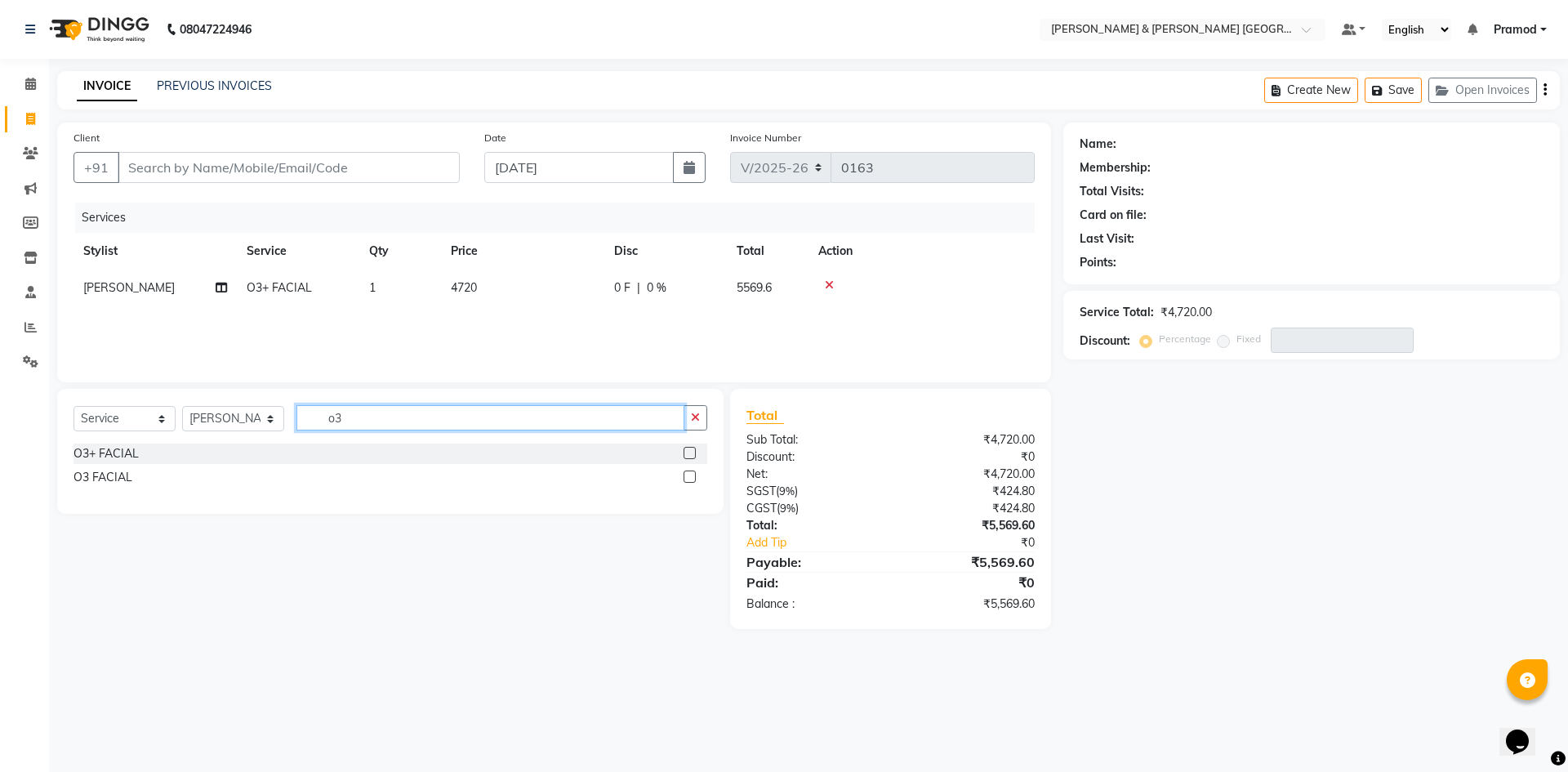
click at [357, 420] on input "o3" at bounding box center [490, 417] width 388 height 25
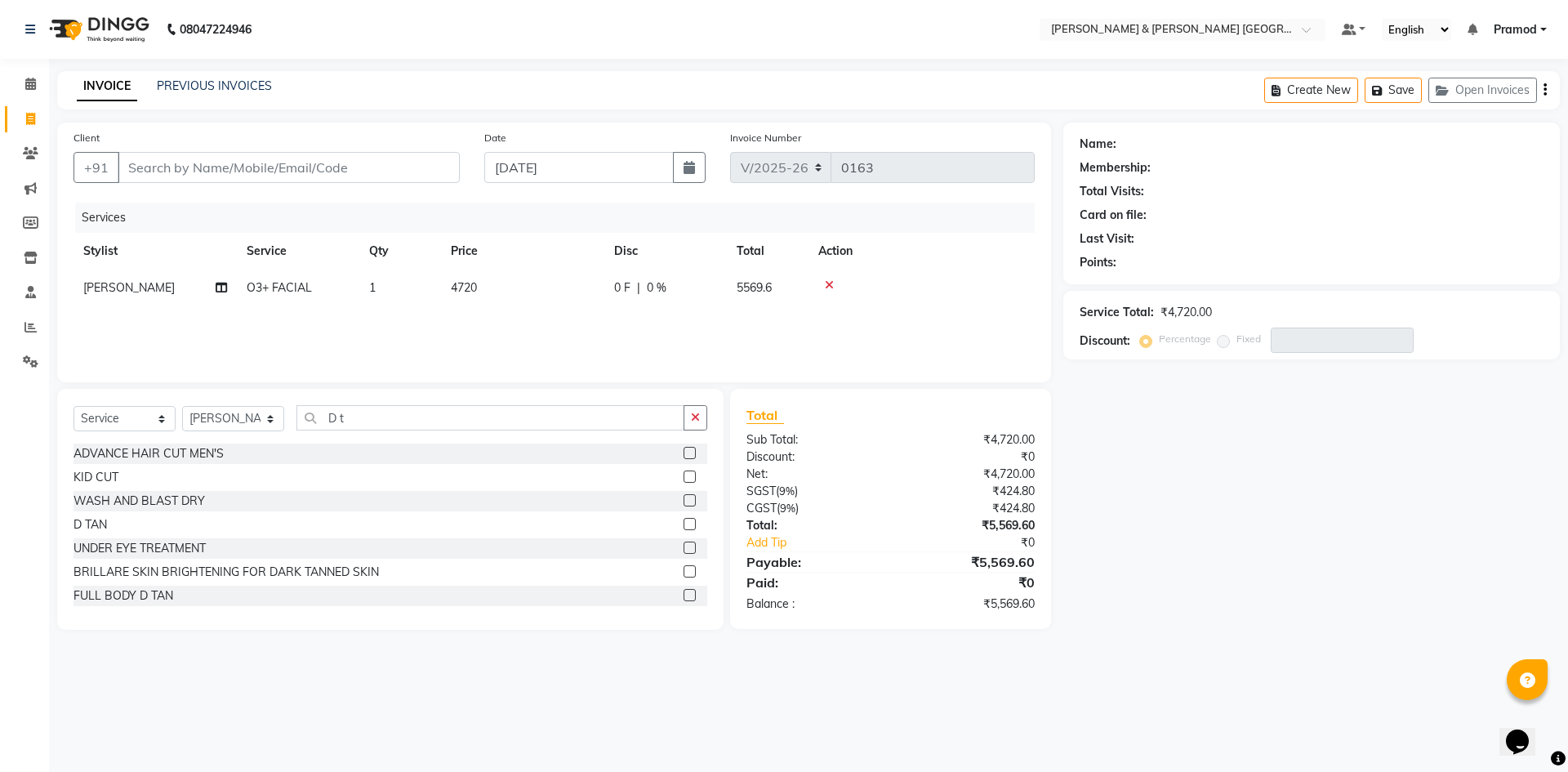
click at [684, 522] on label at bounding box center [689, 524] width 12 height 12
click at [684, 522] on input "checkbox" at bounding box center [689, 525] width 11 height 11
drag, startPoint x: 401, startPoint y: 434, endPoint x: 339, endPoint y: 407, distance: 67.6
click at [262, 416] on div "Select Service Product Membership Package Voucher Prepaid Gift Card Select Styl…" at bounding box center [390, 424] width 634 height 39
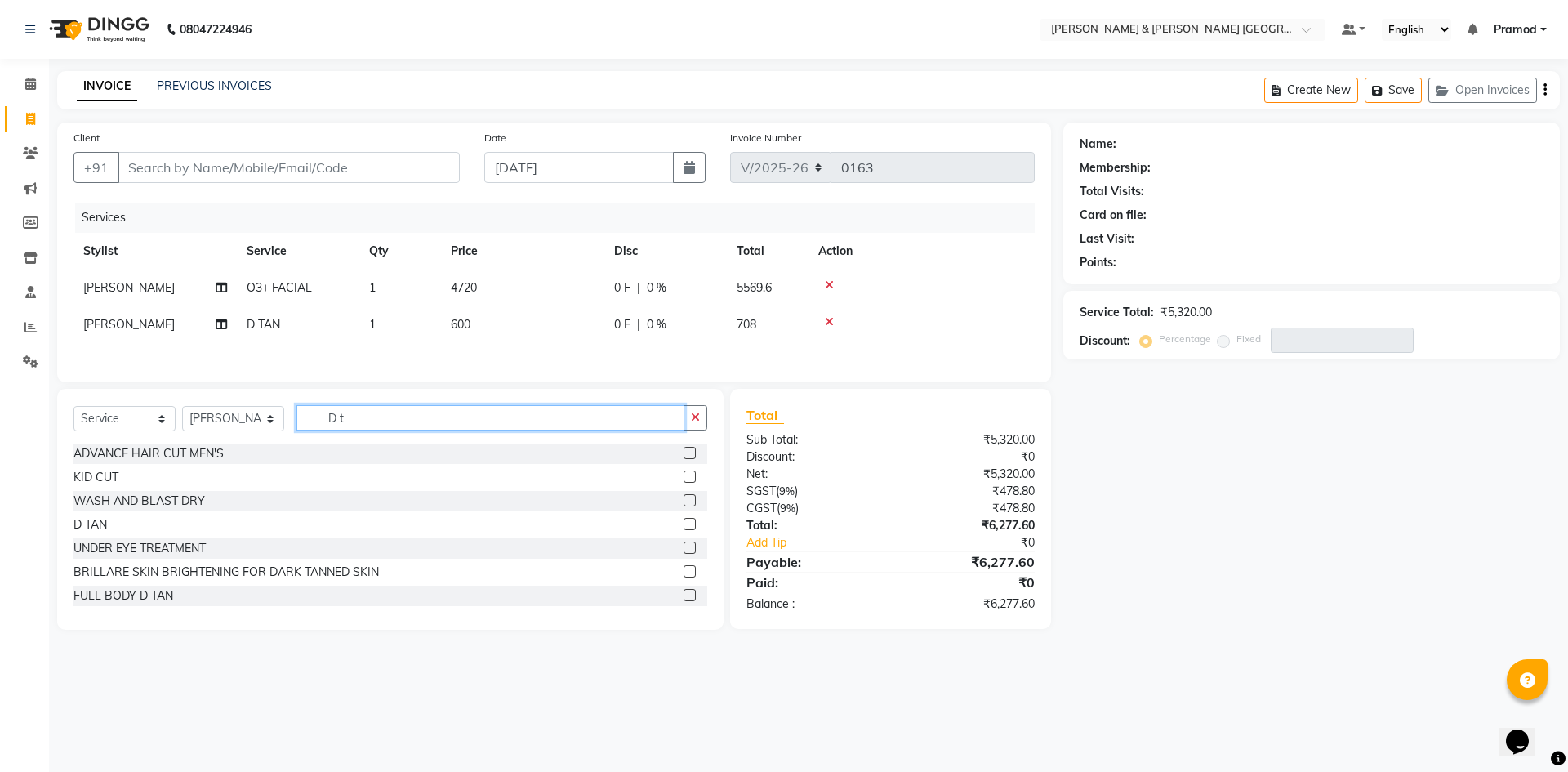
drag, startPoint x: 393, startPoint y: 425, endPoint x: 136, endPoint y: 406, distance: 257.7
click at [136, 406] on div "Select Service Product Membership Package Voucher Prepaid Gift Card Select Styl…" at bounding box center [390, 509] width 666 height 241
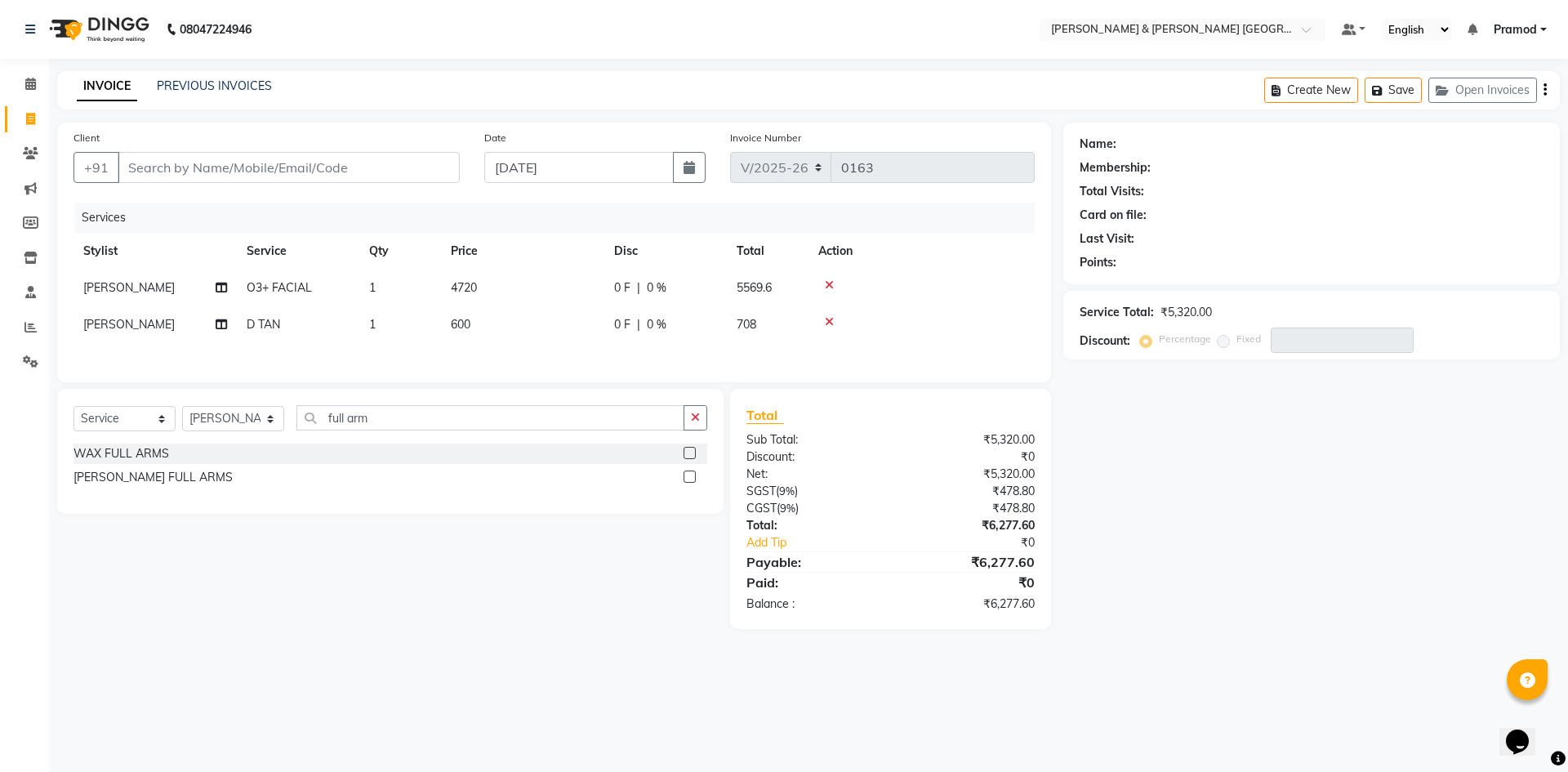
click at [689, 461] on div at bounding box center [689, 455] width 11 height 17
click at [689, 456] on label at bounding box center [689, 452] width 12 height 12
click at [689, 456] on input "checkbox" at bounding box center [689, 453] width 11 height 11
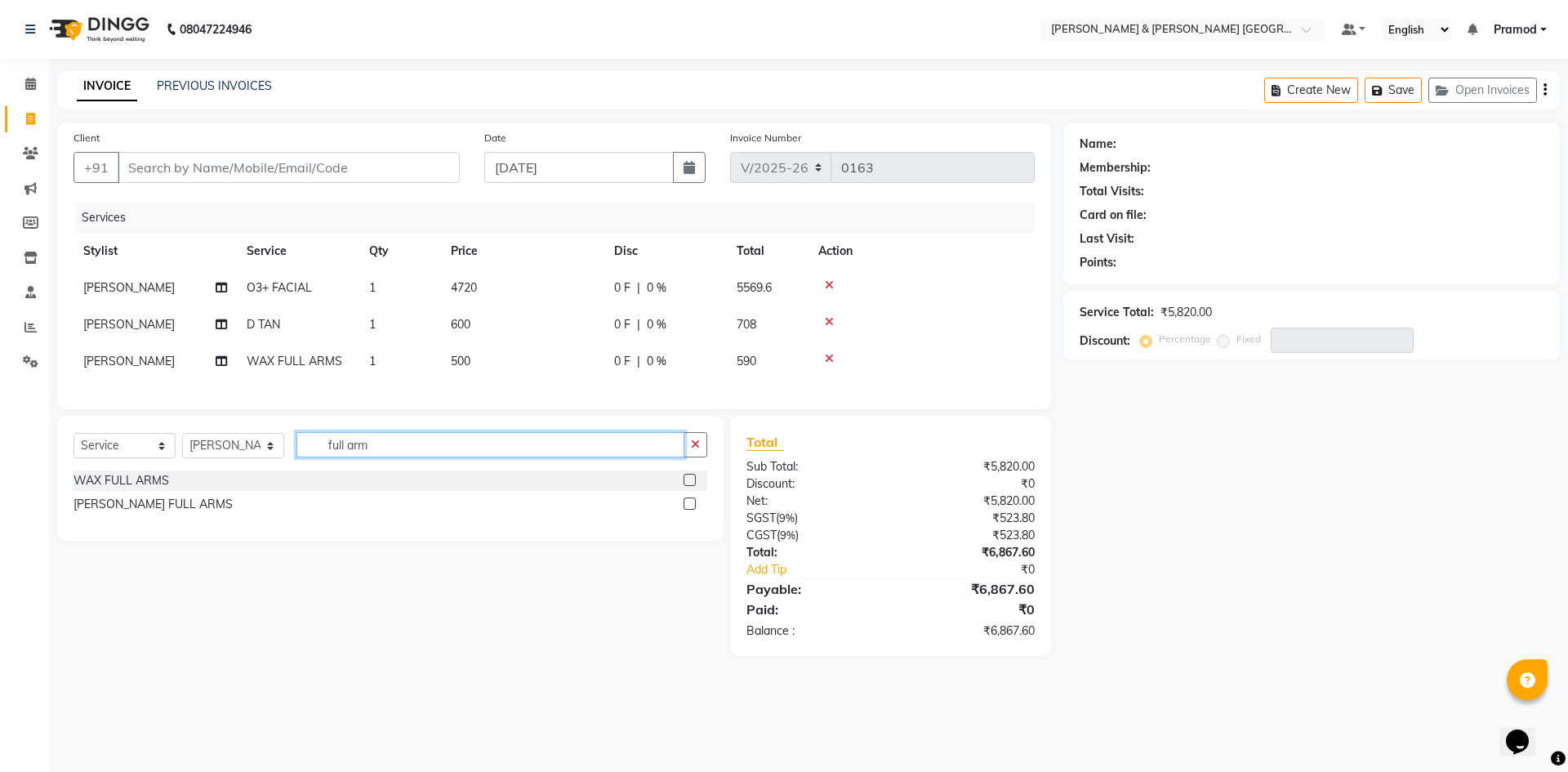
click at [398, 452] on input "full arm" at bounding box center [490, 444] width 388 height 25
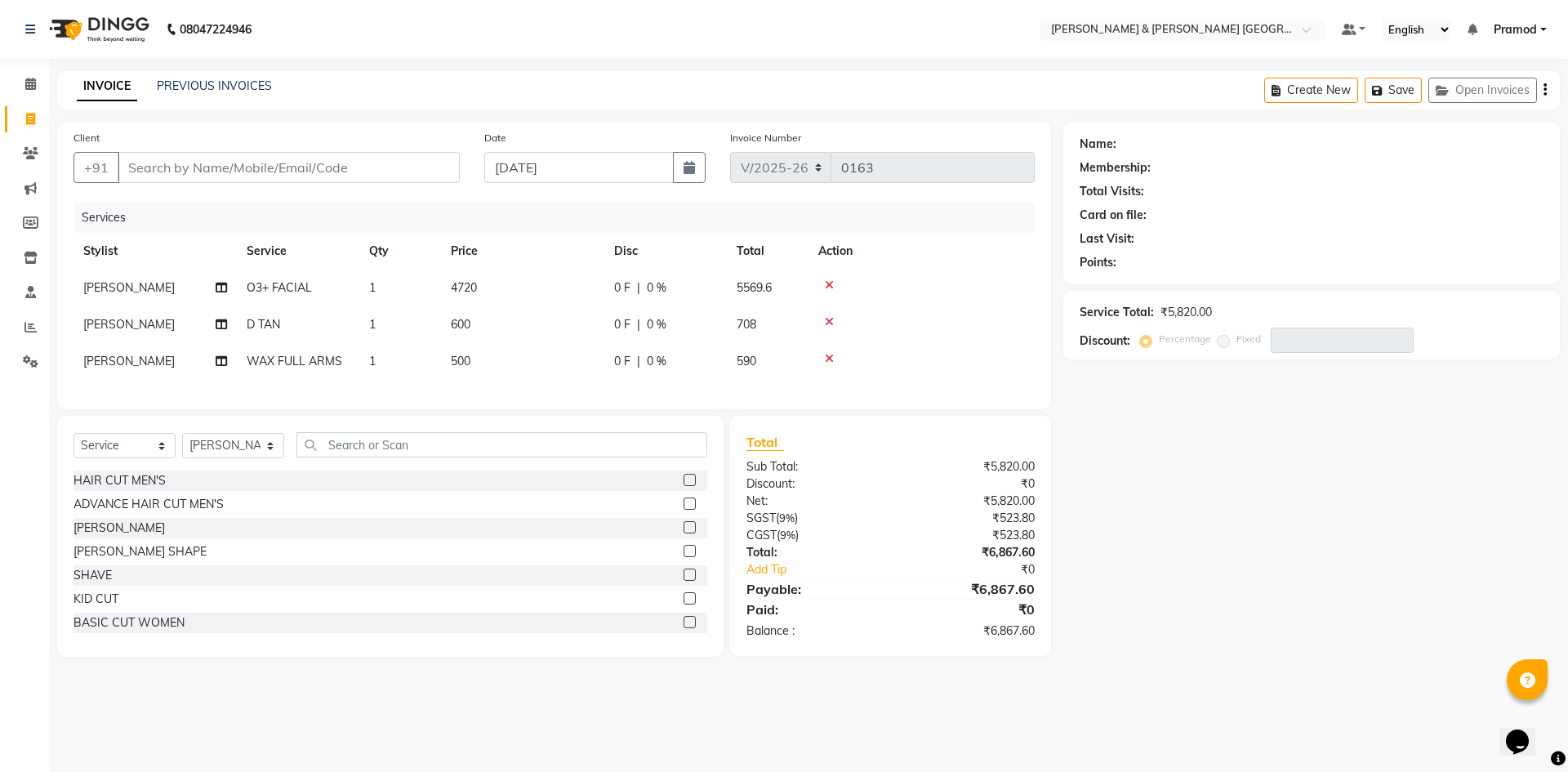
click at [838, 355] on div at bounding box center [921, 358] width 207 height 11
click at [837, 354] on div at bounding box center [921, 358] width 207 height 11
click at [832, 356] on icon at bounding box center [829, 358] width 9 height 11
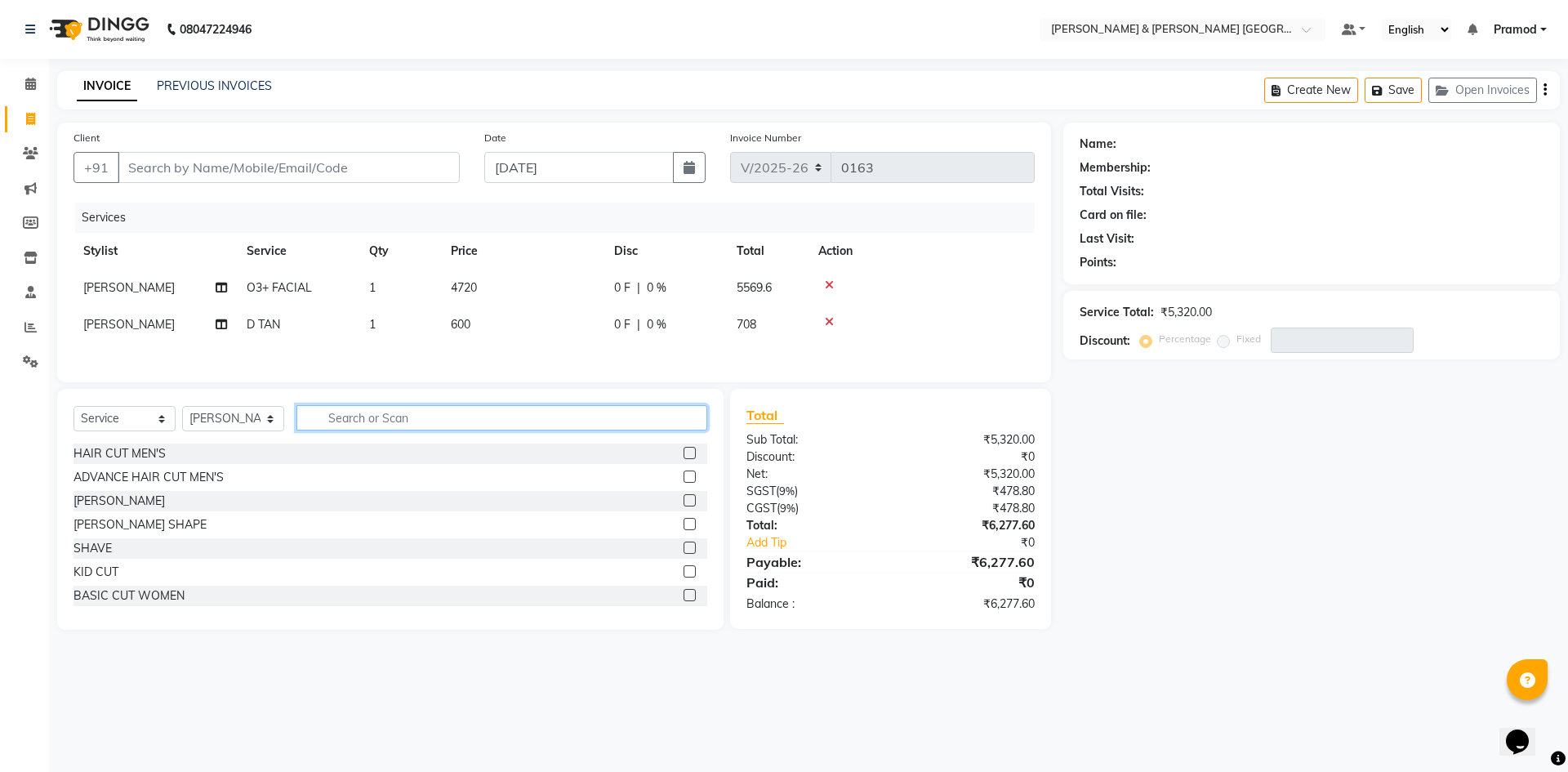
click at [343, 429] on input "text" at bounding box center [502, 417] width 411 height 25
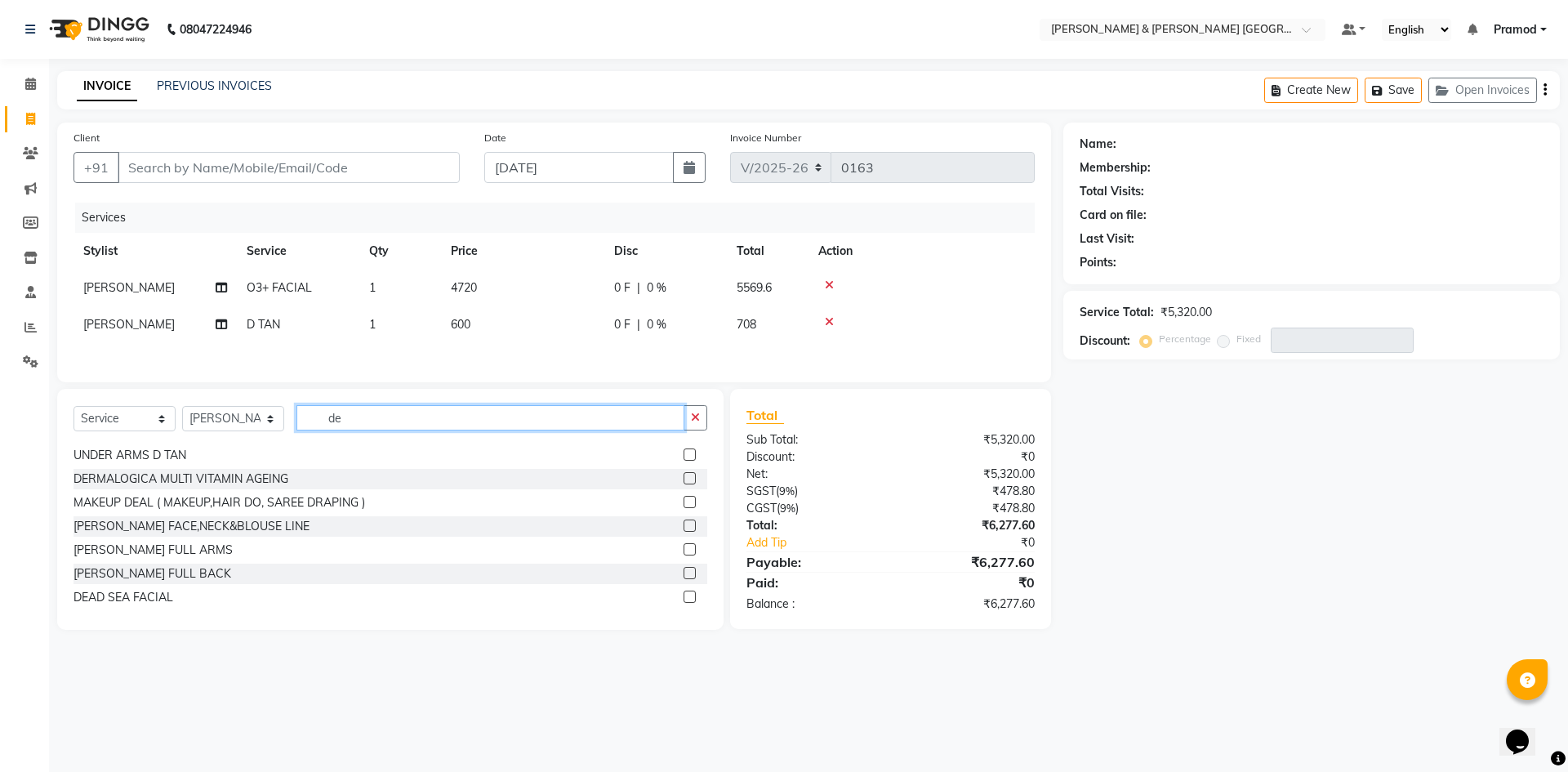
scroll to position [263, 0]
click at [684, 544] on label at bounding box center [689, 545] width 12 height 12
click at [684, 544] on input "checkbox" at bounding box center [689, 546] width 11 height 11
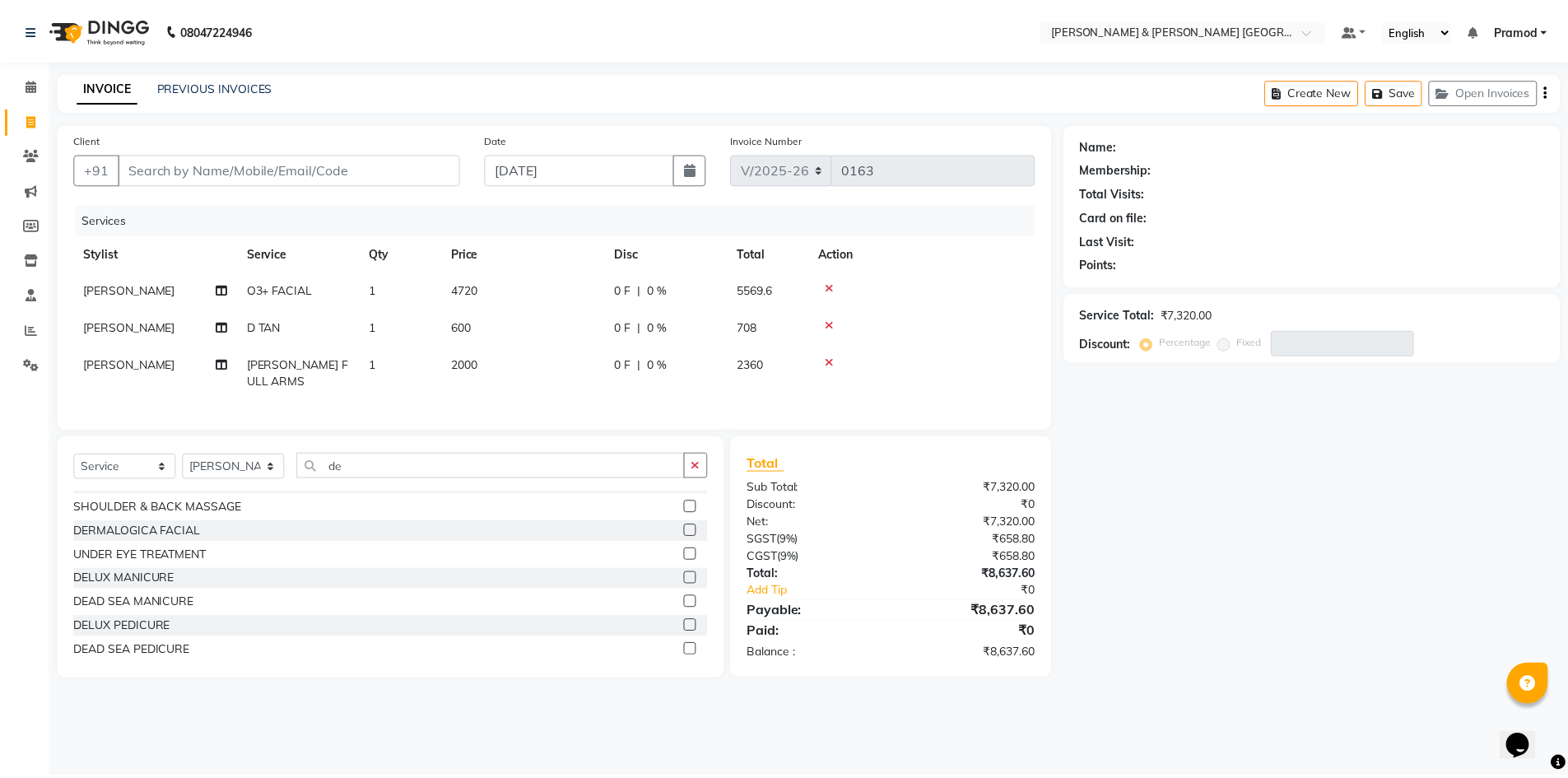
scroll to position [0, 0]
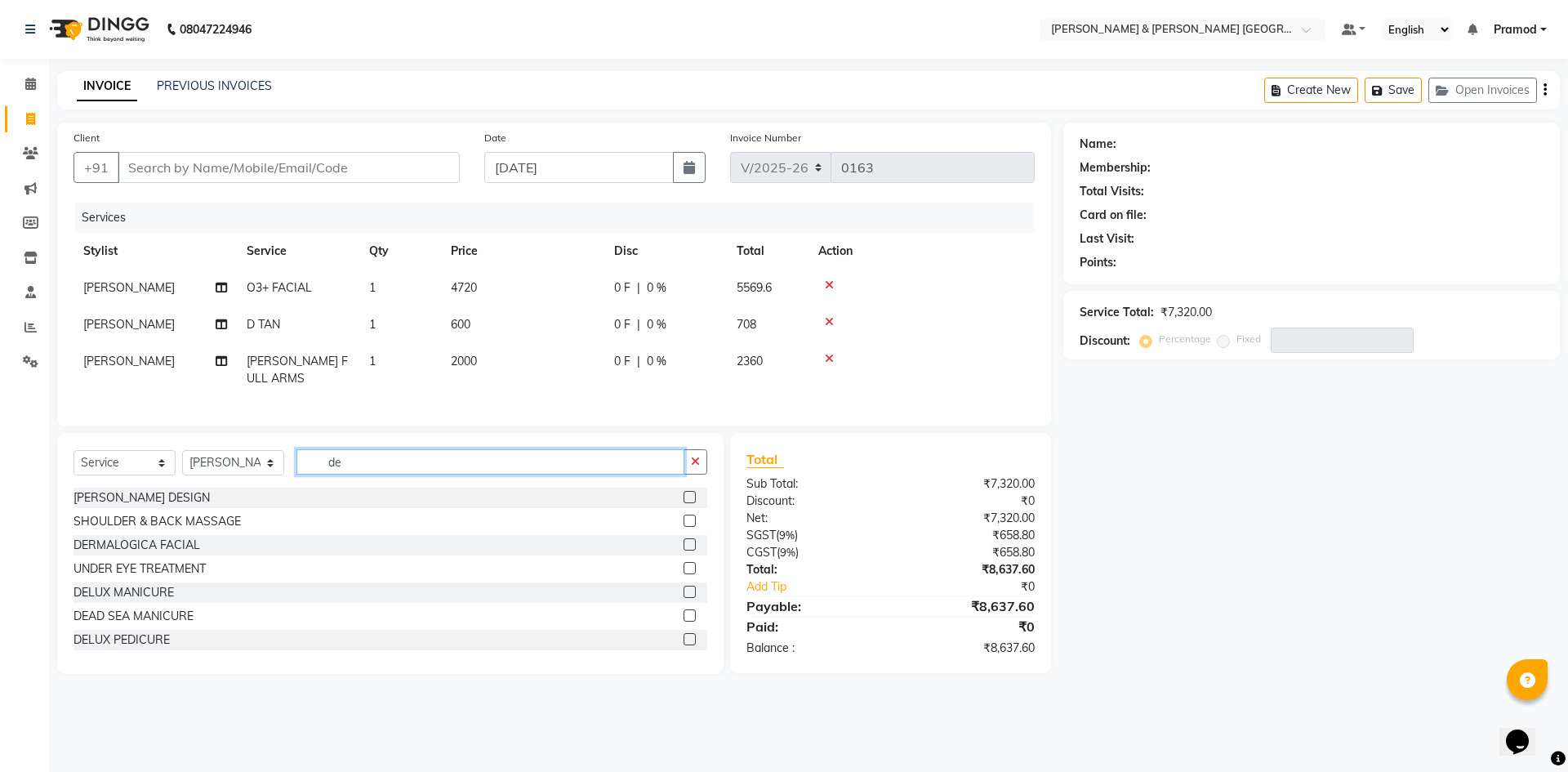
drag, startPoint x: 409, startPoint y: 470, endPoint x: 257, endPoint y: 476, distance: 152.1
click at [257, 476] on div "Select Service Product Membership Package Voucher Prepaid Gift Card Select Styl…" at bounding box center [390, 468] width 634 height 39
drag, startPoint x: 364, startPoint y: 480, endPoint x: 285, endPoint y: 483, distance: 79.1
click at [285, 483] on div "Select Service Product Membership Package Voucher Prepaid Gift Card Select Styl…" at bounding box center [390, 468] width 634 height 39
click at [684, 574] on label at bounding box center [689, 568] width 12 height 12
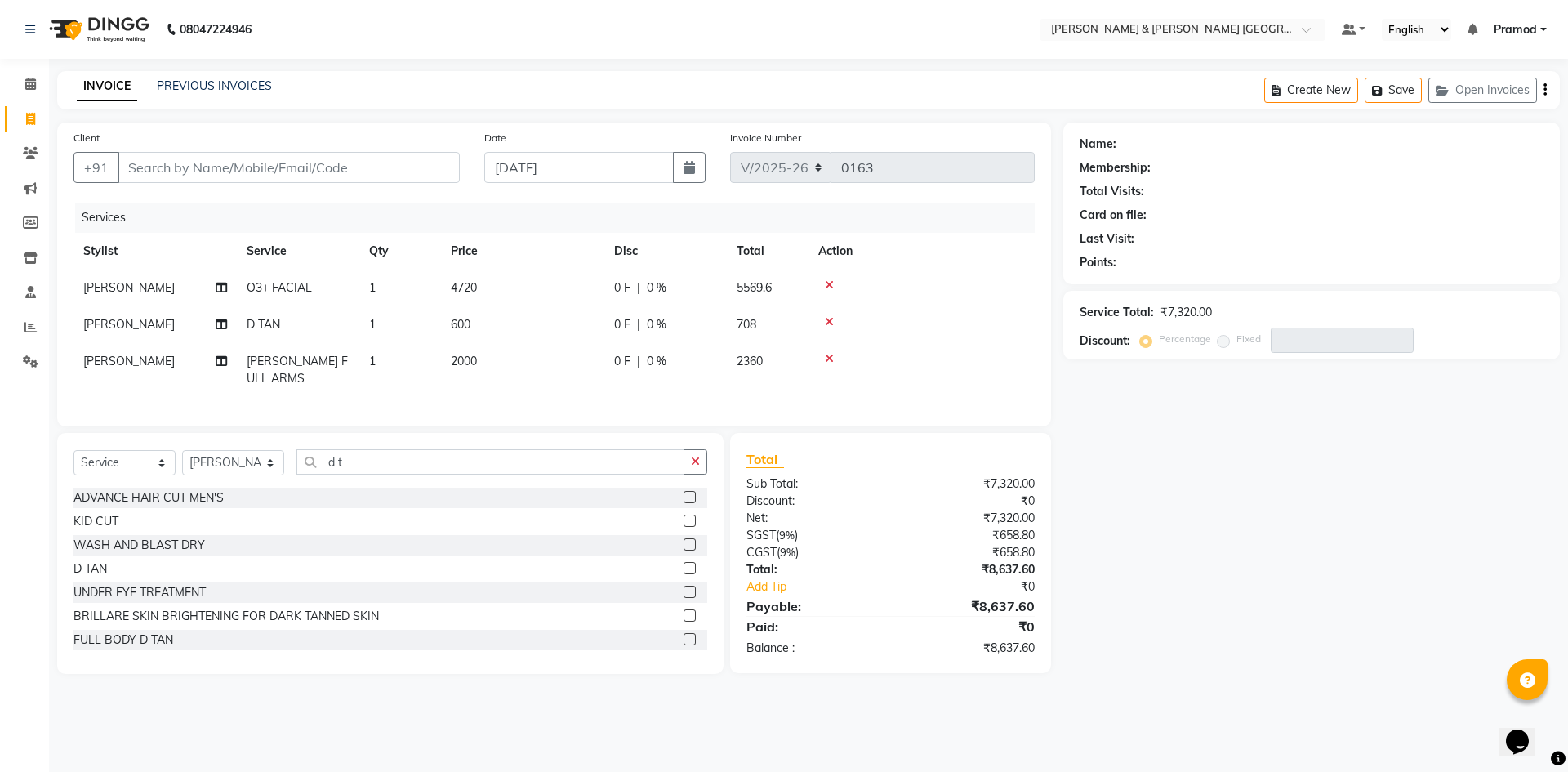
click at [684, 574] on input "checkbox" at bounding box center [689, 569] width 11 height 11
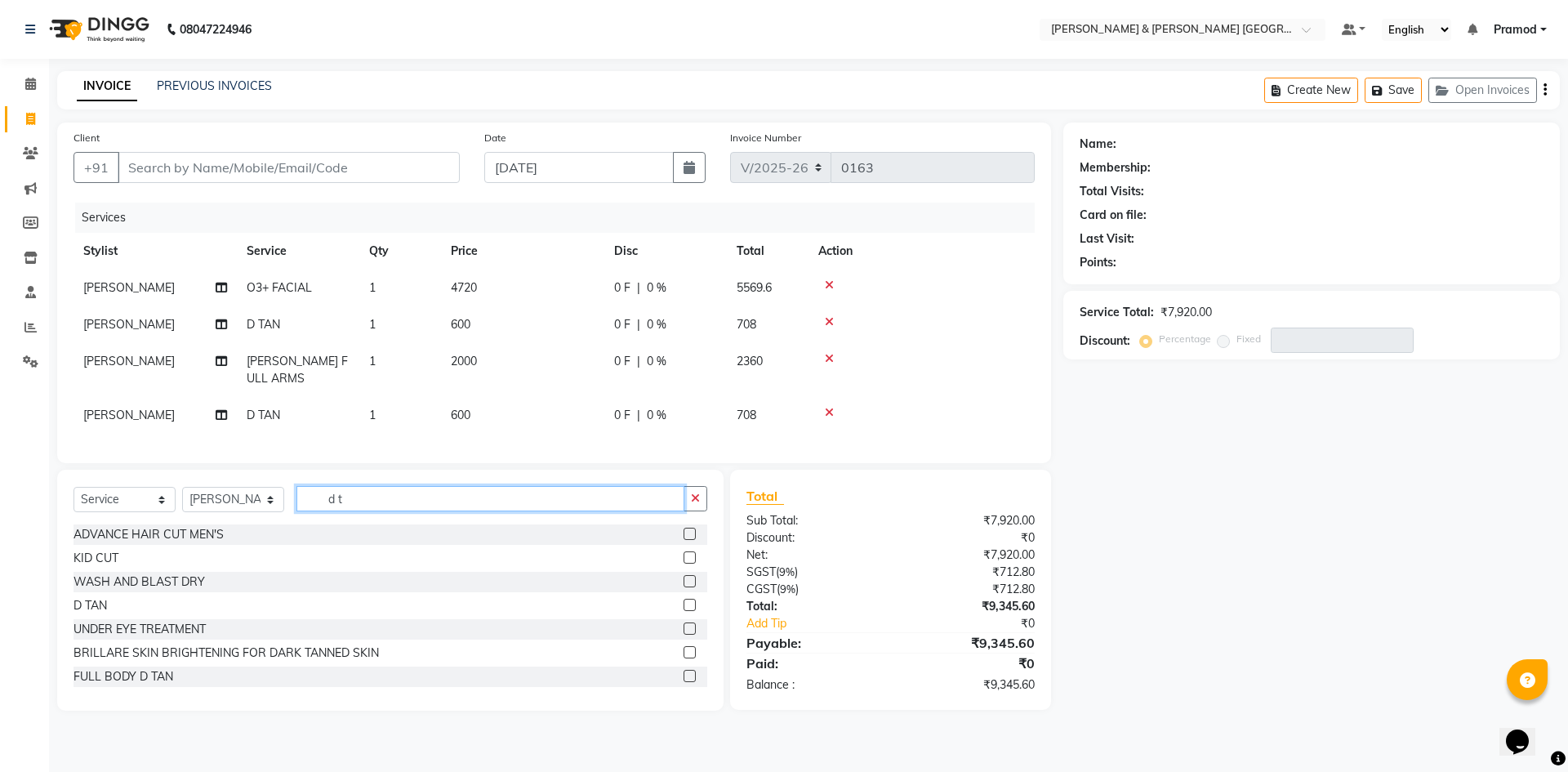
drag, startPoint x: 352, startPoint y: 512, endPoint x: 234, endPoint y: 493, distance: 119.5
click at [235, 493] on div "Select Service Product Membership Package Voucher Prepaid Gift Card Select Styl…" at bounding box center [390, 590] width 666 height 241
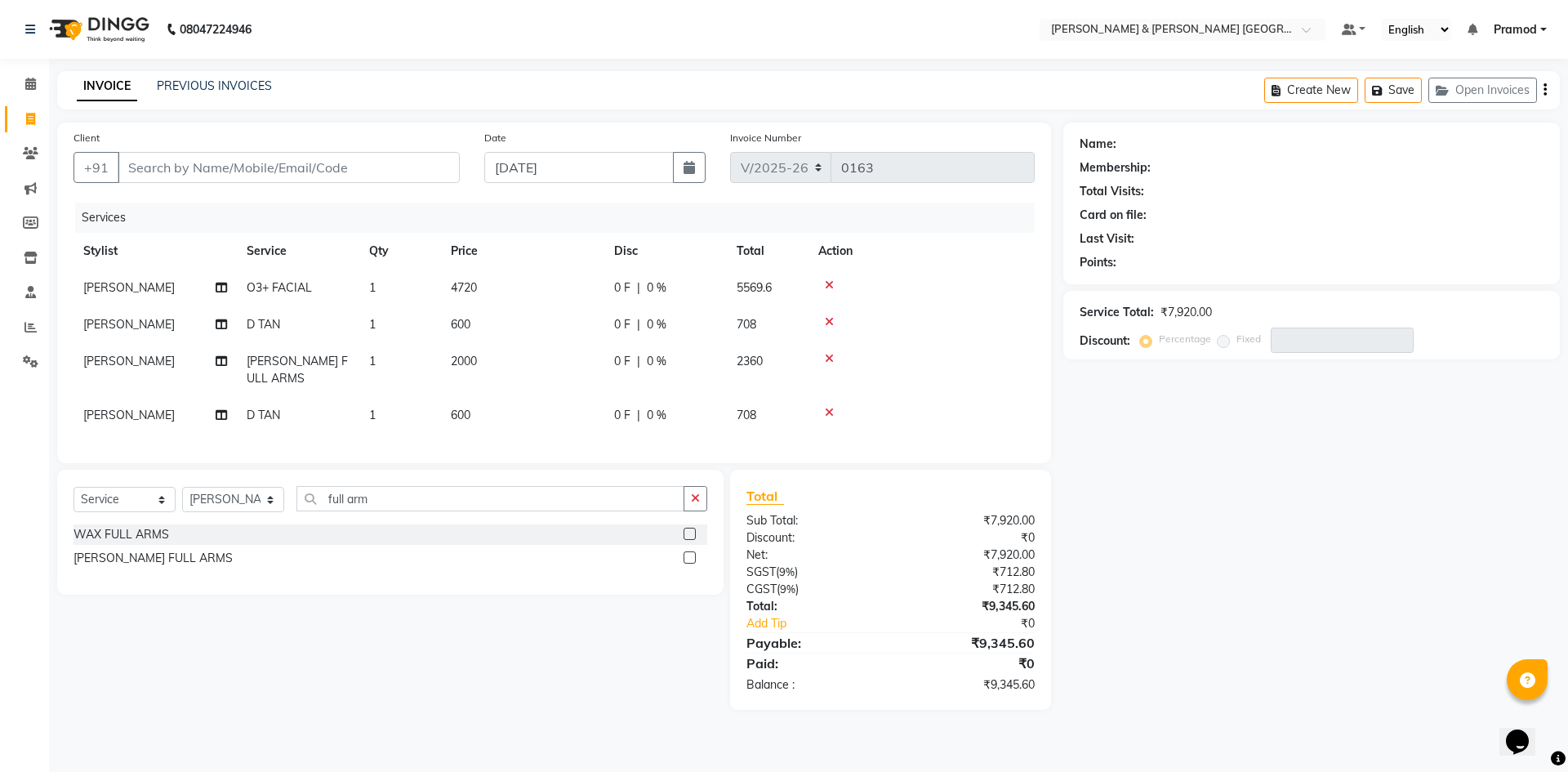
click at [694, 540] on label at bounding box center [689, 534] width 12 height 12
click at [694, 540] on input "checkbox" at bounding box center [689, 534] width 11 height 11
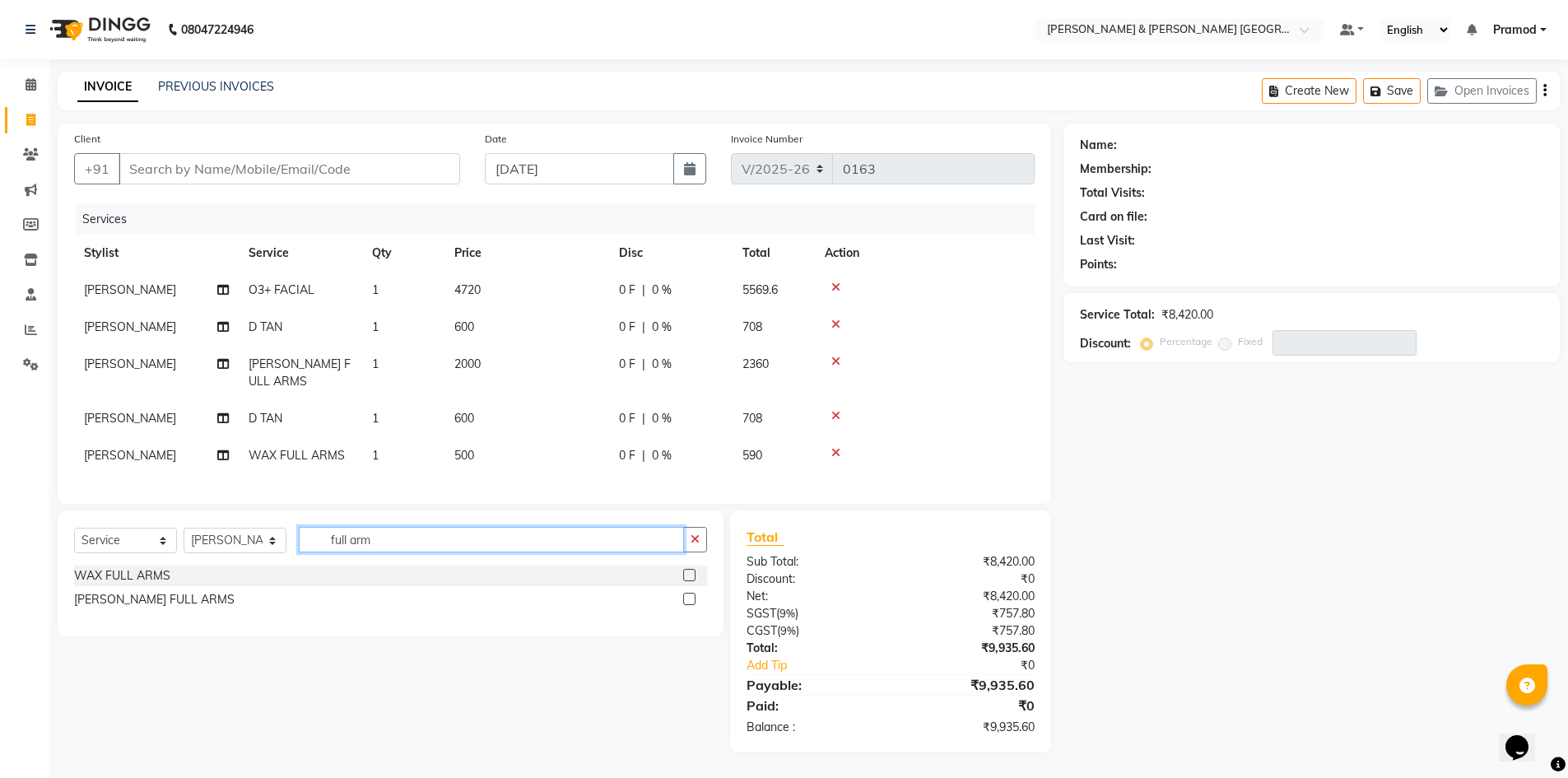
drag, startPoint x: 392, startPoint y: 550, endPoint x: 0, endPoint y: 479, distance: 398.4
click at [0, 479] on app-home "08047224946 Select Location × Toni & Guy Om Sree Heights, Kowkoor Default Panel…" at bounding box center [784, 388] width 1568 height 777
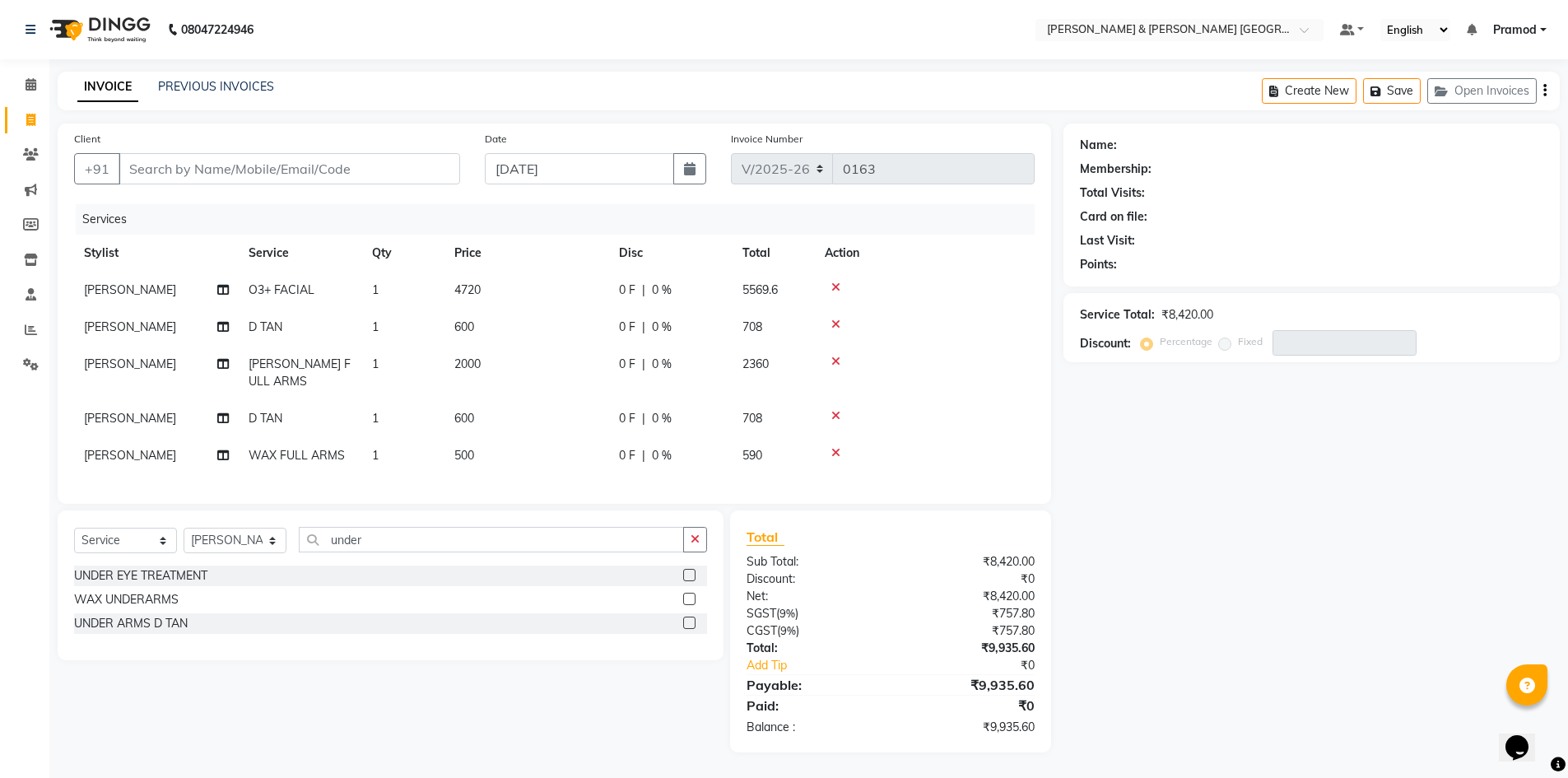
click at [692, 605] on label at bounding box center [689, 598] width 12 height 12
click at [692, 605] on input "checkbox" at bounding box center [688, 599] width 11 height 11
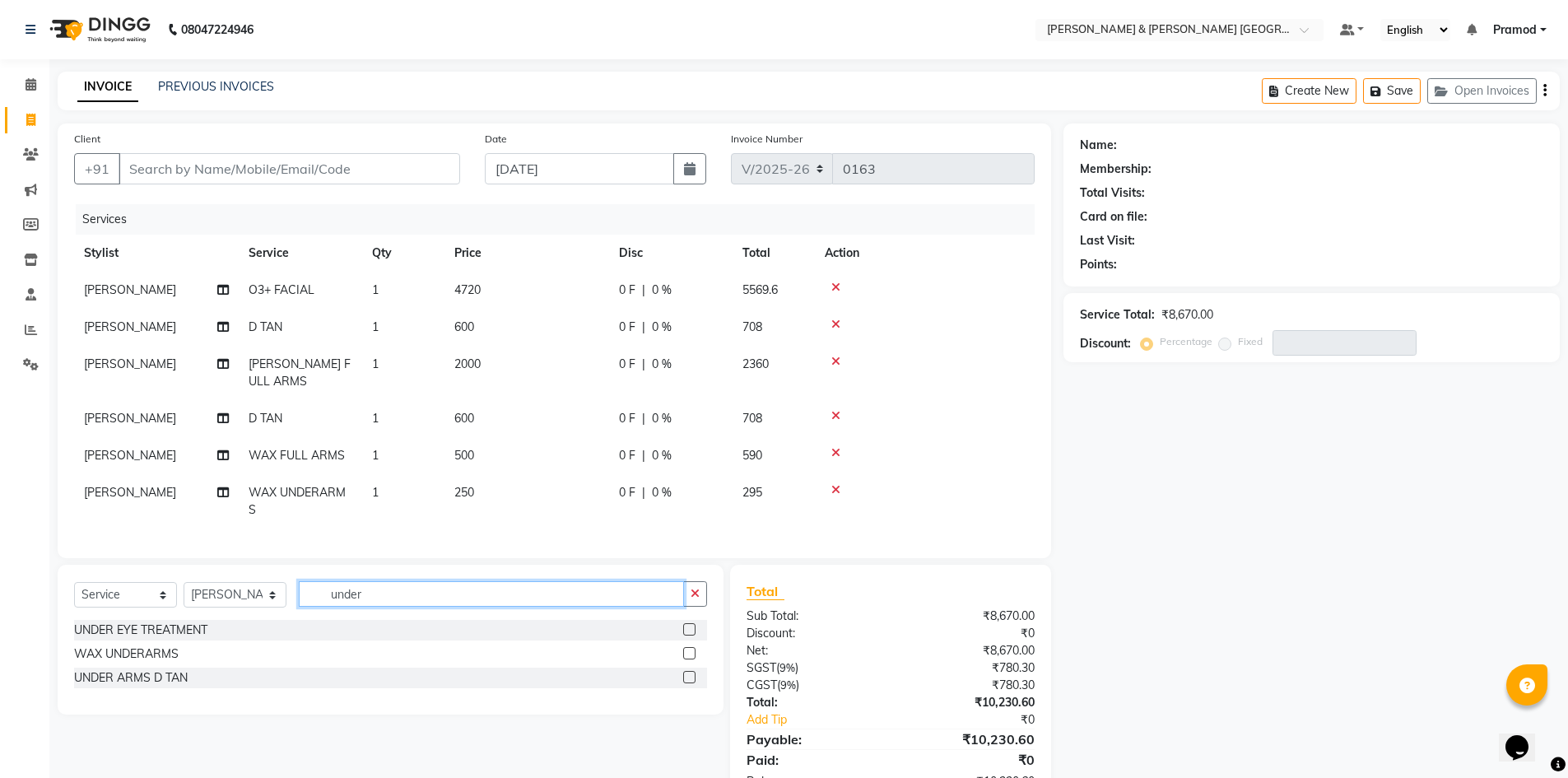
drag, startPoint x: 392, startPoint y: 612, endPoint x: 133, endPoint y: 556, distance: 265.0
click at [133, 556] on div "Client +91 Date 01-09-2025 Invoice Number V/2025 V/2025-26 0163 Services Stylis…" at bounding box center [554, 464] width 1019 height 683
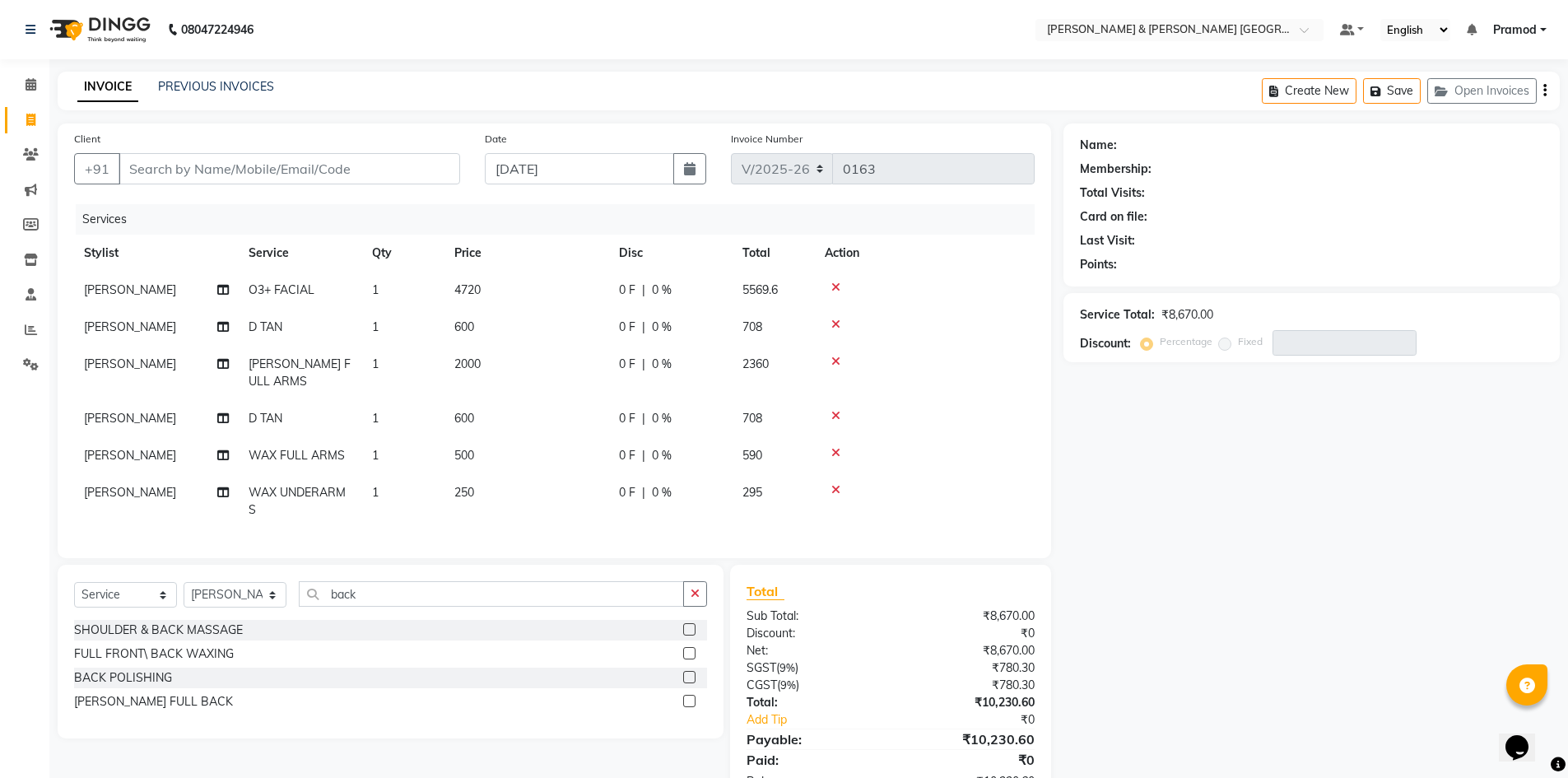
click at [692, 659] on label at bounding box center [689, 652] width 12 height 12
click at [692, 659] on input "checkbox" at bounding box center [688, 653] width 11 height 11
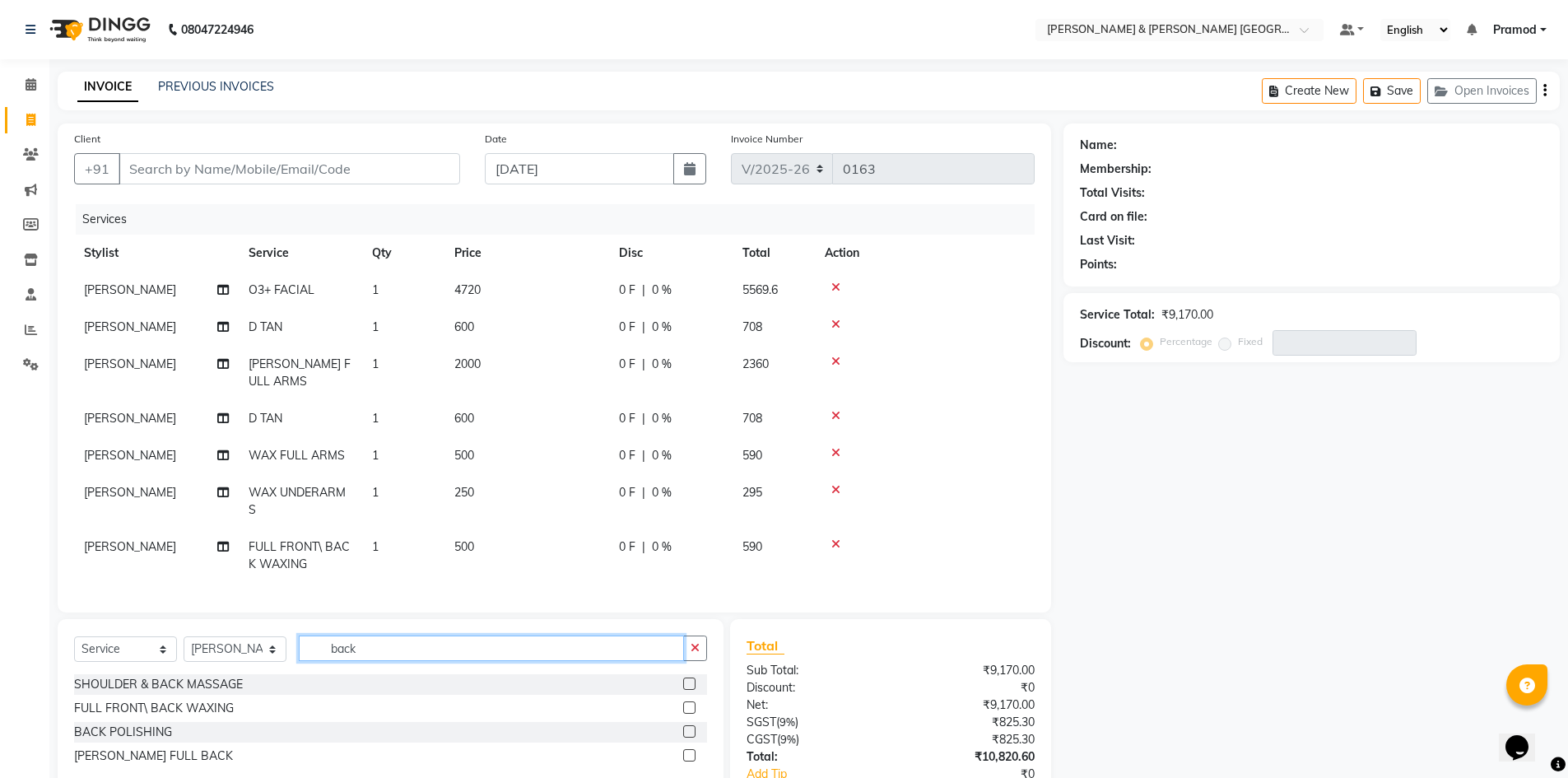
drag, startPoint x: 446, startPoint y: 658, endPoint x: 182, endPoint y: 660, distance: 264.0
click at [182, 660] on div "Select Service Product Membership Package Voucher Prepaid Gift Card Select Styl…" at bounding box center [391, 654] width 633 height 39
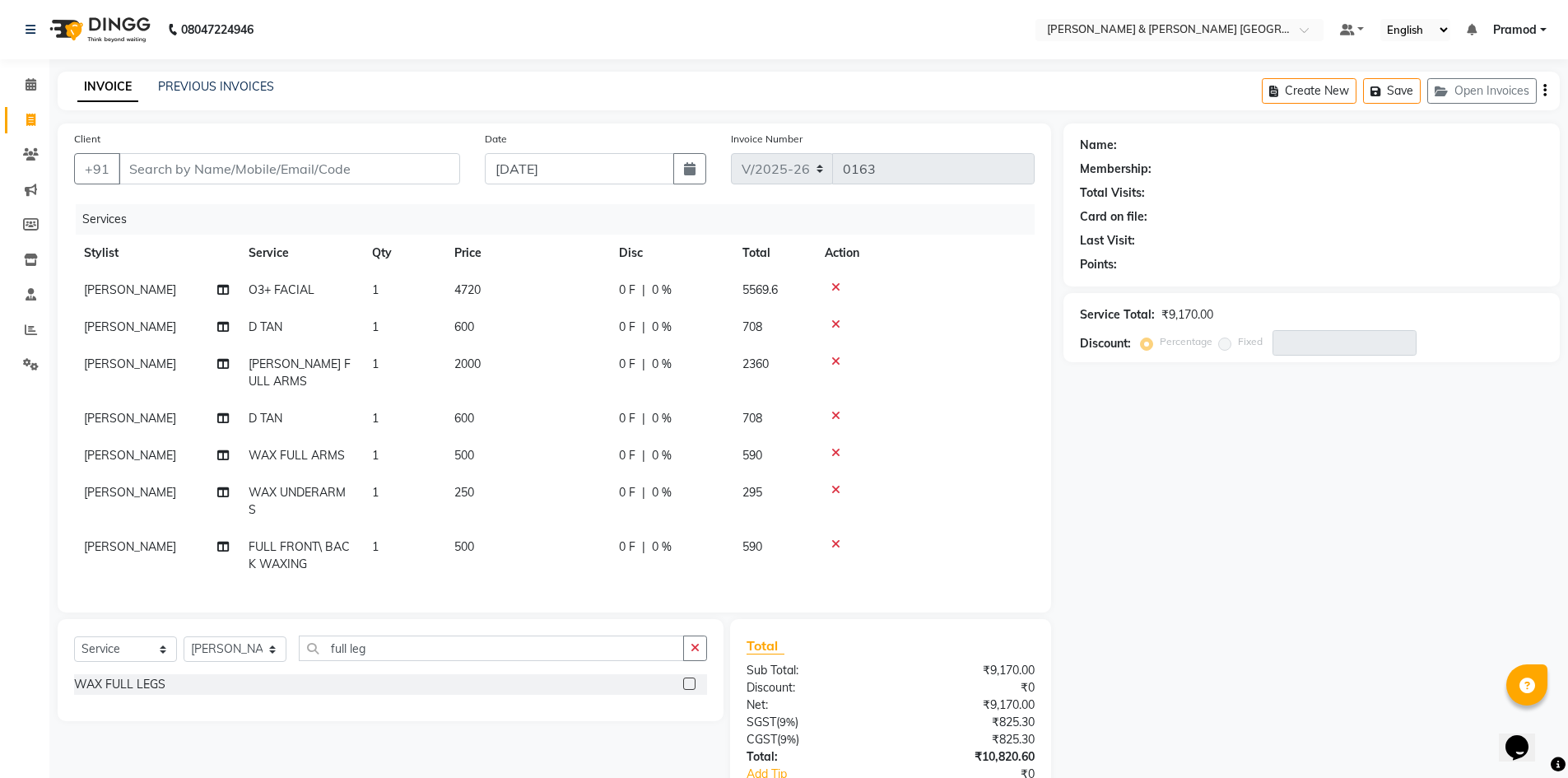
click at [685, 690] on label at bounding box center [689, 683] width 12 height 12
click at [685, 690] on input "checkbox" at bounding box center [688, 684] width 11 height 11
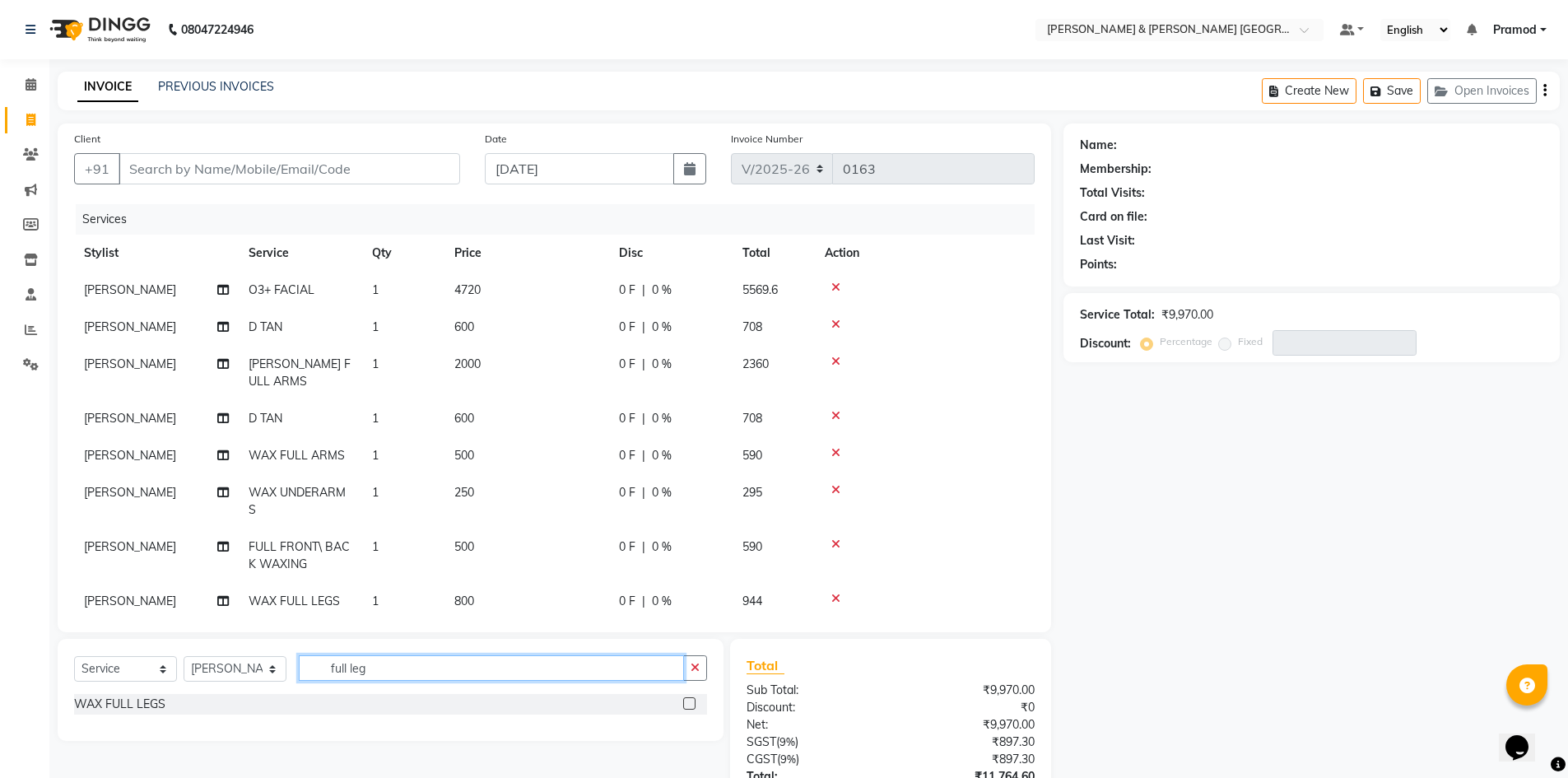
drag, startPoint x: 431, startPoint y: 667, endPoint x: 208, endPoint y: 640, distance: 224.6
click at [208, 640] on div "Select Service Product Membership Package Voucher Prepaid Gift Card Select Styl…" at bounding box center [391, 690] width 666 height 102
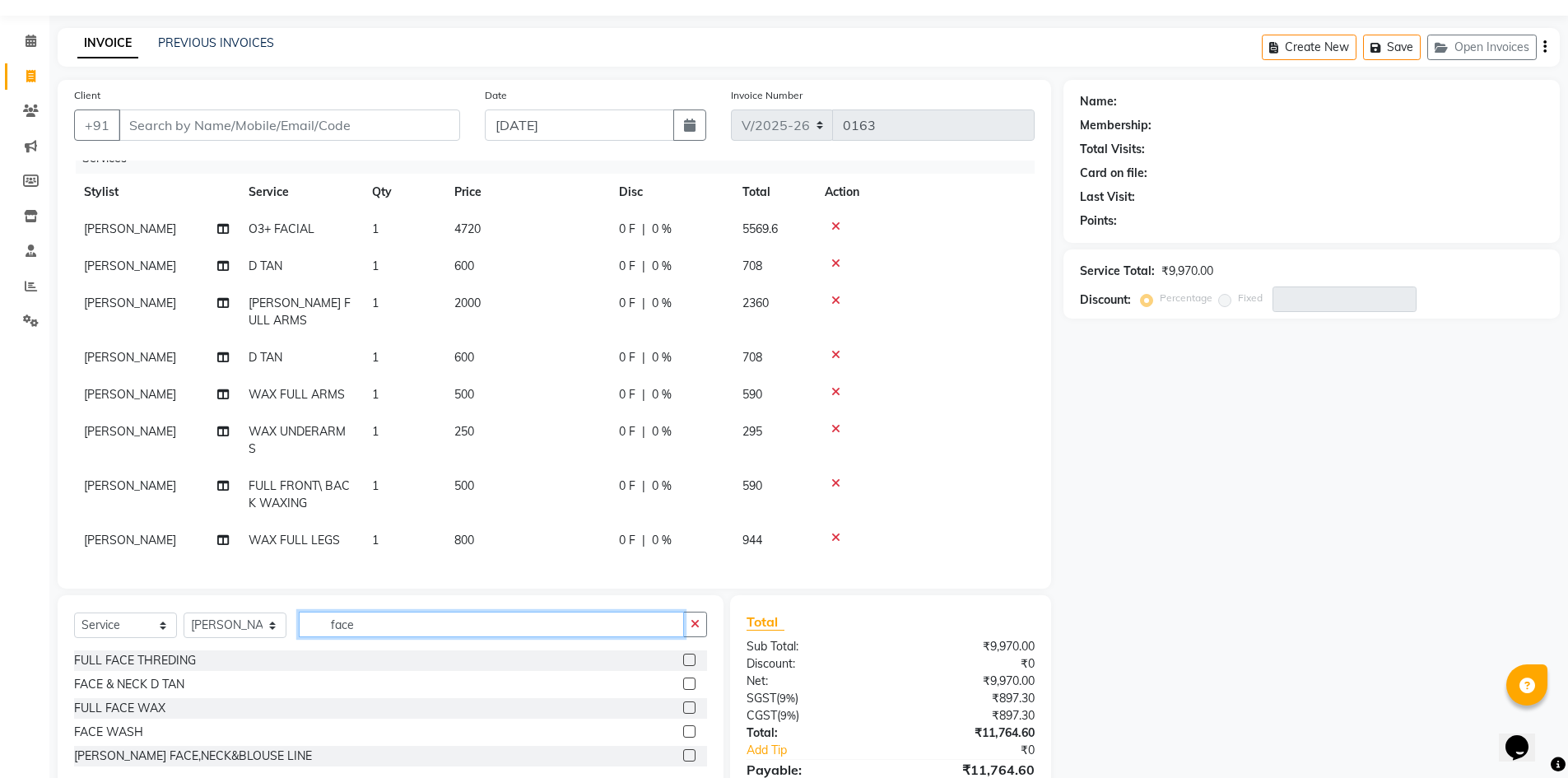
scroll to position [83, 0]
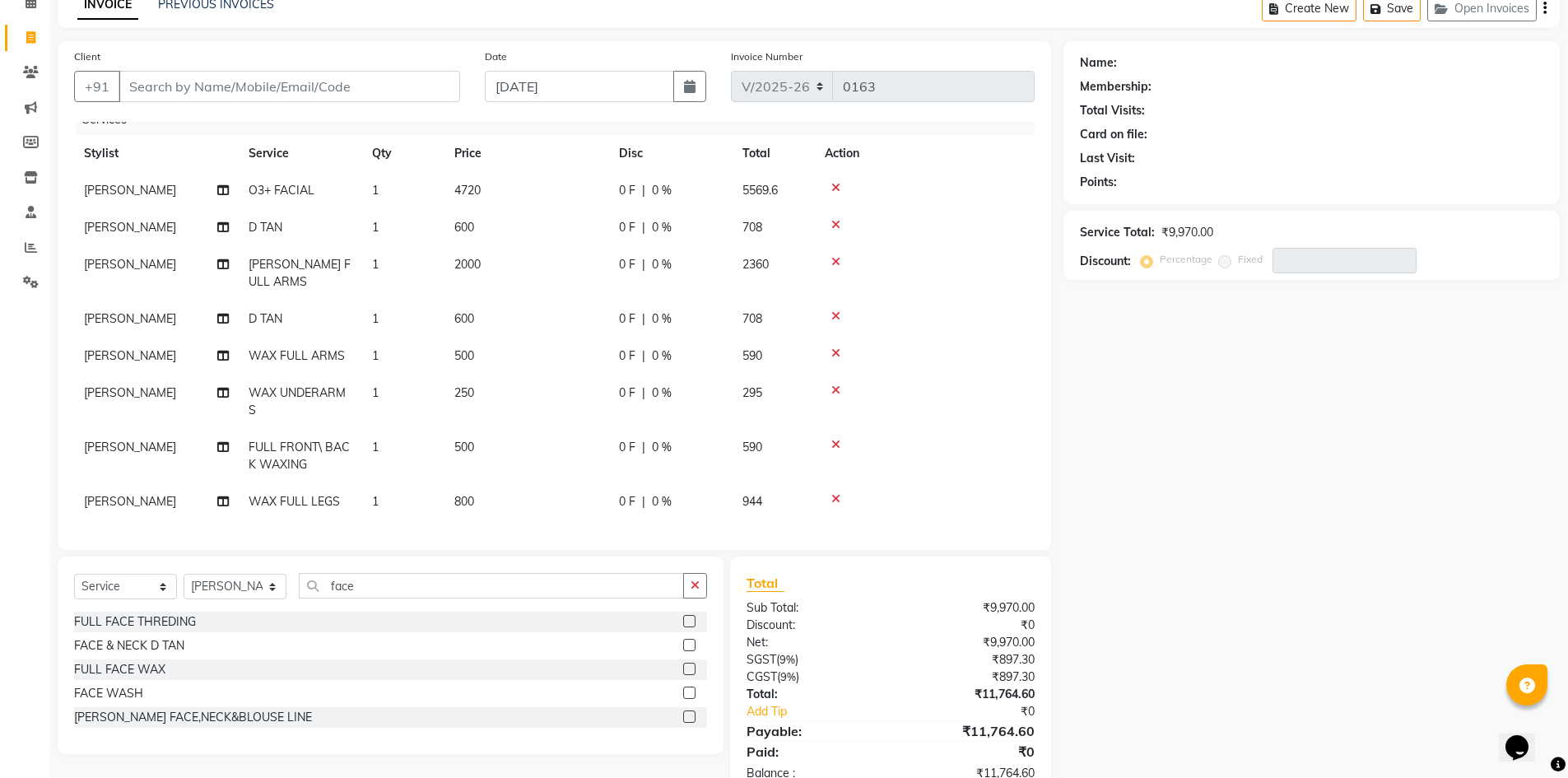
click at [688, 667] on label at bounding box center [689, 668] width 12 height 12
click at [688, 667] on input "checkbox" at bounding box center [688, 669] width 11 height 11
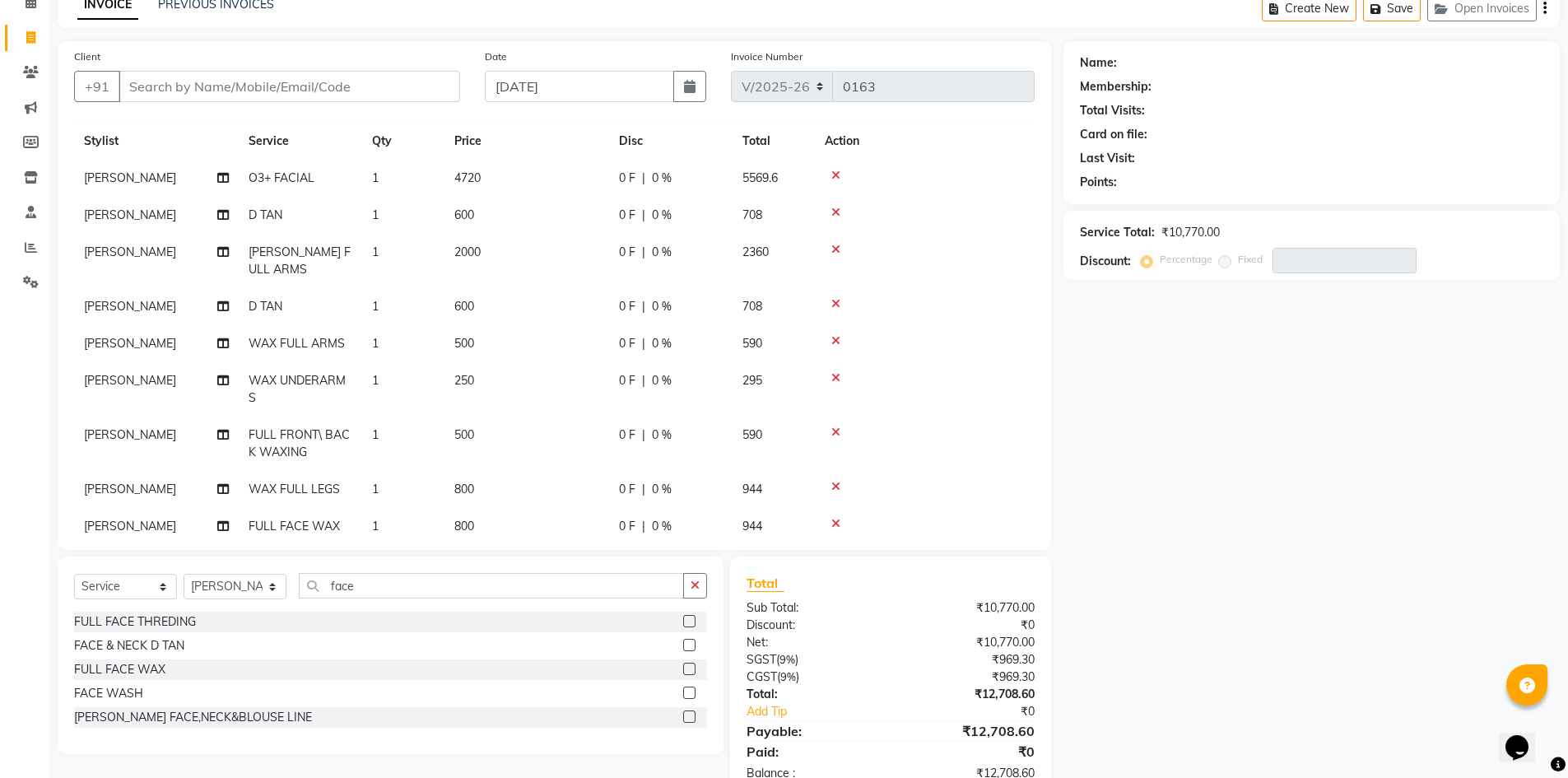
scroll to position [67, 0]
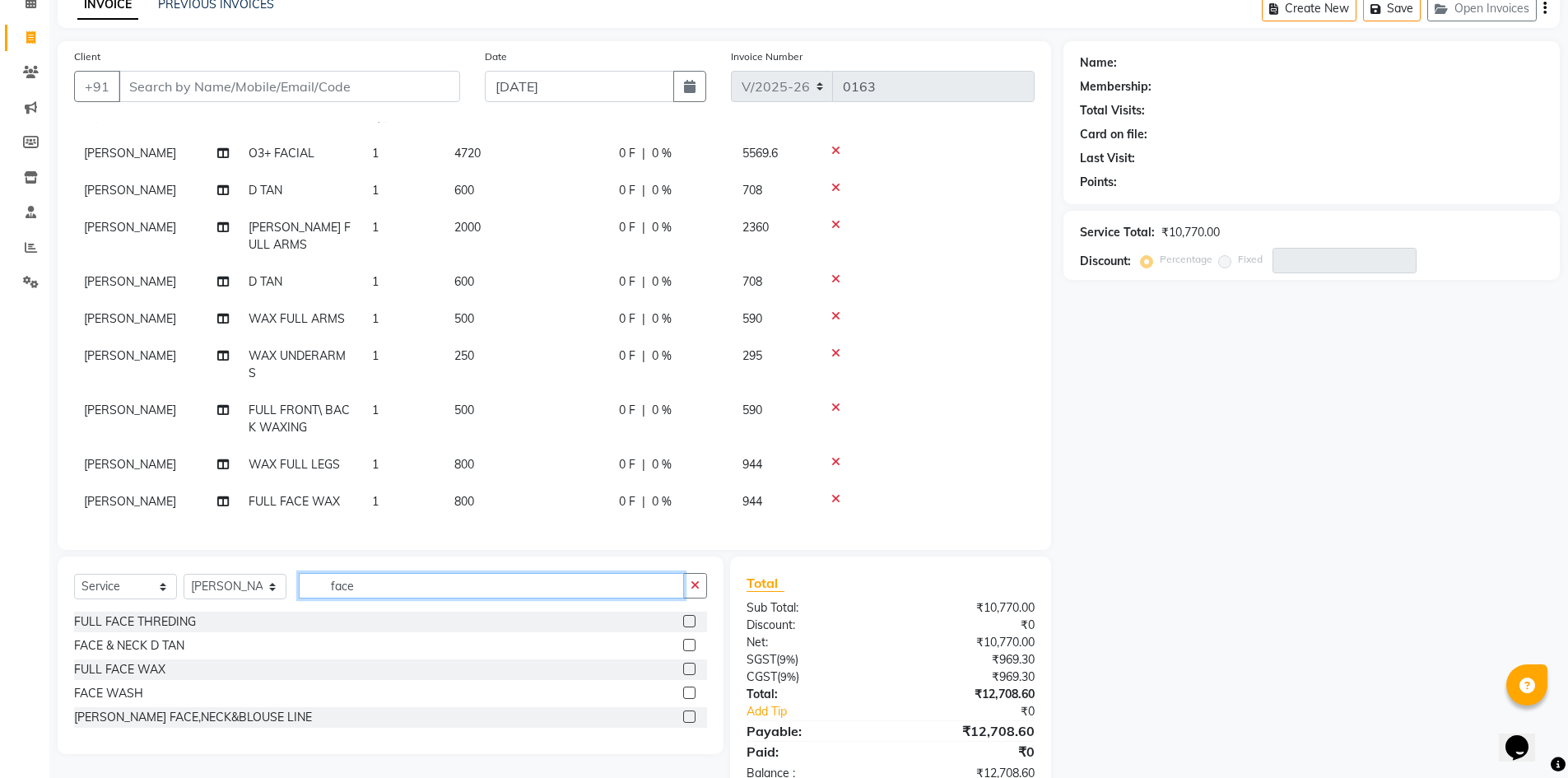
drag, startPoint x: 390, startPoint y: 579, endPoint x: 48, endPoint y: 535, distance: 344.8
click at [48, 535] on div "Client +91 Date 01-09-2025 Invoice Number V/2025 V/2025-26 0163 Services Stylis…" at bounding box center [554, 420] width 1019 height 757
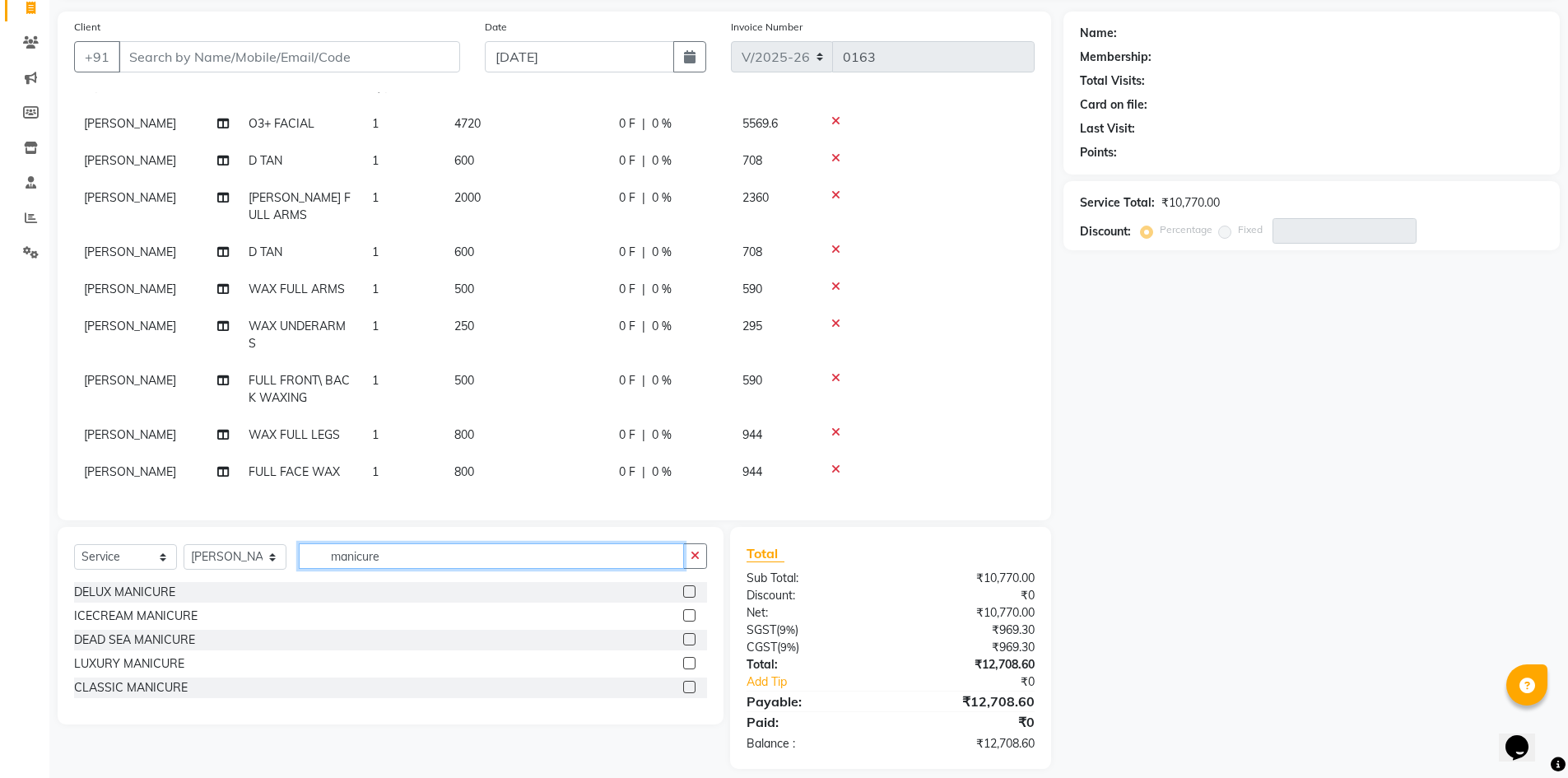
scroll to position [127, 0]
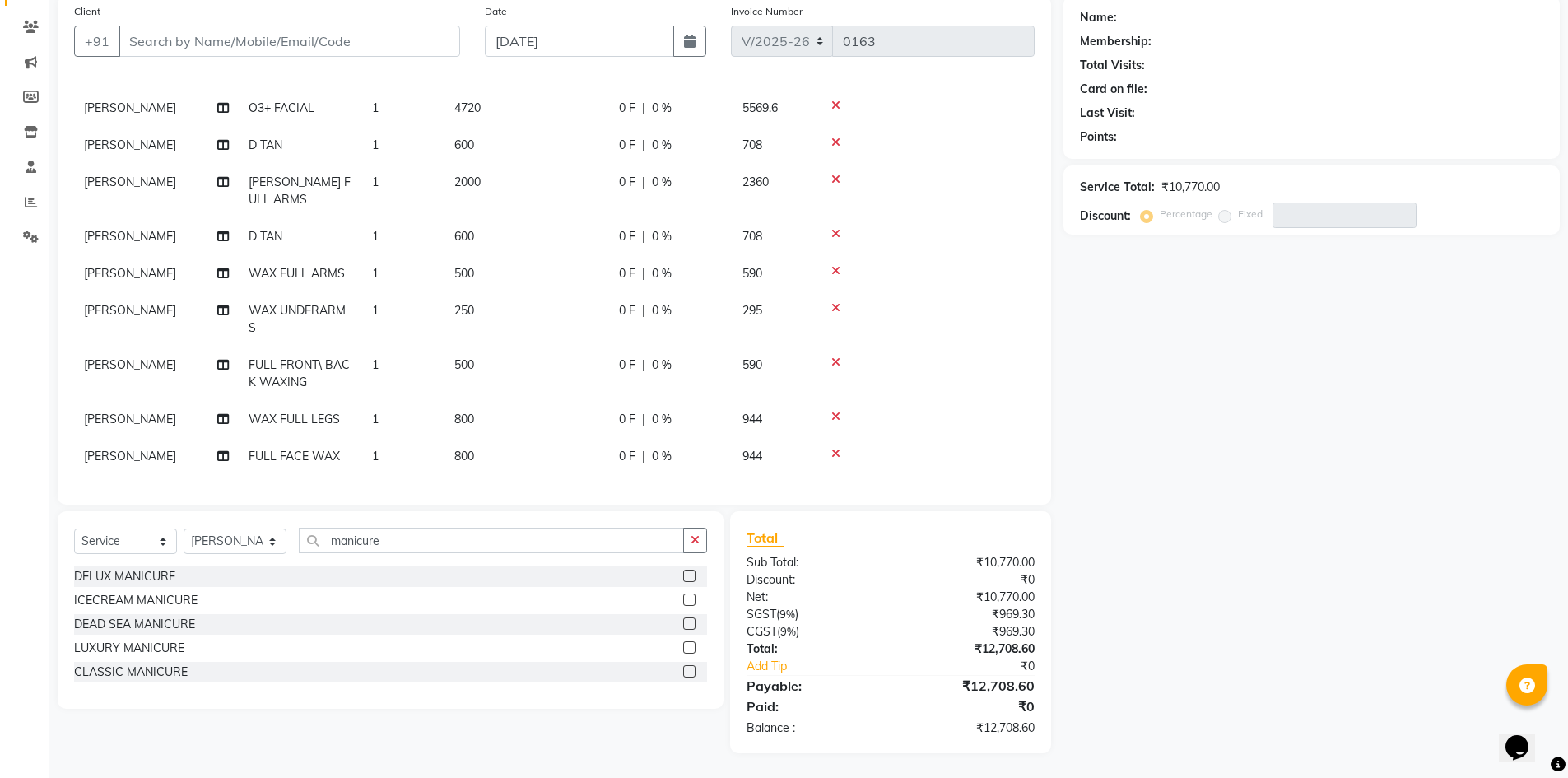
click at [690, 649] on label at bounding box center [689, 647] width 12 height 12
click at [690, 649] on input "checkbox" at bounding box center [688, 648] width 11 height 11
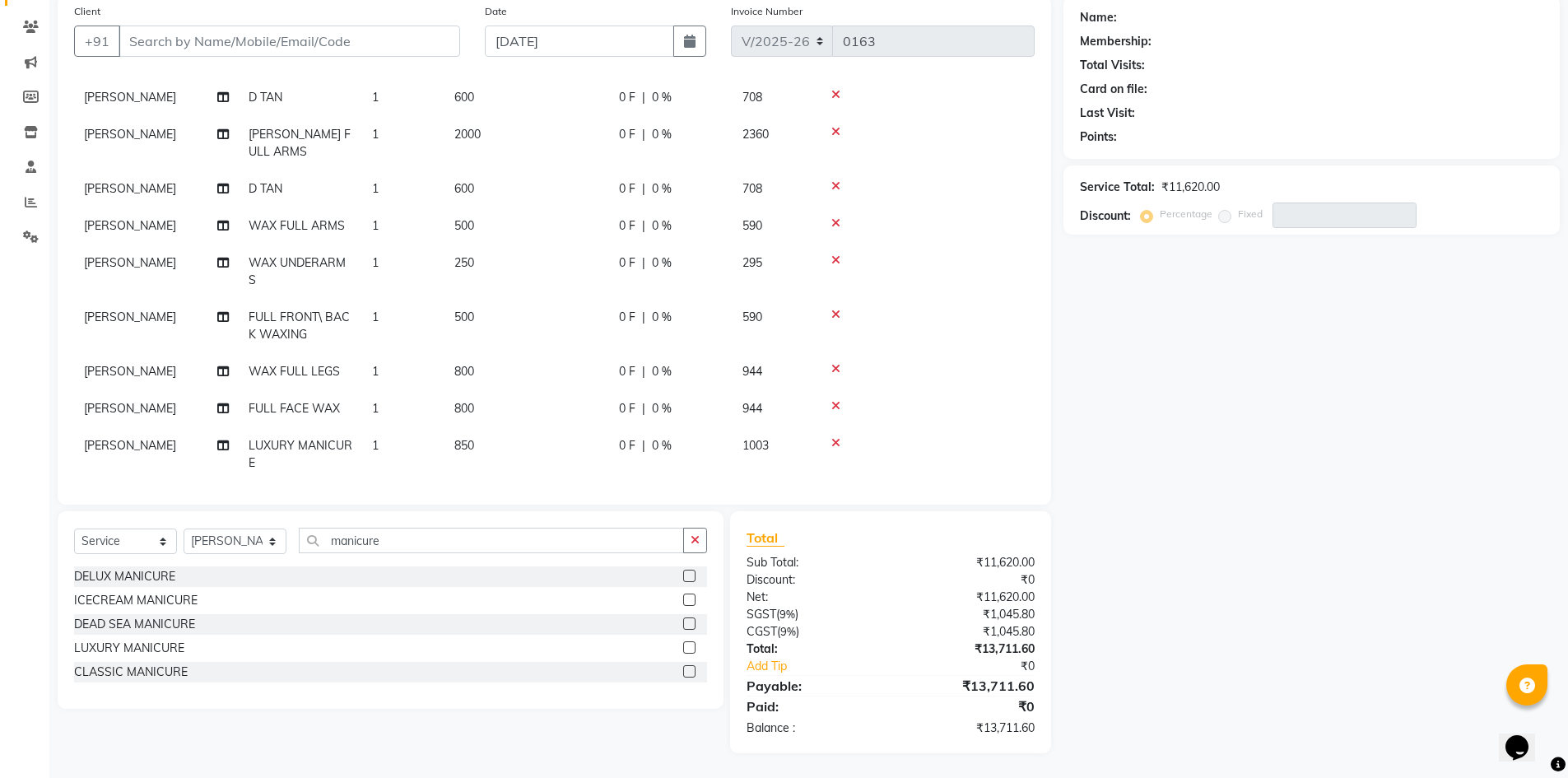
scroll to position [121, 0]
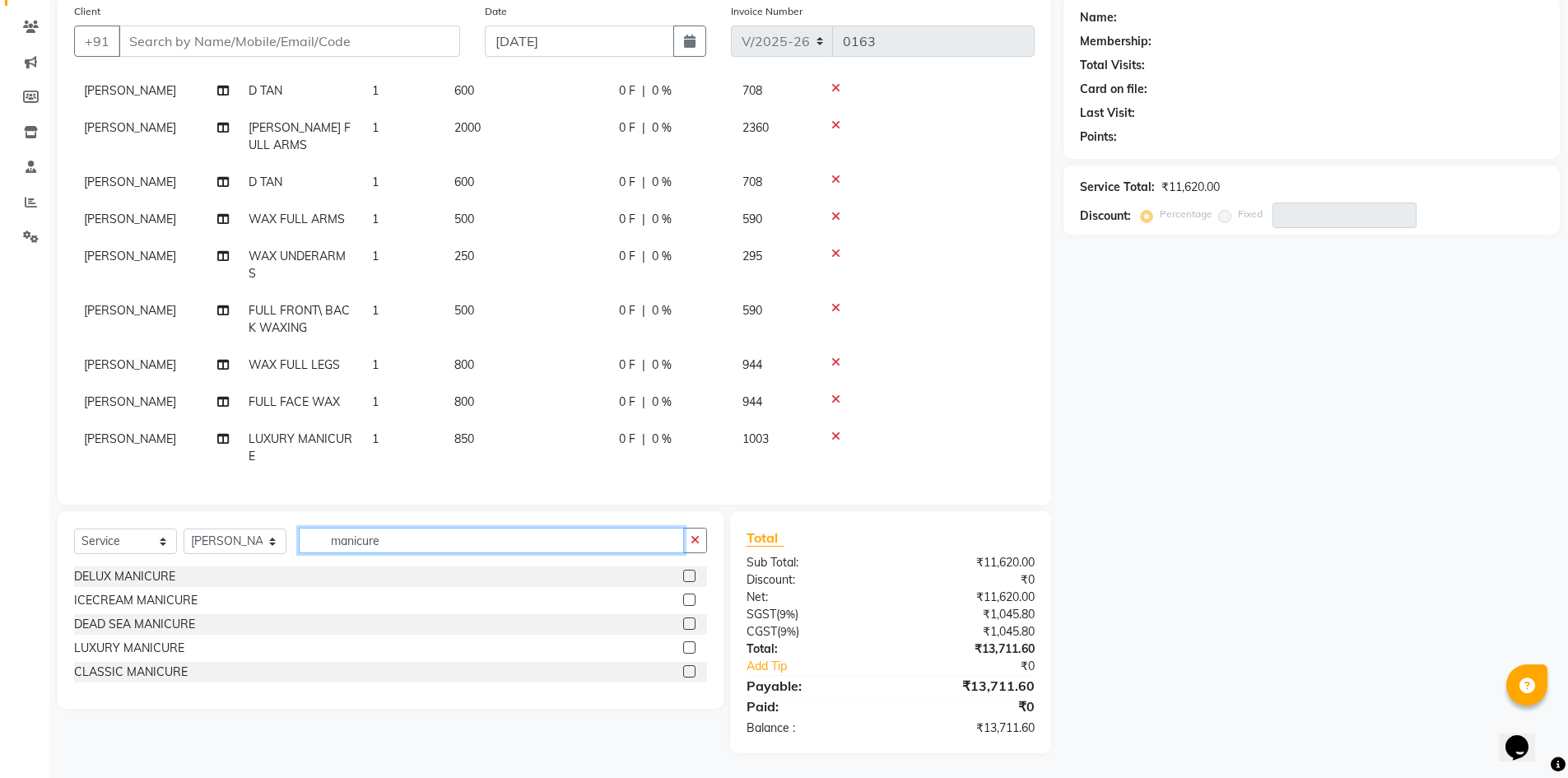
drag, startPoint x: 404, startPoint y: 543, endPoint x: 0, endPoint y: 425, distance: 420.9
click at [0, 425] on app-home "08047224946 Select Location × Toni & Guy Om Sree Heights, Kowkoor Default Panel…" at bounding box center [784, 325] width 1568 height 905
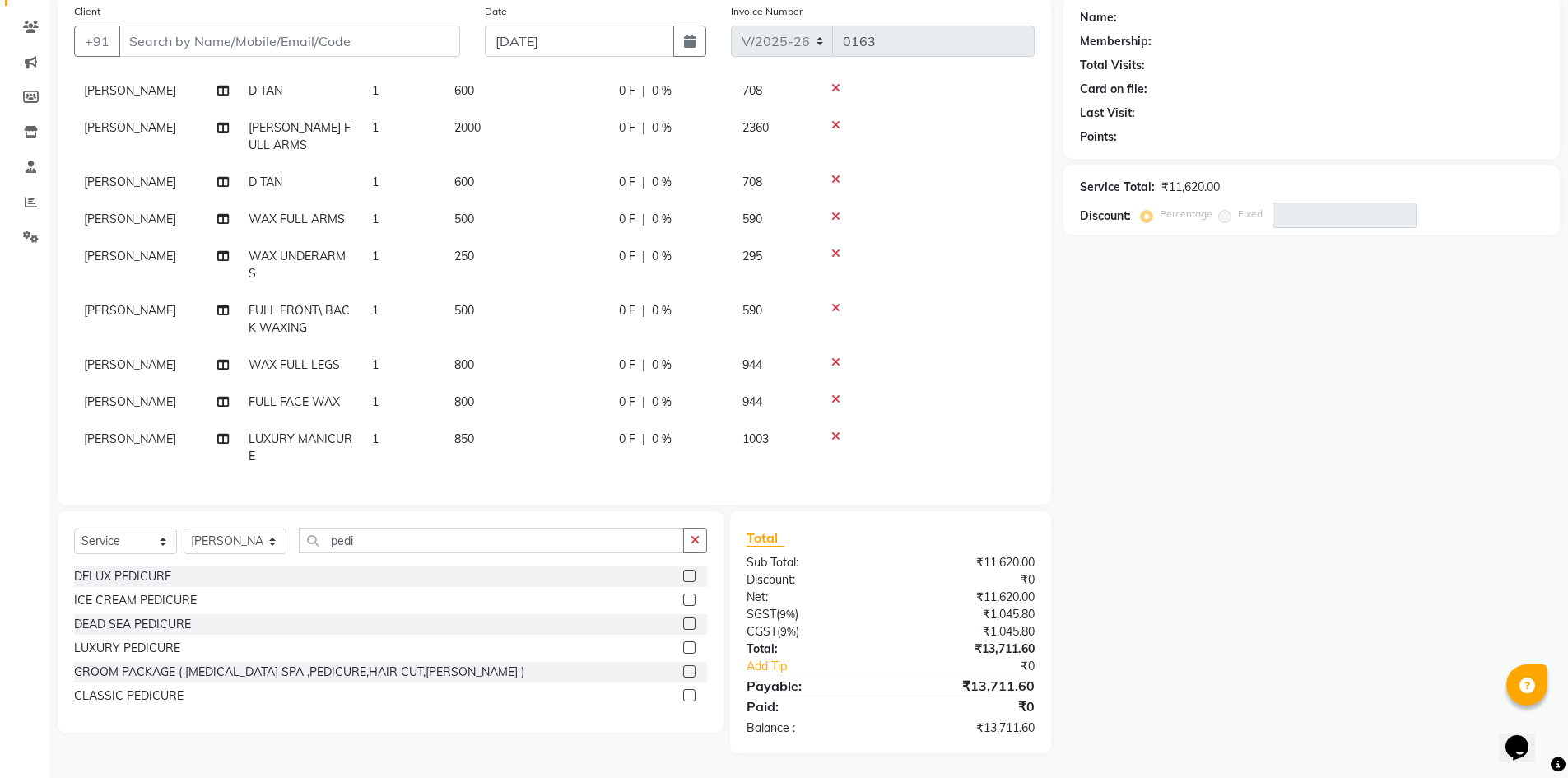
click at [692, 598] on label at bounding box center [689, 599] width 12 height 12
click at [692, 598] on input "checkbox" at bounding box center [688, 600] width 11 height 11
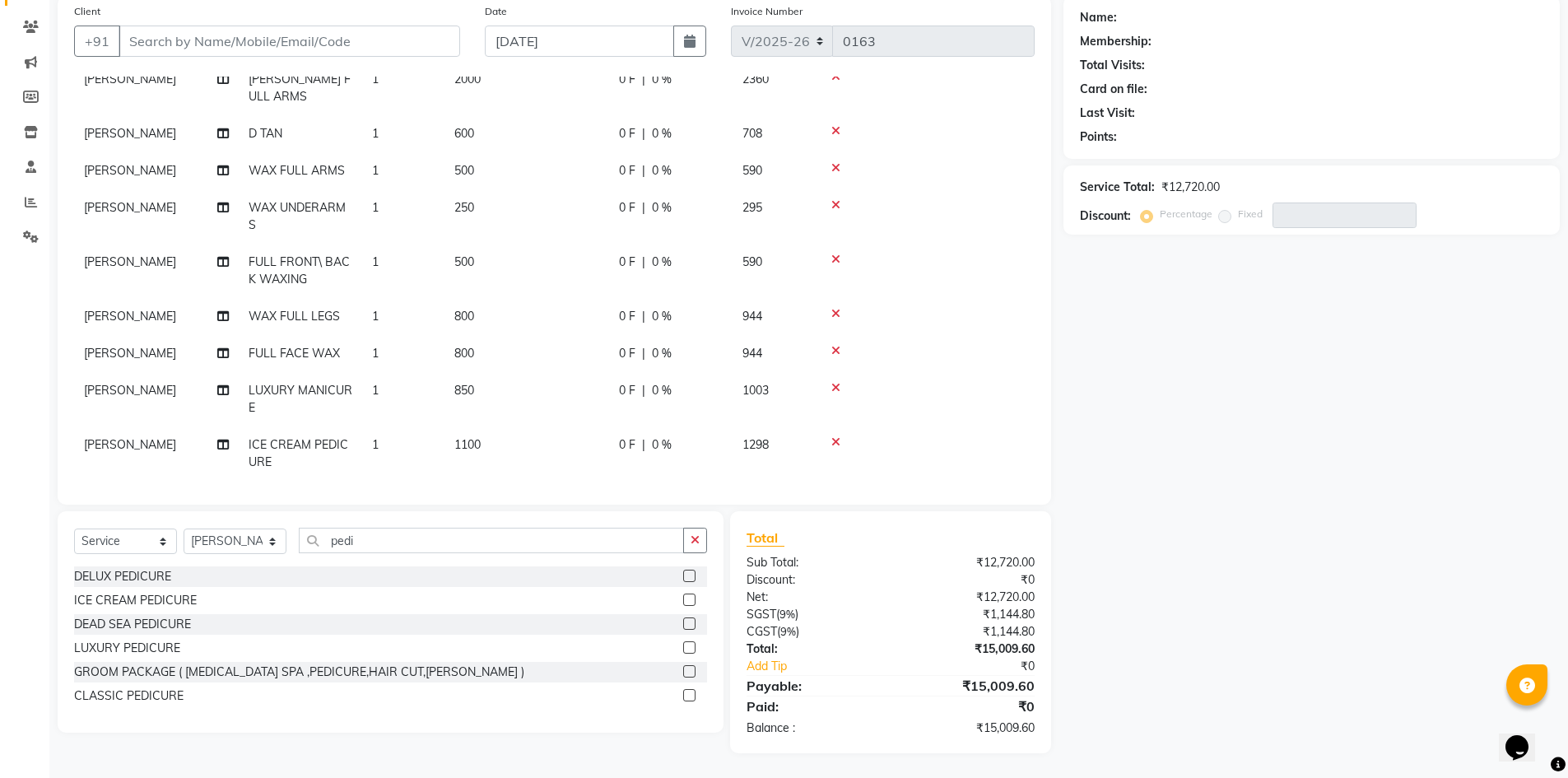
scroll to position [175, 0]
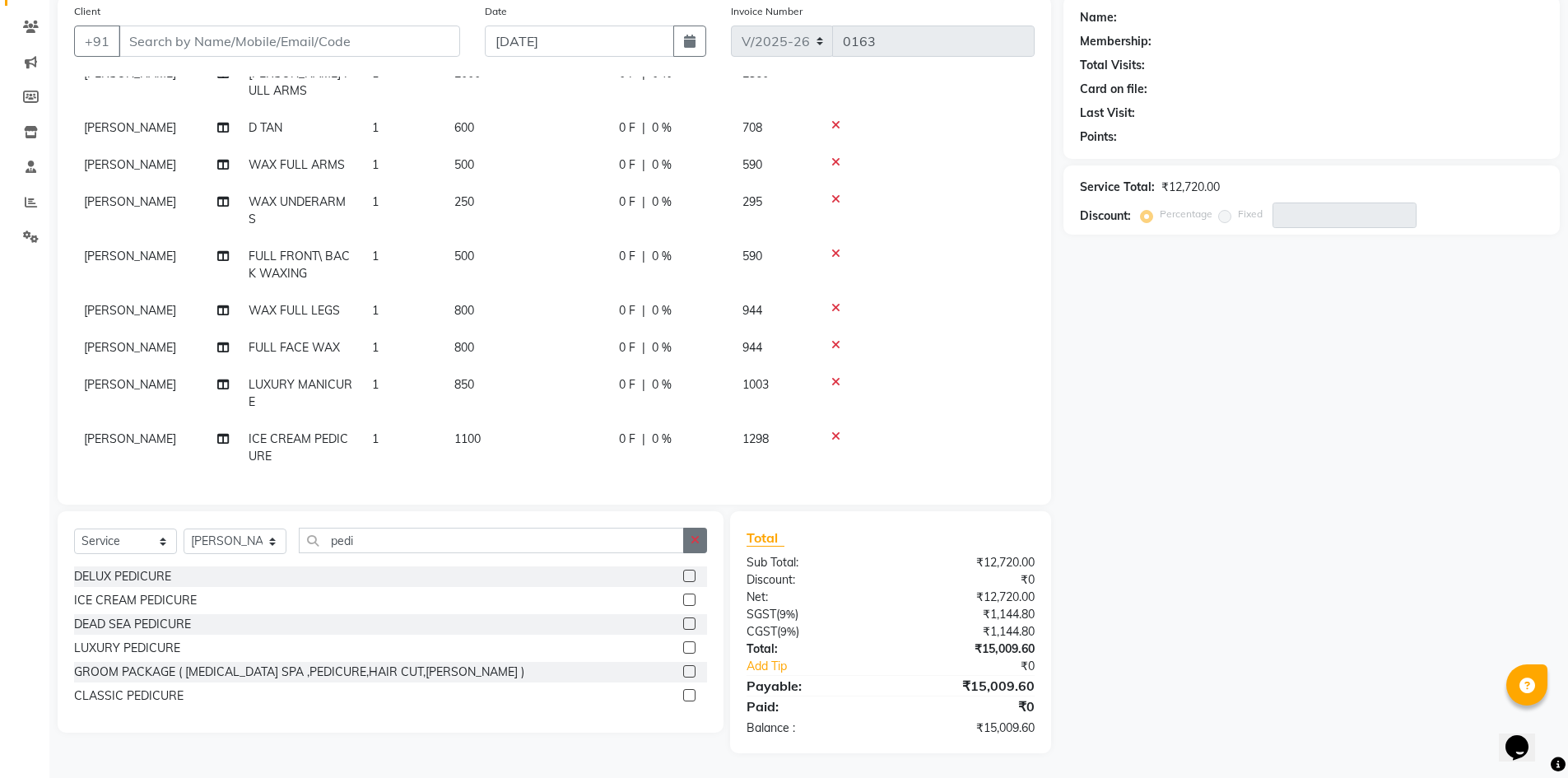
click at [685, 538] on button "button" at bounding box center [695, 540] width 24 height 26
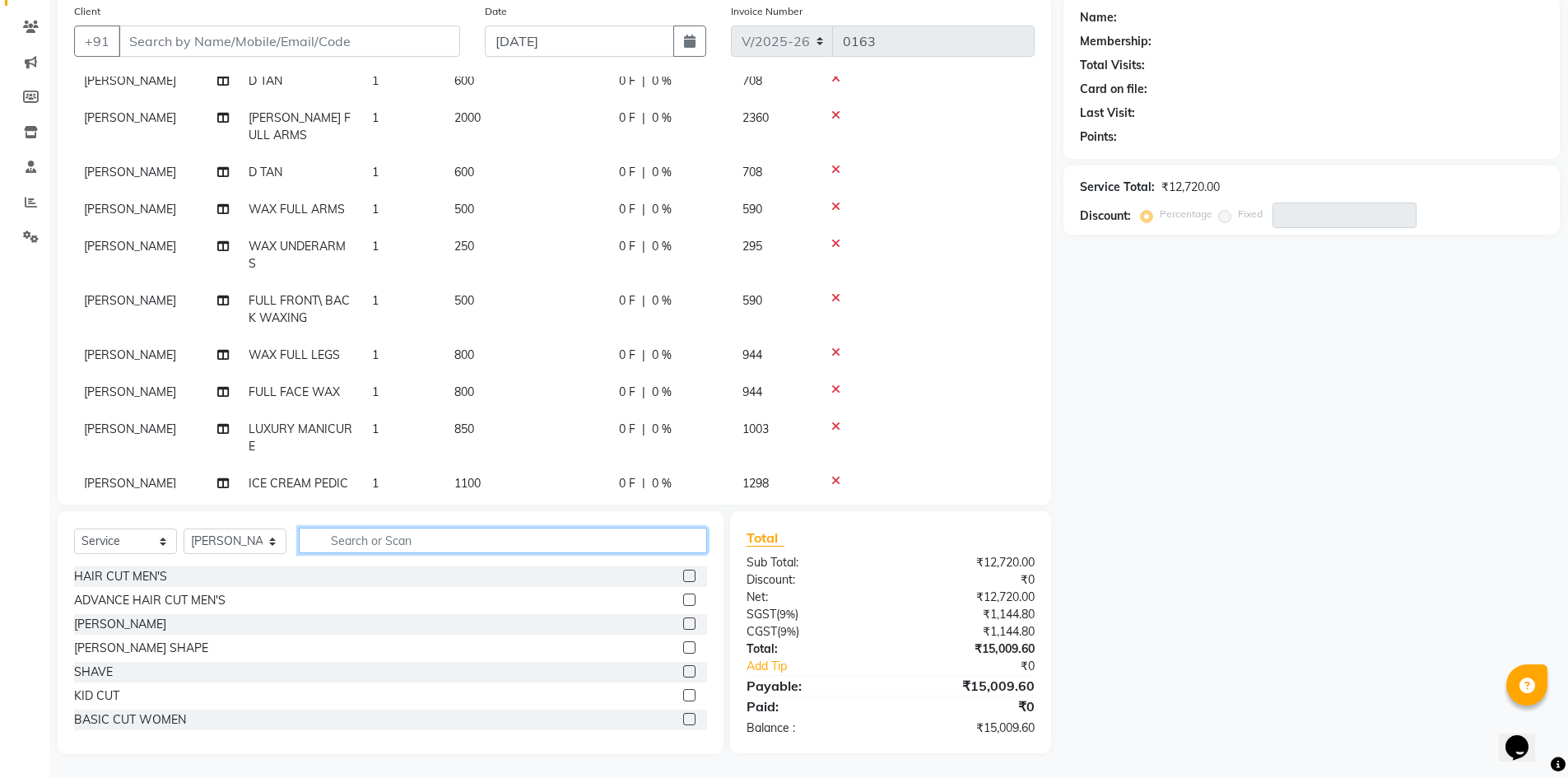
scroll to position [0, 0]
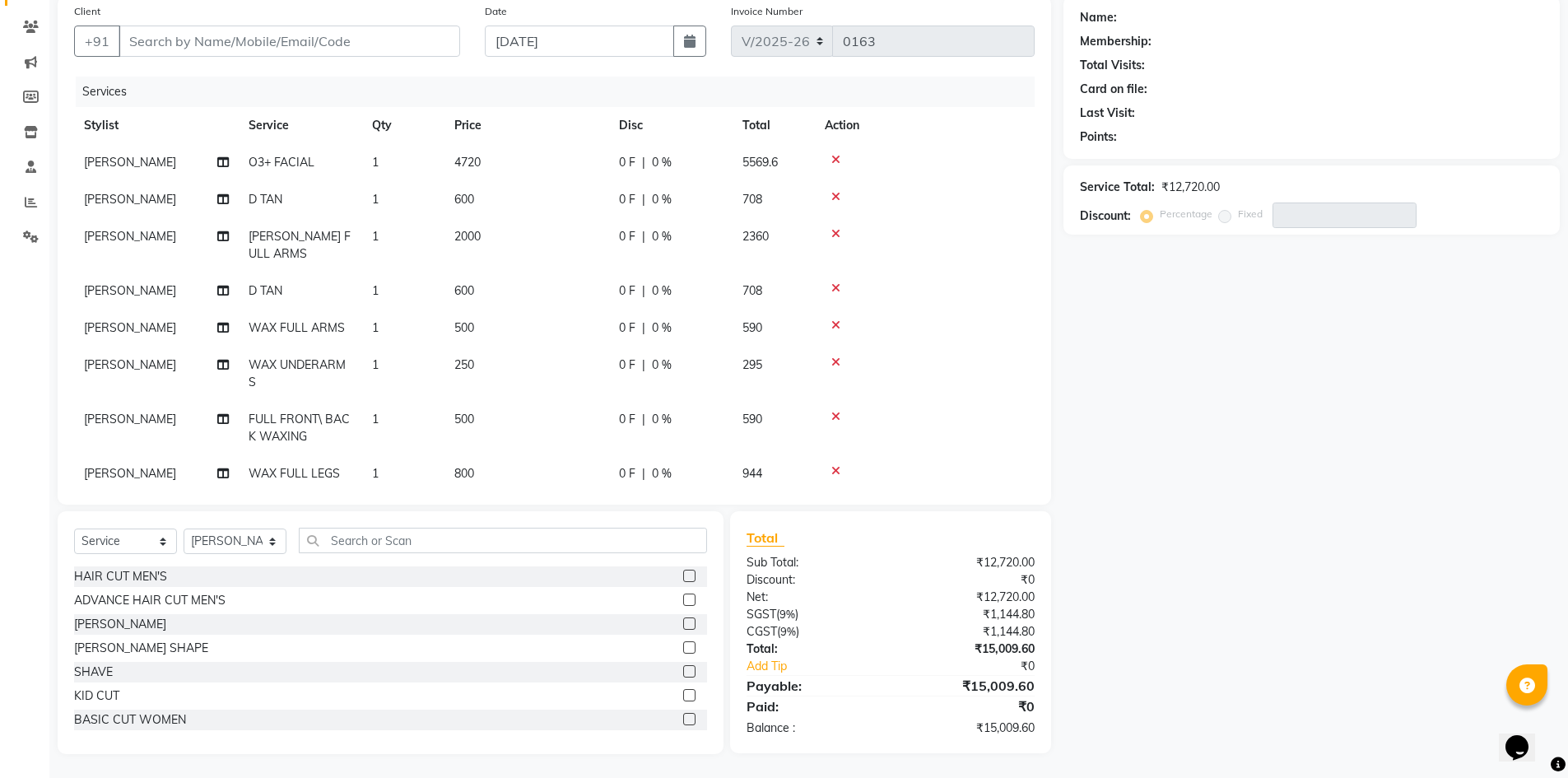
click at [478, 166] on span "4720" at bounding box center [468, 162] width 26 height 15
click at [492, 175] on td "4720" at bounding box center [526, 162] width 164 height 37
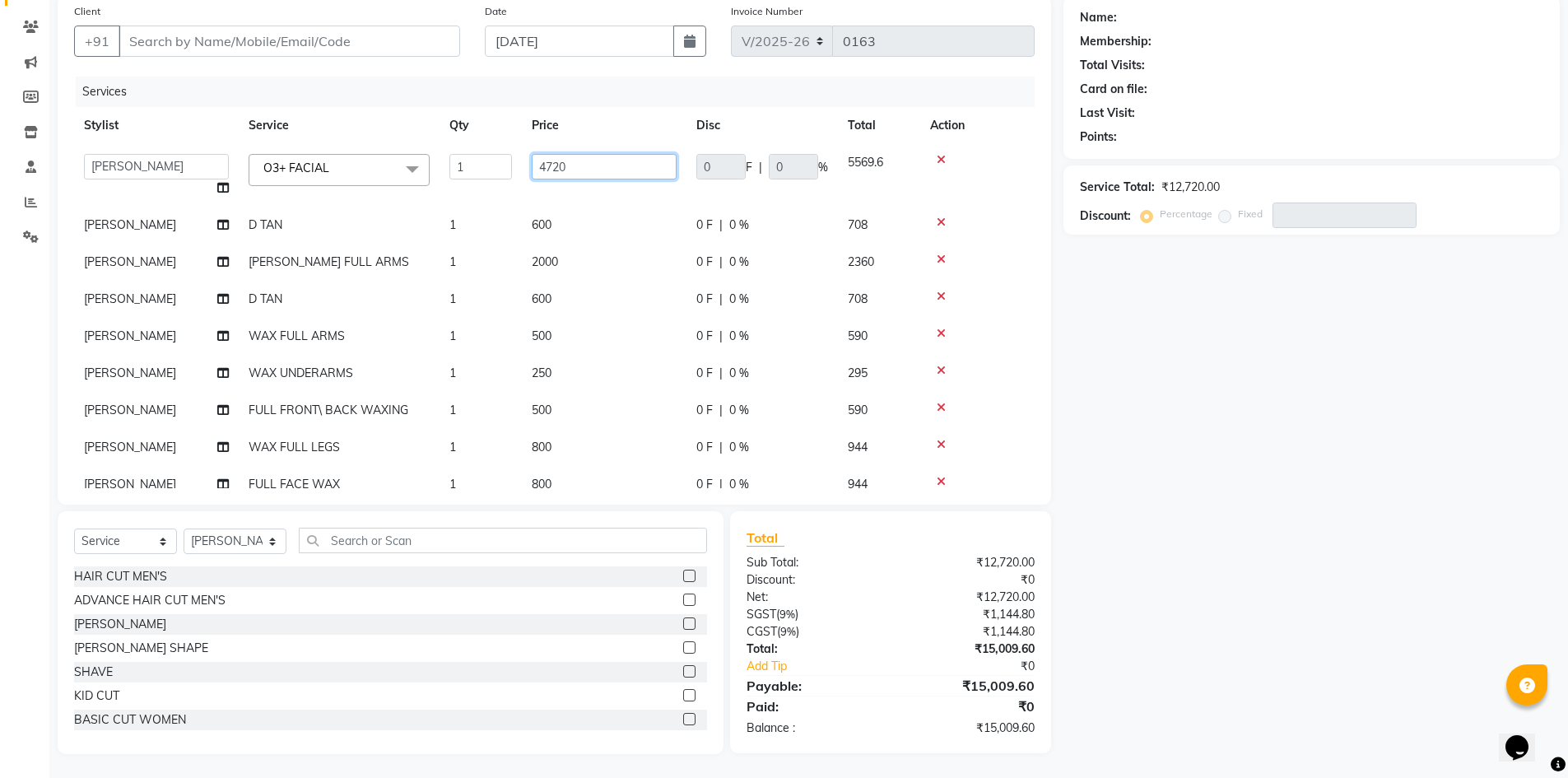
click at [636, 166] on input "4720" at bounding box center [604, 166] width 145 height 26
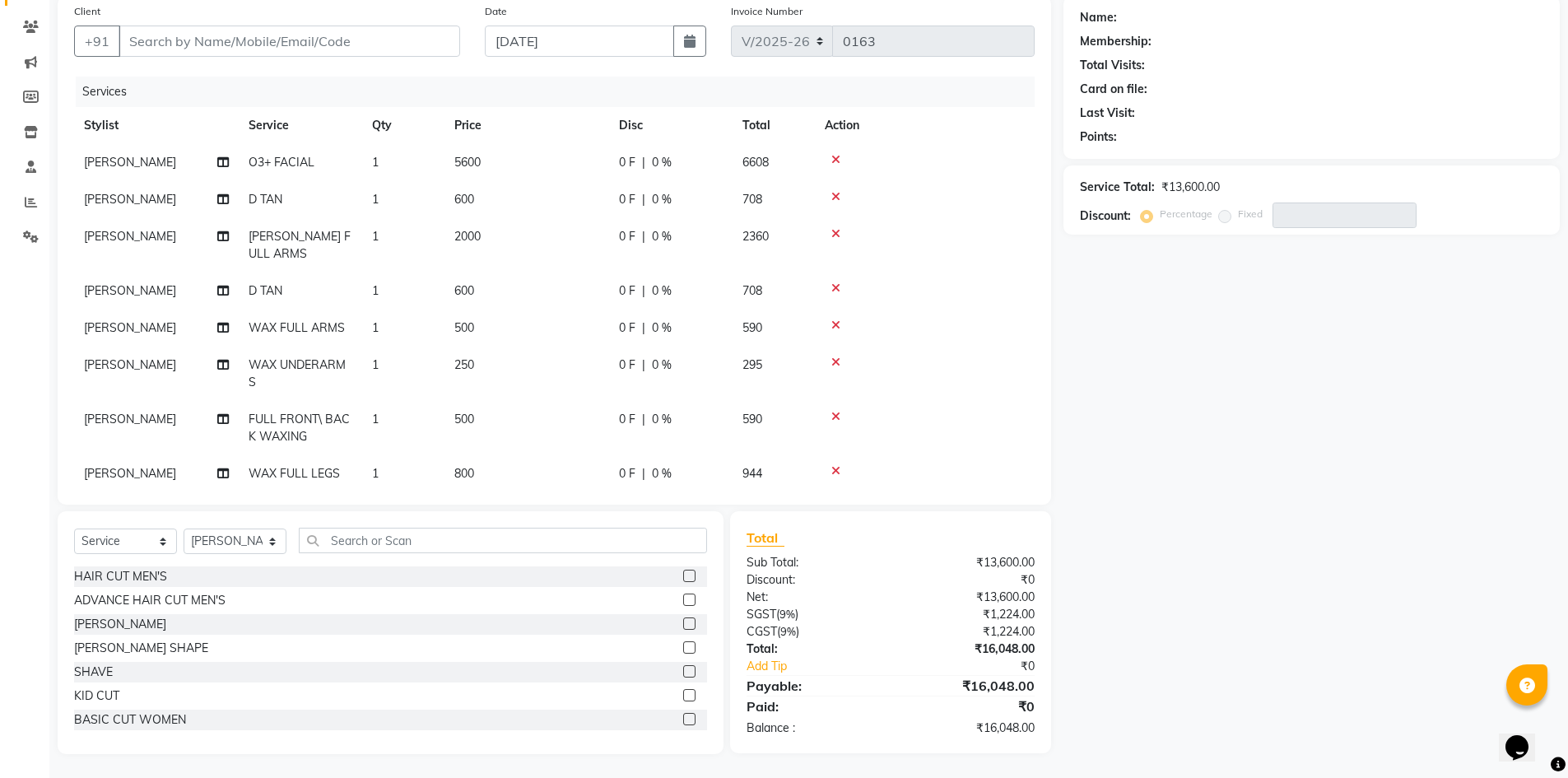
click at [1150, 382] on div "Name: Membership: Total Visits: Card on file: Last Visit: Points: Service Total…" at bounding box center [1318, 375] width 509 height 758
click at [478, 200] on td "600" at bounding box center [526, 199] width 164 height 37
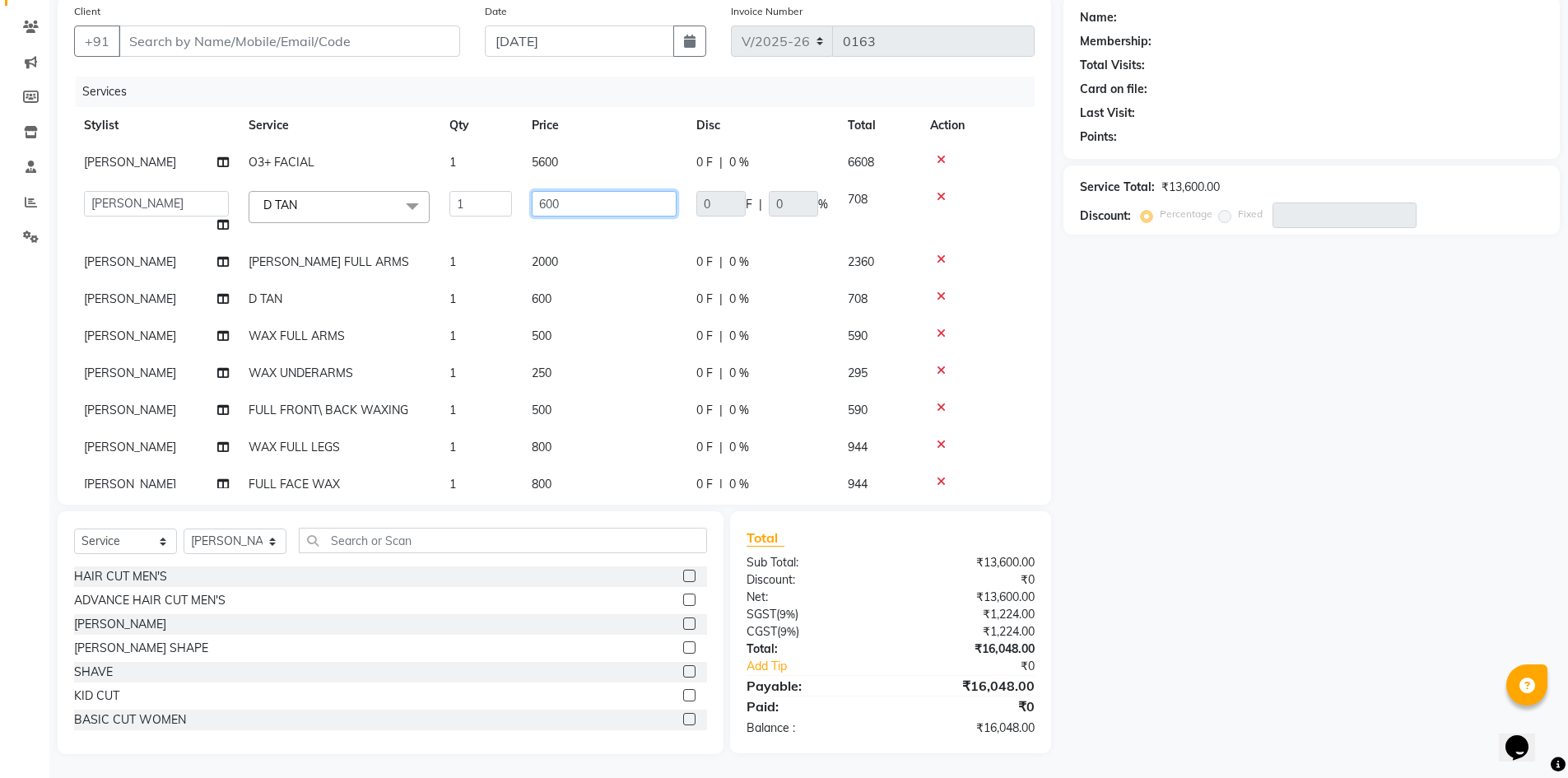
click at [577, 207] on input "600" at bounding box center [604, 203] width 145 height 26
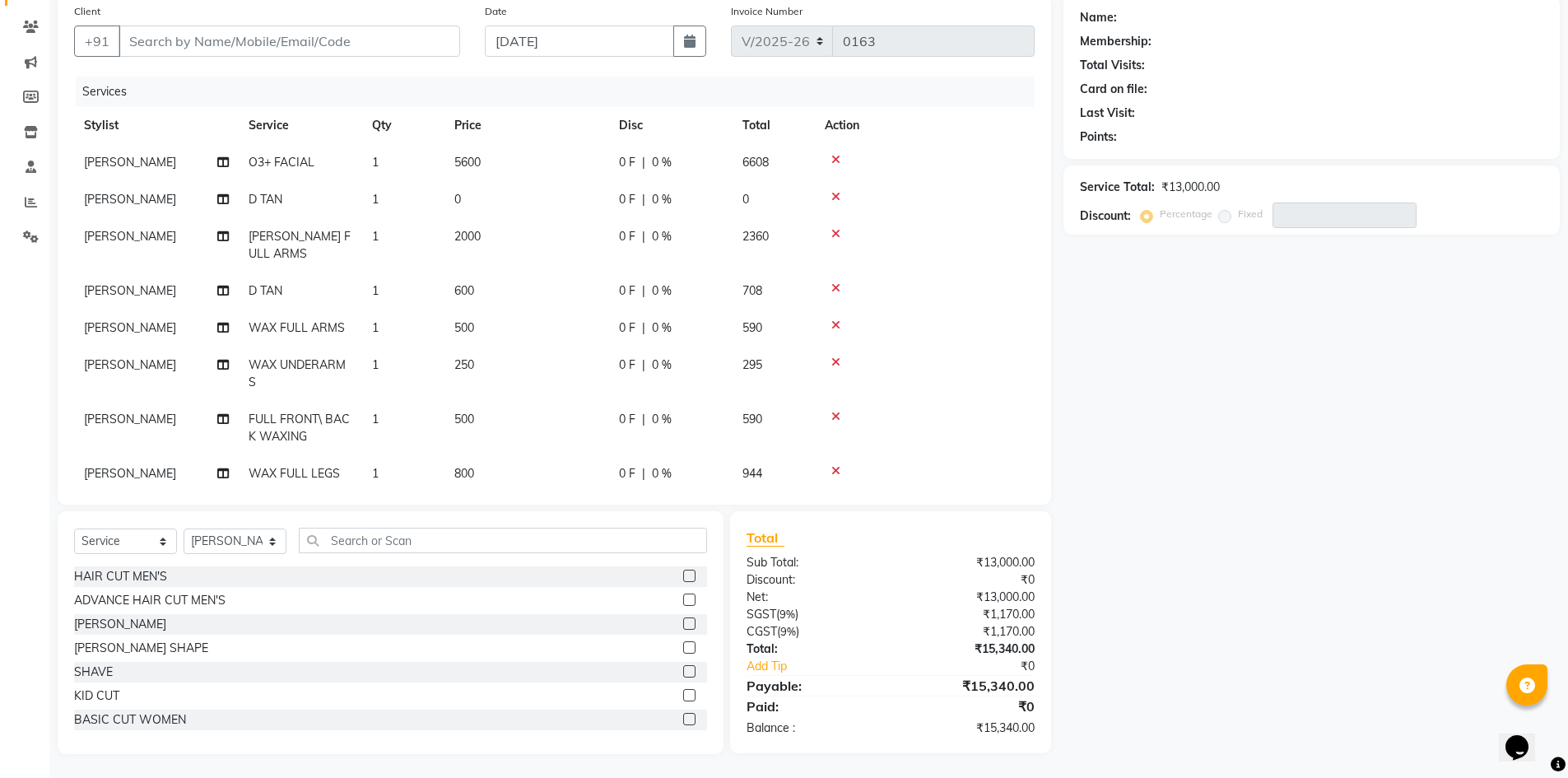
click at [475, 195] on td "0" at bounding box center [526, 199] width 164 height 37
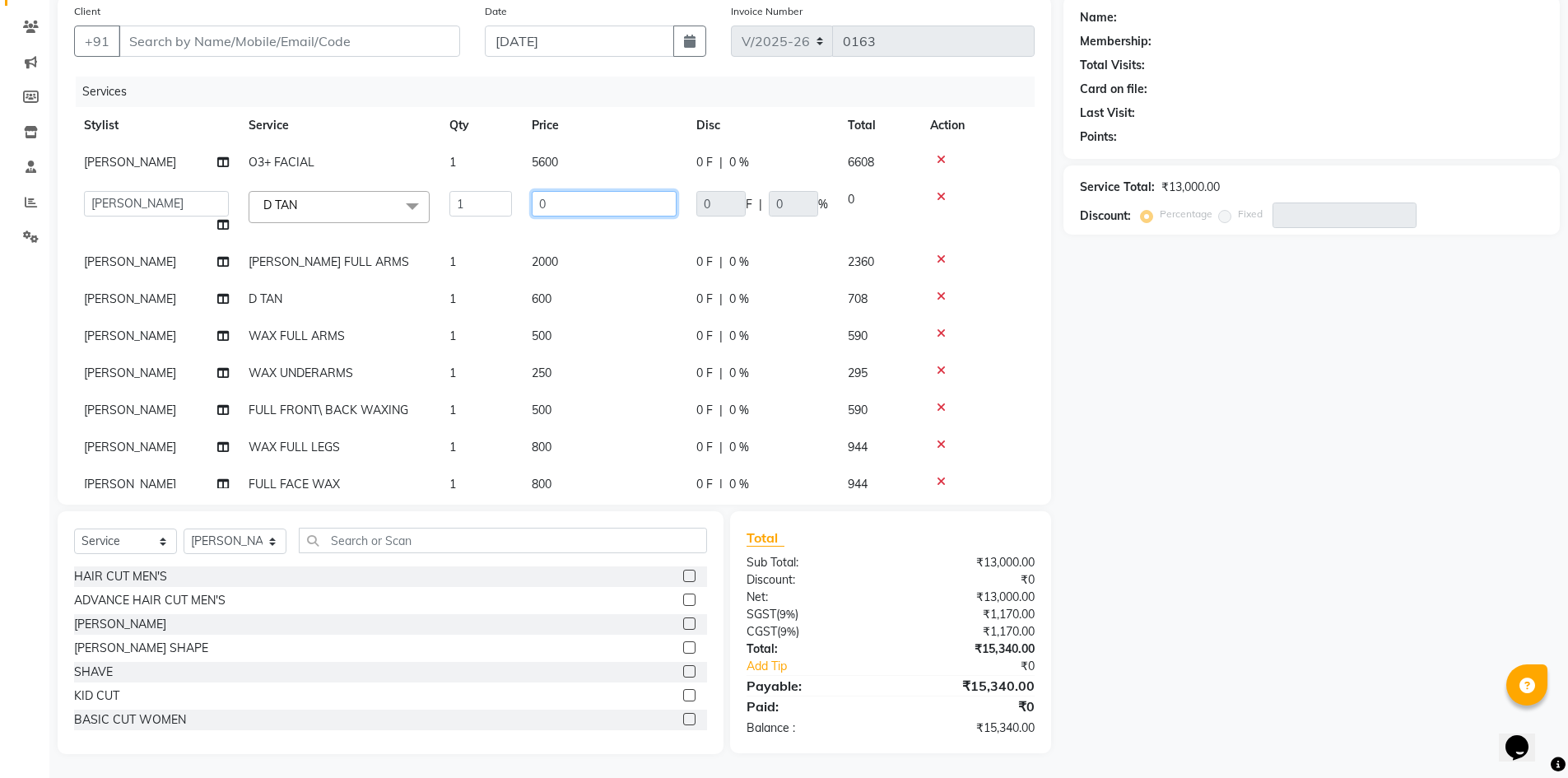
click at [590, 208] on input "0" at bounding box center [604, 203] width 145 height 26
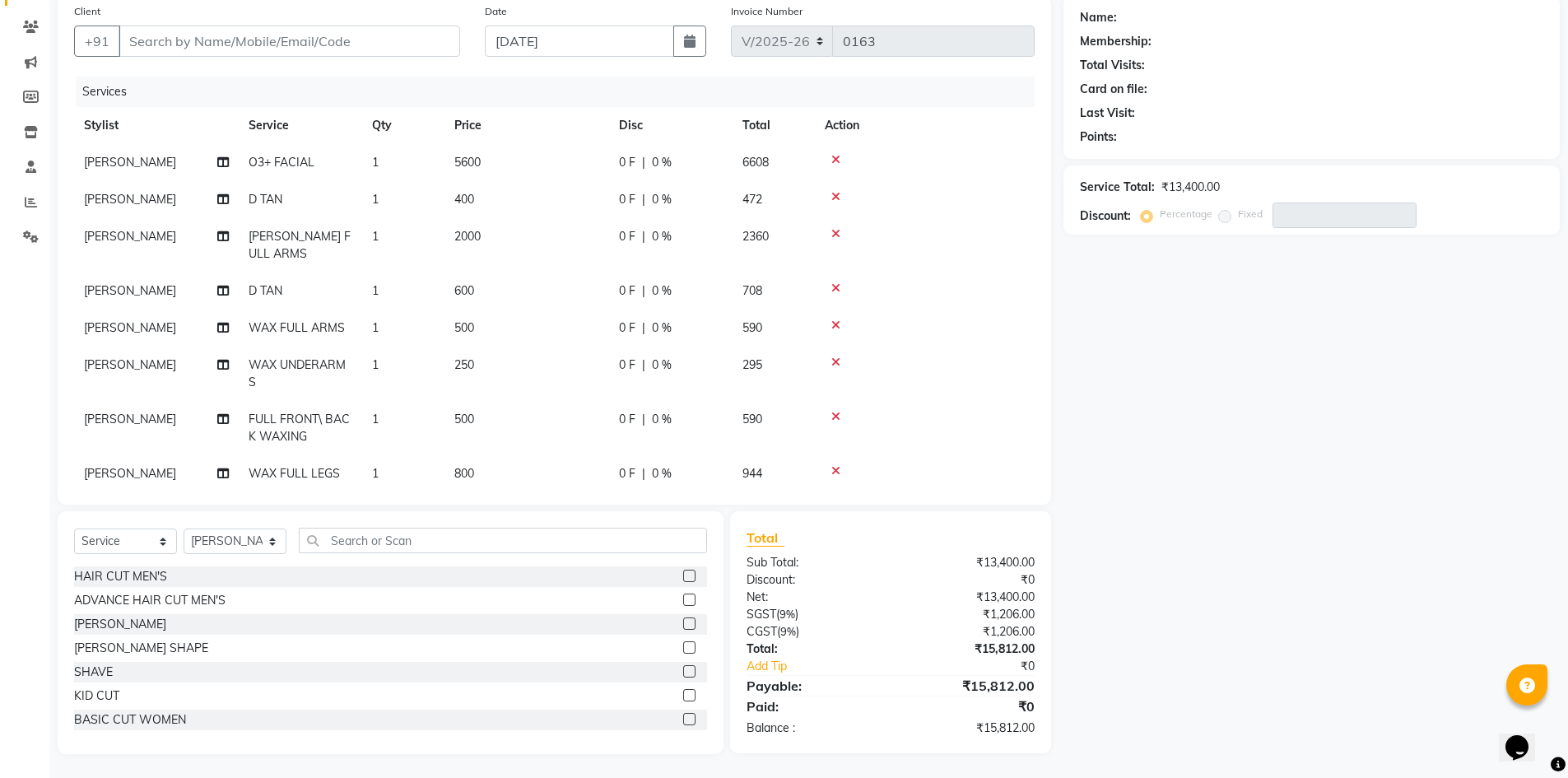
click at [1320, 439] on div "Name: Membership: Total Visits: Card on file: Last Visit: Points: Service Total…" at bounding box center [1318, 375] width 509 height 758
click at [495, 230] on td "2000" at bounding box center [526, 245] width 164 height 55
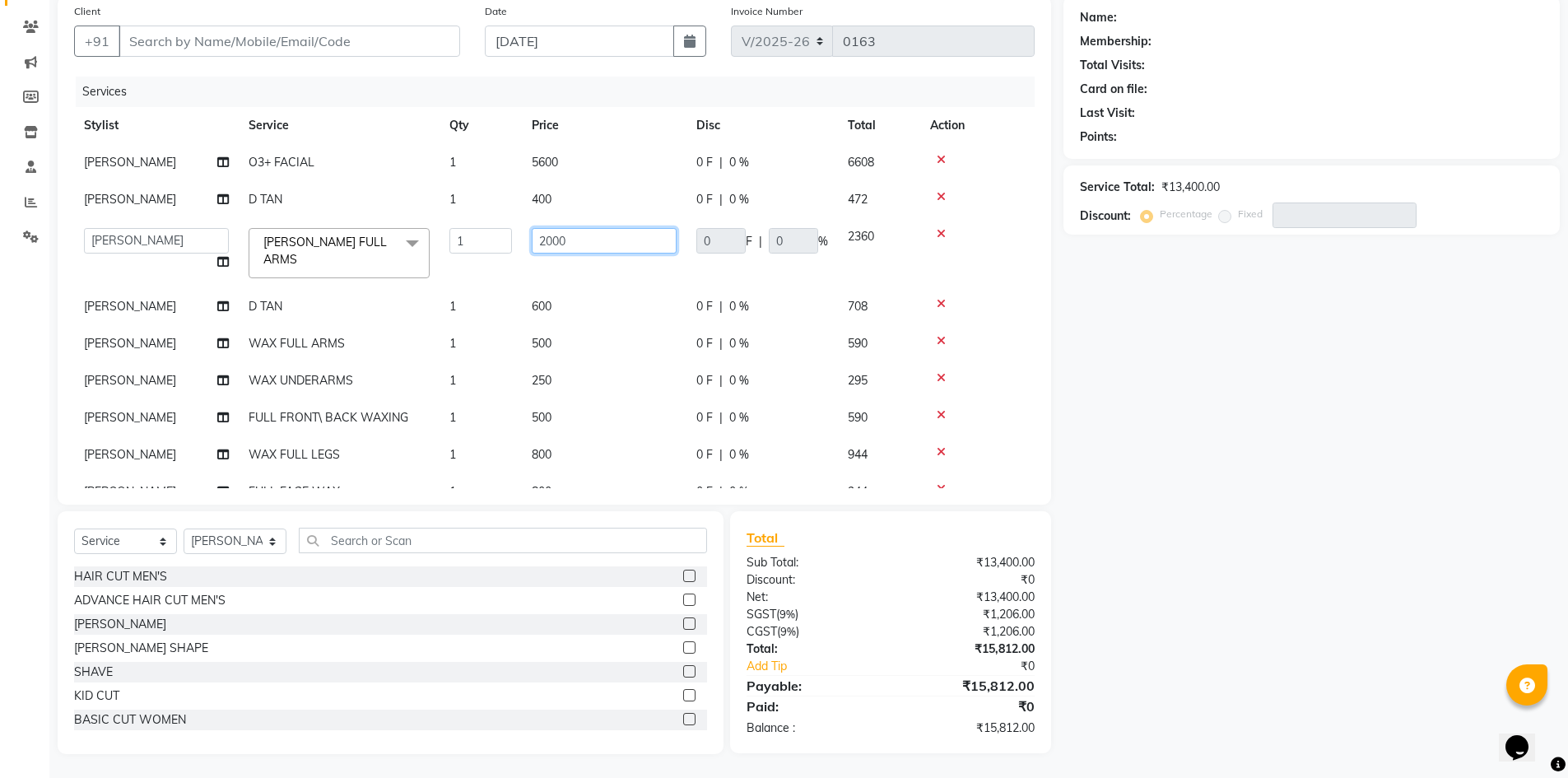
click at [605, 239] on input "2000" at bounding box center [604, 240] width 145 height 26
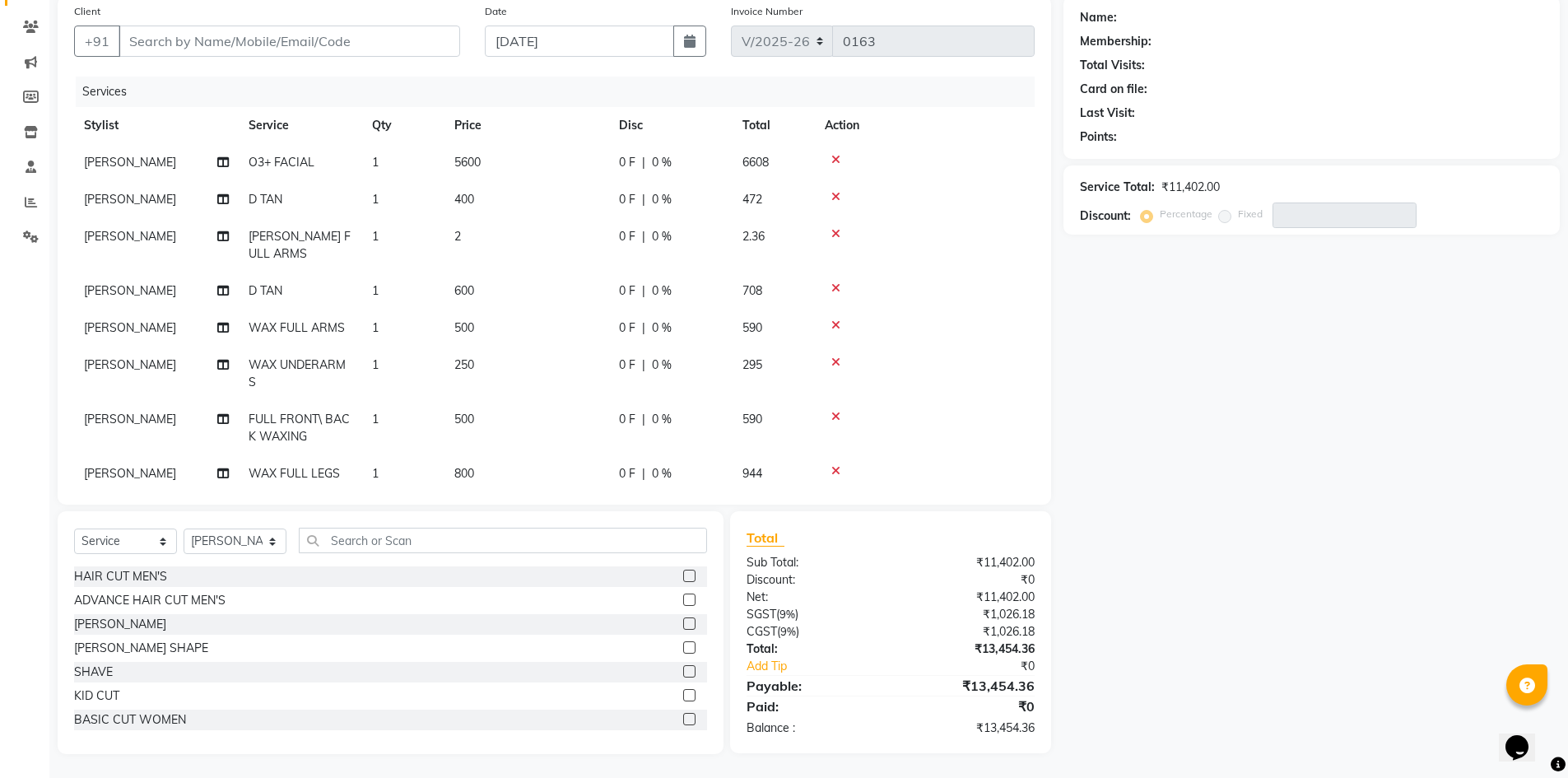
click at [517, 233] on td "2" at bounding box center [526, 245] width 164 height 55
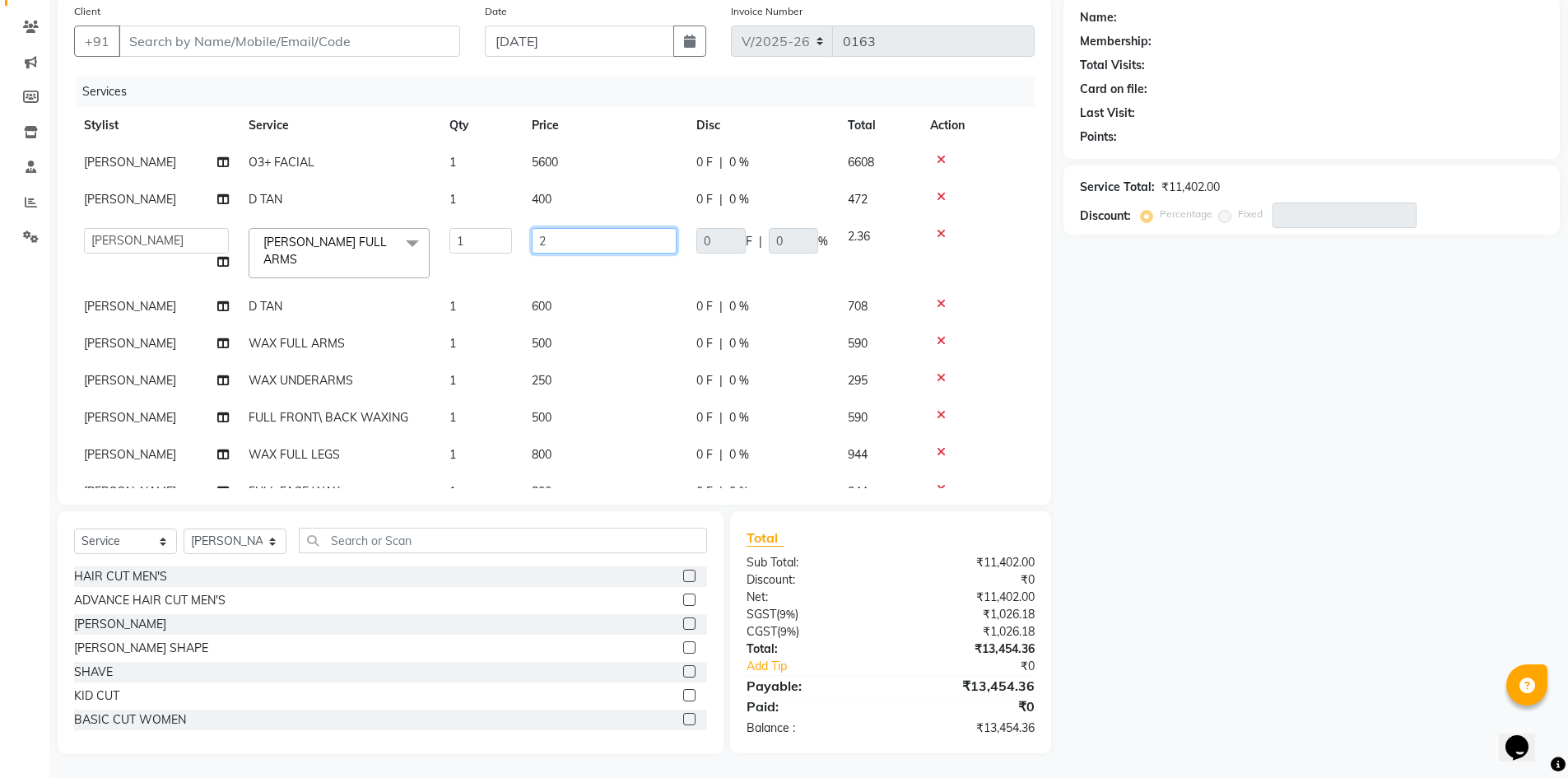
click at [542, 237] on input "2" at bounding box center [604, 240] width 145 height 26
click at [566, 238] on input "2" at bounding box center [604, 240] width 145 height 26
click at [1313, 472] on div "Name: Membership: Total Visits: Card on file: Last Visit: Points: Service Total…" at bounding box center [1318, 375] width 509 height 758
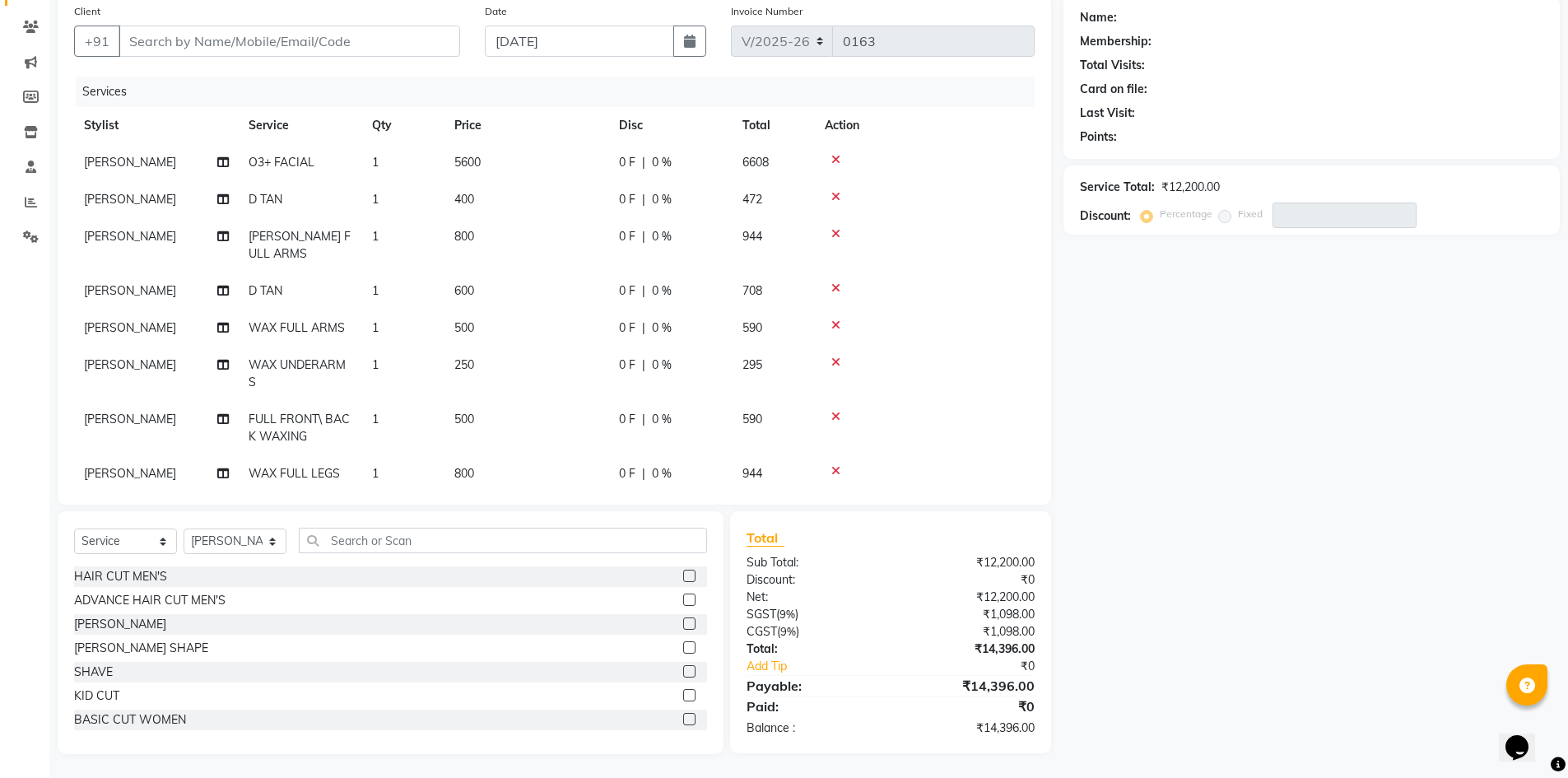
click at [499, 288] on td "600" at bounding box center [526, 291] width 164 height 37
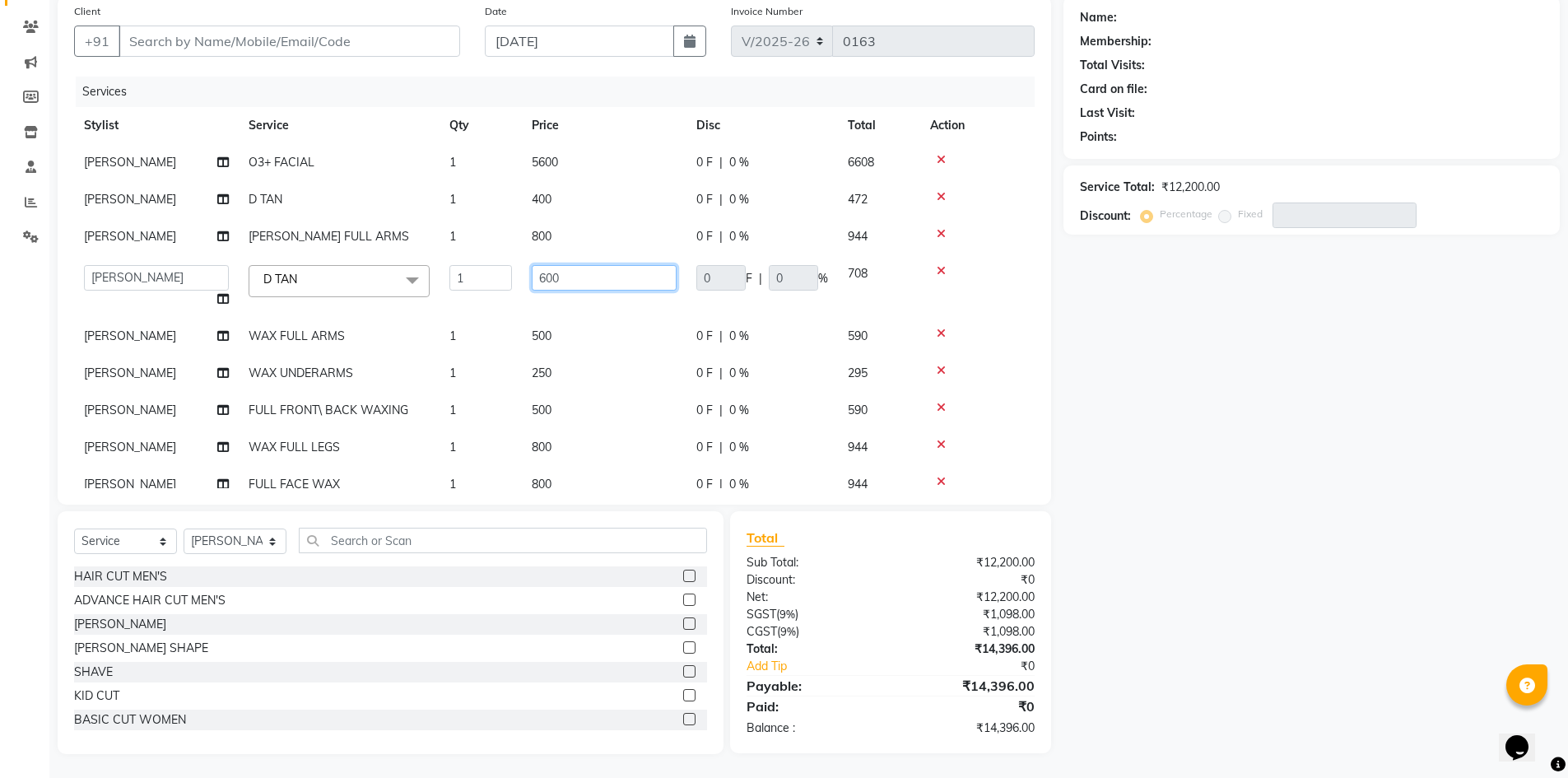
click at [571, 278] on input "600" at bounding box center [604, 278] width 145 height 26
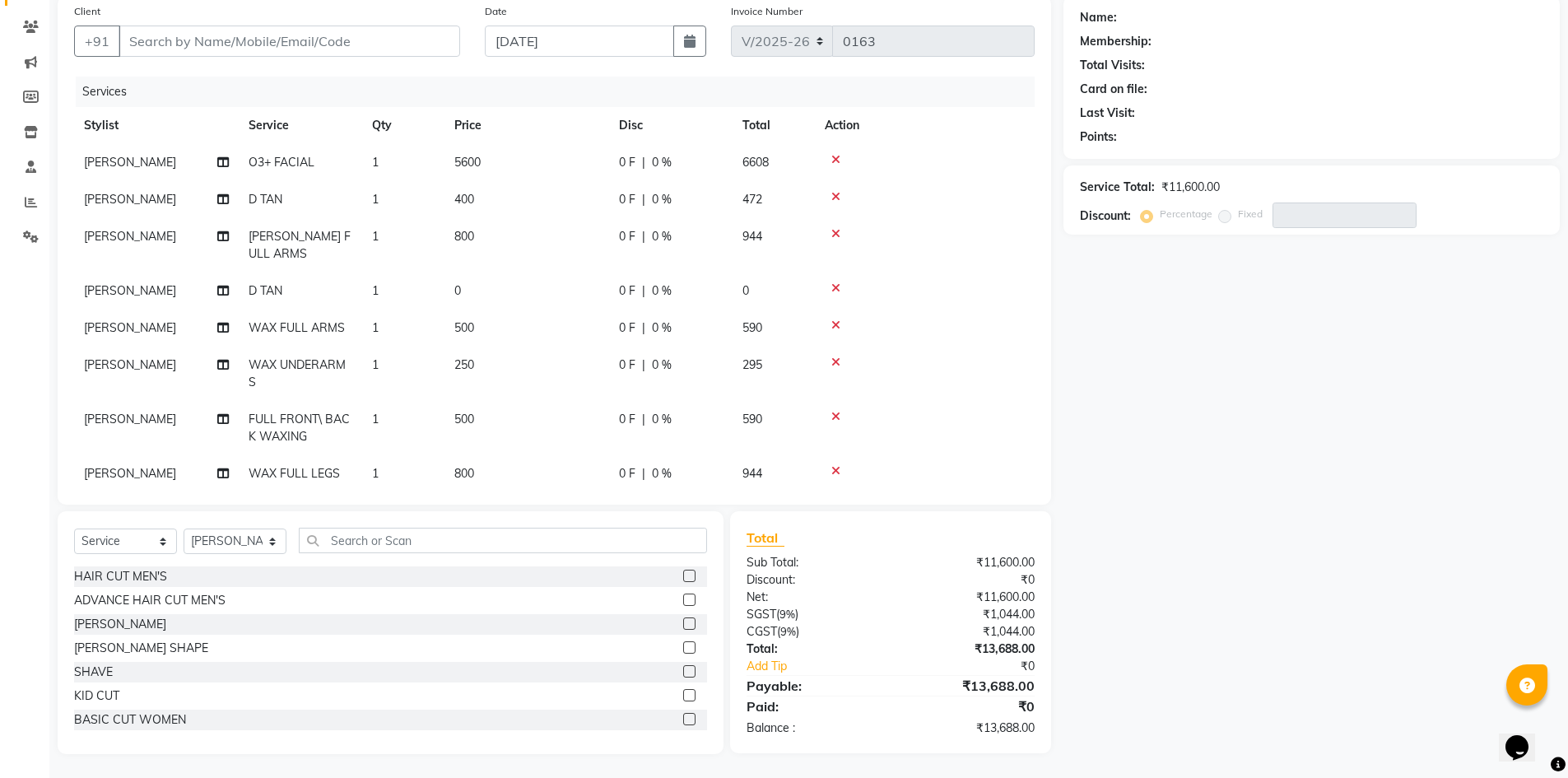
click at [490, 284] on td "0" at bounding box center [526, 291] width 164 height 37
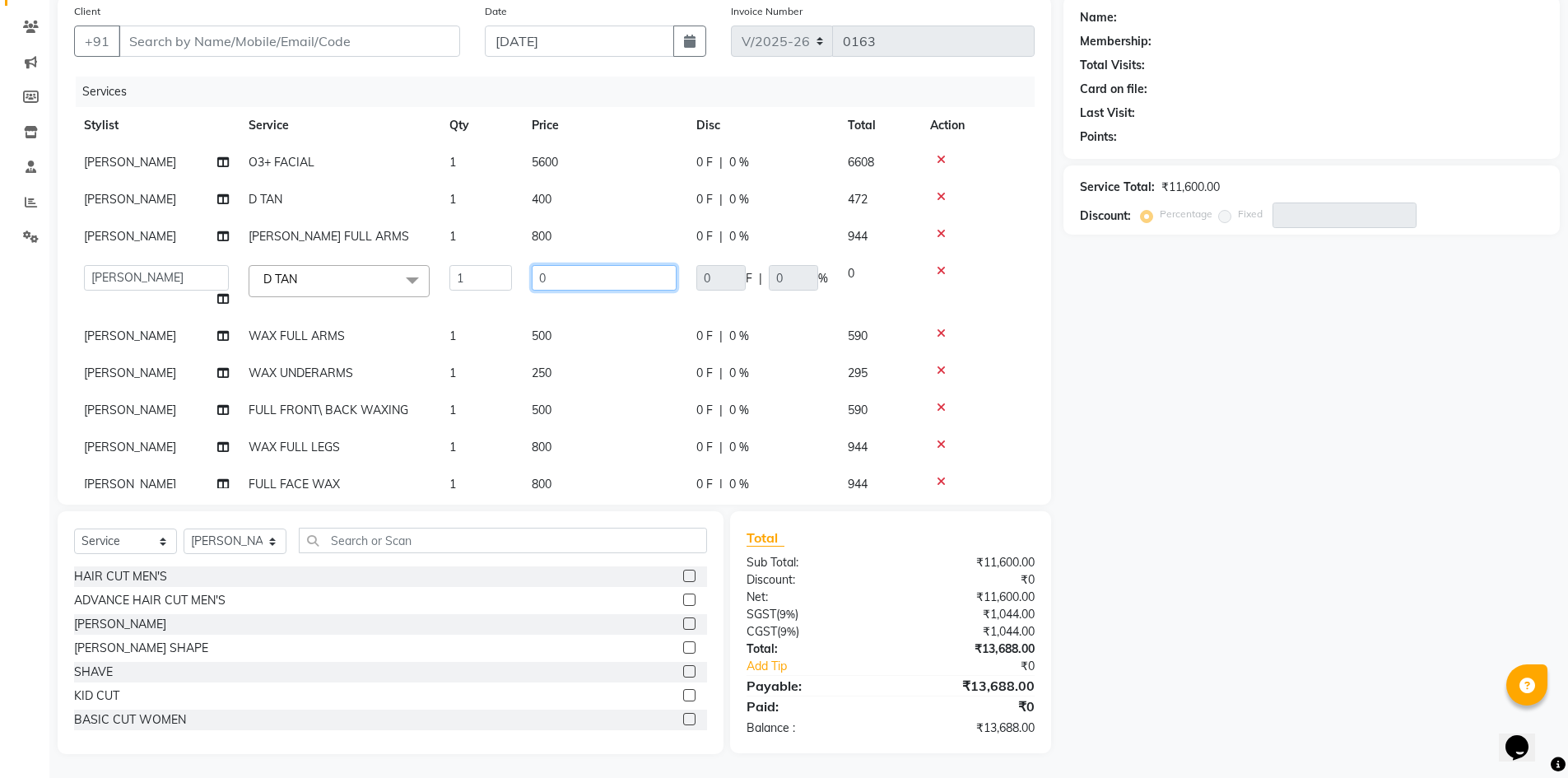
click at [562, 284] on input "0" at bounding box center [604, 278] width 145 height 26
click at [1205, 332] on div "Name: Membership: Total Visits: Card on file: Last Visit: Points: Service Total…" at bounding box center [1318, 375] width 509 height 758
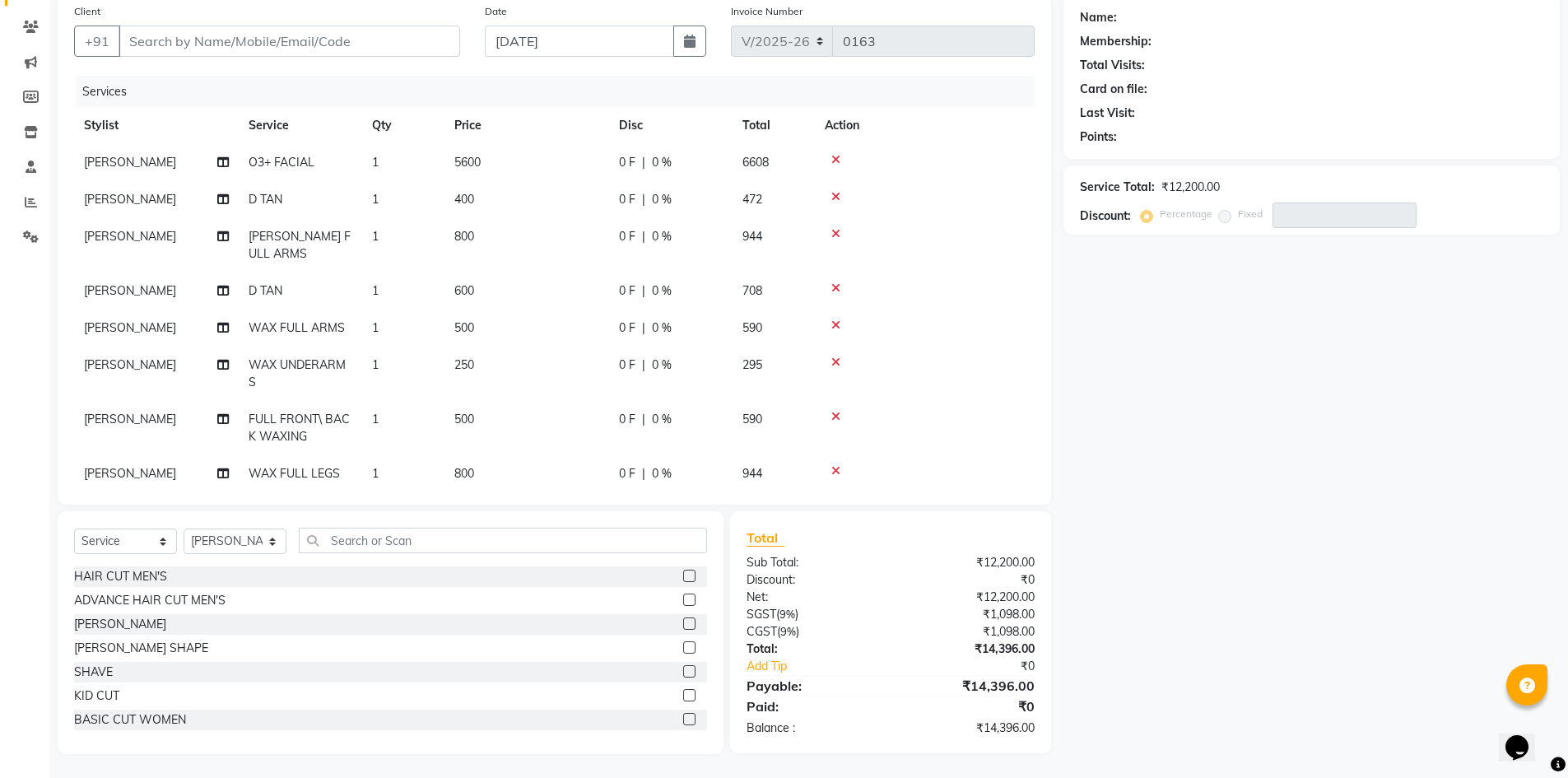
click at [484, 327] on td "500" at bounding box center [526, 328] width 164 height 37
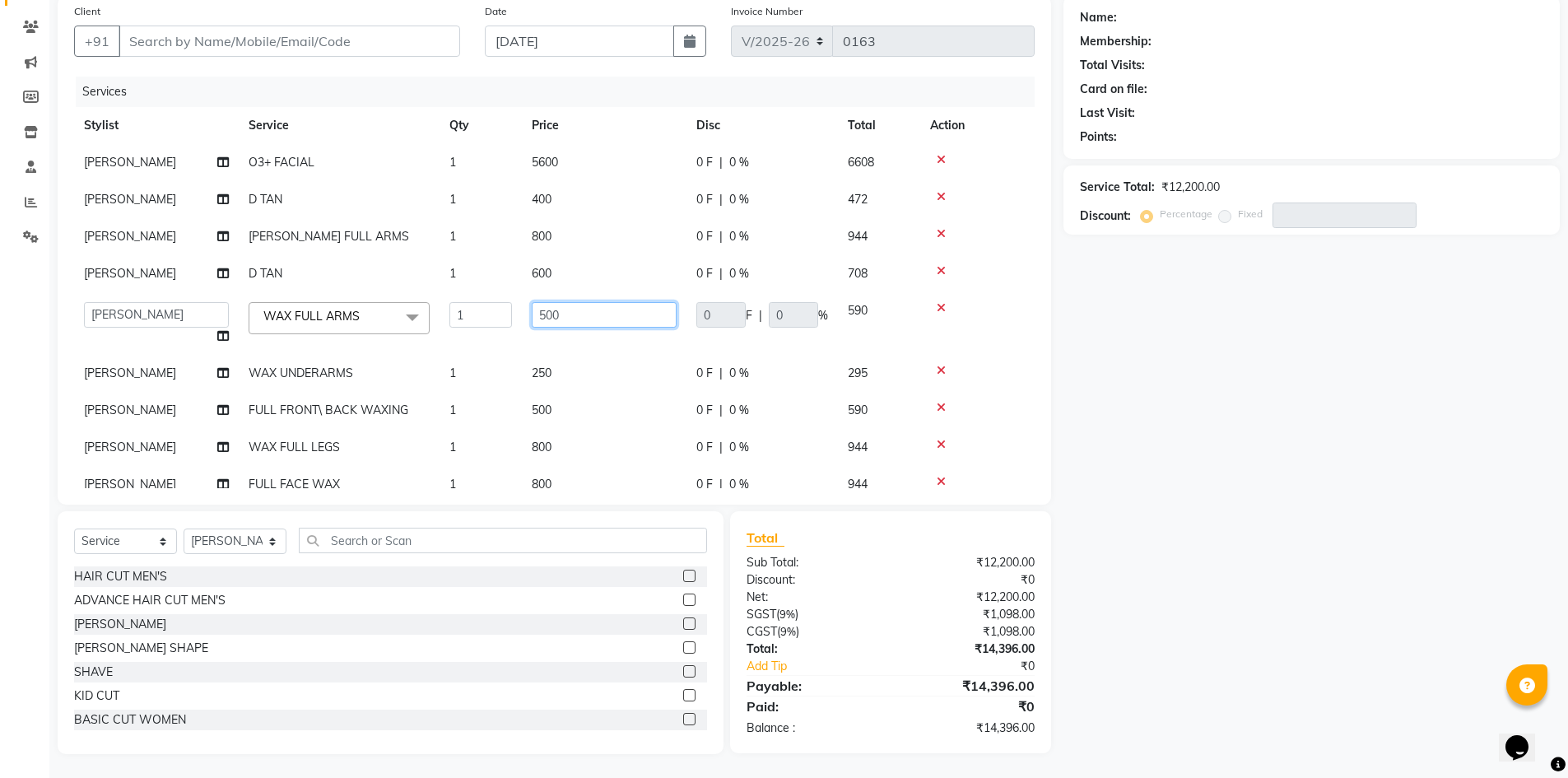
click at [578, 312] on input "500" at bounding box center [604, 315] width 145 height 26
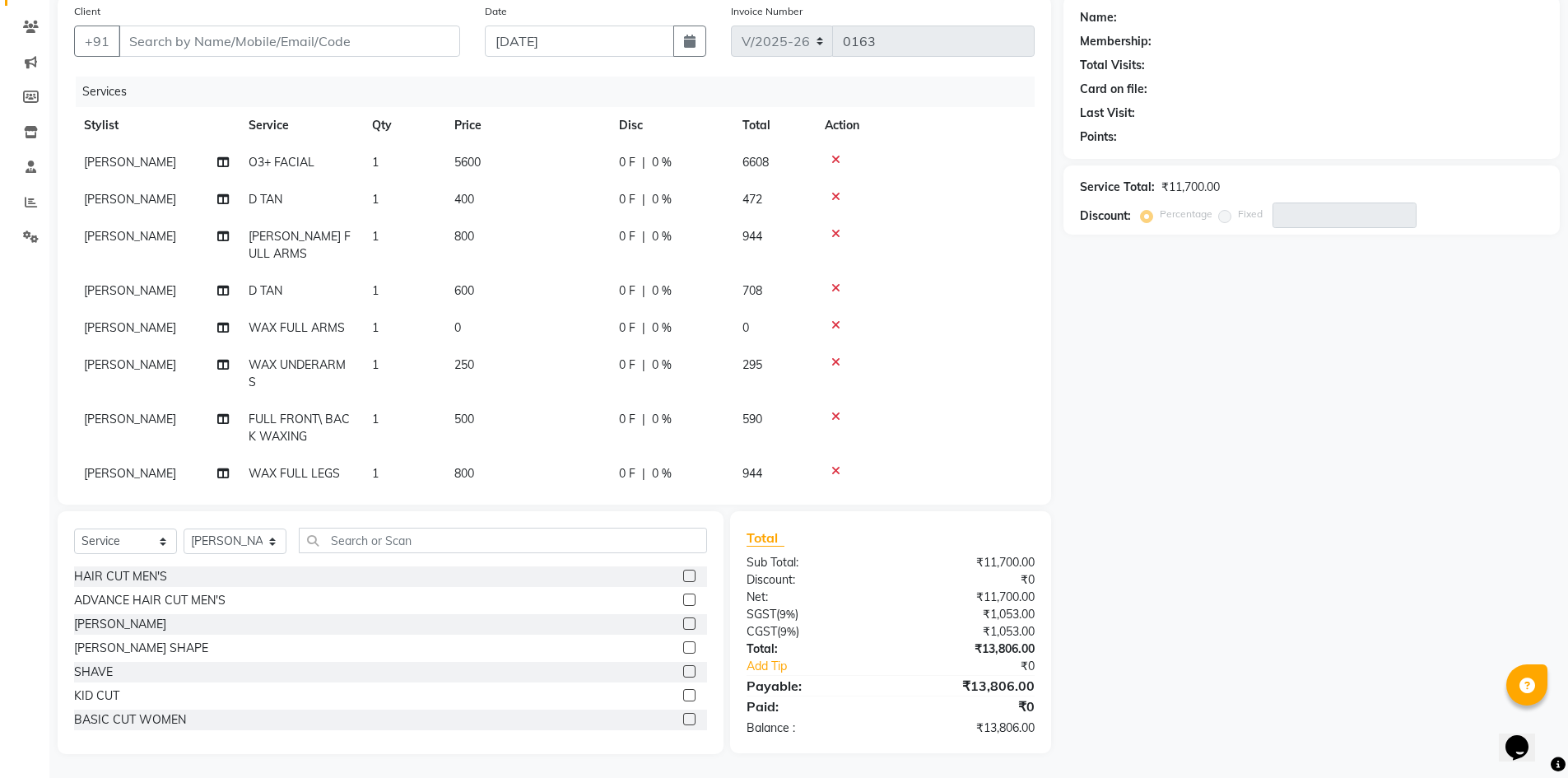
click at [478, 320] on td "0" at bounding box center [526, 328] width 164 height 37
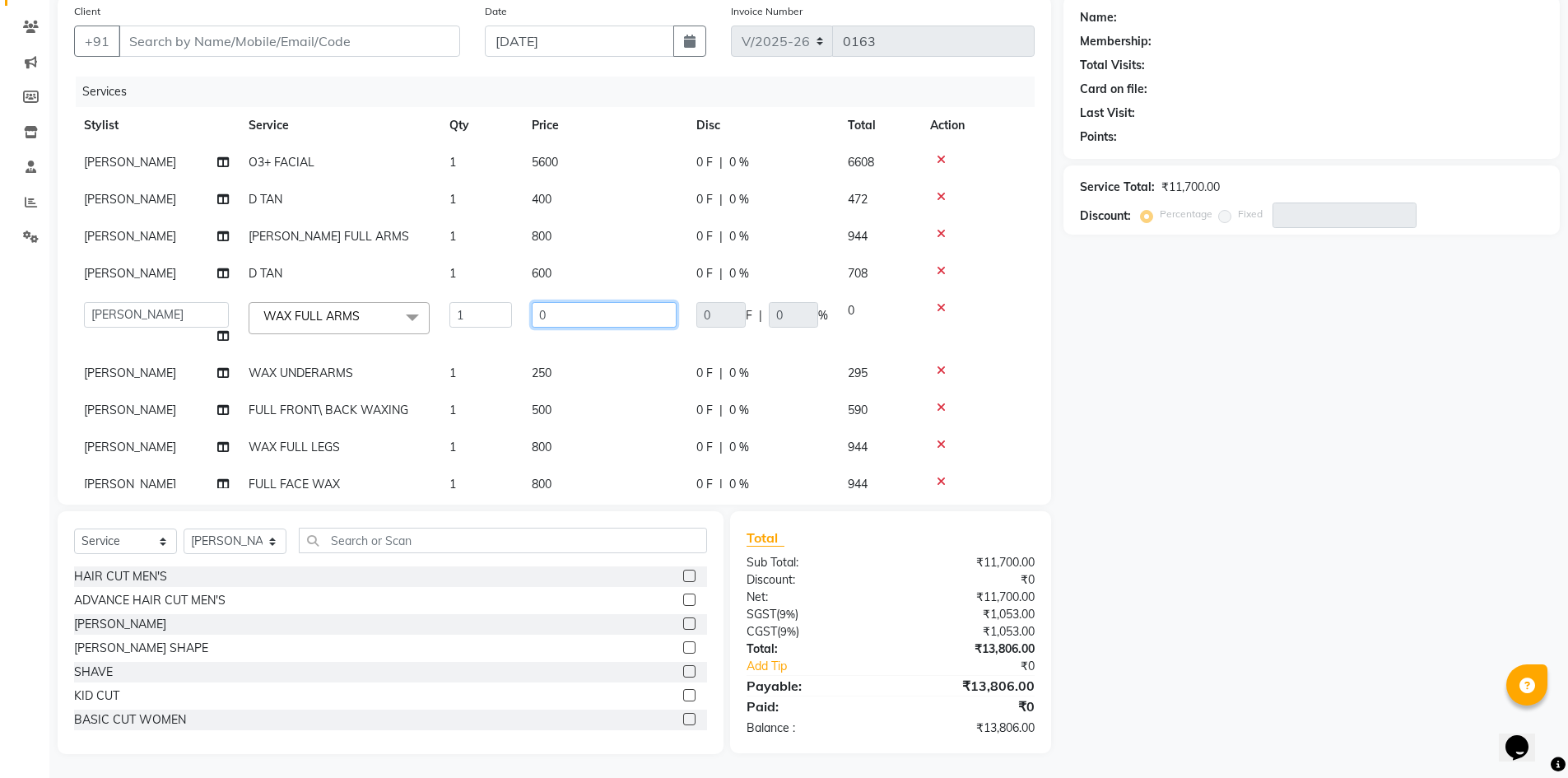
click at [591, 319] on input "0" at bounding box center [604, 315] width 145 height 26
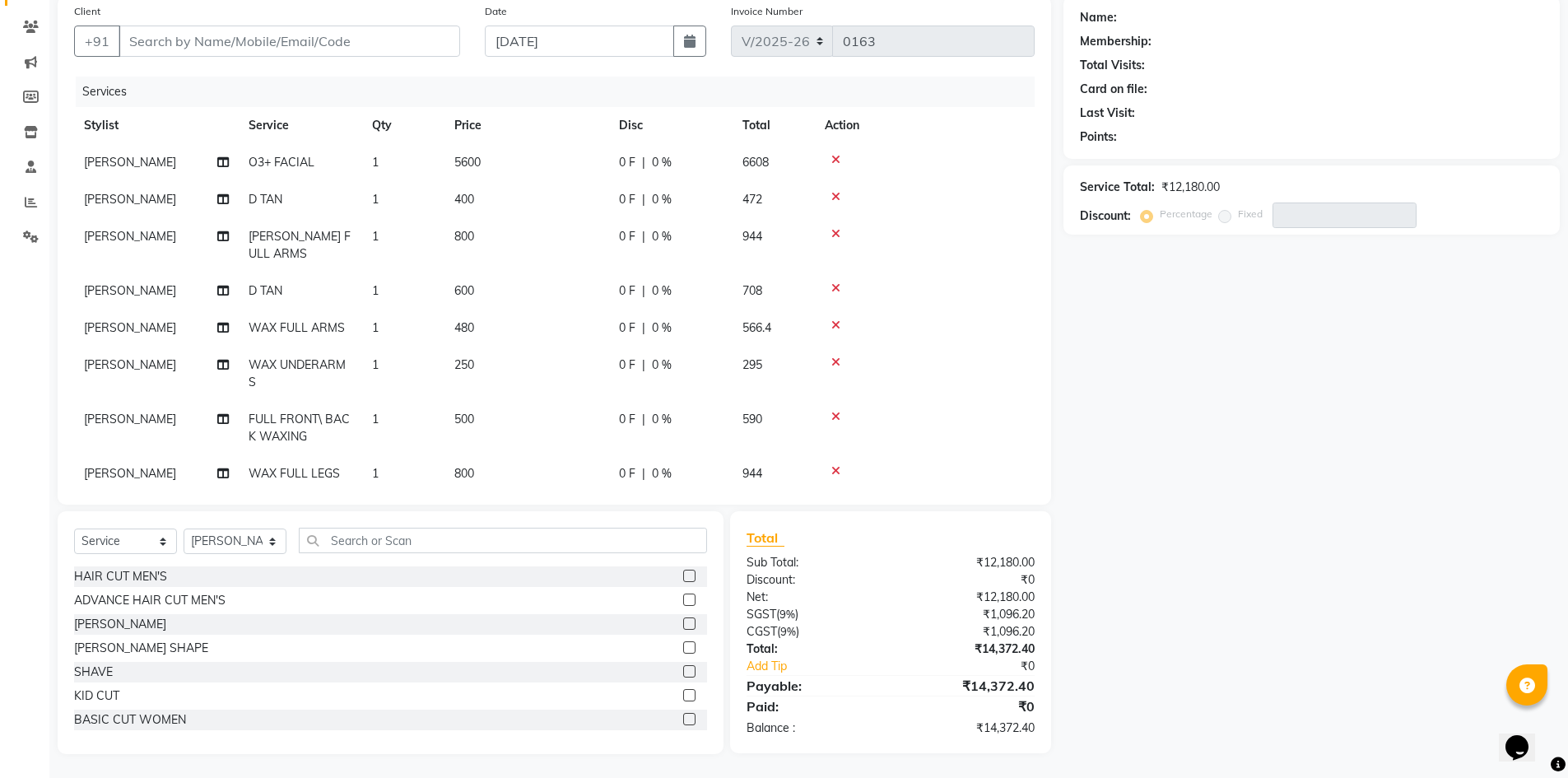
click at [545, 372] on td "250" at bounding box center [526, 373] width 164 height 55
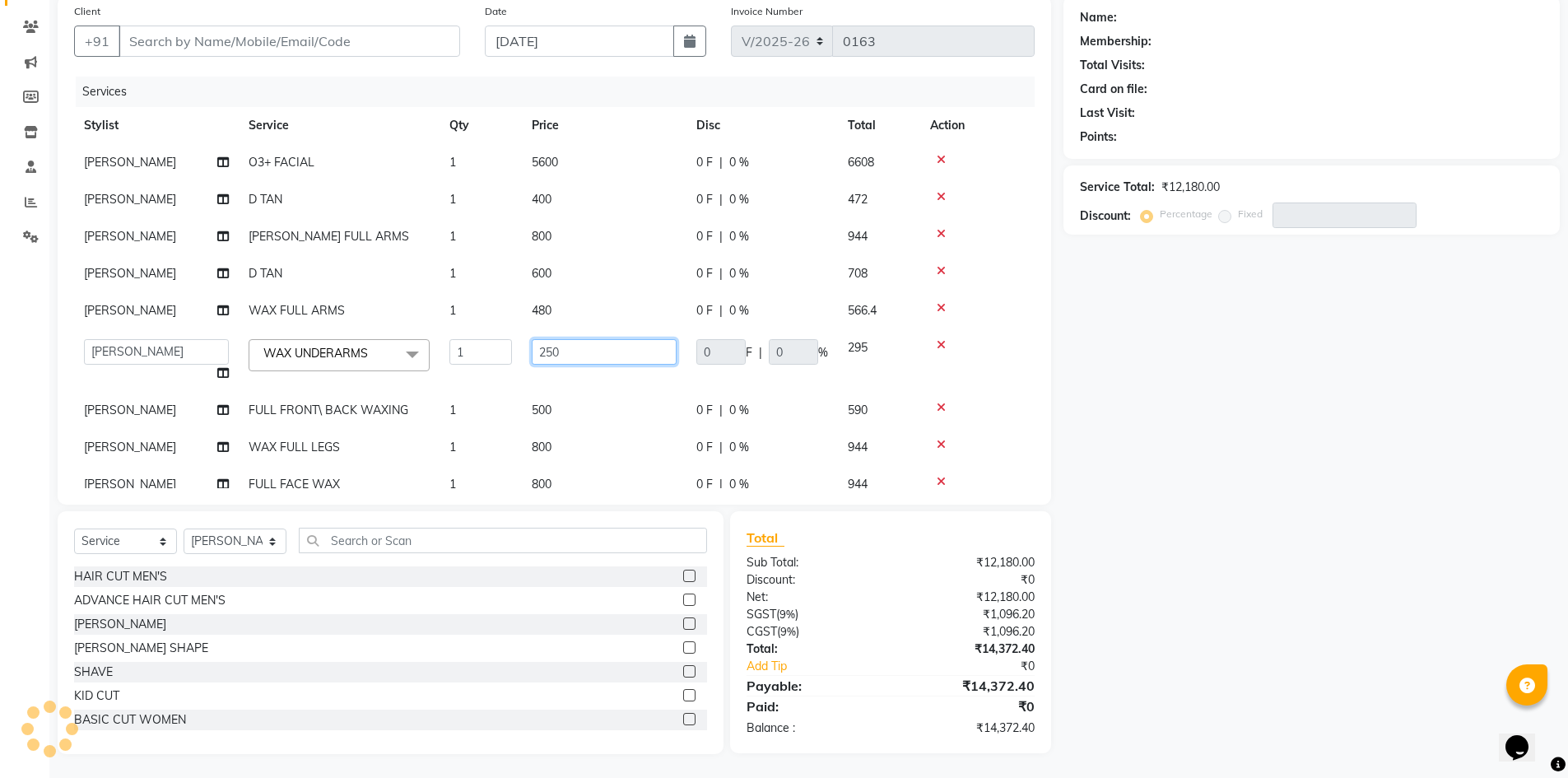
click at [586, 339] on input "250" at bounding box center [604, 352] width 145 height 26
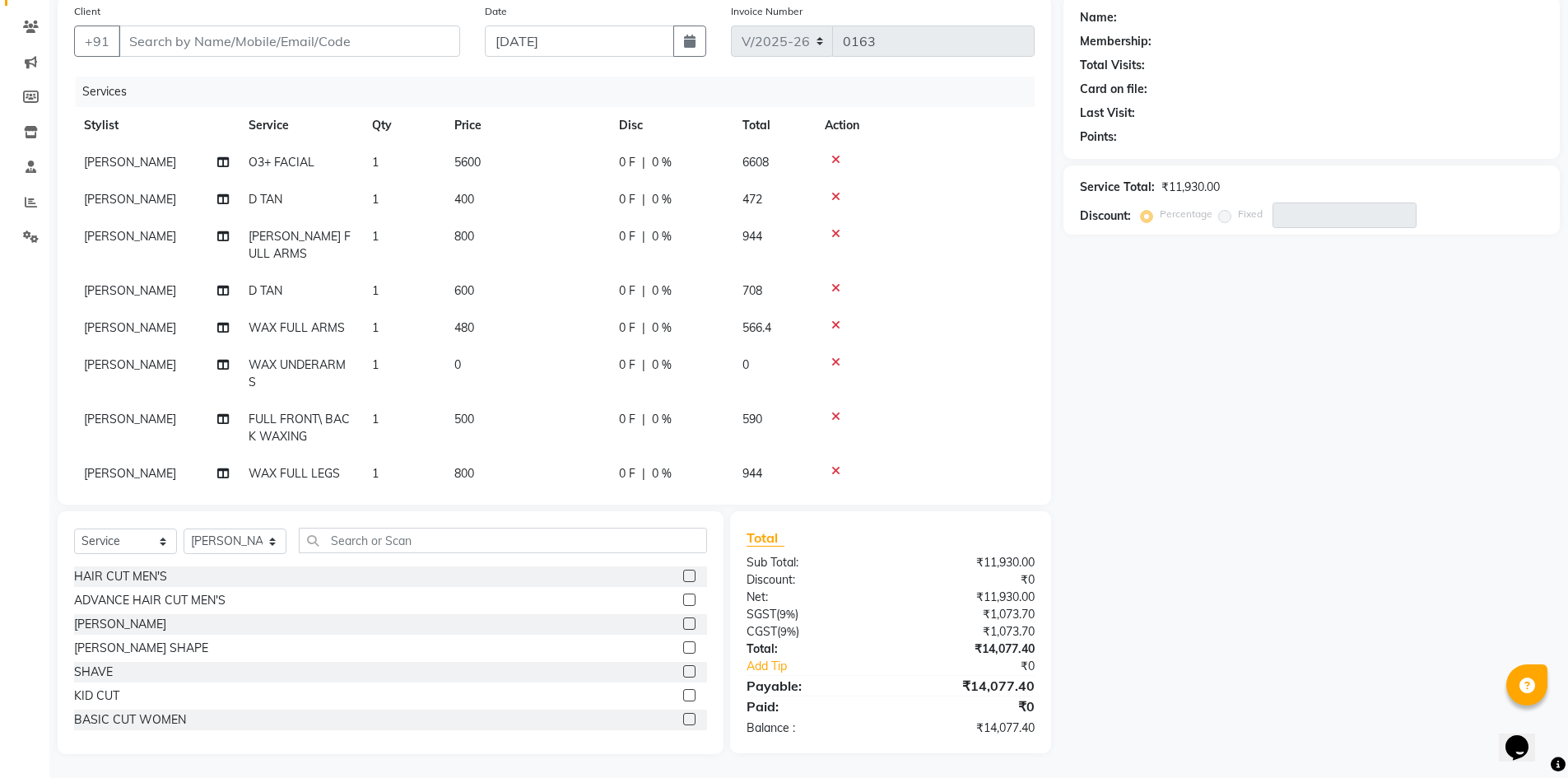
click at [463, 358] on td "0" at bounding box center [526, 373] width 164 height 55
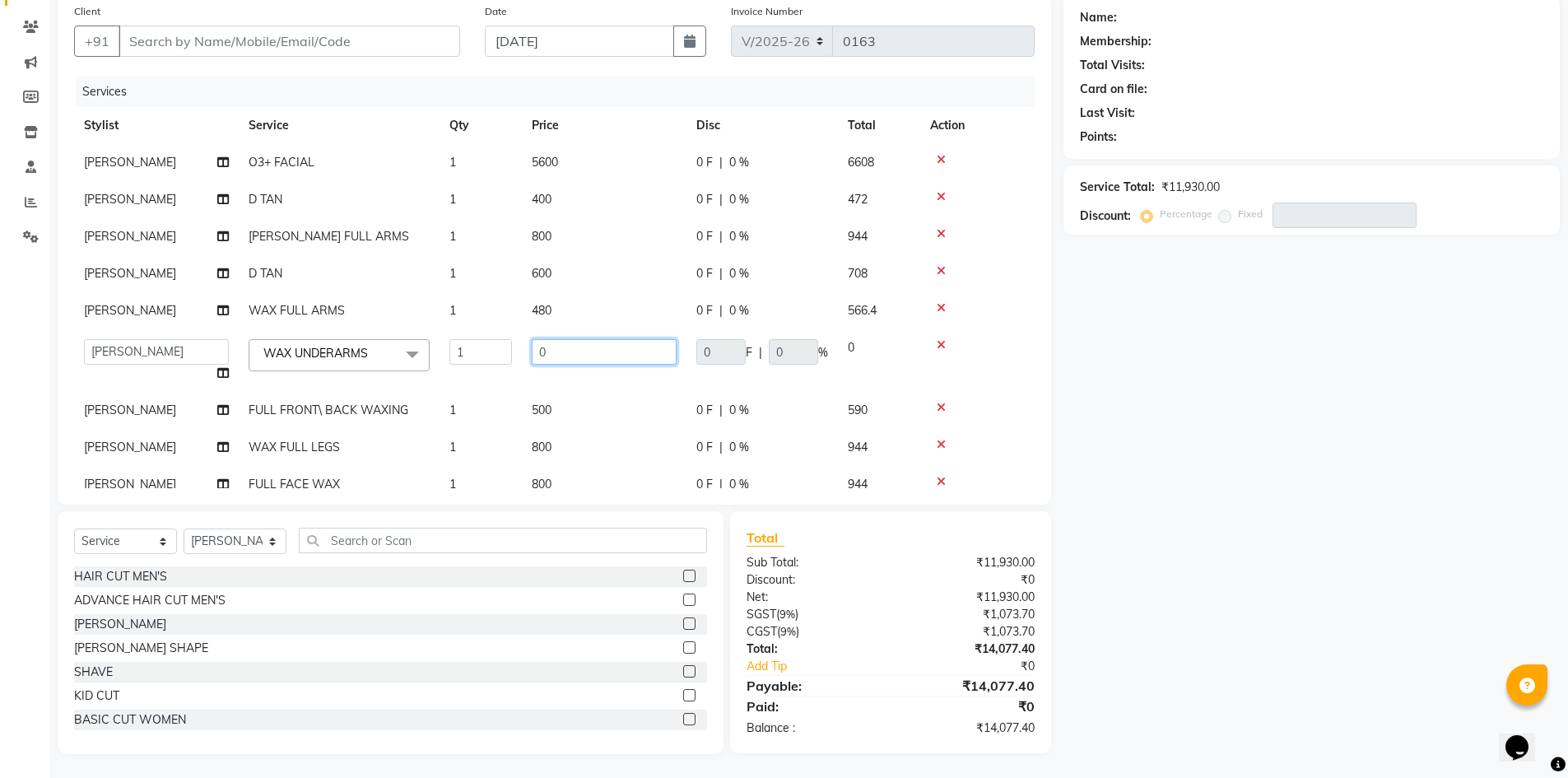
click at [561, 349] on input "0" at bounding box center [604, 352] width 145 height 26
click at [559, 412] on td "500" at bounding box center [604, 410] width 164 height 37
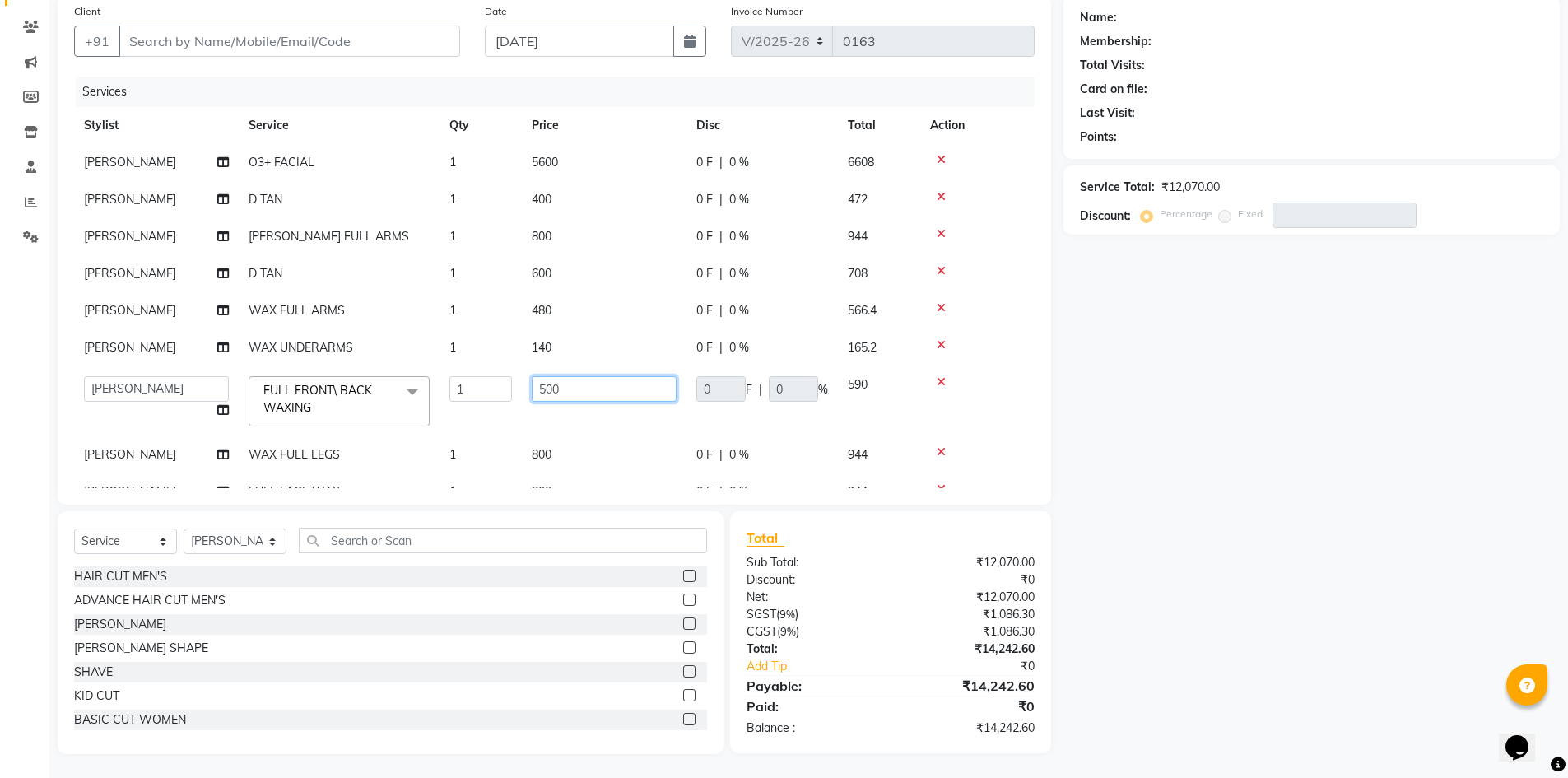
click at [582, 392] on input "500" at bounding box center [604, 388] width 145 height 26
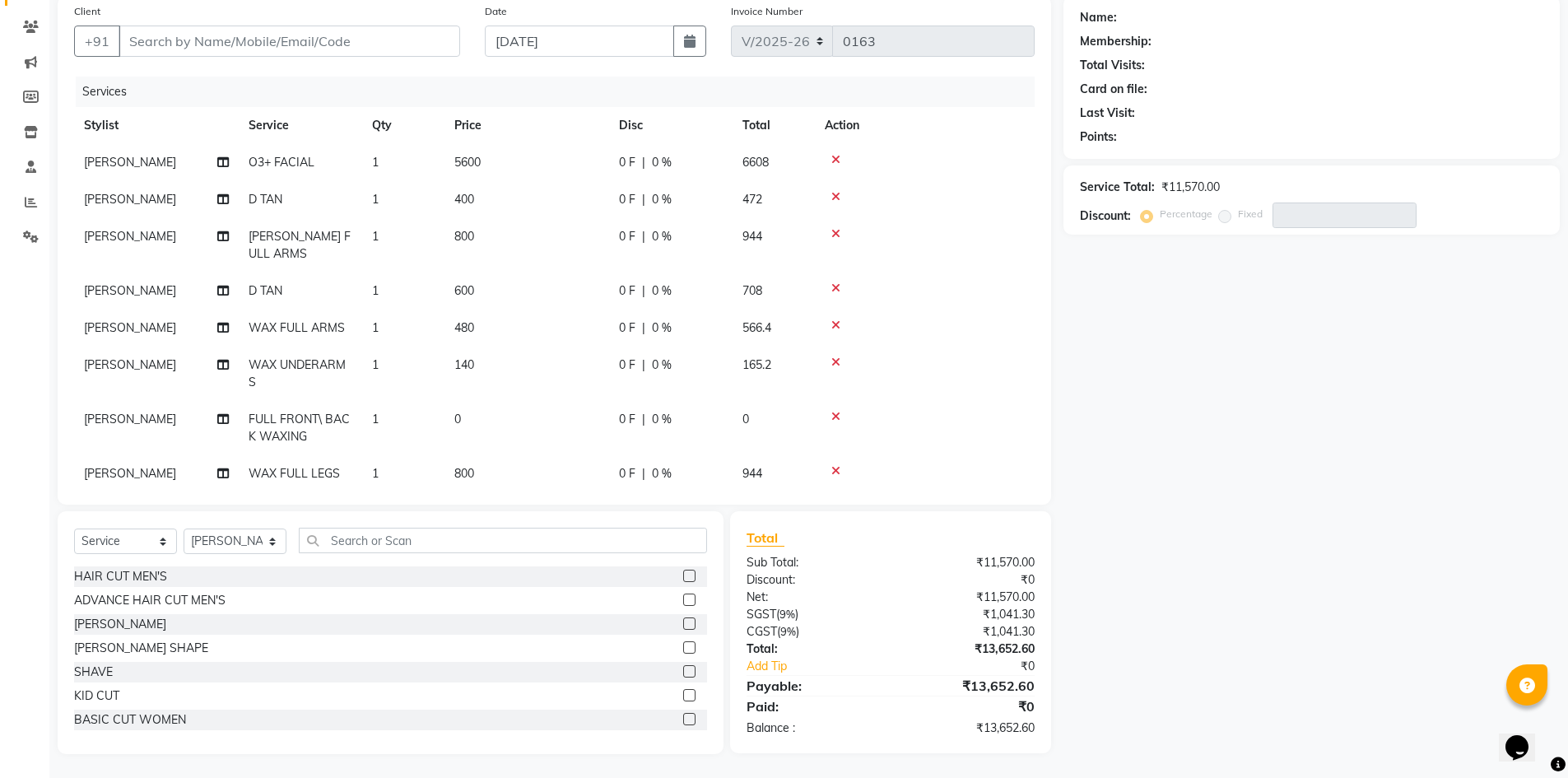
click at [460, 410] on td "0" at bounding box center [526, 428] width 164 height 55
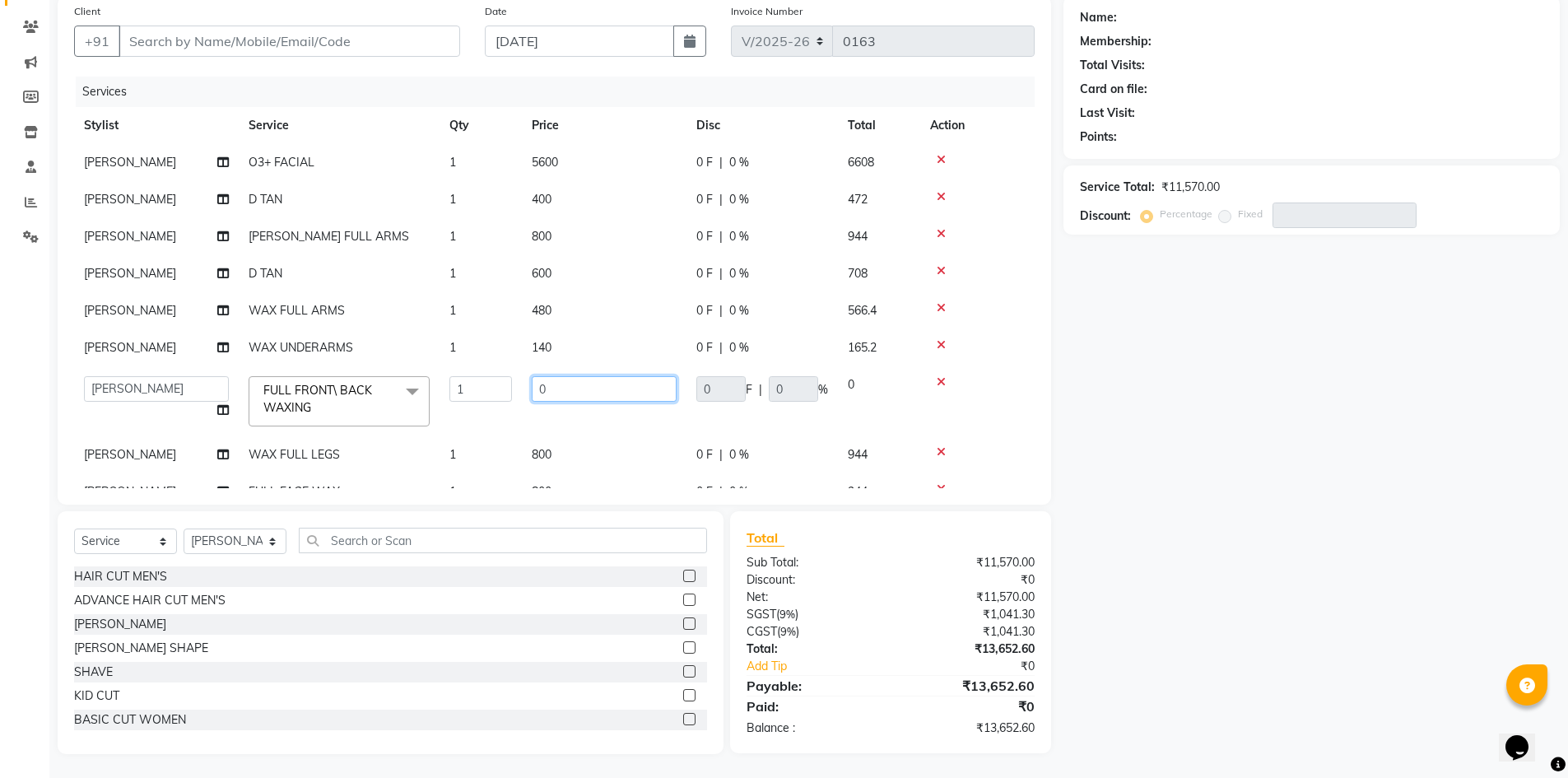
click at [563, 390] on input "0" at bounding box center [604, 388] width 145 height 26
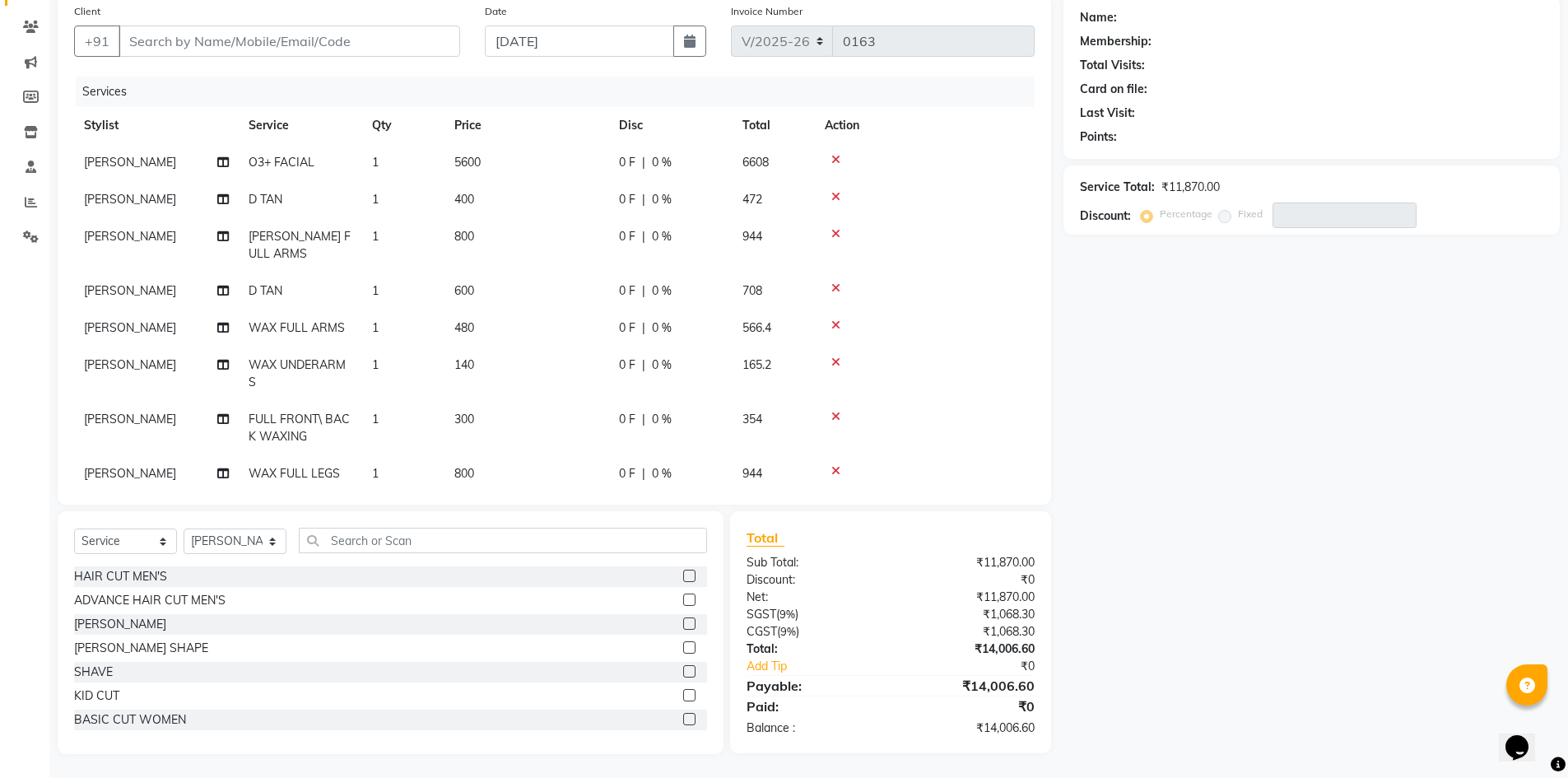
click at [1300, 458] on div "Name: Membership: Total Visits: Card on file: Last Visit: Points: Service Total…" at bounding box center [1318, 375] width 509 height 758
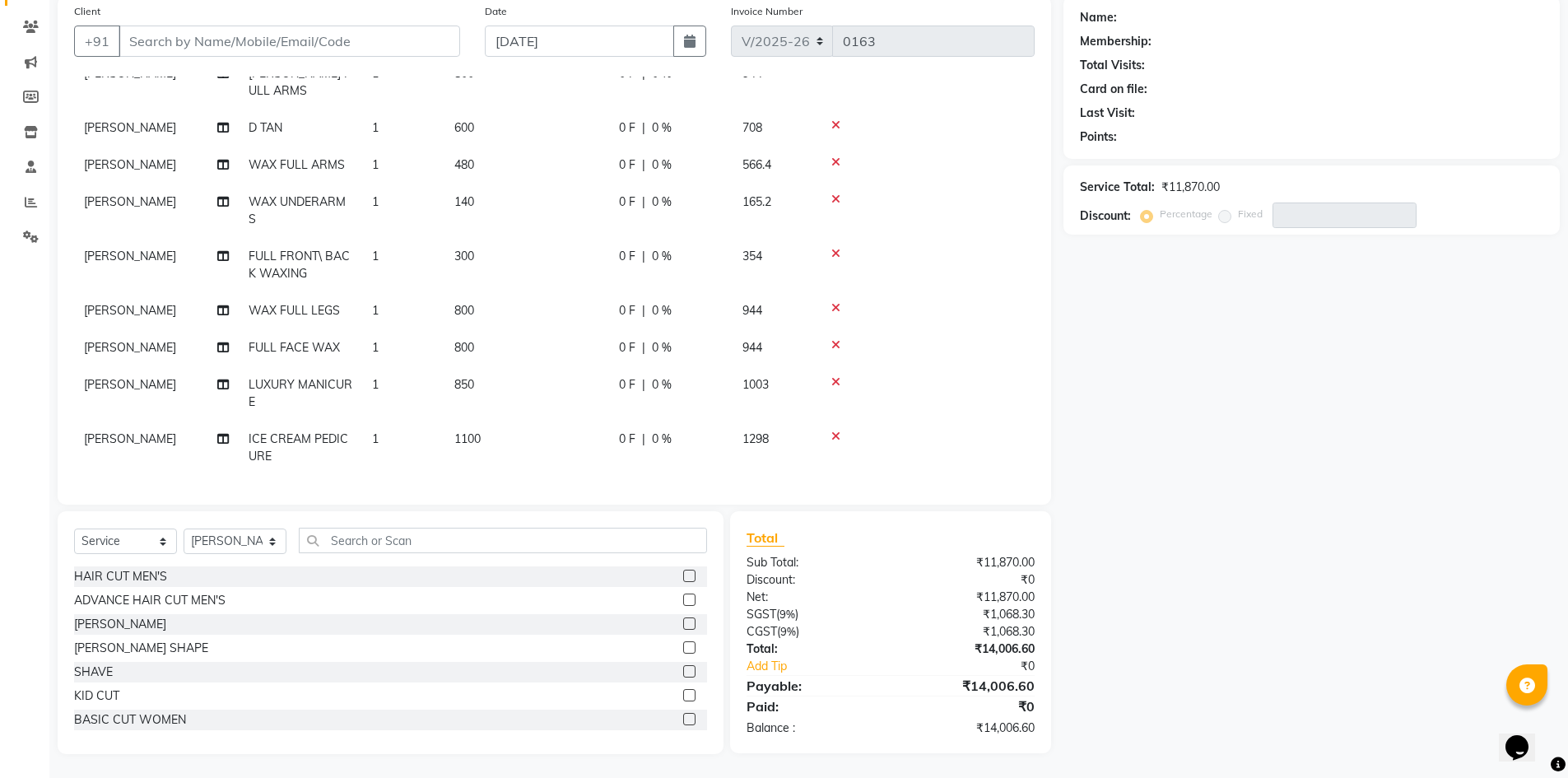
click at [488, 298] on td "800" at bounding box center [526, 311] width 164 height 37
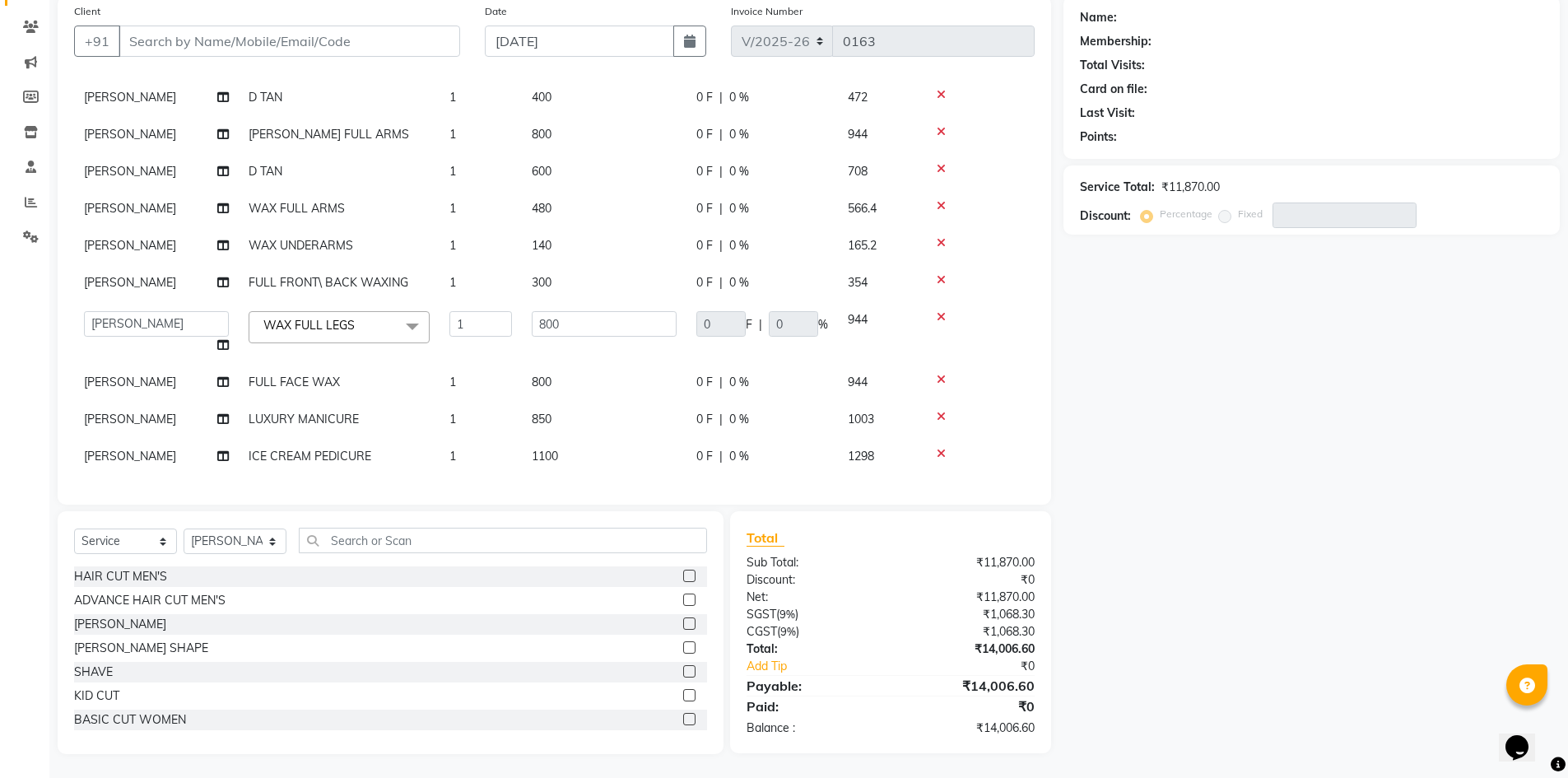
scroll to position [114, 0]
click at [582, 311] on input "800" at bounding box center [604, 324] width 145 height 26
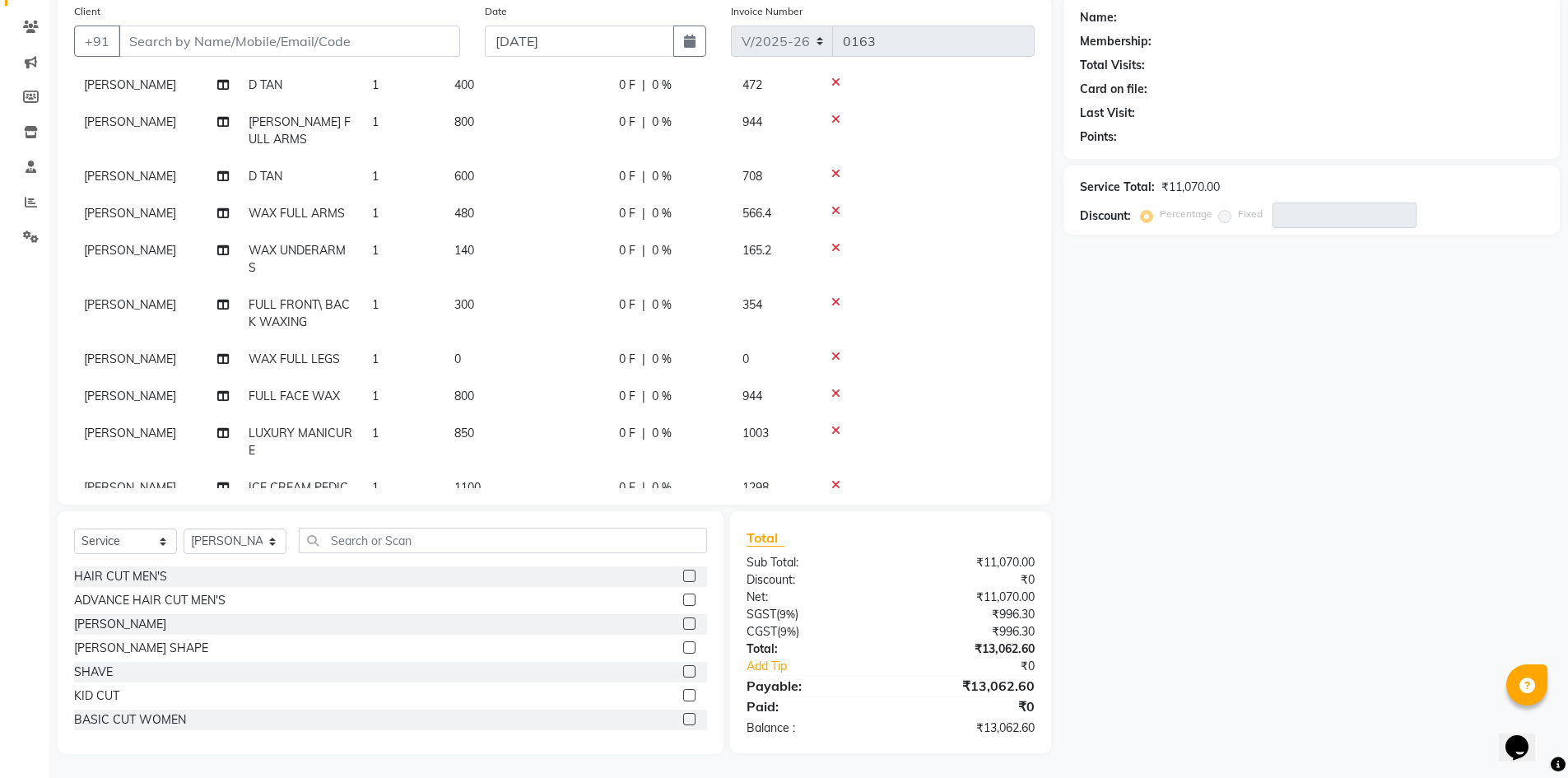
click at [478, 358] on td "0" at bounding box center [526, 359] width 164 height 37
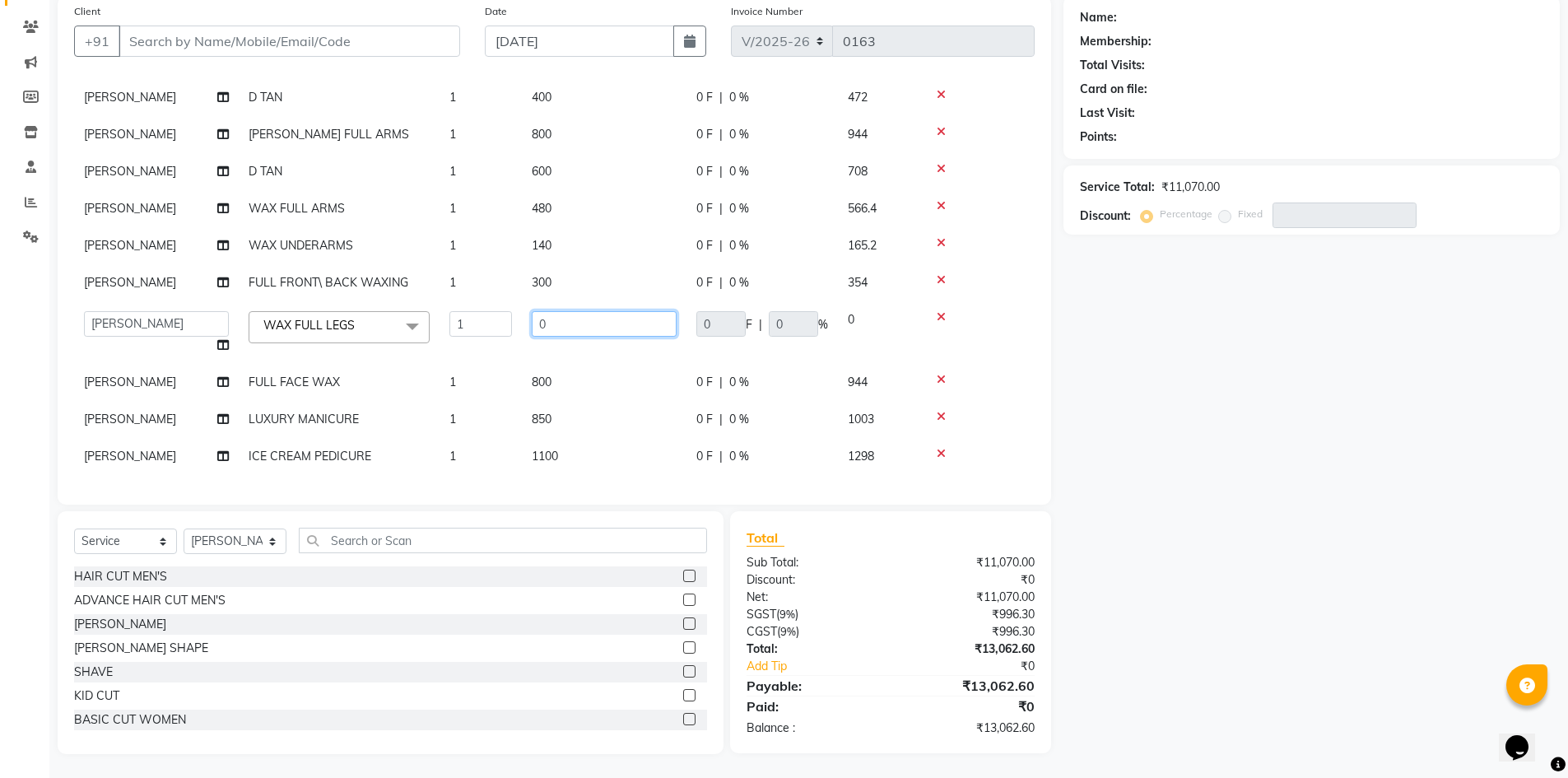
click at [577, 314] on input "0" at bounding box center [604, 324] width 145 height 26
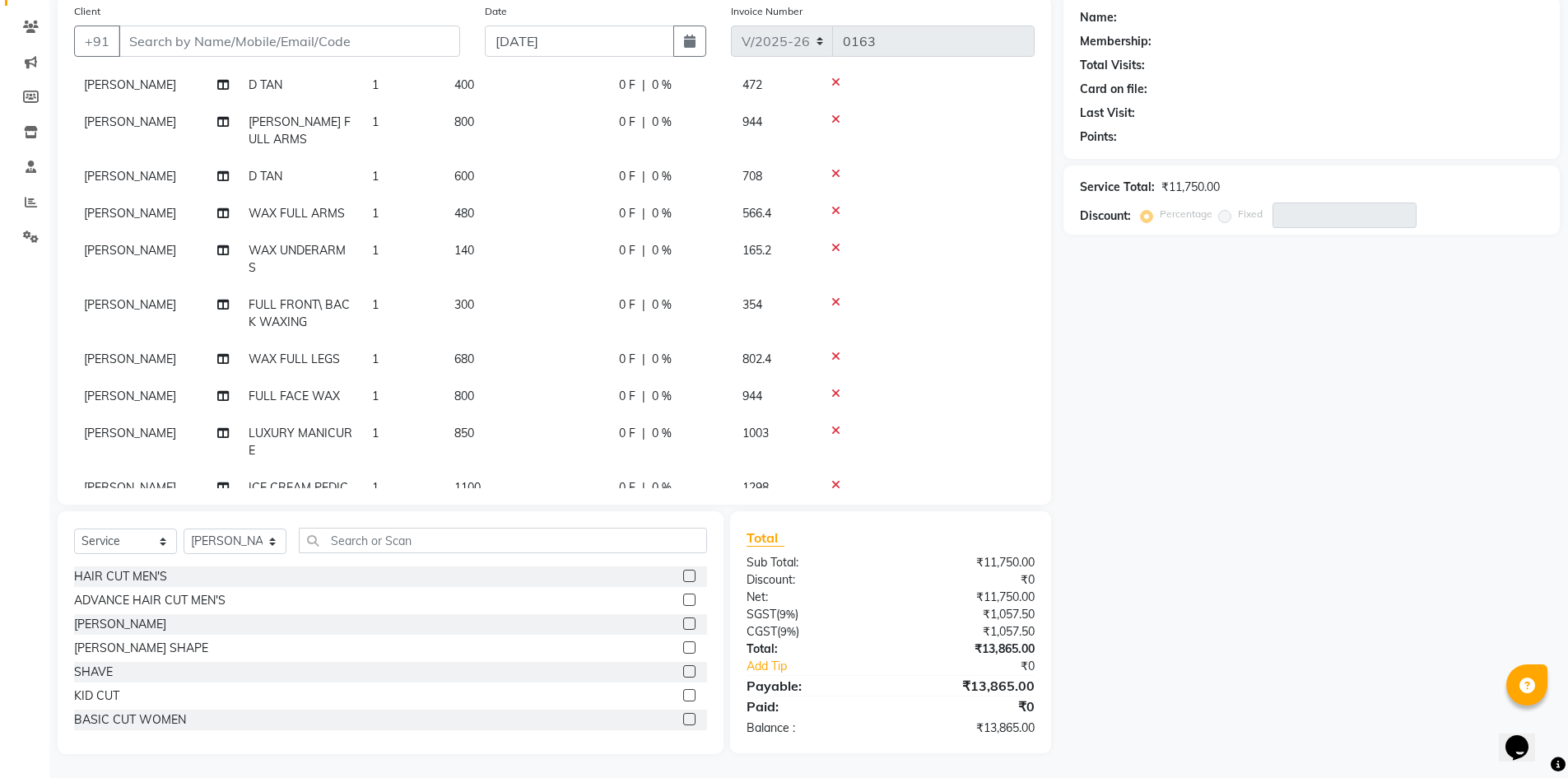
click at [543, 362] on tbody "swapna O3+ FACIAL 1 5600 0 F | 0 % 6608 swapna D TAN 1 400 0 F | 0 % 472 swapna…" at bounding box center [554, 277] width 961 height 494
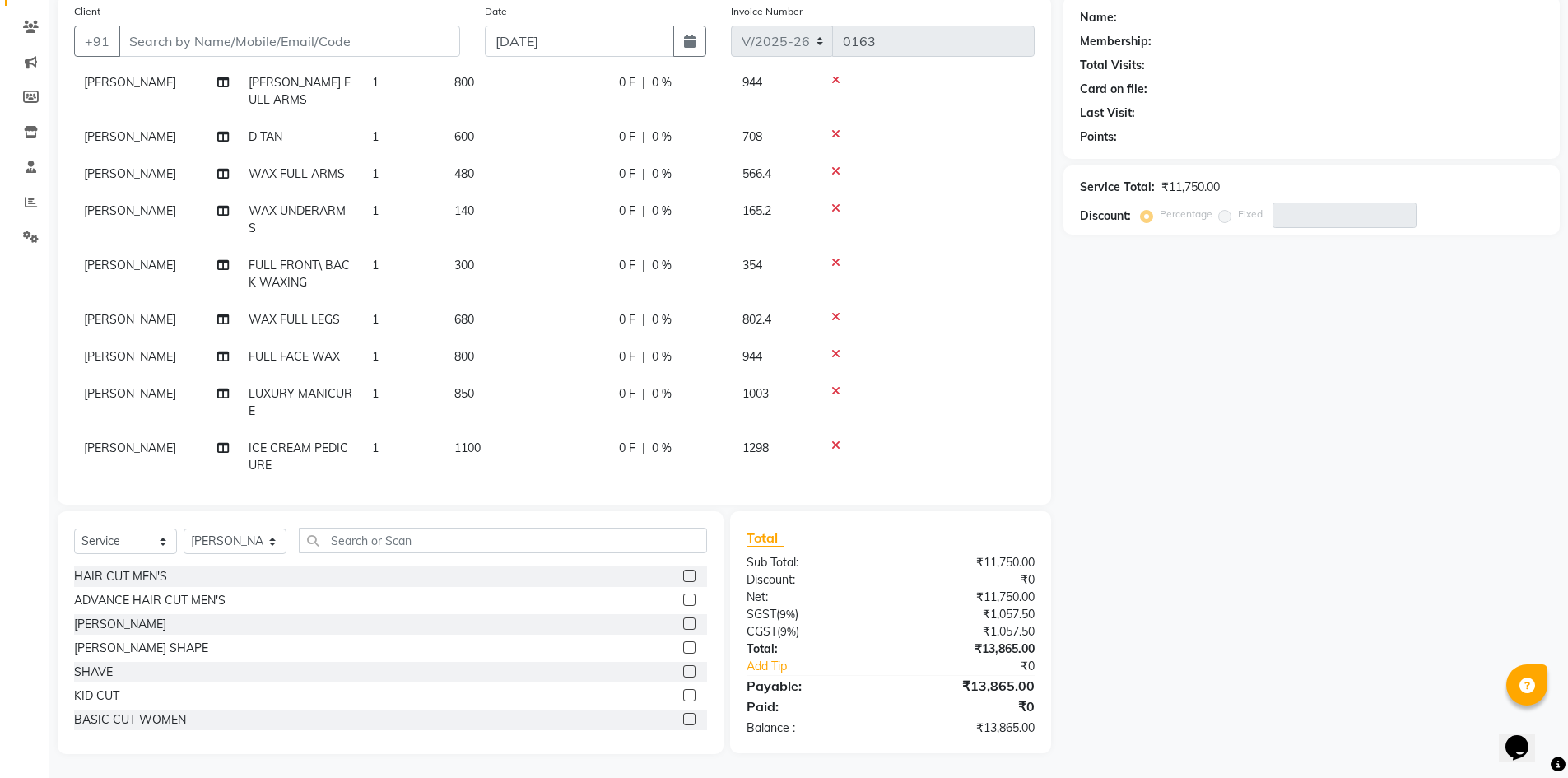
scroll to position [175, 0]
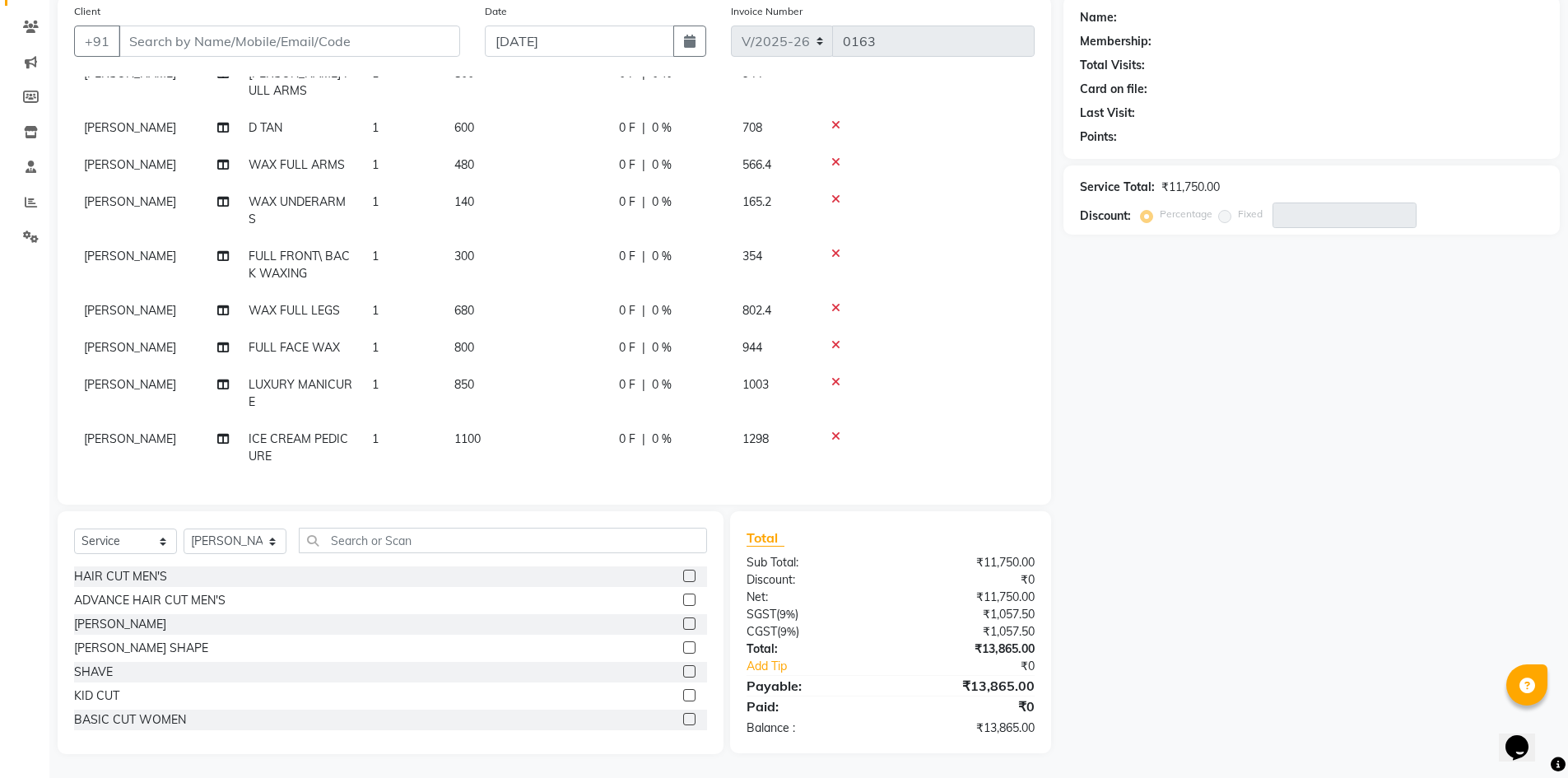
click at [471, 340] on span "800" at bounding box center [464, 348] width 20 height 15
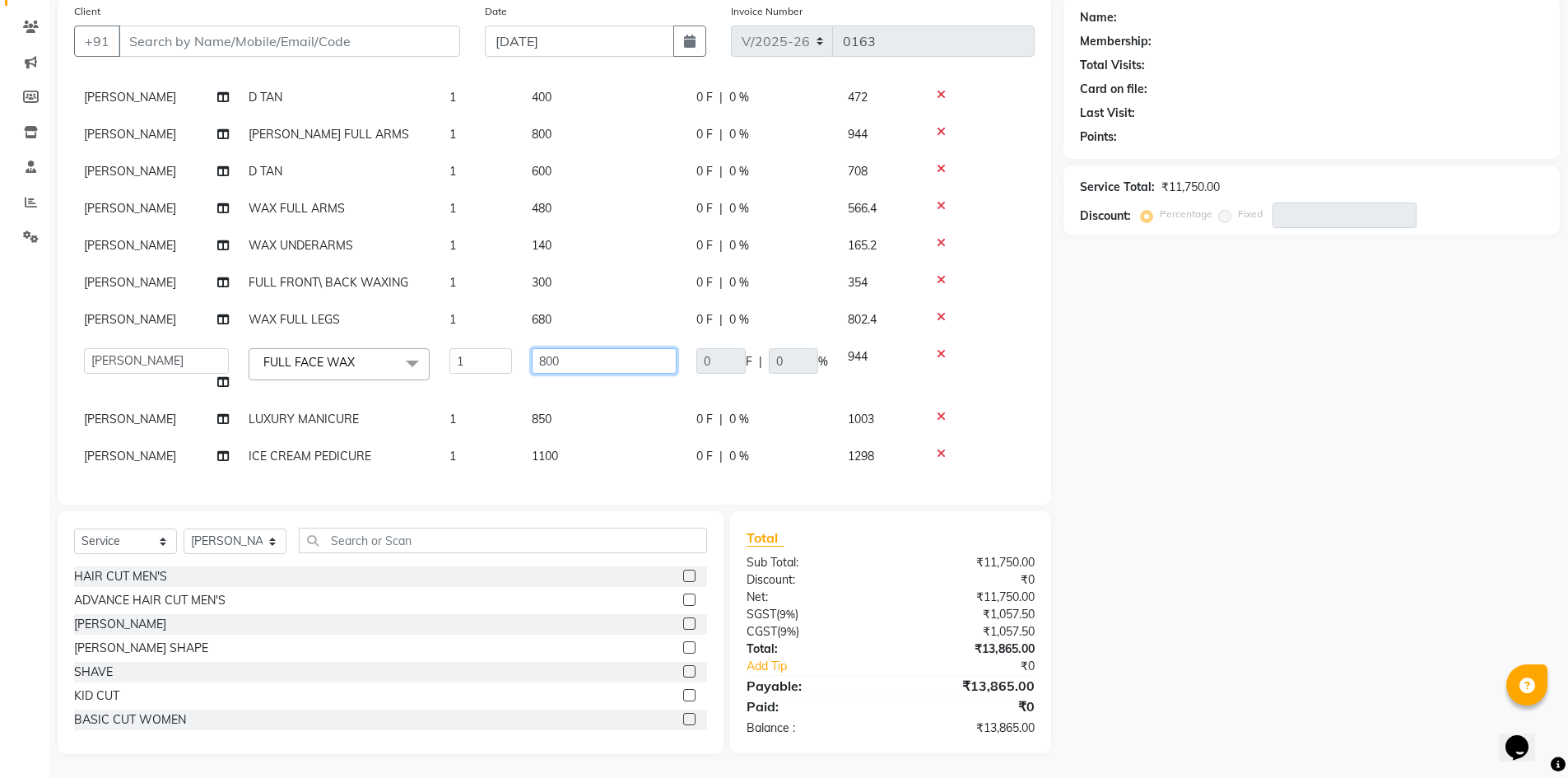
click at [589, 348] on input "800" at bounding box center [604, 360] width 145 height 26
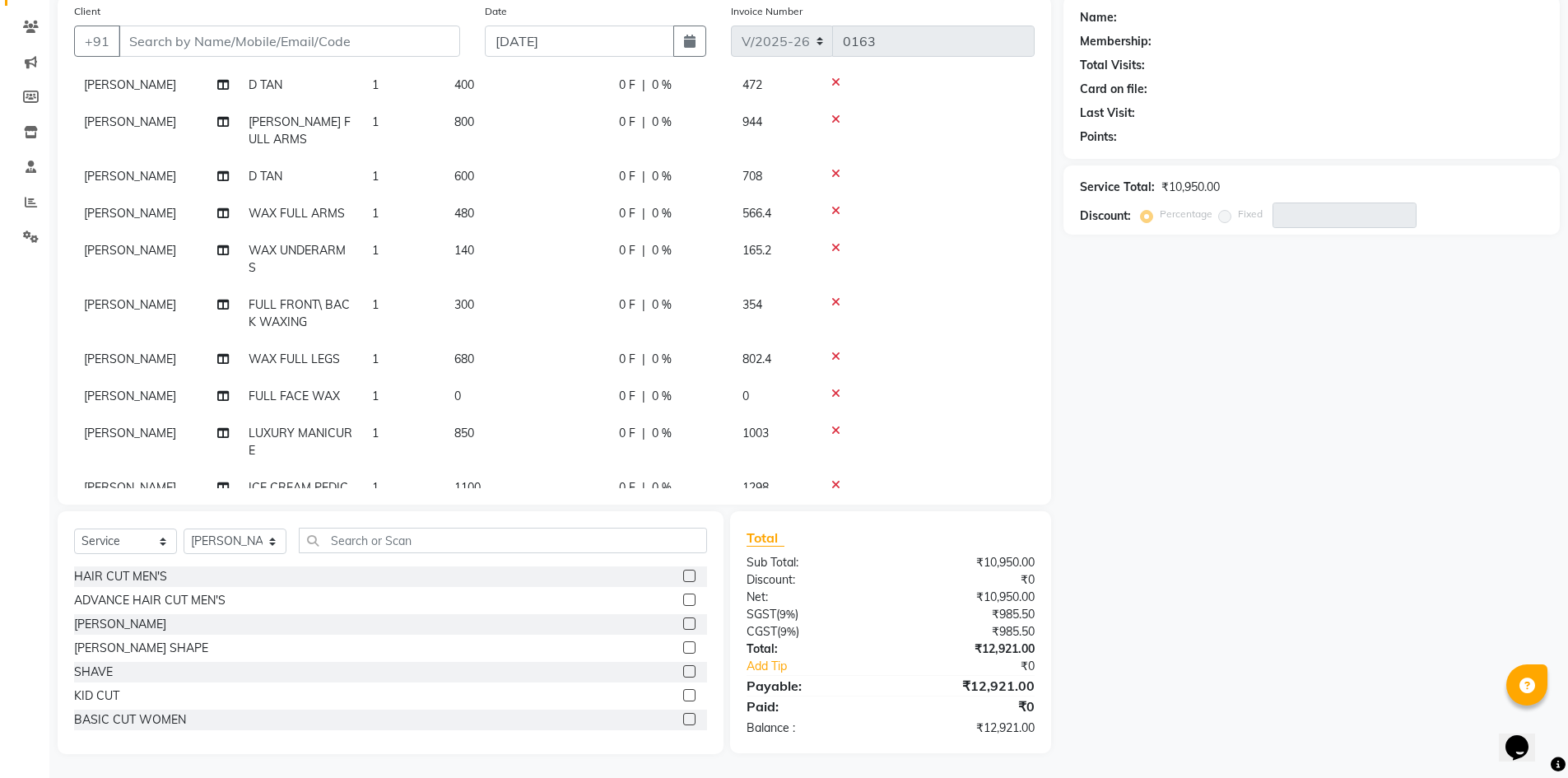
click at [467, 391] on td "0" at bounding box center [526, 396] width 164 height 37
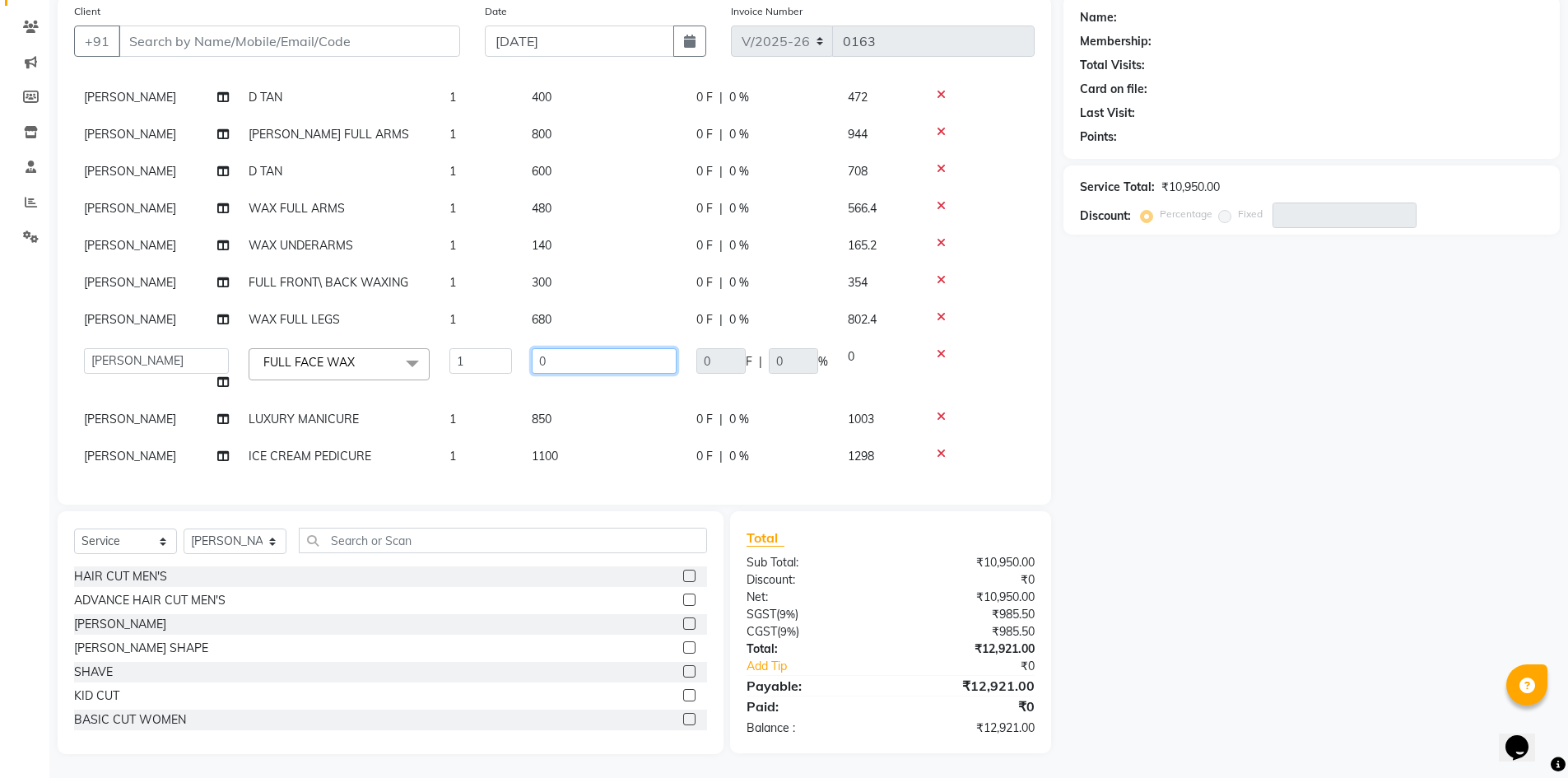
click at [564, 348] on input "0" at bounding box center [604, 360] width 145 height 26
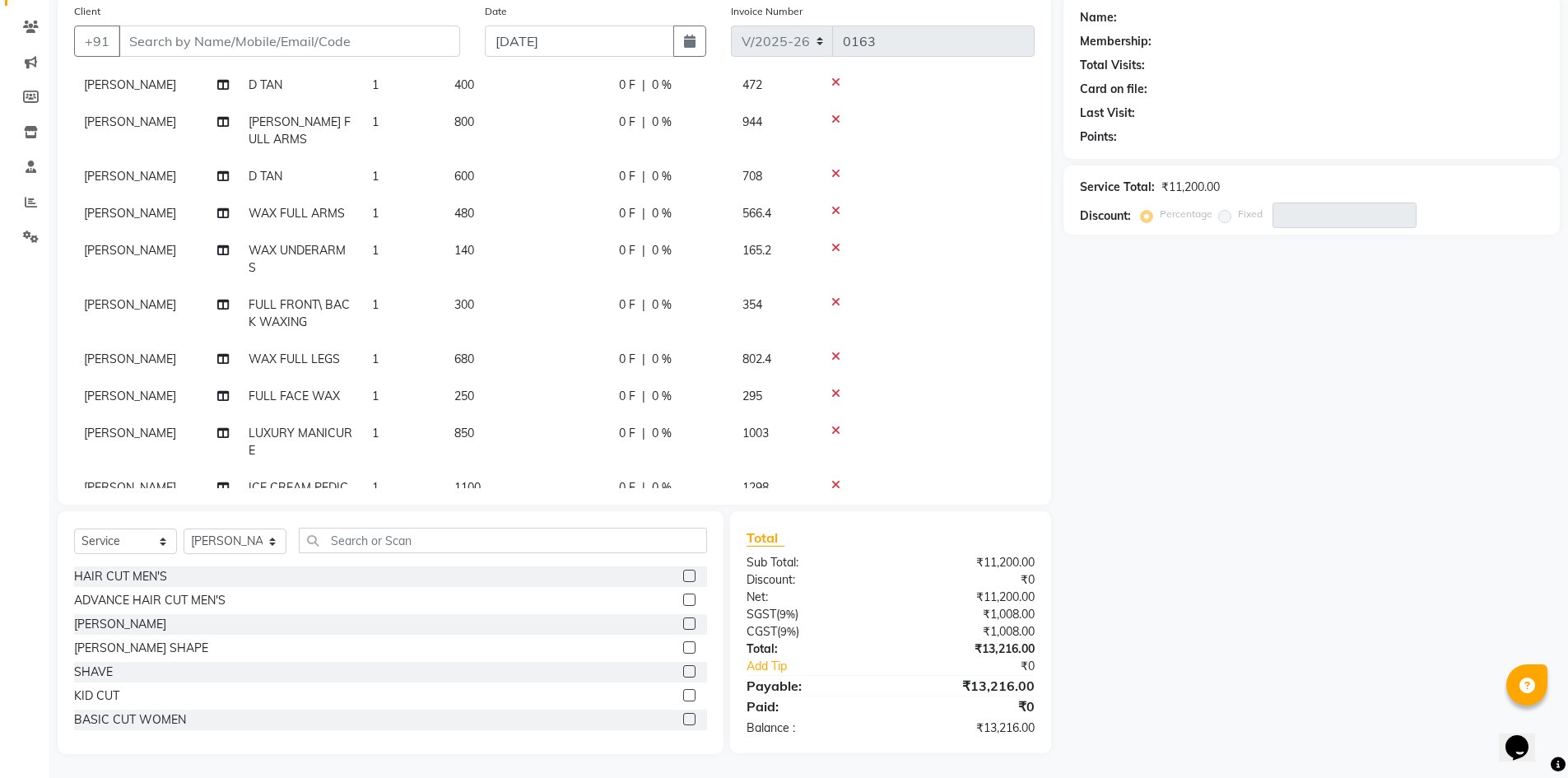
click at [1135, 422] on div "Name: Membership: Total Visits: Card on file: Last Visit: Points: Service Total…" at bounding box center [1318, 375] width 509 height 758
click at [489, 396] on td "250" at bounding box center [526, 396] width 164 height 37
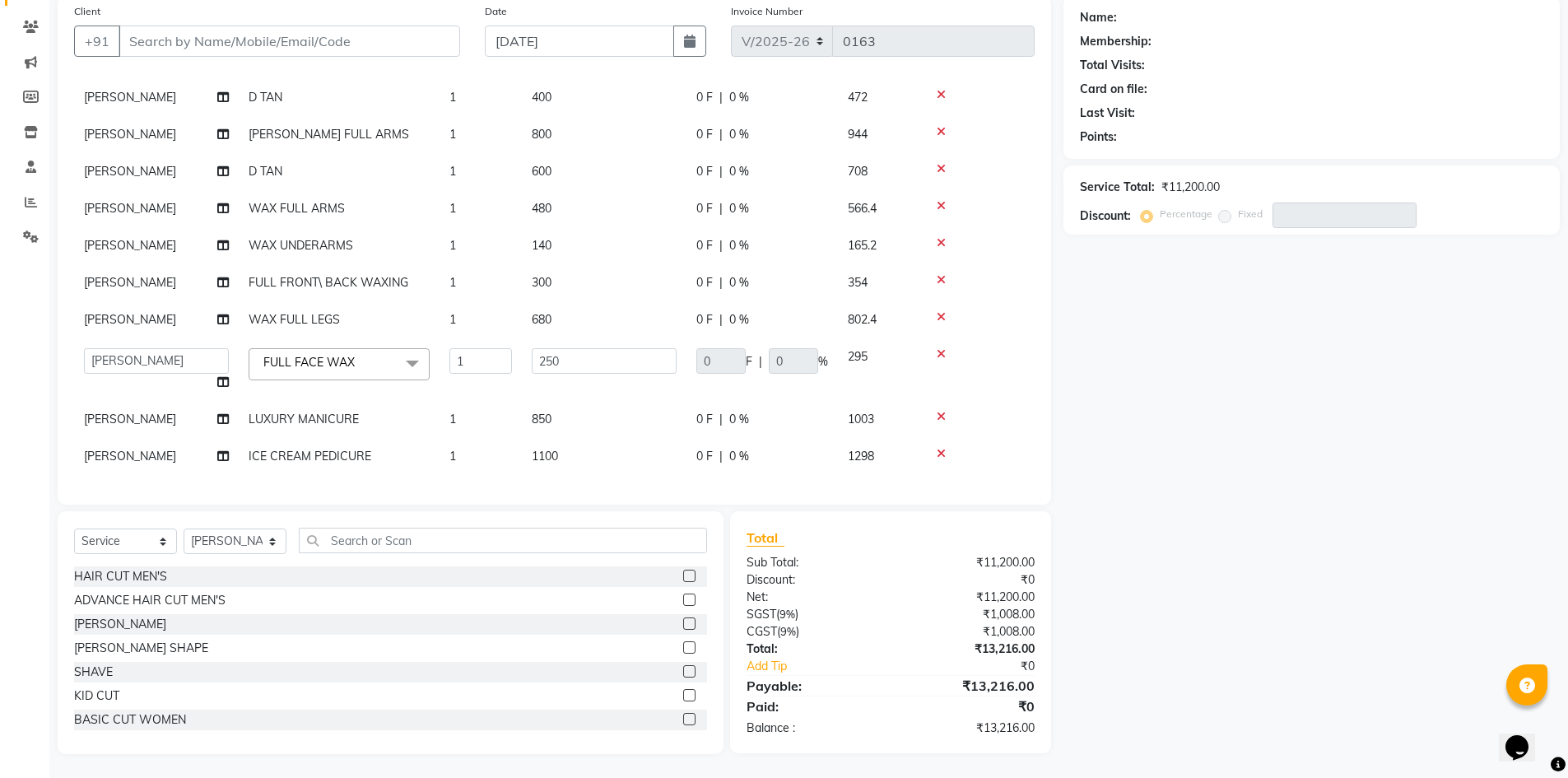
scroll to position [128, 0]
click at [557, 400] on td "850" at bounding box center [604, 418] width 164 height 37
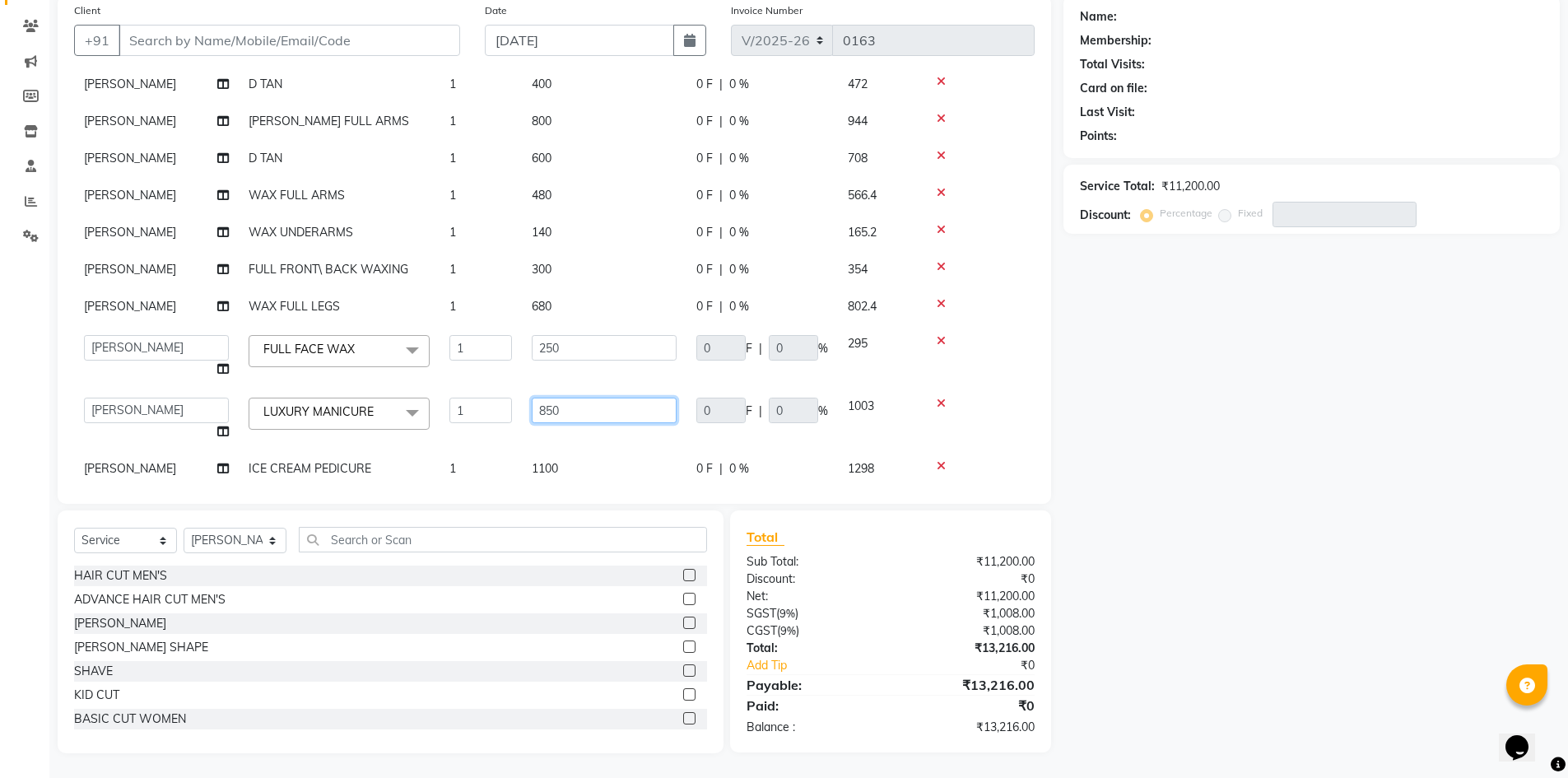
click at [582, 402] on input "850" at bounding box center [604, 410] width 145 height 26
click at [1187, 359] on div "Name: Membership: Total Visits: Card on file: Last Visit: Points: Service Total…" at bounding box center [1318, 374] width 509 height 758
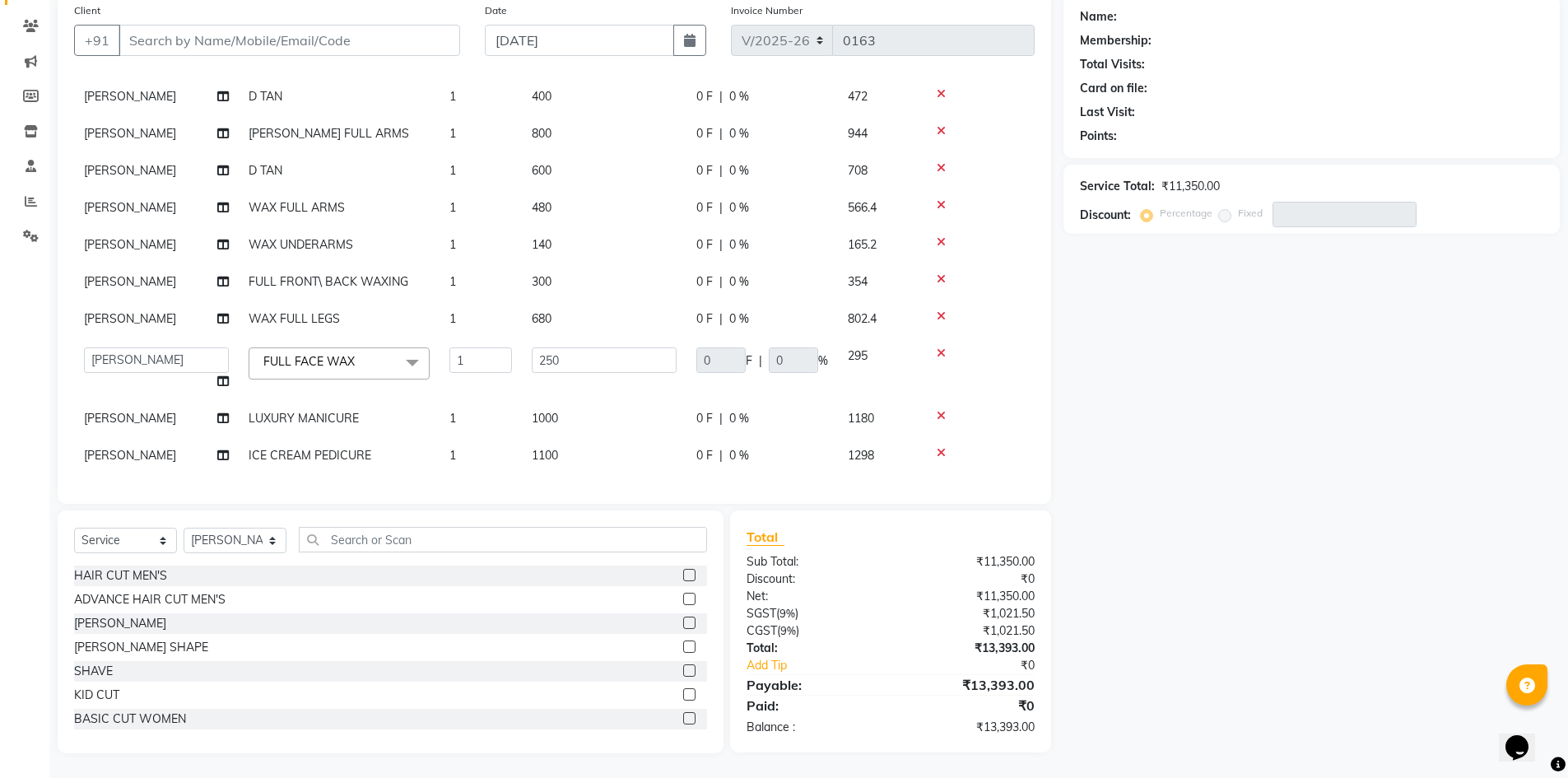
click at [558, 437] on td "1100" at bounding box center [604, 455] width 164 height 37
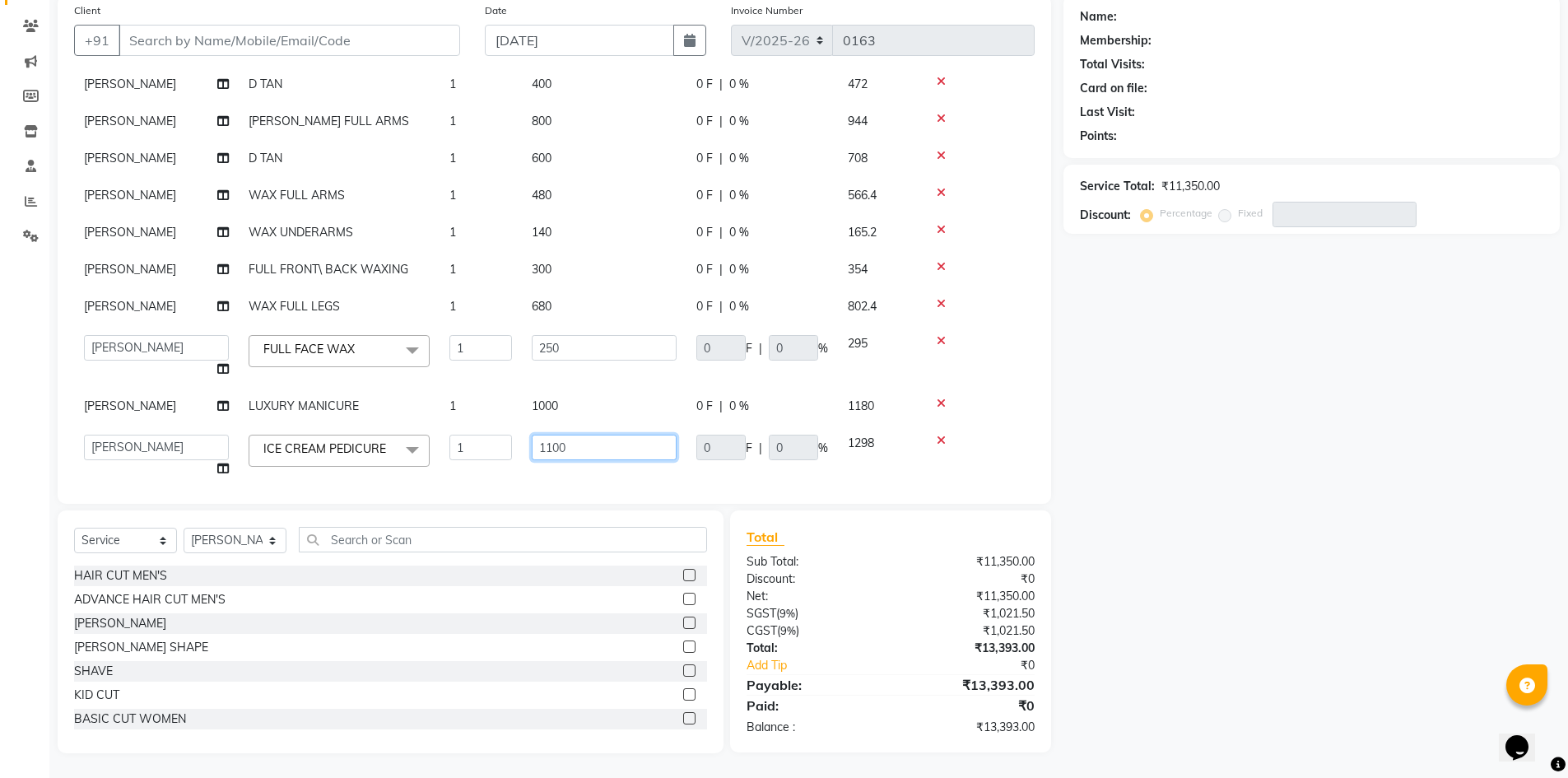
click at [599, 448] on input "1100" at bounding box center [604, 447] width 145 height 26
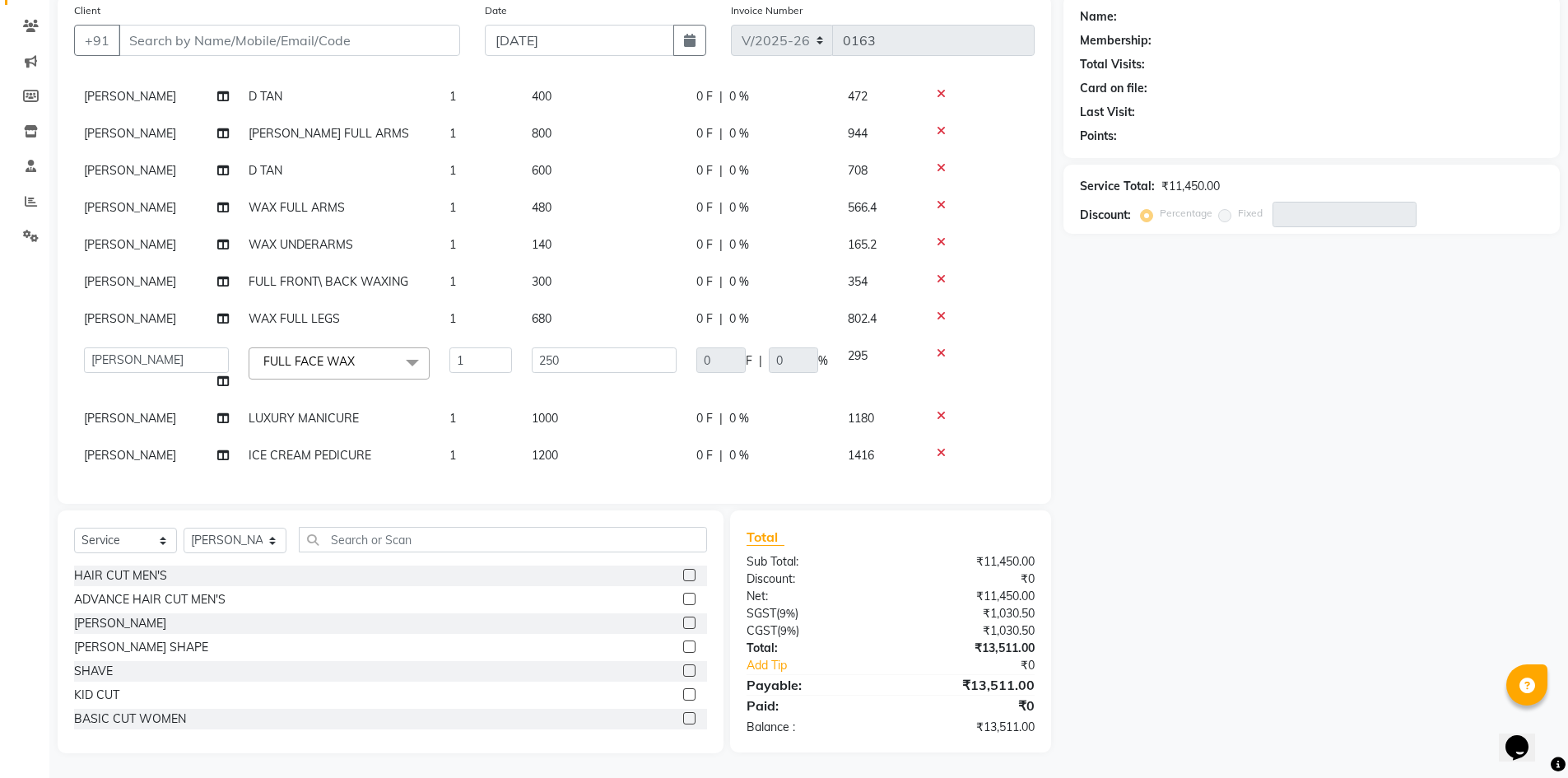
click at [1226, 450] on div "Name: Membership: Total Visits: Card on file: Last Visit: Points: Service Total…" at bounding box center [1318, 374] width 509 height 758
click at [1236, 411] on div "Name: Membership: Total Visits: Card on file: Last Visit: Points: Service Total…" at bounding box center [1318, 374] width 509 height 758
click at [374, 531] on input "text" at bounding box center [503, 539] width 408 height 26
click at [1200, 372] on div "Name: Membership: Total Visits: Card on file: Last Visit: Points: Service Total…" at bounding box center [1318, 374] width 509 height 758
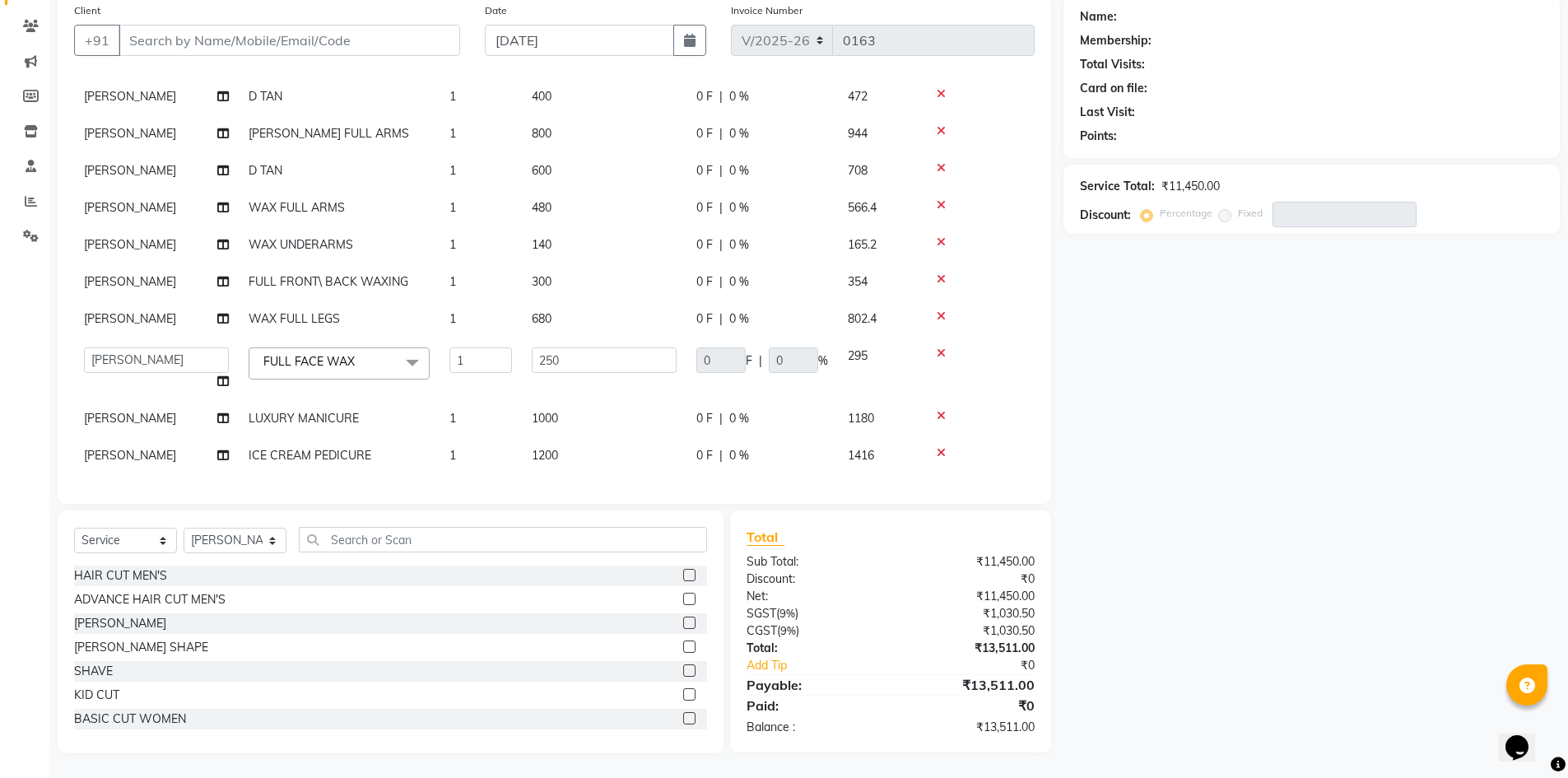
click at [1187, 358] on div "Name: Membership: Total Visits: Card on file: Last Visit: Points: Service Total…" at bounding box center [1318, 374] width 509 height 758
click at [235, 549] on select "Select Stylist Arhan Ashu E. Swapna Laxmi Pramod Shabbu swapna" at bounding box center [235, 540] width 103 height 26
click at [374, 543] on input "text" at bounding box center [503, 539] width 408 height 26
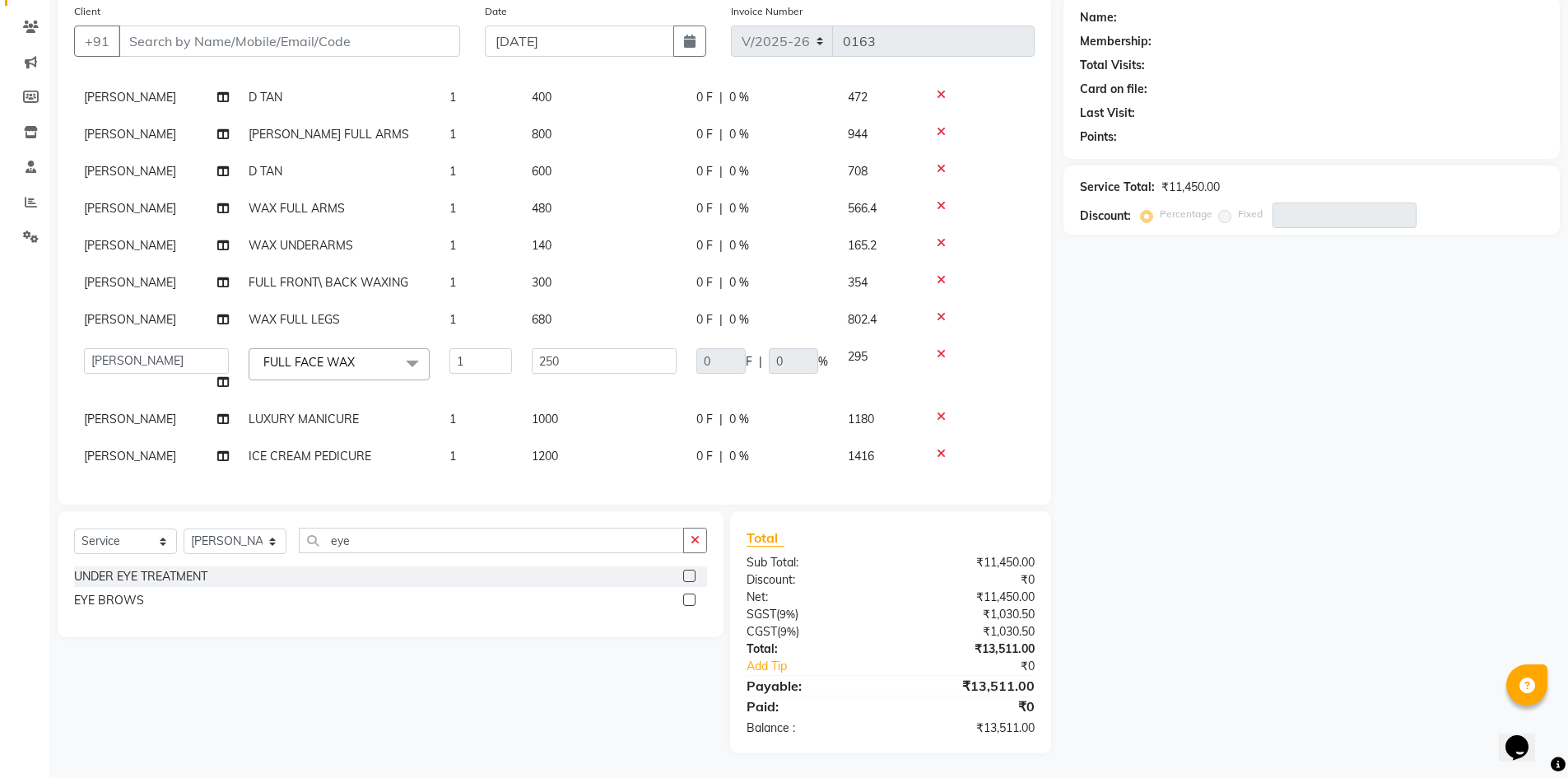
click at [689, 601] on label at bounding box center [689, 599] width 12 height 12
click at [689, 601] on input "checkbox" at bounding box center [688, 600] width 11 height 11
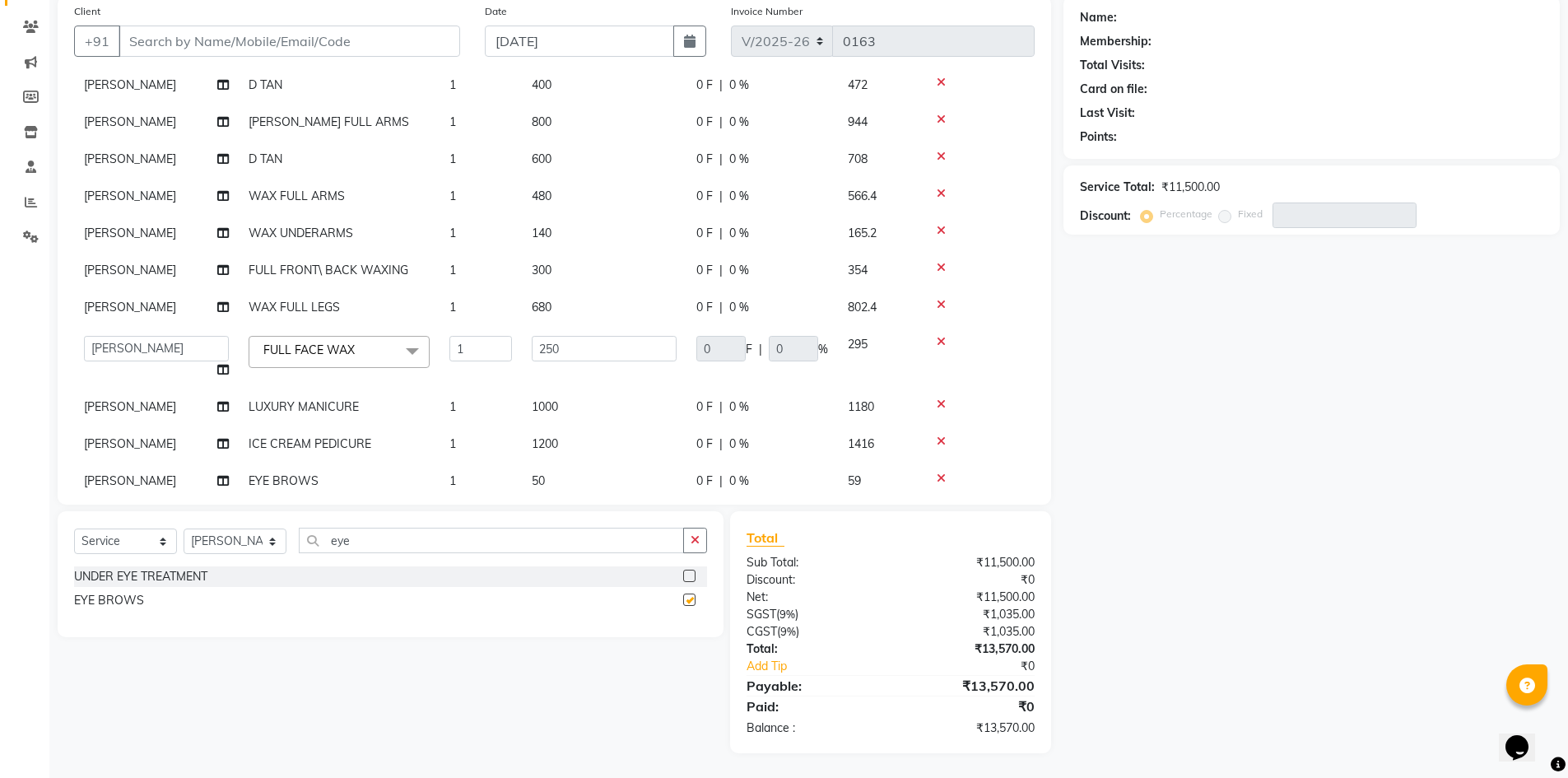
scroll to position [151, 0]
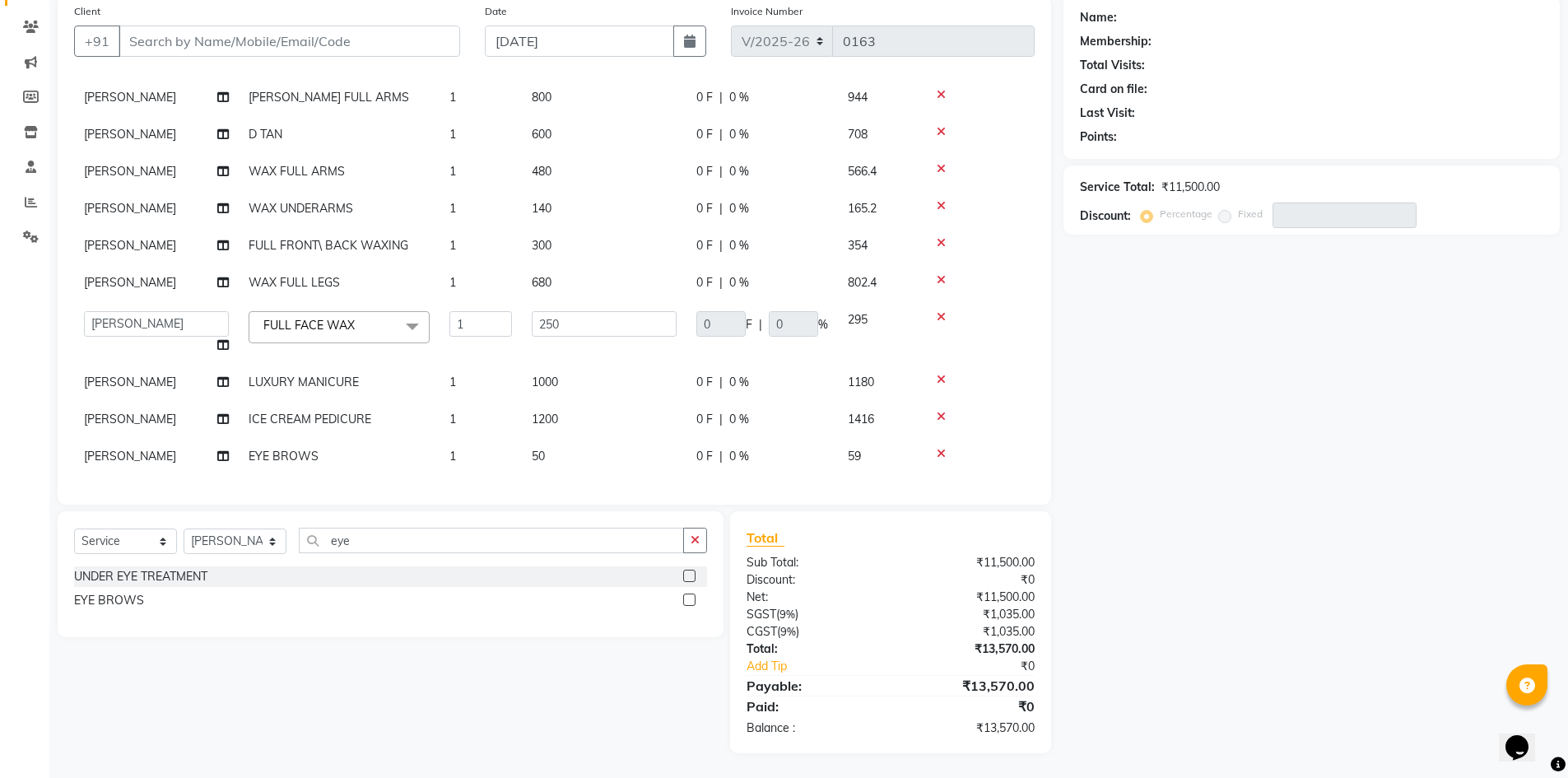
click at [558, 438] on td "50" at bounding box center [604, 456] width 164 height 37
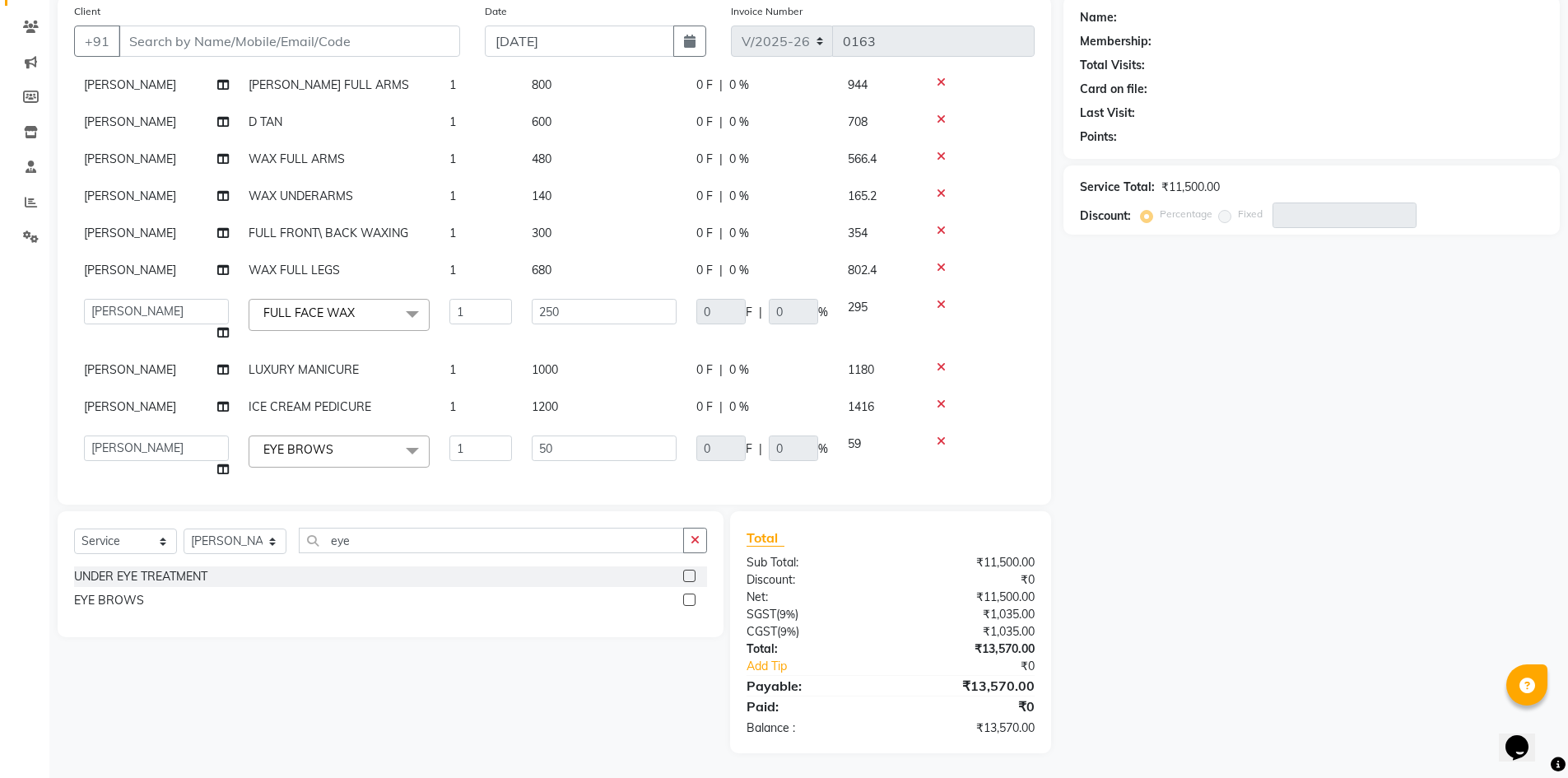
click at [1158, 456] on div "Name: Membership: Total Visits: Card on file: Last Visit: Points: Service Total…" at bounding box center [1318, 374] width 509 height 757
click at [272, 547] on select "Select Stylist Arhan Ashu E. Swapna Laxmi Pramod Shabbu swapna" at bounding box center [235, 541] width 103 height 26
click at [183, 529] on select "Select Stylist Arhan Ashu E. Swapna Laxmi Pramod Shabbu swapna" at bounding box center [235, 541] width 103 height 26
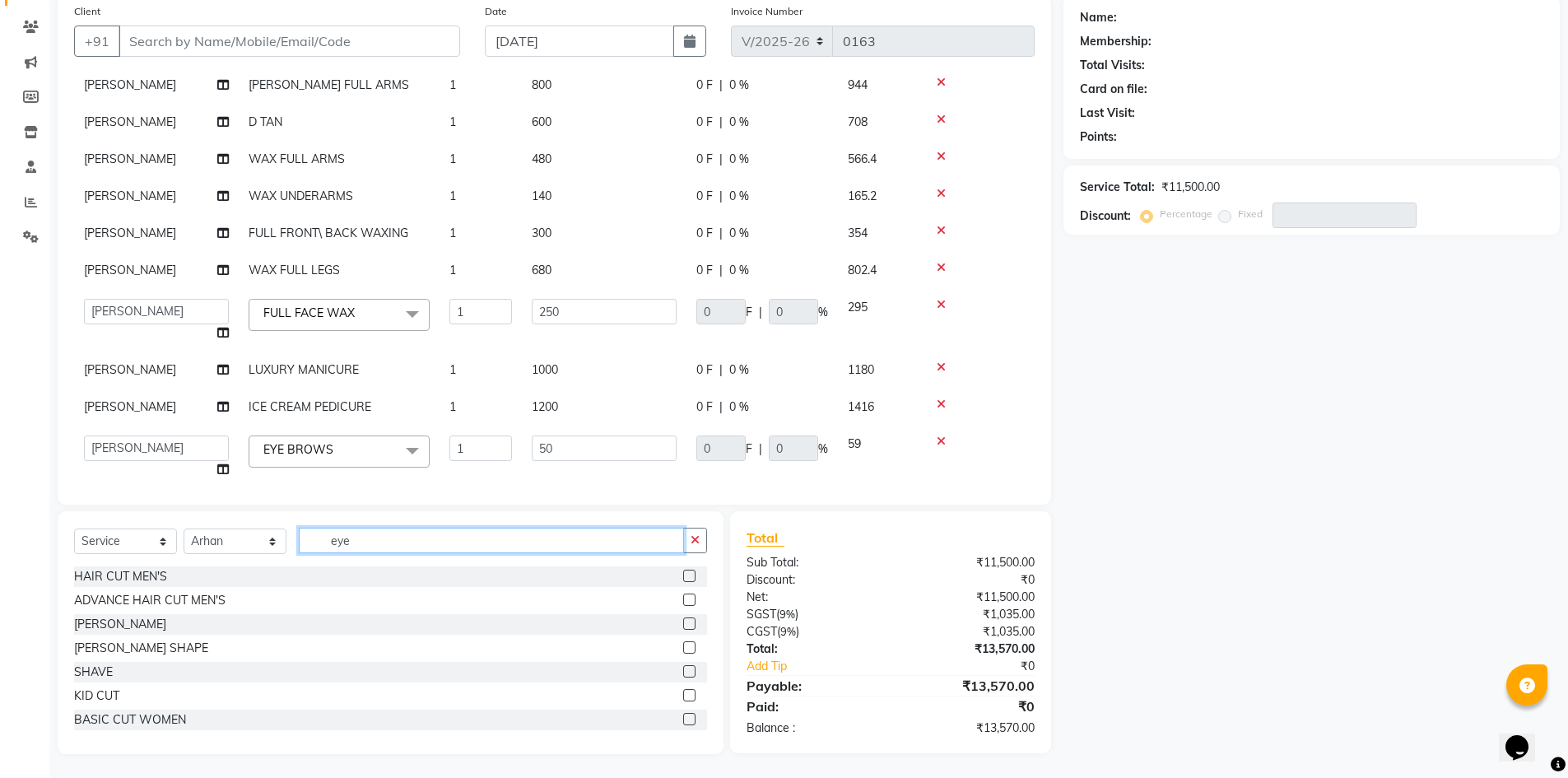
drag, startPoint x: 429, startPoint y: 547, endPoint x: 162, endPoint y: 504, distance: 270.4
click at [153, 505] on div "Client +91 Date 01-09-2025 Invoice Number V/2025 V/2025-26 0163 Services Stylis…" at bounding box center [554, 375] width 1019 height 758
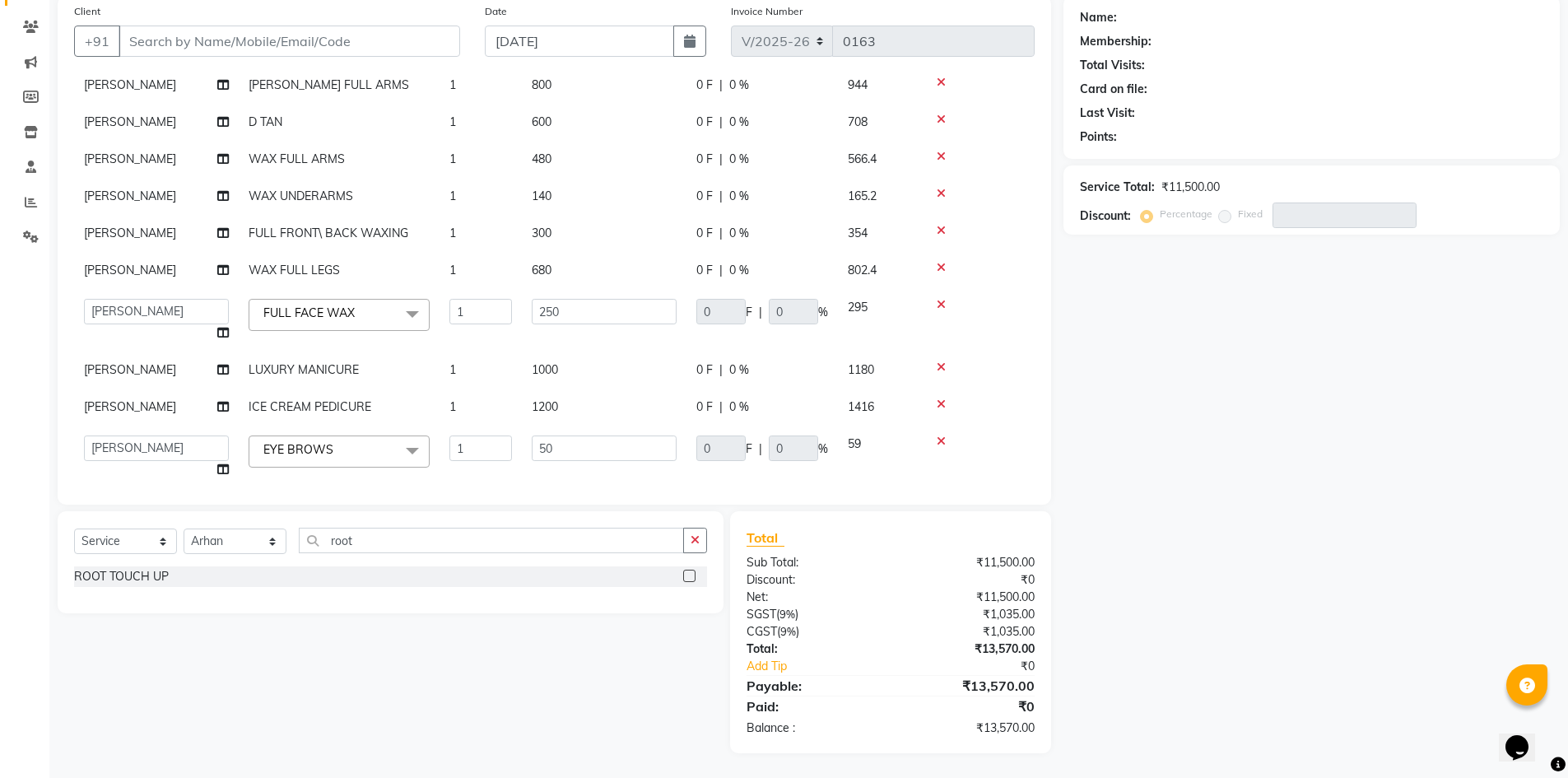
click at [686, 576] on label at bounding box center [689, 576] width 12 height 12
click at [686, 576] on input "checkbox" at bounding box center [688, 576] width 11 height 11
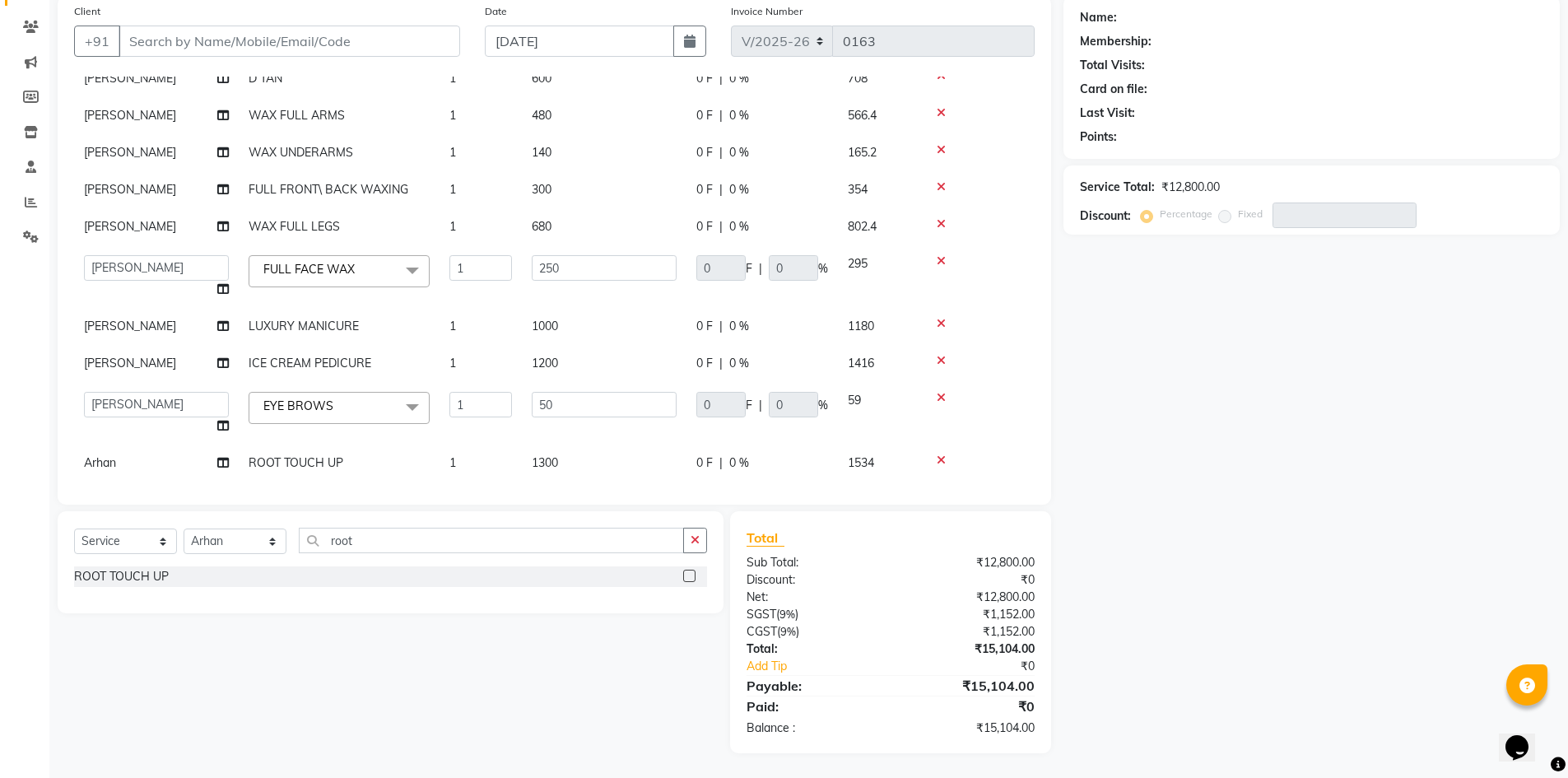
scroll to position [214, 0]
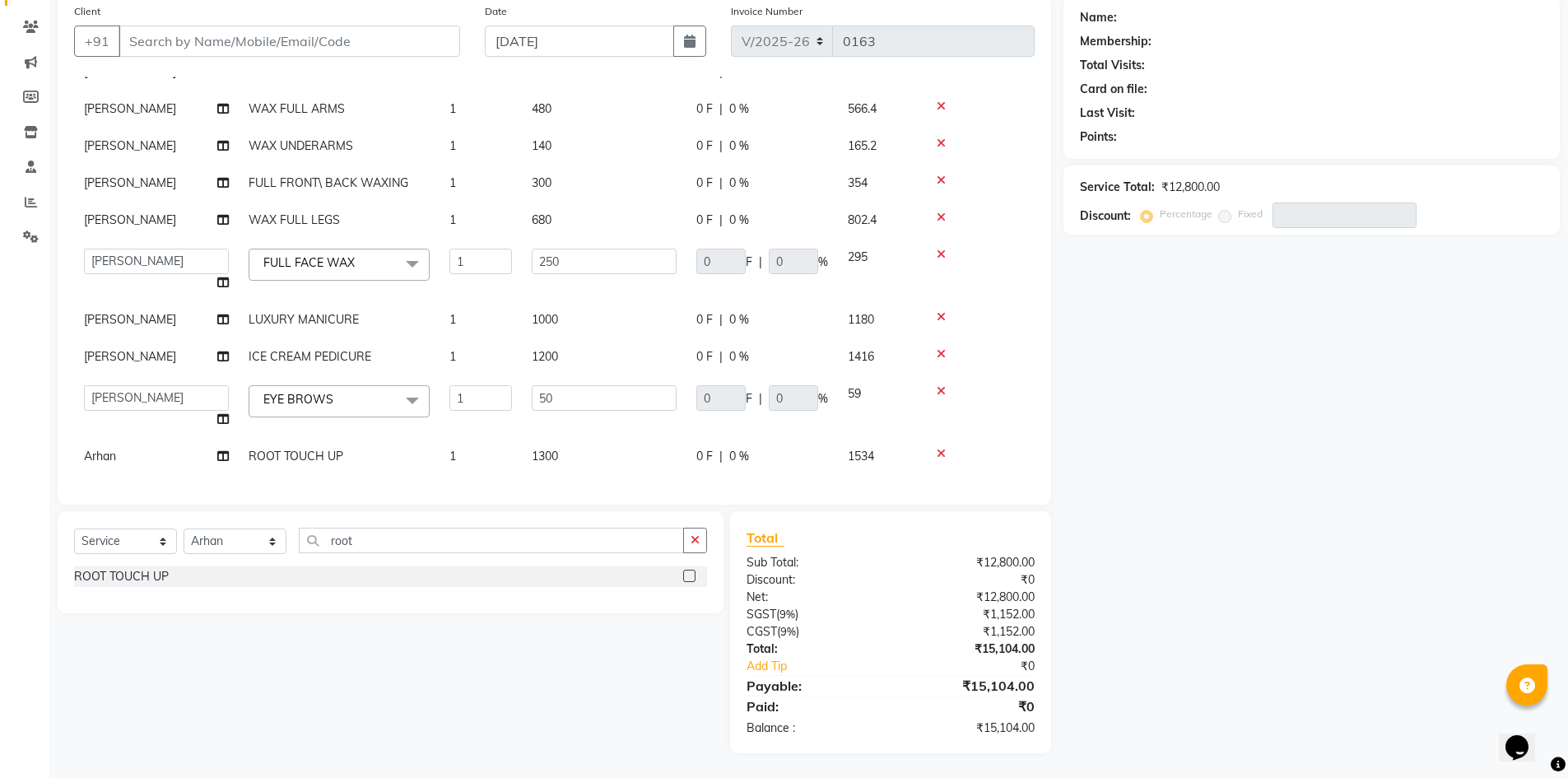
click at [555, 448] on span "1300" at bounding box center [545, 456] width 26 height 15
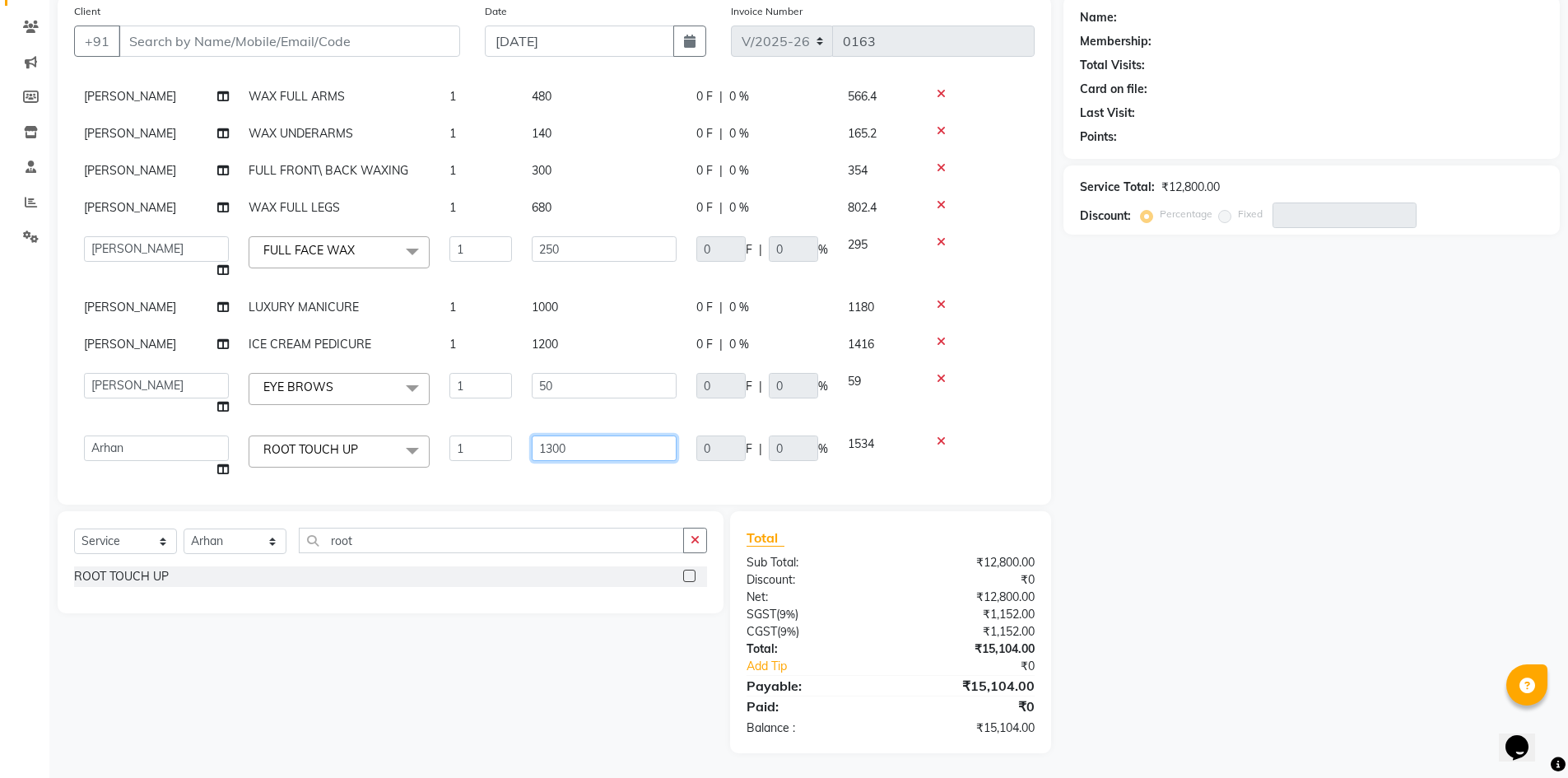
click at [555, 443] on input "1300" at bounding box center [604, 448] width 145 height 26
click at [1335, 383] on div "Name: Membership: Total Visits: Card on file: Last Visit: Points: Service Total…" at bounding box center [1318, 374] width 509 height 757
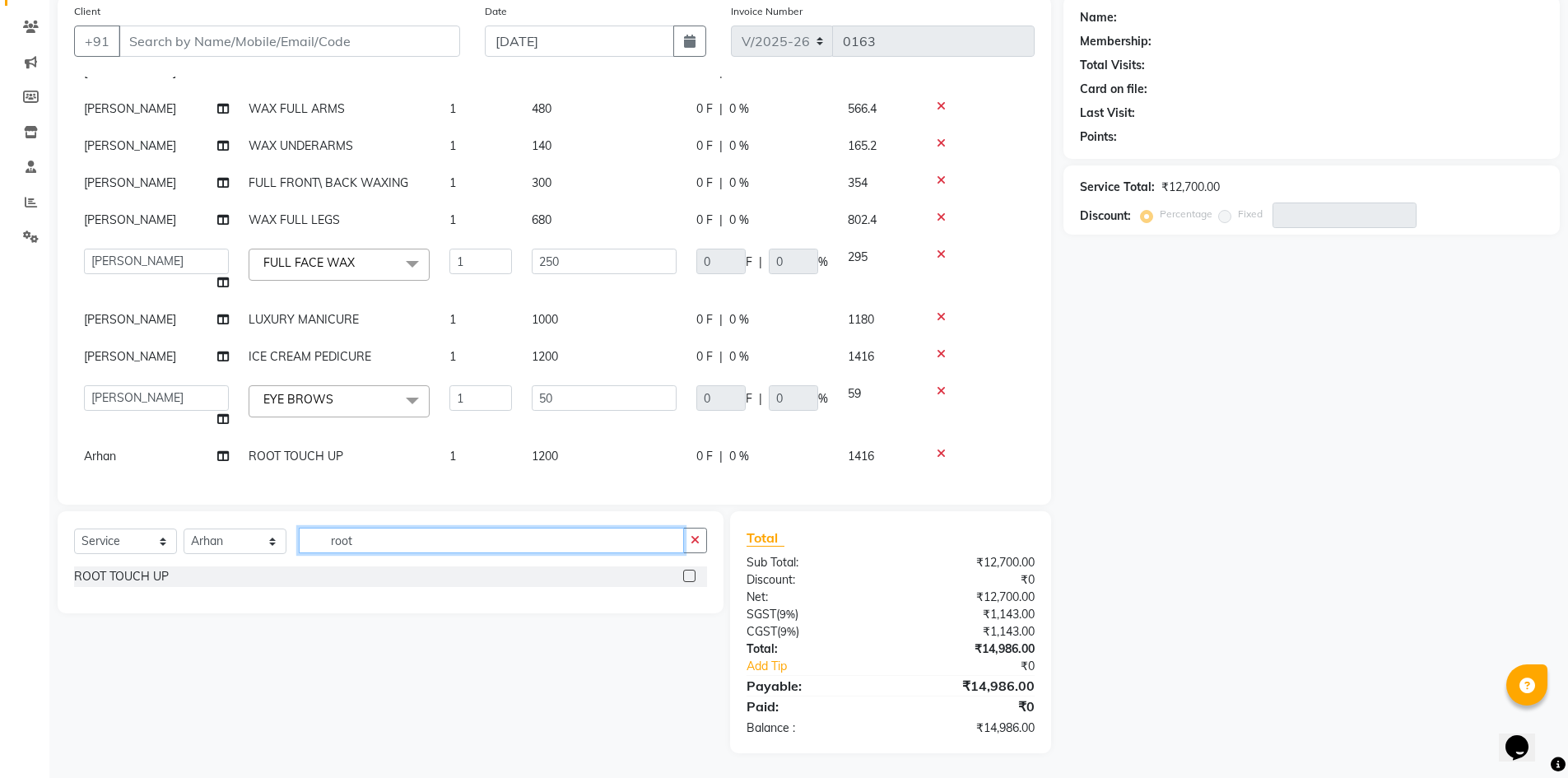
drag, startPoint x: 363, startPoint y: 543, endPoint x: 26, endPoint y: 496, distance: 340.3
click at [26, 496] on app-home "08047224946 Select Location × Toni & Guy Om Sree Heights, Kowkoor Default Panel…" at bounding box center [784, 325] width 1568 height 905
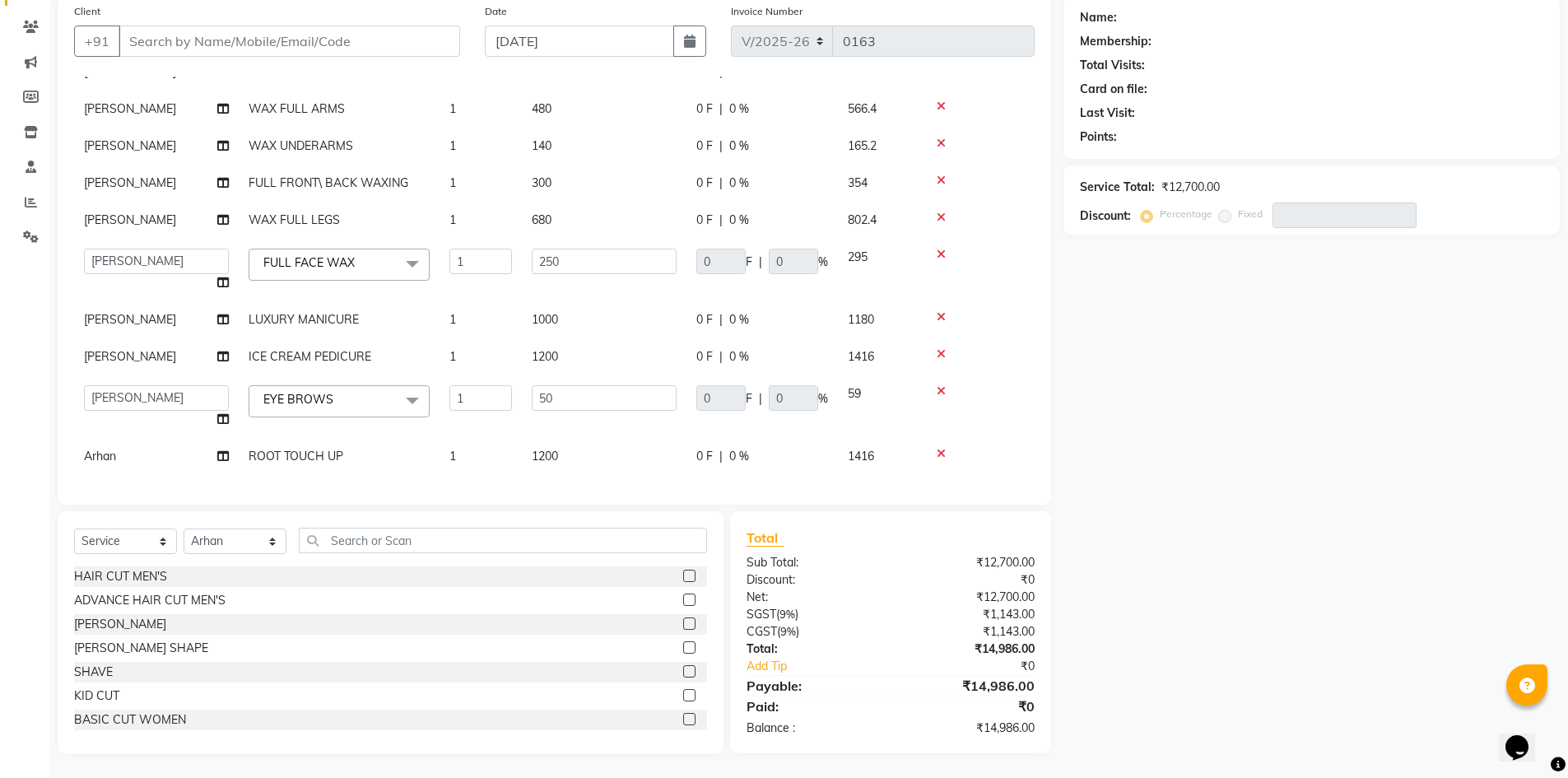
click at [1181, 356] on div "Name: Membership: Total Visits: Card on file: Last Visit: Points: Service Total…" at bounding box center [1318, 375] width 509 height 758
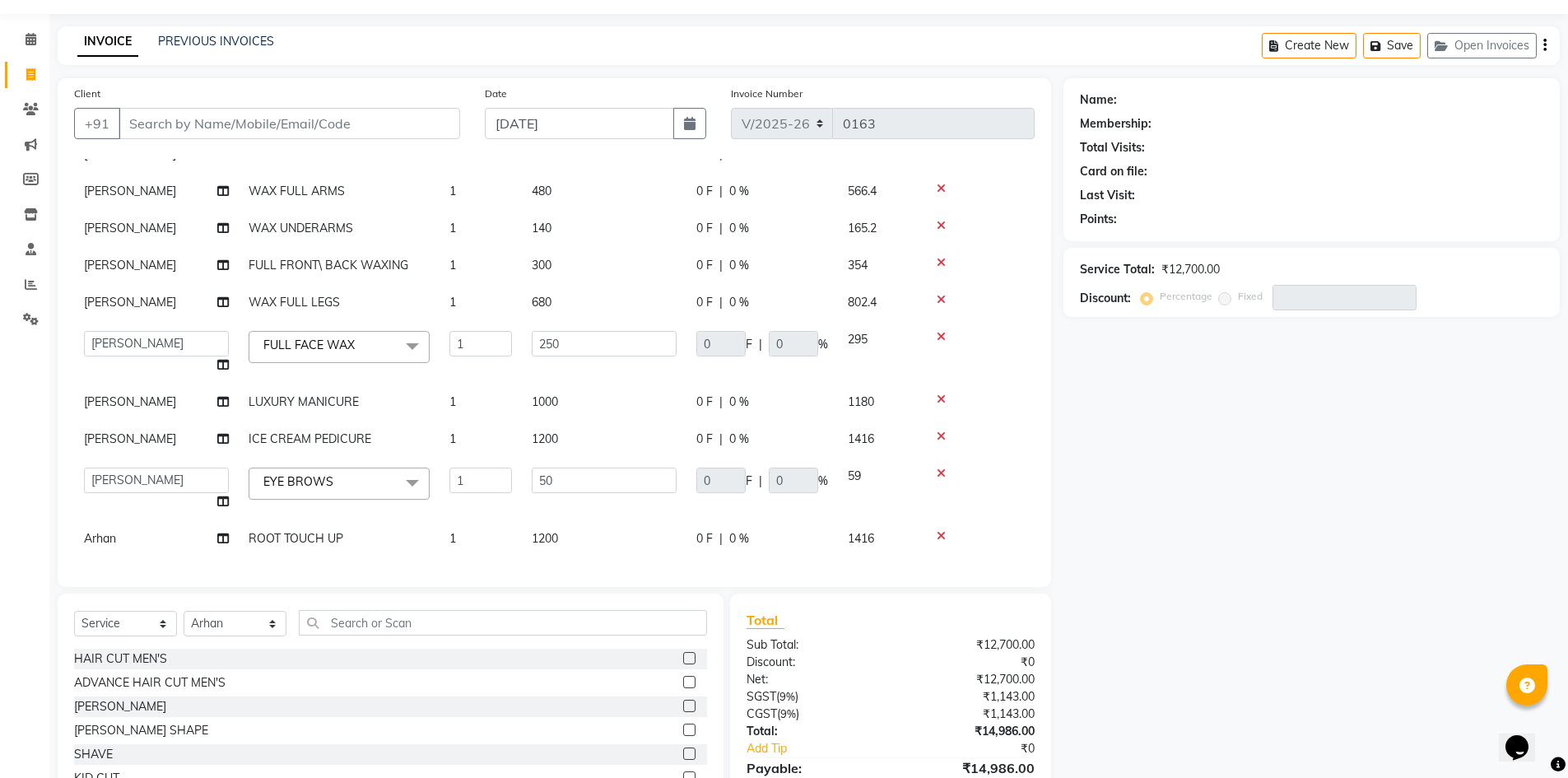
scroll to position [128, 0]
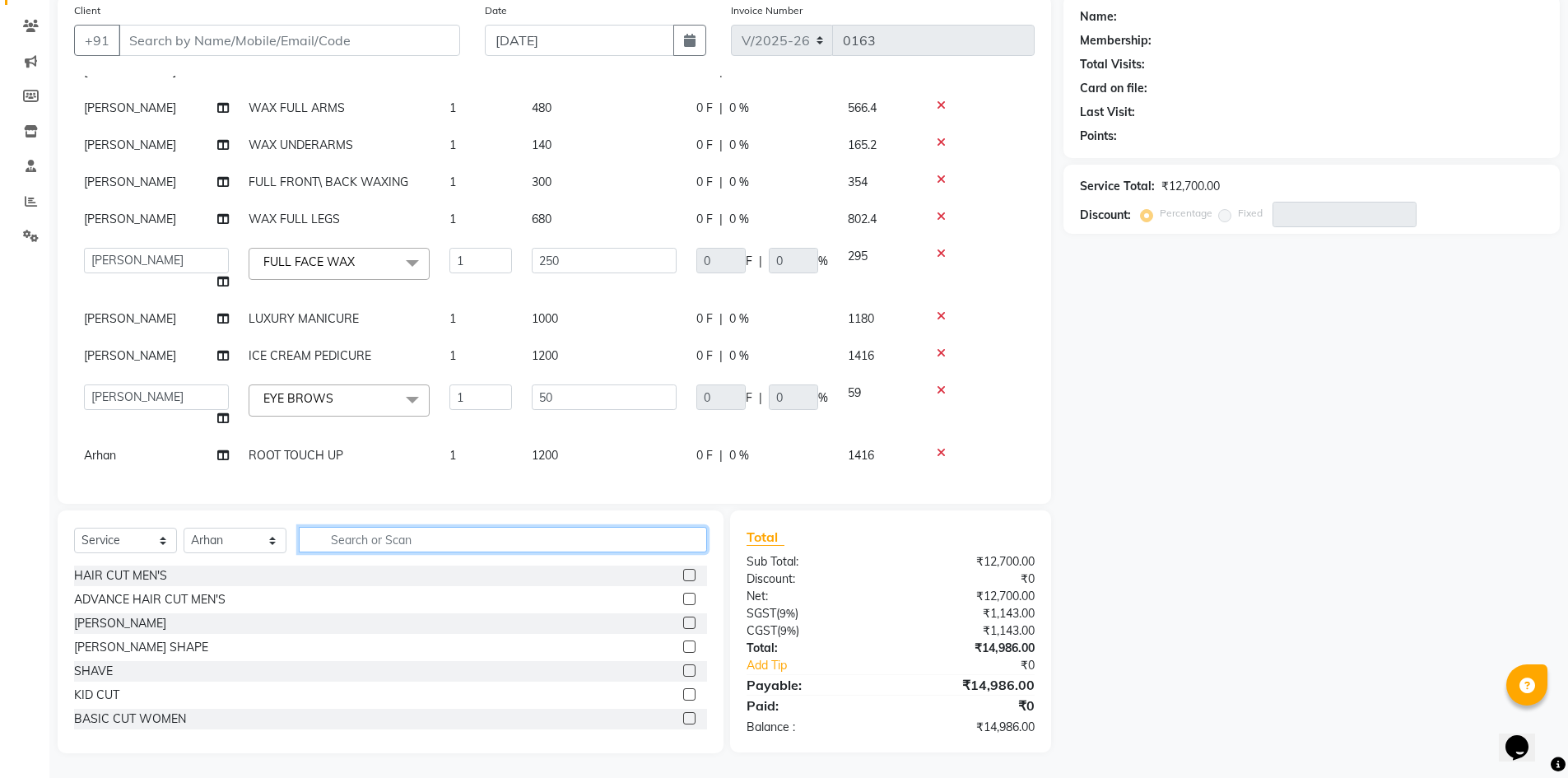
click at [364, 531] on input "text" at bounding box center [503, 539] width 408 height 26
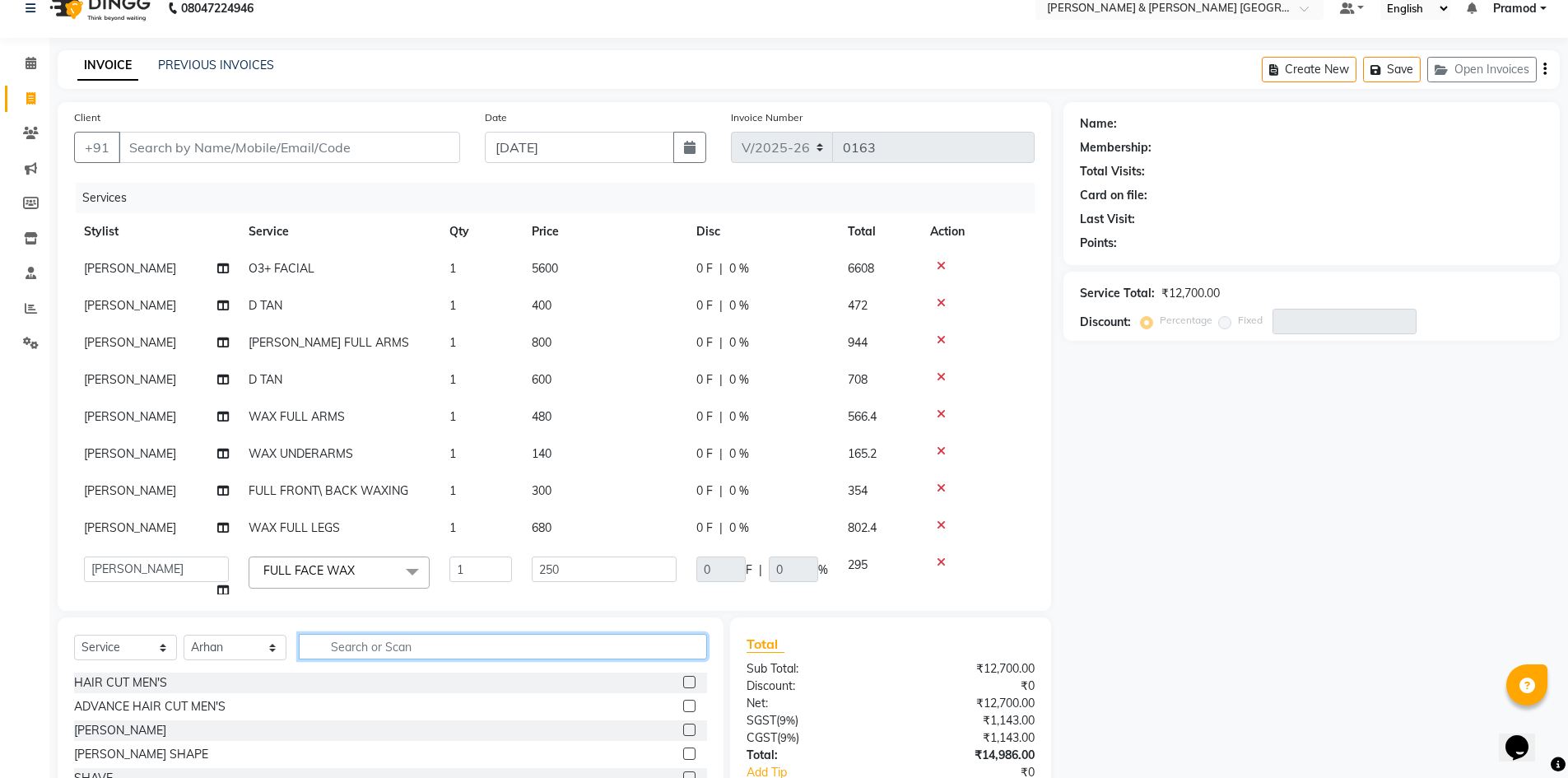
scroll to position [0, 0]
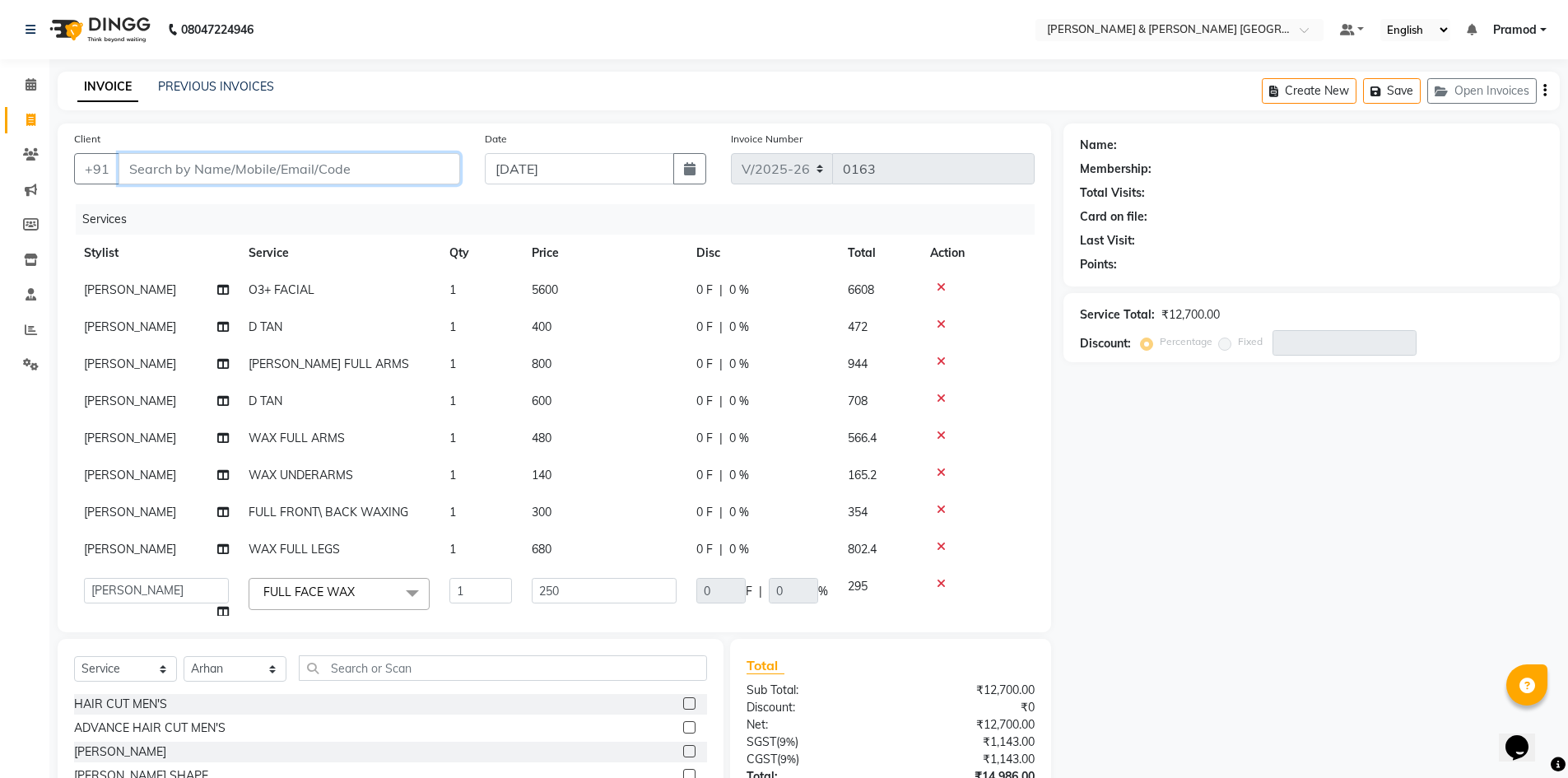
click at [165, 168] on input "Client" at bounding box center [289, 168] width 342 height 31
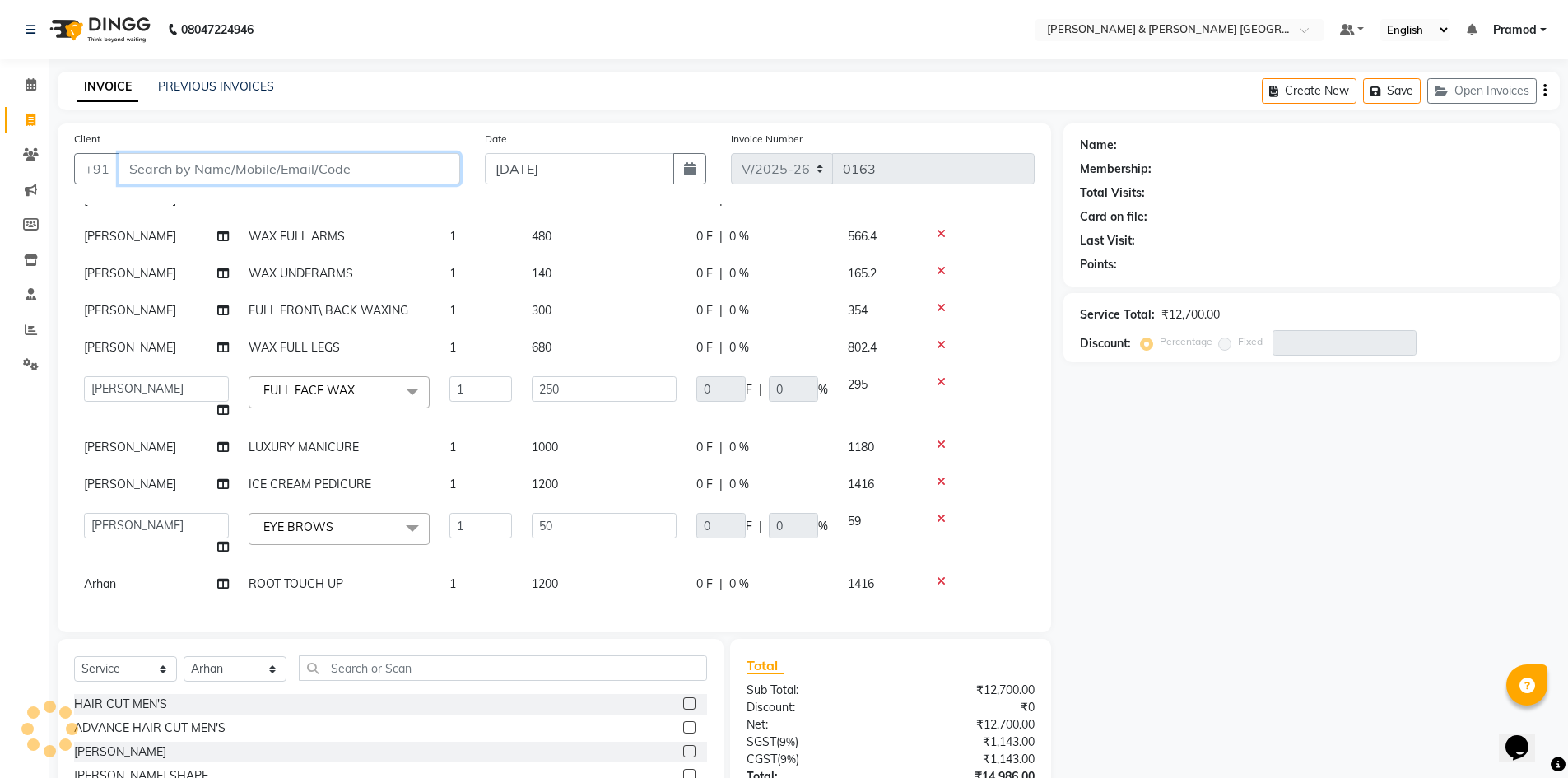
scroll to position [128, 0]
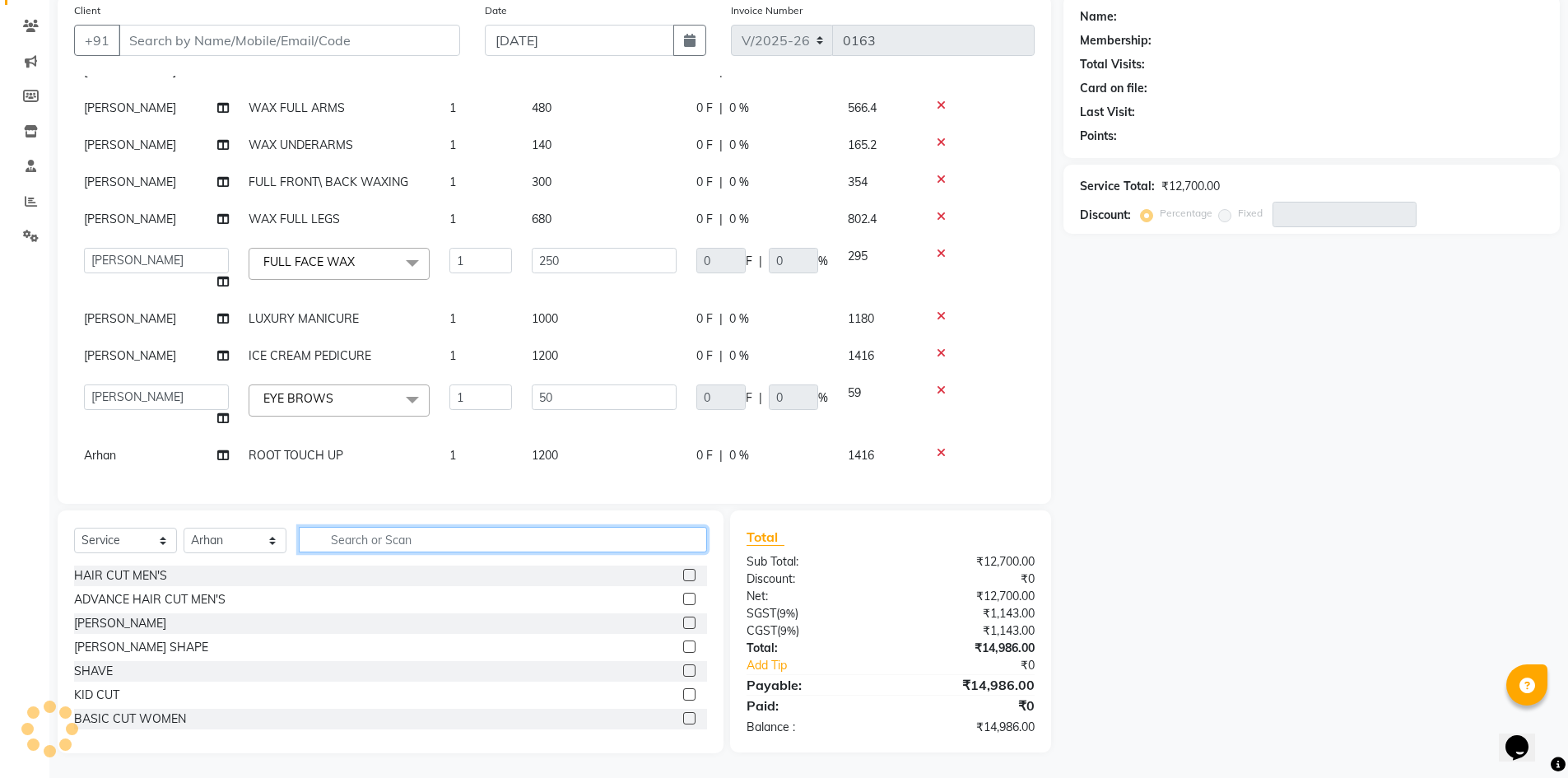
click at [373, 541] on input "text" at bounding box center [503, 539] width 408 height 26
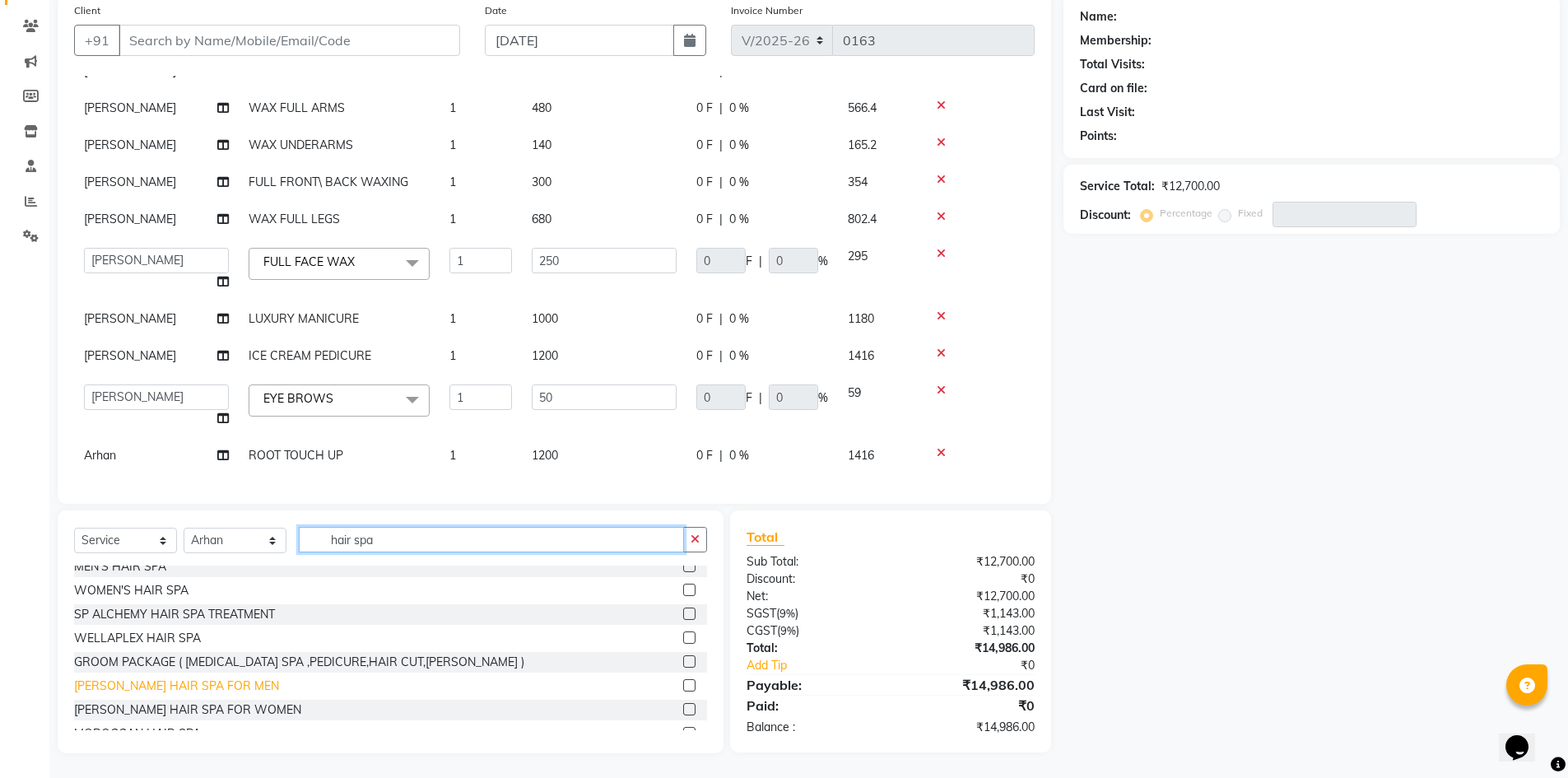
scroll to position [0, 0]
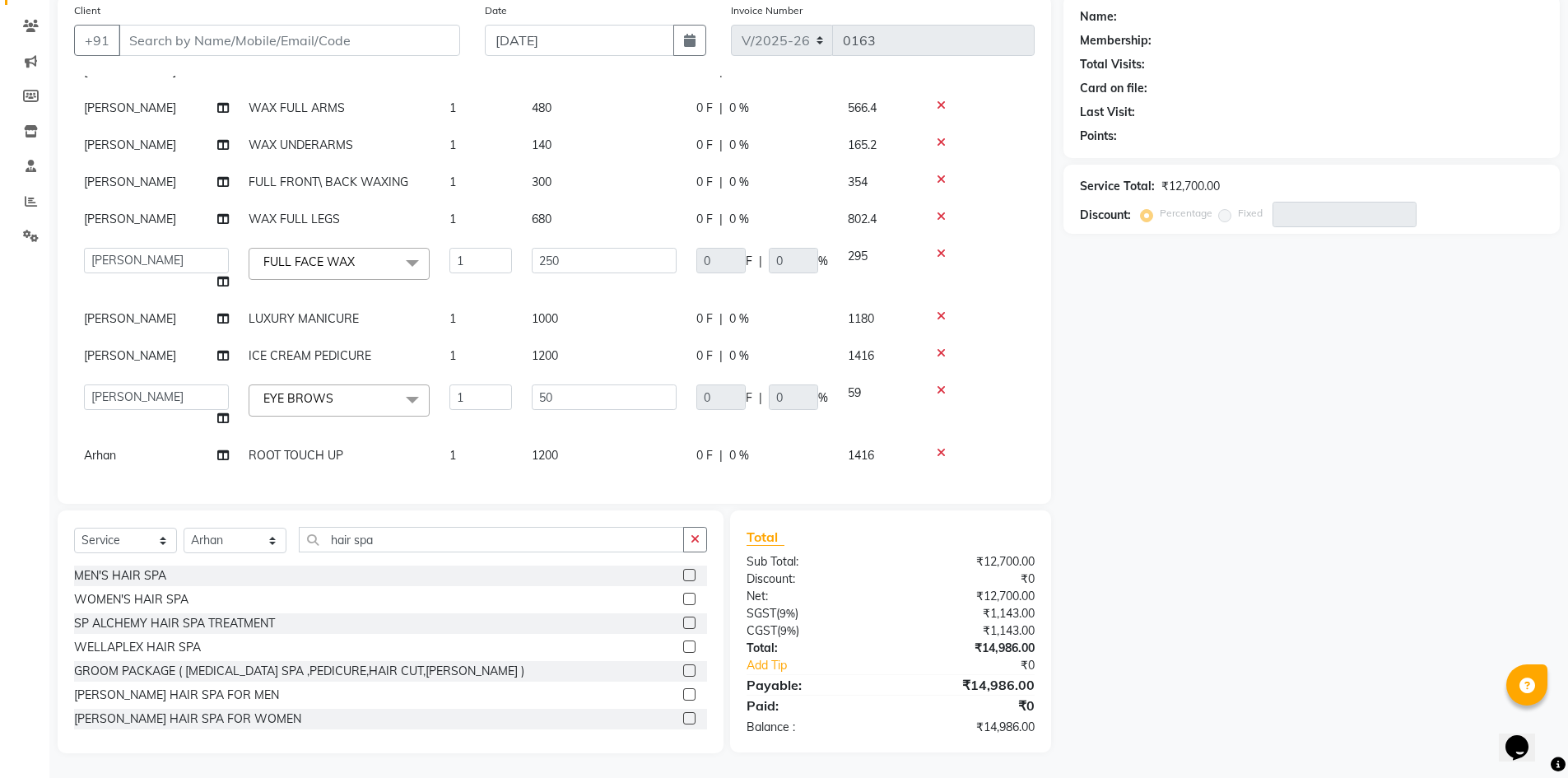
click at [683, 581] on div at bounding box center [688, 577] width 11 height 17
click at [683, 573] on label at bounding box center [689, 575] width 12 height 12
click at [683, 573] on input "checkbox" at bounding box center [688, 575] width 11 height 11
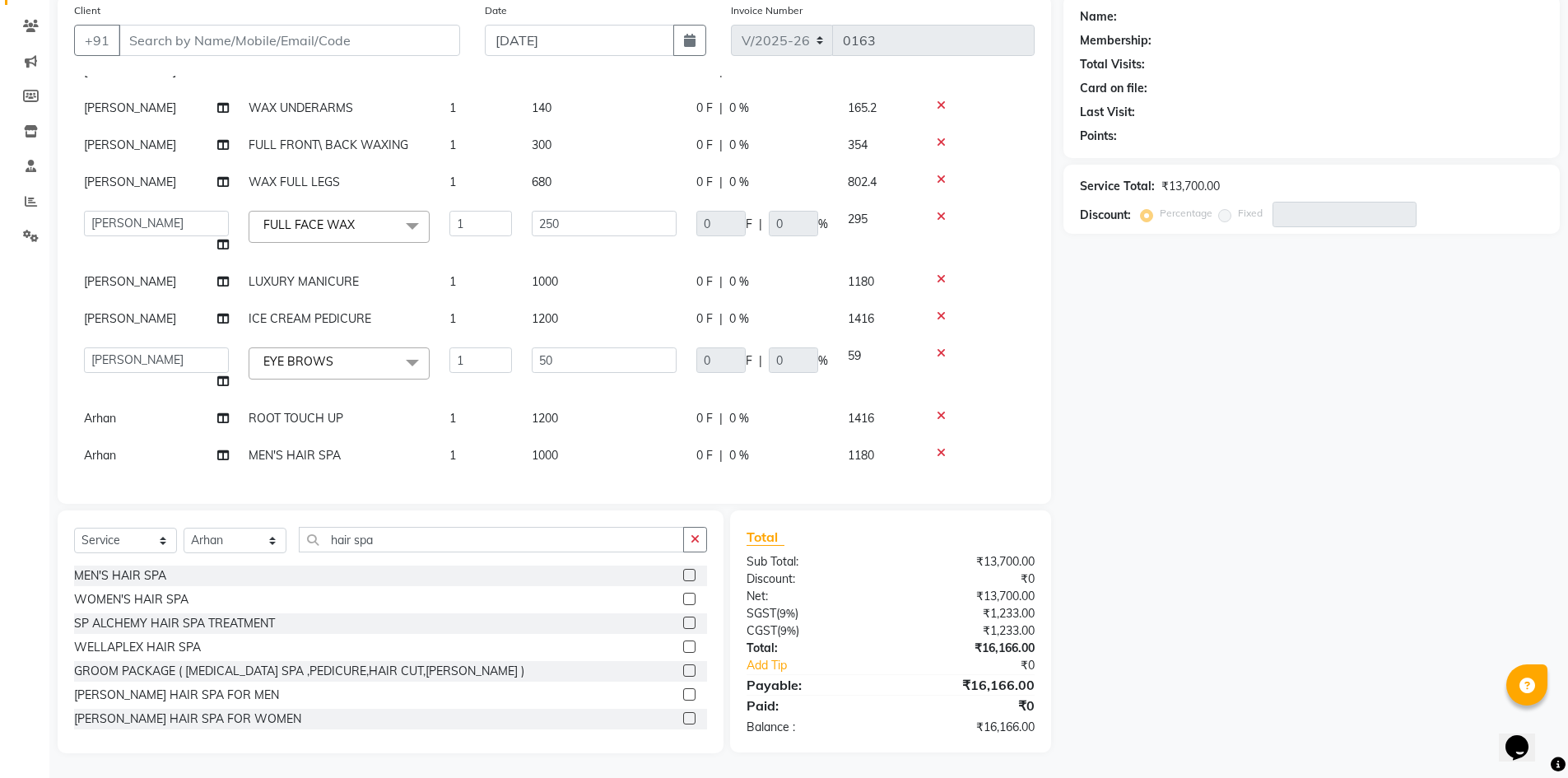
scroll to position [251, 0]
click at [558, 448] on span "1000" at bounding box center [545, 455] width 26 height 15
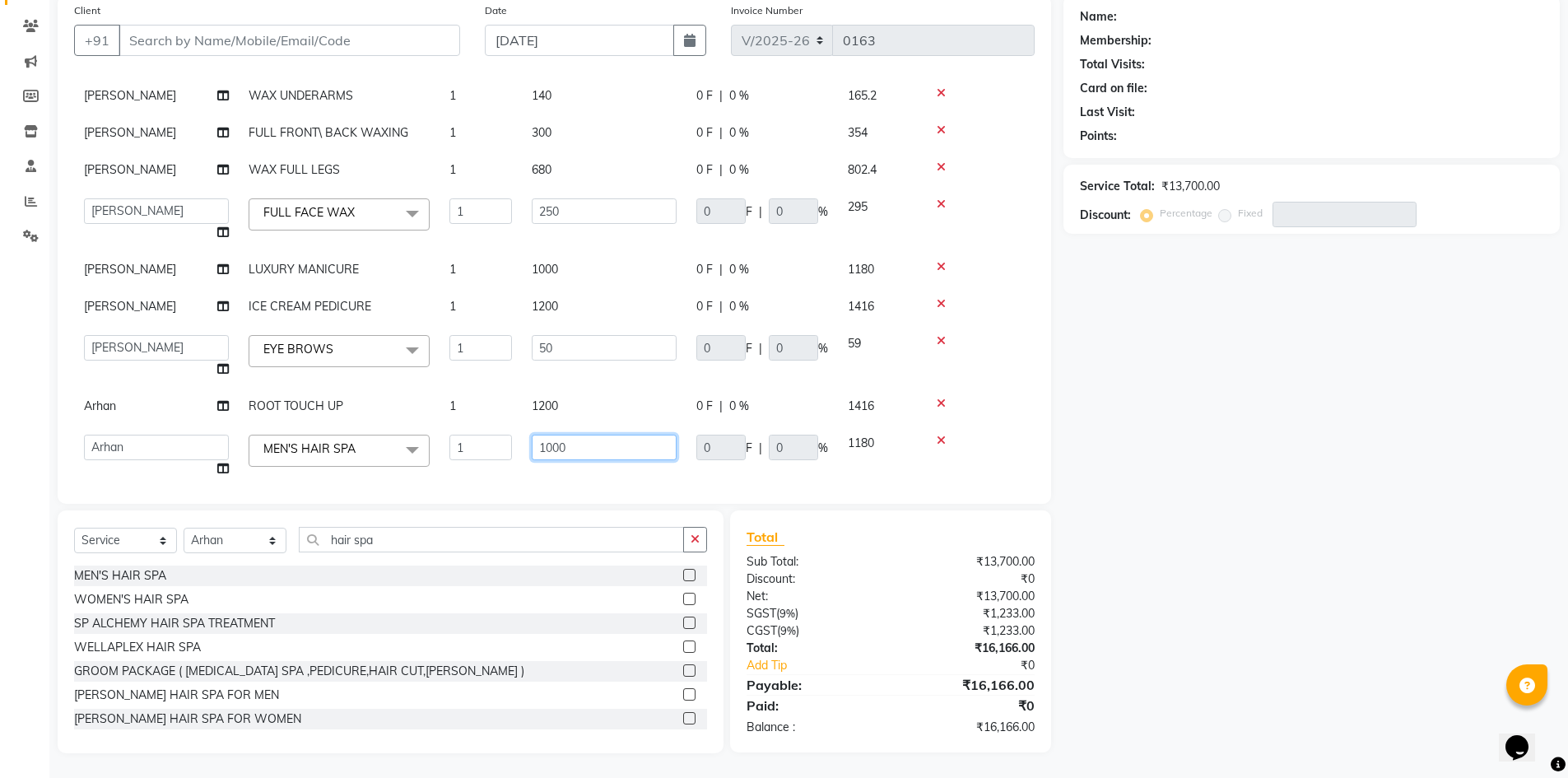
click at [607, 451] on input "1000" at bounding box center [604, 447] width 145 height 26
click at [943, 441] on icon at bounding box center [941, 440] width 9 height 12
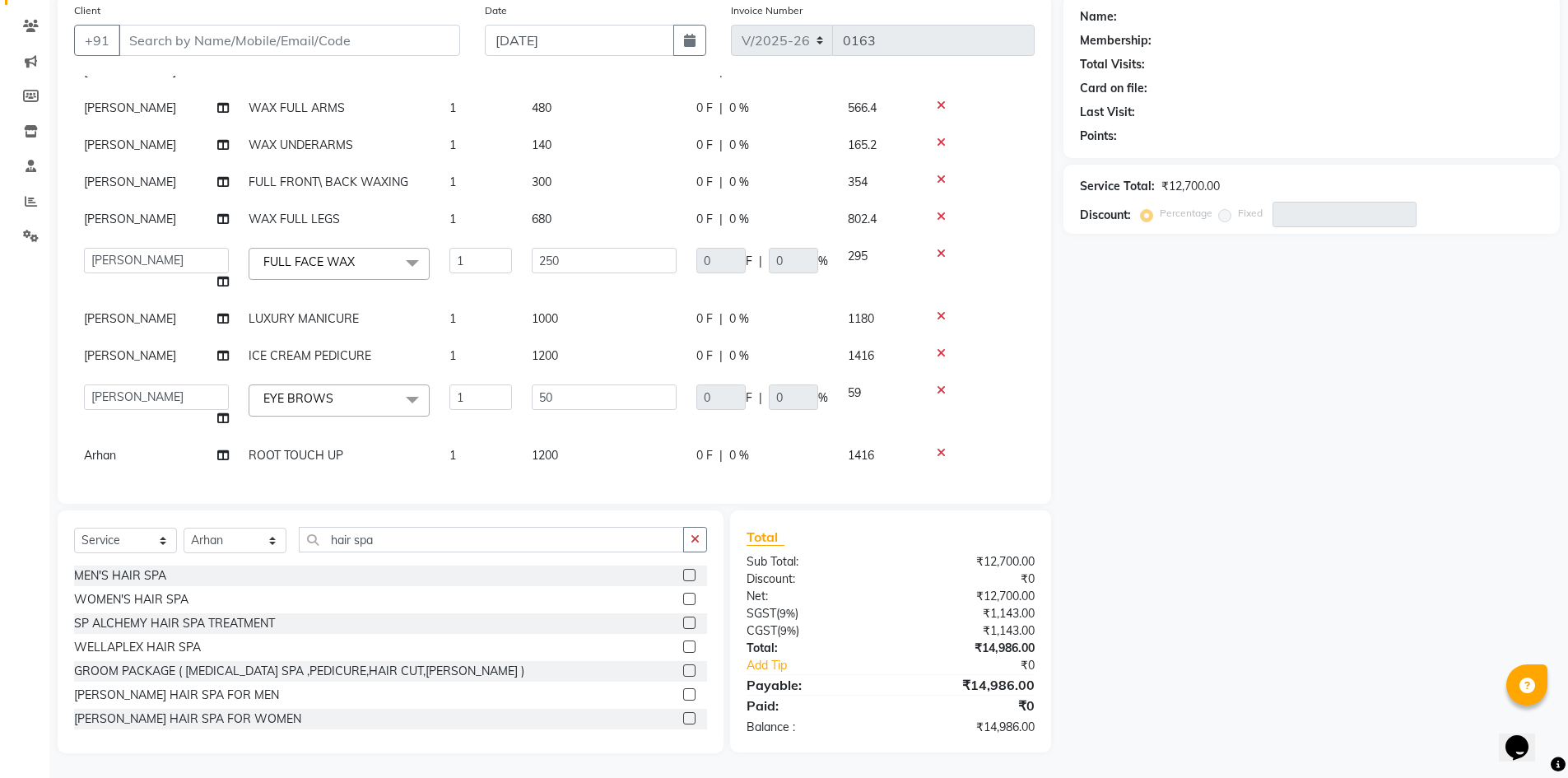
scroll to position [214, 0]
click at [683, 596] on label at bounding box center [689, 598] width 12 height 12
click at [683, 596] on input "checkbox" at bounding box center [688, 599] width 11 height 11
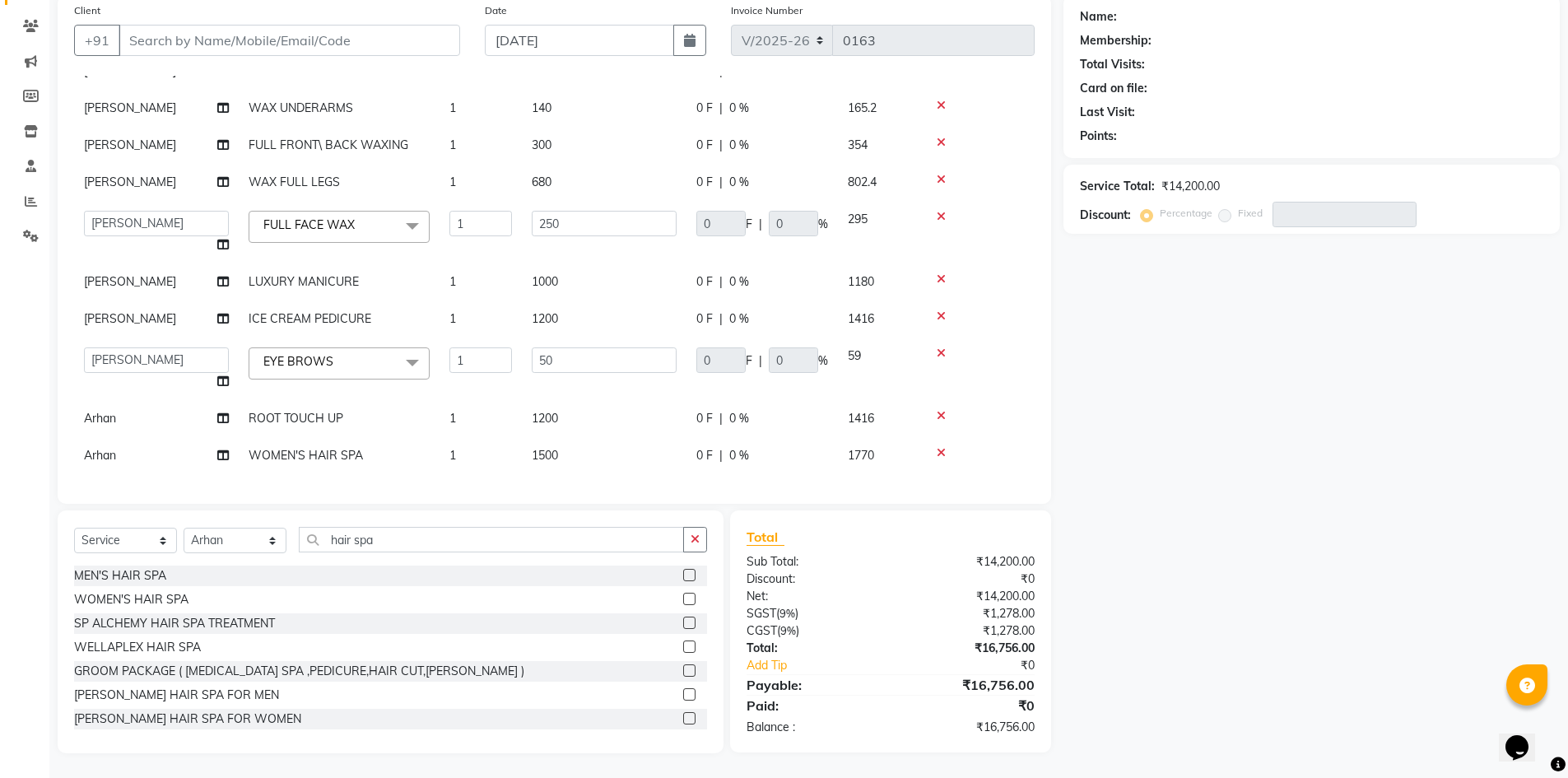
click at [549, 448] on span "1500" at bounding box center [545, 455] width 26 height 15
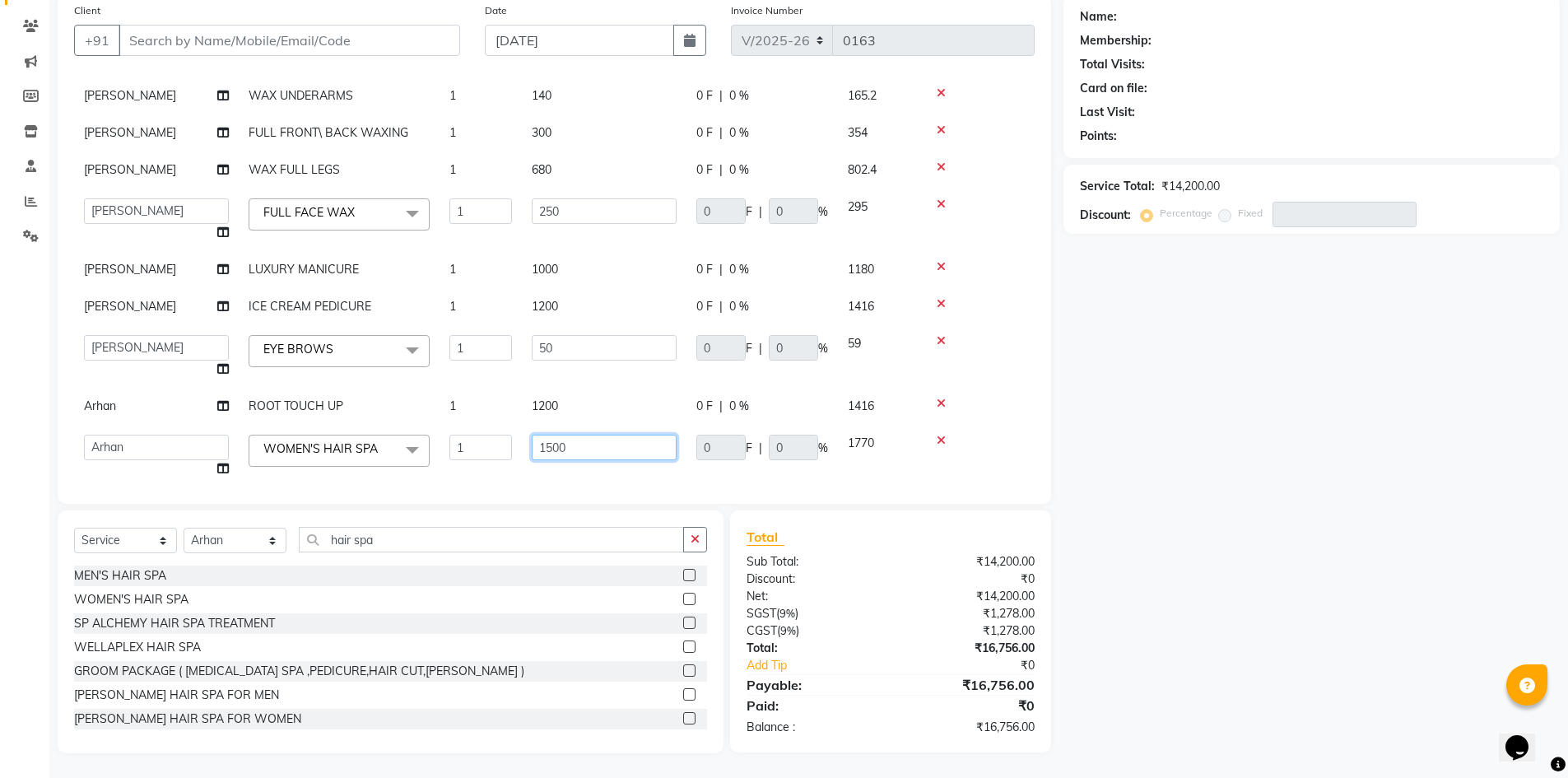
click at [606, 444] on input "1500" at bounding box center [604, 447] width 145 height 26
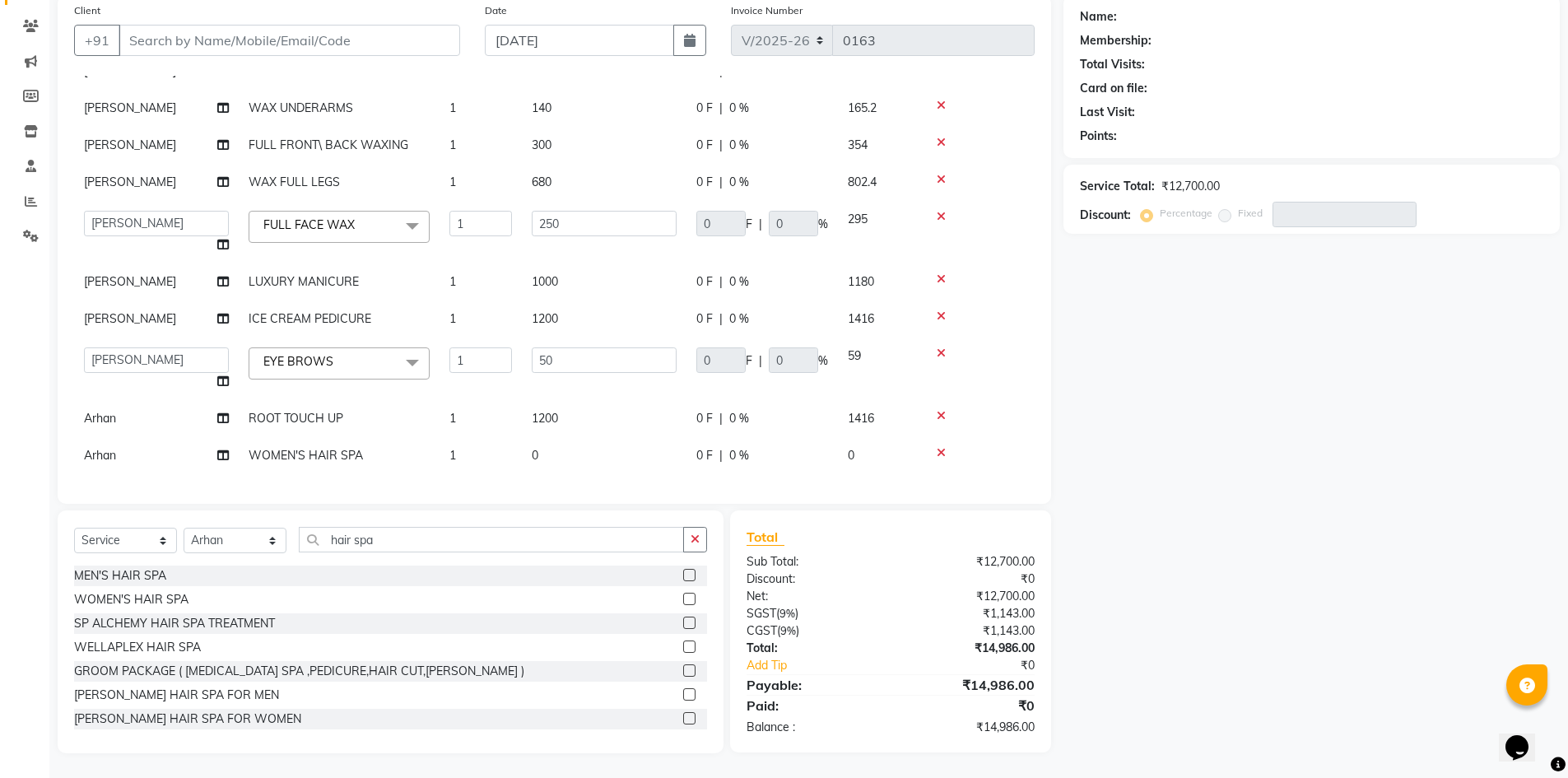
click at [549, 442] on td "0" at bounding box center [604, 455] width 164 height 37
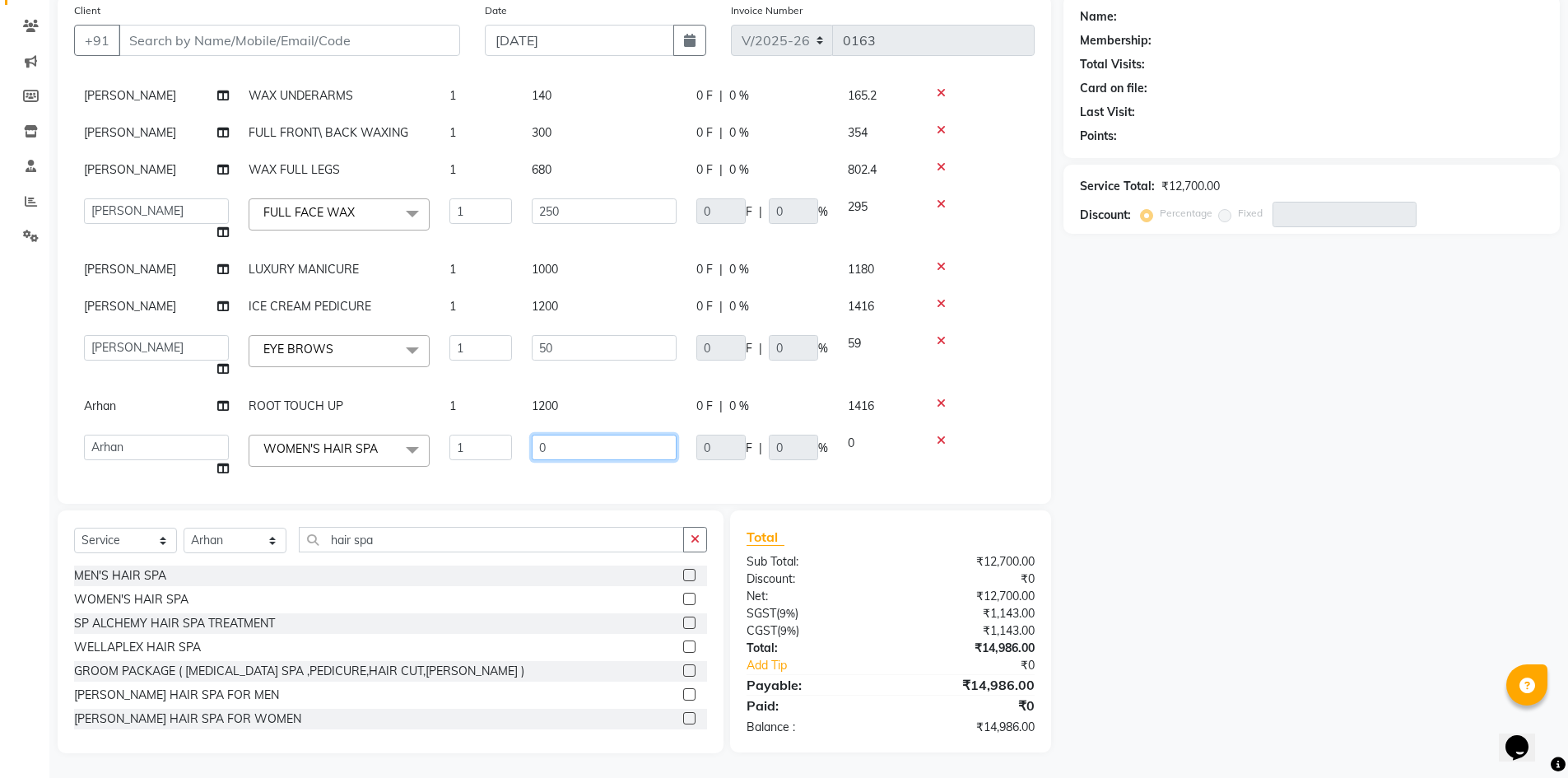
click at [549, 442] on input "0" at bounding box center [604, 447] width 145 height 26
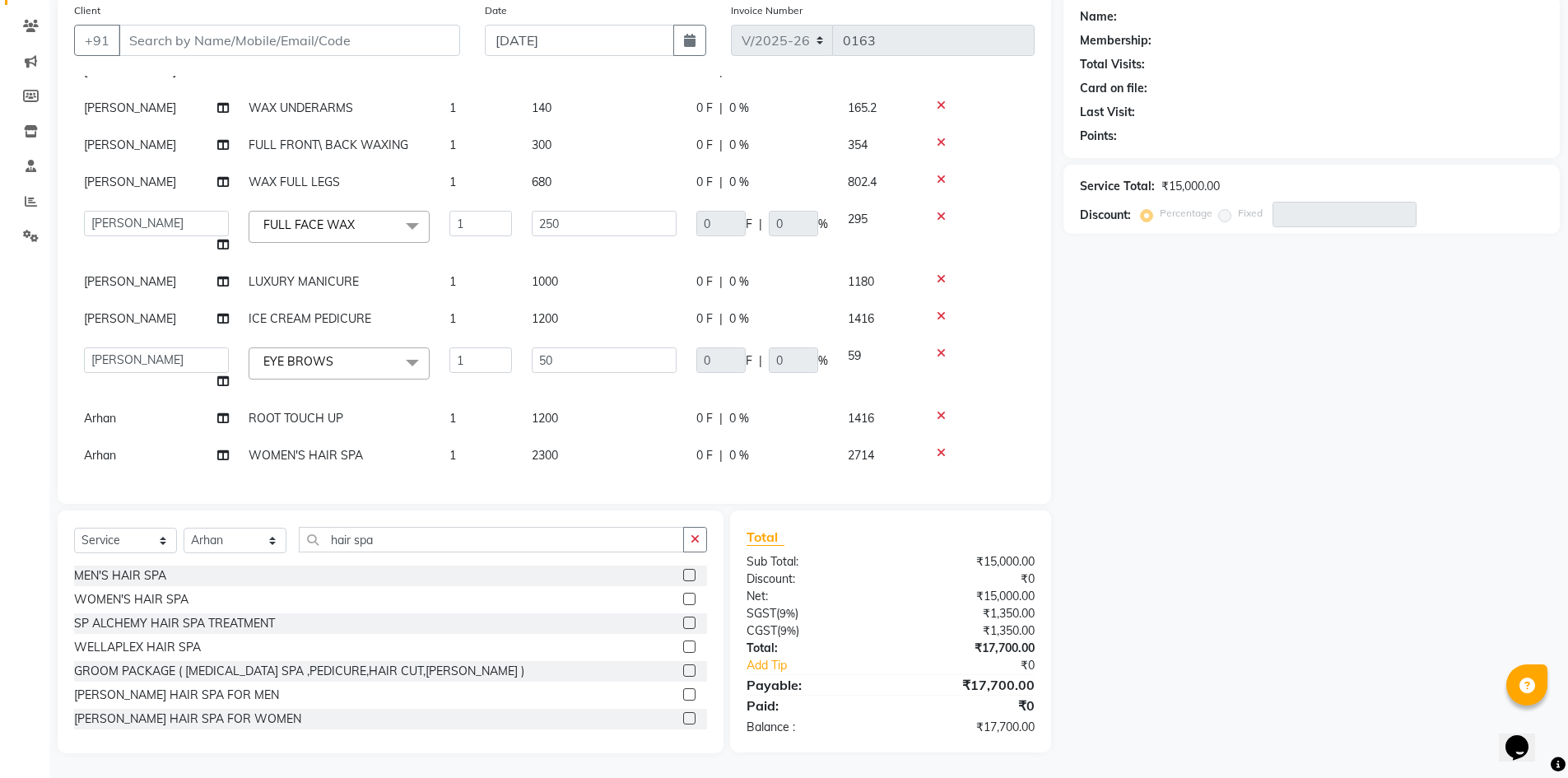
click at [1214, 387] on div "Name: Membership: Total Visits: Card on file: Last Visit: Points: Service Total…" at bounding box center [1318, 374] width 509 height 758
drag, startPoint x: 406, startPoint y: 542, endPoint x: 56, endPoint y: 542, distance: 350.0
click at [56, 542] on div "Select Service Product Membership Package Voucher Prepaid Gift Card Select Styl…" at bounding box center [384, 632] width 678 height 243
click at [683, 596] on label at bounding box center [689, 598] width 12 height 12
click at [683, 596] on input "checkbox" at bounding box center [688, 599] width 11 height 11
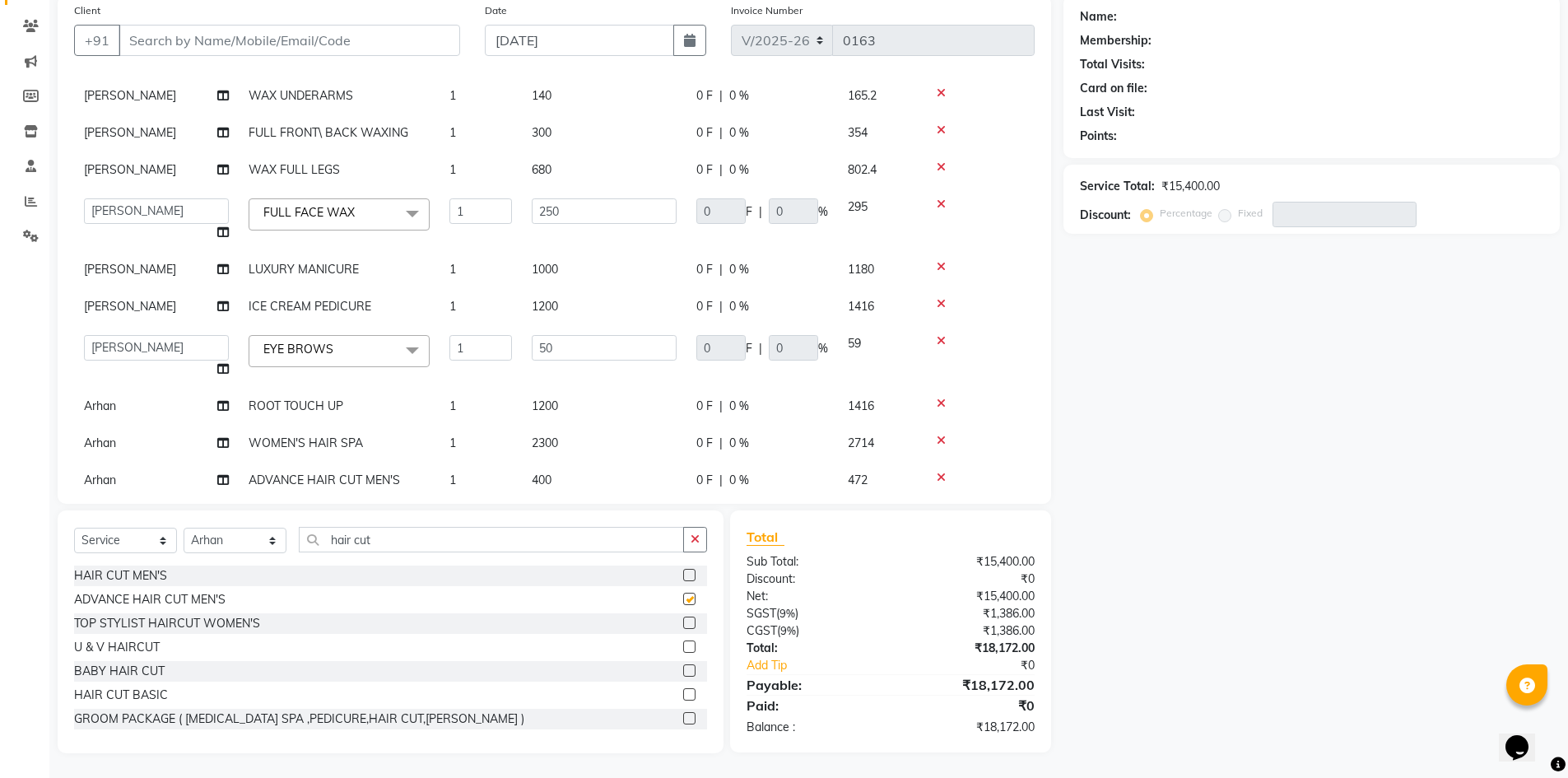
scroll to position [288, 0]
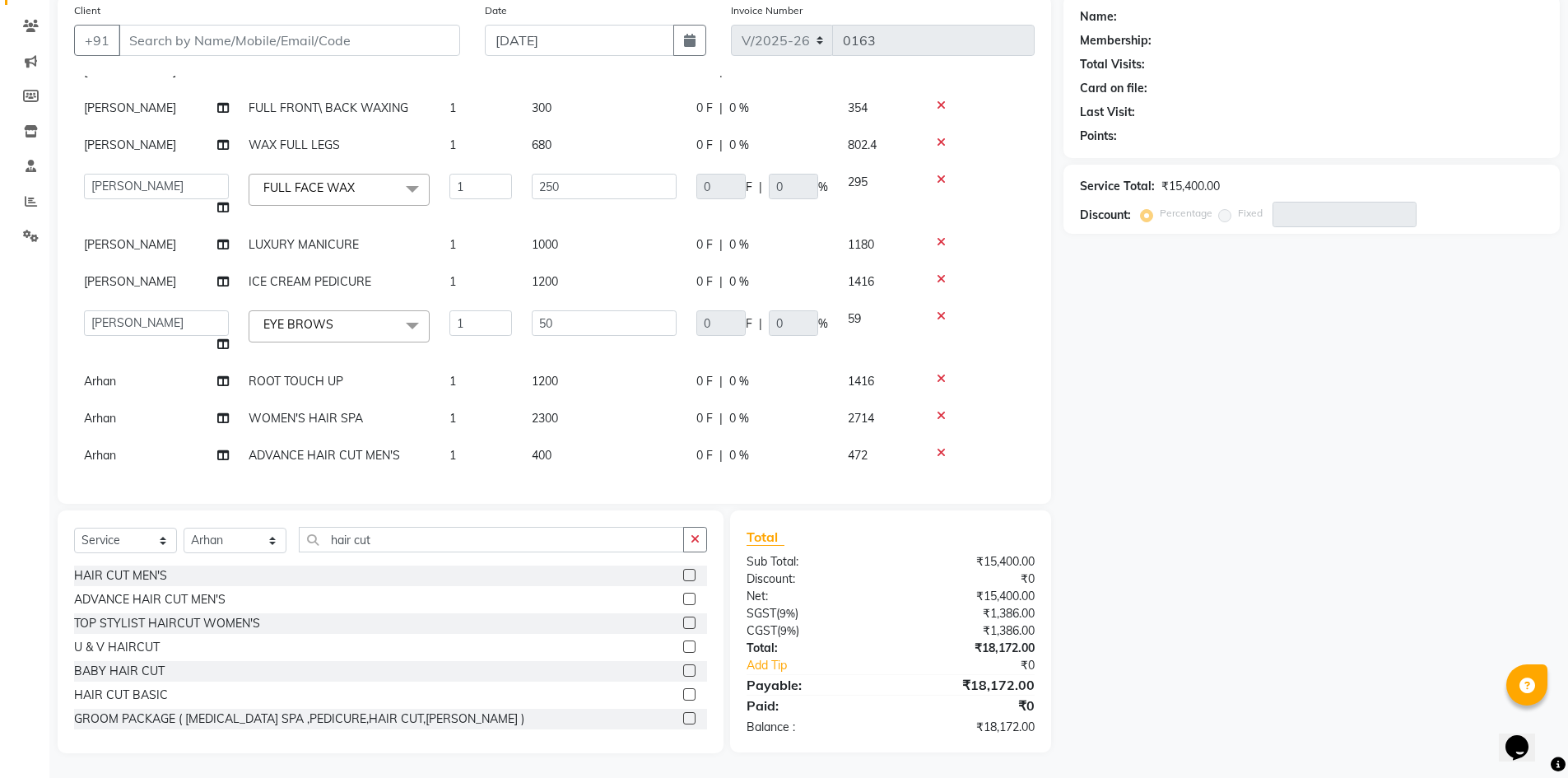
click at [559, 437] on td "400" at bounding box center [604, 455] width 164 height 37
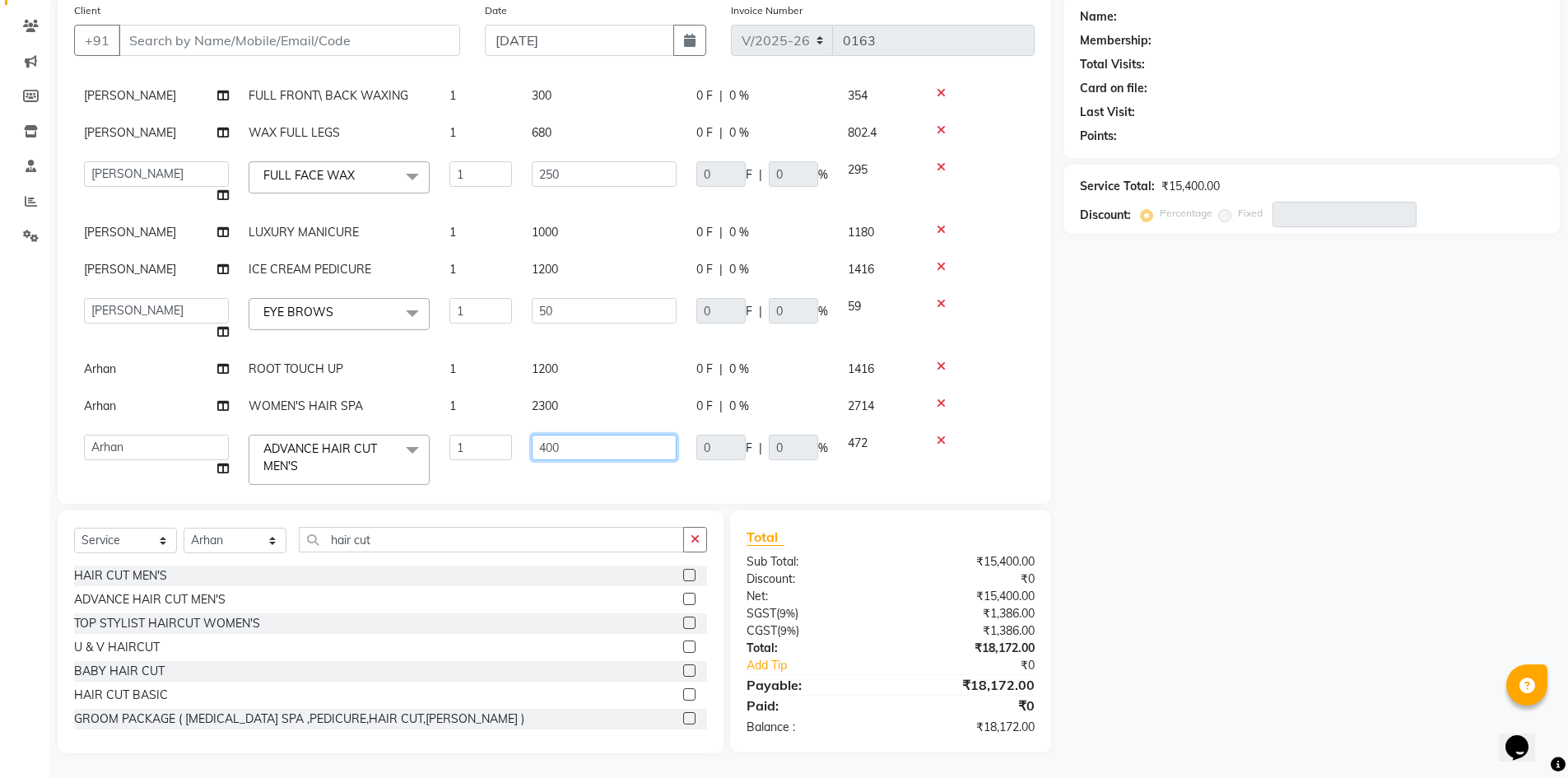
click at [582, 447] on input "400" at bounding box center [604, 447] width 145 height 26
click at [1322, 555] on div "Name: Membership: Total Visits: Card on file: Last Visit: Points: Service Total…" at bounding box center [1318, 374] width 509 height 758
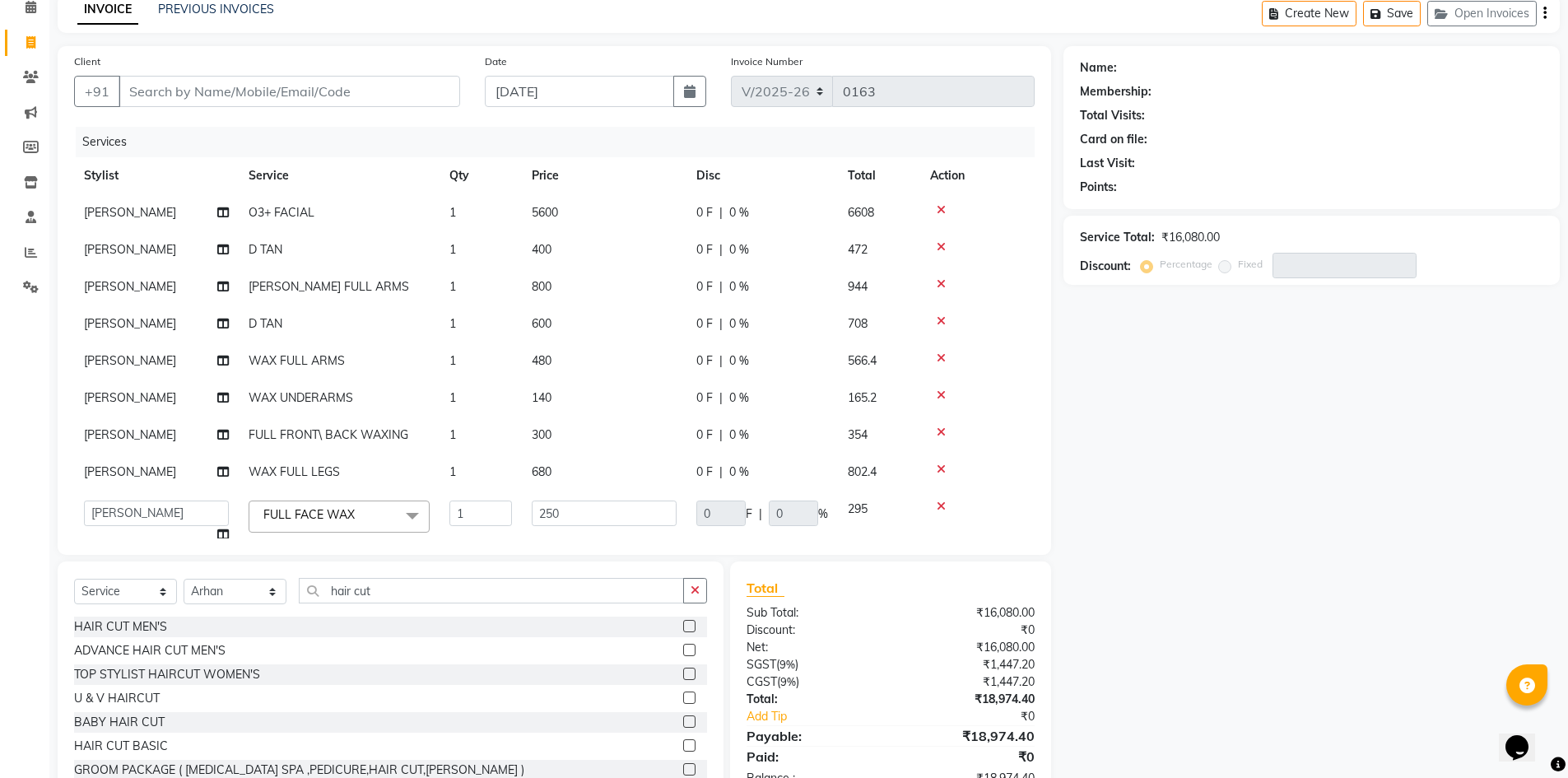
scroll to position [0, 0]
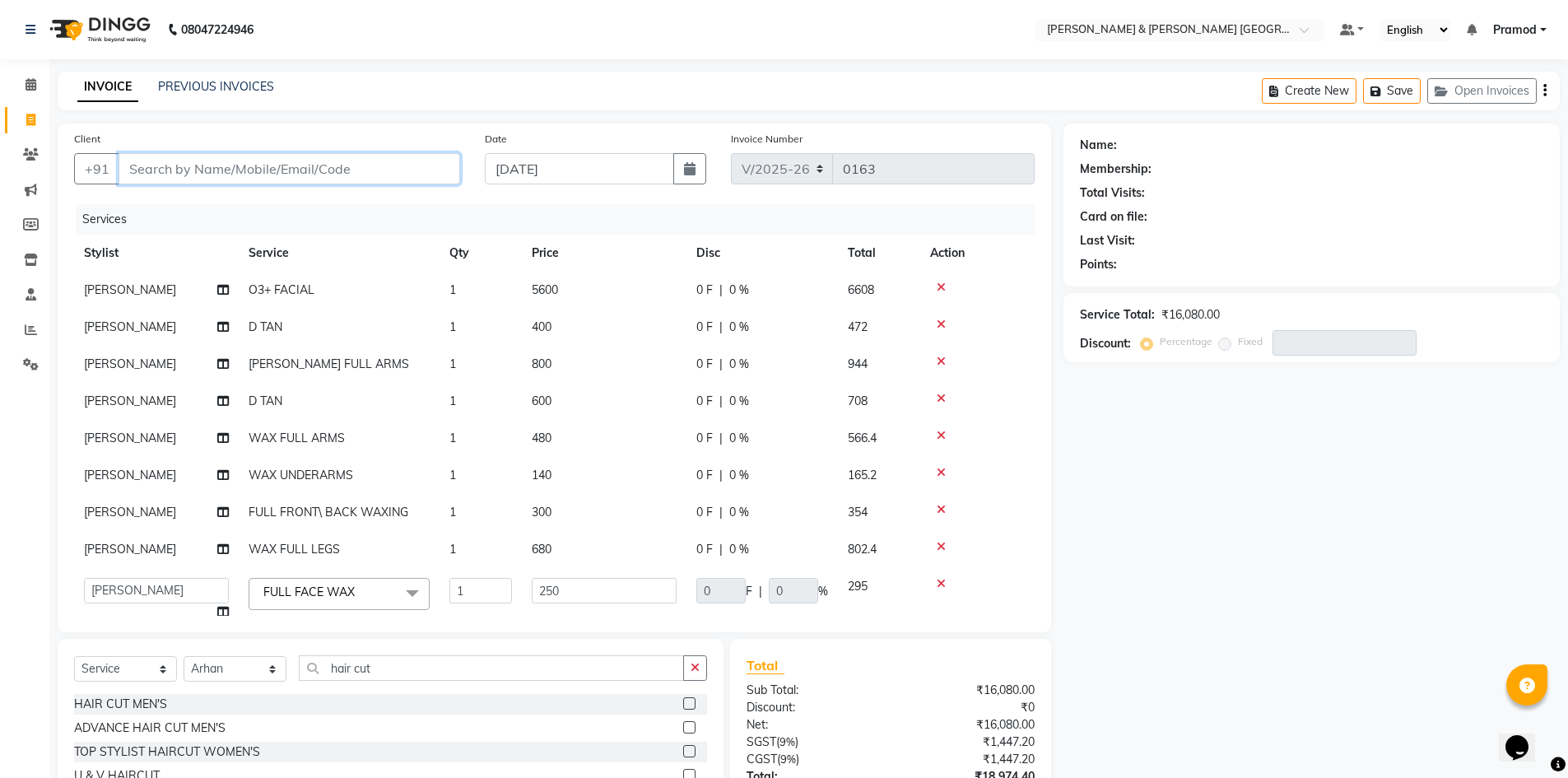
click at [156, 173] on input "Client" at bounding box center [289, 168] width 342 height 31
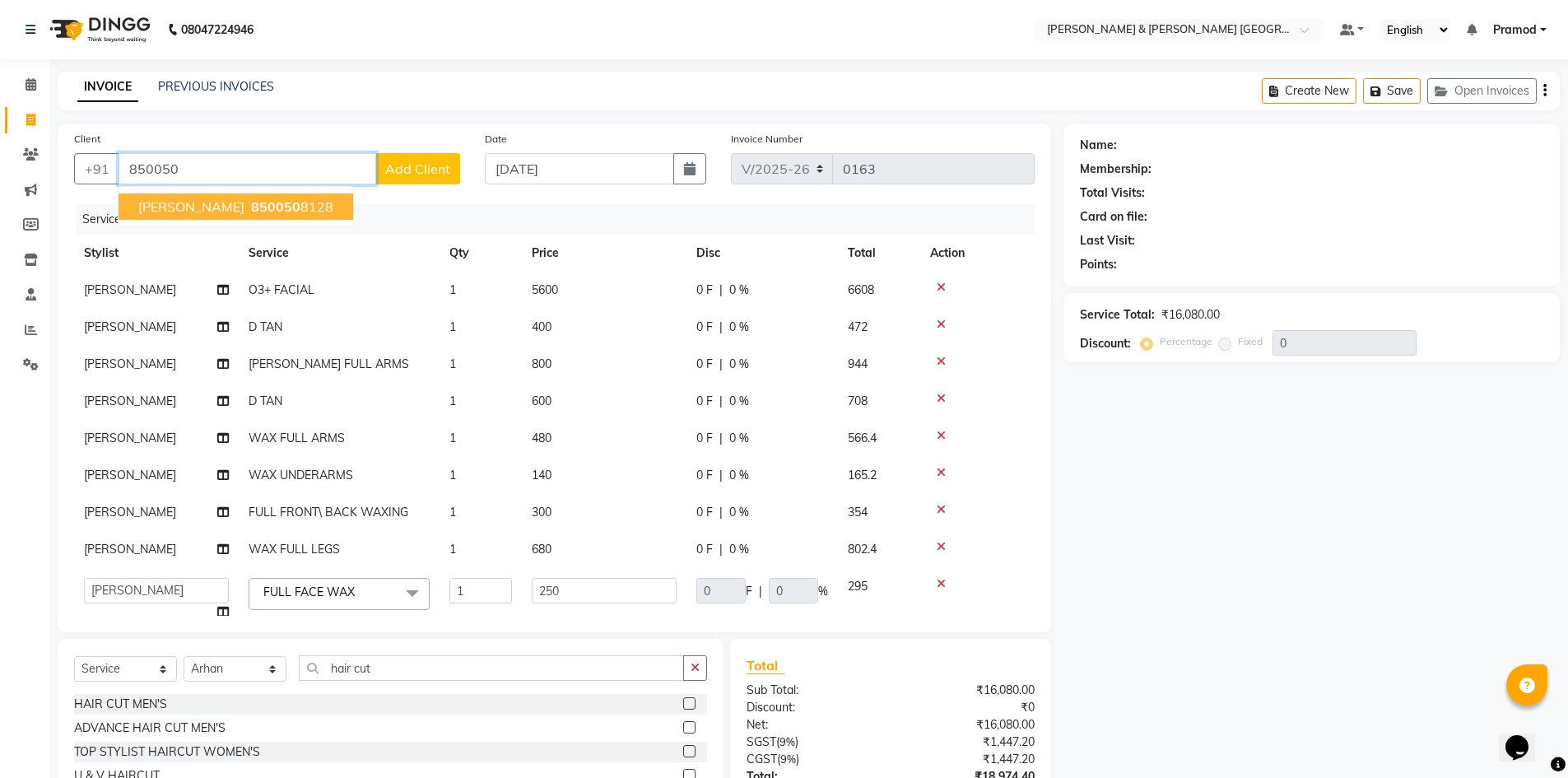
click at [260, 191] on ngb-typeahead-window "Ashish Kiran 850050 8128" at bounding box center [235, 206] width 236 height 41
click at [251, 202] on span "850050" at bounding box center [276, 206] width 50 height 17
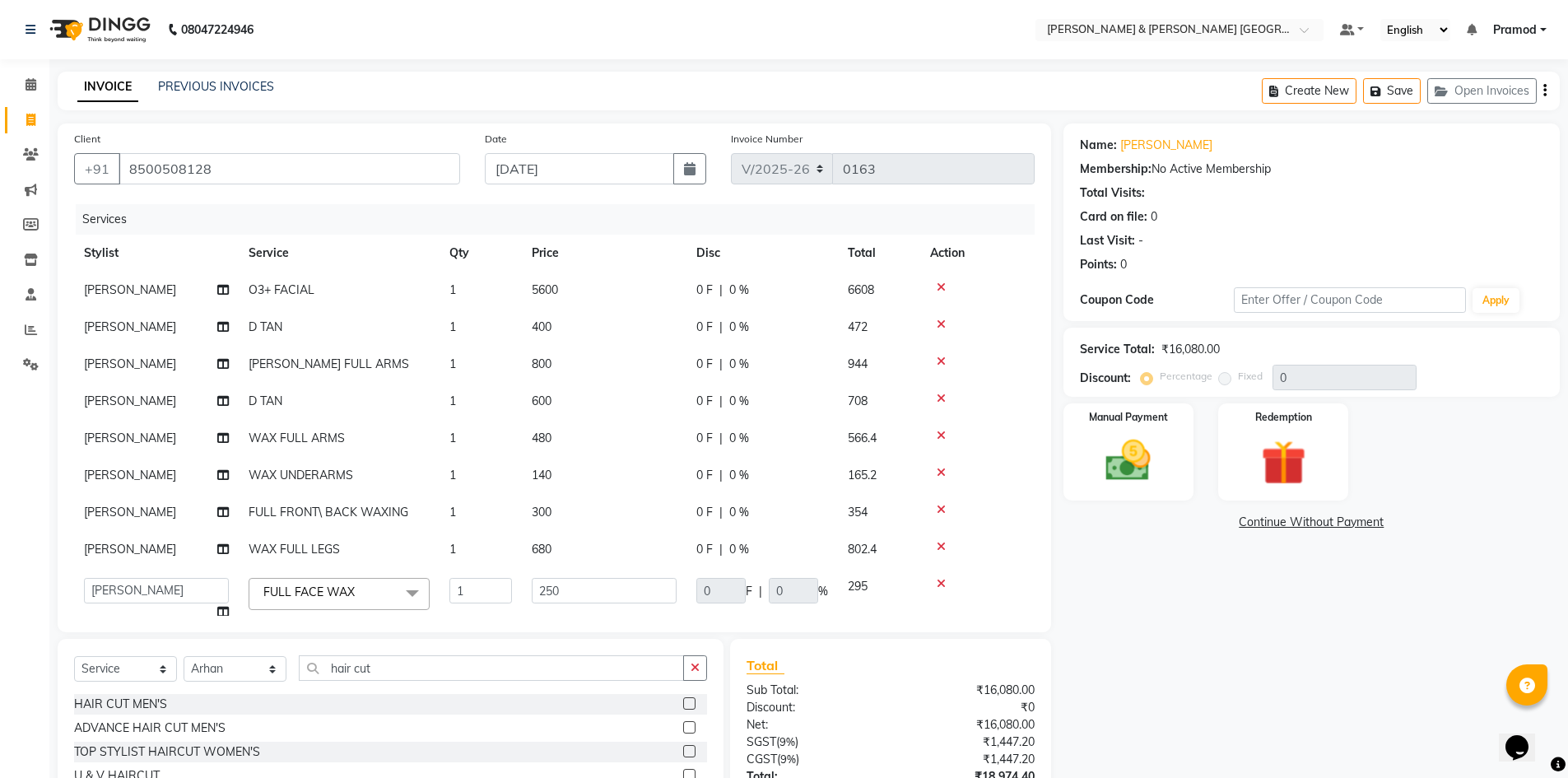
click at [1309, 523] on link "Continue Without Payment" at bounding box center [1311, 522] width 490 height 17
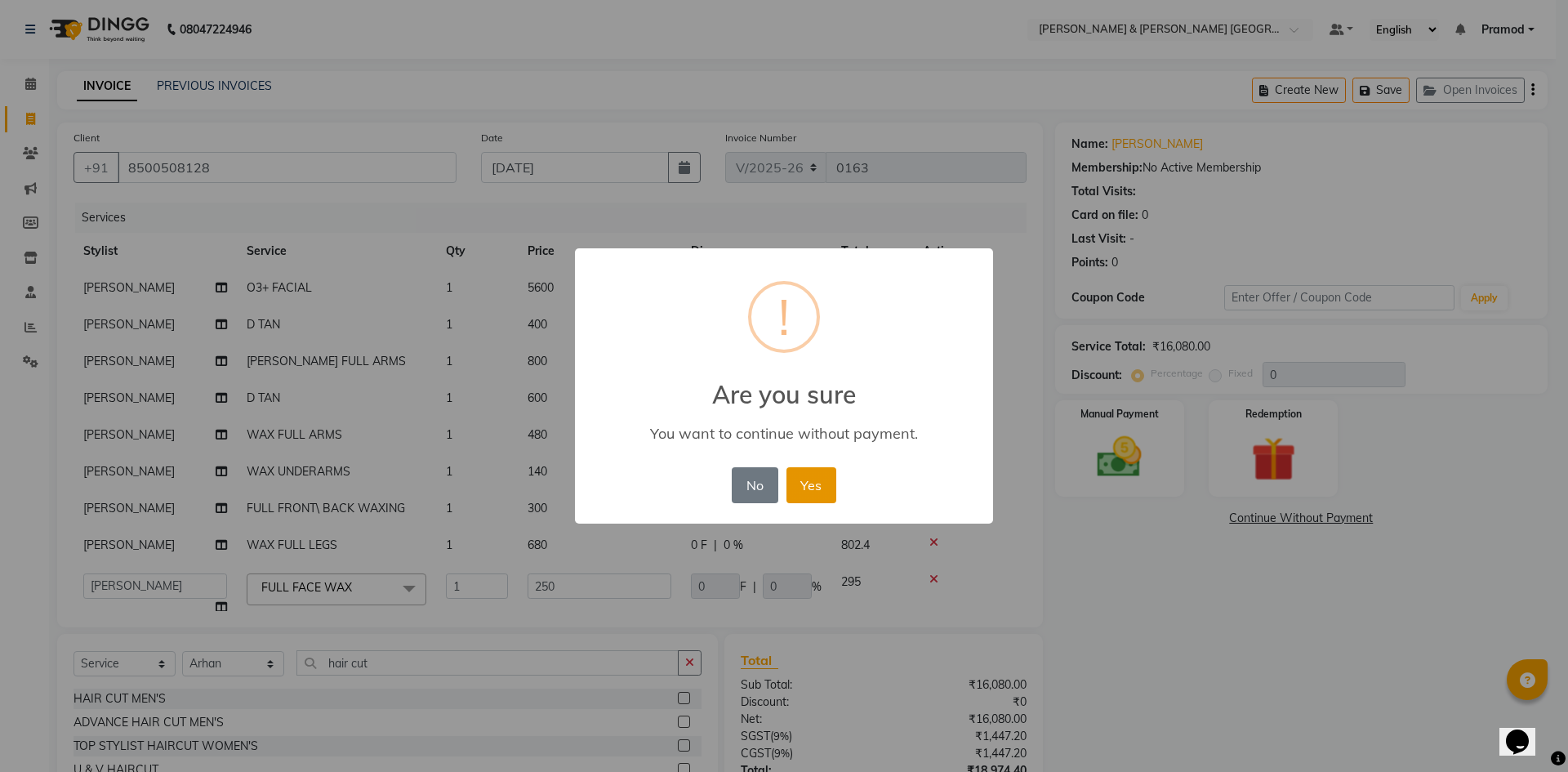
click at [809, 486] on button "Yes" at bounding box center [811, 485] width 50 height 36
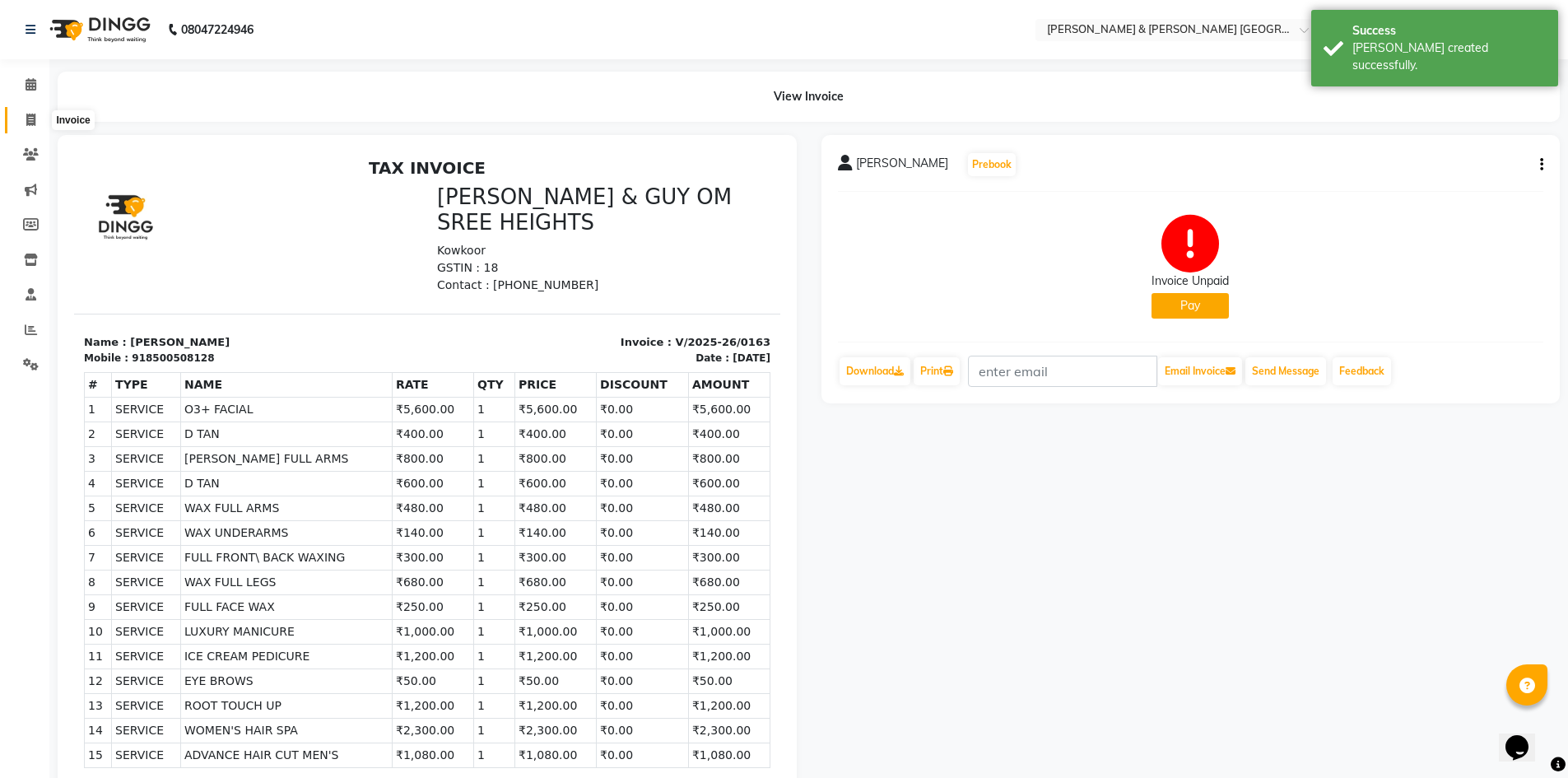
click at [30, 112] on span at bounding box center [31, 121] width 29 height 19
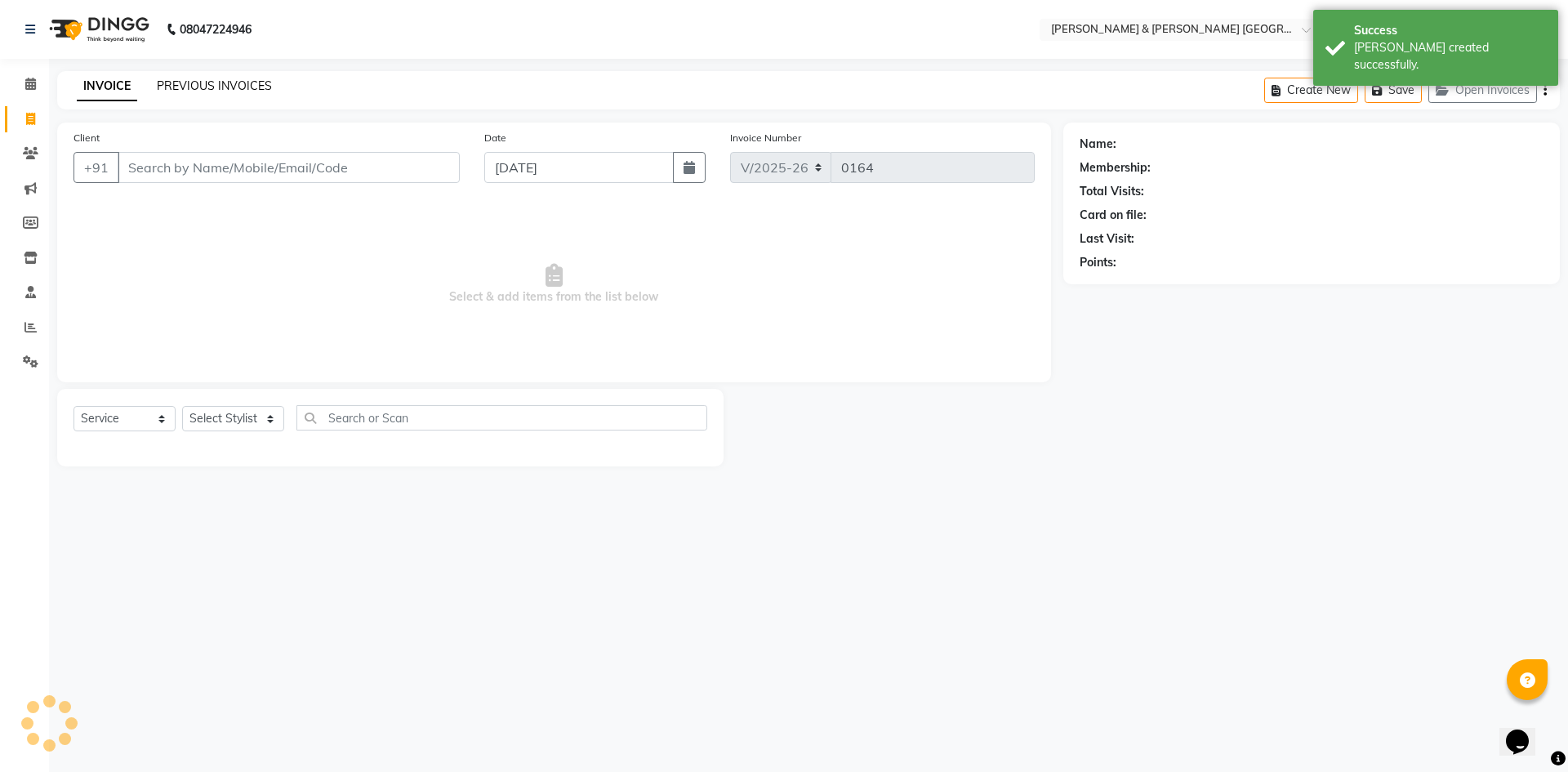
click at [225, 92] on link "PREVIOUS INVOICES" at bounding box center [214, 86] width 115 height 15
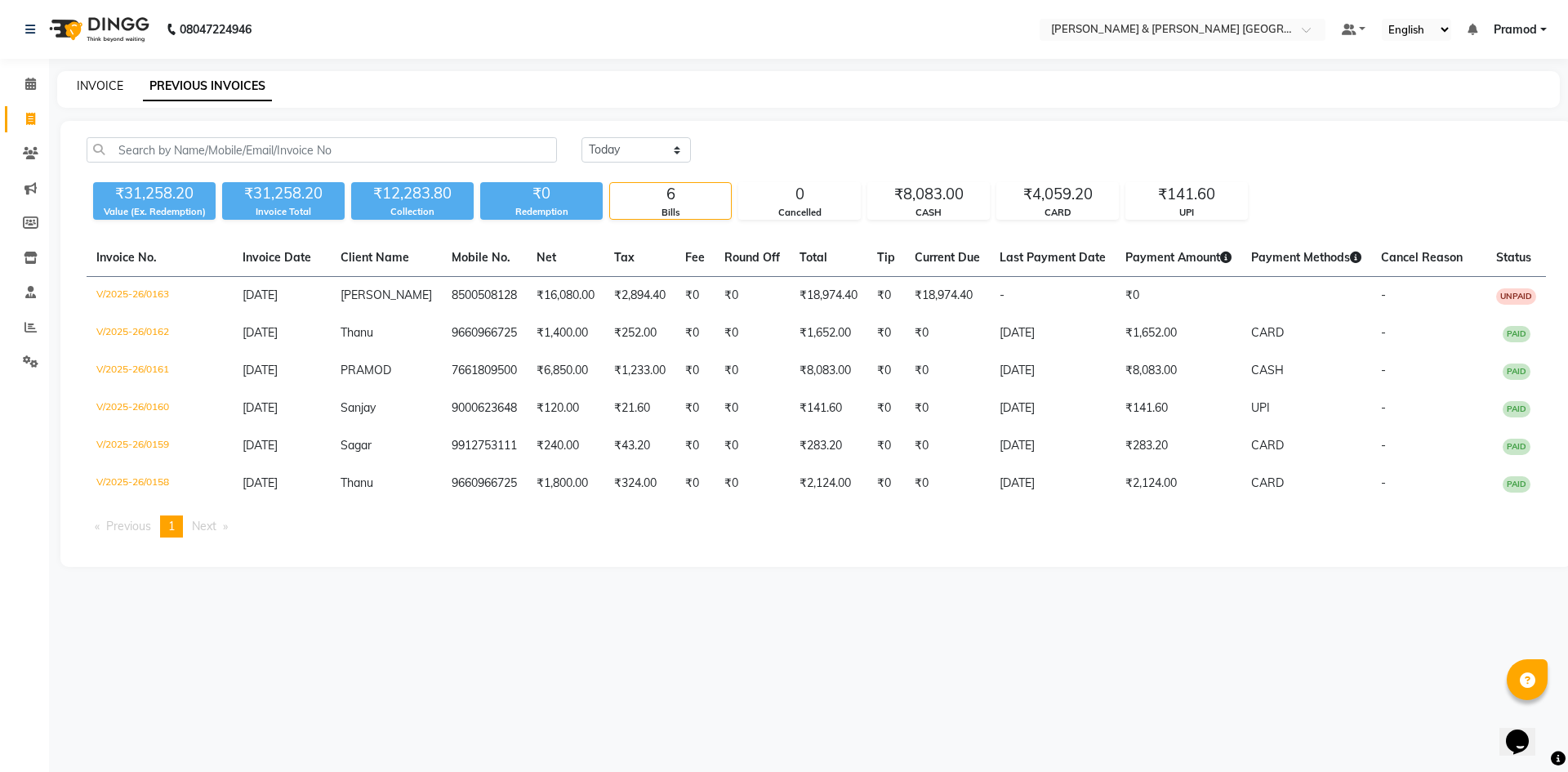
click at [92, 91] on link "INVOICE" at bounding box center [100, 86] width 47 height 15
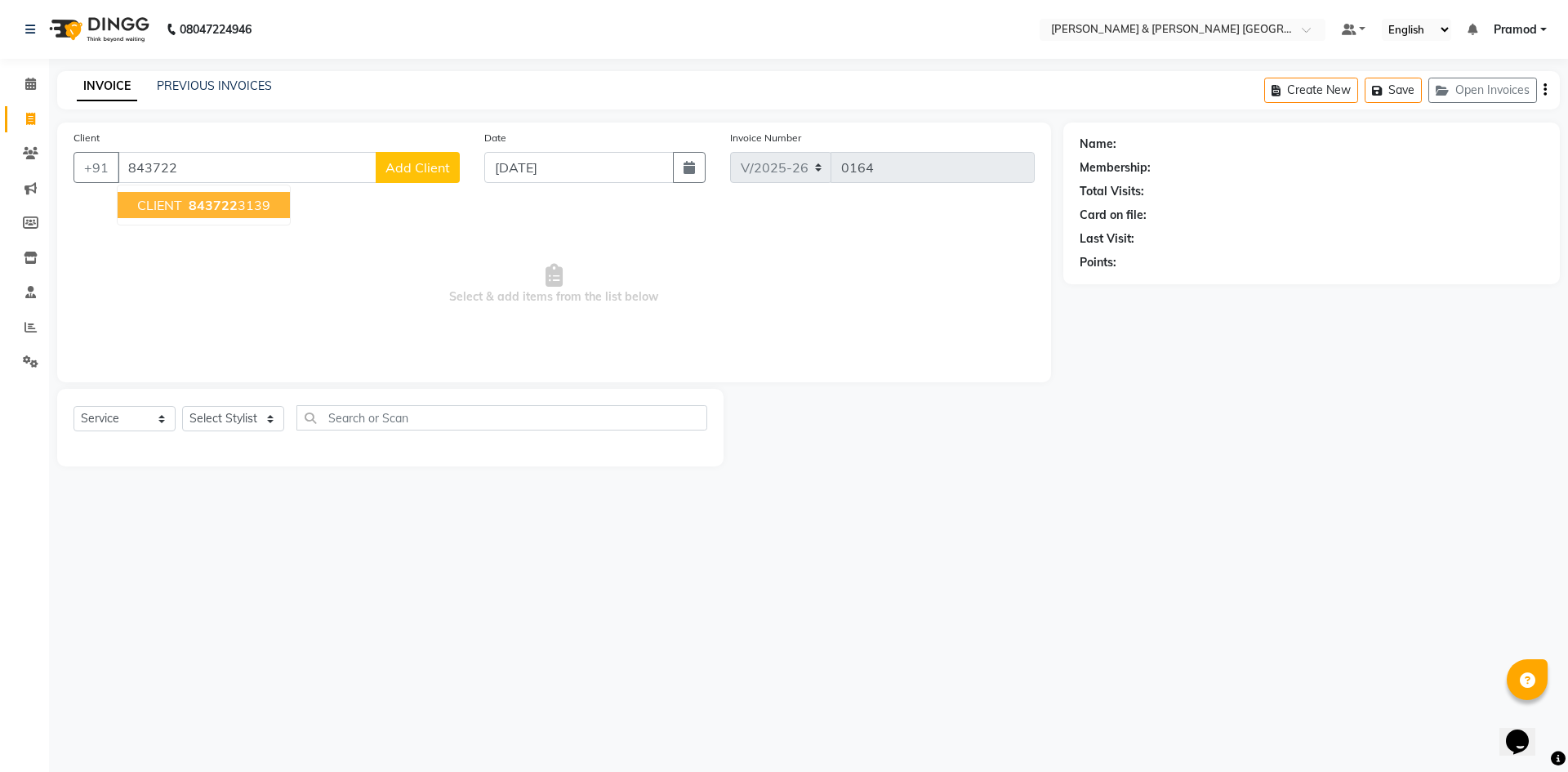
click at [273, 214] on button "CLIENT 843722 3139" at bounding box center [203, 205] width 172 height 26
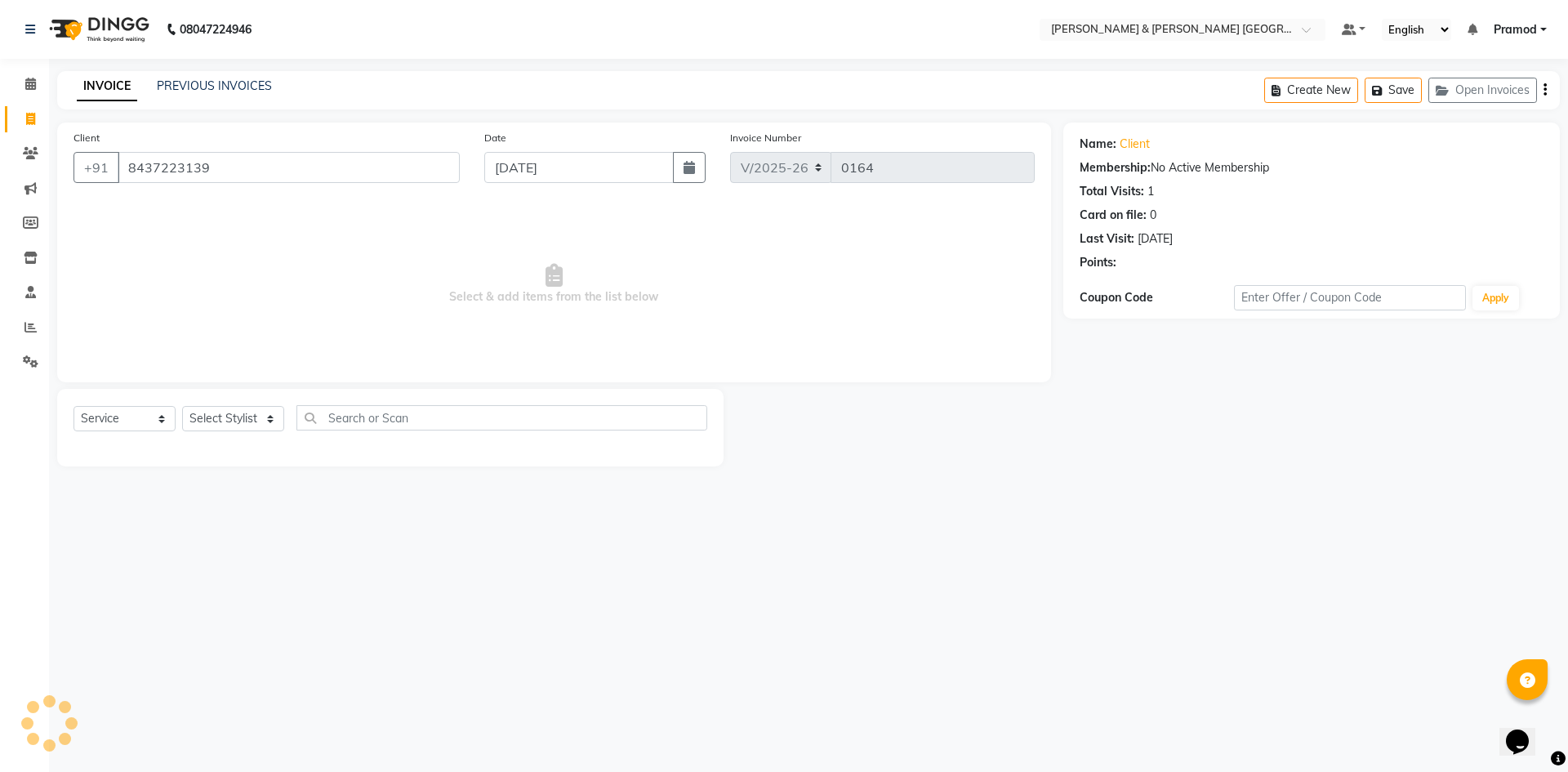
click at [441, 35] on nav "08047224946 Select Location × Toni & Guy Om Sree Heights, Kowkoor Default Panel…" at bounding box center [784, 30] width 1568 height 59
click at [208, 411] on select "Select Stylist Arhan Ashu E. Swapna Laxmi Pramod Shabbu swapna" at bounding box center [233, 418] width 102 height 25
click at [182, 406] on select "Select Stylist Arhan Ashu E. Swapna Laxmi Pramod Shabbu swapna" at bounding box center [233, 418] width 102 height 25
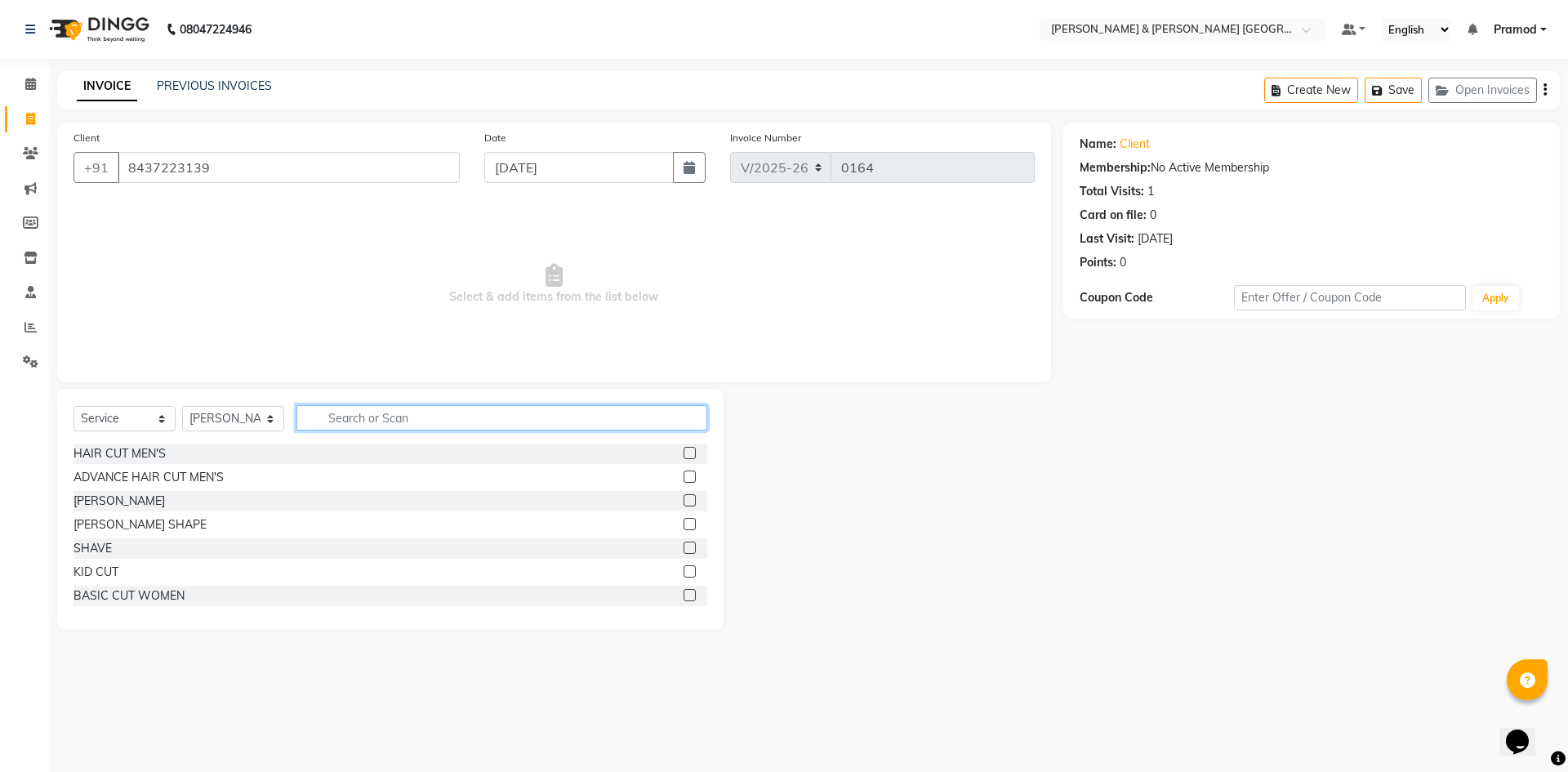
click at [370, 422] on input "text" at bounding box center [502, 417] width 411 height 25
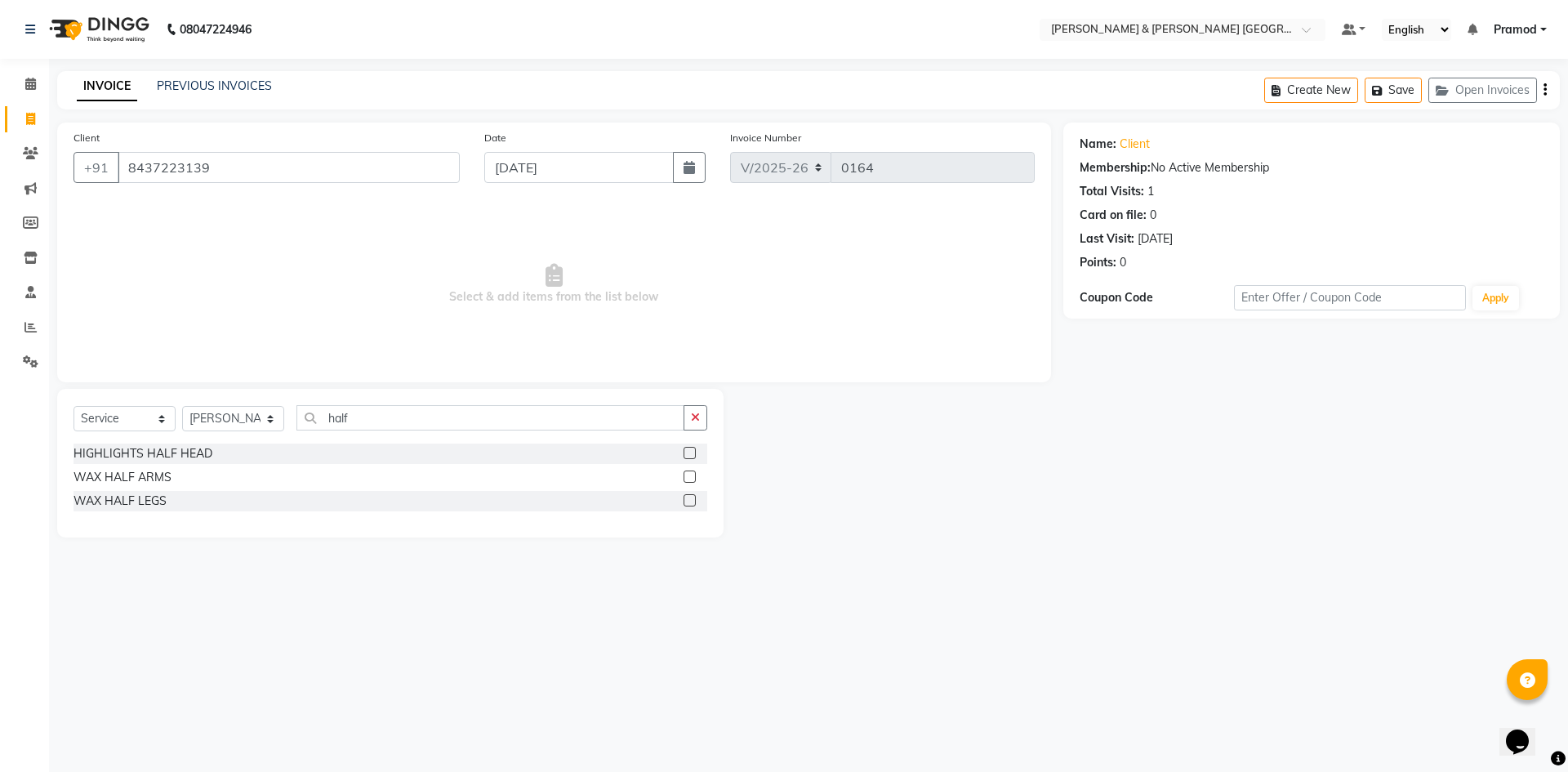
click at [691, 502] on label at bounding box center [689, 500] width 12 height 12
click at [691, 502] on input "checkbox" at bounding box center [689, 501] width 11 height 11
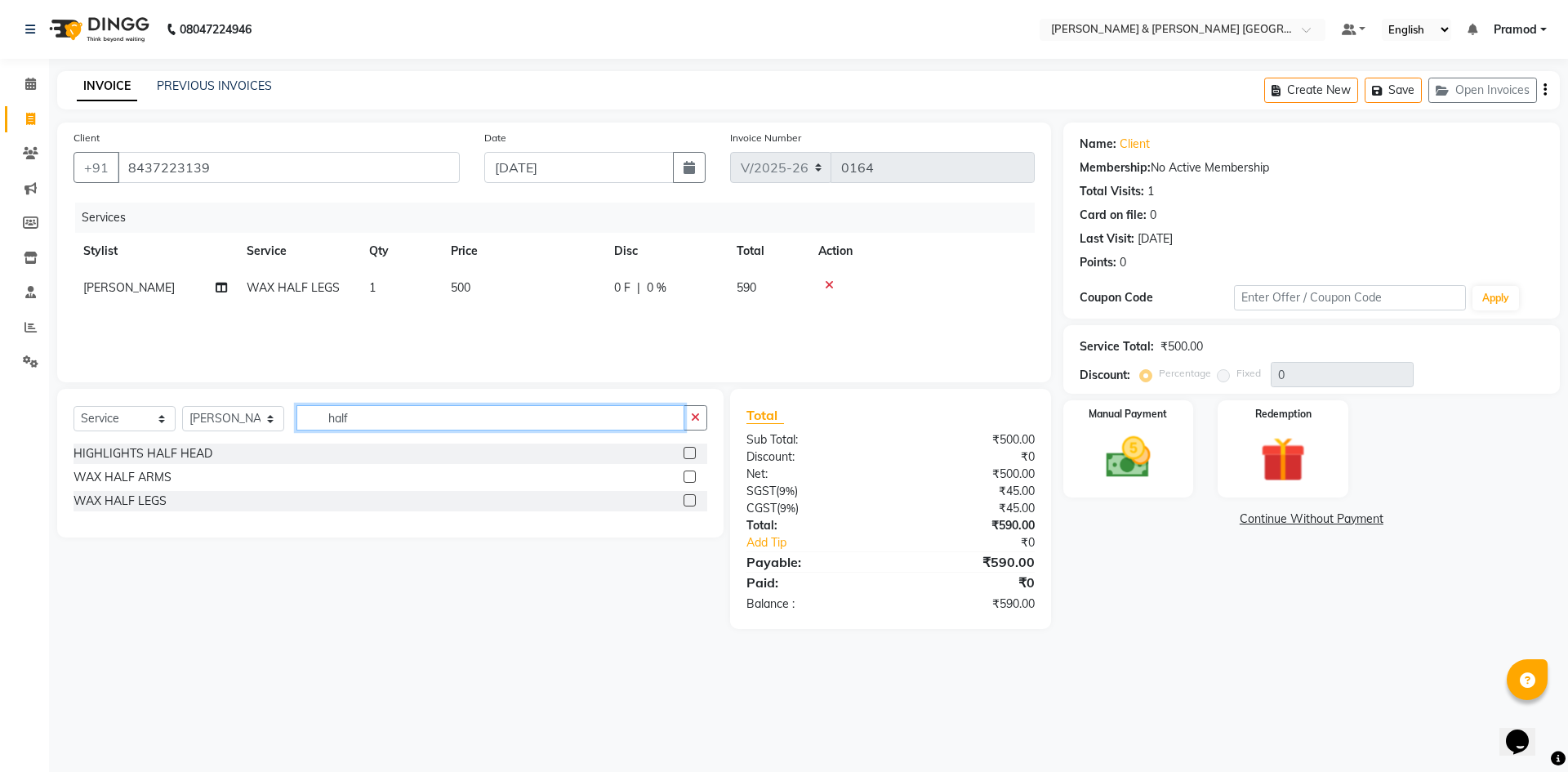
drag, startPoint x: 322, startPoint y: 423, endPoint x: 30, endPoint y: 402, distance: 292.8
click at [30, 402] on app-home "08047224946 Select Location × Toni & Guy Om Sree Heights, Kowkoor Default Panel…" at bounding box center [784, 326] width 1568 height 653
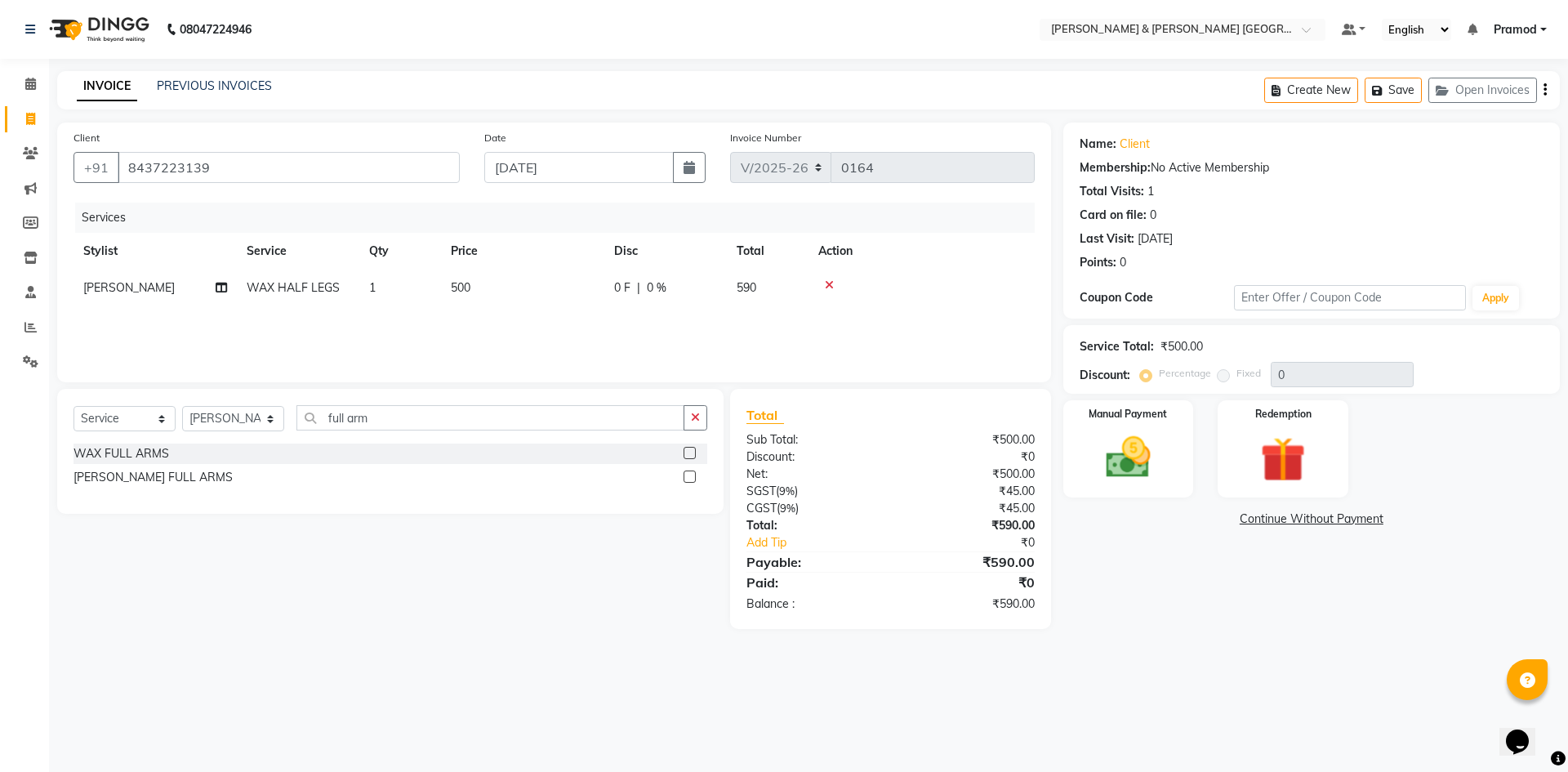
click at [686, 452] on label at bounding box center [689, 452] width 12 height 12
click at [686, 452] on input "checkbox" at bounding box center [689, 453] width 11 height 11
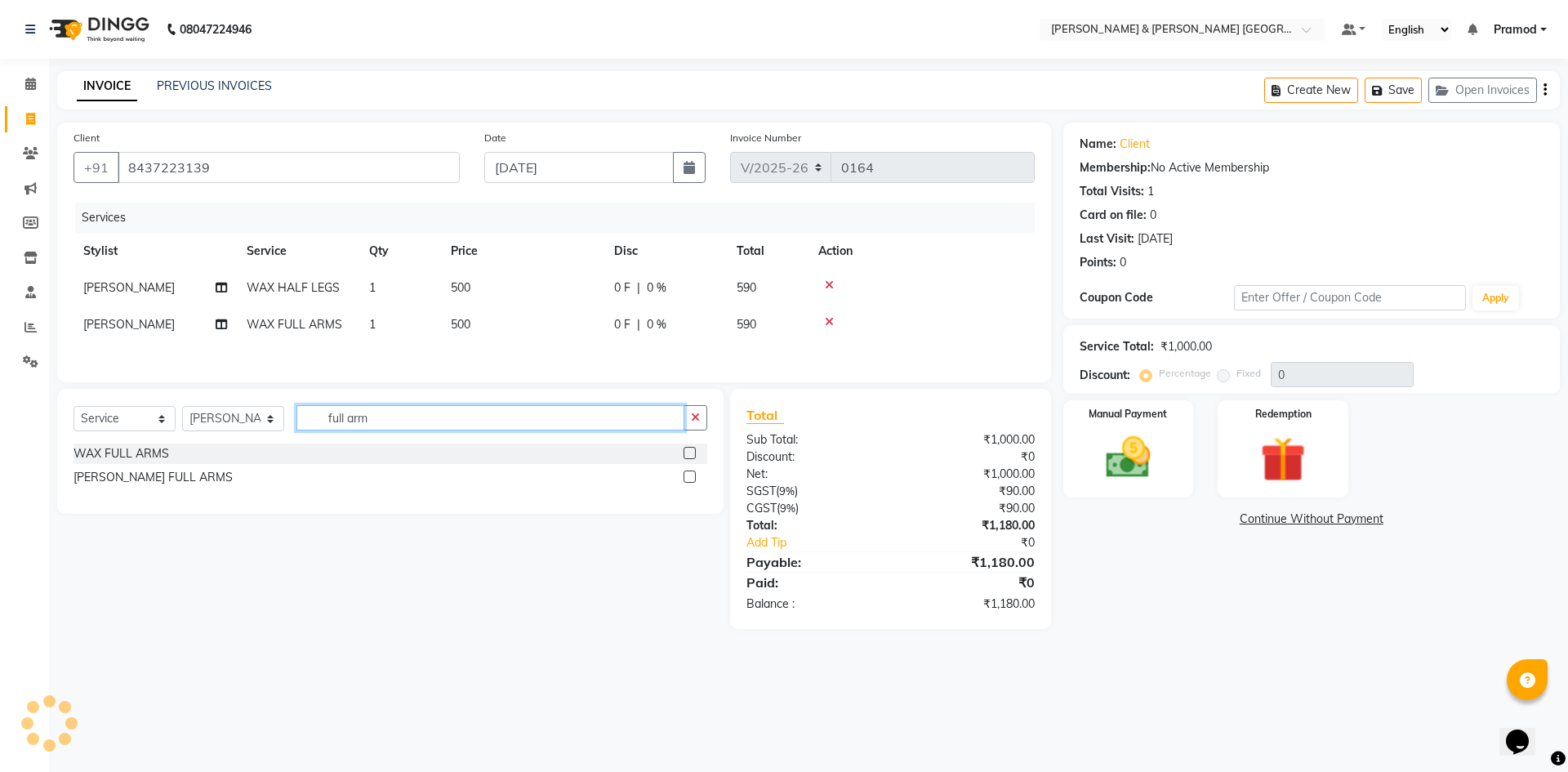
drag, startPoint x: 416, startPoint y: 413, endPoint x: 150, endPoint y: 431, distance: 266.6
click at [150, 431] on div "Select Service Product Membership Package Voucher Prepaid Gift Card Select Styl…" at bounding box center [390, 424] width 634 height 39
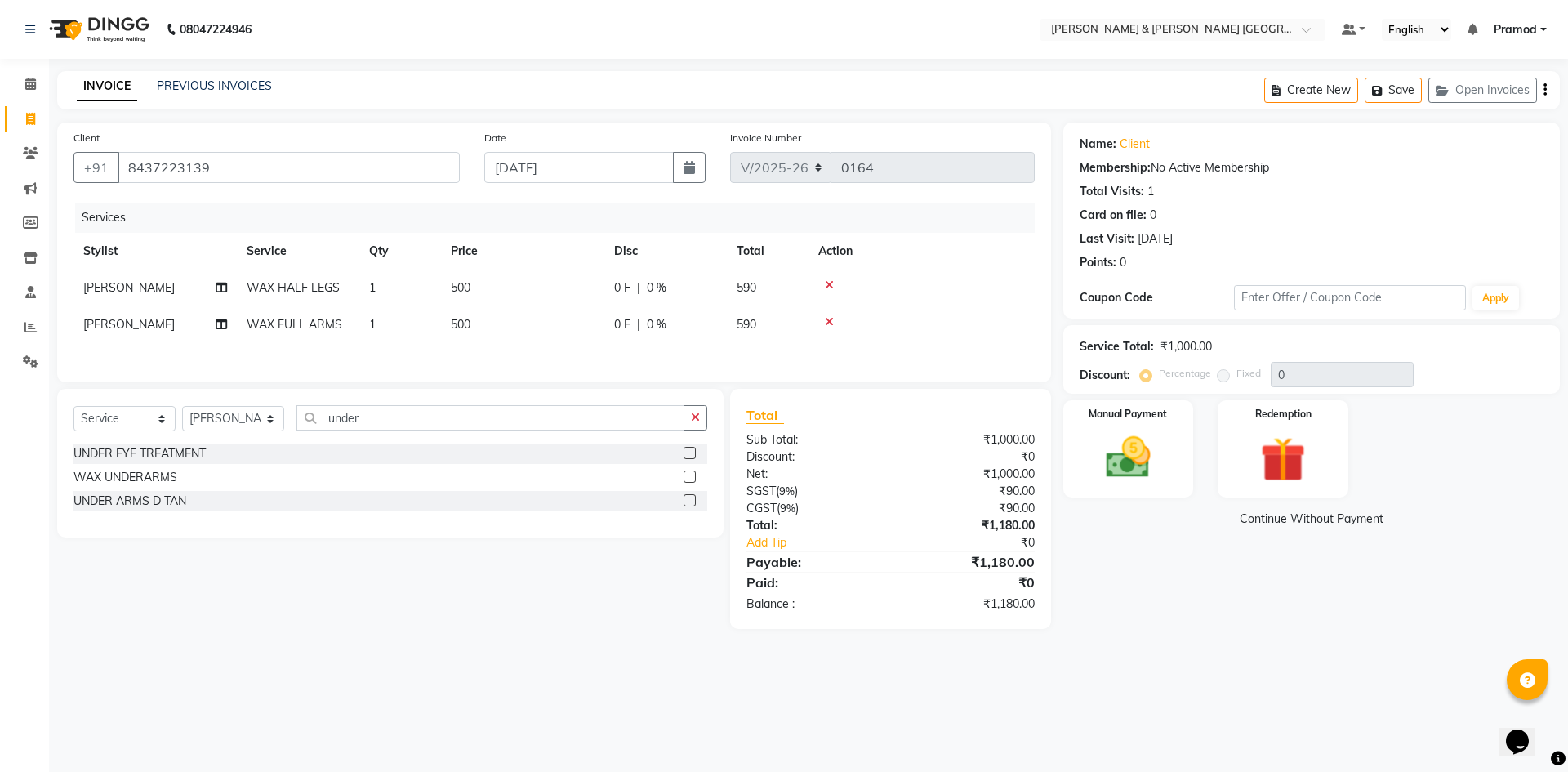
click at [689, 481] on label at bounding box center [689, 476] width 12 height 12
click at [689, 481] on input "checkbox" at bounding box center [689, 477] width 11 height 11
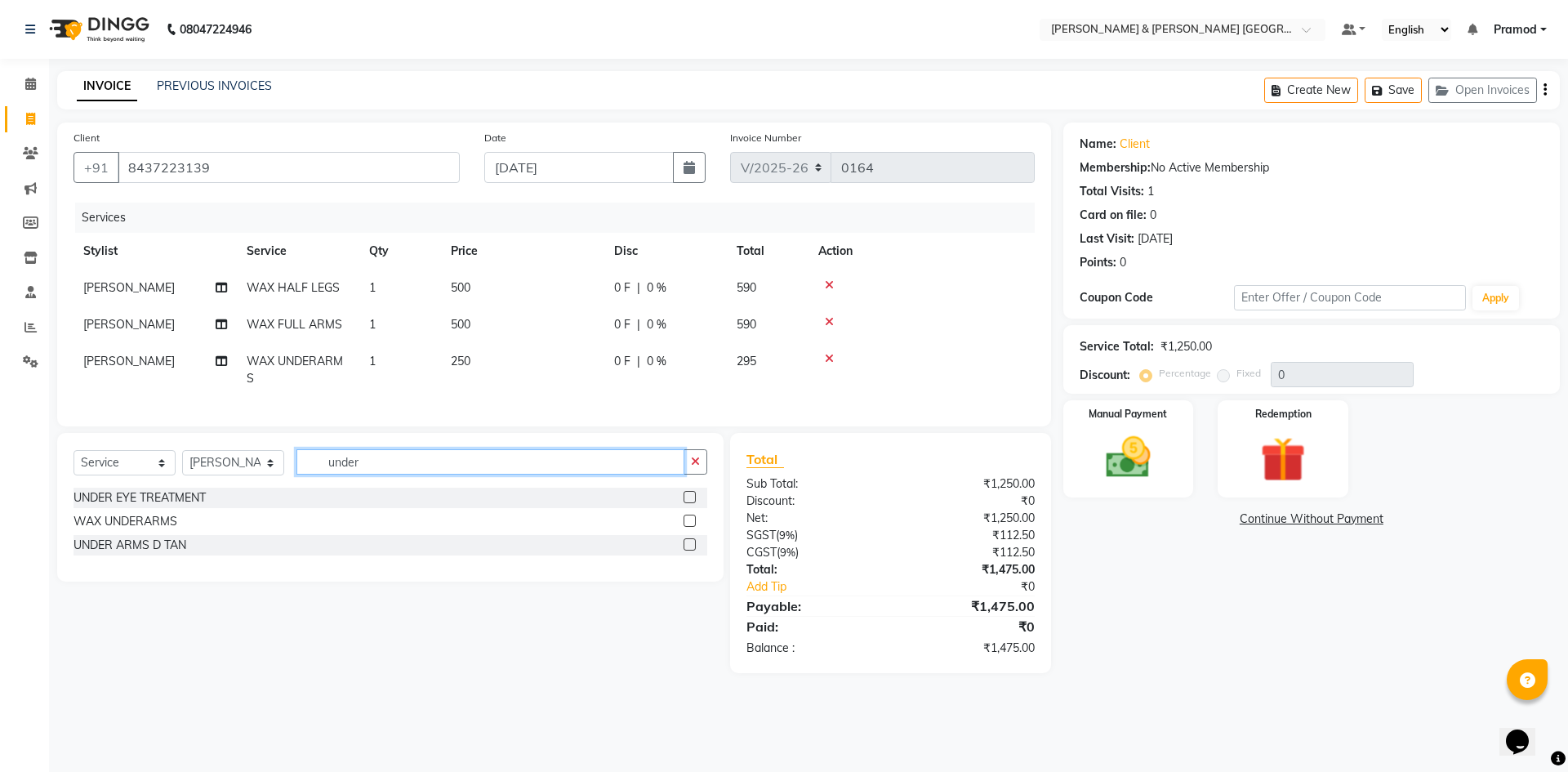
drag, startPoint x: 384, startPoint y: 484, endPoint x: 149, endPoint y: 488, distance: 235.0
click at [149, 488] on div "Select Service Product Membership Package Voucher Prepaid Gift Card Select Styl…" at bounding box center [390, 468] width 634 height 39
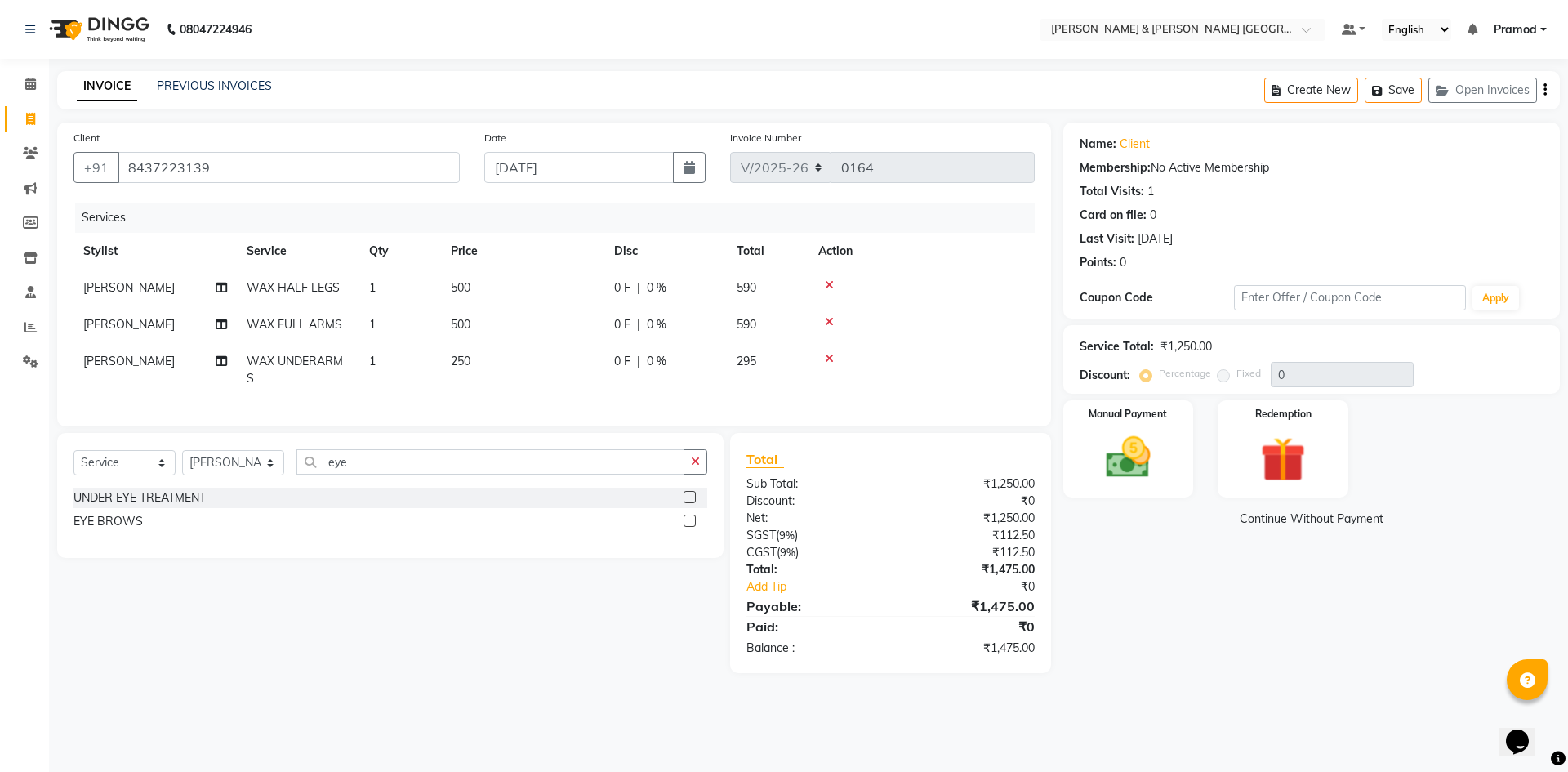
click at [693, 527] on label at bounding box center [689, 520] width 12 height 12
click at [693, 527] on input "checkbox" at bounding box center [689, 521] width 11 height 11
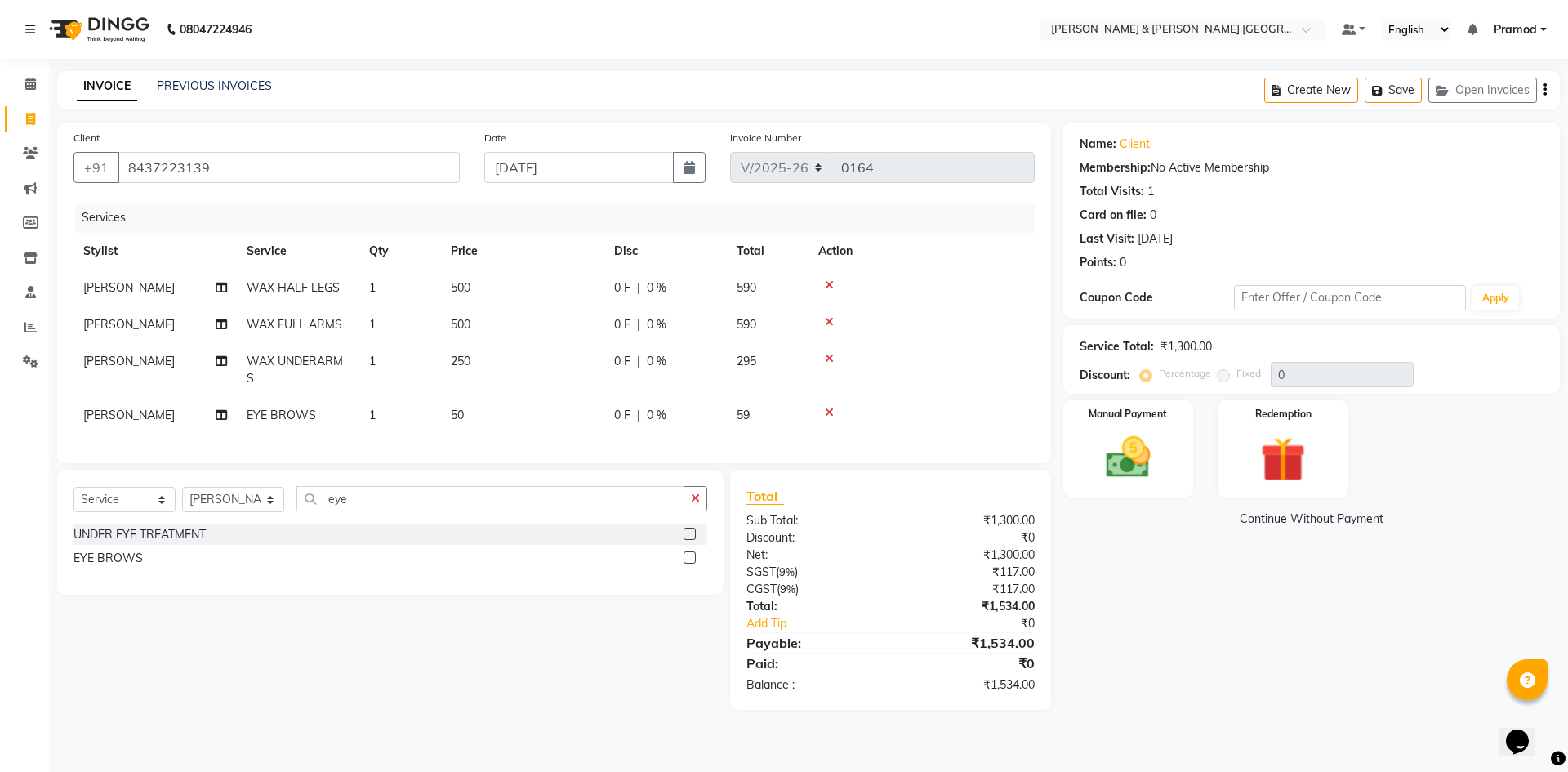
click at [479, 322] on td "500" at bounding box center [522, 325] width 163 height 37
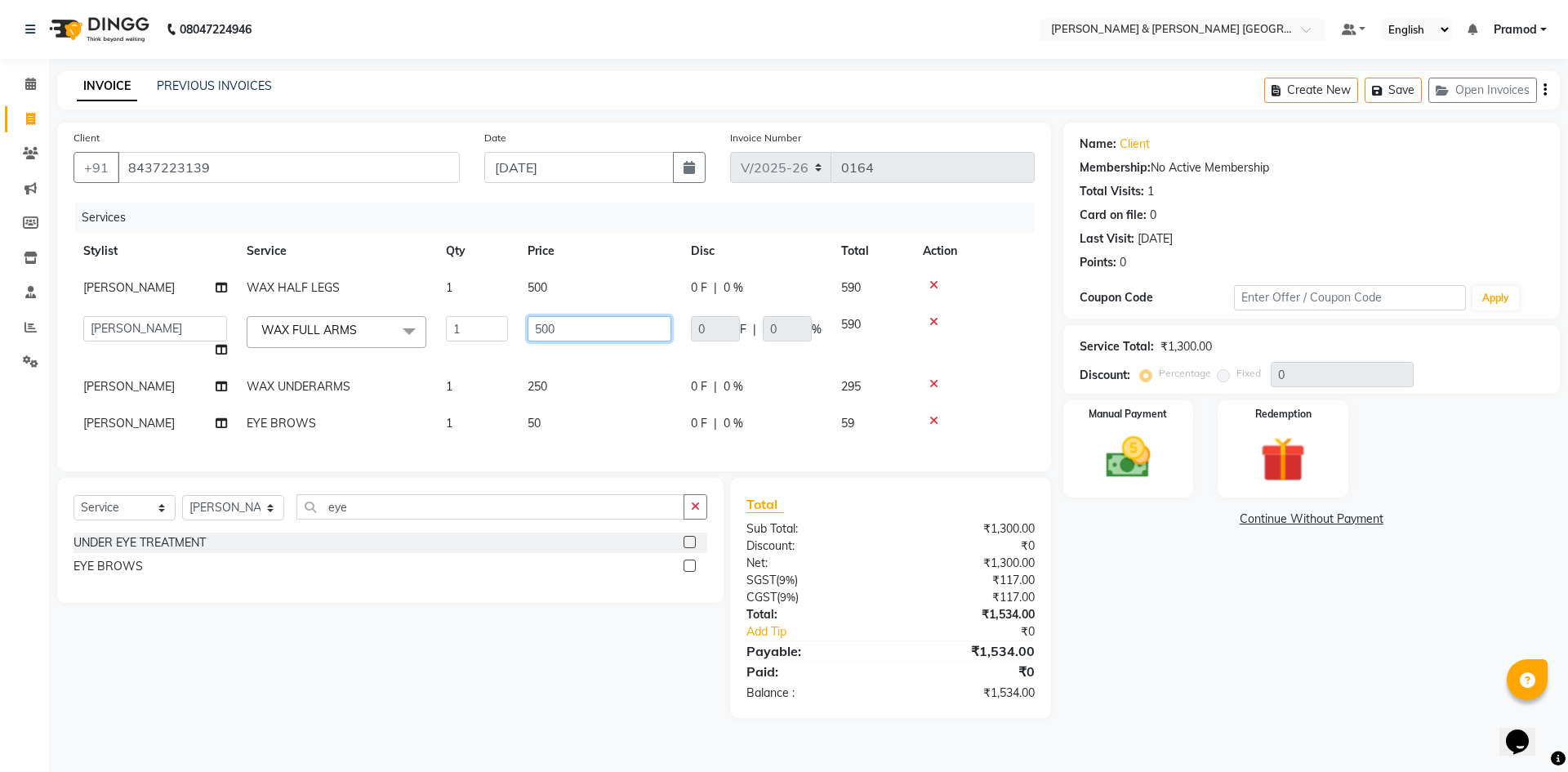
click at [577, 329] on input "500" at bounding box center [599, 329] width 143 height 25
click at [572, 284] on td "500" at bounding box center [599, 288] width 163 height 37
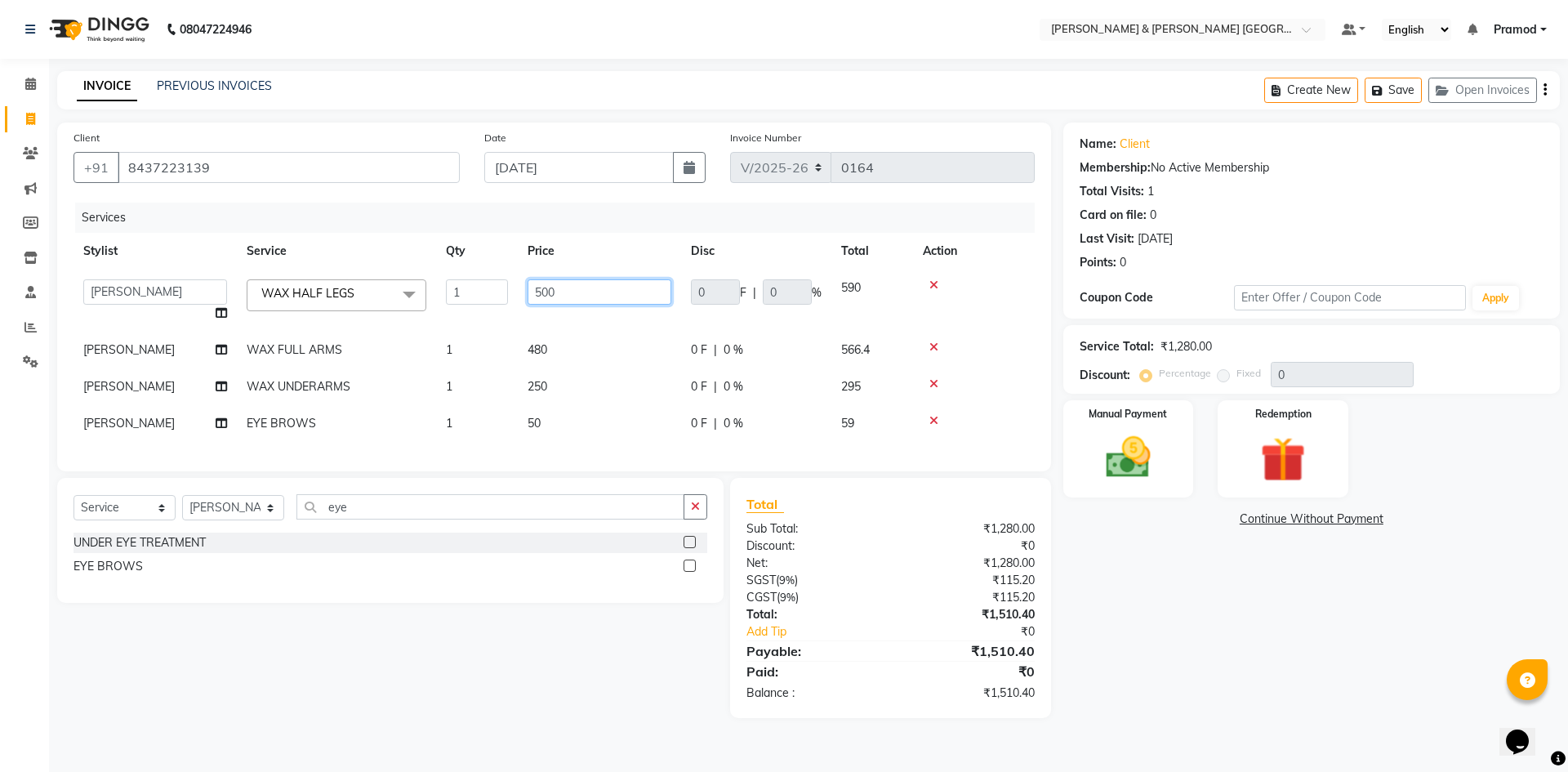
click at [593, 288] on input "500" at bounding box center [599, 292] width 143 height 25
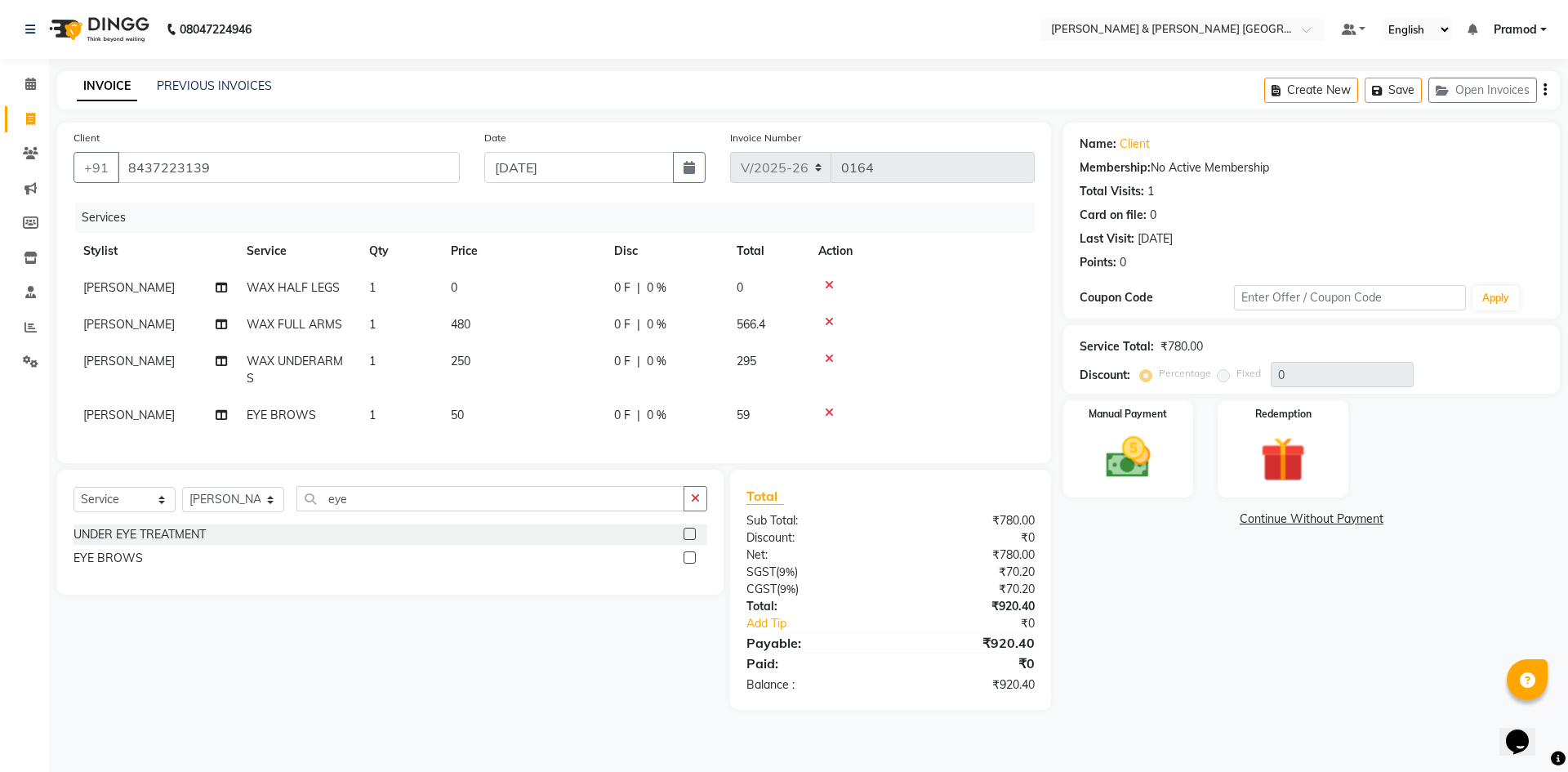
click at [466, 283] on td "0" at bounding box center [522, 288] width 163 height 37
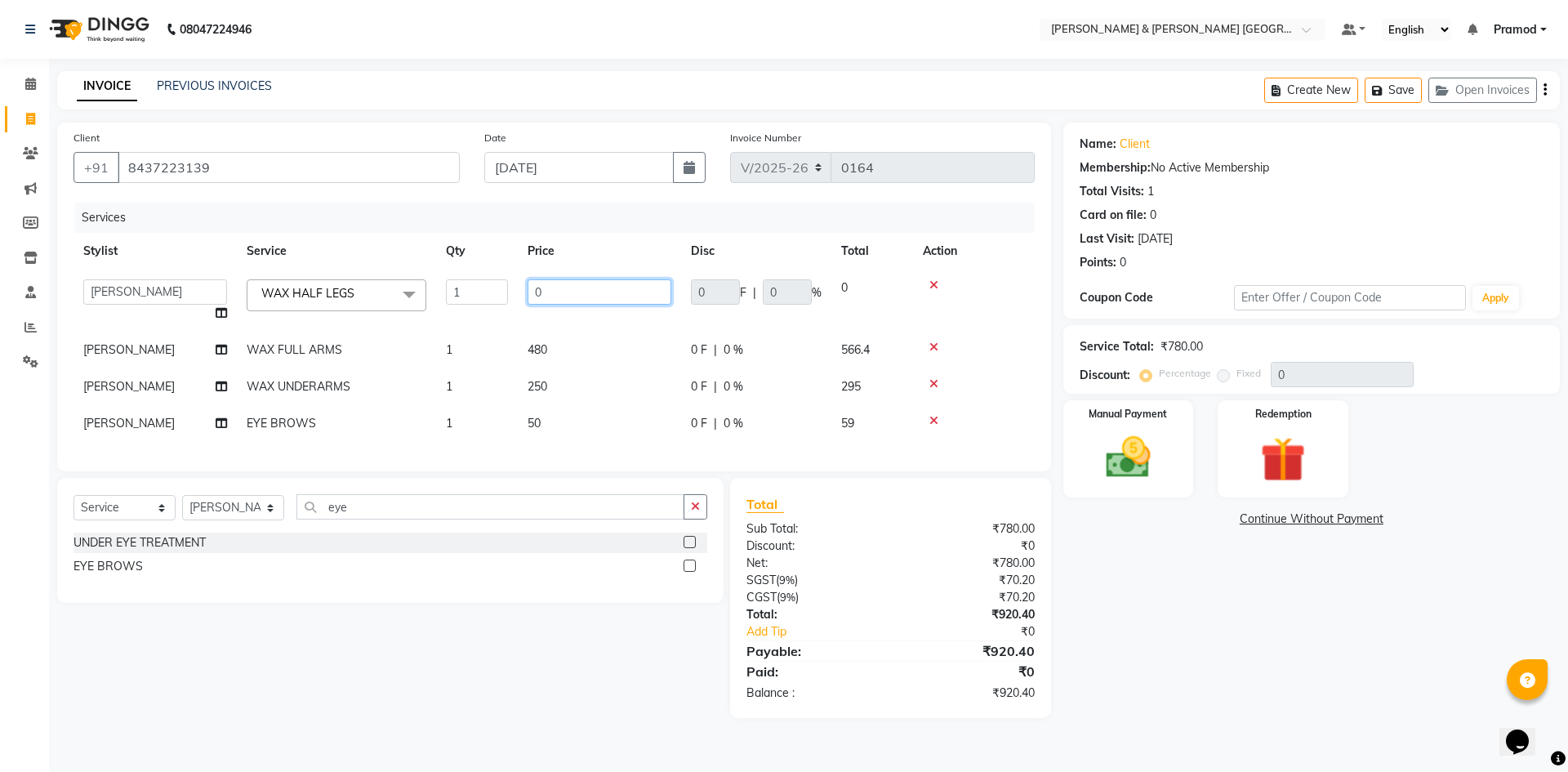
click at [557, 293] on input "0" at bounding box center [599, 292] width 143 height 25
click at [638, 187] on div "Date 01-09-2025" at bounding box center [595, 162] width 247 height 67
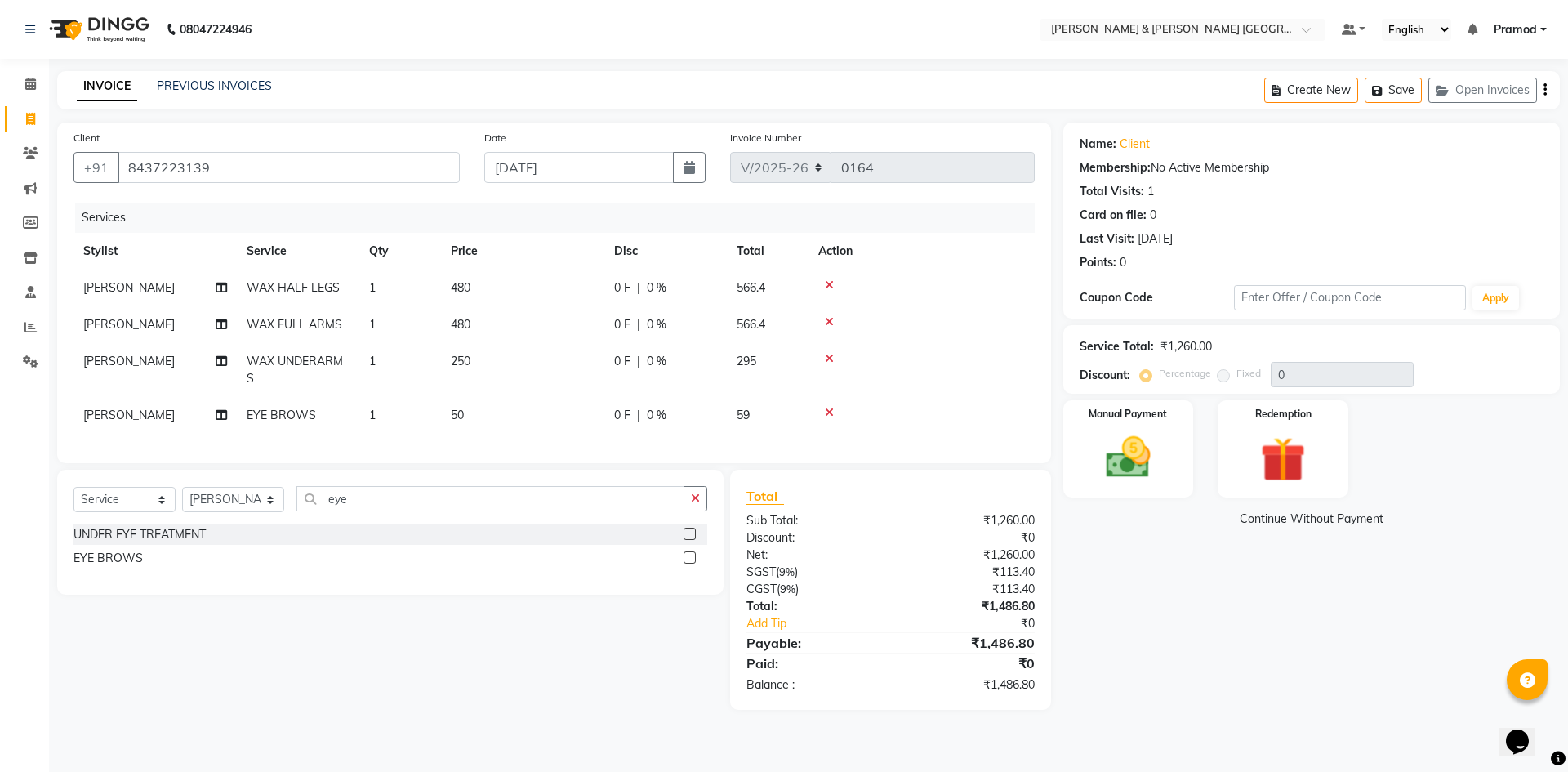
click at [476, 358] on td "250" at bounding box center [522, 370] width 163 height 54
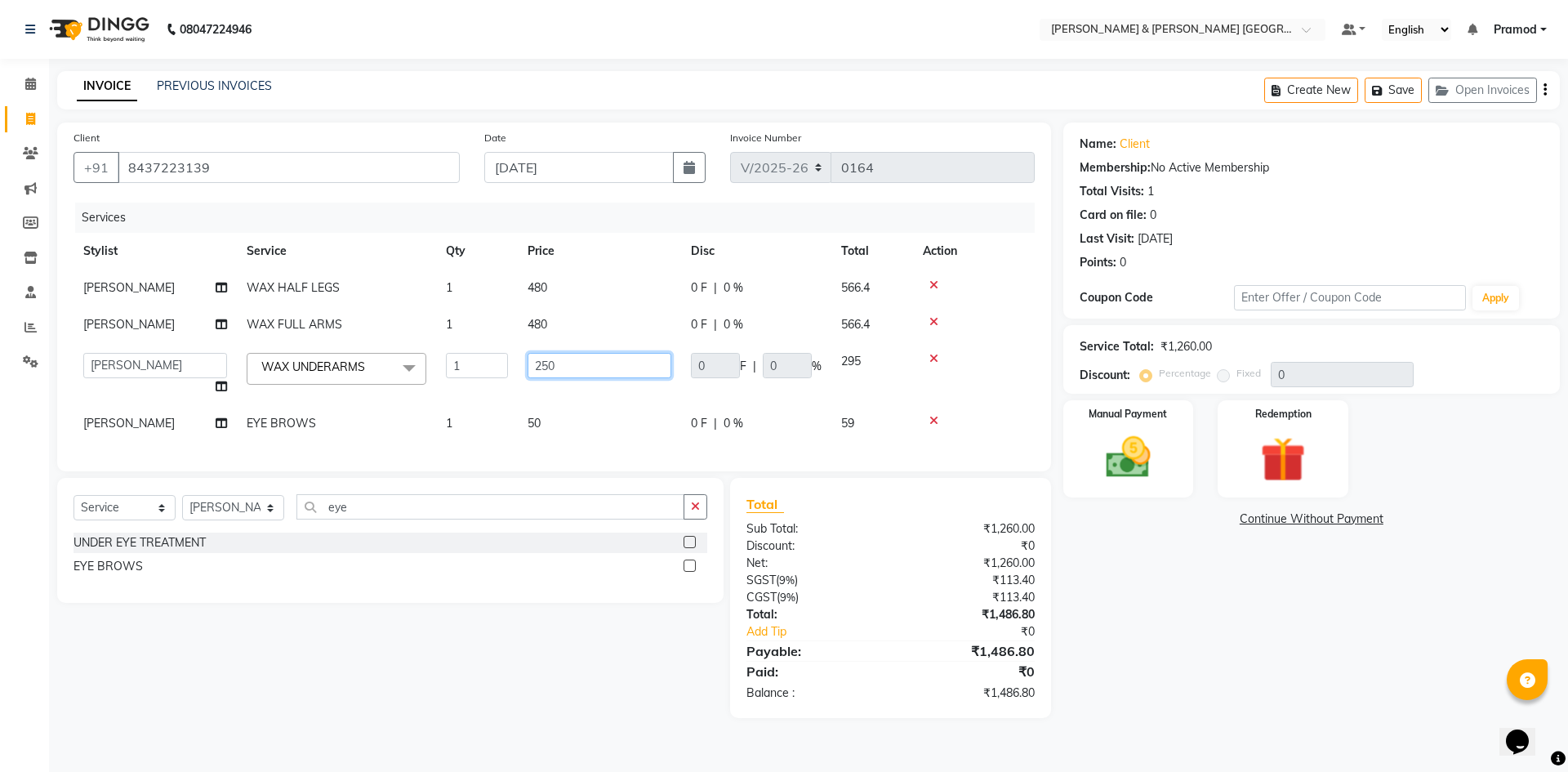
click at [611, 366] on input "250" at bounding box center [599, 365] width 143 height 25
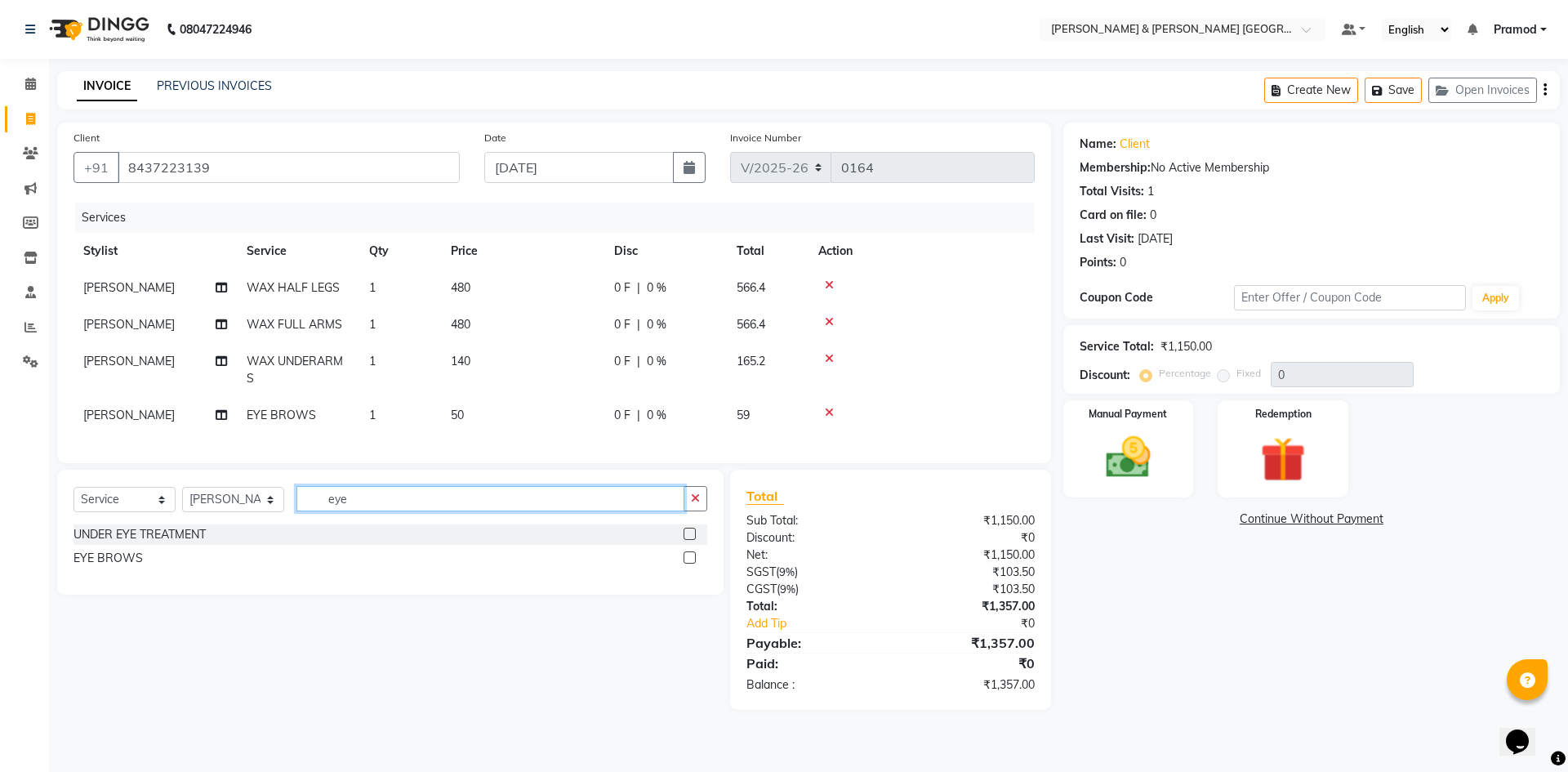
click at [372, 511] on input "eye" at bounding box center [490, 498] width 388 height 25
click at [689, 540] on label at bounding box center [689, 534] width 12 height 12
click at [689, 540] on input "checkbox" at bounding box center [689, 534] width 11 height 11
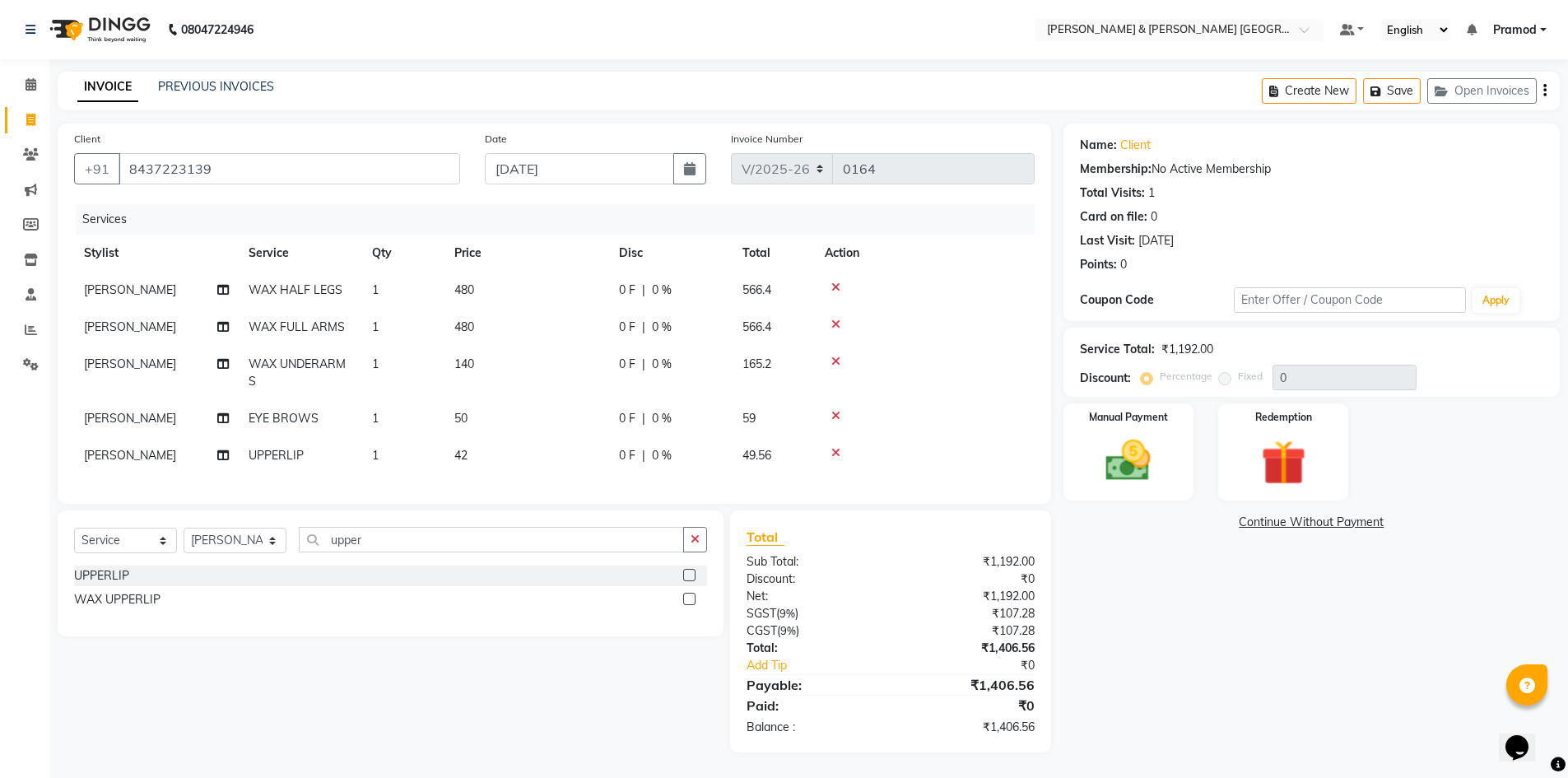
scroll to position [12, 0]
click at [1151, 434] on img at bounding box center [1128, 460] width 76 height 54
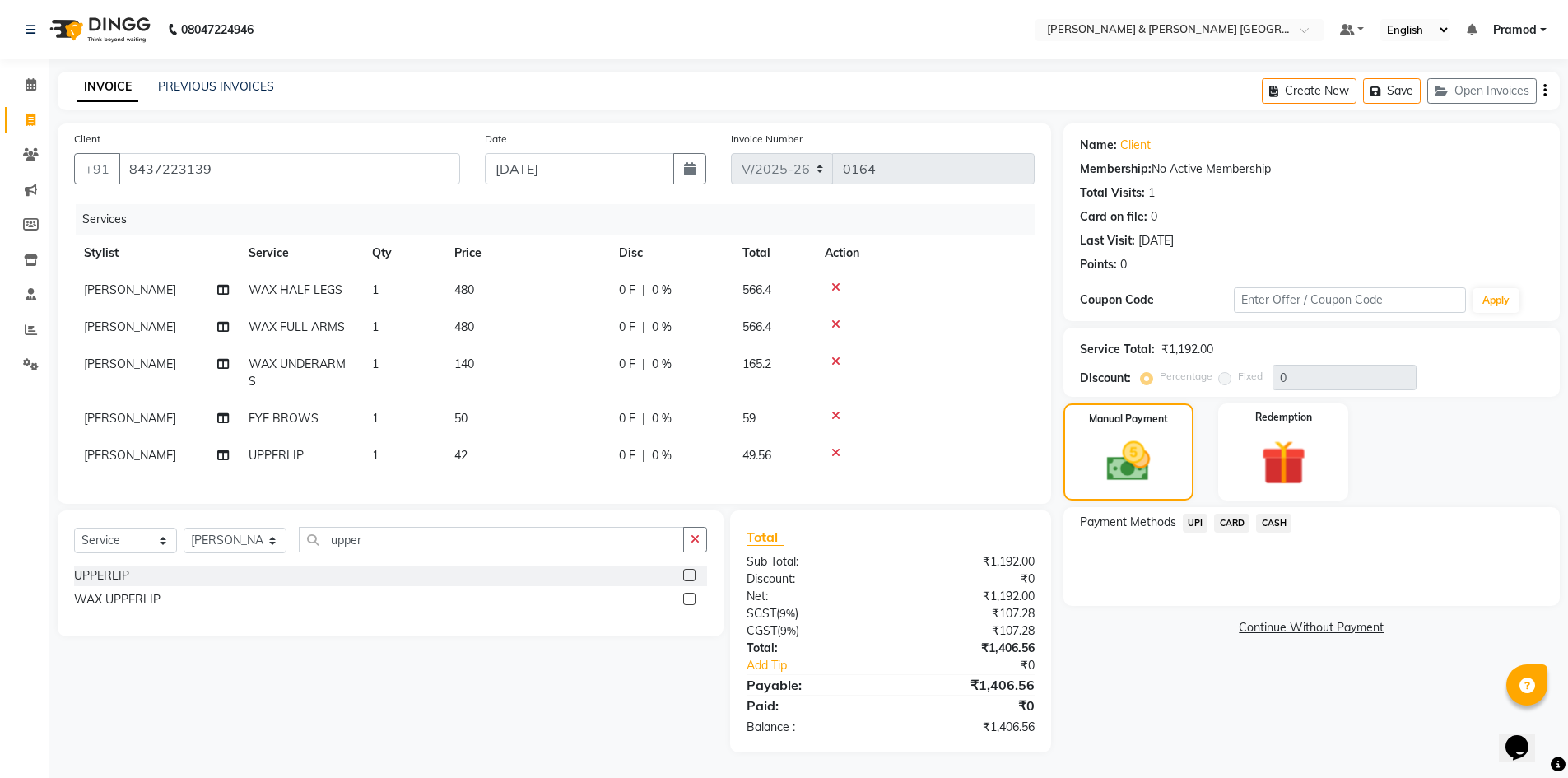
click at [1192, 514] on span "UPI" at bounding box center [1195, 523] width 26 height 19
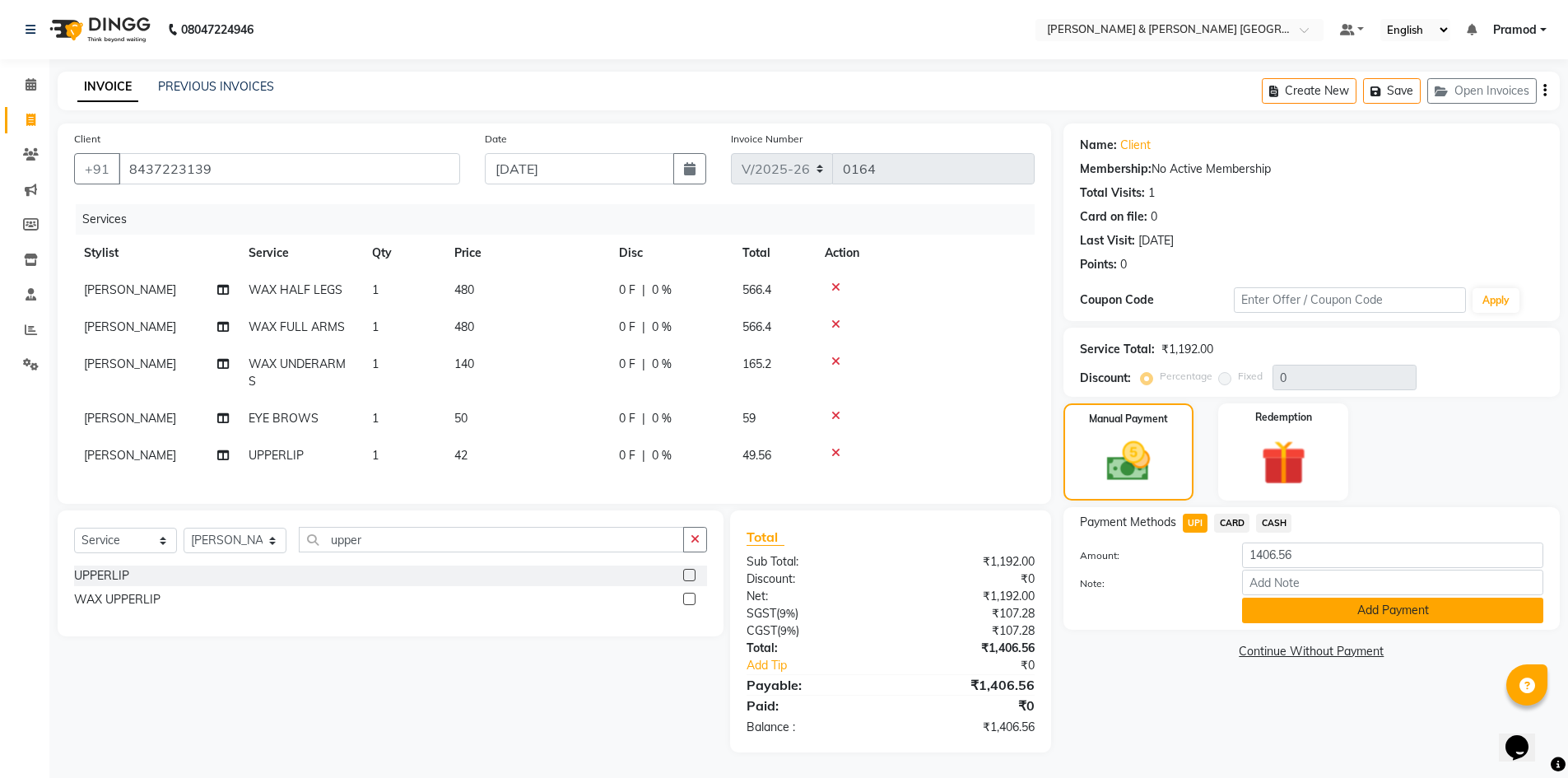
click at [1289, 600] on button "Add Payment" at bounding box center [1393, 610] width 302 height 26
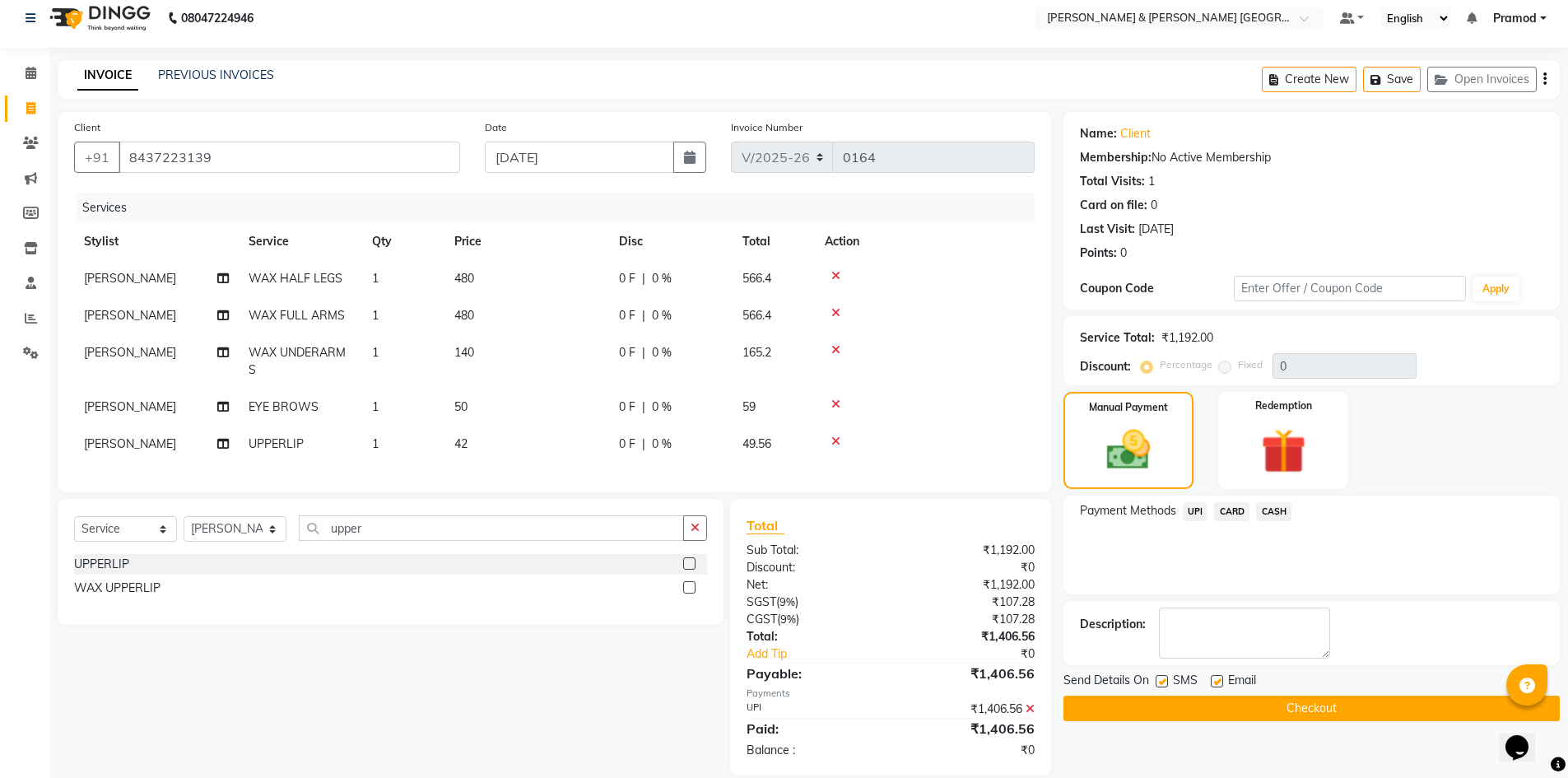
scroll to position [46, 0]
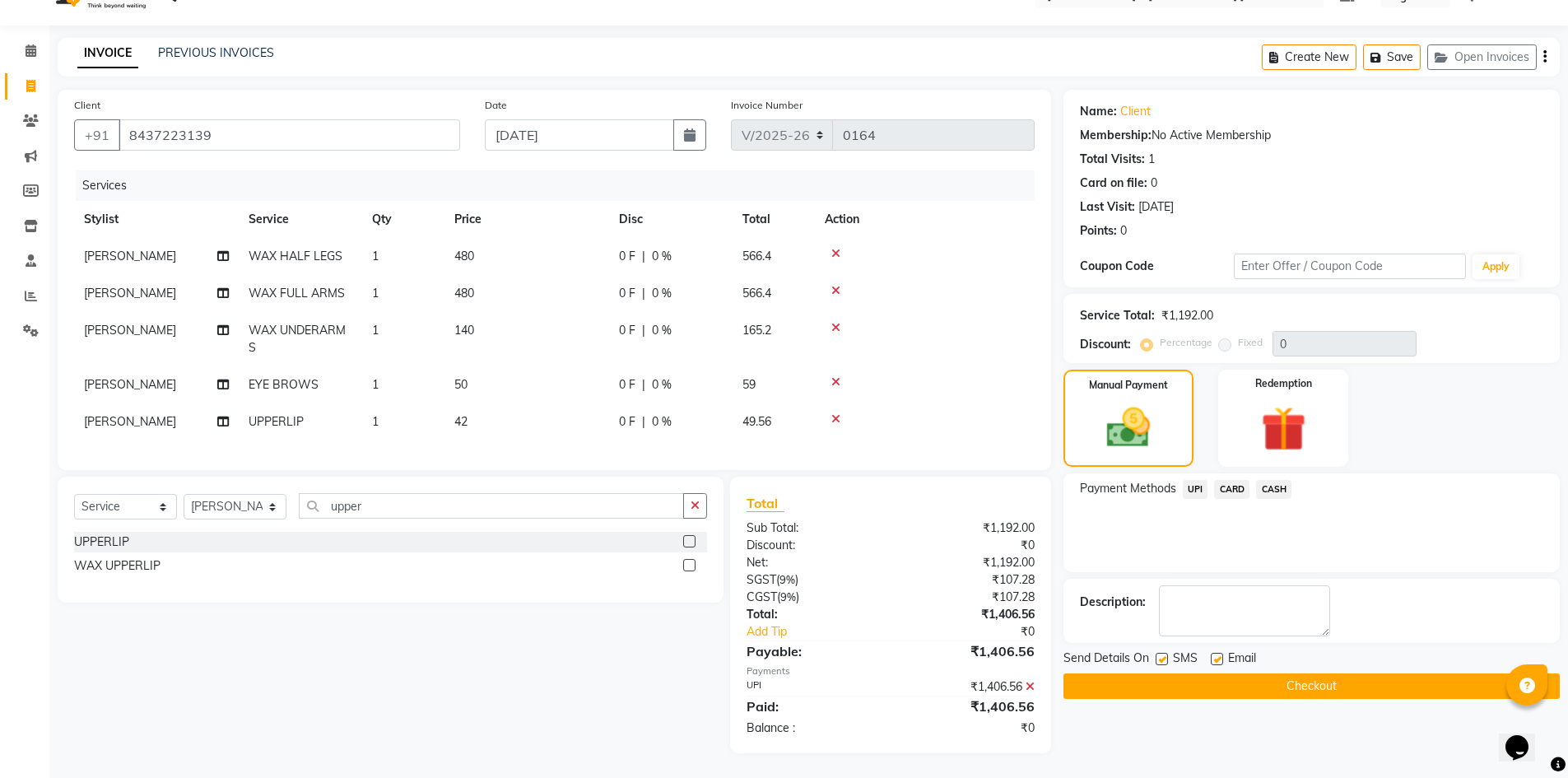
click at [1287, 673] on button "Checkout" at bounding box center [1311, 685] width 497 height 26
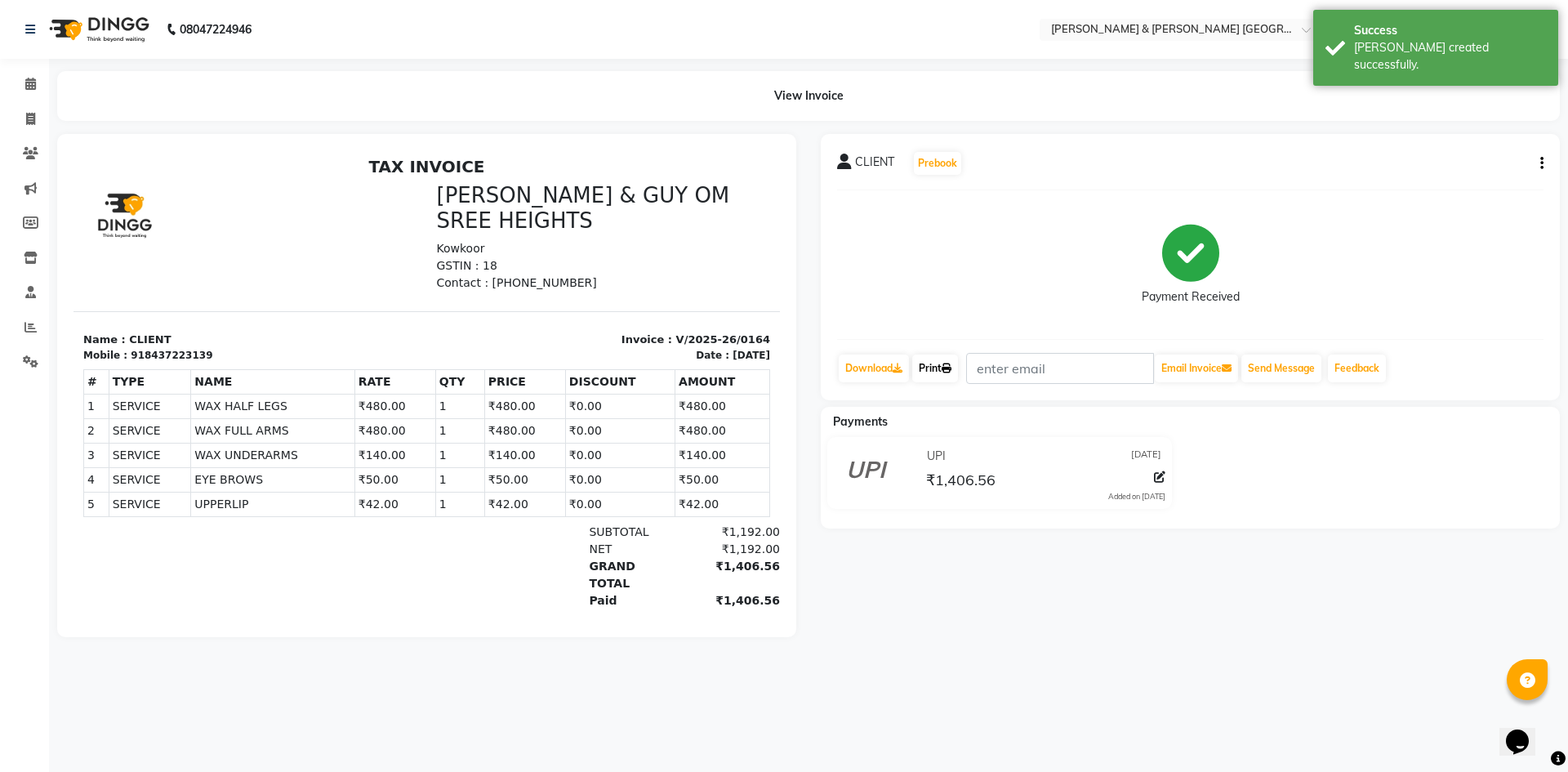
click at [951, 369] on icon at bounding box center [947, 368] width 10 height 10
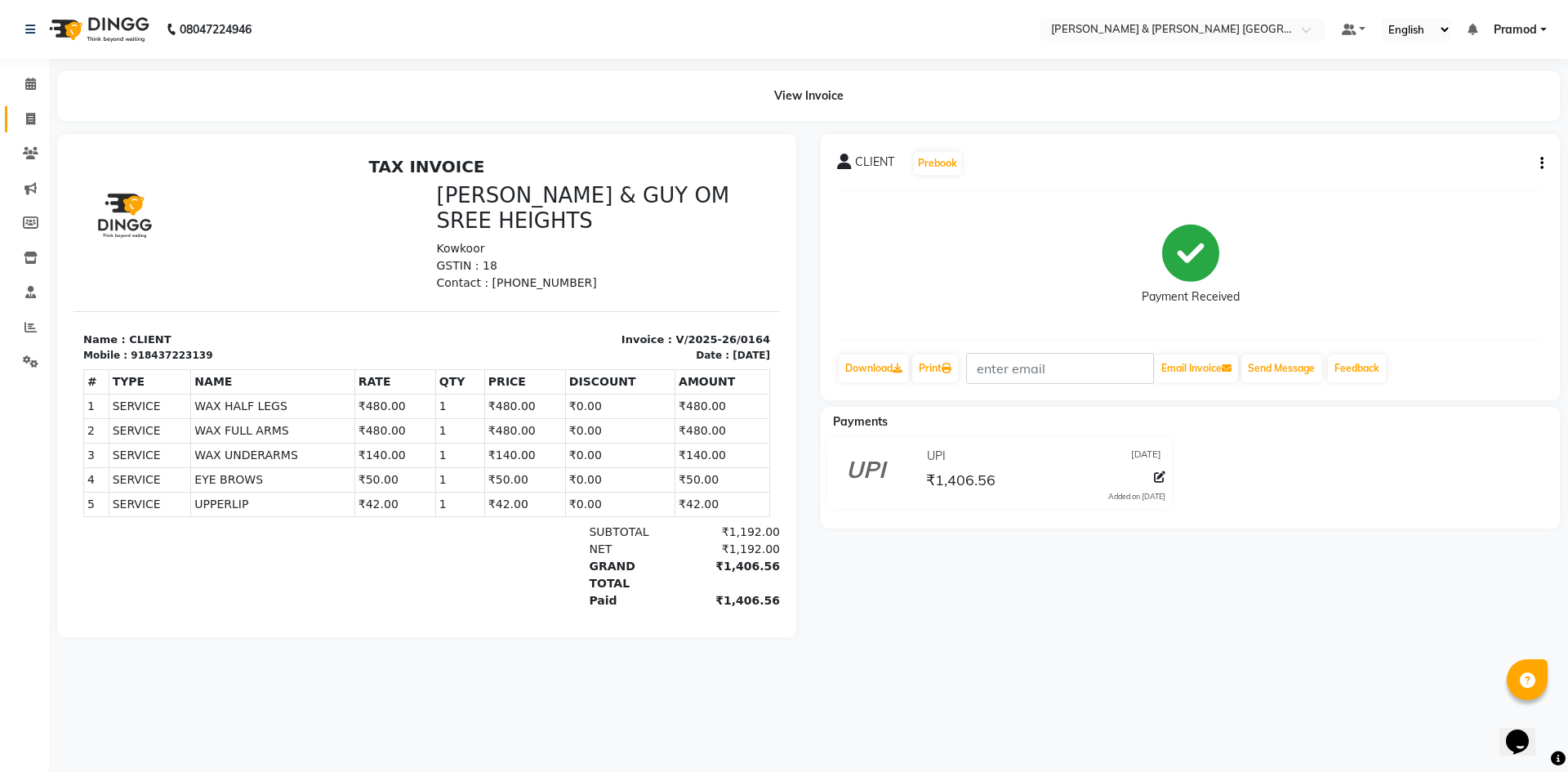
click at [39, 117] on span at bounding box center [30, 120] width 29 height 19
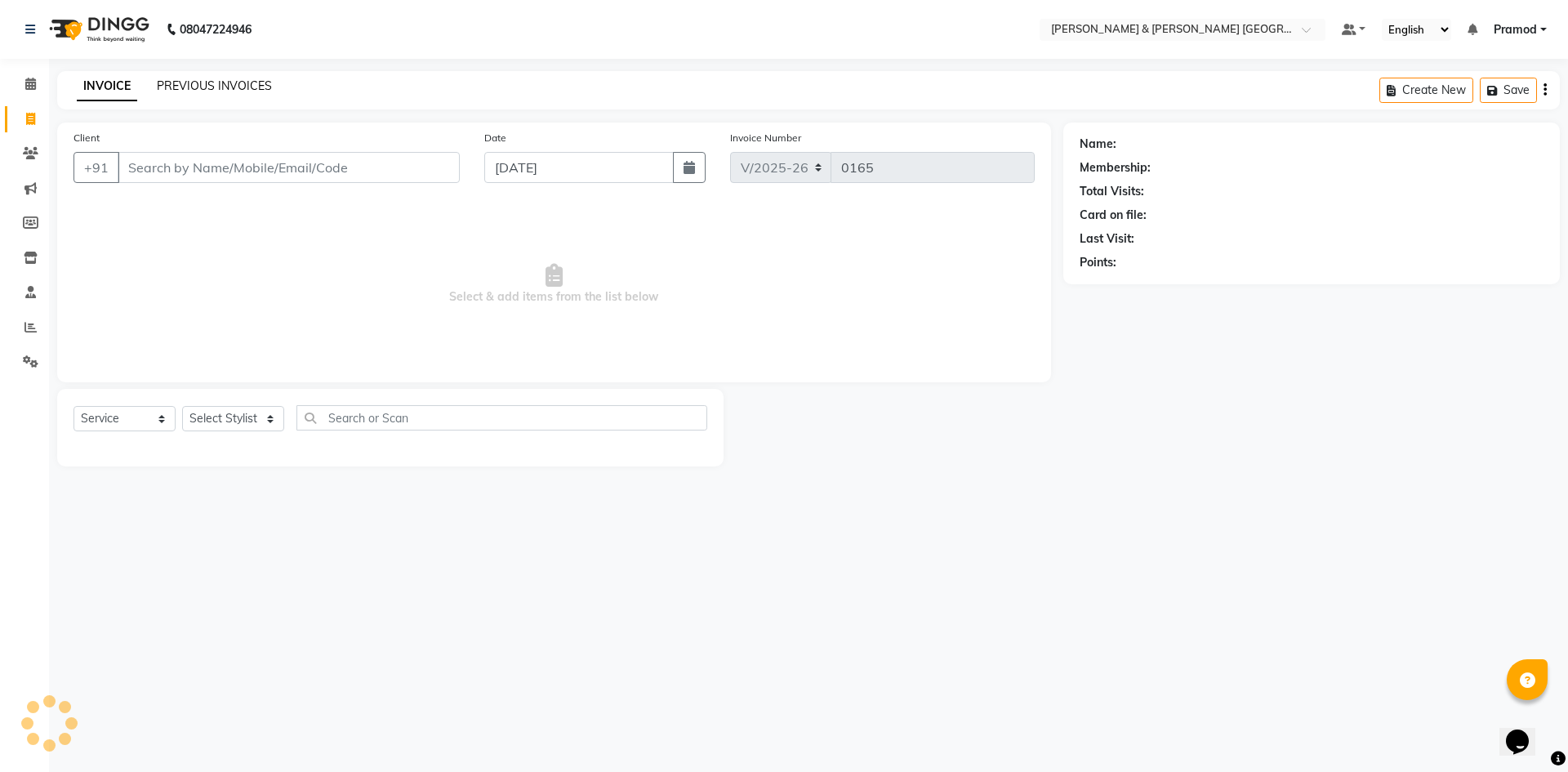
click at [192, 92] on link "PREVIOUS INVOICES" at bounding box center [214, 86] width 115 height 15
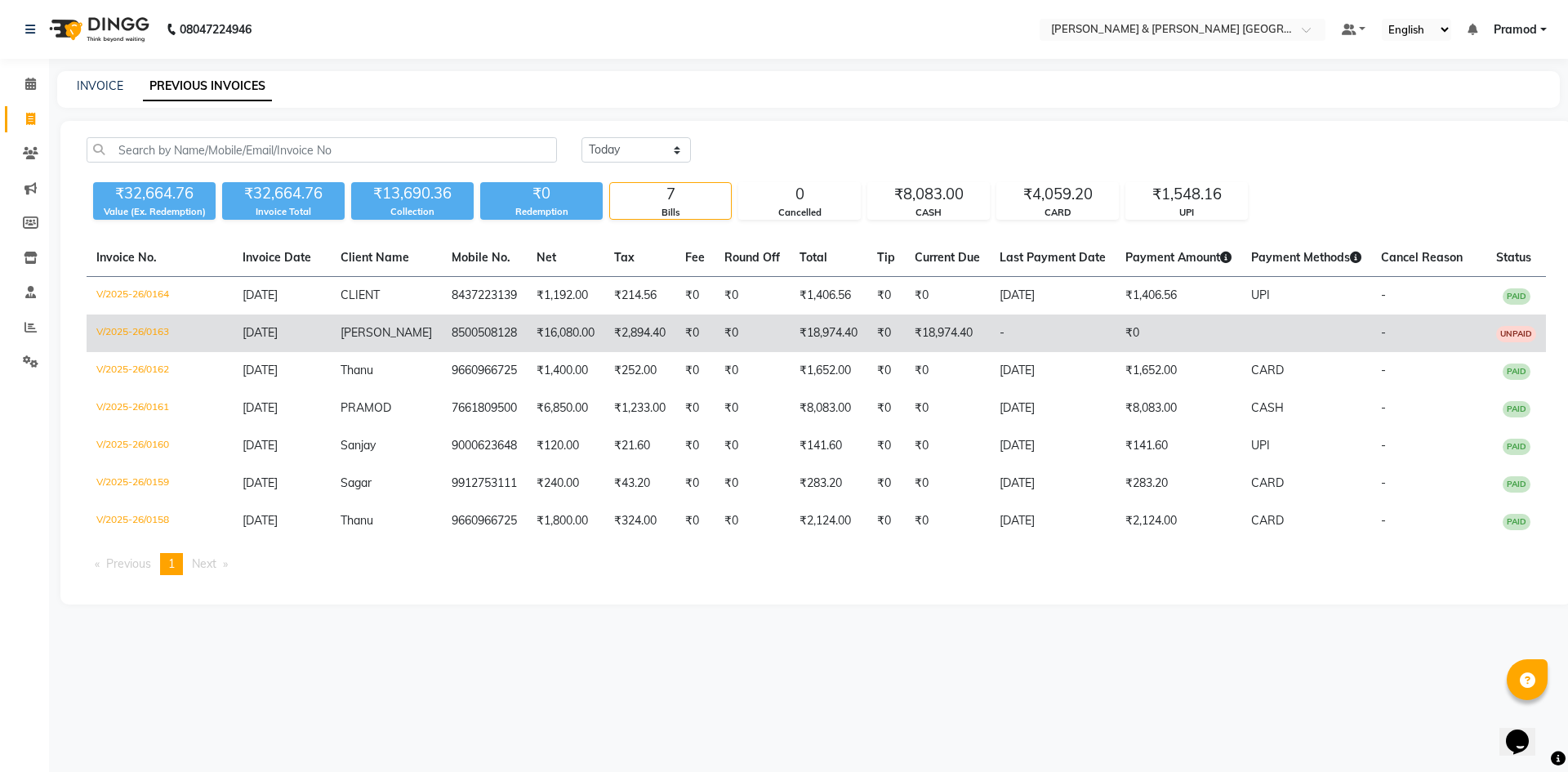
click at [102, 329] on td "V/2025-26/0163" at bounding box center [160, 334] width 146 height 38
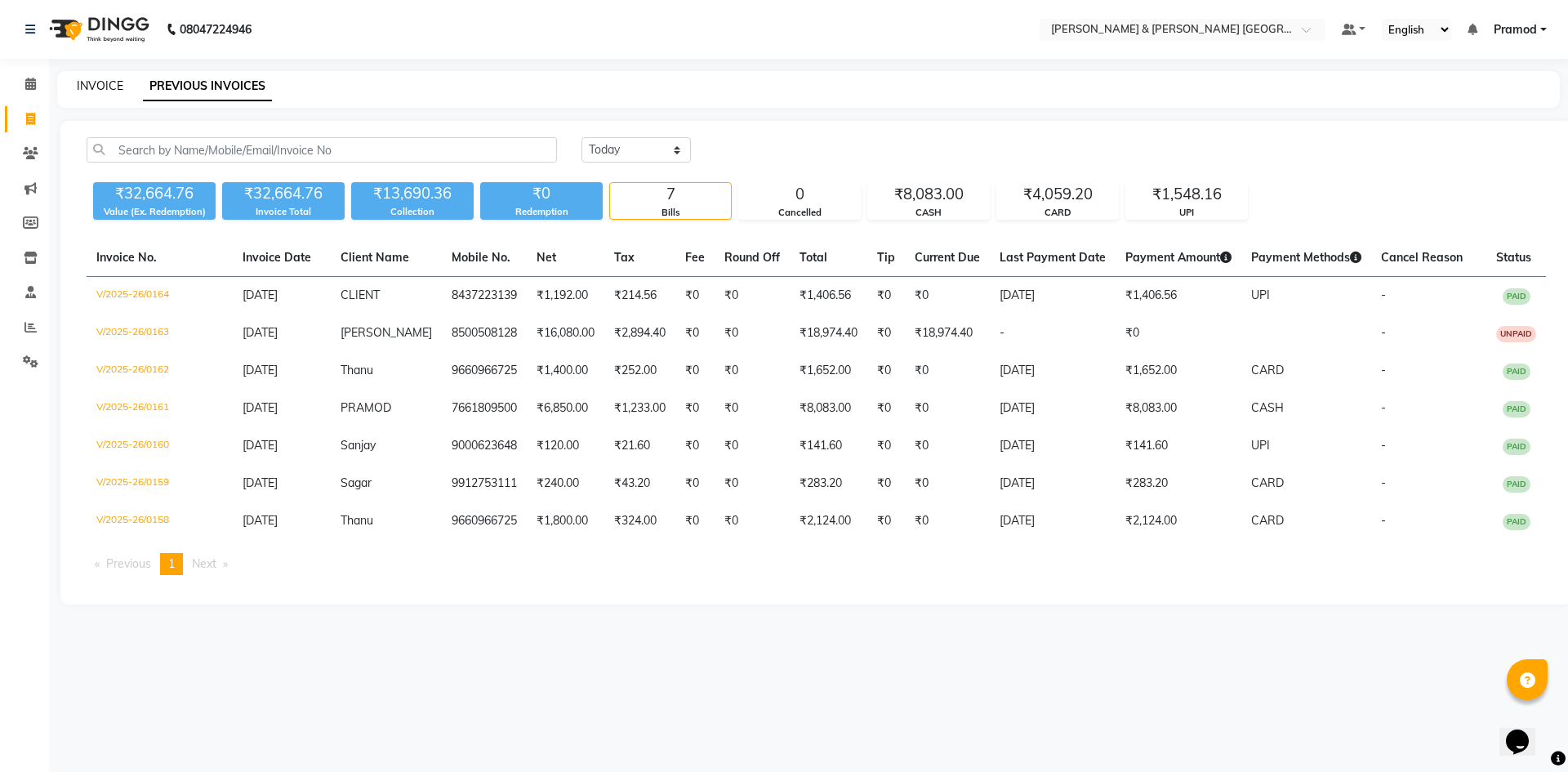
click at [86, 82] on link "INVOICE" at bounding box center [100, 86] width 47 height 15
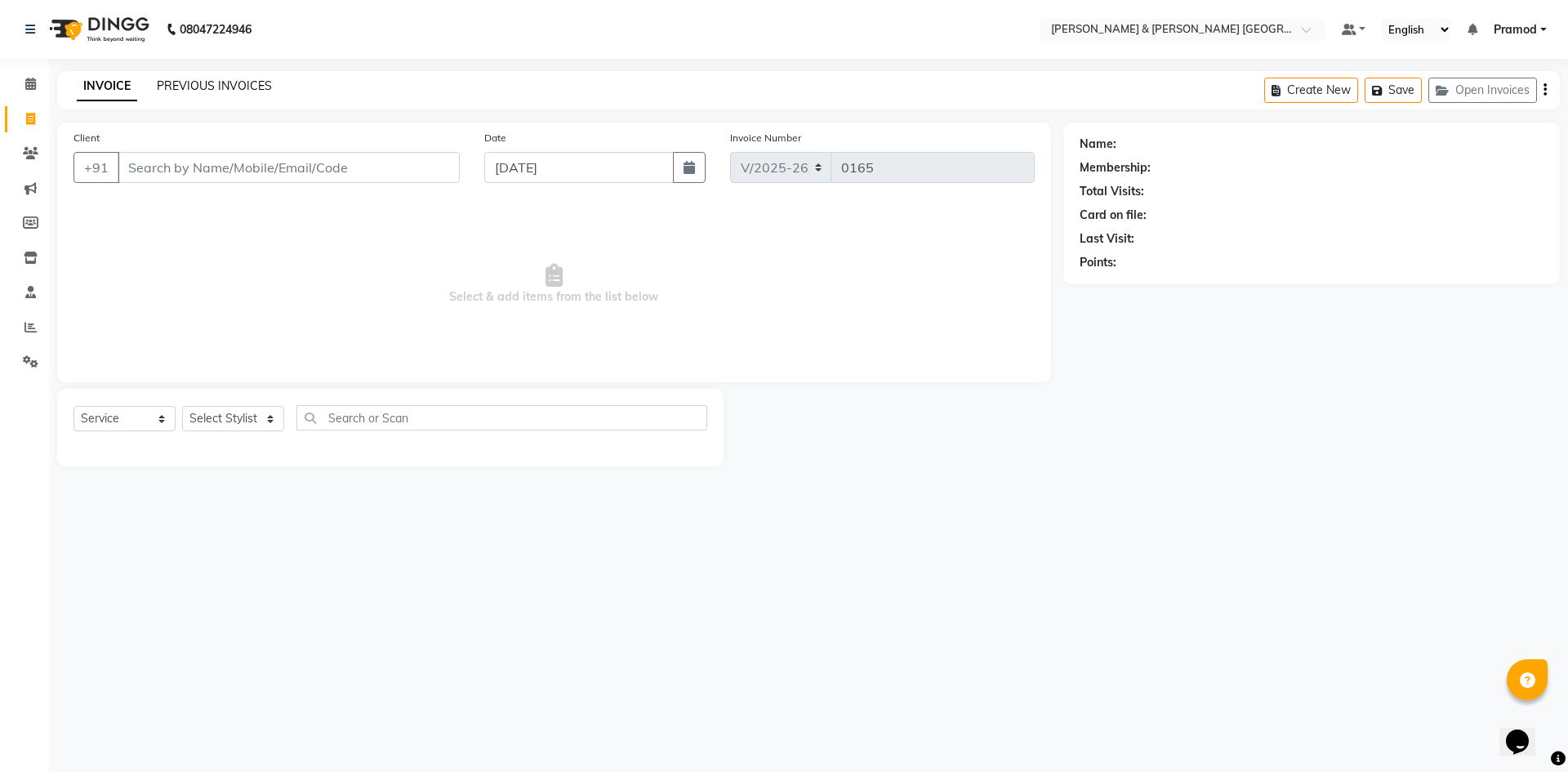
click at [198, 91] on link "PREVIOUS INVOICES" at bounding box center [214, 86] width 115 height 15
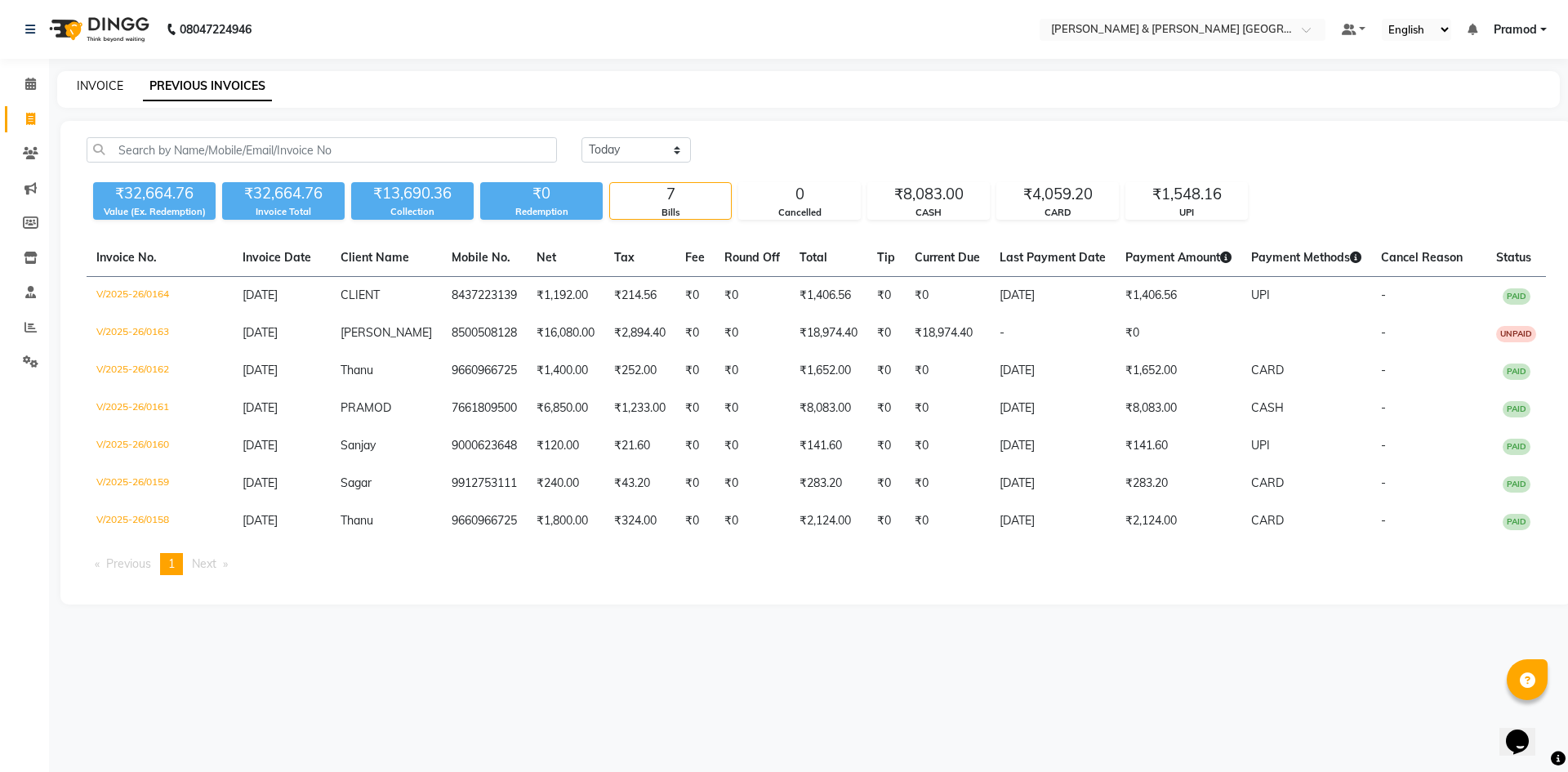
click at [111, 86] on link "INVOICE" at bounding box center [100, 86] width 47 height 15
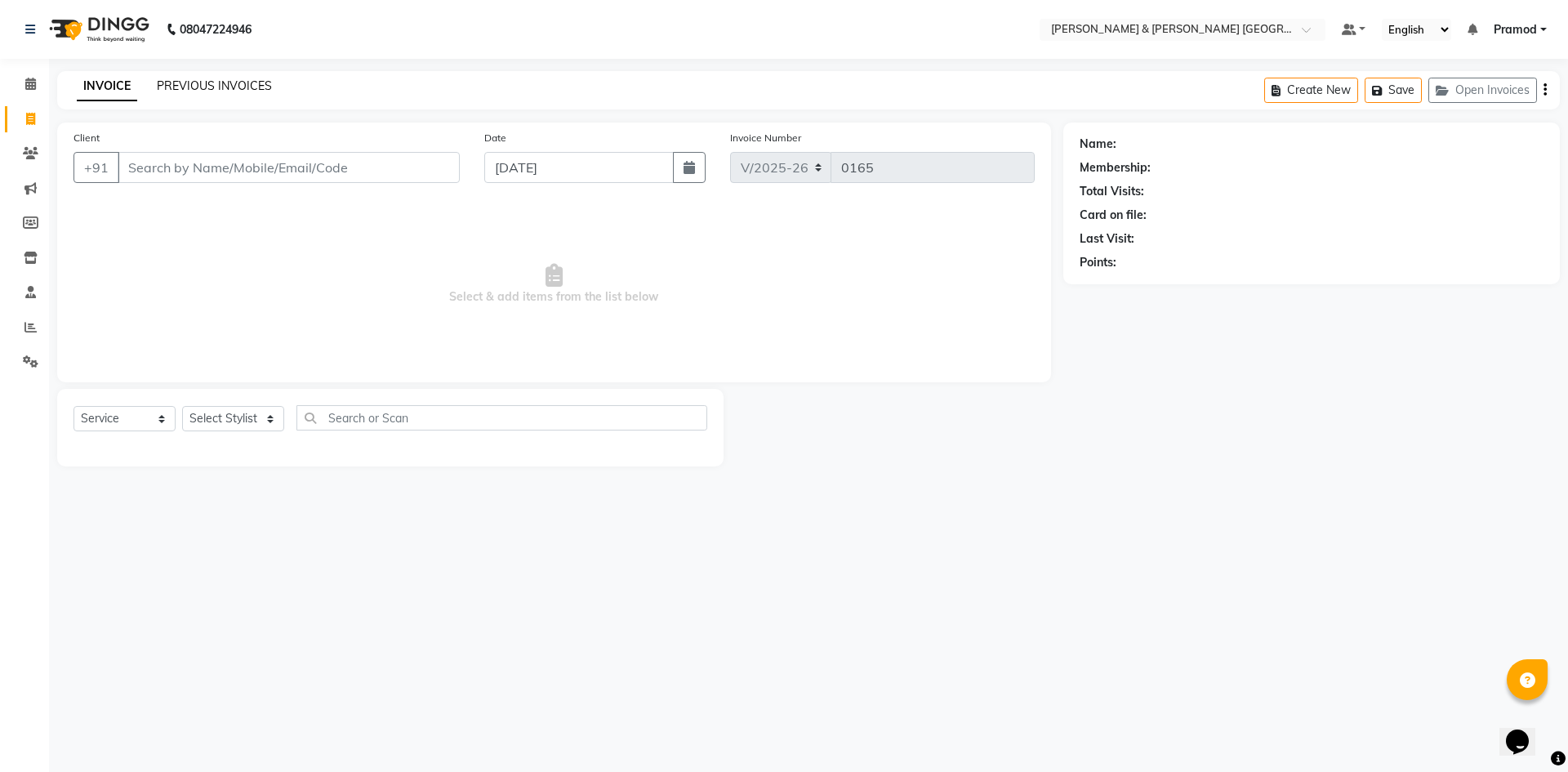
click at [225, 85] on link "PREVIOUS INVOICES" at bounding box center [214, 86] width 115 height 15
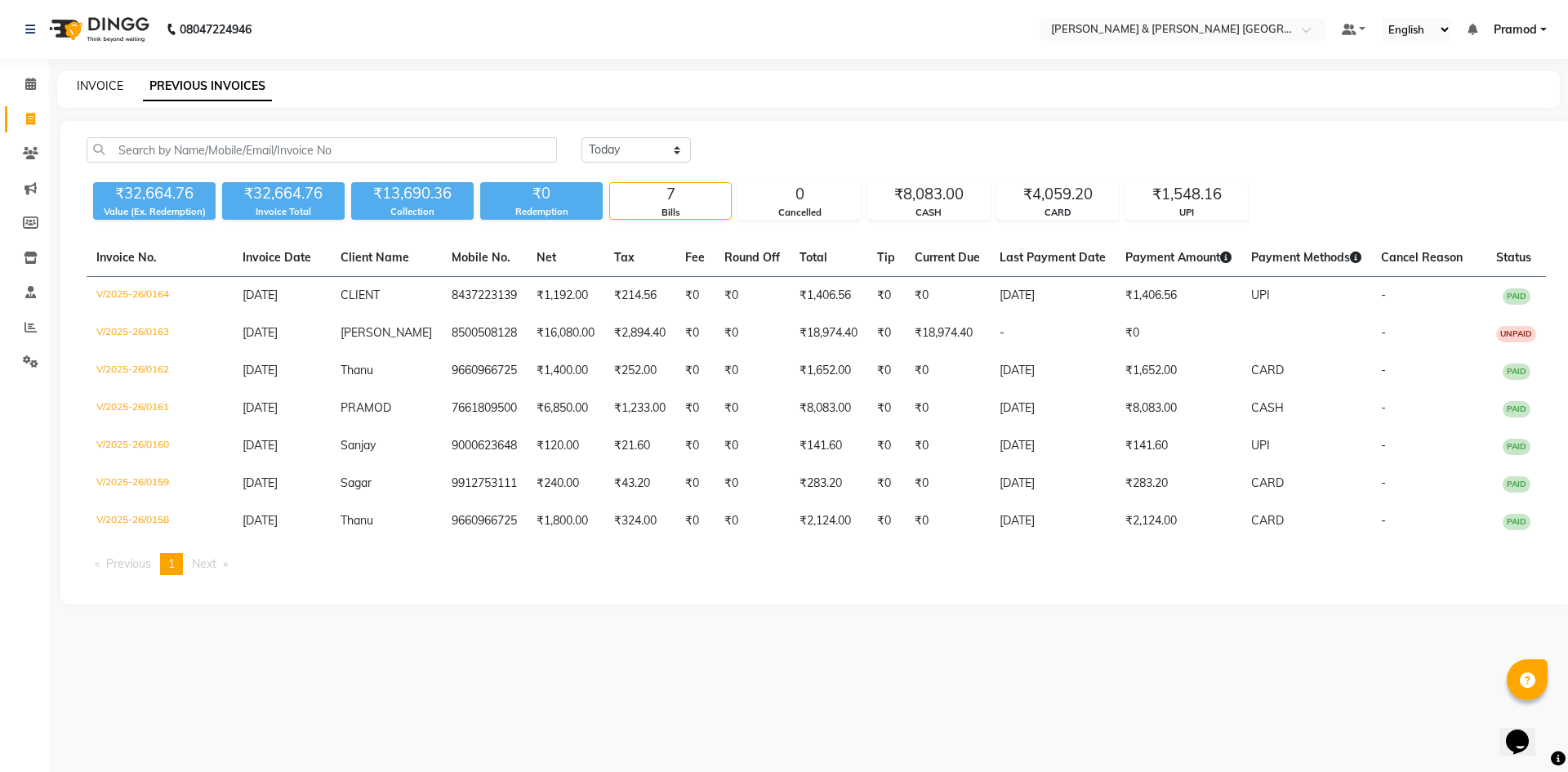
click at [106, 83] on link "INVOICE" at bounding box center [100, 86] width 47 height 15
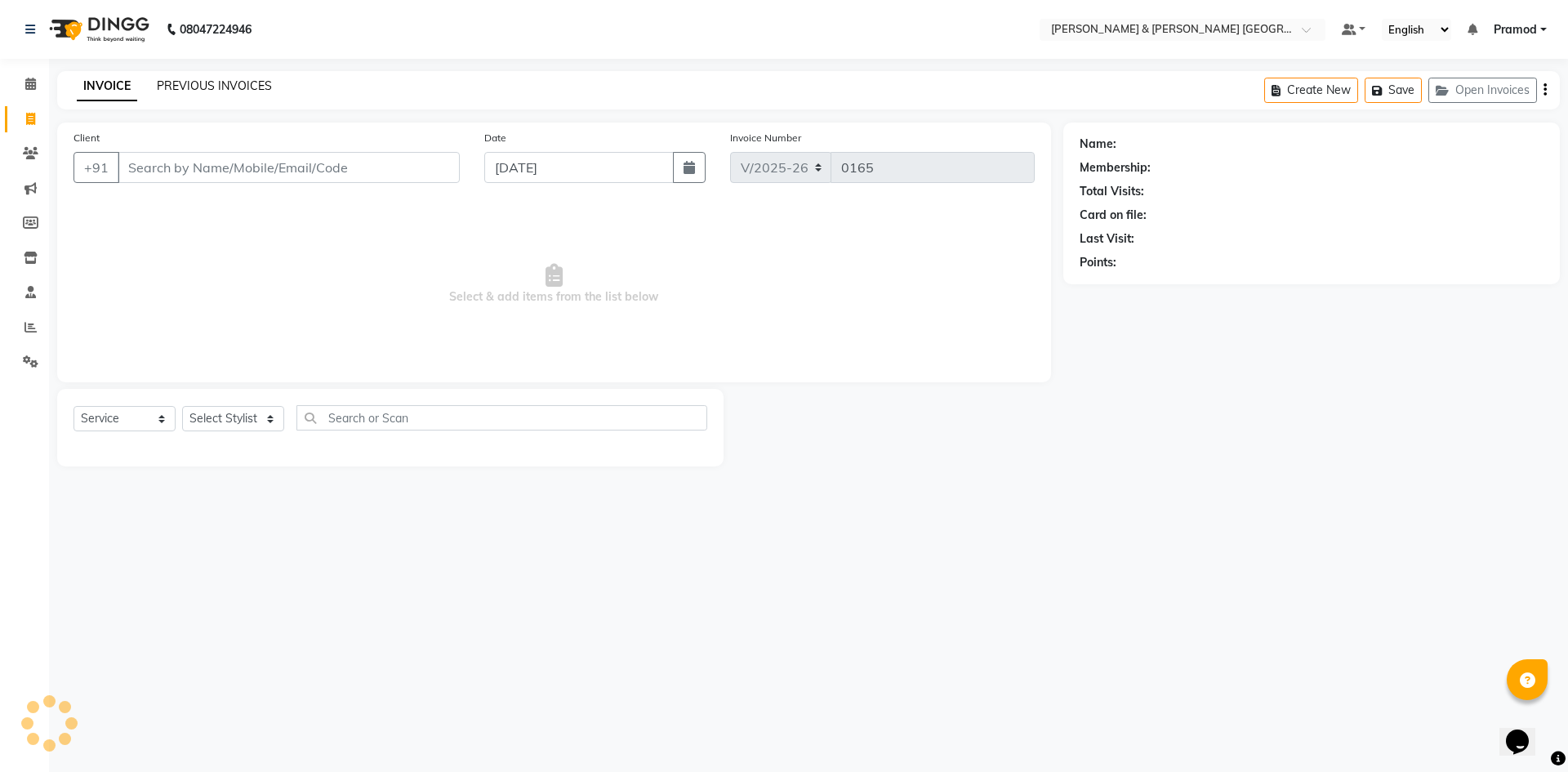
click at [160, 83] on link "PREVIOUS INVOICES" at bounding box center [214, 86] width 115 height 15
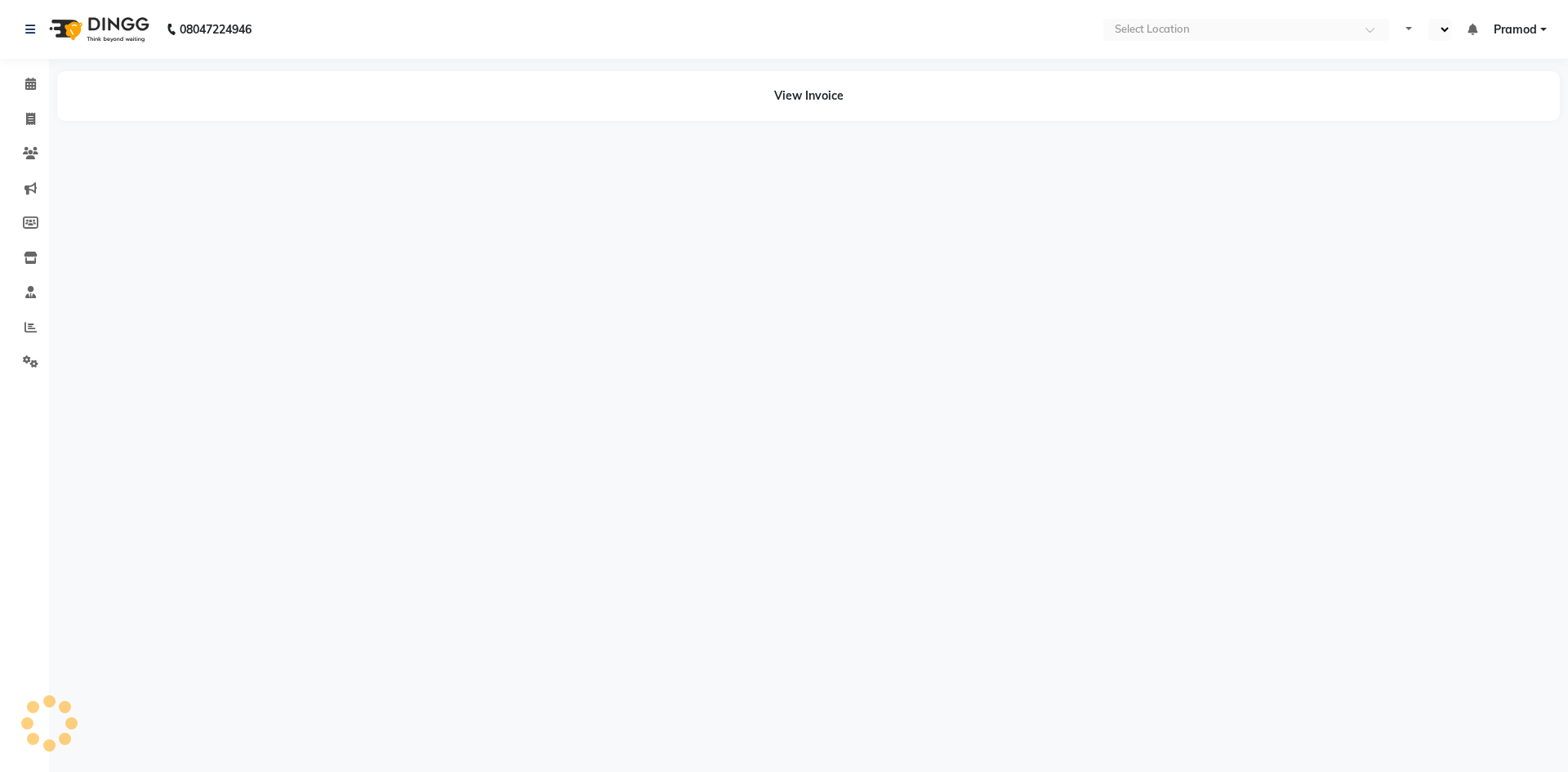
select select "en"
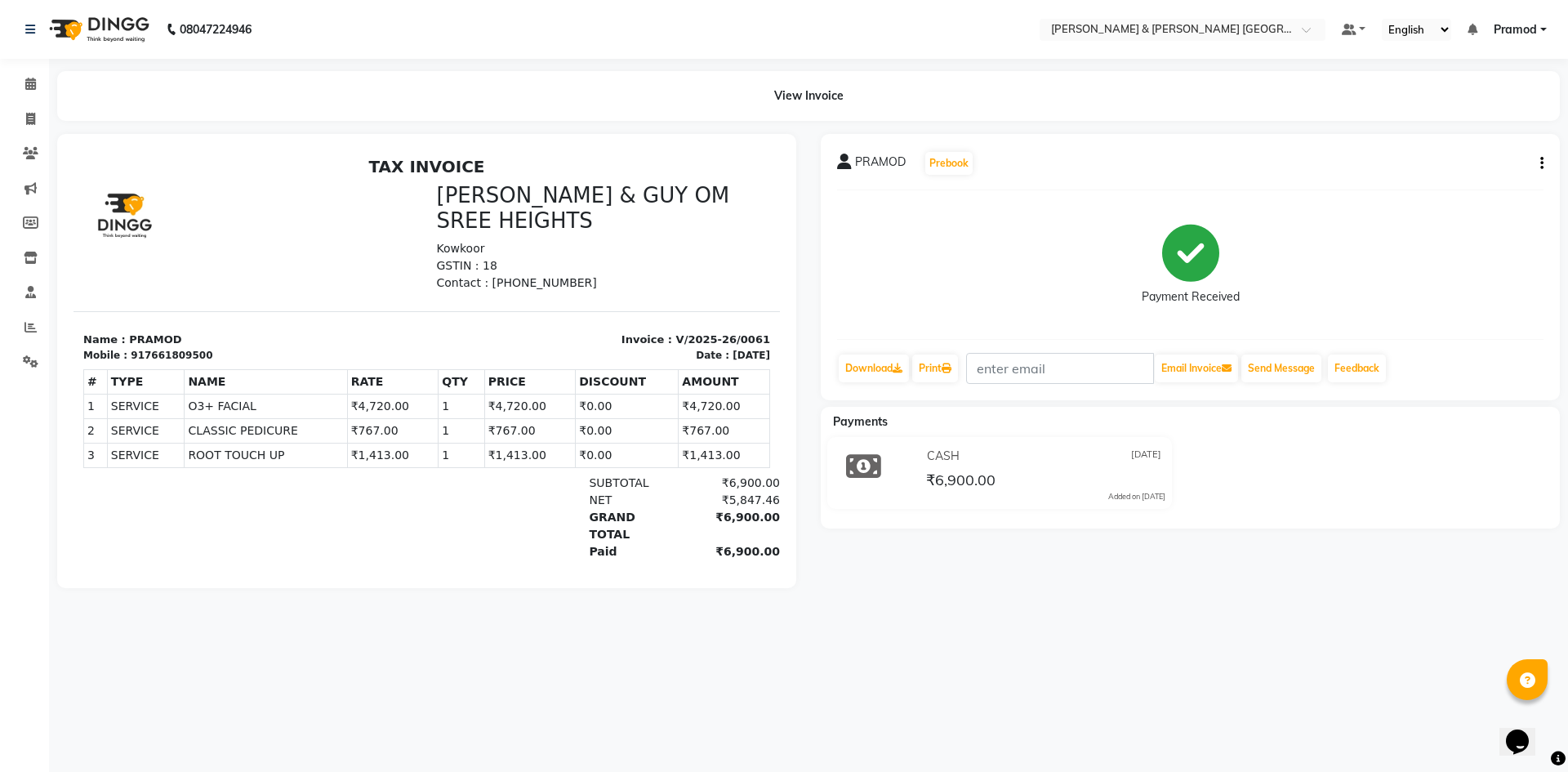
click at [139, 418] on td "SERVICE" at bounding box center [146, 430] width 78 height 25
drag, startPoint x: 147, startPoint y: 393, endPoint x: 163, endPoint y: 390, distance: 16.3
click at [148, 418] on td "SERVICE" at bounding box center [146, 430] width 78 height 25
drag, startPoint x: 188, startPoint y: 384, endPoint x: 202, endPoint y: 380, distance: 14.6
click at [197, 397] on span "O3+ FACIAL" at bounding box center [265, 406] width 155 height 17
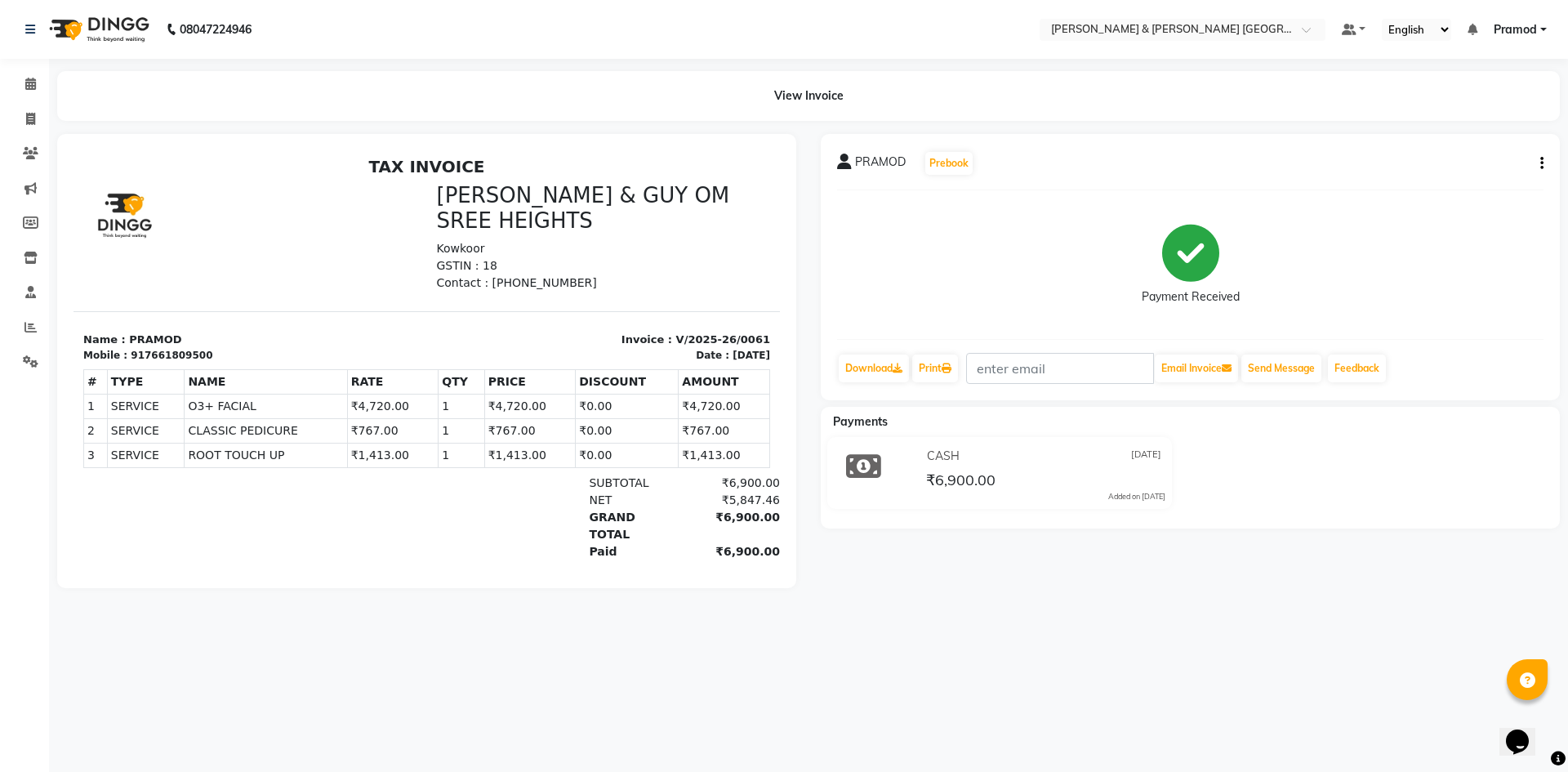
drag, startPoint x: 212, startPoint y: 377, endPoint x: 229, endPoint y: 375, distance: 17.1
click at [223, 397] on span "O3+ FACIAL" at bounding box center [265, 406] width 155 height 17
click at [439, 443] on td "1" at bounding box center [461, 455] width 46 height 25
click at [267, 443] on td "SERVICE ROOT TOUCH UP" at bounding box center [266, 455] width 162 height 25
drag, startPoint x: 342, startPoint y: 392, endPoint x: 361, endPoint y: 389, distance: 19.2
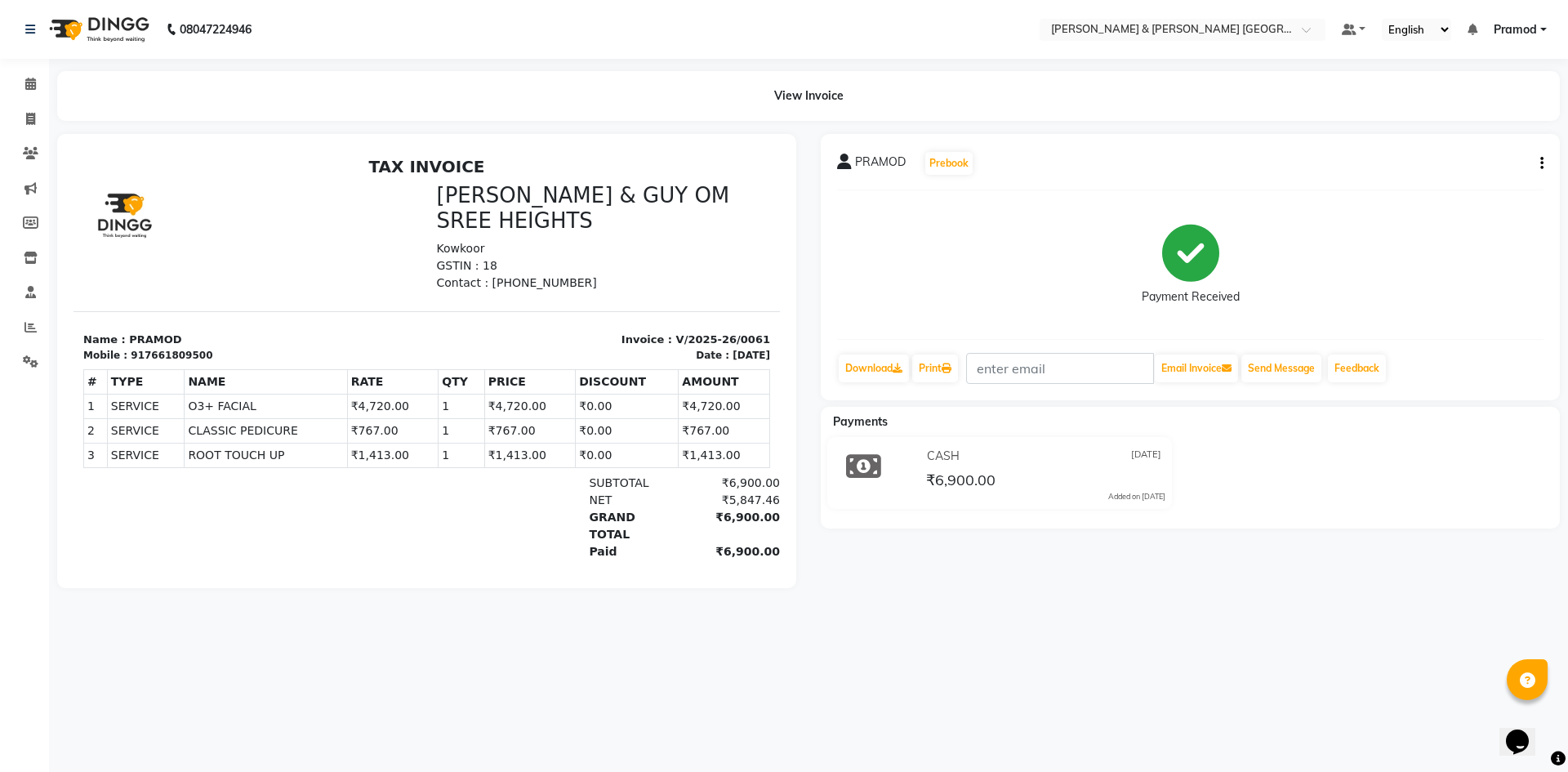
click at [347, 393] on td "₹4,720.00" at bounding box center [393, 406] width 92 height 25
click at [361, 393] on td "₹4,720.00" at bounding box center [393, 406] width 92 height 25
click at [368, 393] on td "₹4,720.00" at bounding box center [393, 406] width 92 height 25
click at [374, 393] on td "₹4,720.00" at bounding box center [393, 406] width 92 height 25
click at [345, 218] on div at bounding box center [250, 237] width 353 height 109
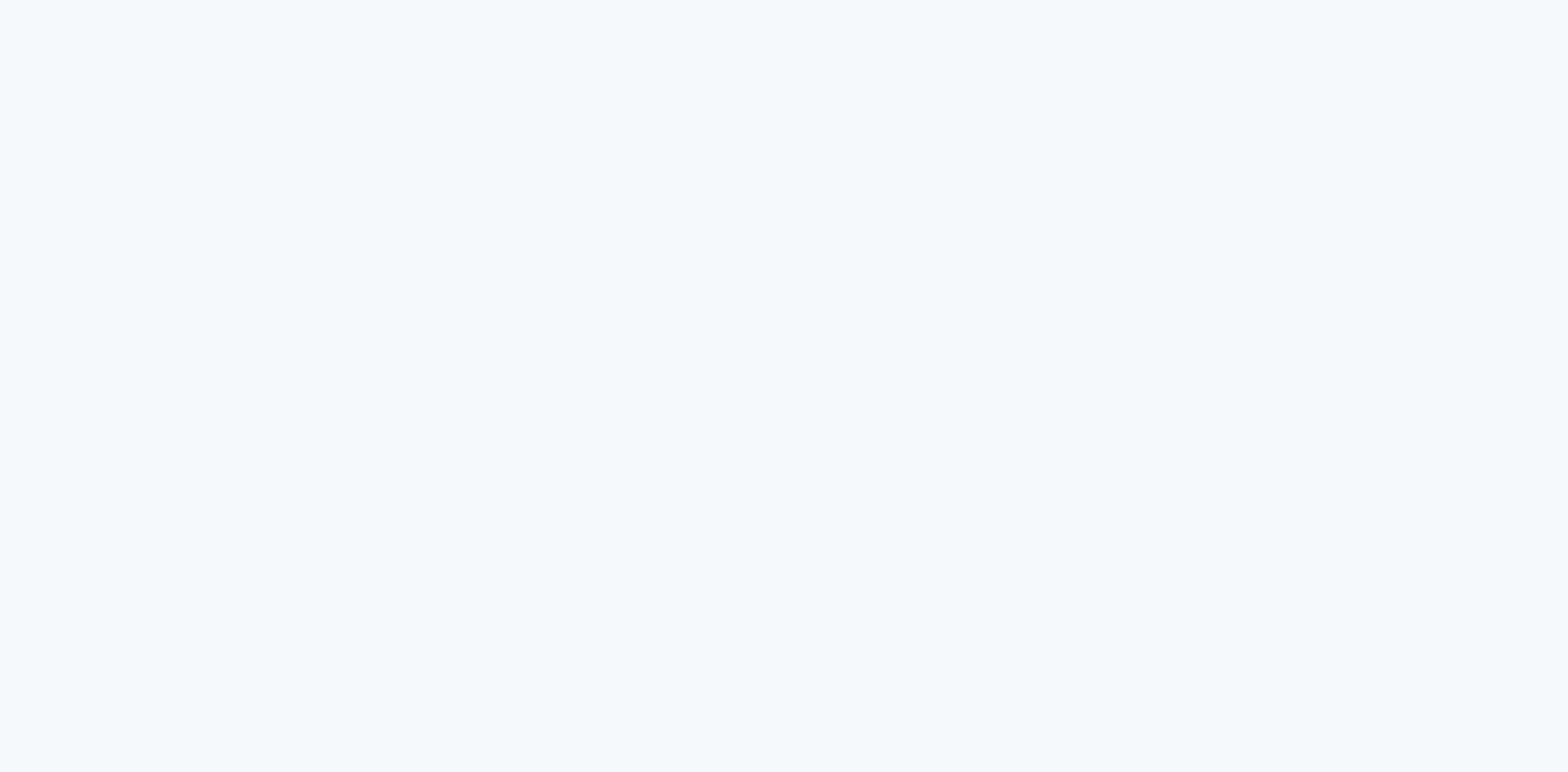
select select "service"
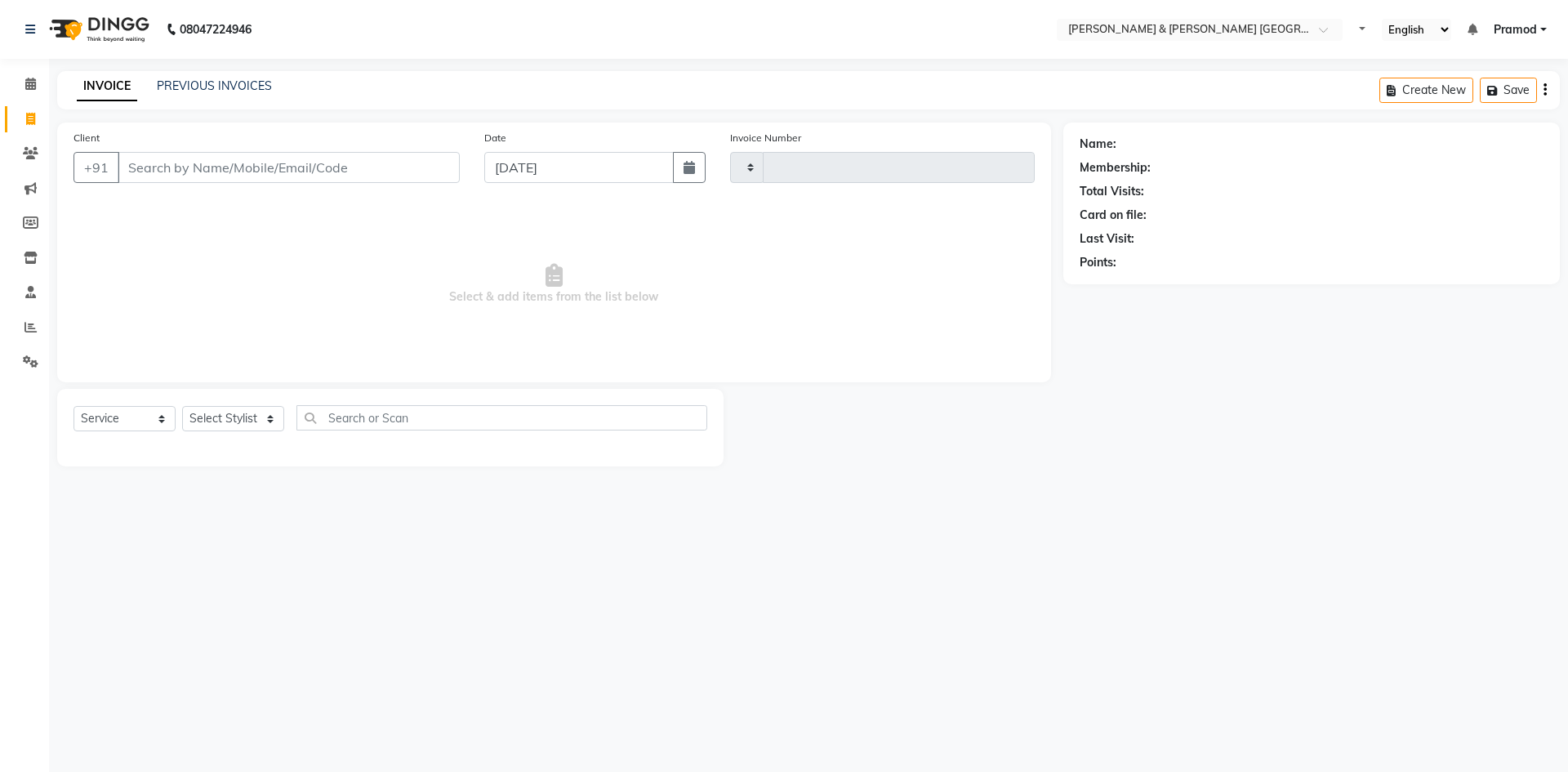
type input "0162"
select select "8717"
click at [199, 79] on link "PREVIOUS INVOICES" at bounding box center [214, 86] width 115 height 15
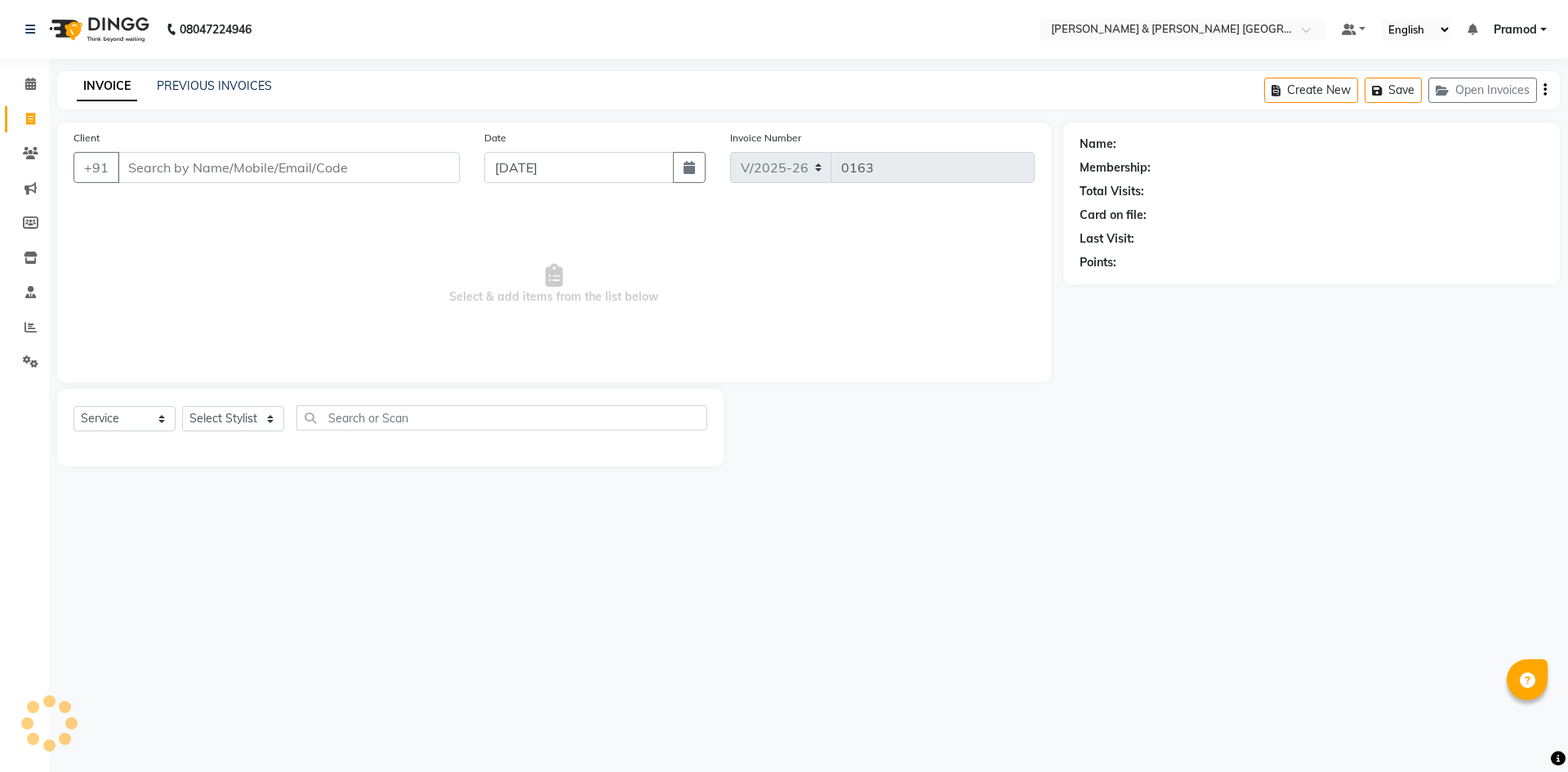
select select "8717"
select select "service"
click at [174, 85] on link "PREVIOUS INVOICES" at bounding box center [214, 86] width 115 height 15
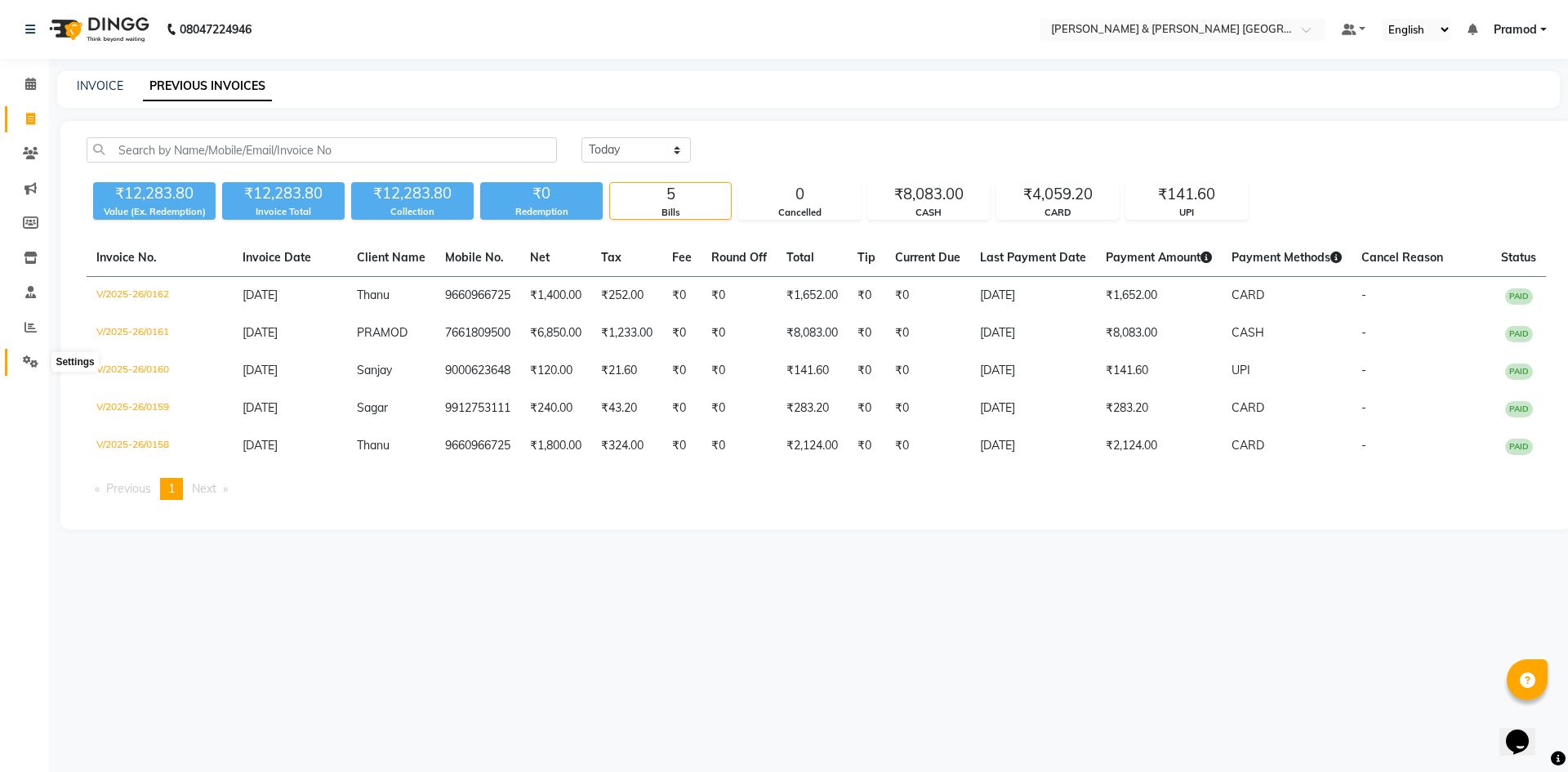
click at [29, 363] on icon at bounding box center [30, 361] width 16 height 12
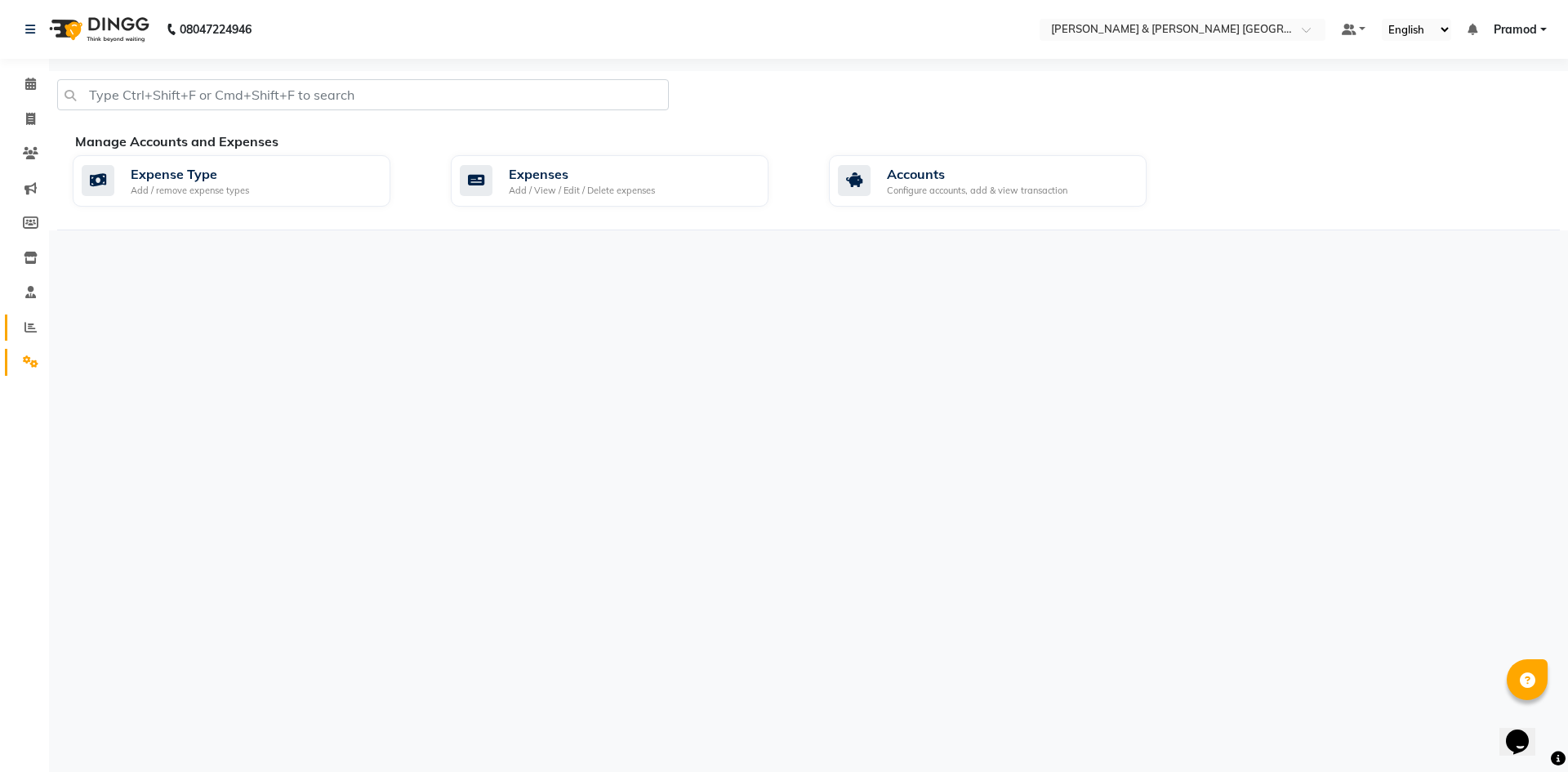
click at [32, 338] on link "Reports" at bounding box center [25, 328] width 39 height 27
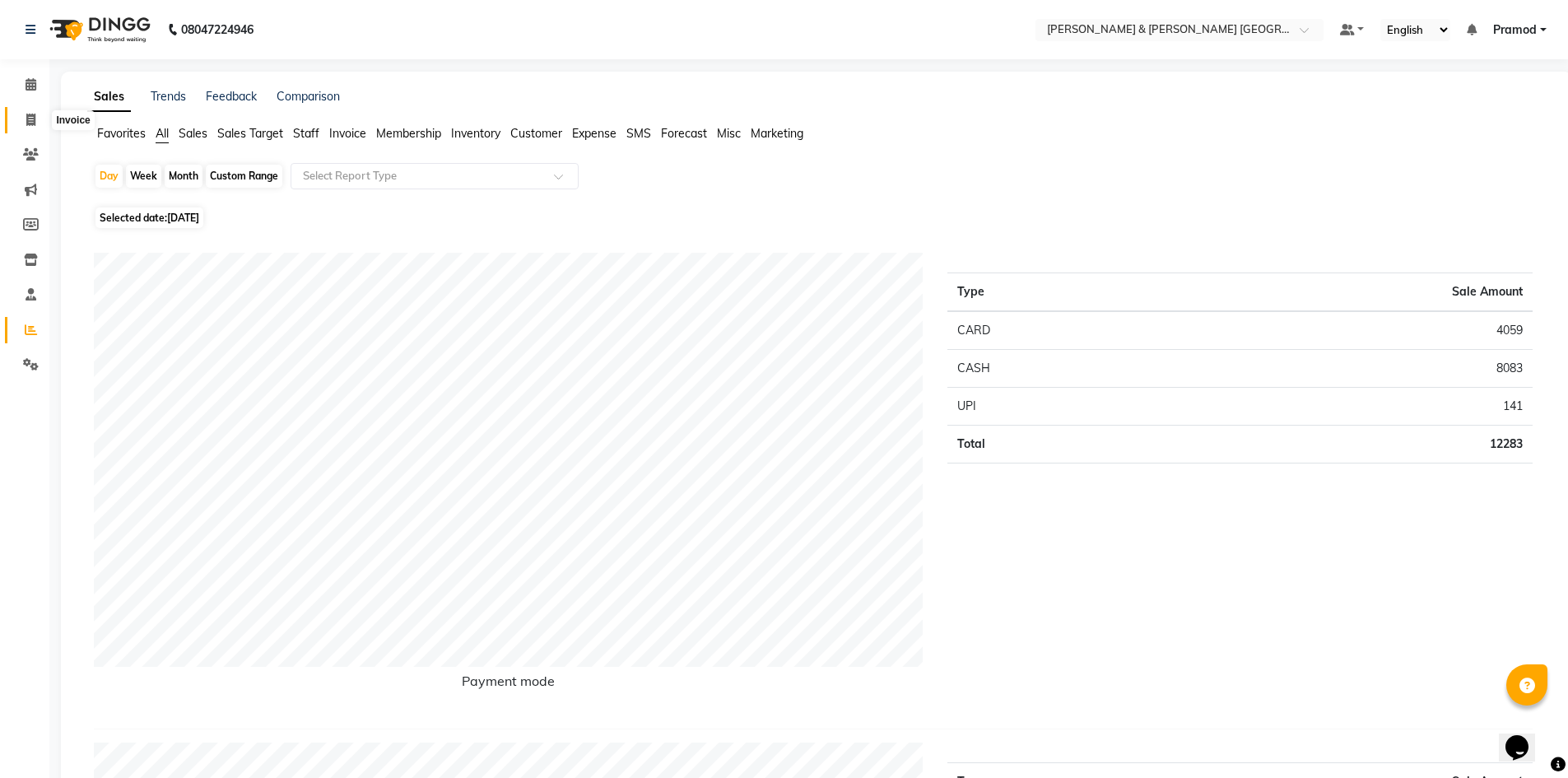
click at [27, 126] on span at bounding box center [31, 121] width 29 height 19
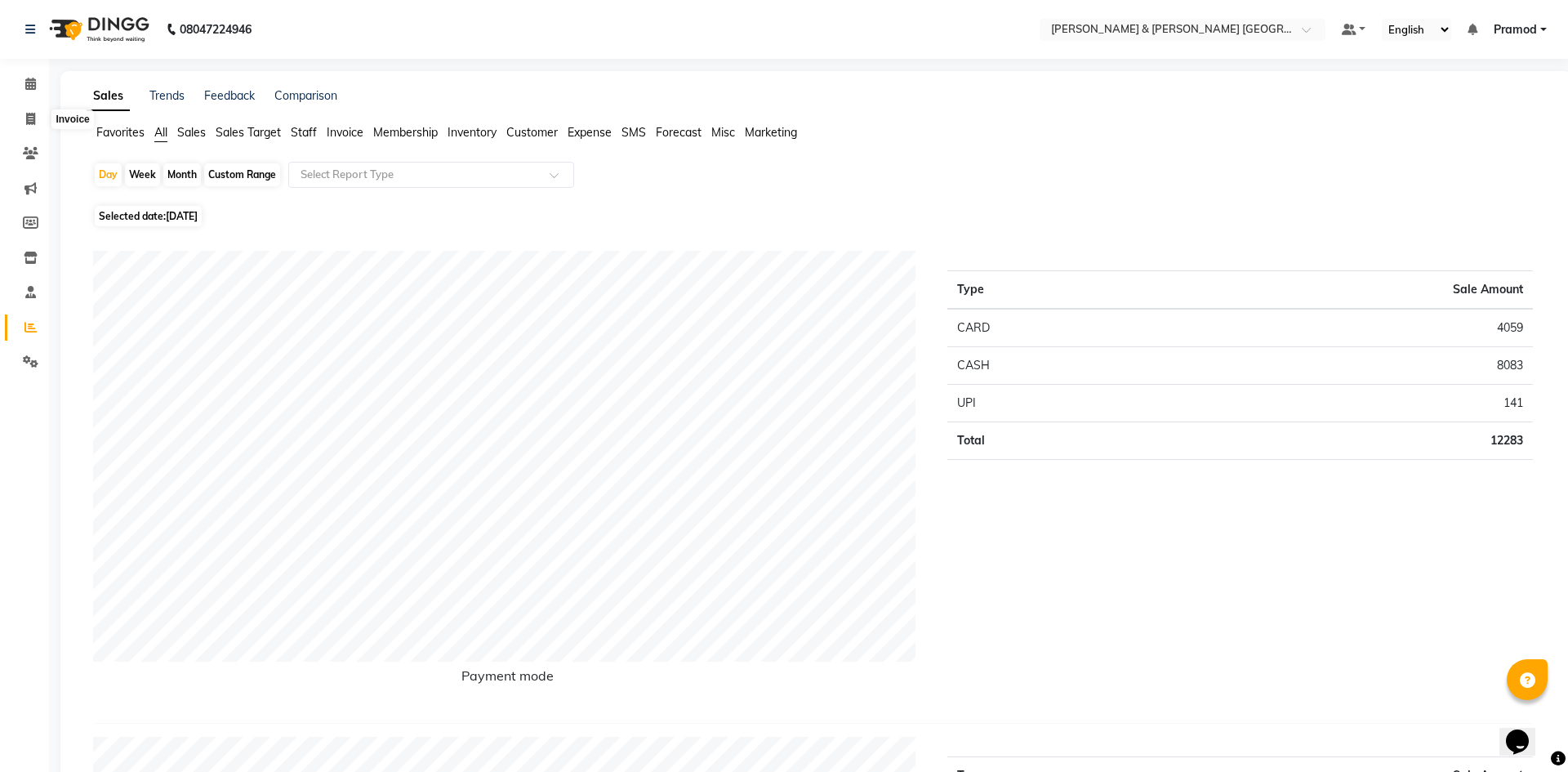
select select "8717"
select select "service"
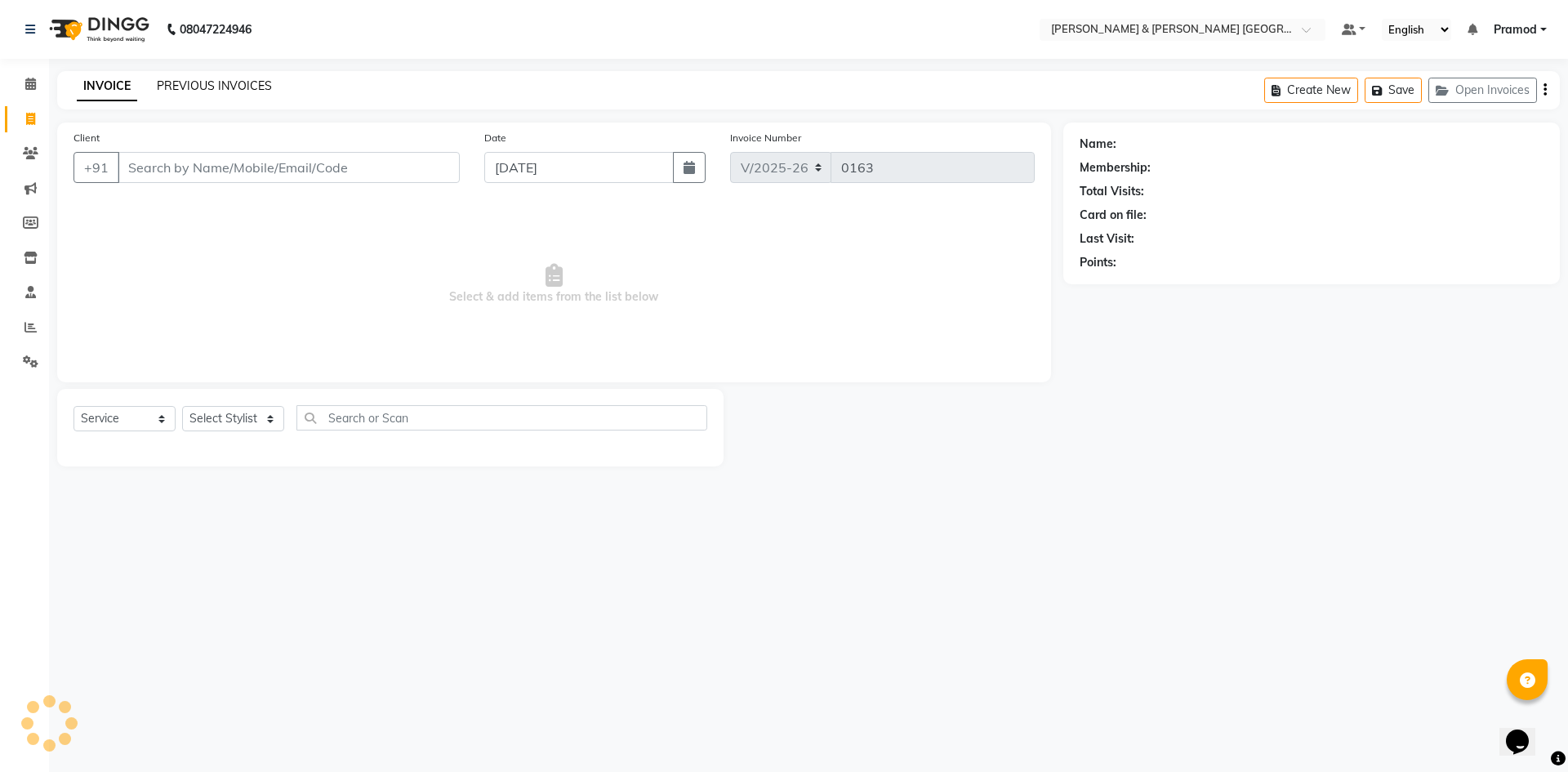
click at [198, 86] on link "PREVIOUS INVOICES" at bounding box center [214, 86] width 115 height 15
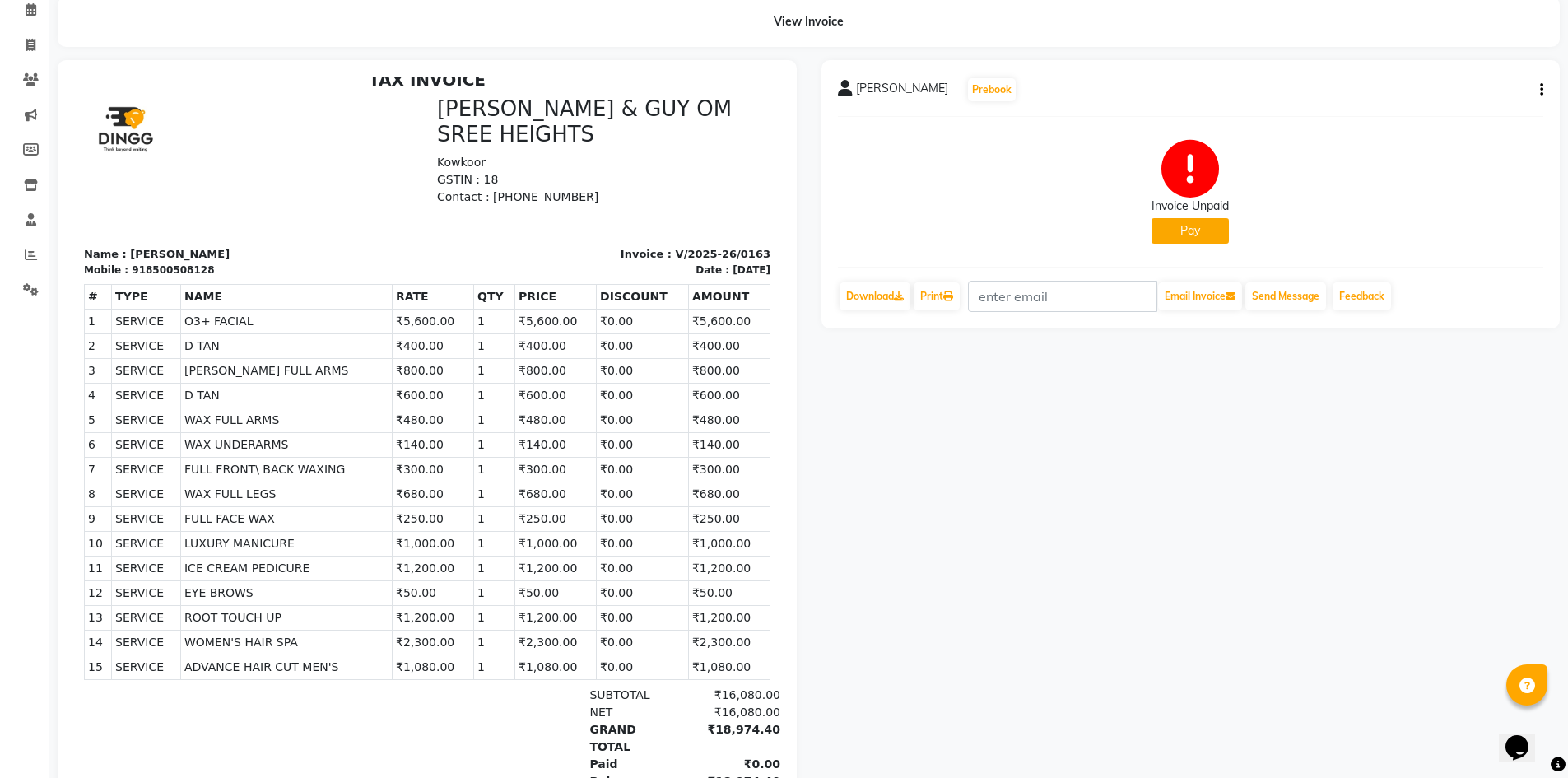
scroll to position [165, 0]
